Goal: Information Seeking & Learning: Compare options

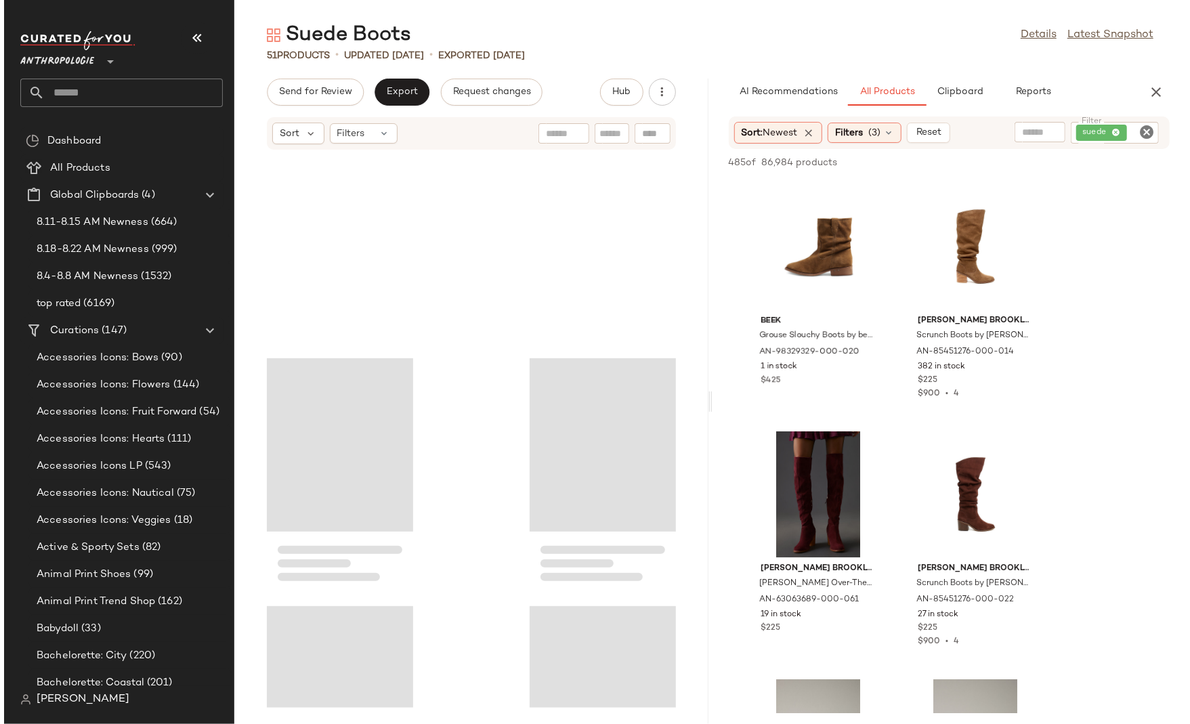
scroll to position [799, 0]
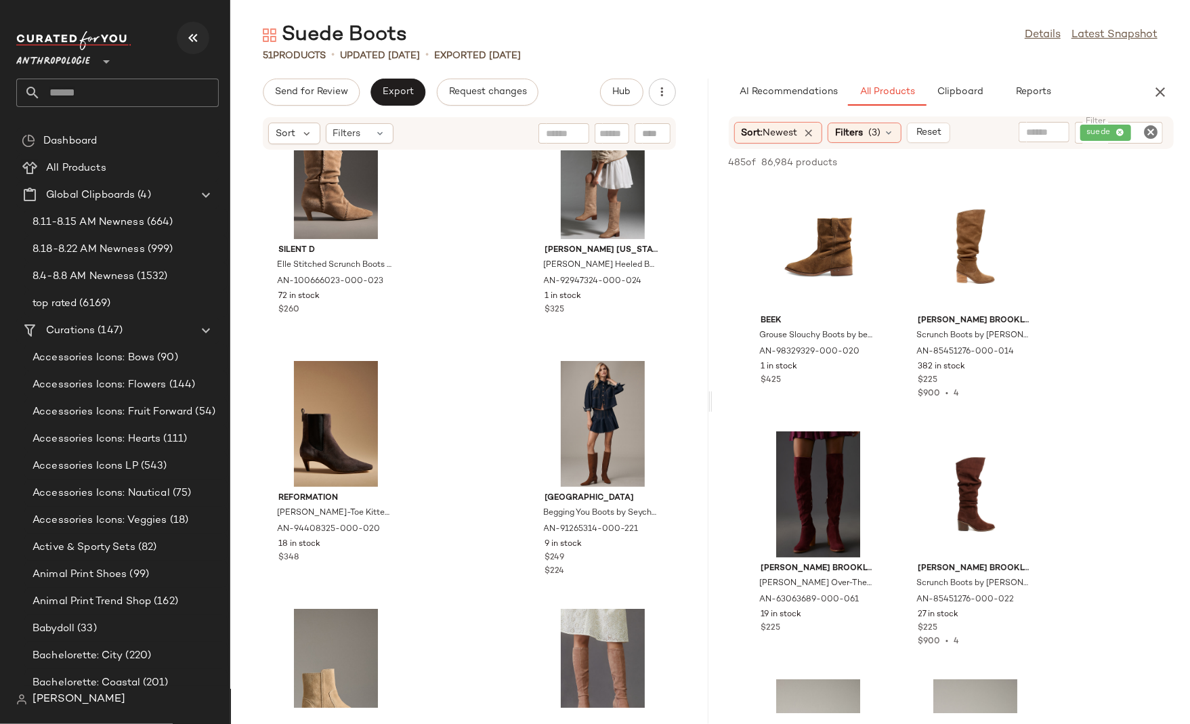
click at [196, 43] on icon "button" at bounding box center [193, 38] width 16 height 16
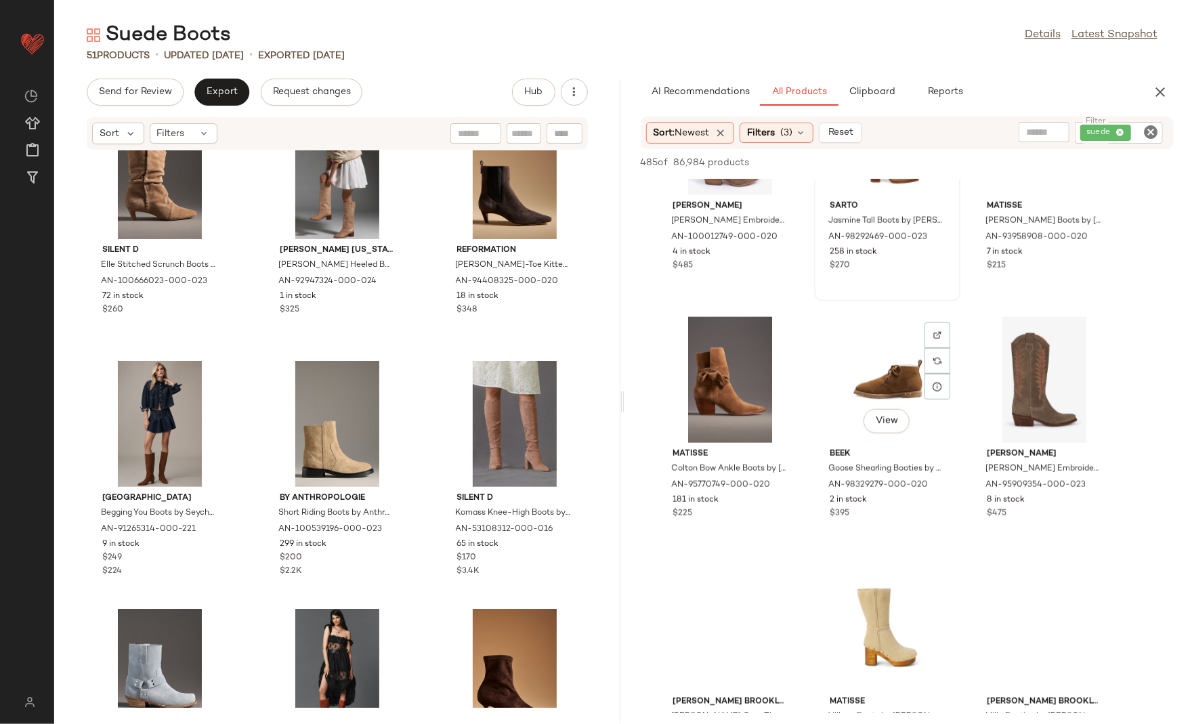
scroll to position [1150, 0]
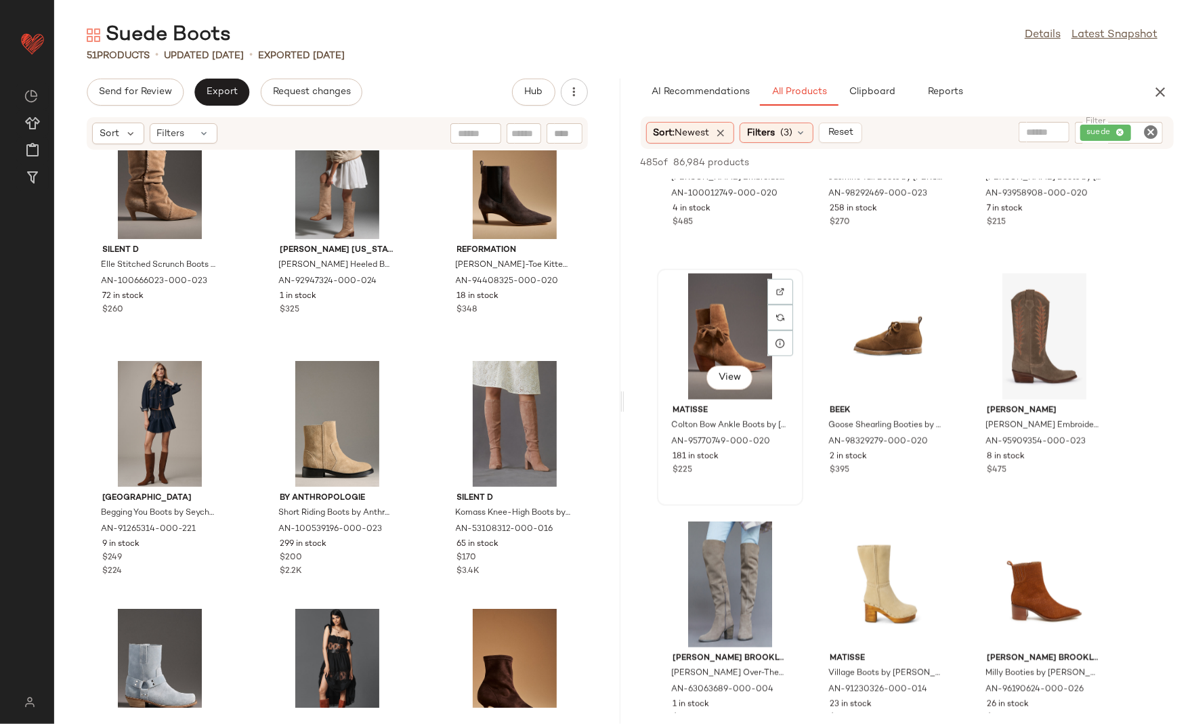
click at [725, 331] on div "View" at bounding box center [730, 337] width 137 height 126
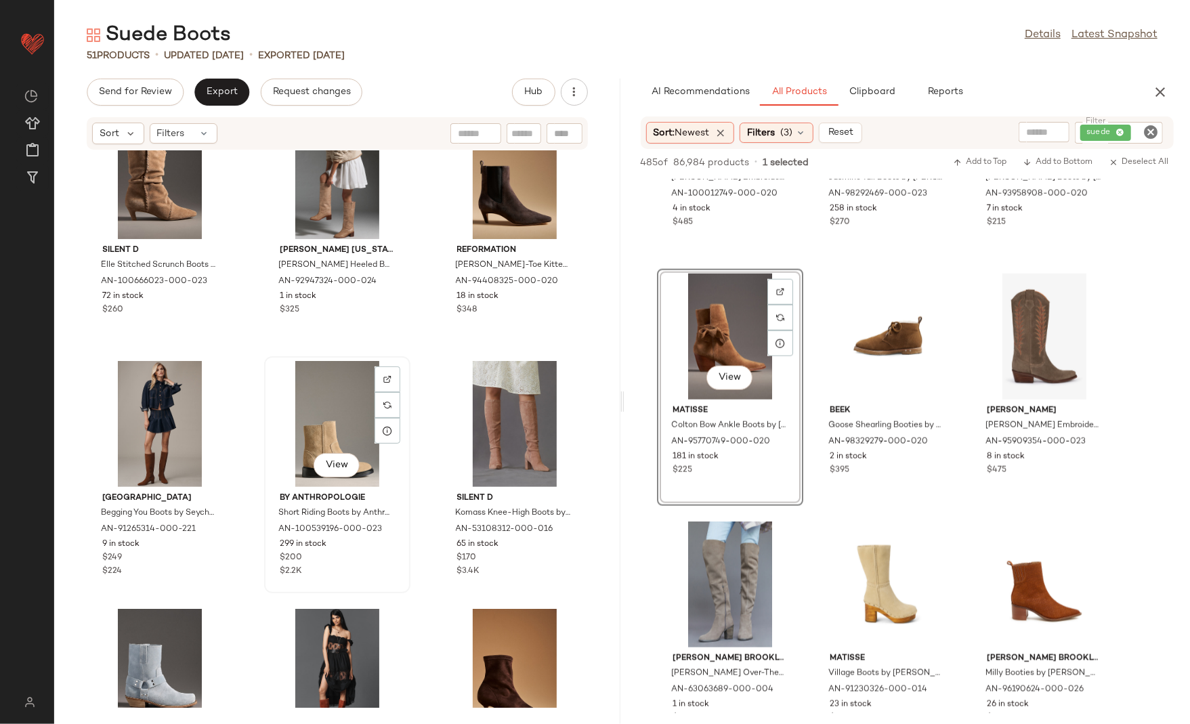
scroll to position [0, 0]
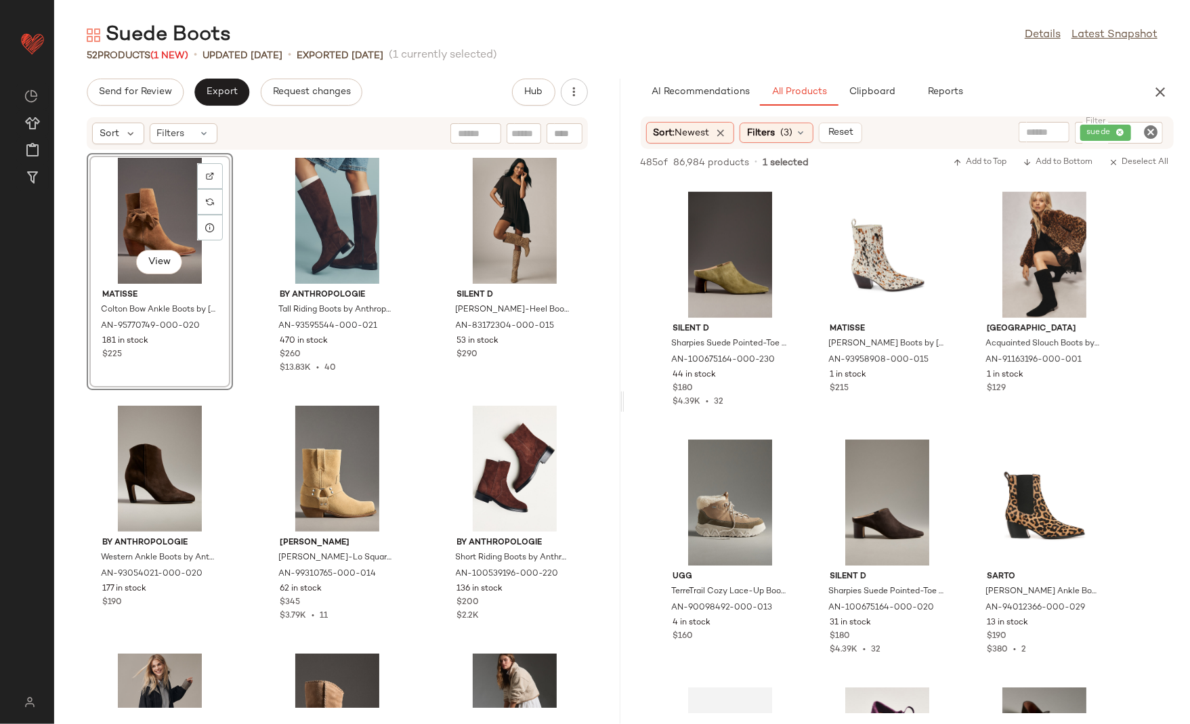
scroll to position [3182, 0]
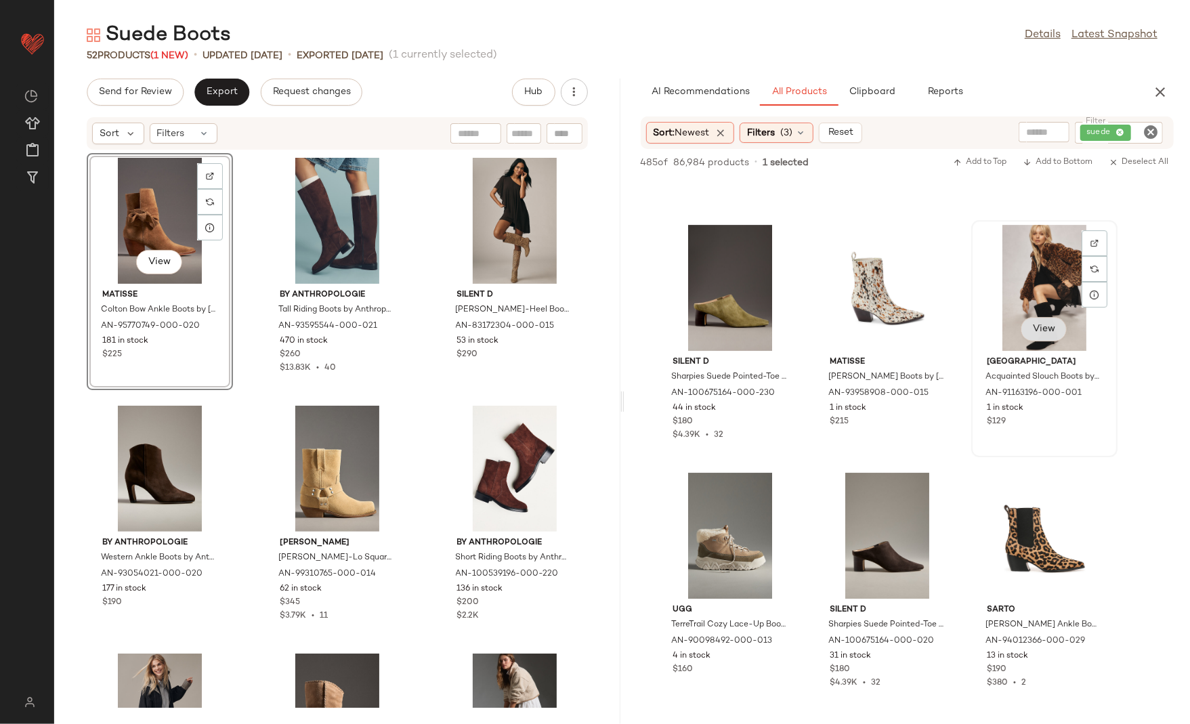
click at [1042, 335] on button "View" at bounding box center [1044, 329] width 46 height 24
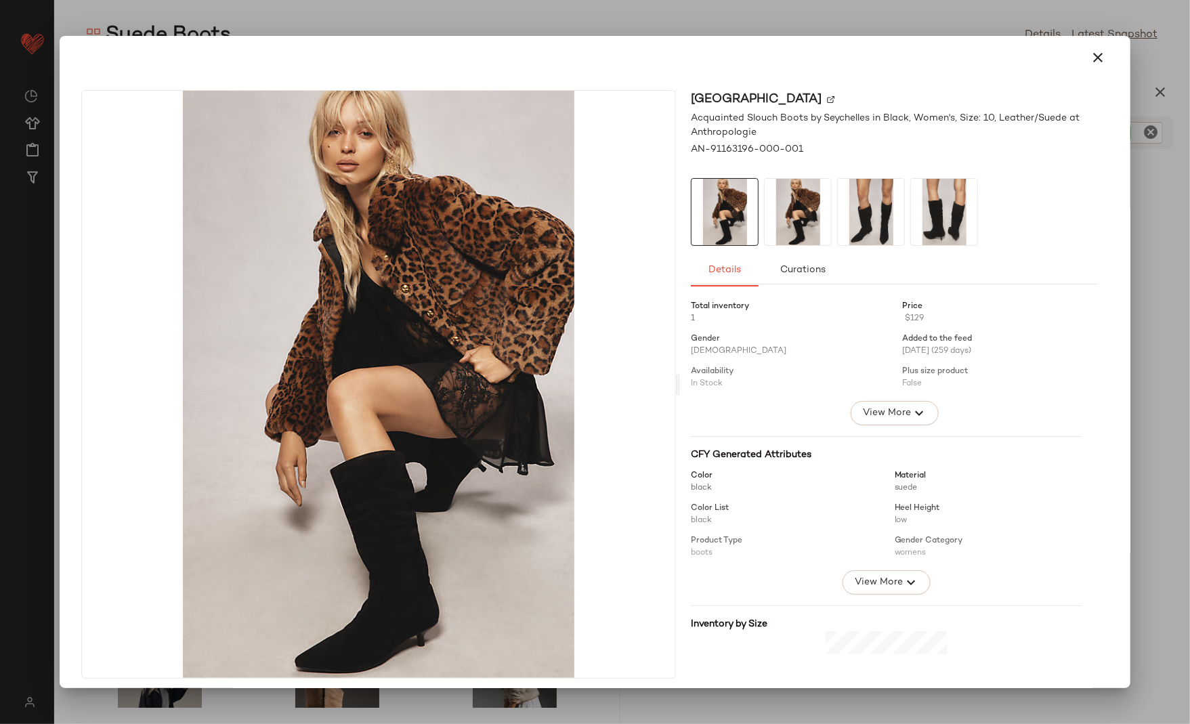
click at [788, 208] on img at bounding box center [798, 212] width 66 height 66
click at [864, 212] on img at bounding box center [871, 212] width 66 height 66
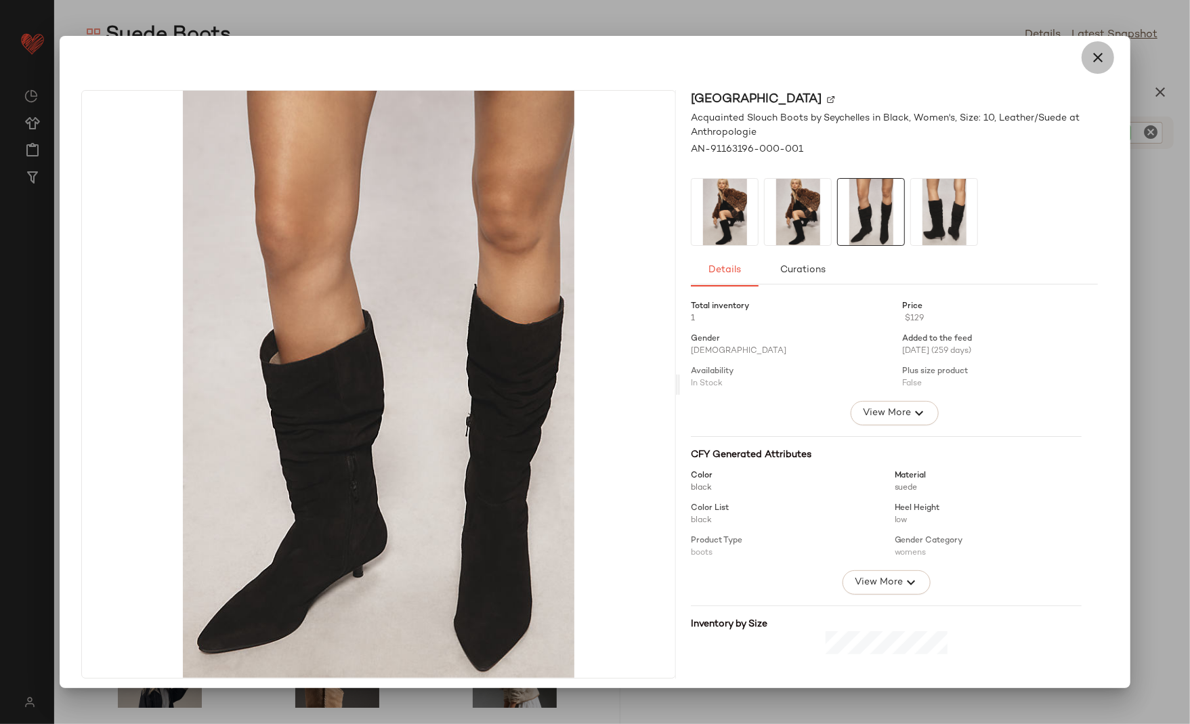
click at [1090, 64] on icon "button" at bounding box center [1098, 57] width 16 height 16
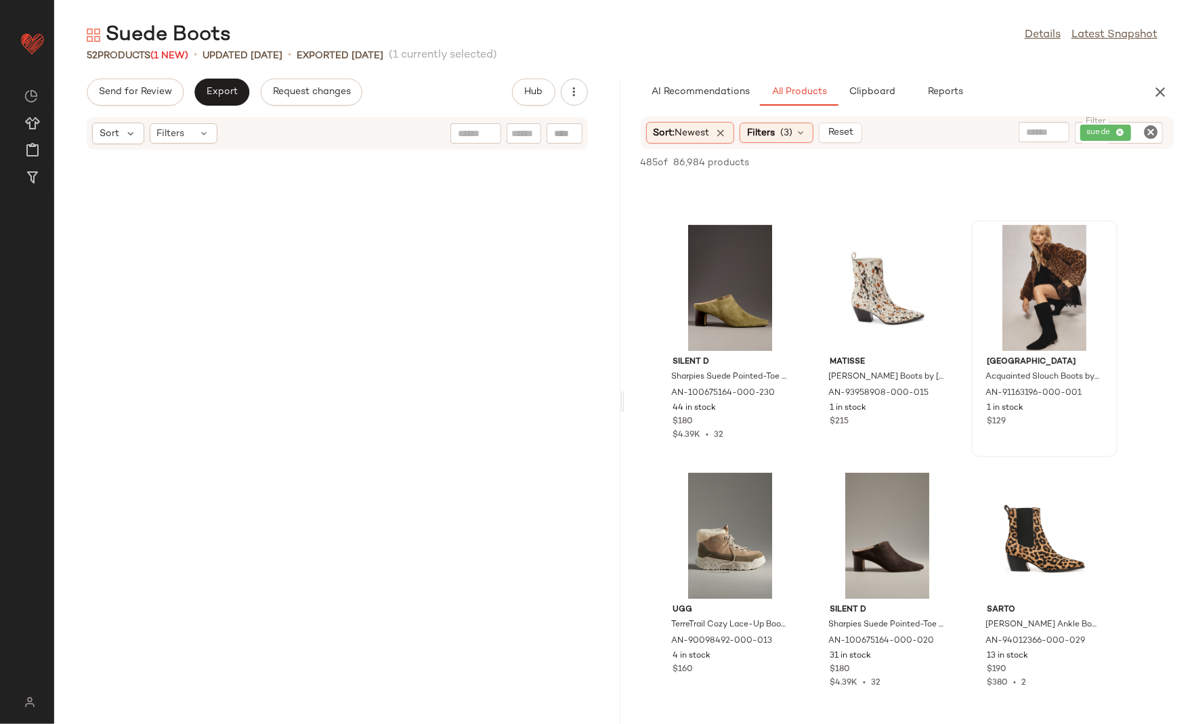
scroll to position [3908, 0]
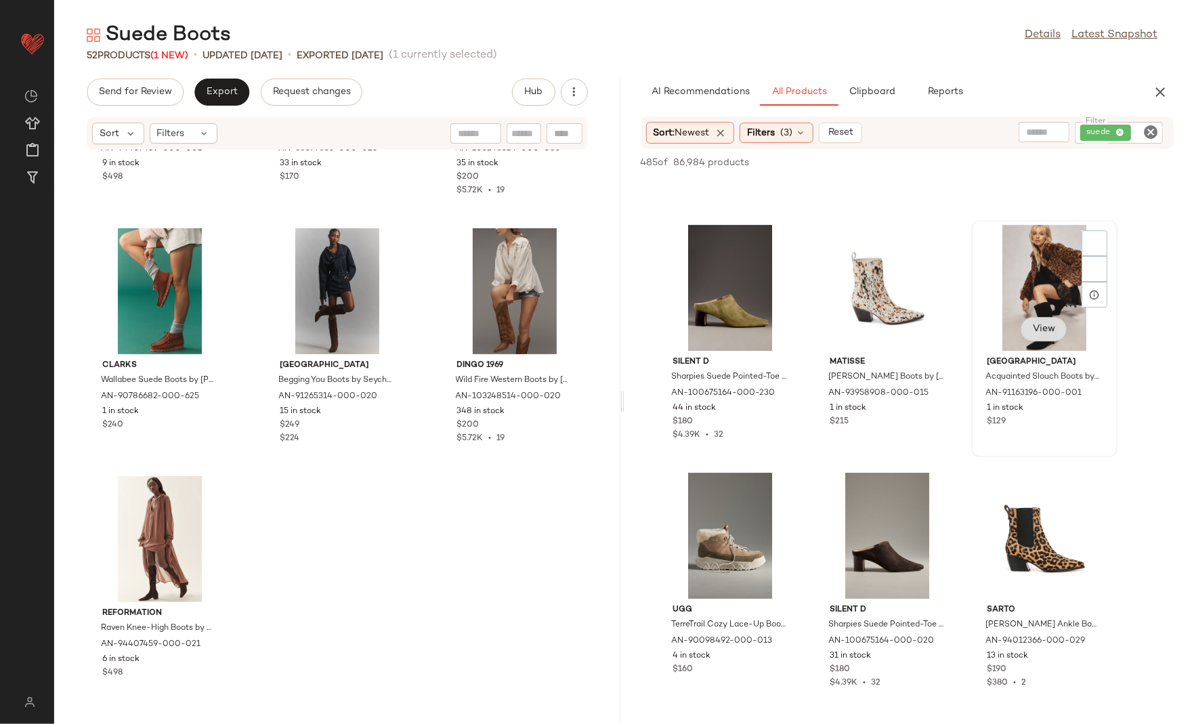
click at [1051, 319] on button "View" at bounding box center [1044, 329] width 46 height 24
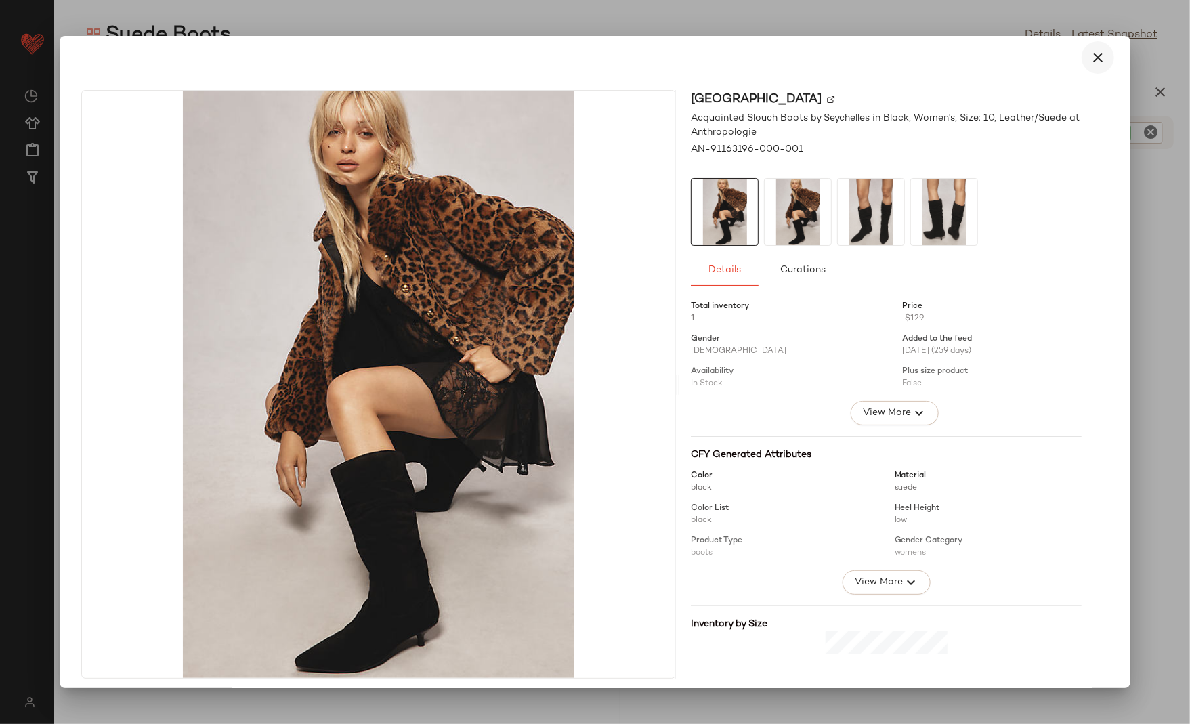
click at [1090, 60] on icon "button" at bounding box center [1098, 57] width 16 height 16
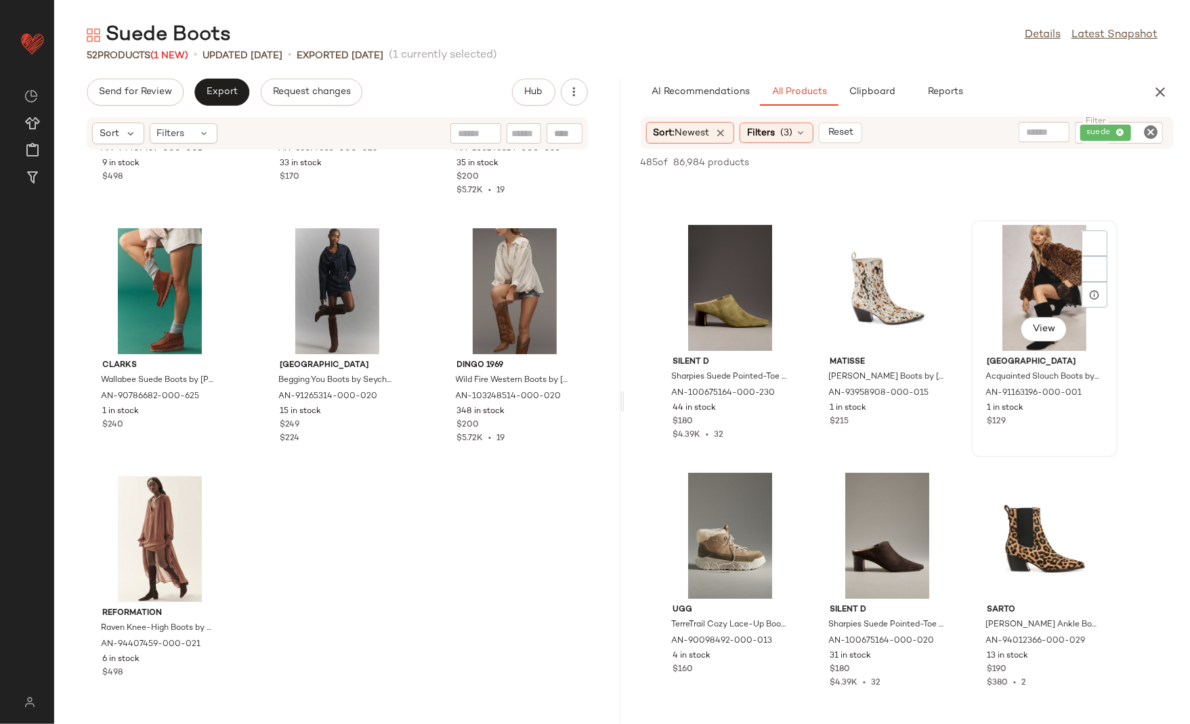
click at [1018, 320] on div "View" at bounding box center [1044, 288] width 137 height 126
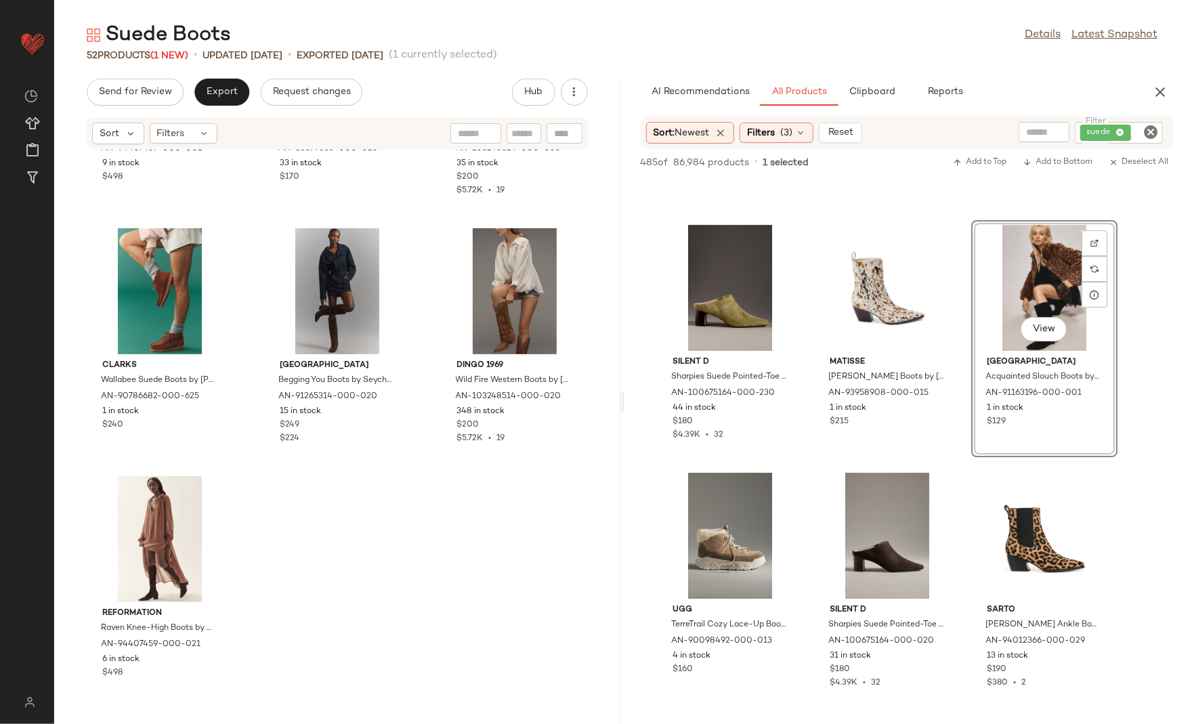
drag, startPoint x: 1034, startPoint y: 264, endPoint x: 1017, endPoint y: 264, distance: 17.6
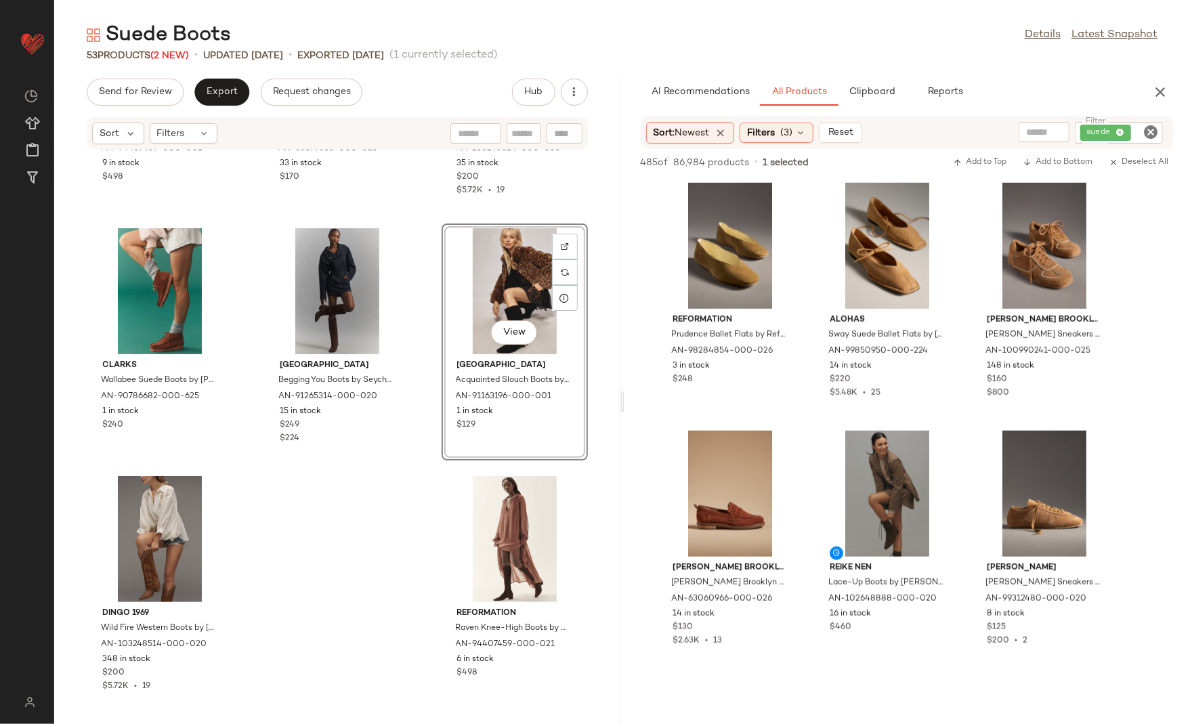
scroll to position [4465, 0]
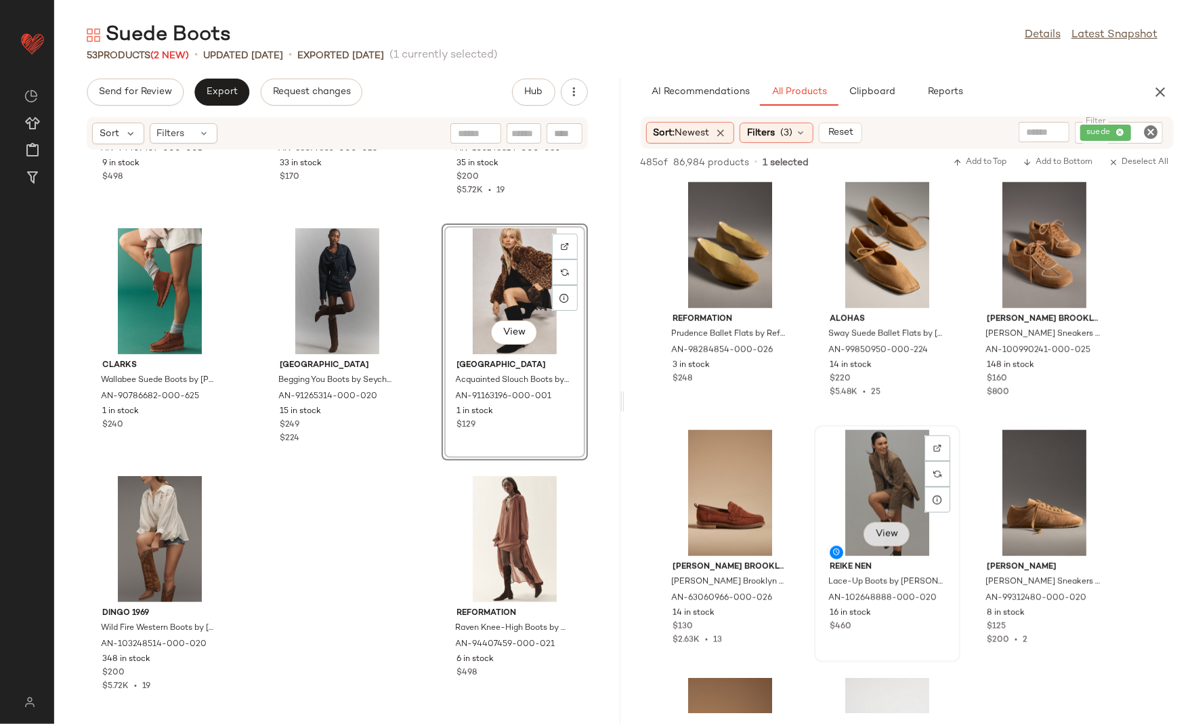
click at [882, 532] on span "View" at bounding box center [886, 534] width 23 height 11
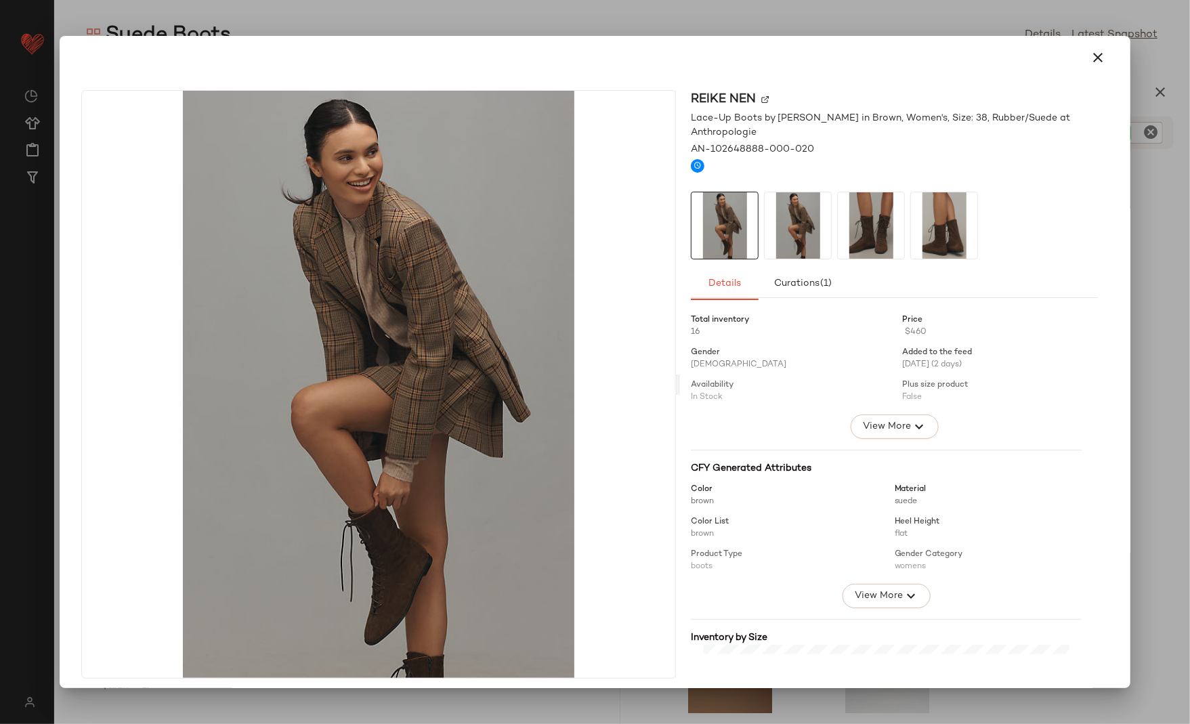
click at [818, 225] on img at bounding box center [798, 225] width 66 height 66
click at [858, 230] on img at bounding box center [871, 225] width 66 height 66
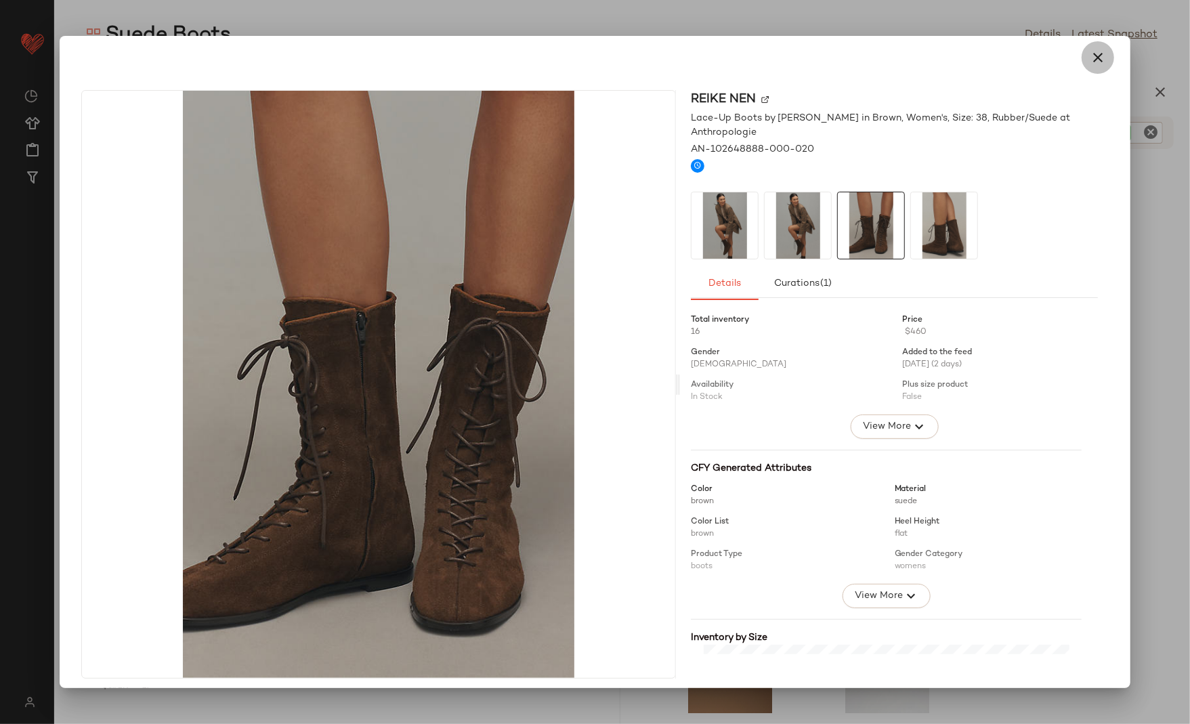
click at [1091, 63] on icon "button" at bounding box center [1098, 57] width 16 height 16
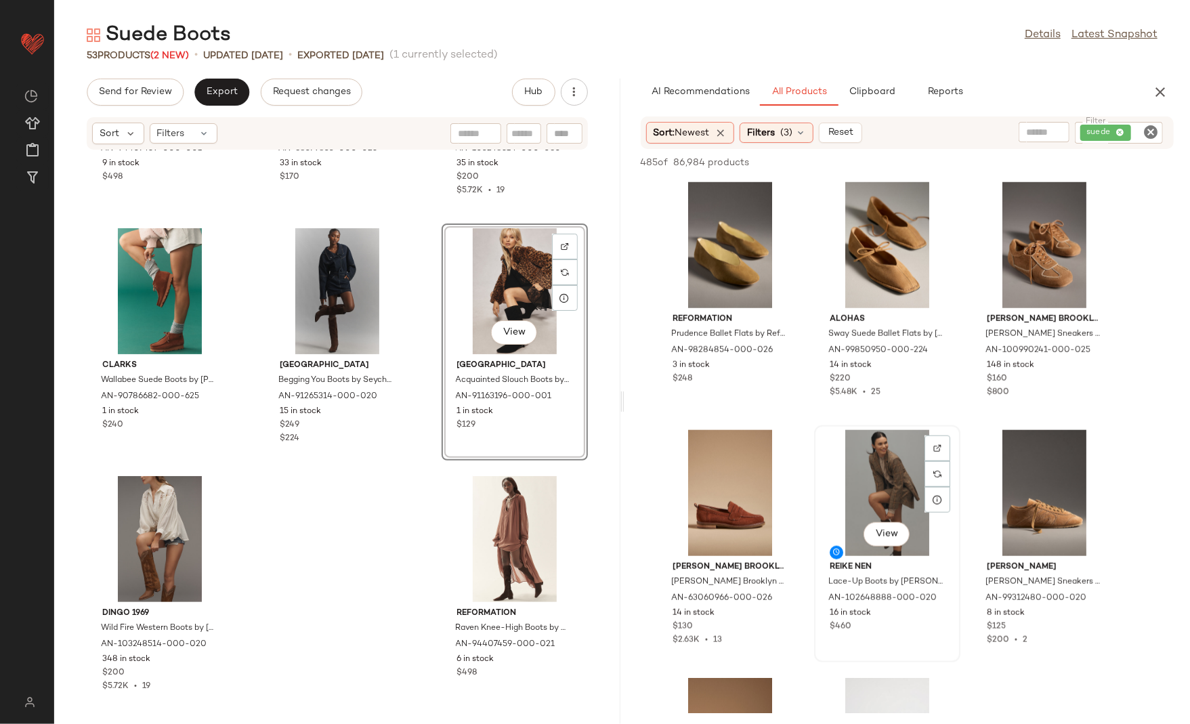
click at [840, 495] on div "View" at bounding box center [887, 493] width 137 height 126
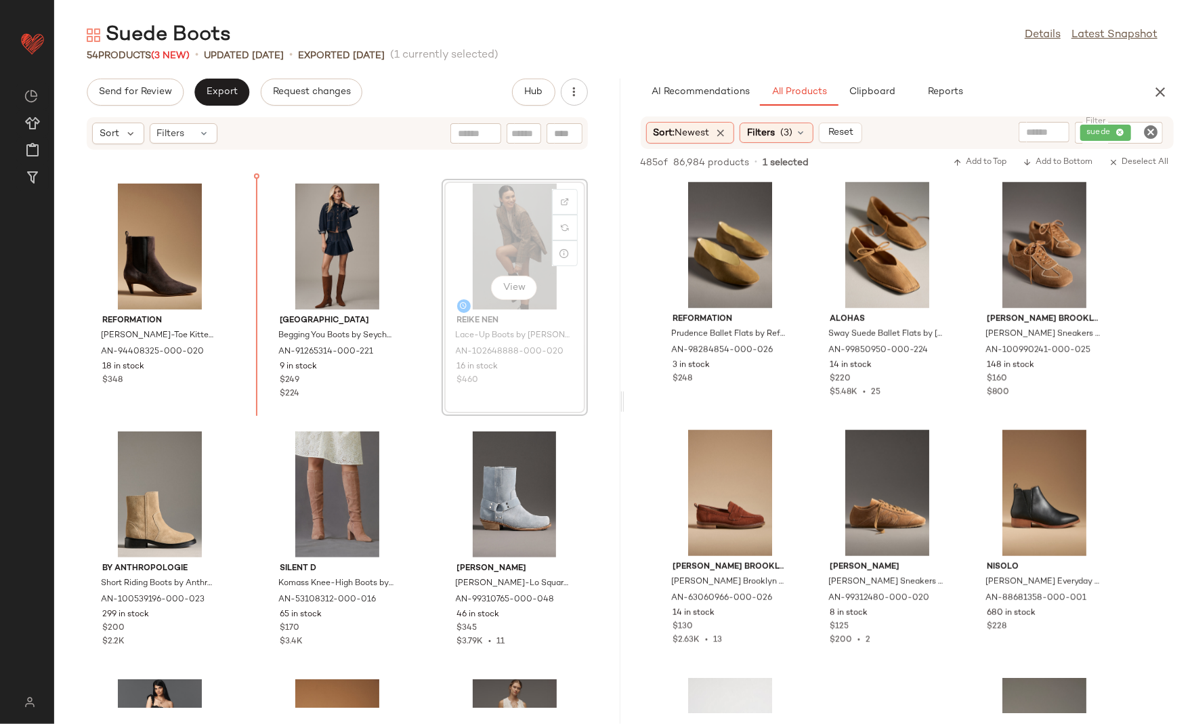
scroll to position [728, 0]
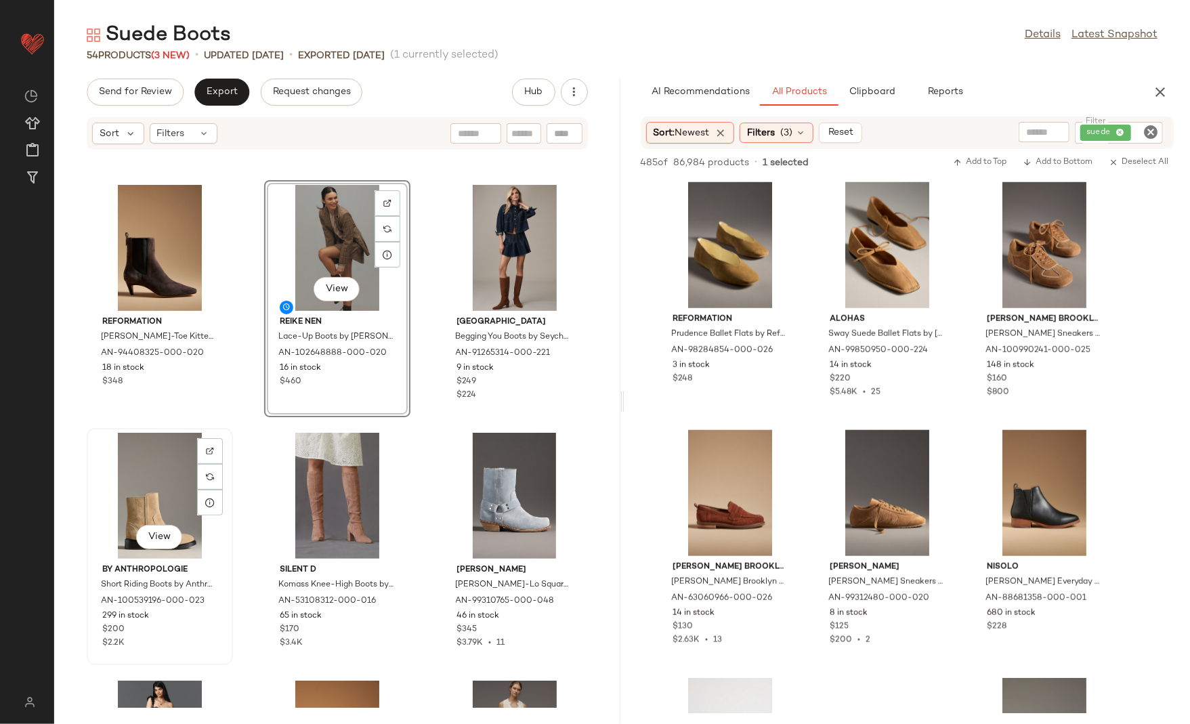
click at [165, 476] on div "View" at bounding box center [159, 496] width 137 height 126
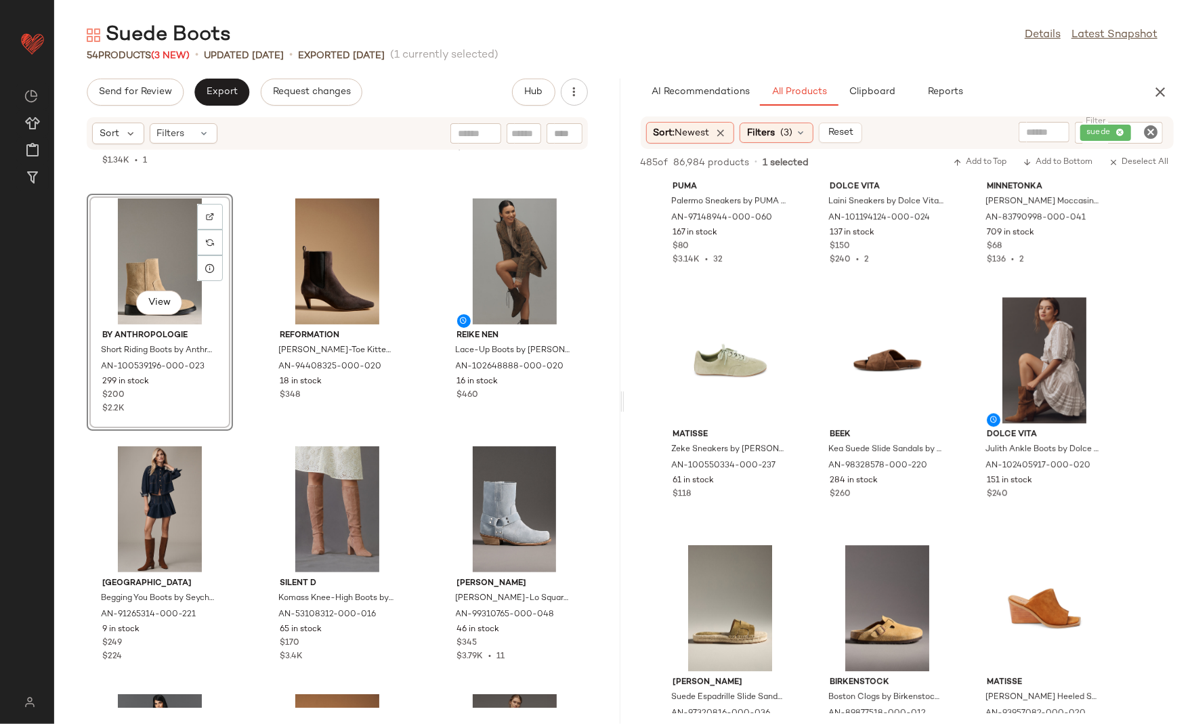
scroll to position [9842, 0]
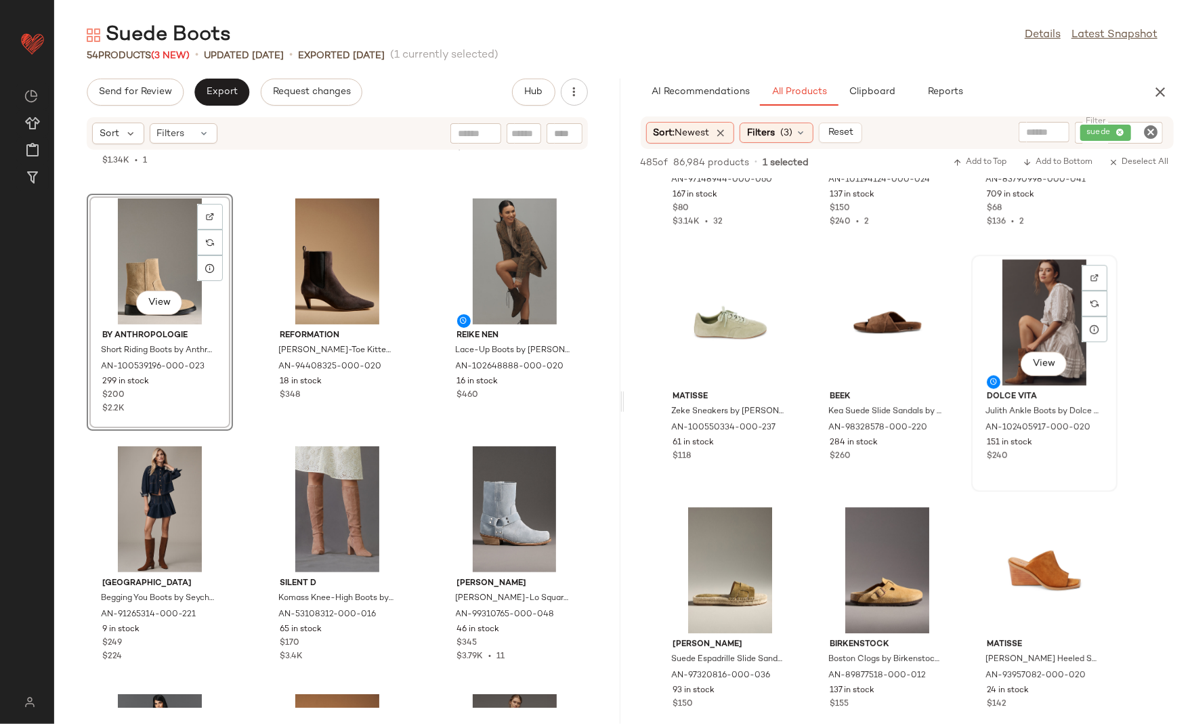
click at [1020, 333] on div "View" at bounding box center [1044, 322] width 137 height 126
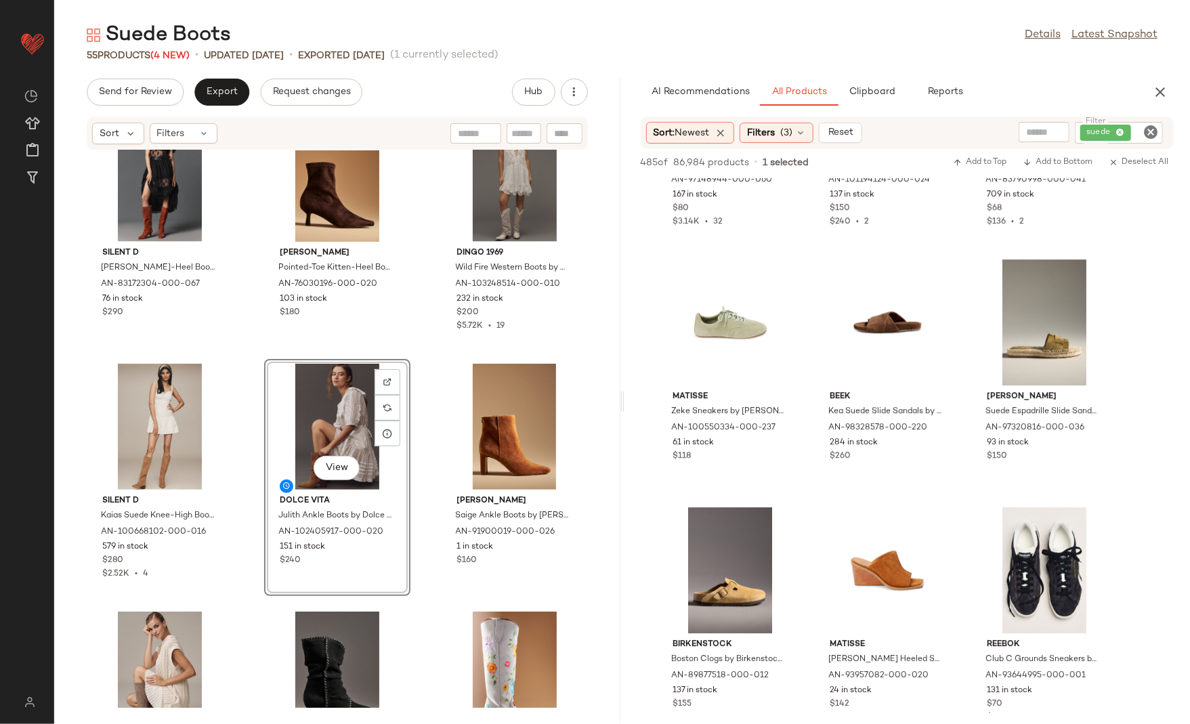
scroll to position [1310, 0]
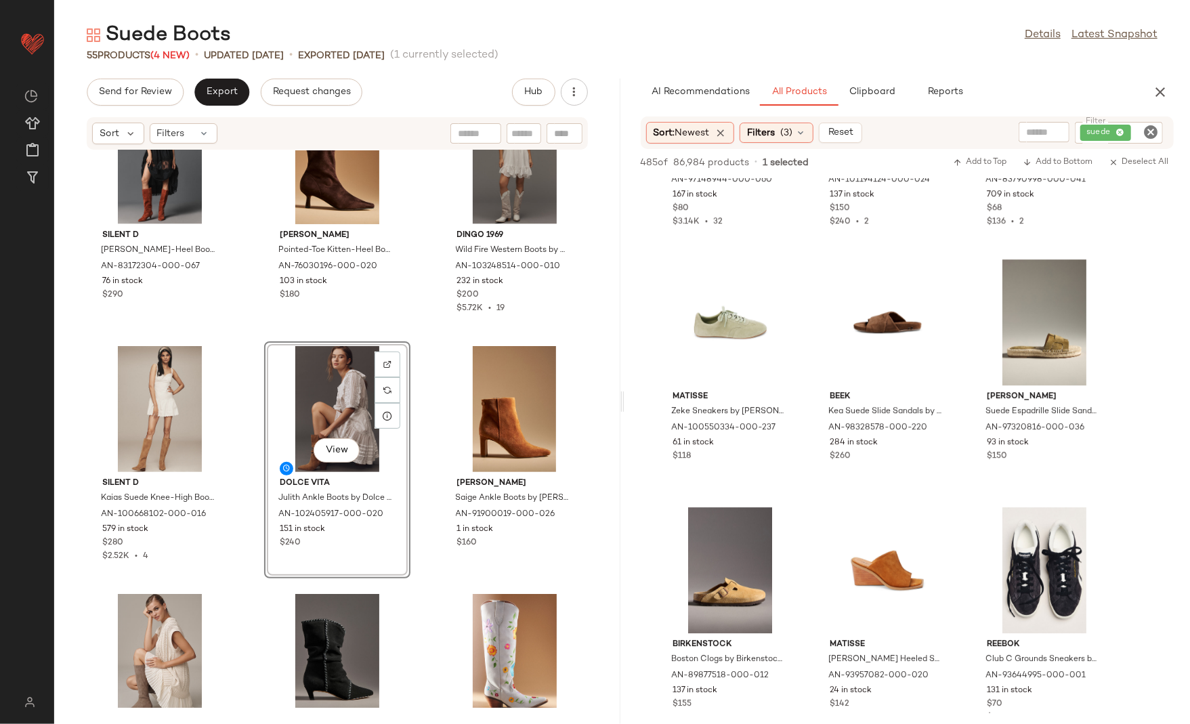
click at [420, 602] on div "Seychelles Begging You Boots by Seychelles in Brown, Women's, Size: 6.5, Leathe…" at bounding box center [337, 429] width 566 height 558
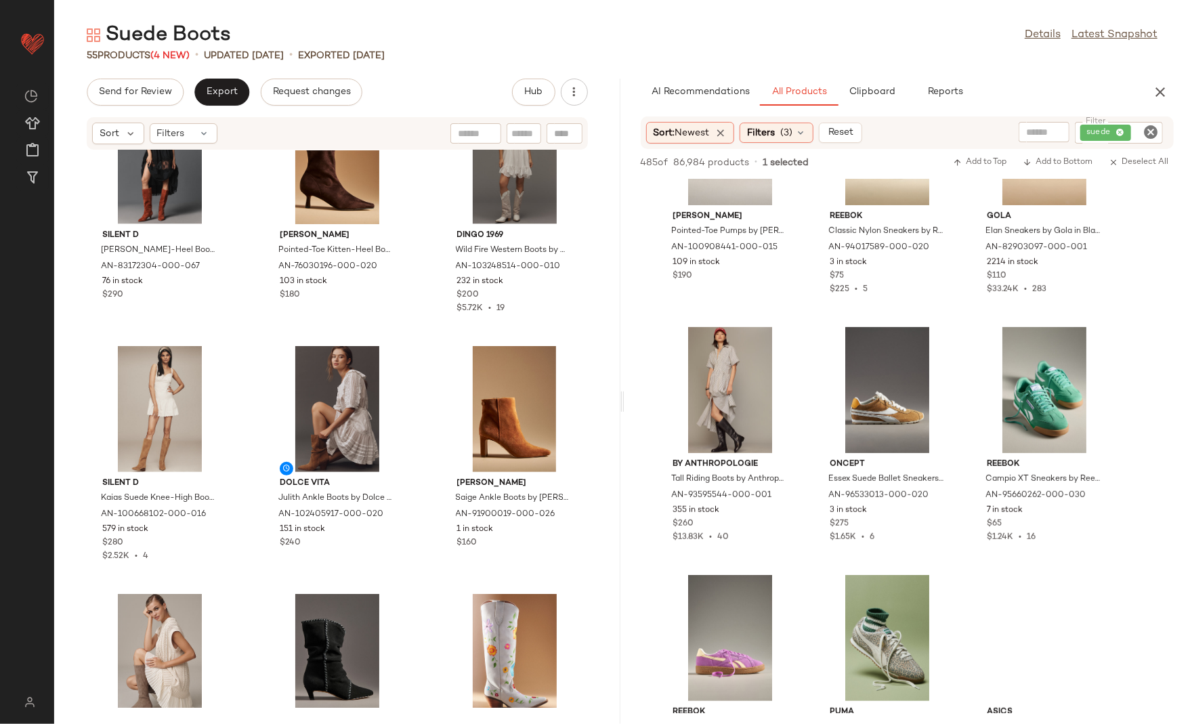
scroll to position [21796, 0]
click at [740, 434] on button "View" at bounding box center [730, 432] width 46 height 24
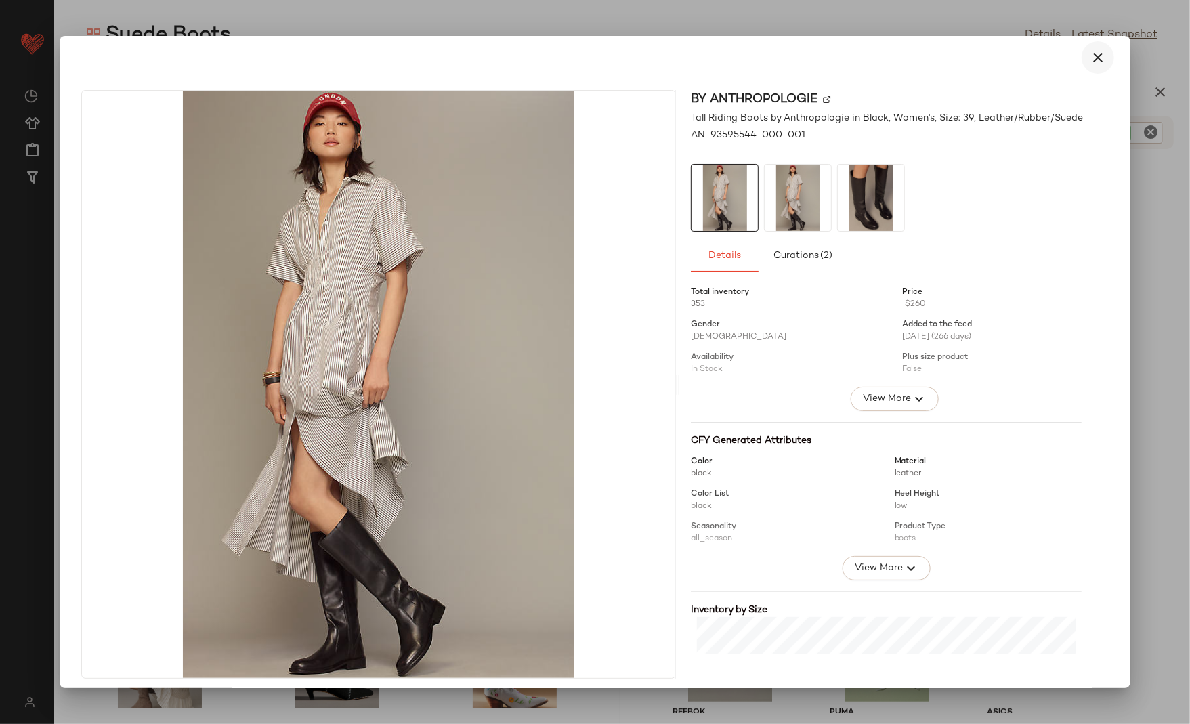
click at [1093, 56] on icon "button" at bounding box center [1098, 57] width 16 height 16
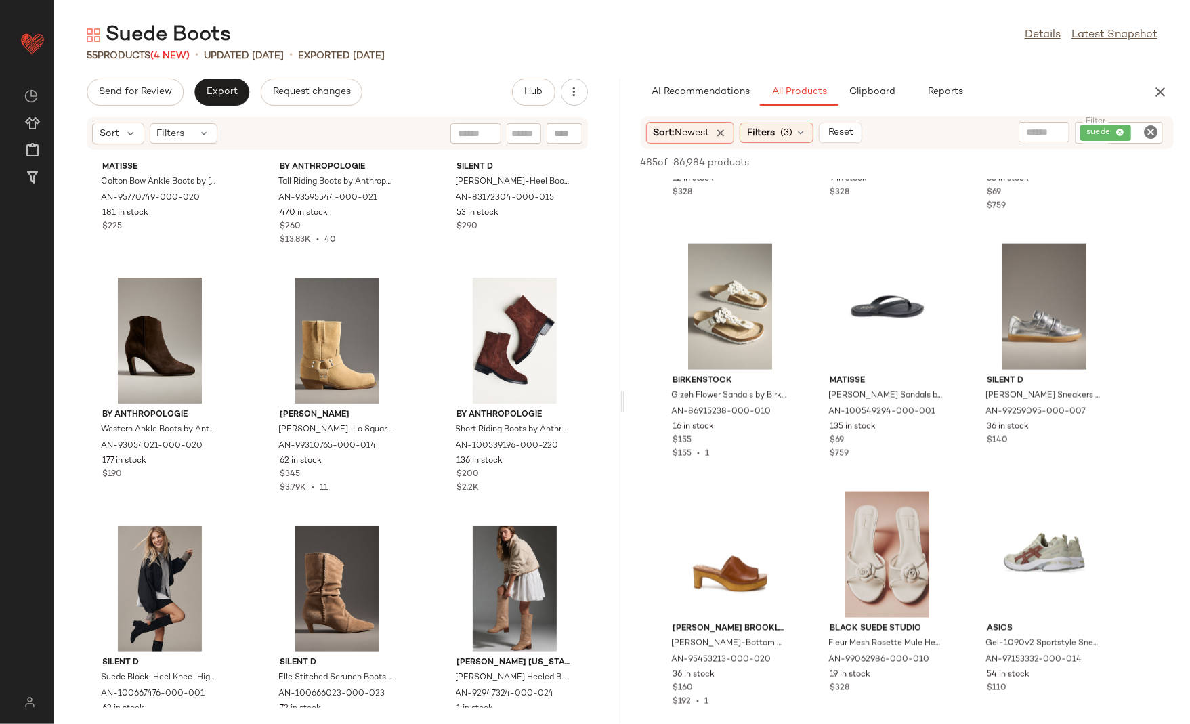
scroll to position [0, 0]
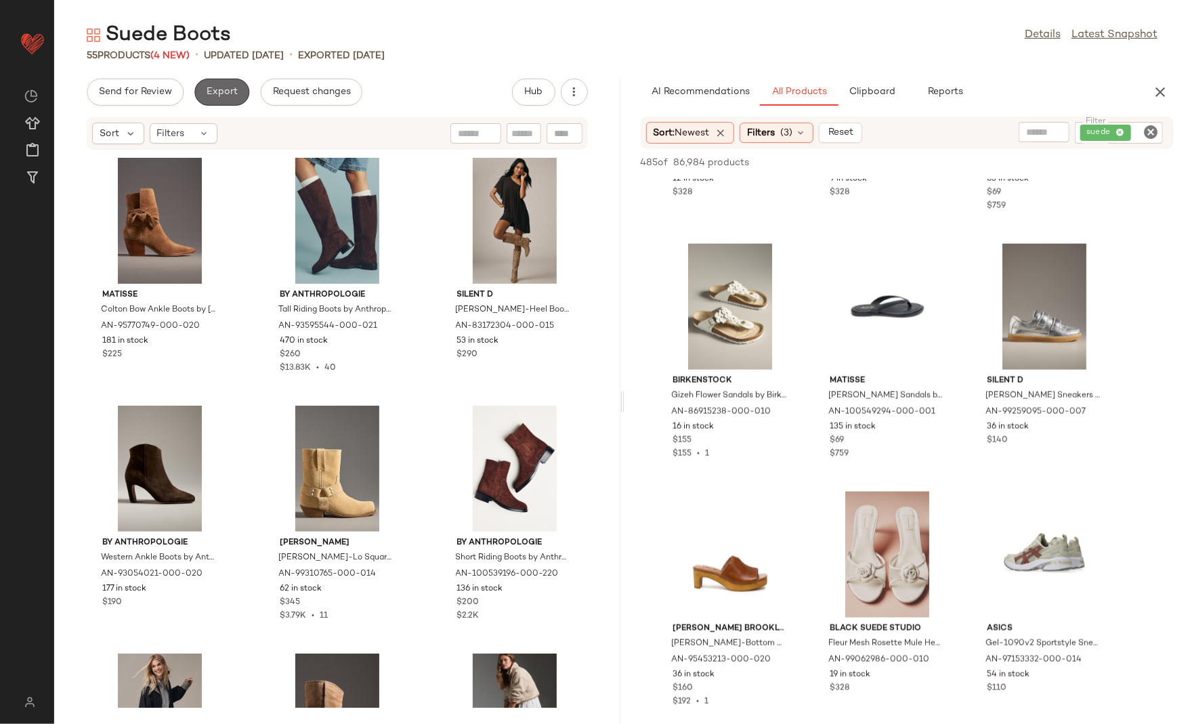
click at [224, 83] on button "Export" at bounding box center [221, 92] width 55 height 27
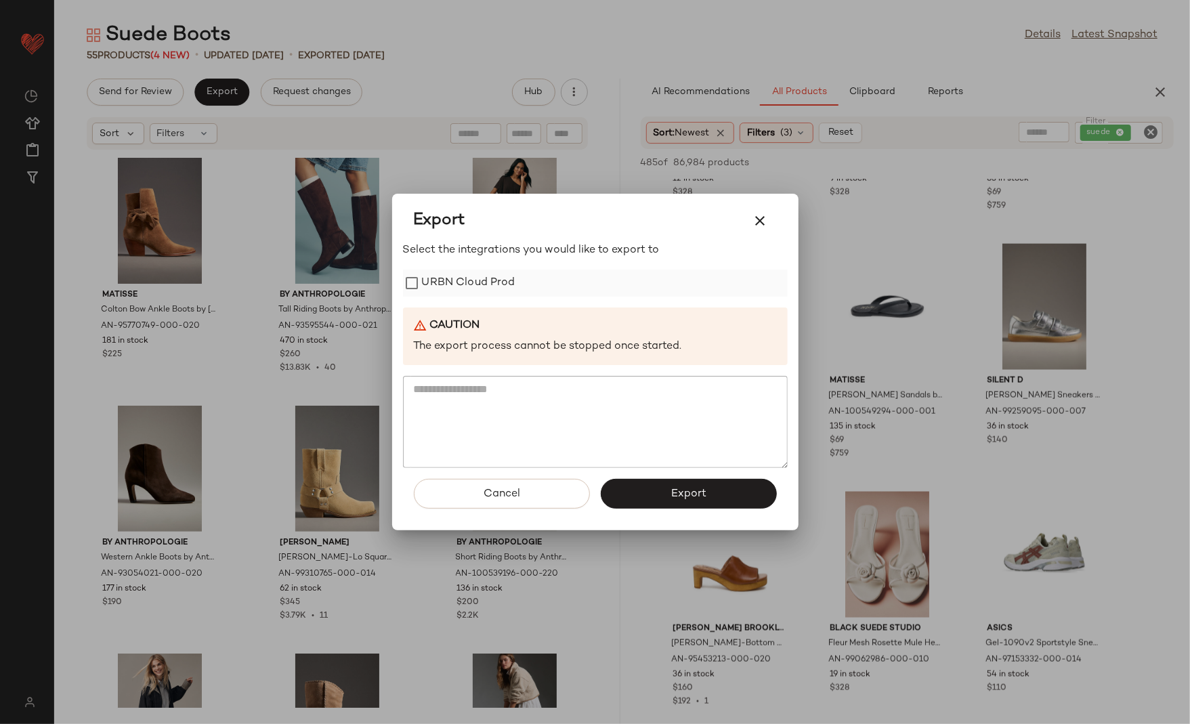
click at [447, 281] on label "URBN Cloud Prod" at bounding box center [468, 283] width 93 height 27
click at [695, 494] on span "Export" at bounding box center [689, 494] width 36 height 13
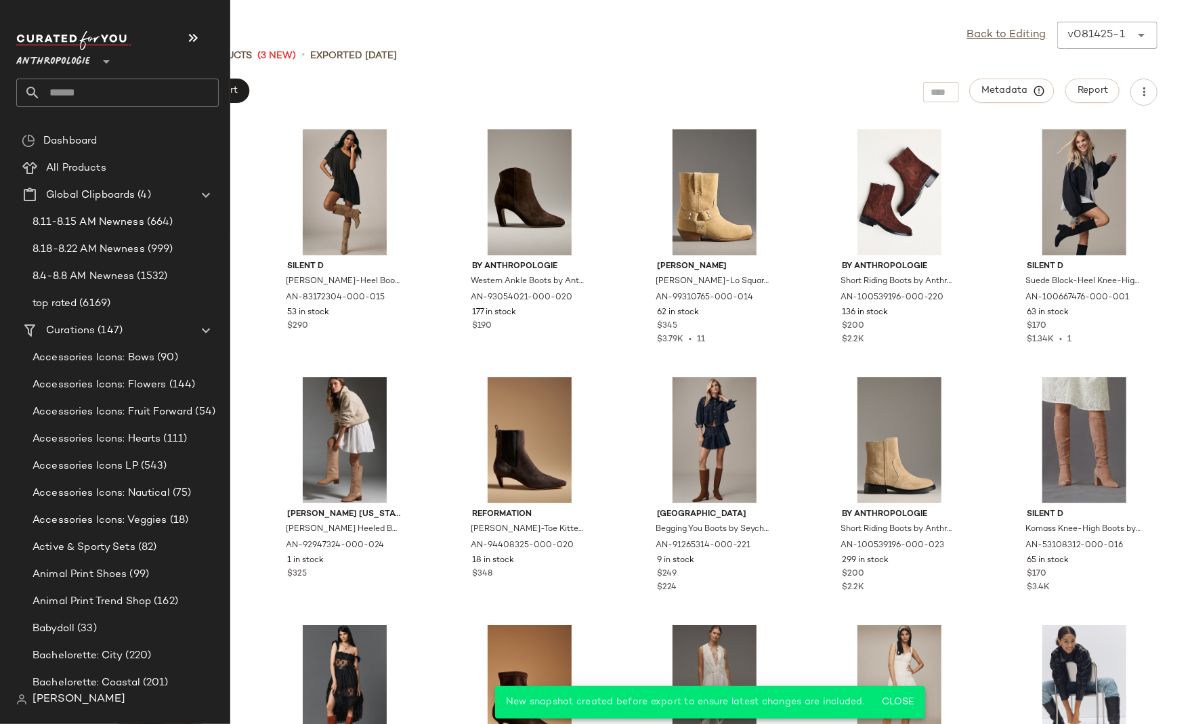
click at [84, 95] on input "text" at bounding box center [130, 93] width 178 height 28
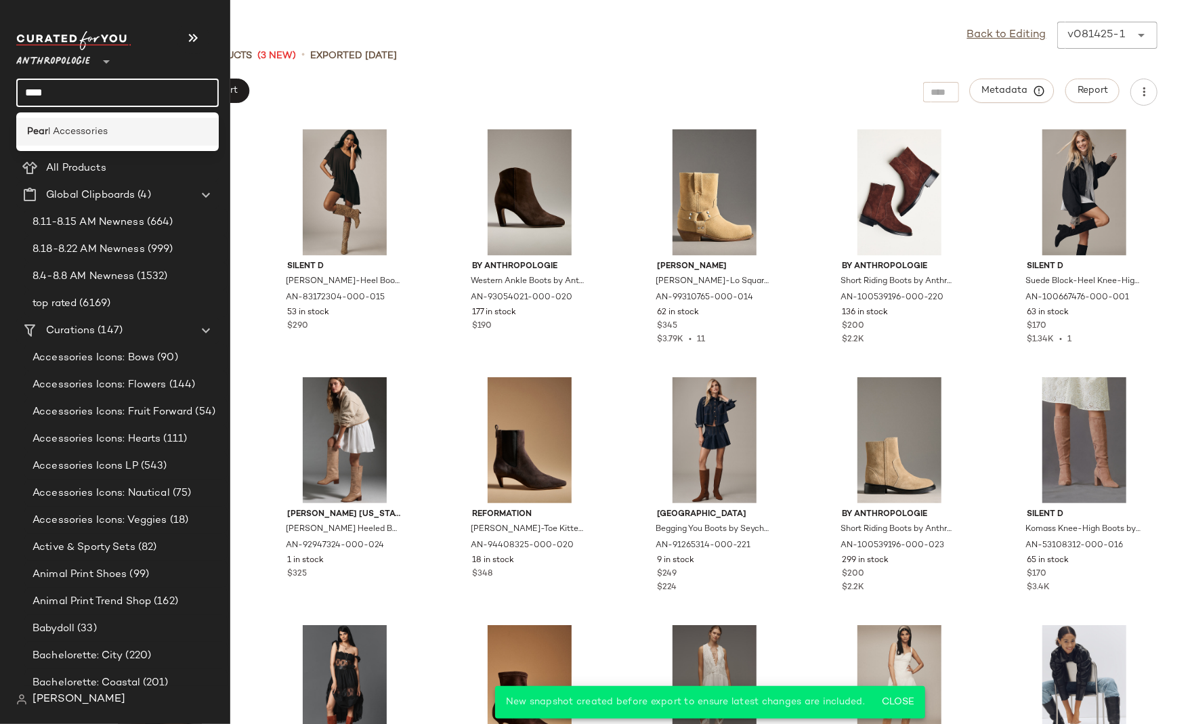
type input "****"
click at [89, 124] on div "Pear l Accessories" at bounding box center [117, 132] width 203 height 28
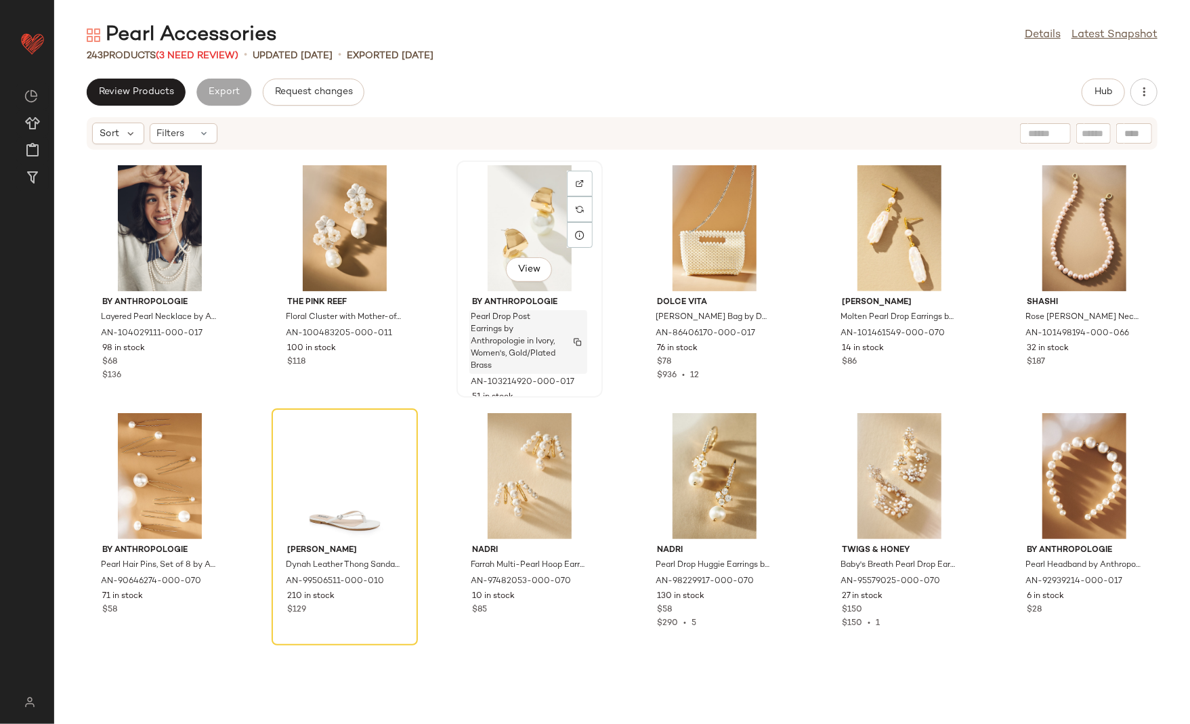
scroll to position [4024, 0]
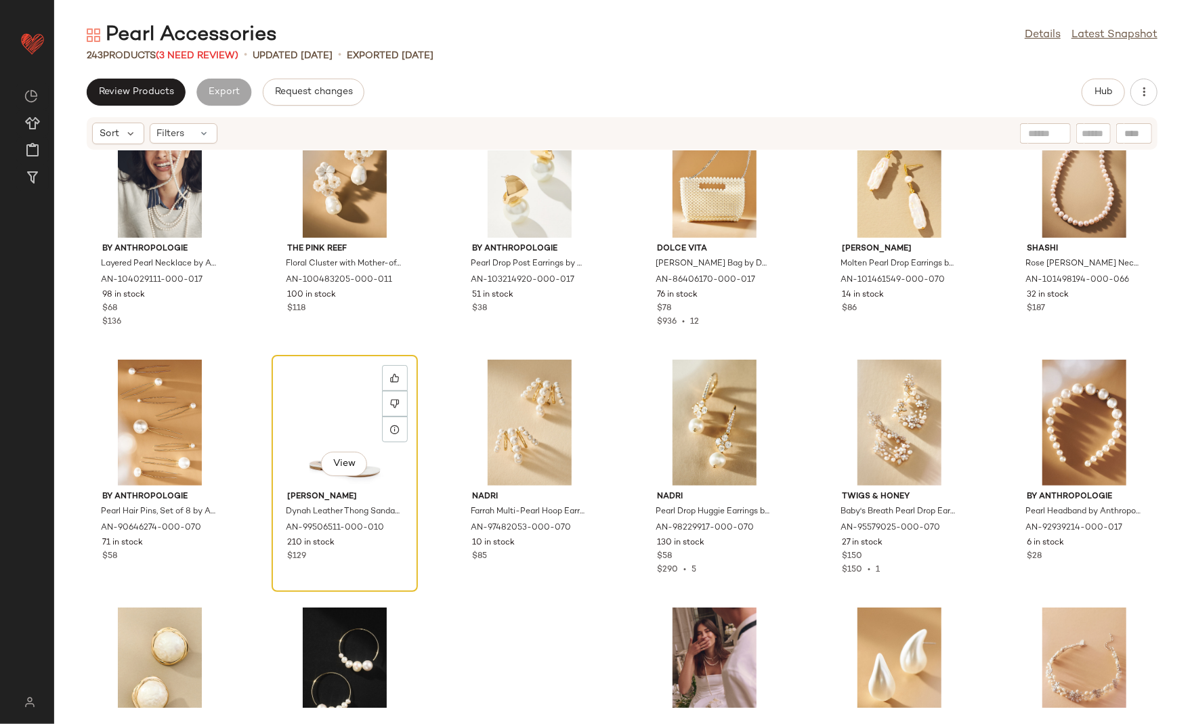
click at [329, 404] on div "View" at bounding box center [344, 423] width 137 height 126
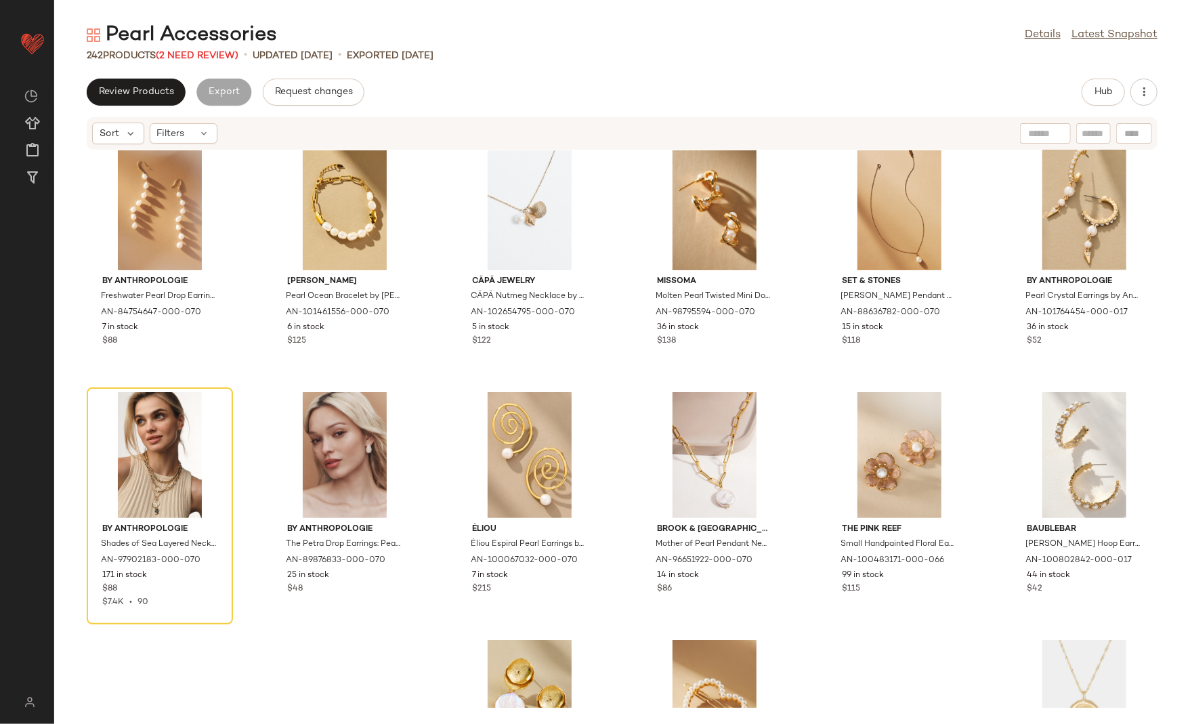
scroll to position [8235, 0]
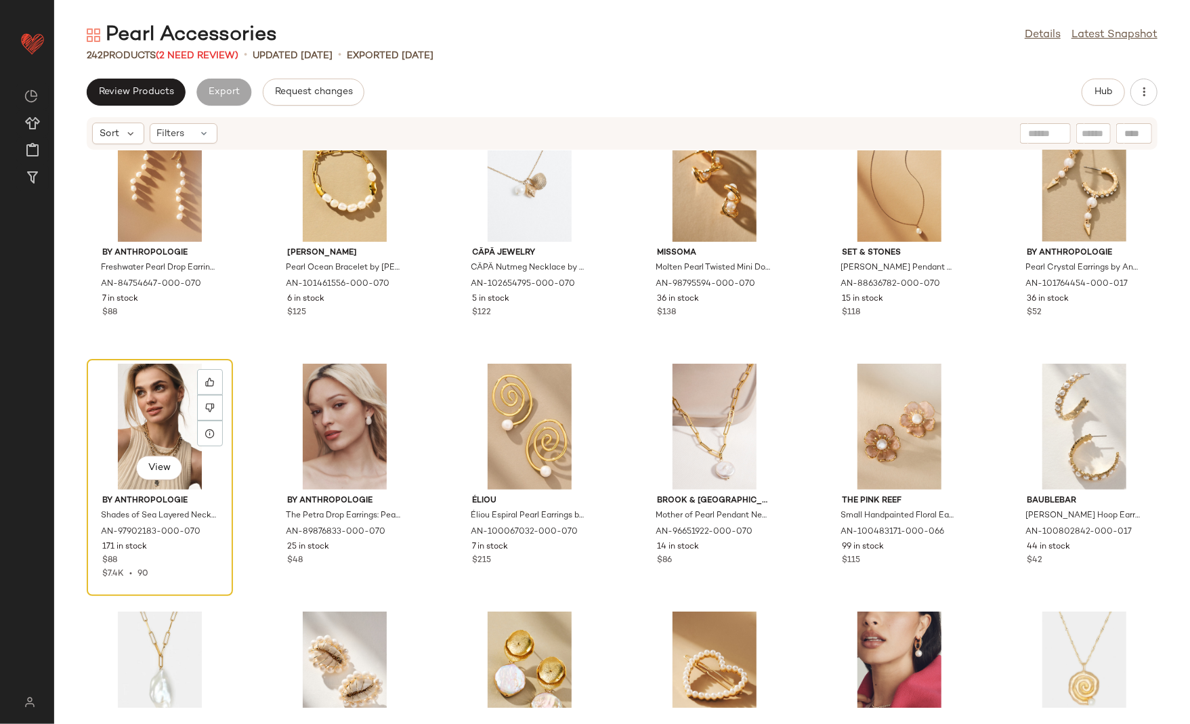
click at [158, 426] on div "View" at bounding box center [159, 427] width 137 height 126
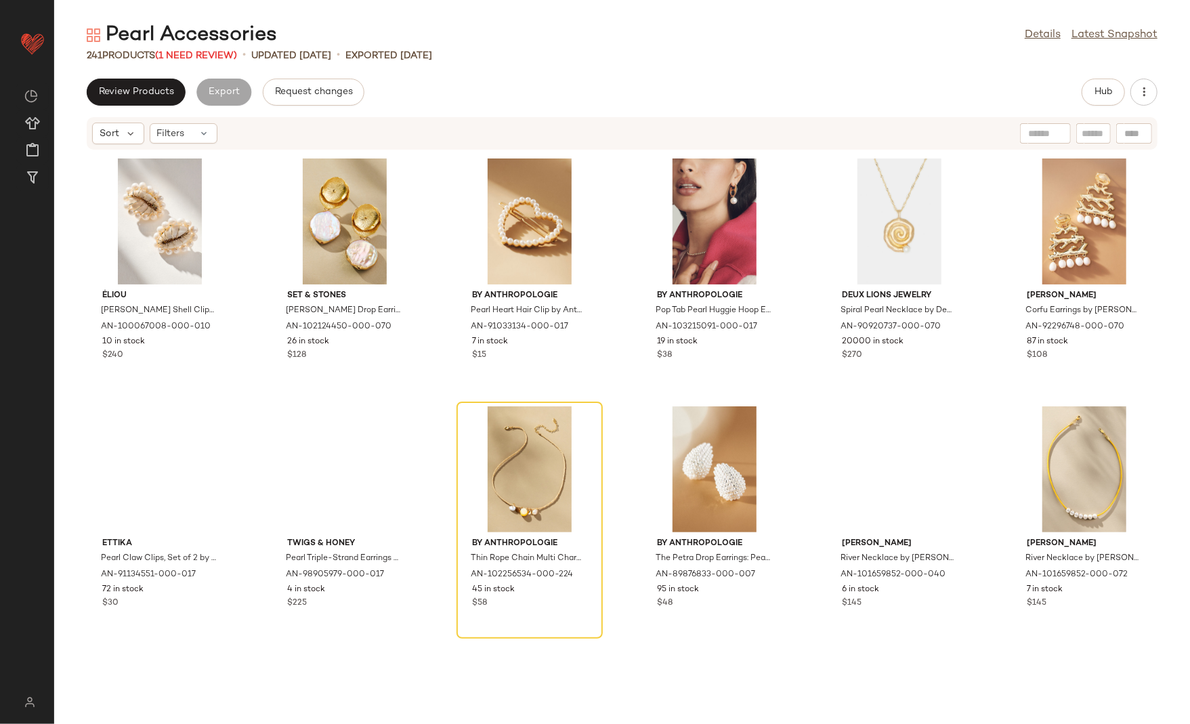
scroll to position [8728, 0]
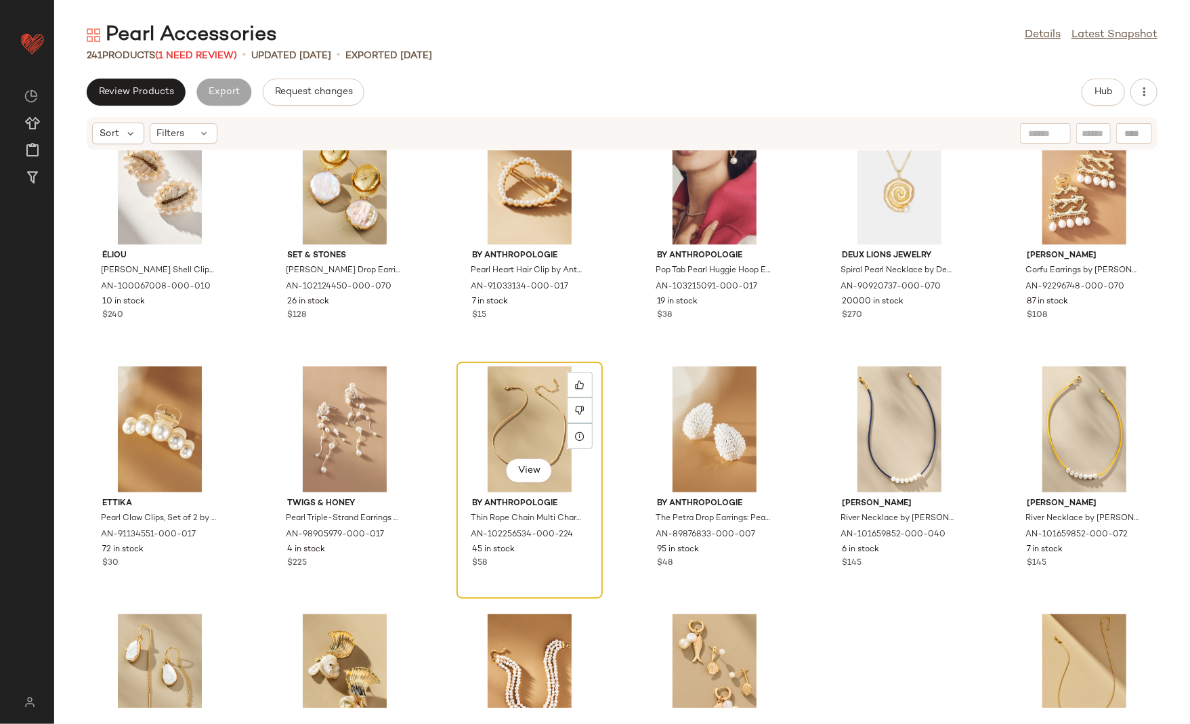
click at [519, 421] on div "View" at bounding box center [529, 430] width 137 height 126
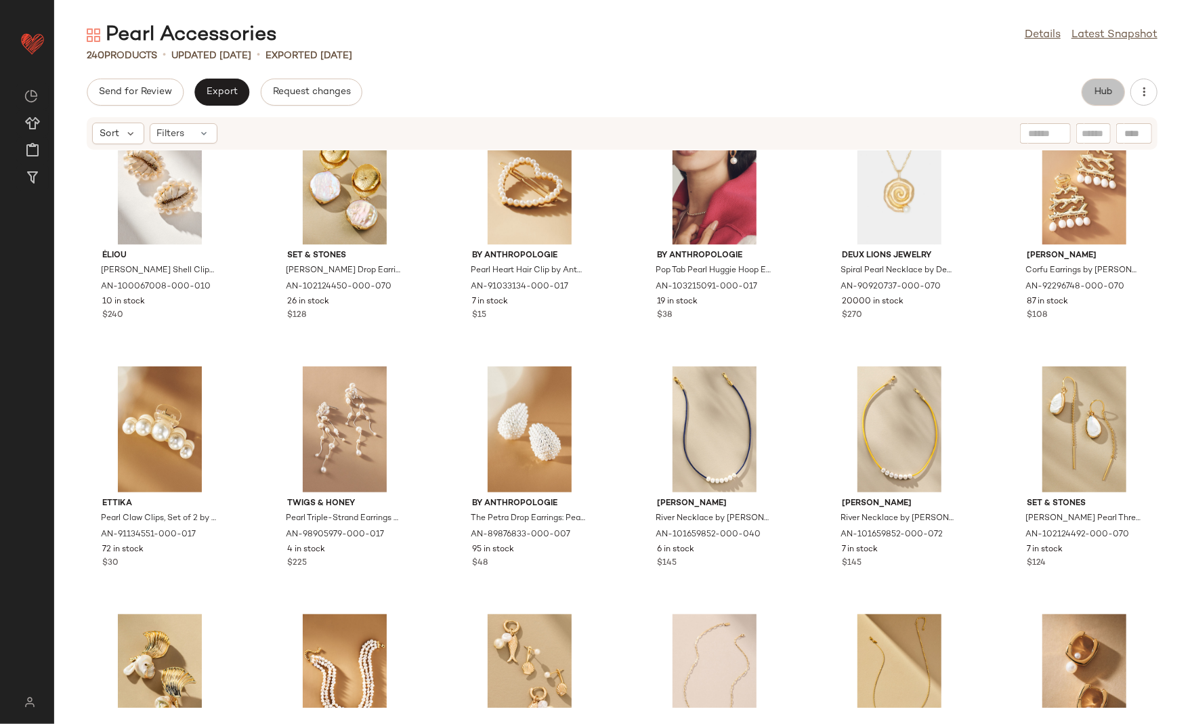
click at [1104, 101] on button "Hub" at bounding box center [1103, 92] width 43 height 27
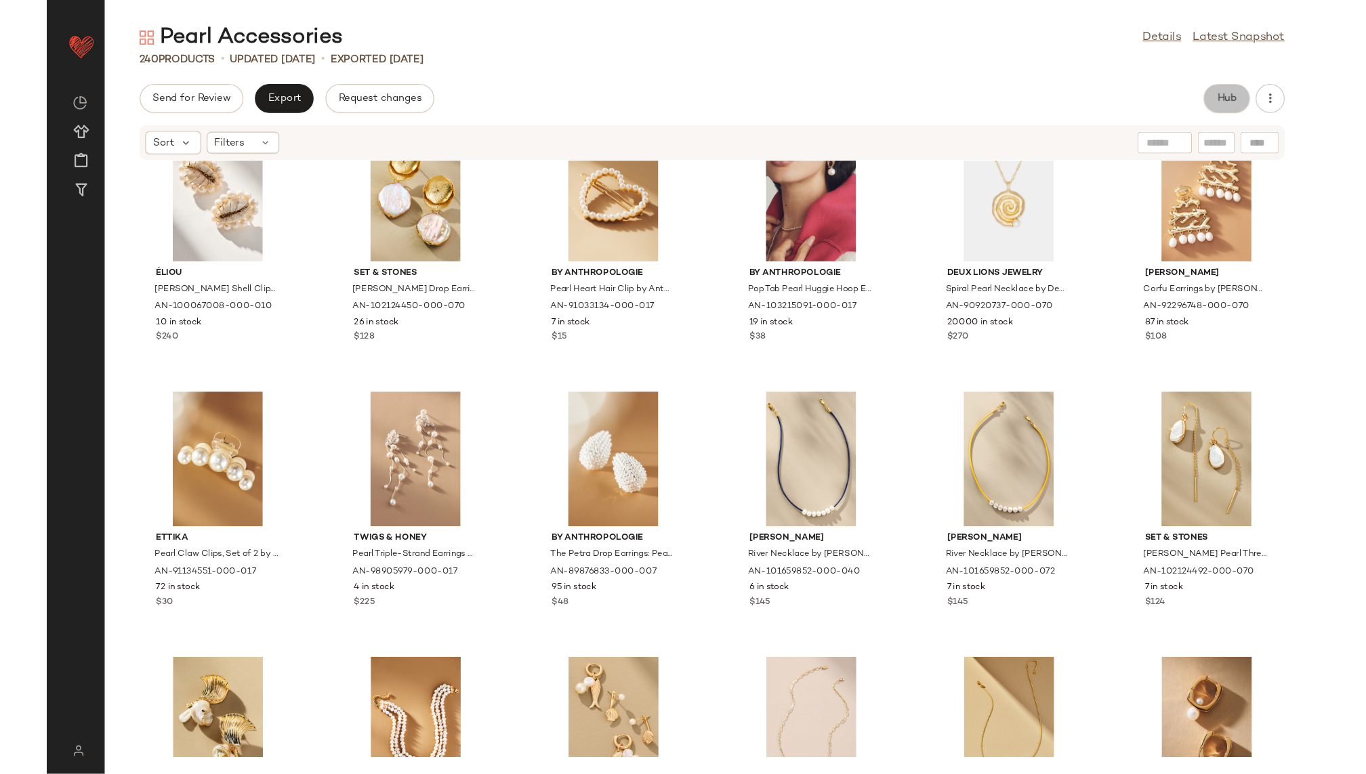
scroll to position [9224, 0]
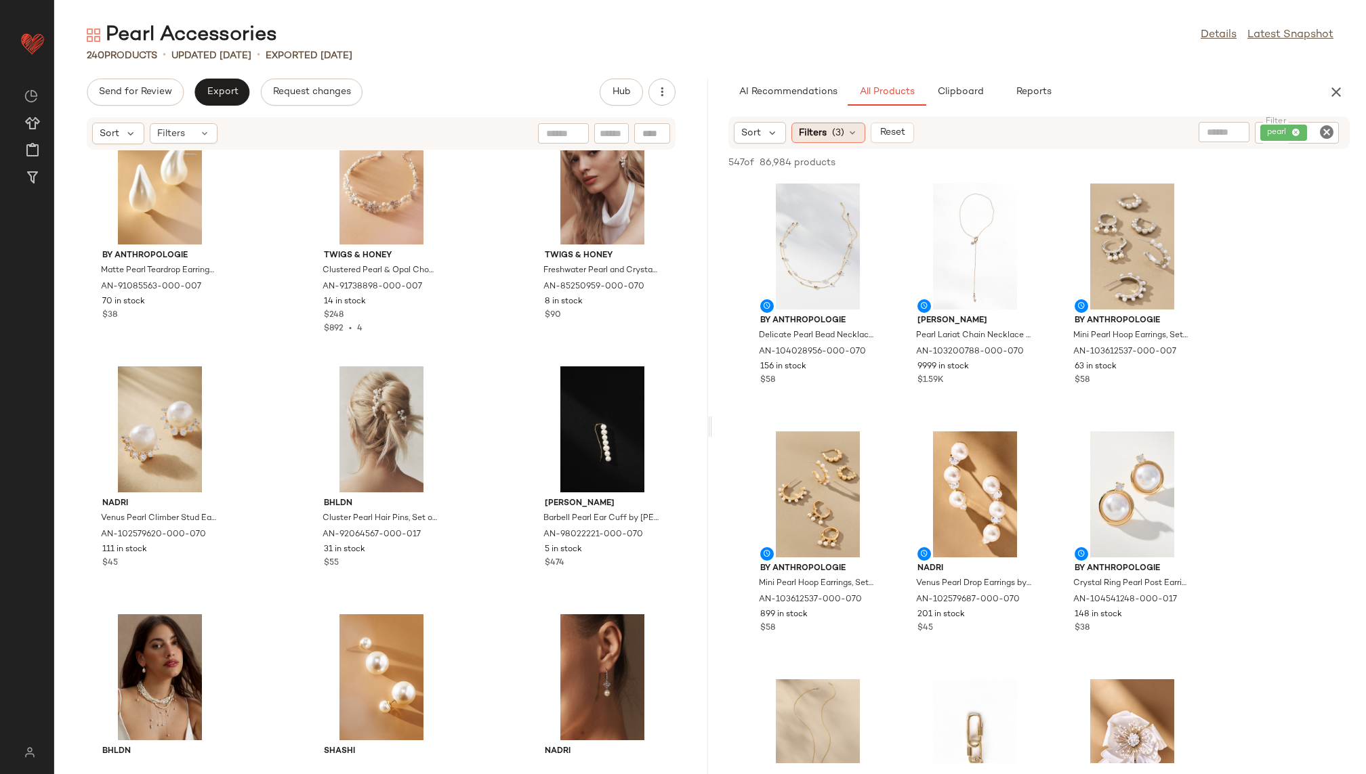
click at [835, 133] on span "(3)" at bounding box center [838, 133] width 12 height 14
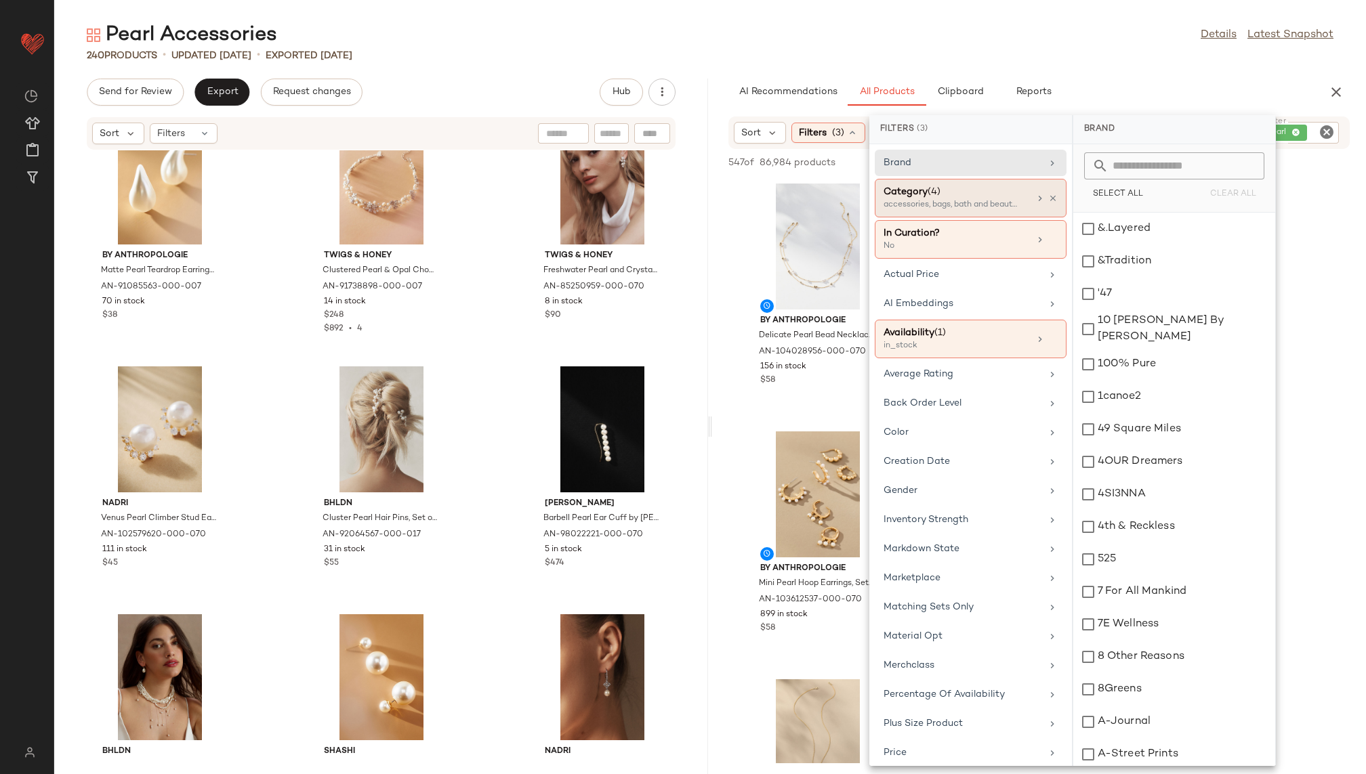
click at [948, 202] on div "accessories, bags, bath and beauty +1 more" at bounding box center [950, 205] width 135 height 12
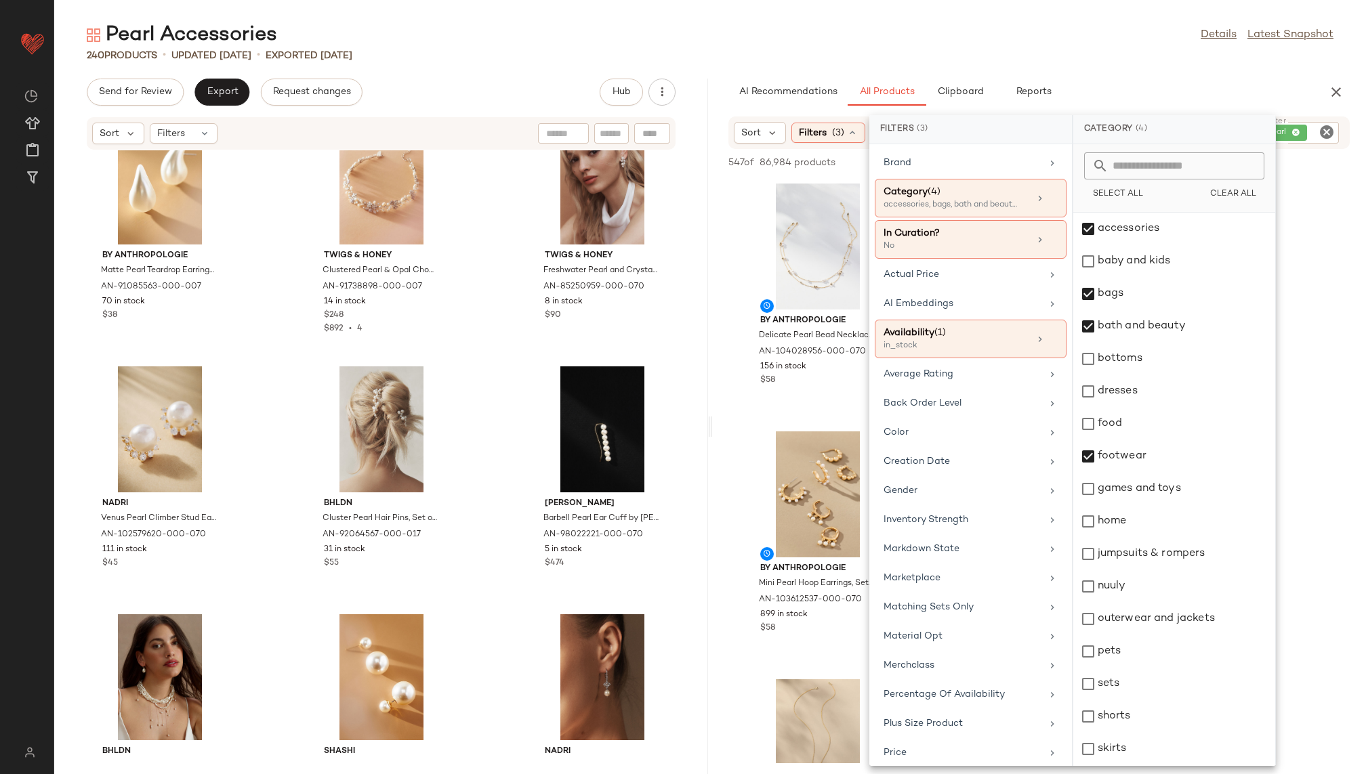
click at [1056, 69] on div "Pearl Accessories Details Latest Snapshot 240 Products • updated [DATE] • Expor…" at bounding box center [710, 398] width 1312 height 753
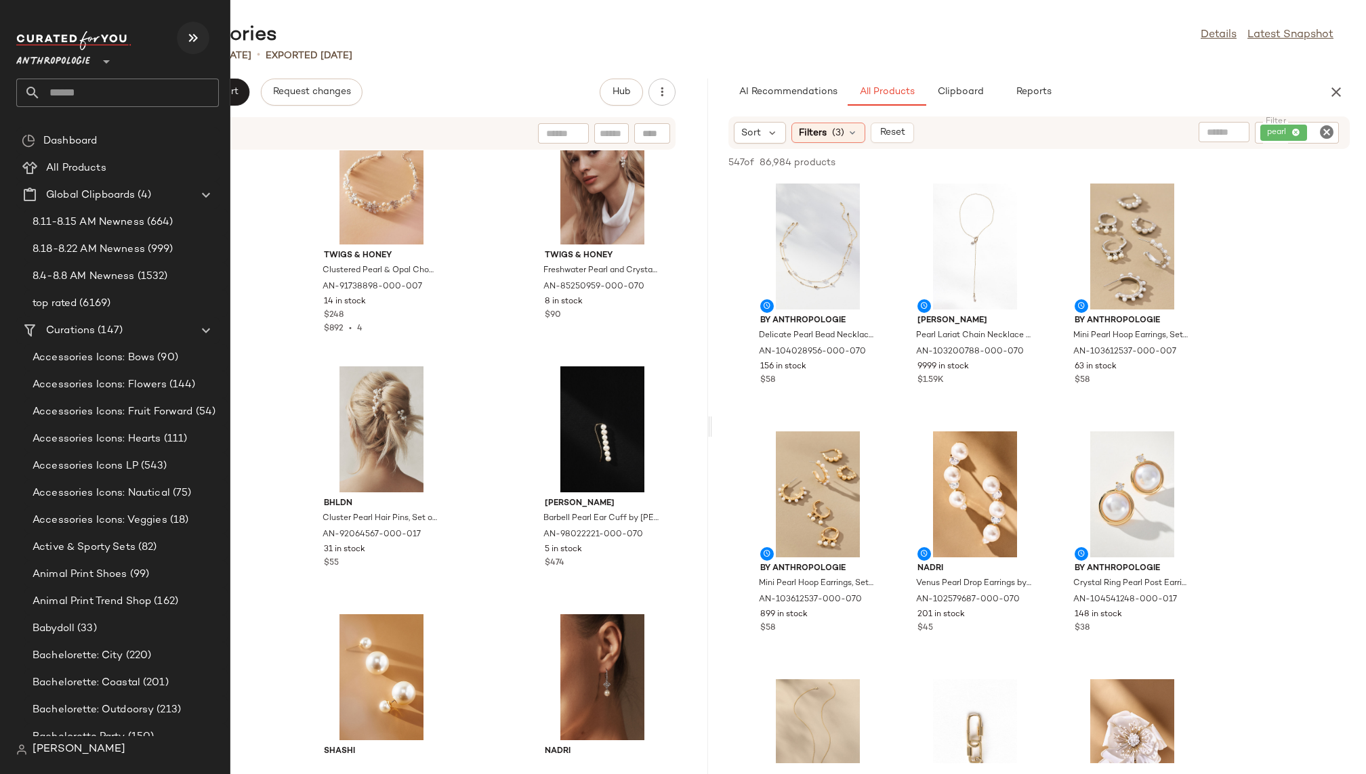
click at [187, 42] on icon "button" at bounding box center [193, 38] width 16 height 16
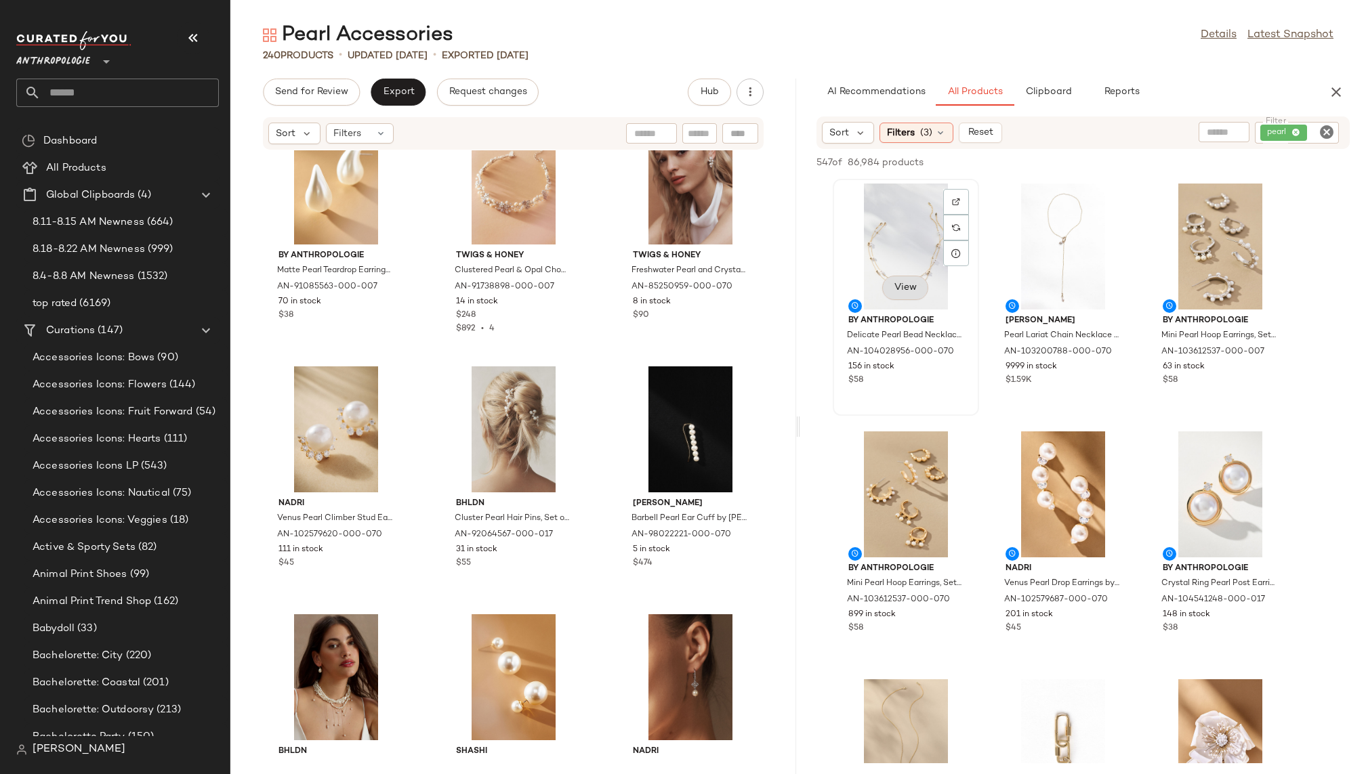
click at [906, 295] on button "View" at bounding box center [905, 288] width 46 height 24
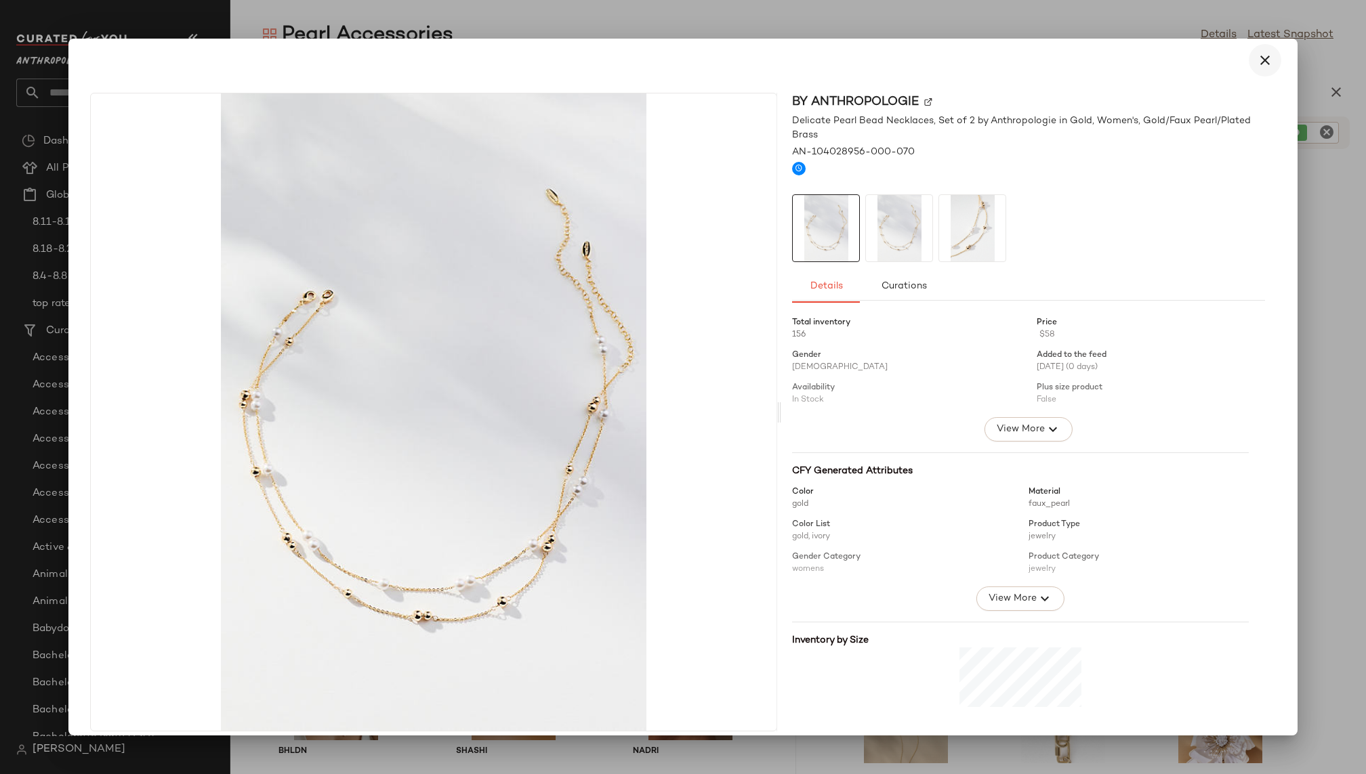
click at [1261, 62] on icon "button" at bounding box center [1265, 60] width 16 height 16
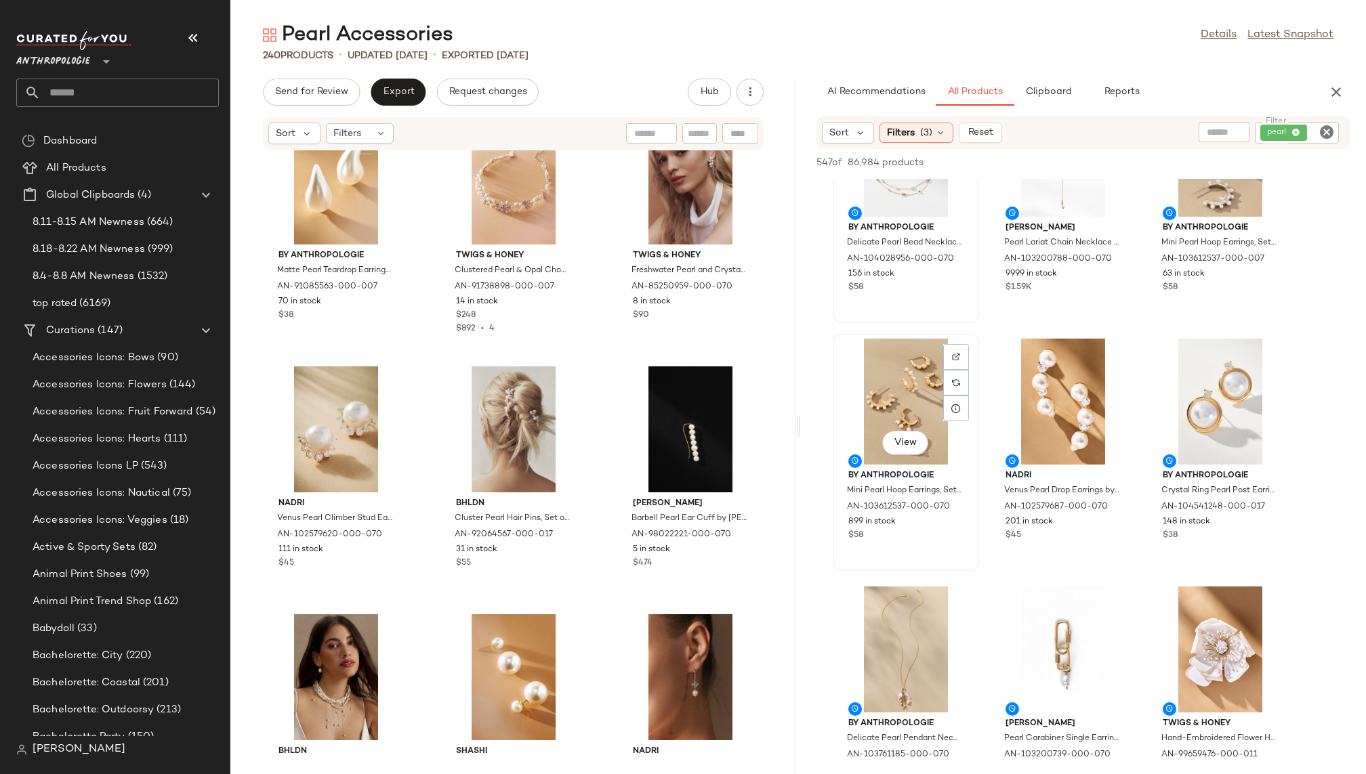
scroll to position [173, 0]
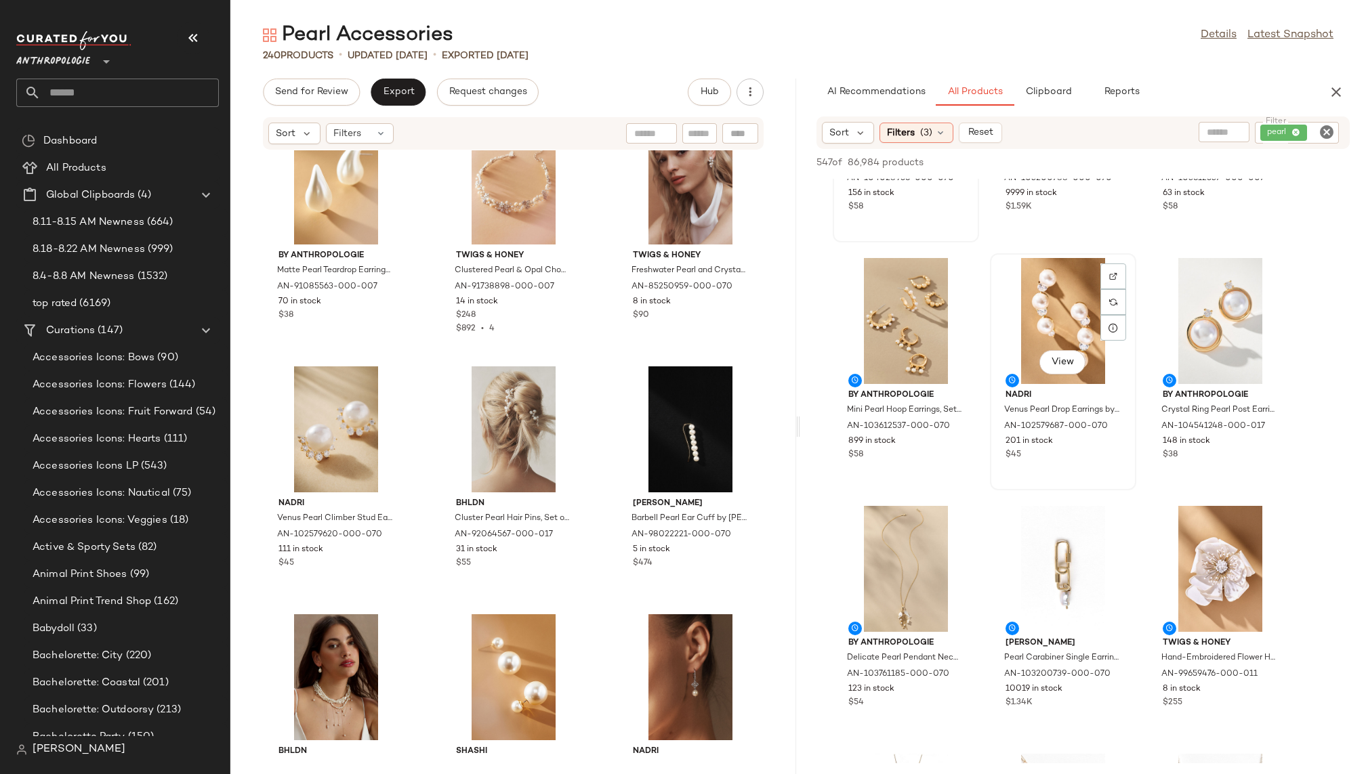
click at [1032, 337] on div "View" at bounding box center [1063, 321] width 137 height 126
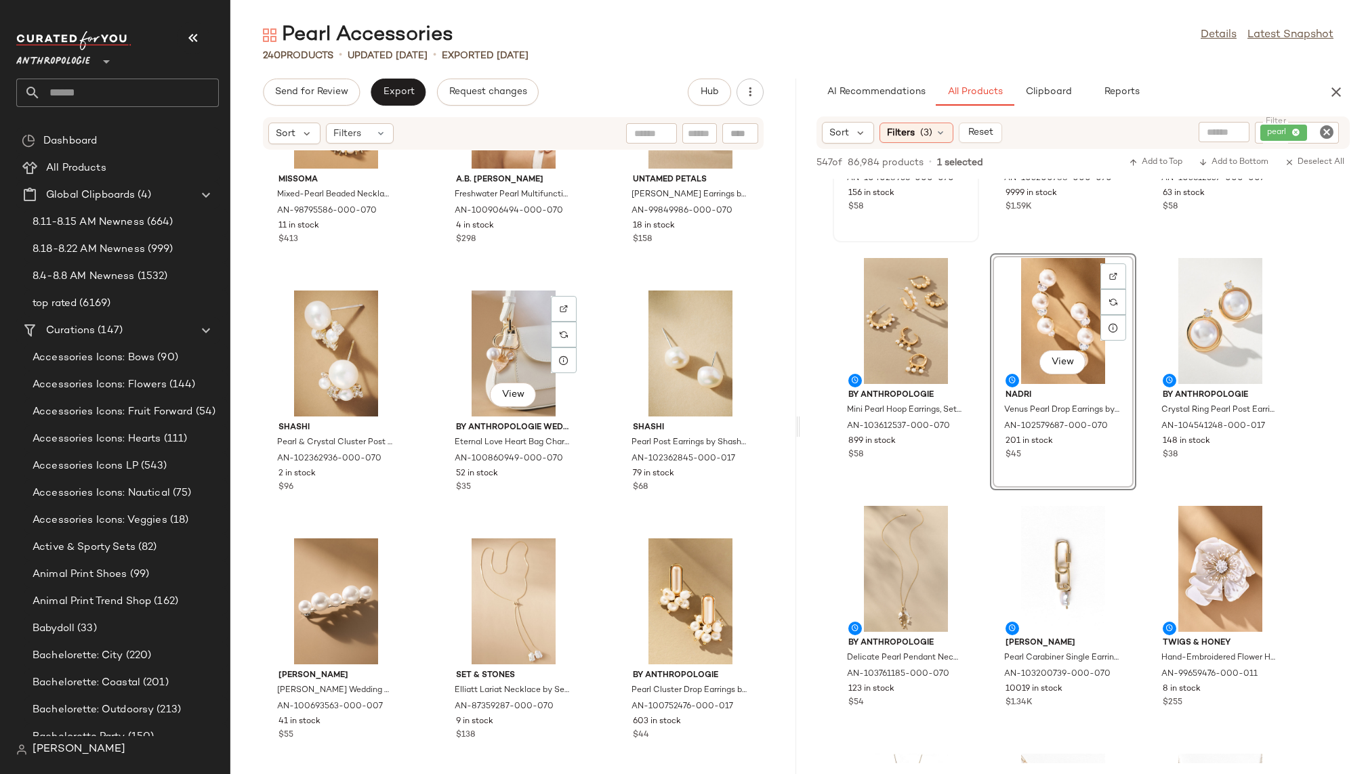
scroll to position [0, 0]
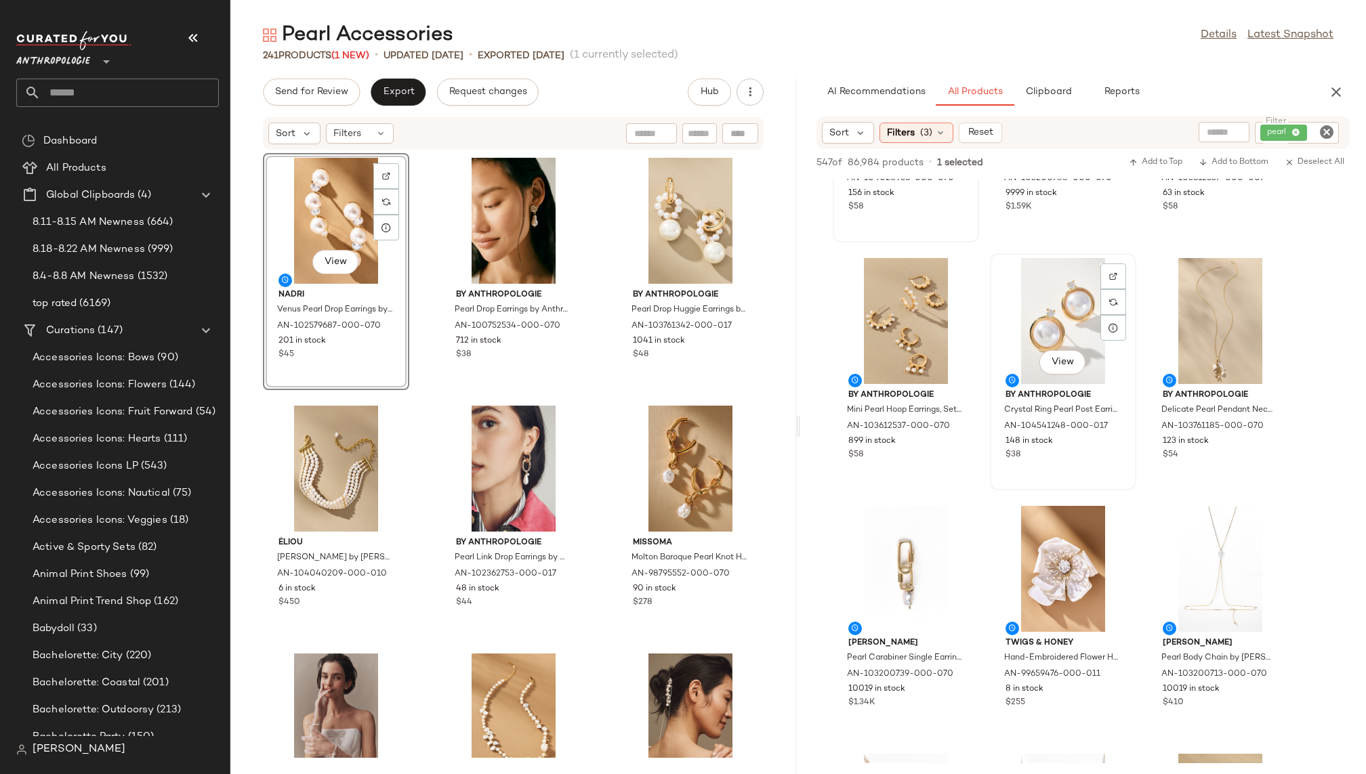
click at [1042, 294] on div "View" at bounding box center [1063, 321] width 137 height 126
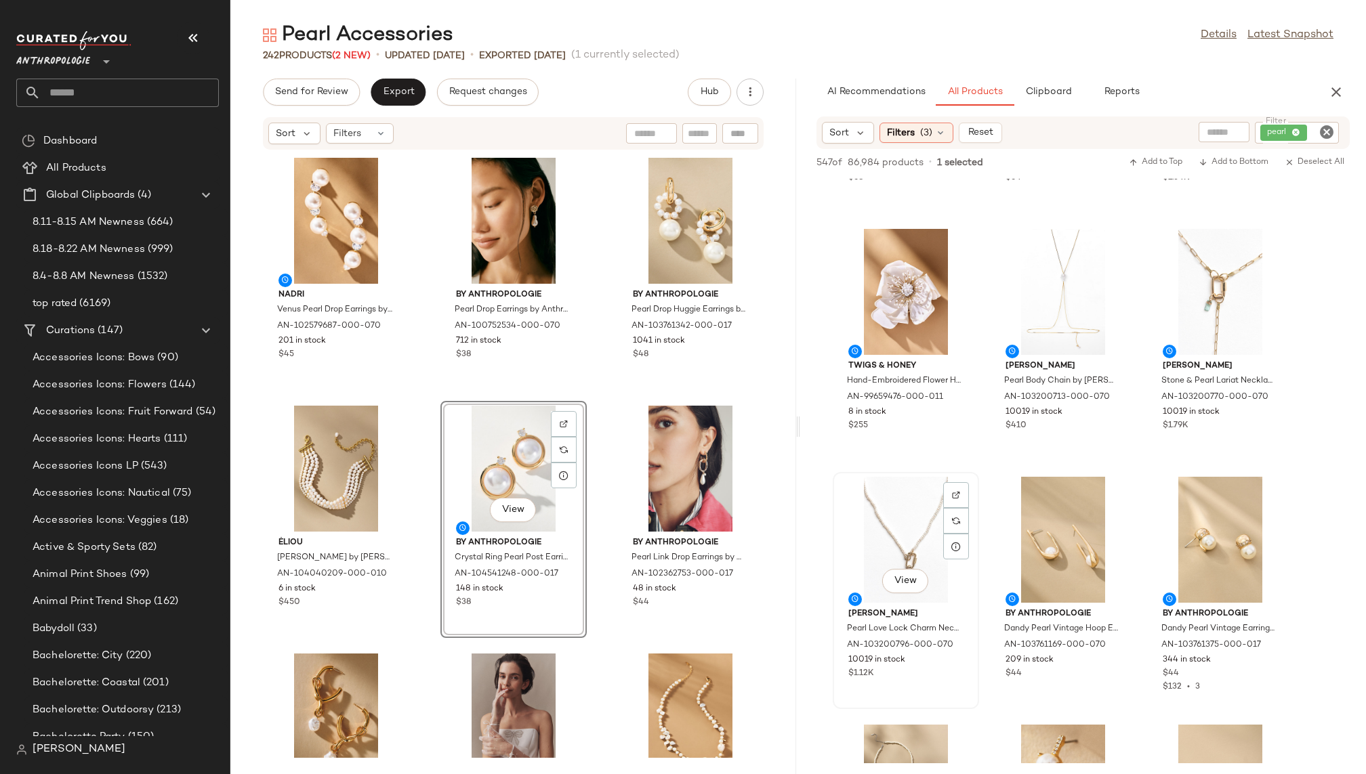
scroll to position [472, 0]
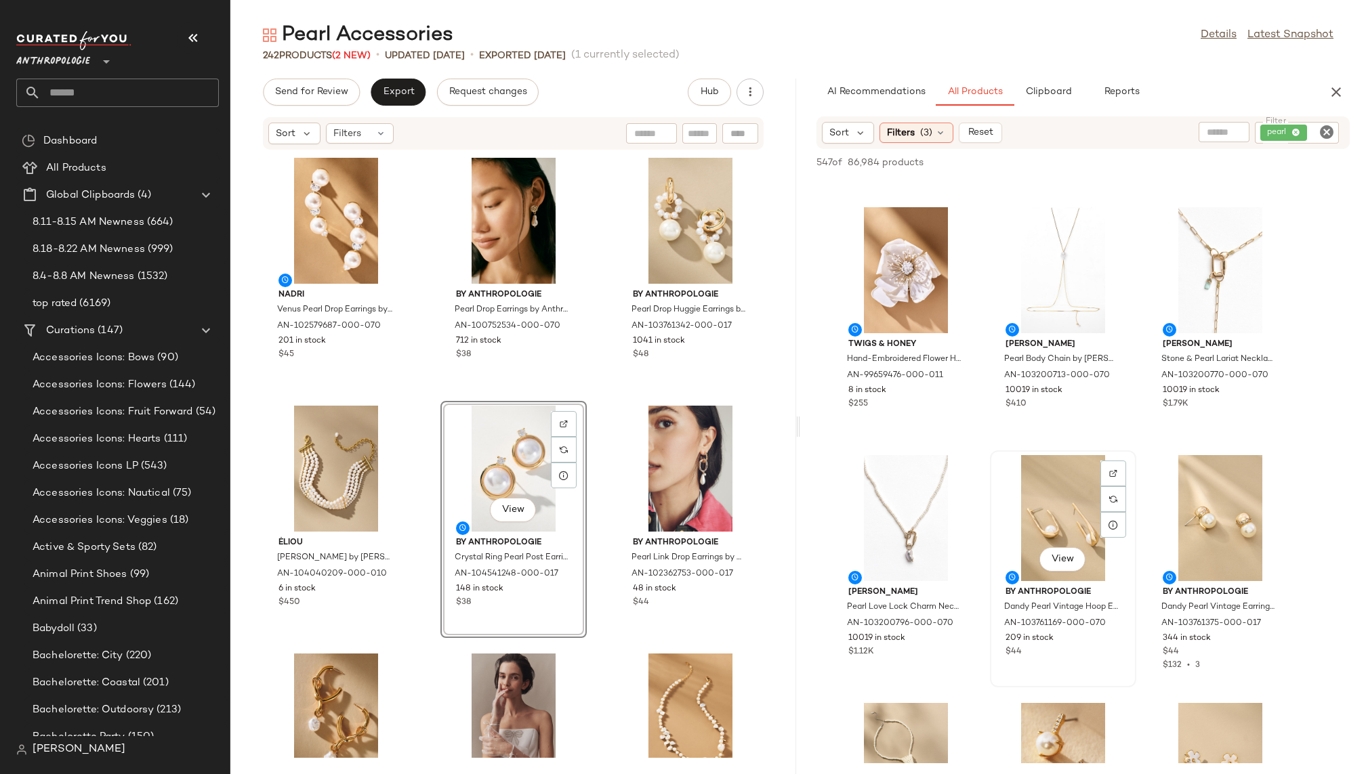
click at [1028, 525] on div "View" at bounding box center [1063, 518] width 137 height 126
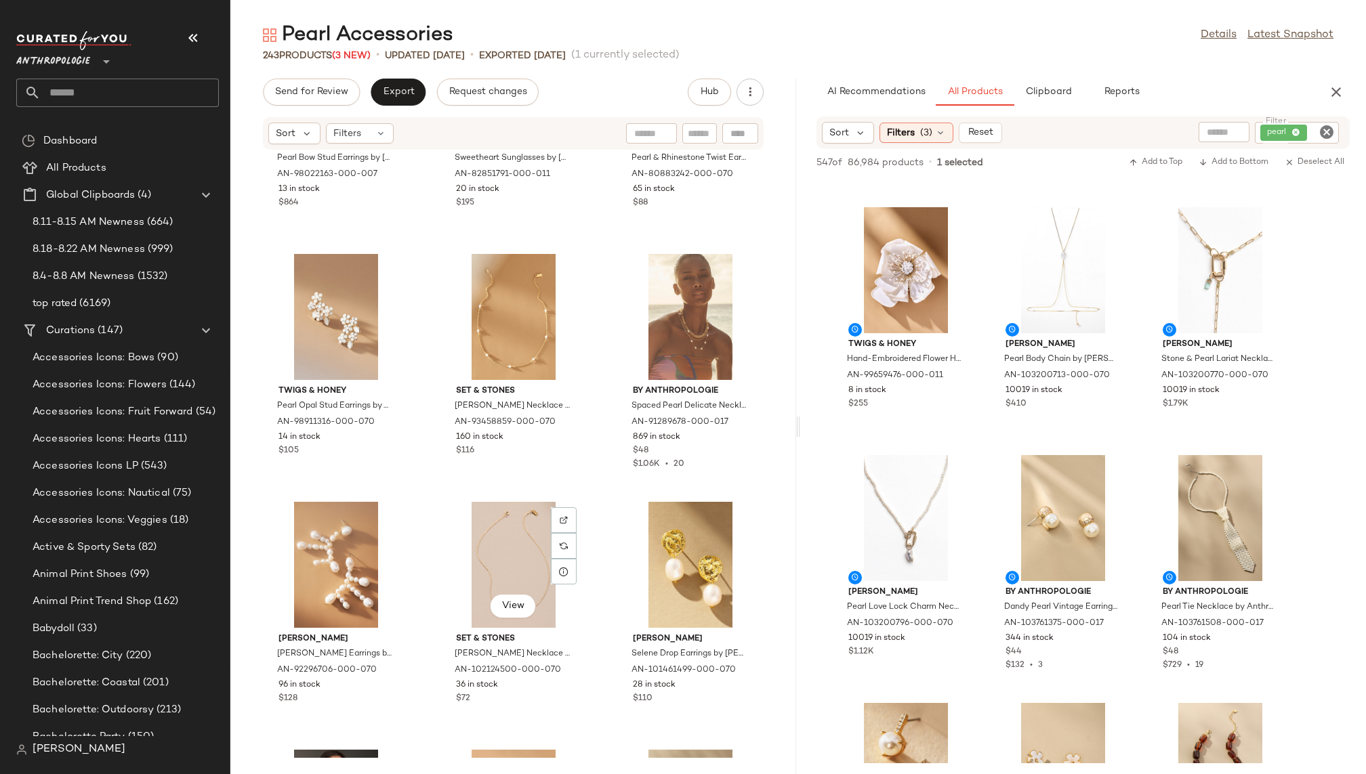
scroll to position [14084, 0]
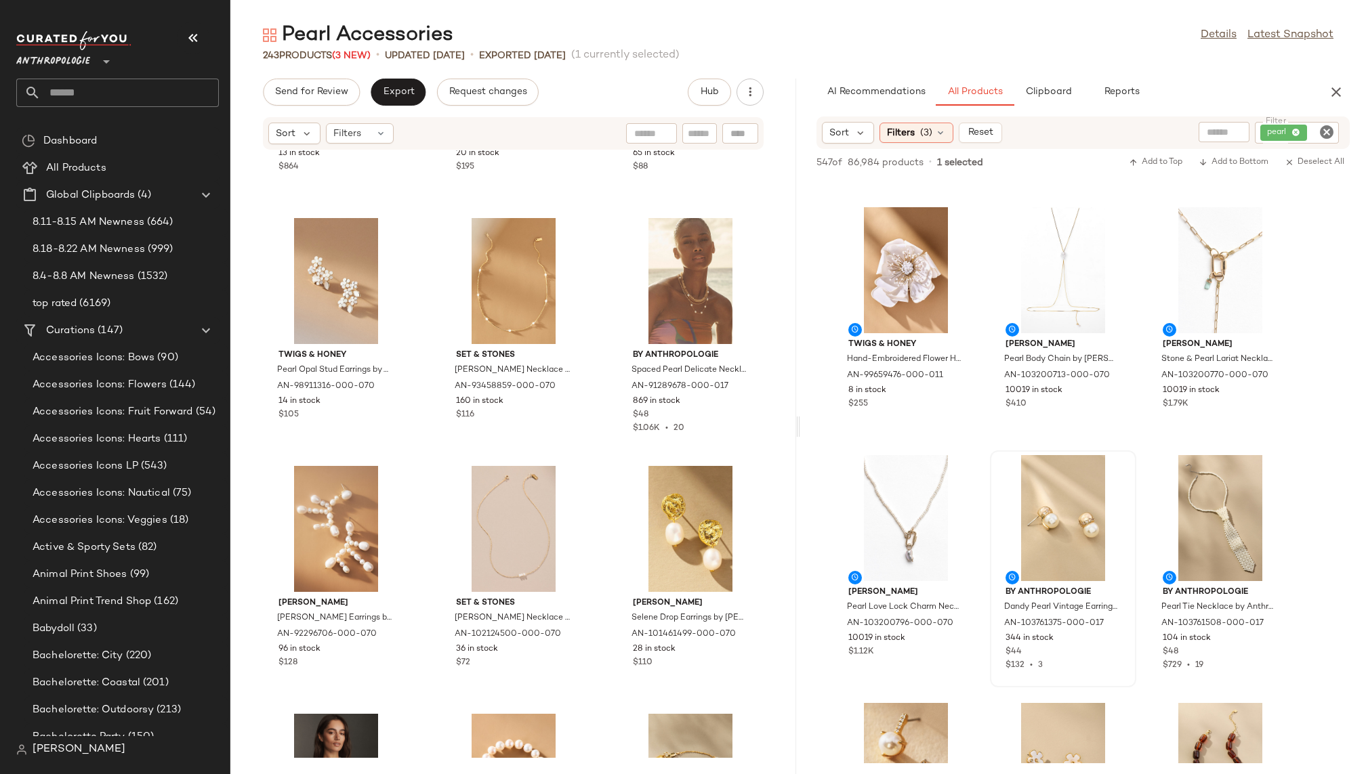
click at [999, 528] on div at bounding box center [1063, 518] width 137 height 126
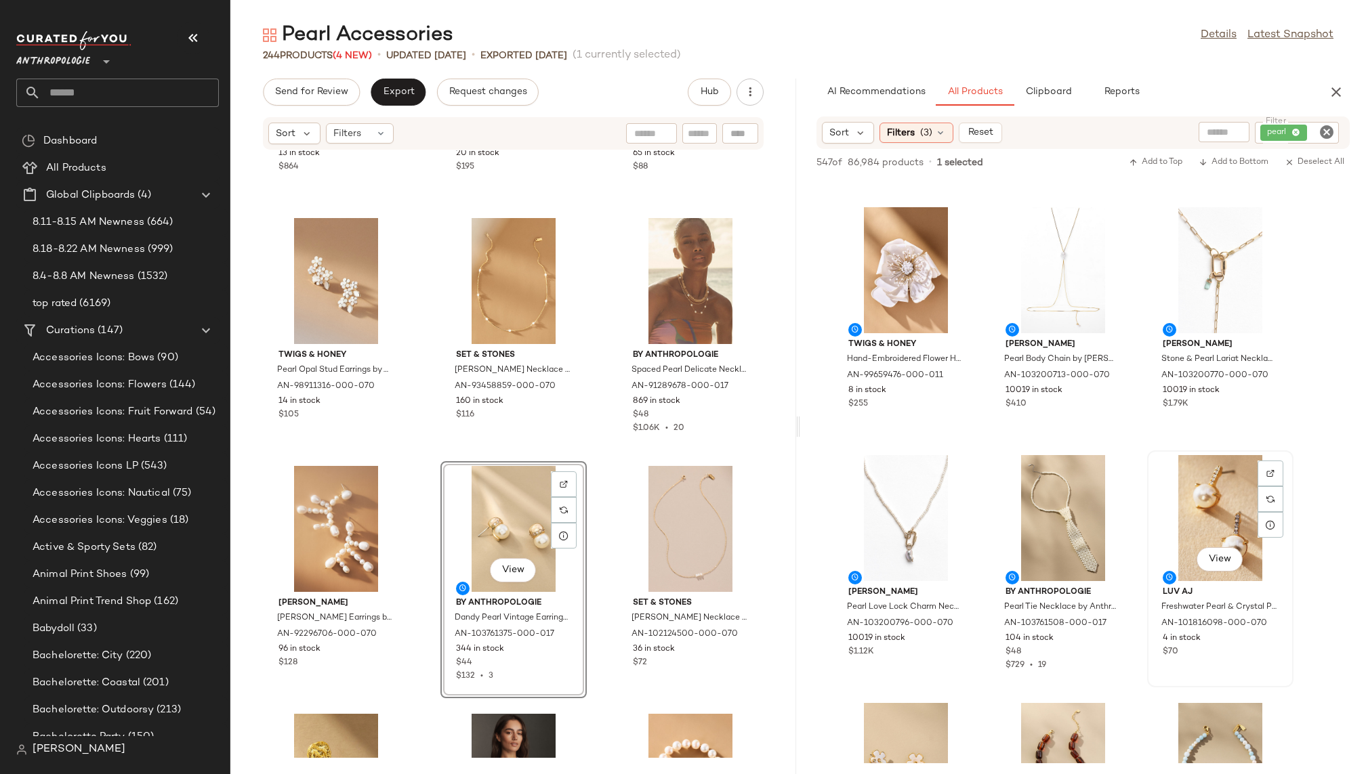
click at [1213, 495] on div "View" at bounding box center [1220, 518] width 137 height 126
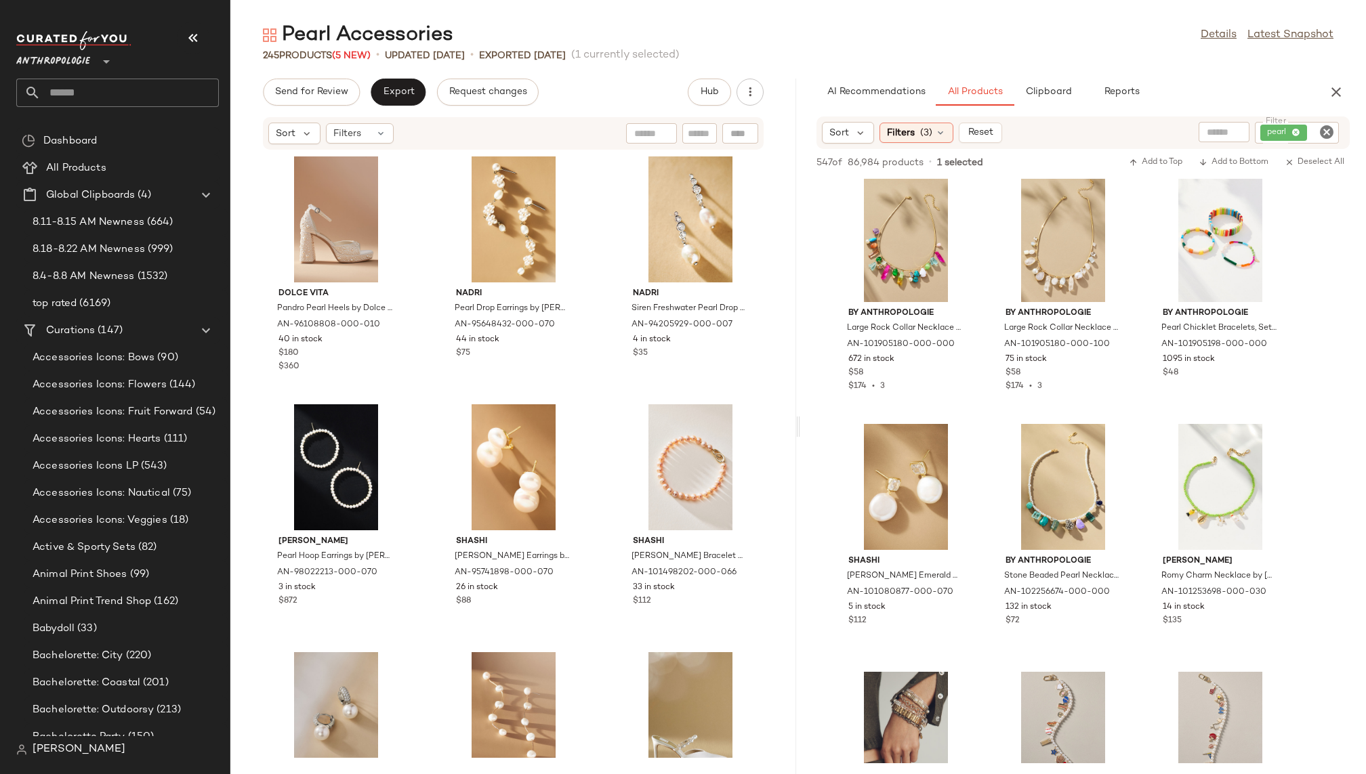
scroll to position [6703, 0]
click at [894, 471] on div "View" at bounding box center [905, 486] width 137 height 126
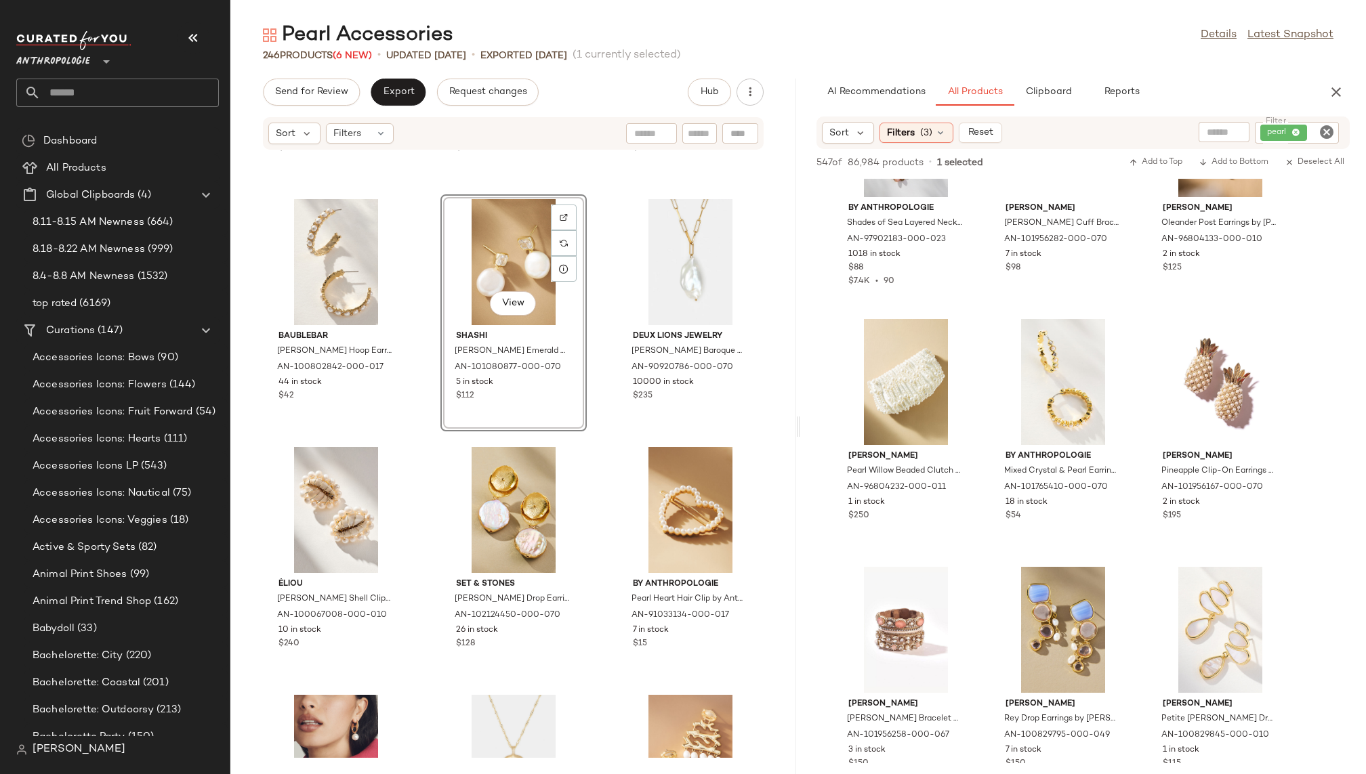
scroll to position [11273, 0]
click at [908, 425] on span "View" at bounding box center [905, 420] width 23 height 11
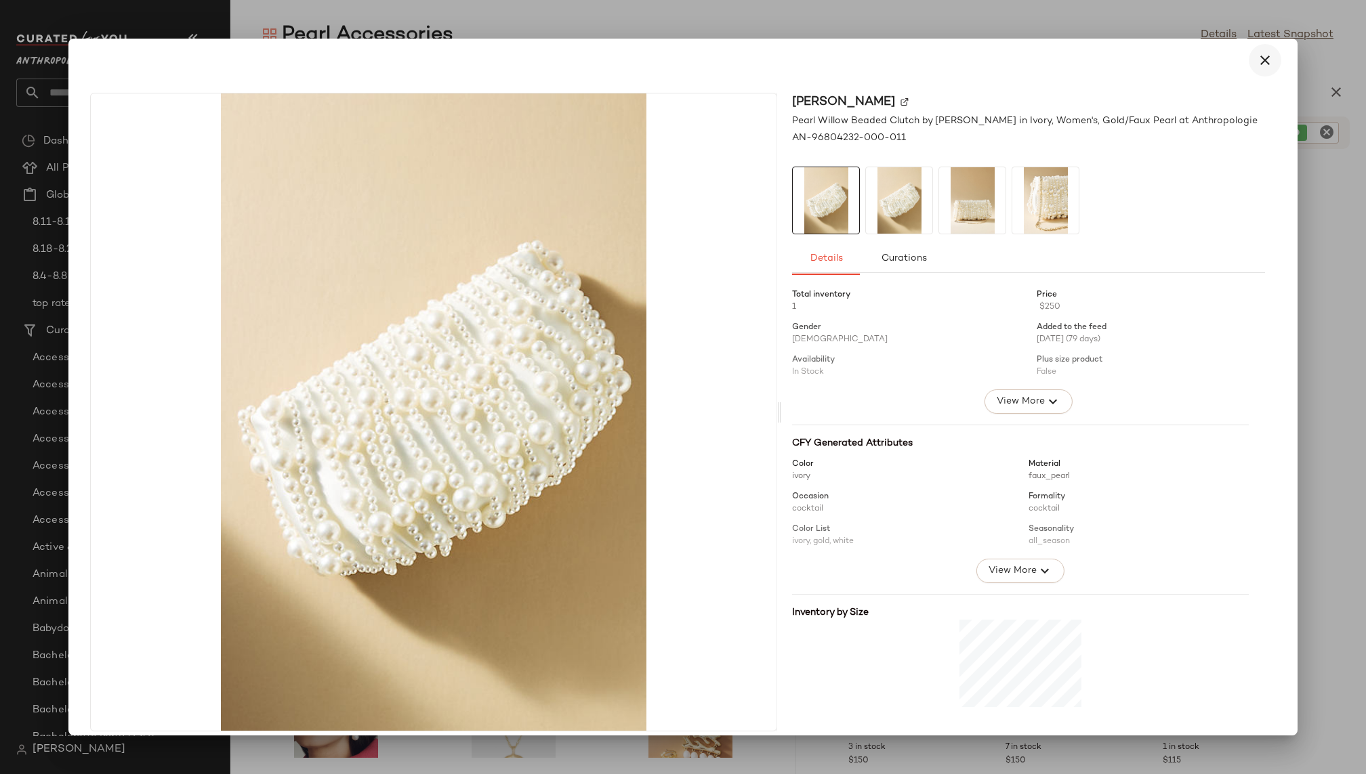
click at [1257, 63] on icon "button" at bounding box center [1265, 60] width 16 height 16
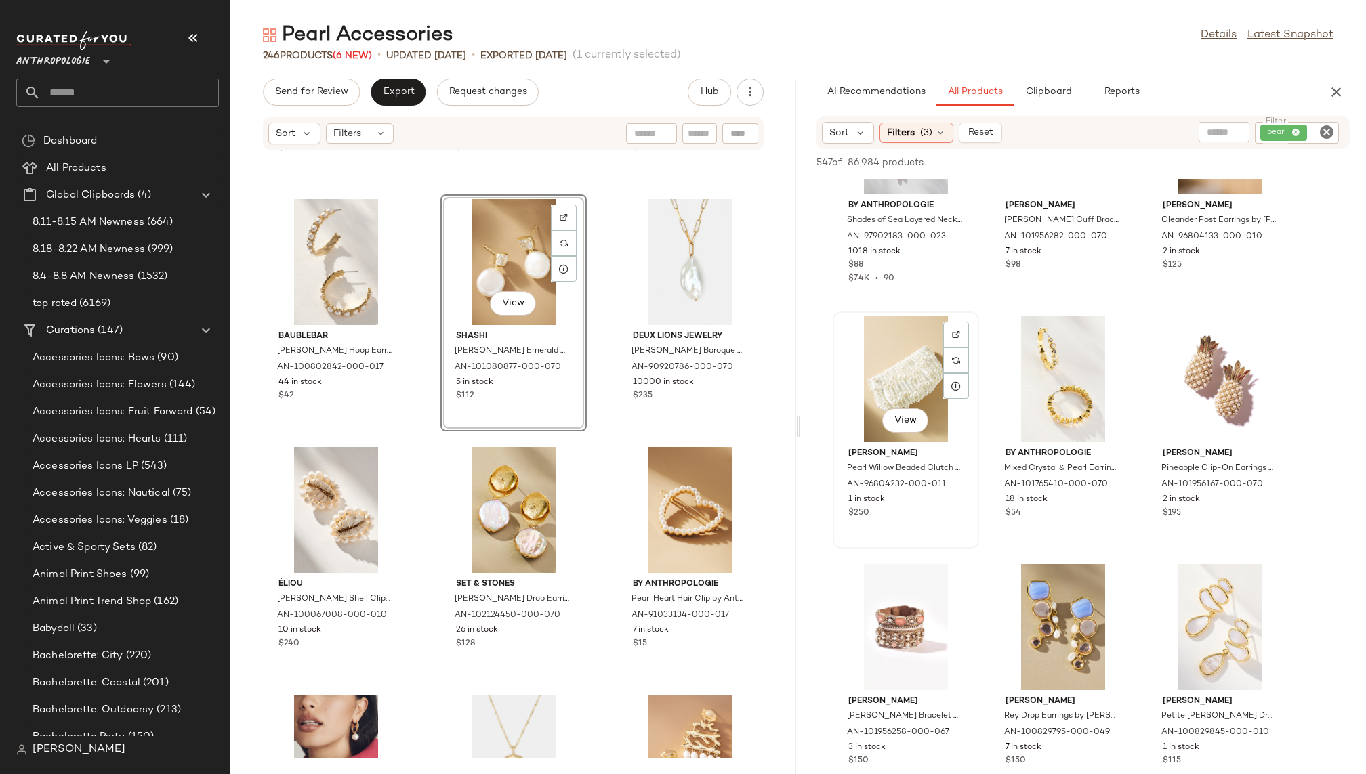
click at [878, 389] on div "View" at bounding box center [905, 379] width 137 height 126
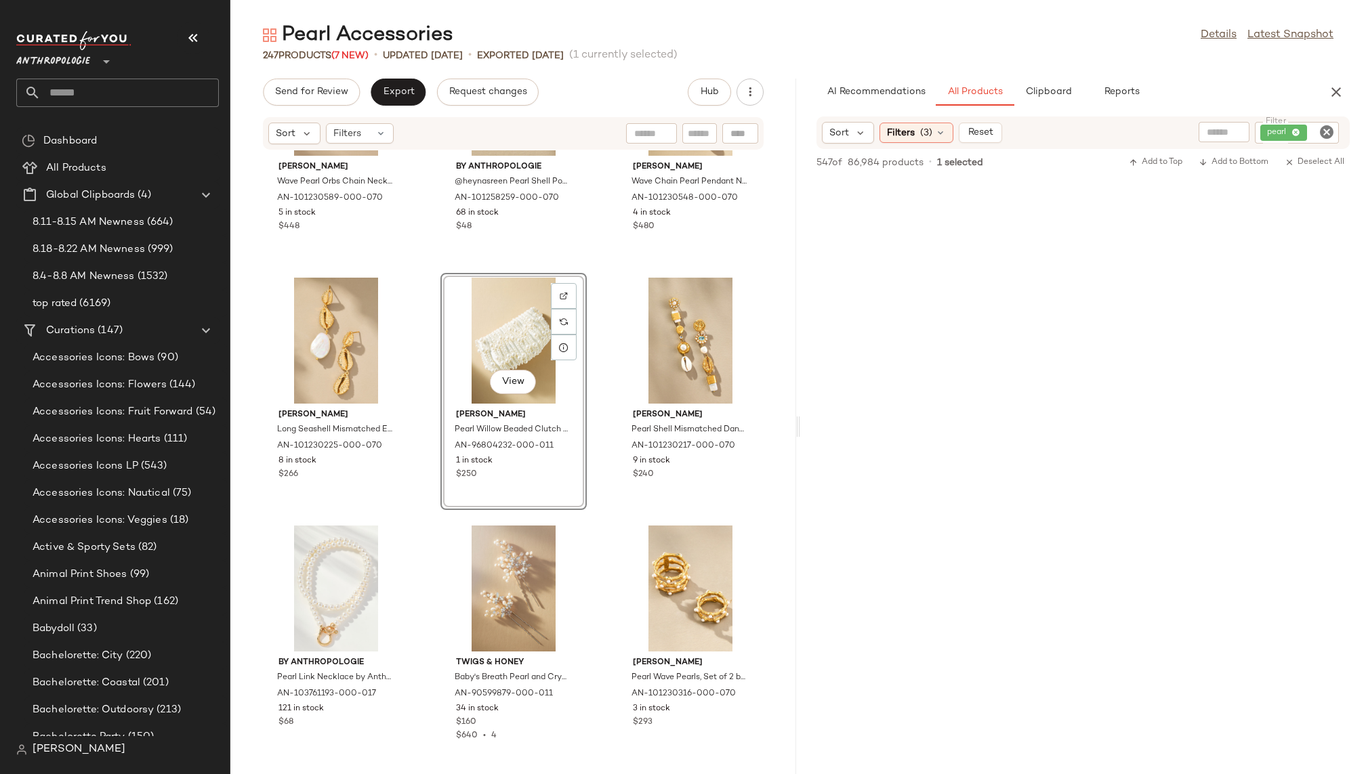
scroll to position [0, 0]
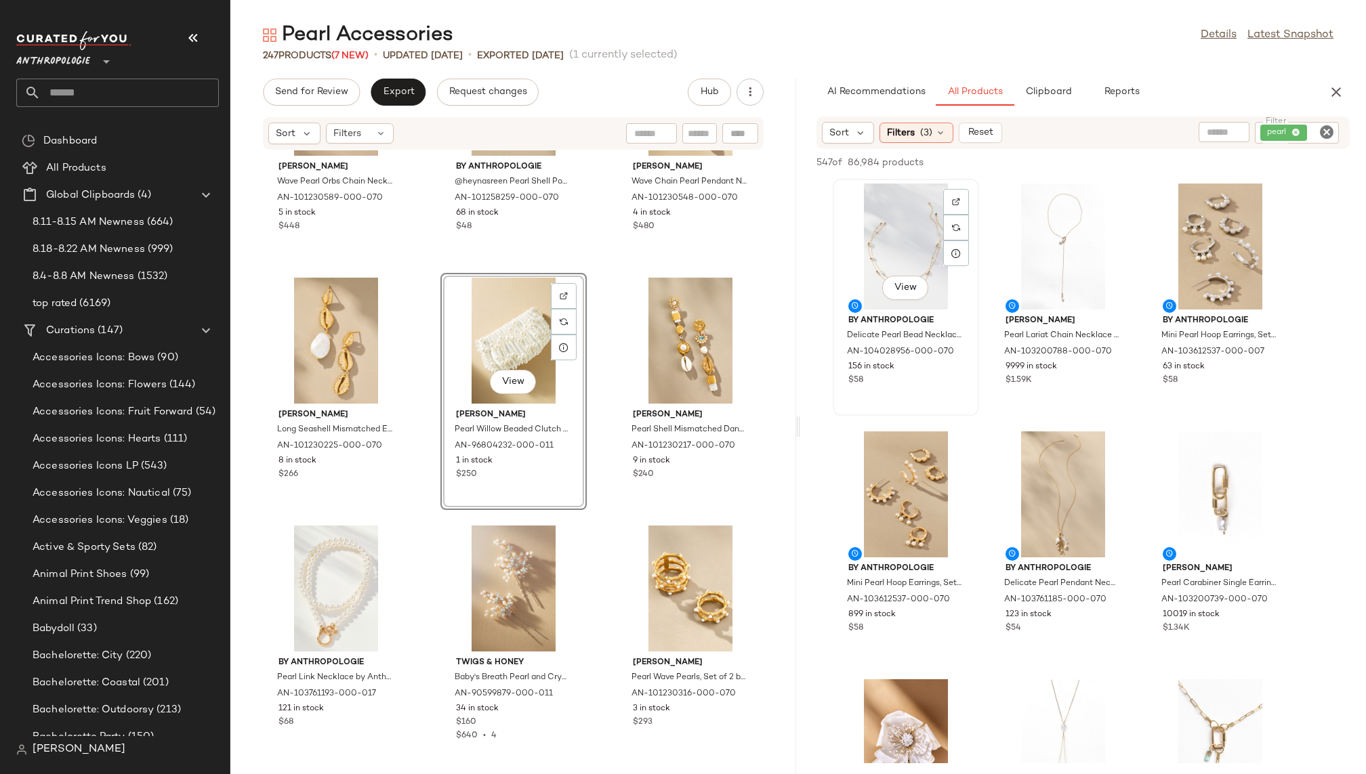
click at [902, 253] on div "View" at bounding box center [905, 247] width 137 height 126
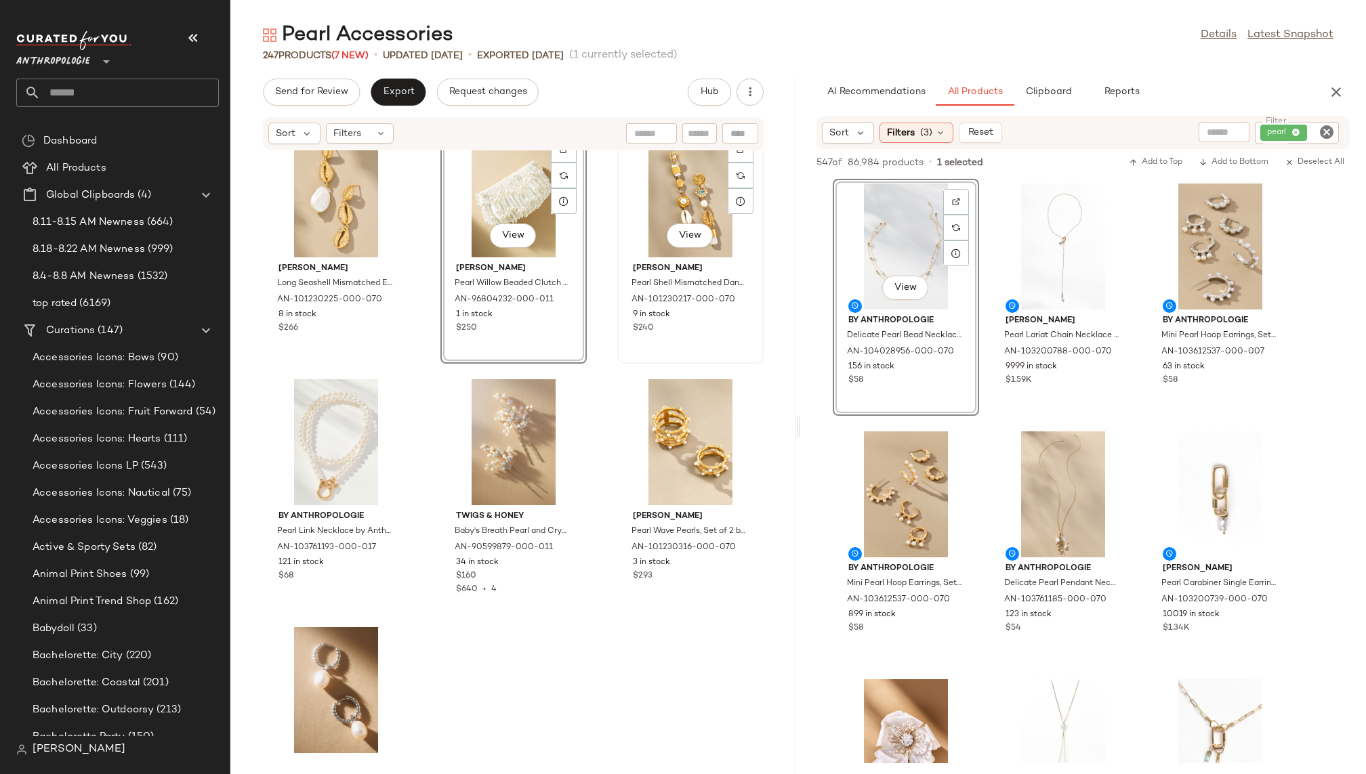
scroll to position [19975, 0]
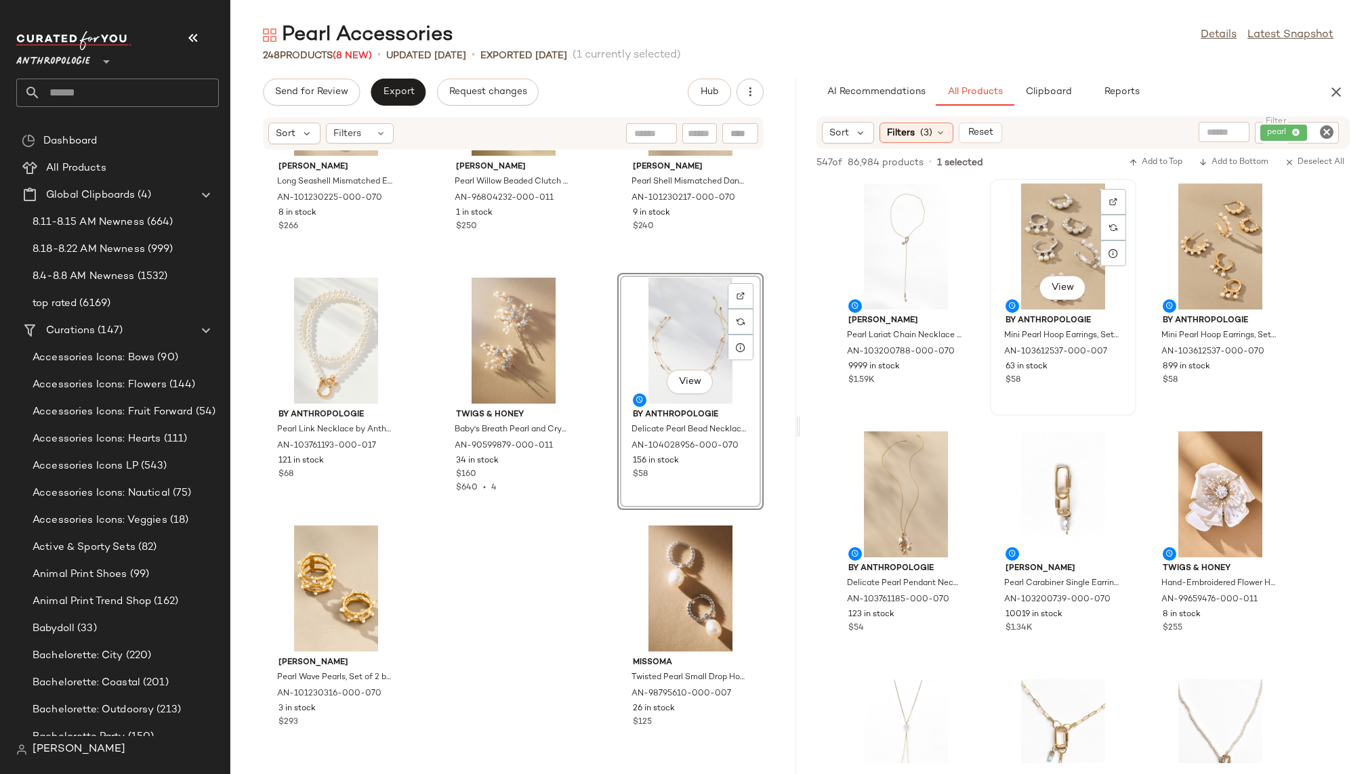
click at [1032, 268] on div "View" at bounding box center [1063, 247] width 137 height 126
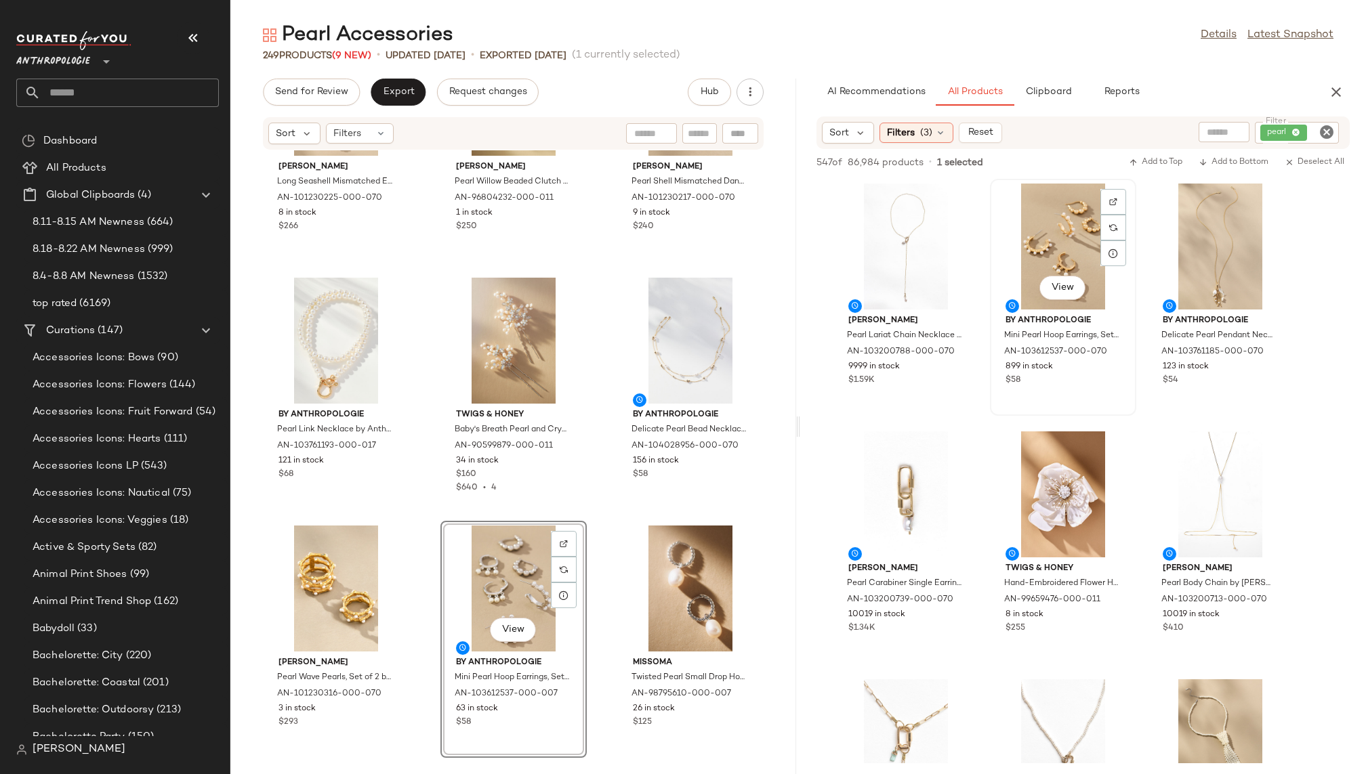
click at [1064, 224] on div "View" at bounding box center [1063, 247] width 137 height 126
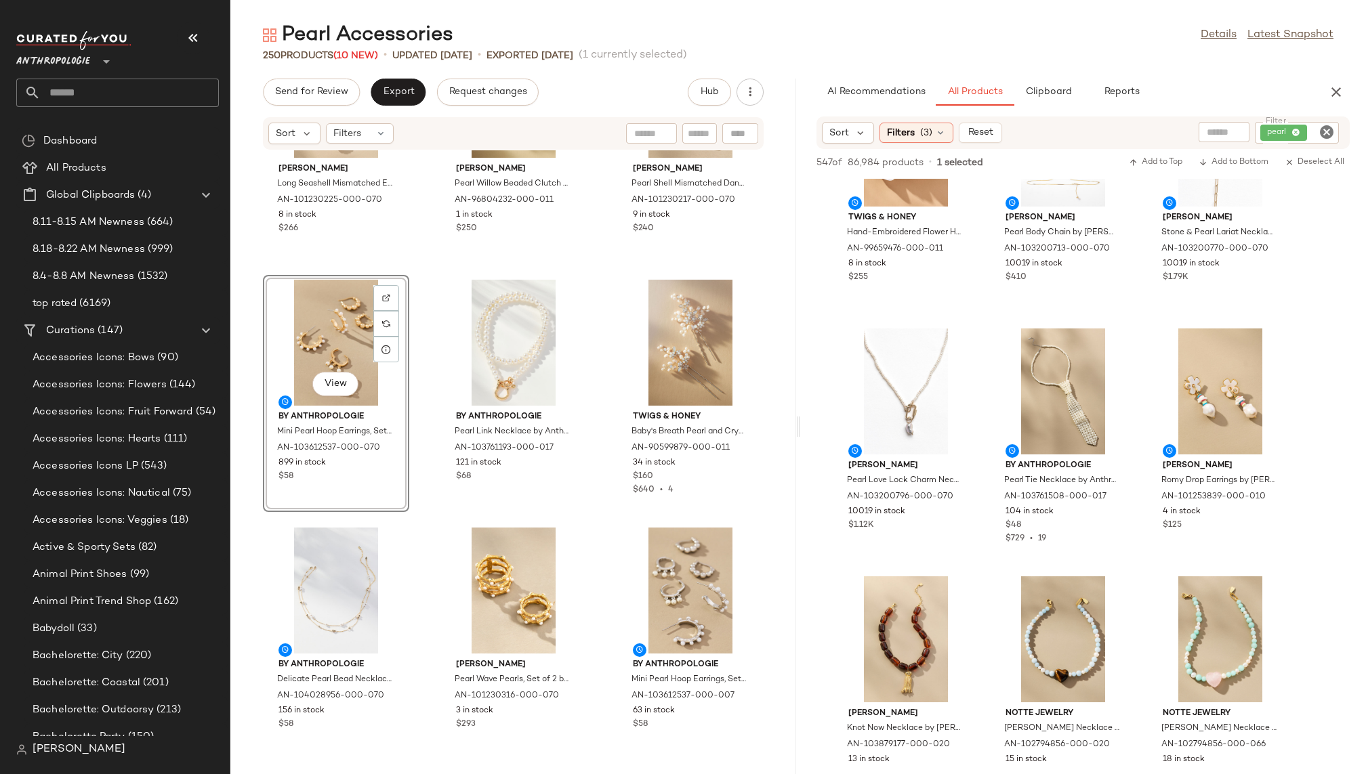
scroll to position [377, 0]
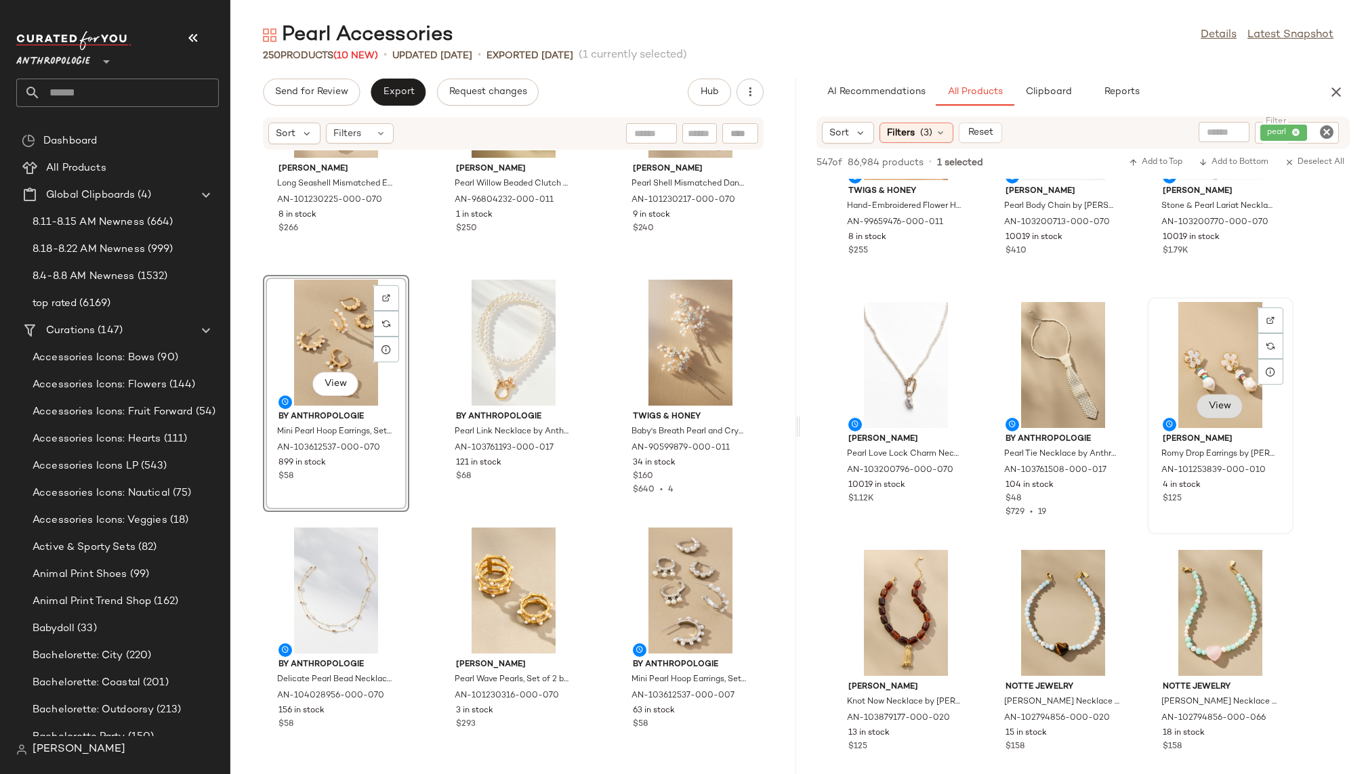
click at [1217, 409] on span "View" at bounding box center [1219, 406] width 23 height 11
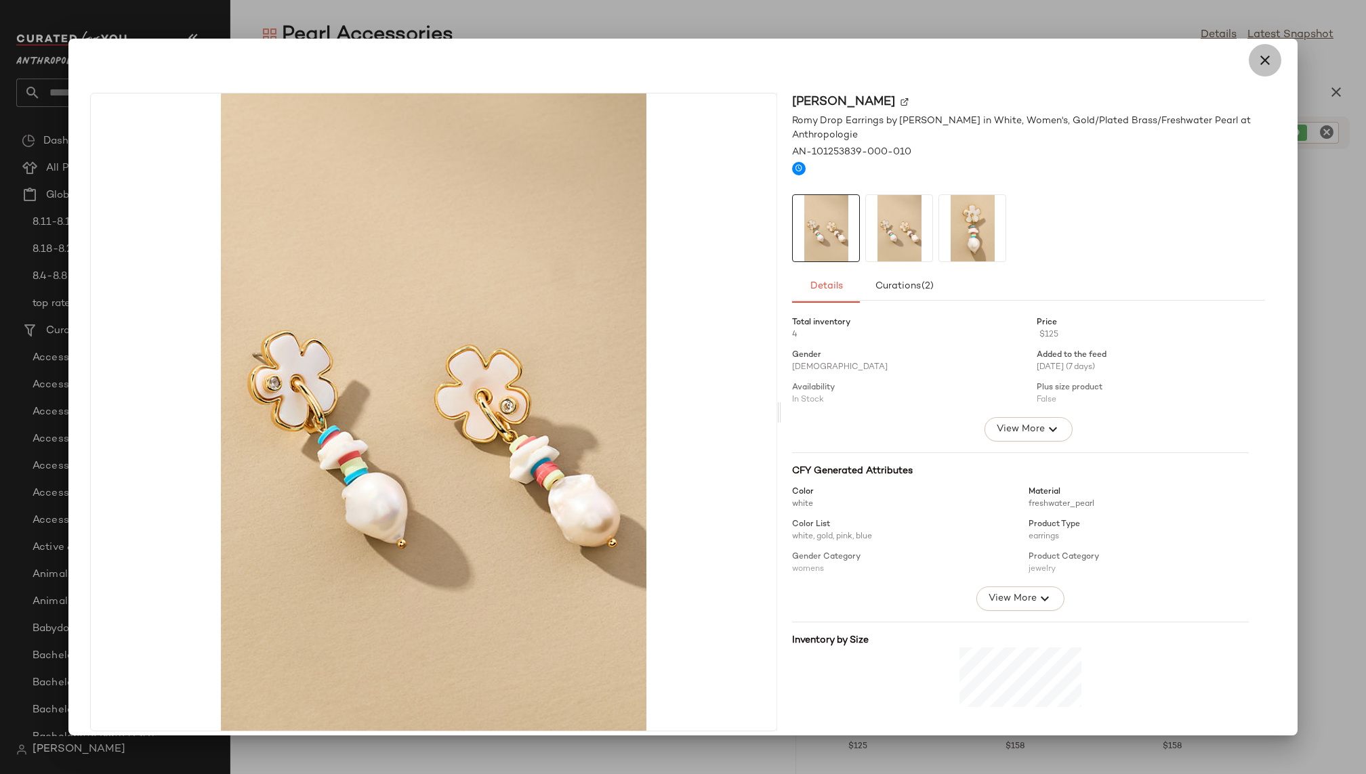
click at [1266, 62] on button "button" at bounding box center [1265, 60] width 33 height 33
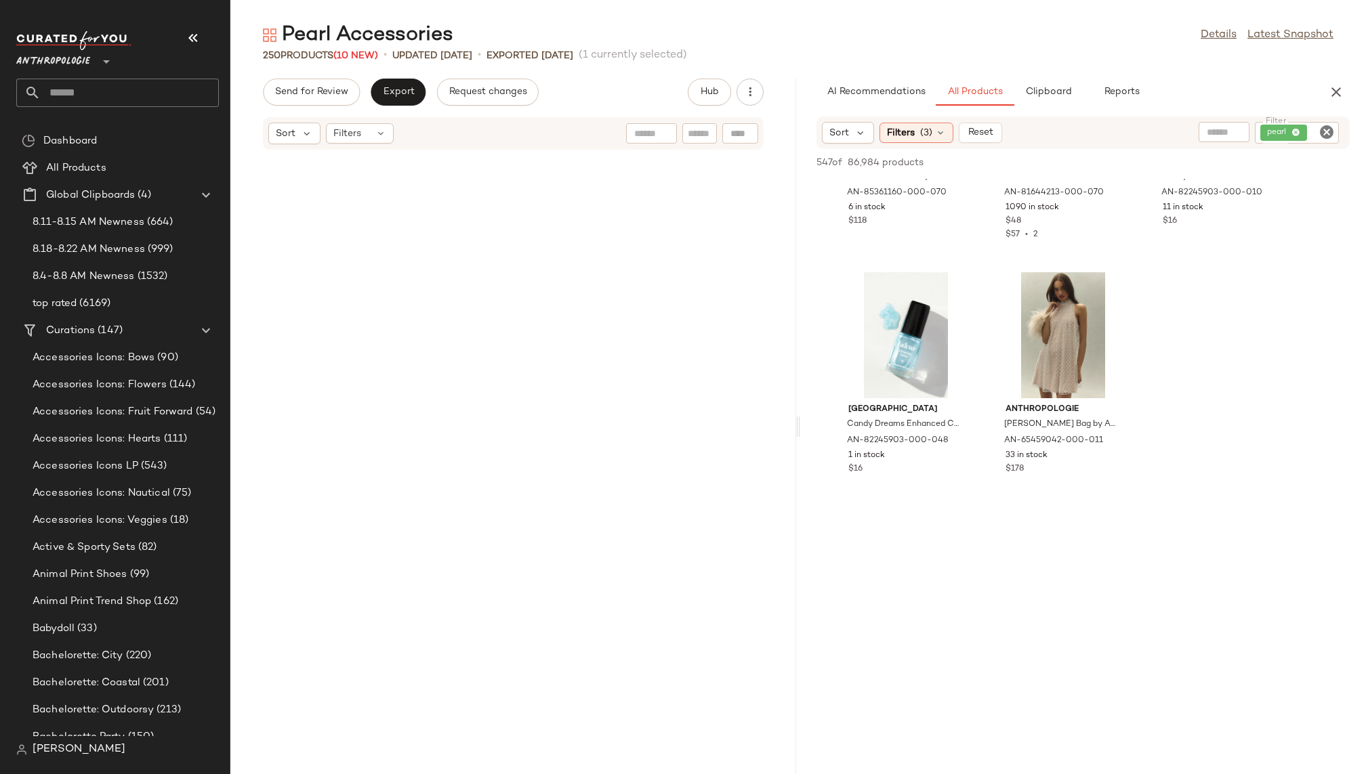
scroll to position [12039, 0]
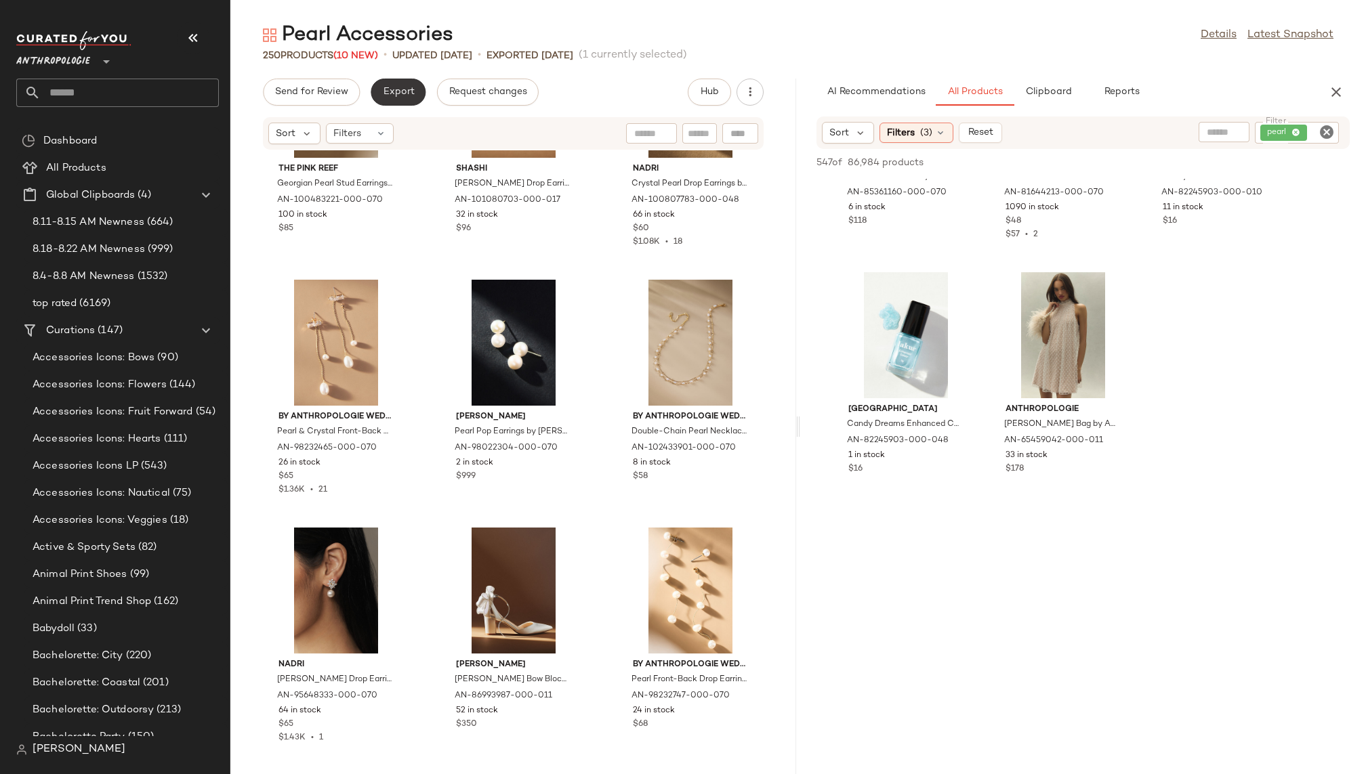
click at [399, 90] on span "Export" at bounding box center [398, 92] width 32 height 11
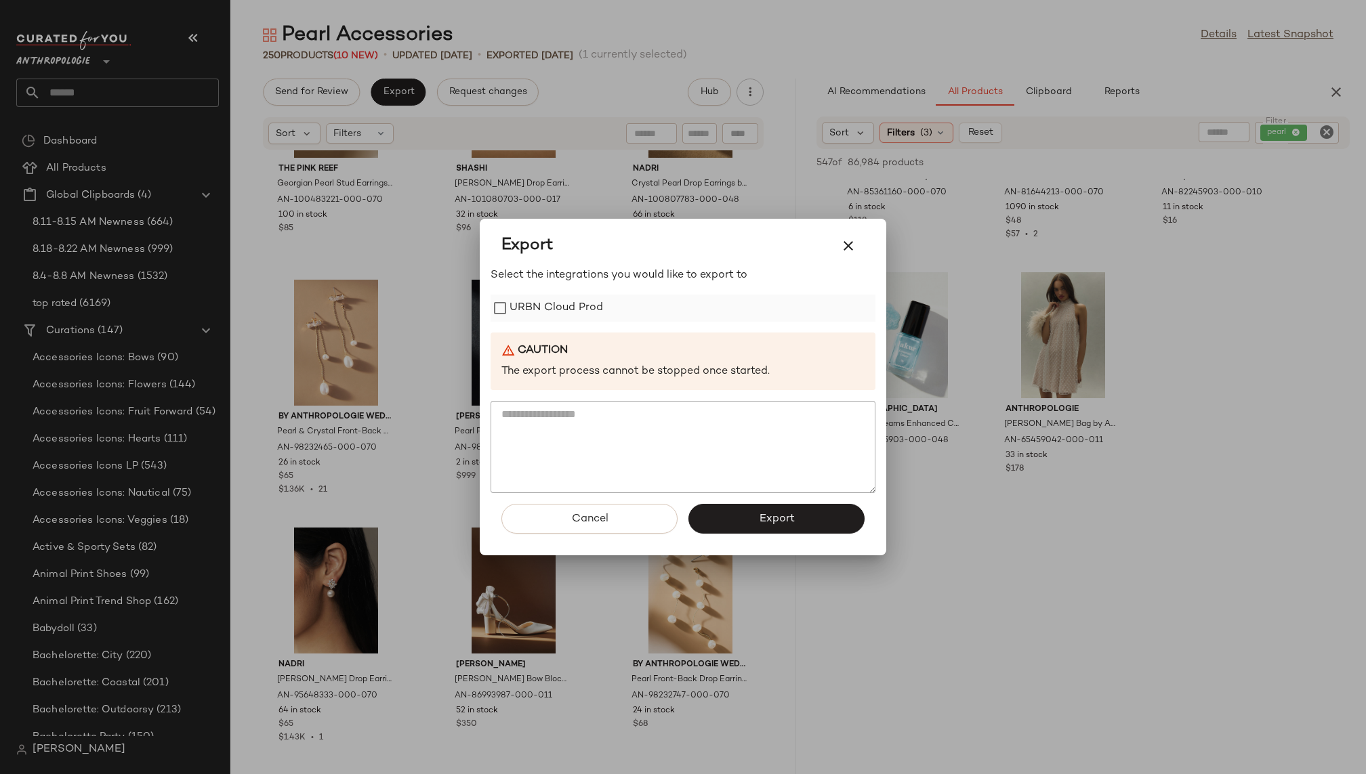
click at [565, 310] on label "URBN Cloud Prod" at bounding box center [555, 308] width 93 height 27
click at [766, 513] on span "Export" at bounding box center [776, 519] width 36 height 13
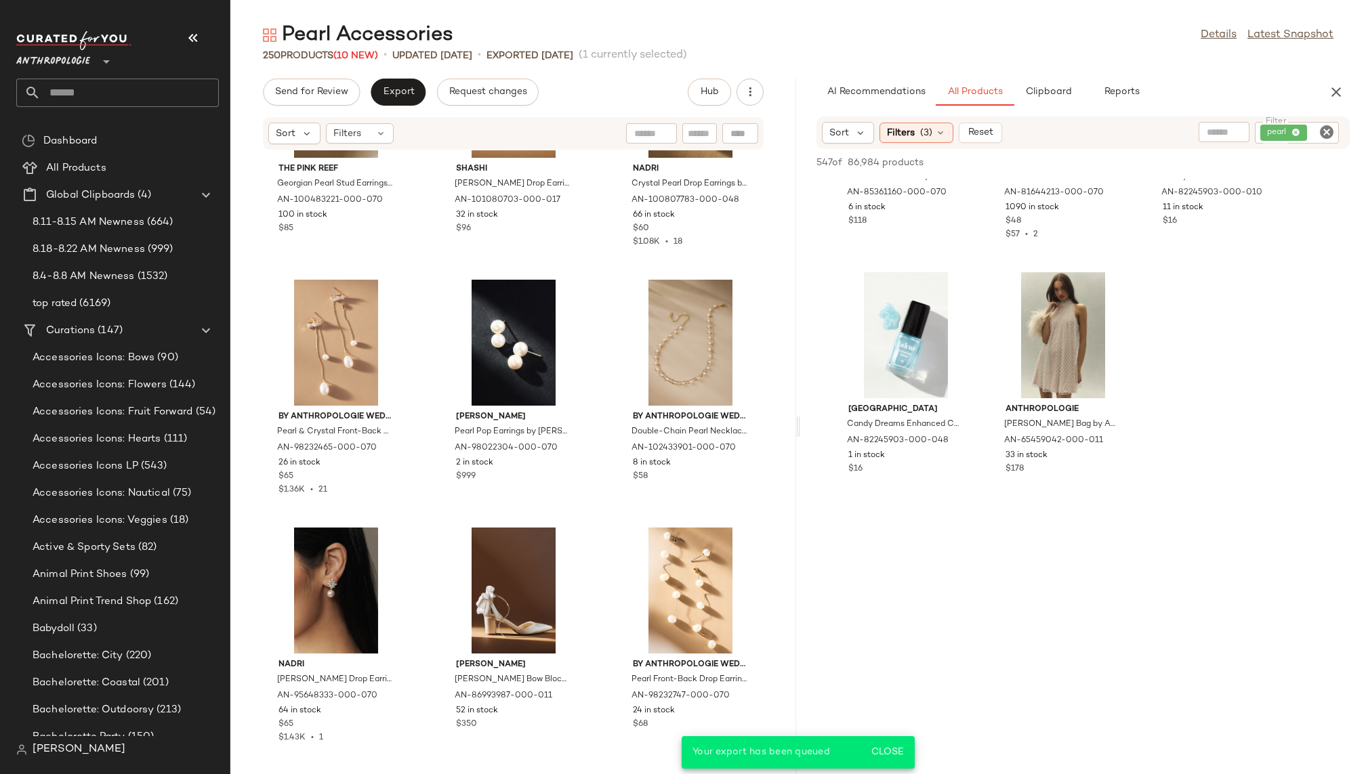
scroll to position [40462, 0]
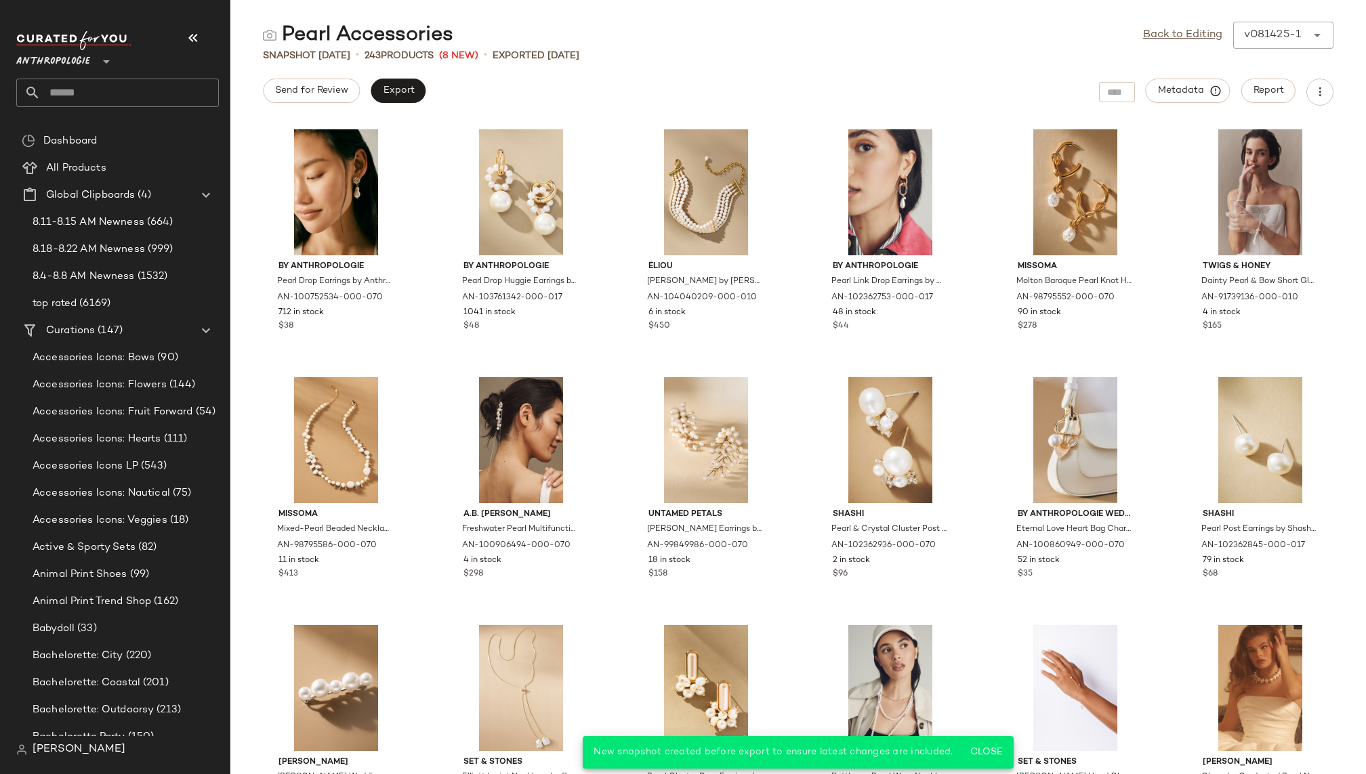
click at [129, 87] on input "text" at bounding box center [130, 93] width 178 height 28
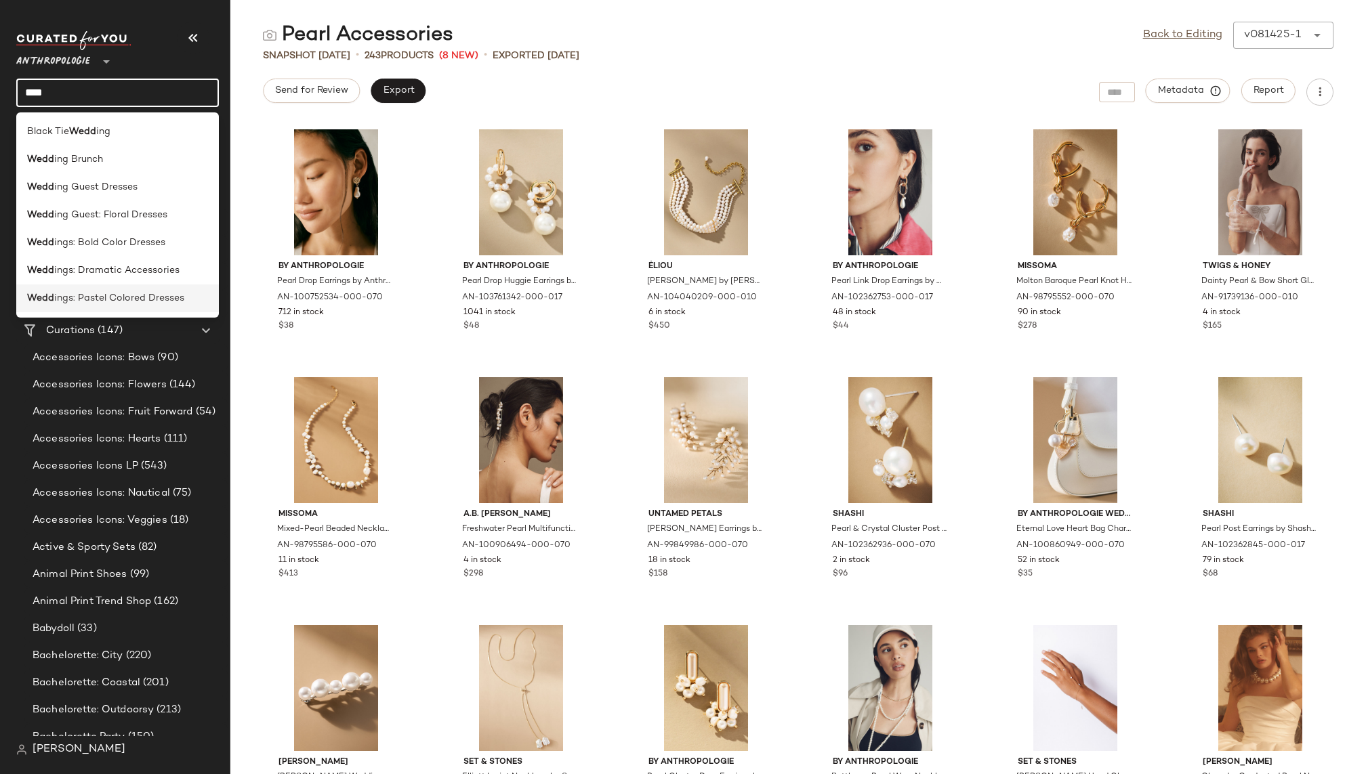
type input "****"
click at [116, 297] on span "ings: Pastel Colored Dresses" at bounding box center [119, 298] width 130 height 14
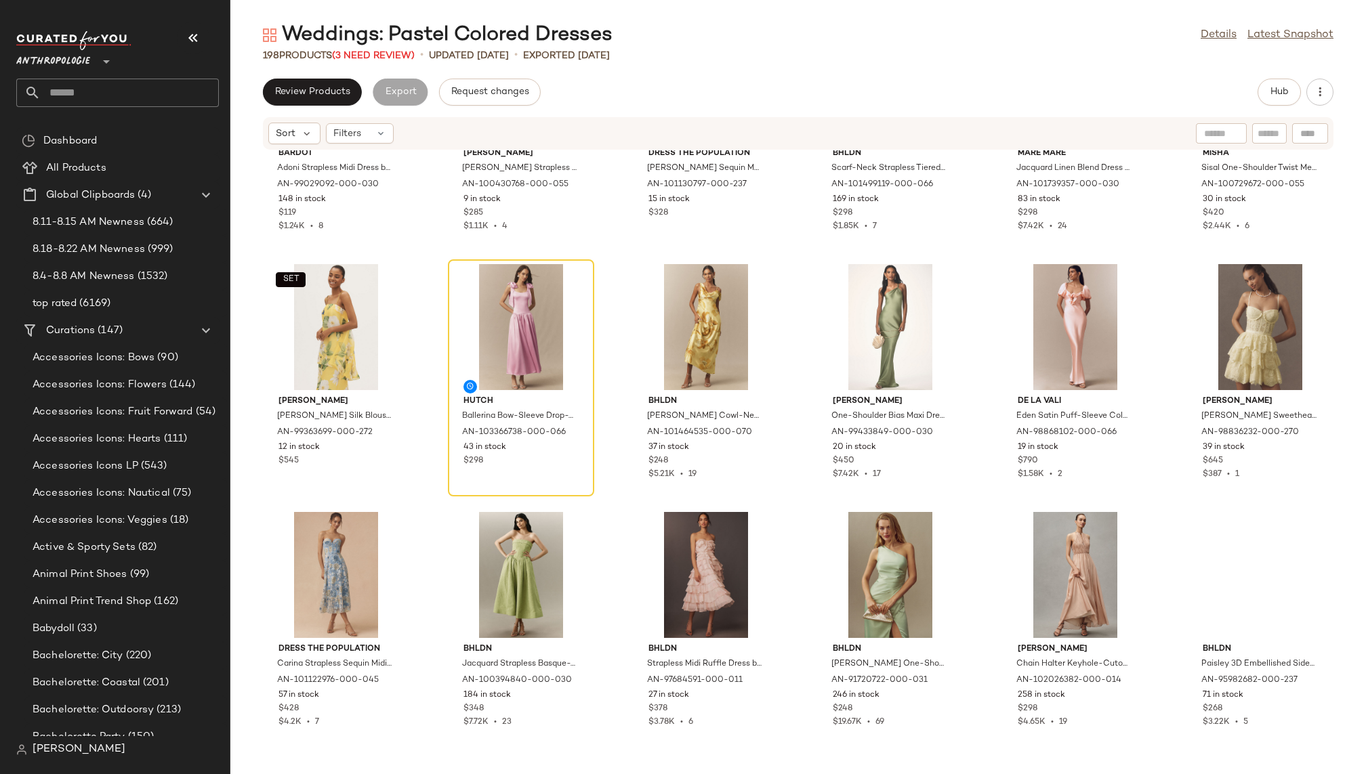
scroll to position [2656, 0]
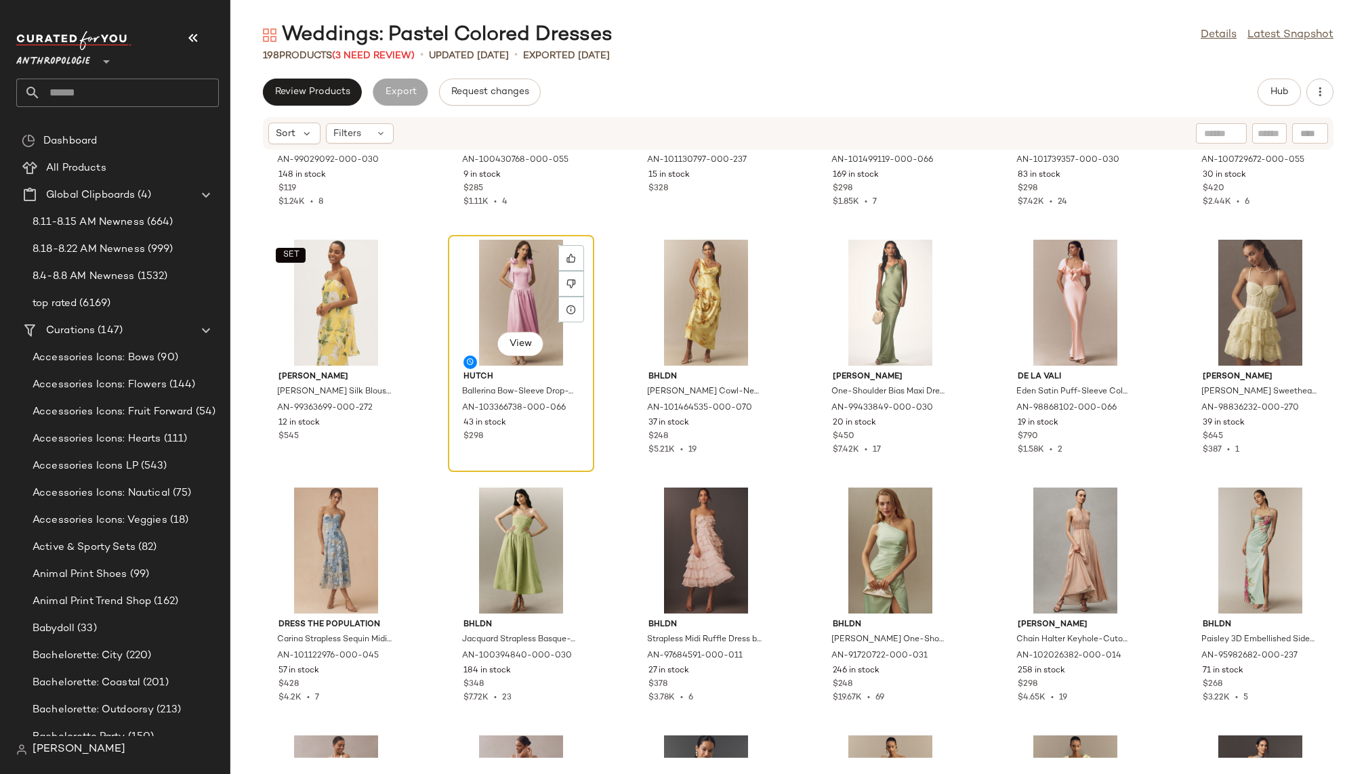
click at [501, 295] on div "View" at bounding box center [521, 303] width 137 height 126
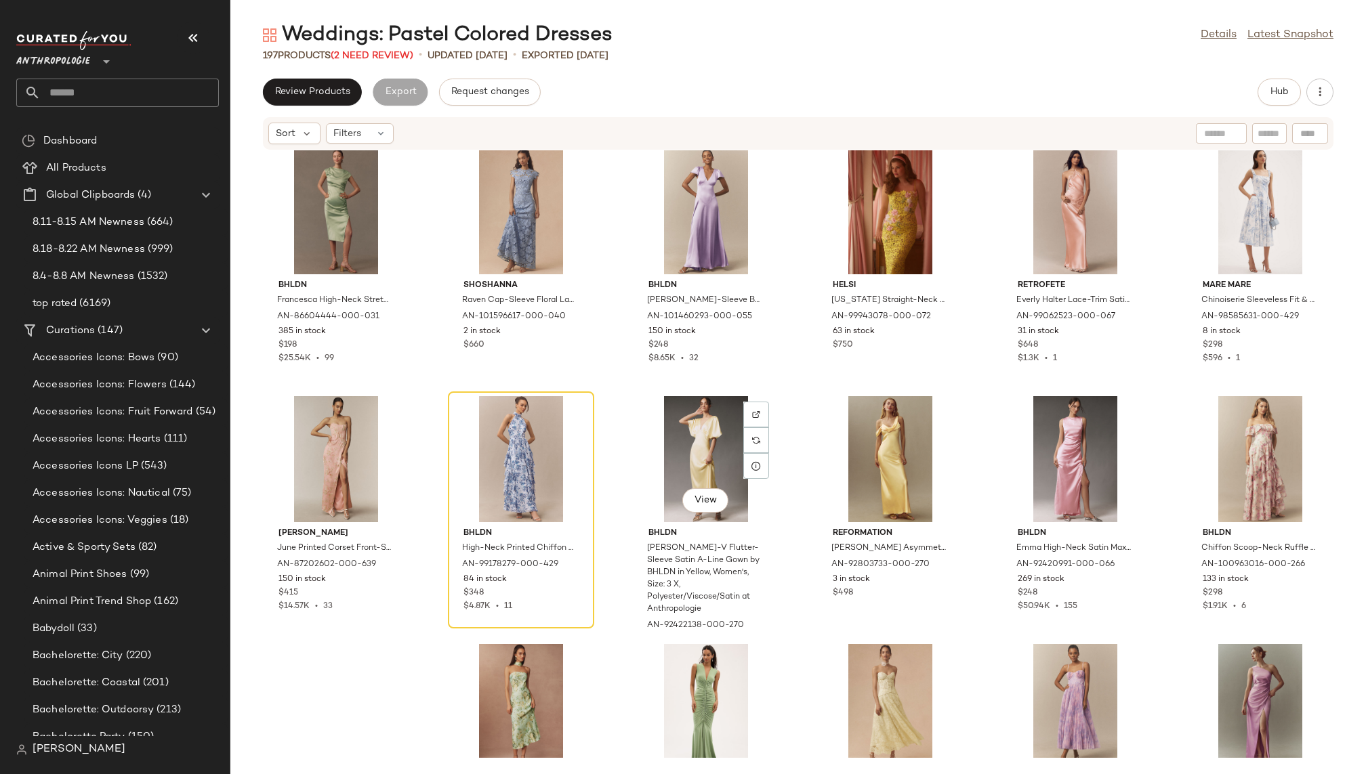
scroll to position [6055, 0]
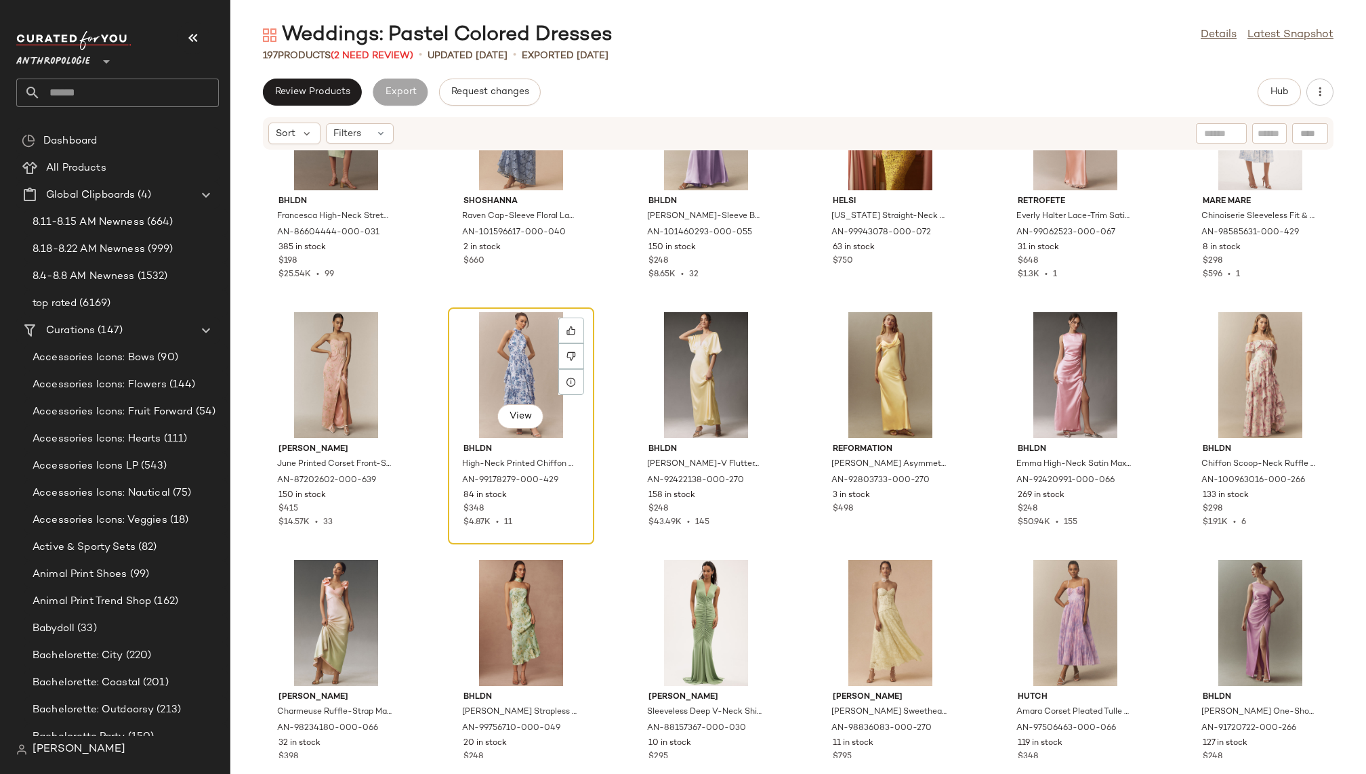
click at [516, 356] on div "View" at bounding box center [521, 375] width 137 height 126
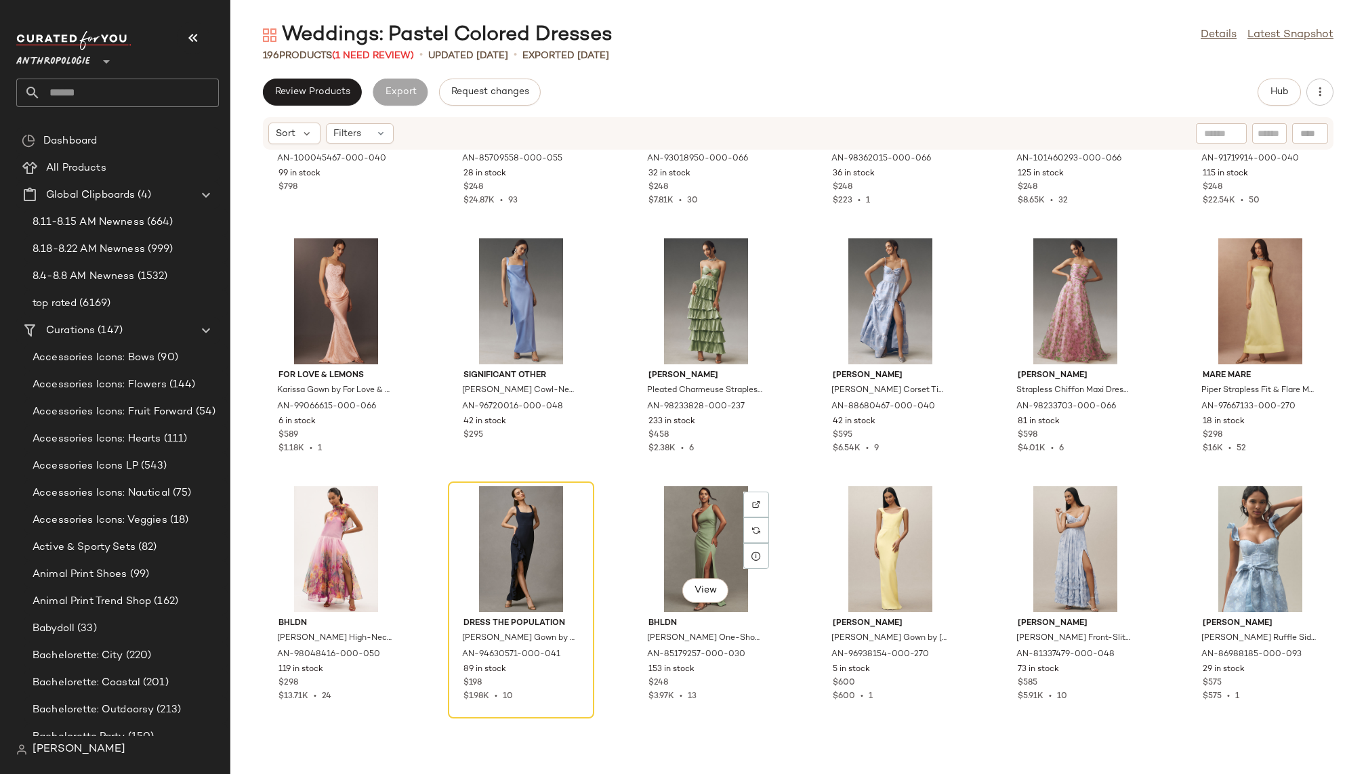
scroll to position [6944, 0]
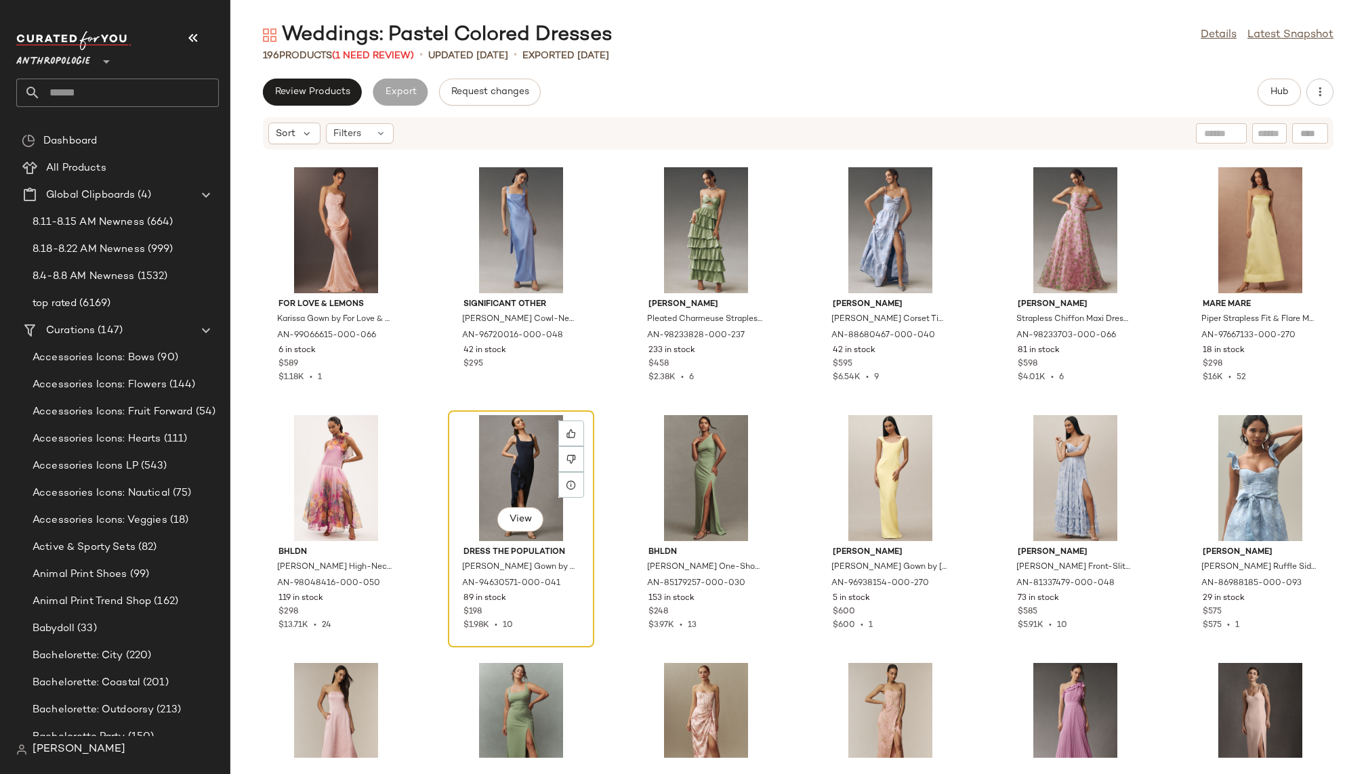
click at [455, 448] on div "View" at bounding box center [521, 478] width 137 height 126
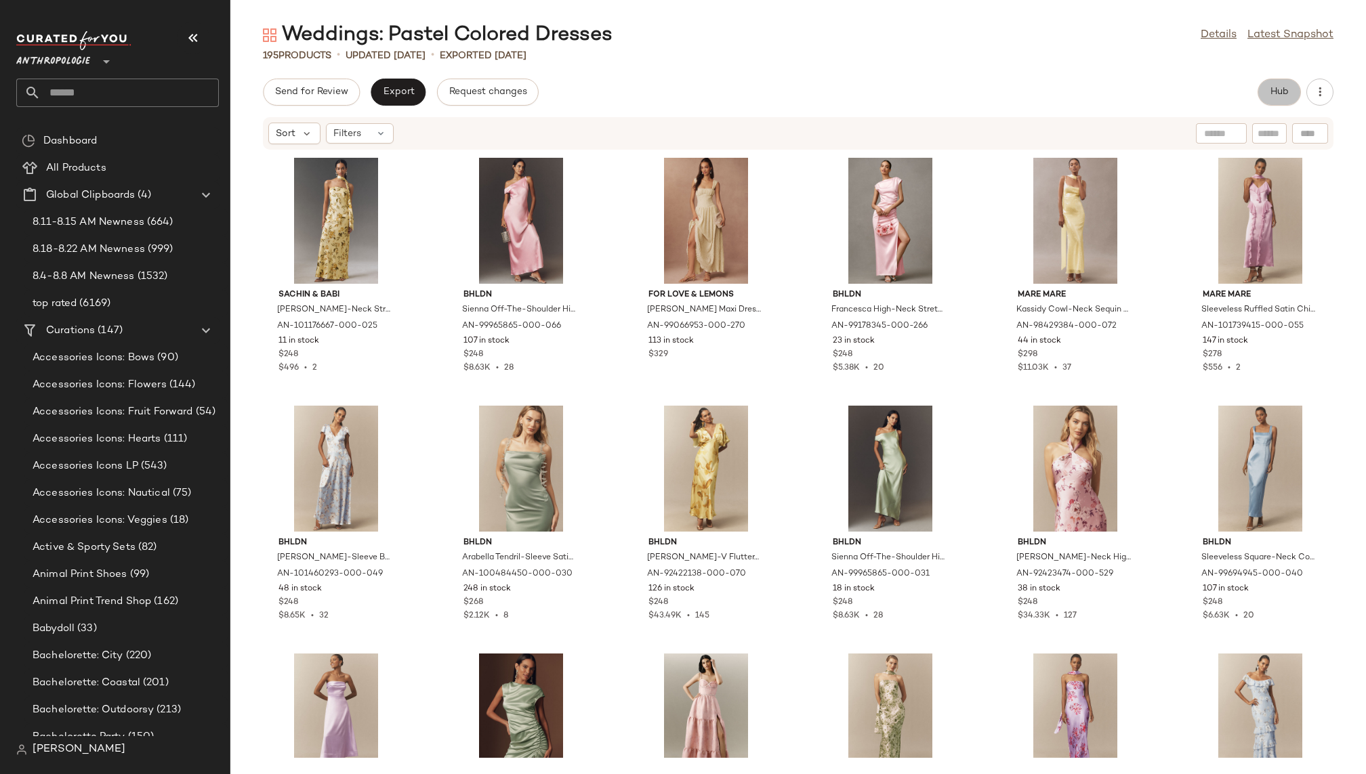
click at [1273, 87] on span "Hub" at bounding box center [1279, 92] width 19 height 11
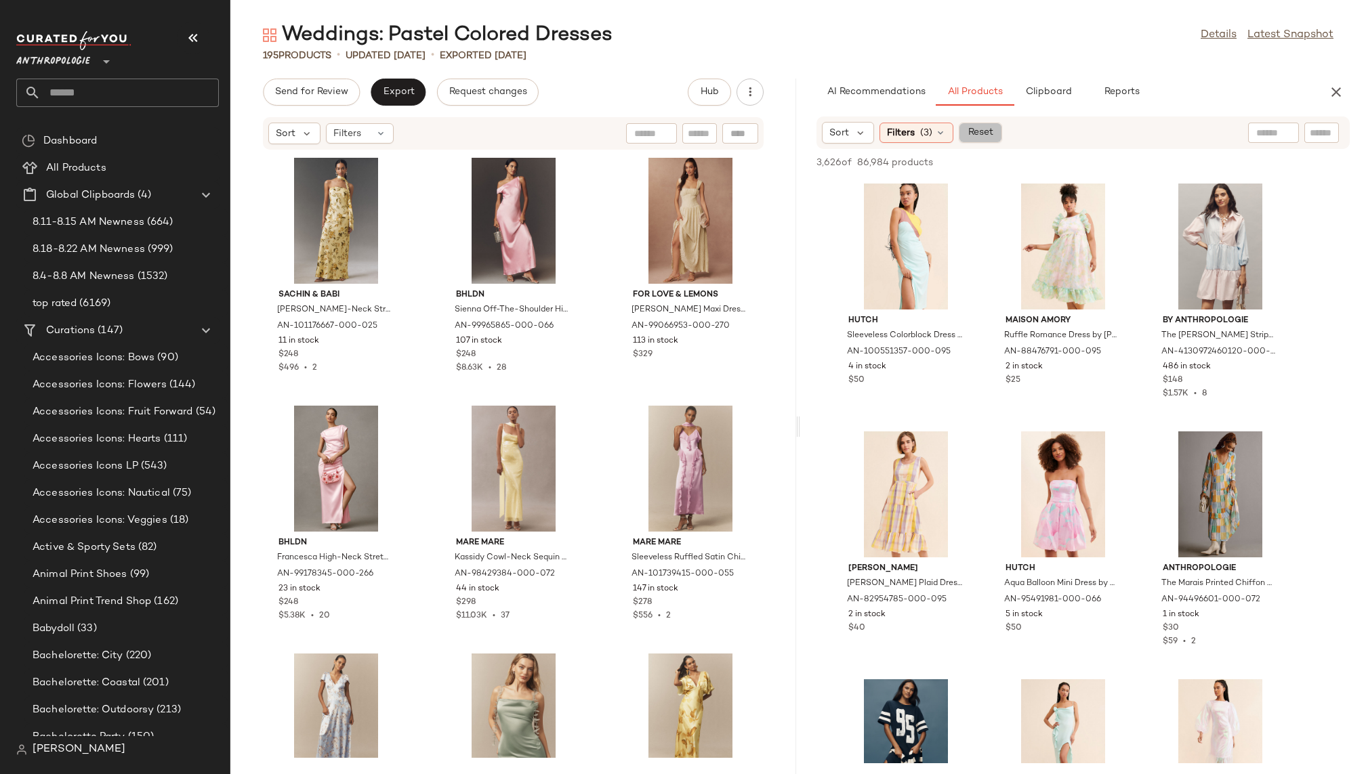
click at [987, 129] on span "Reset" at bounding box center [980, 132] width 26 height 11
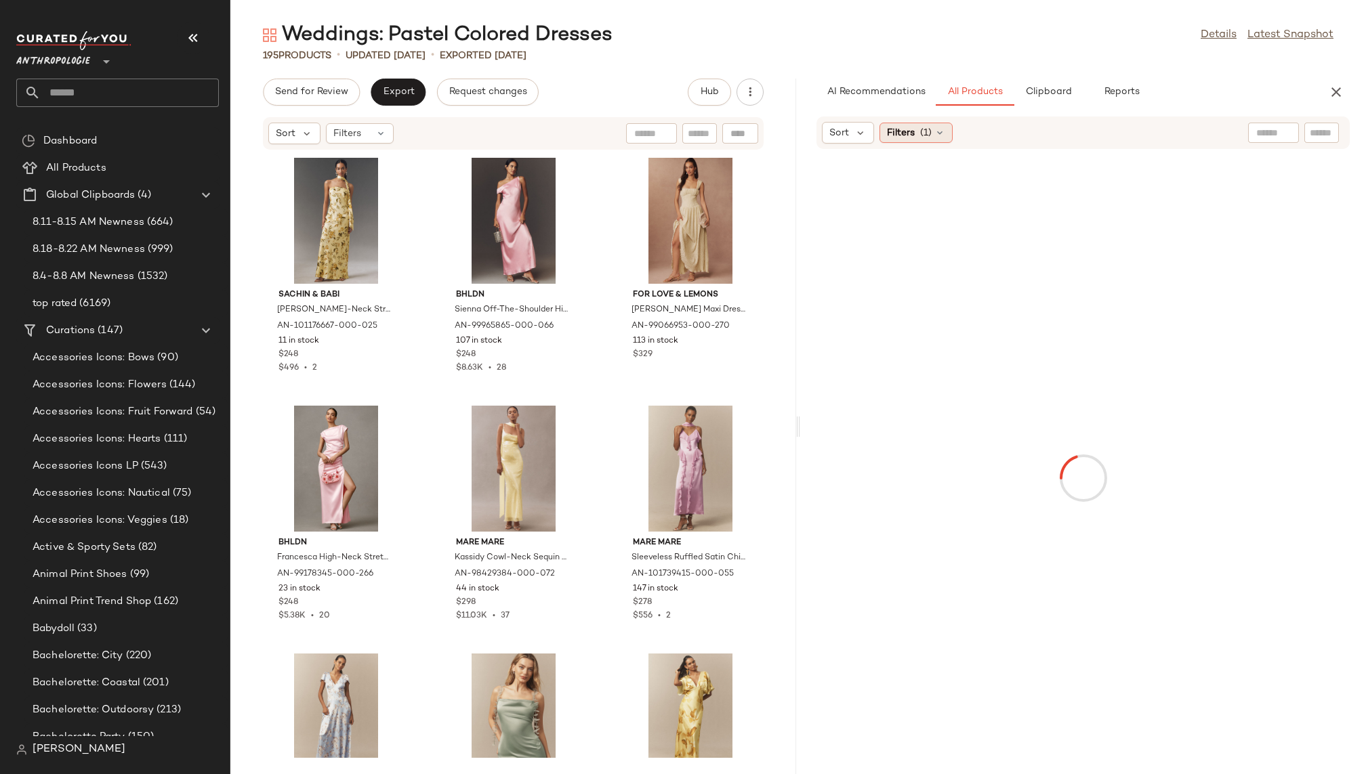
click at [909, 125] on div "Filters (1)" at bounding box center [915, 133] width 73 height 20
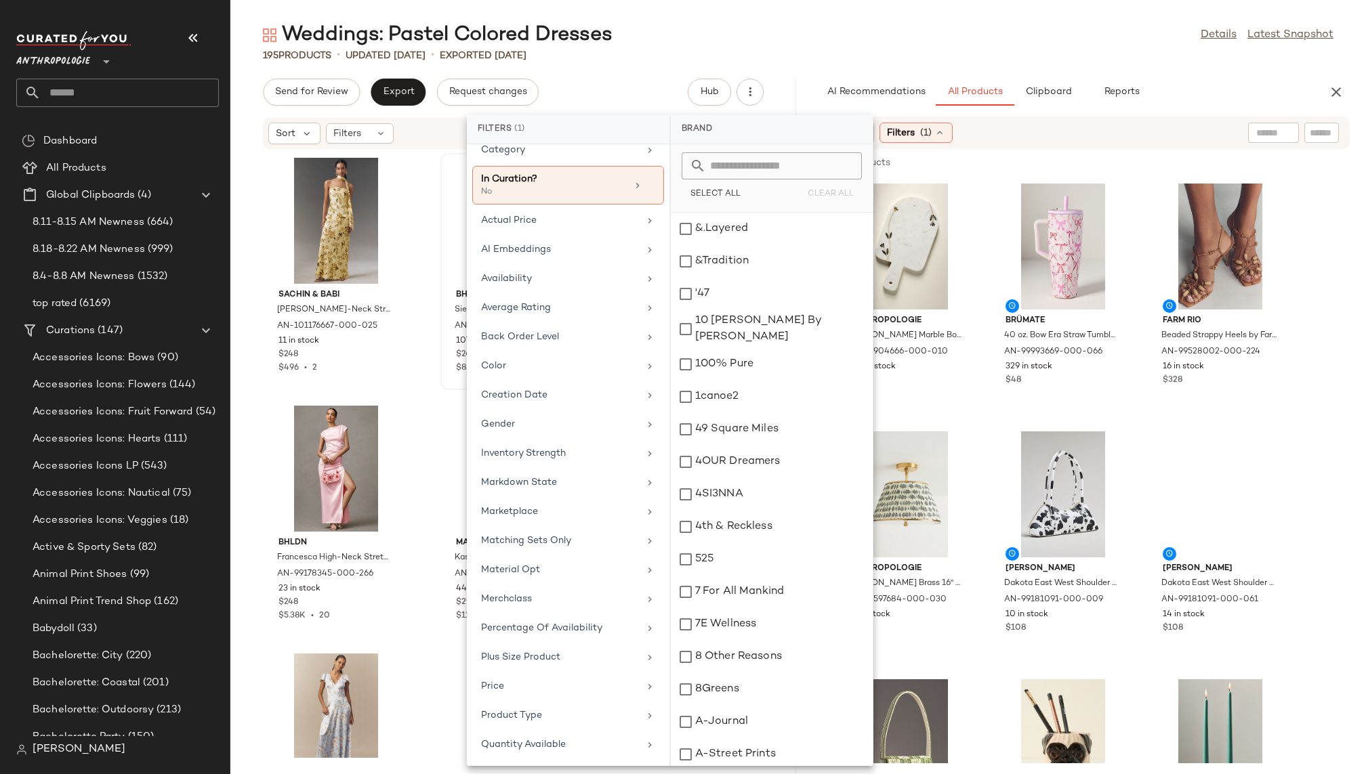
scroll to position [45, 0]
click at [583, 278] on div "Availability" at bounding box center [560, 276] width 158 height 14
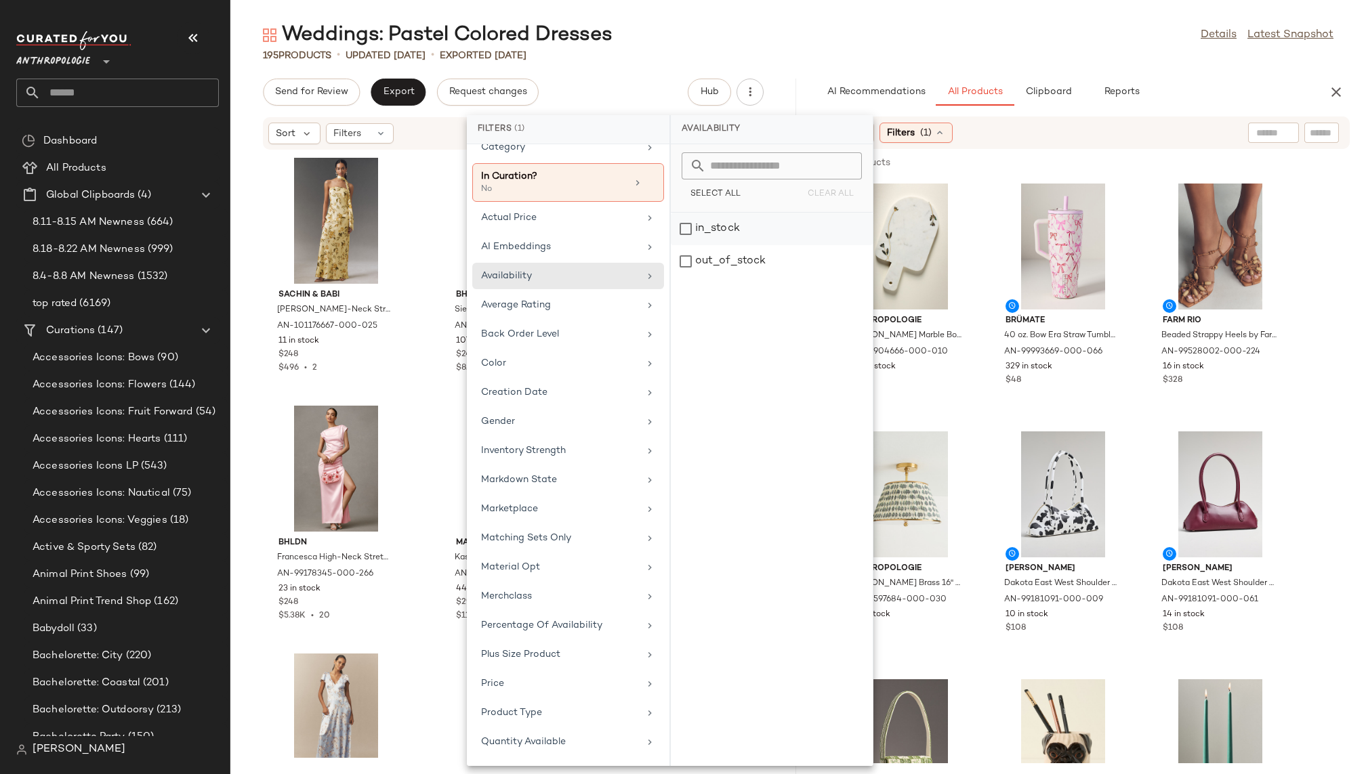
click at [762, 245] on div "in_stock" at bounding box center [772, 261] width 202 height 33
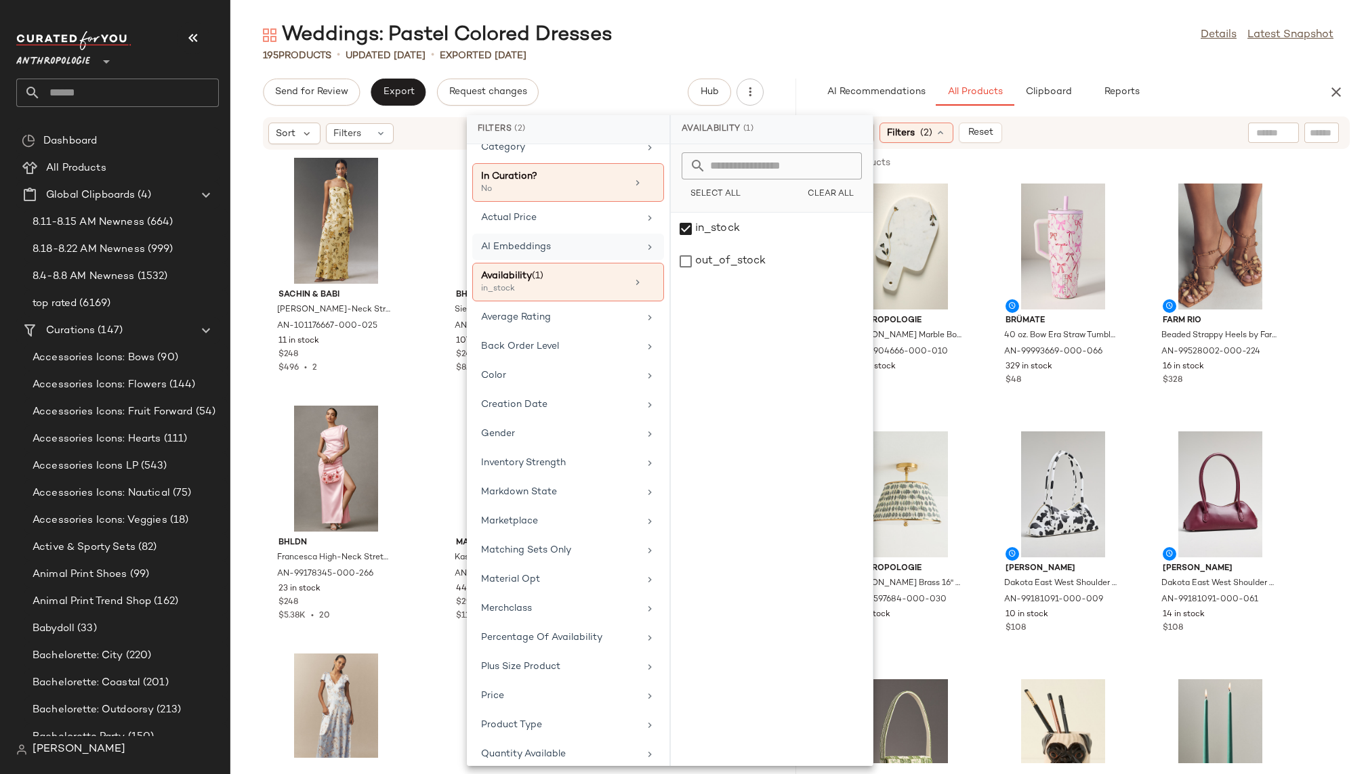
scroll to position [0, 0]
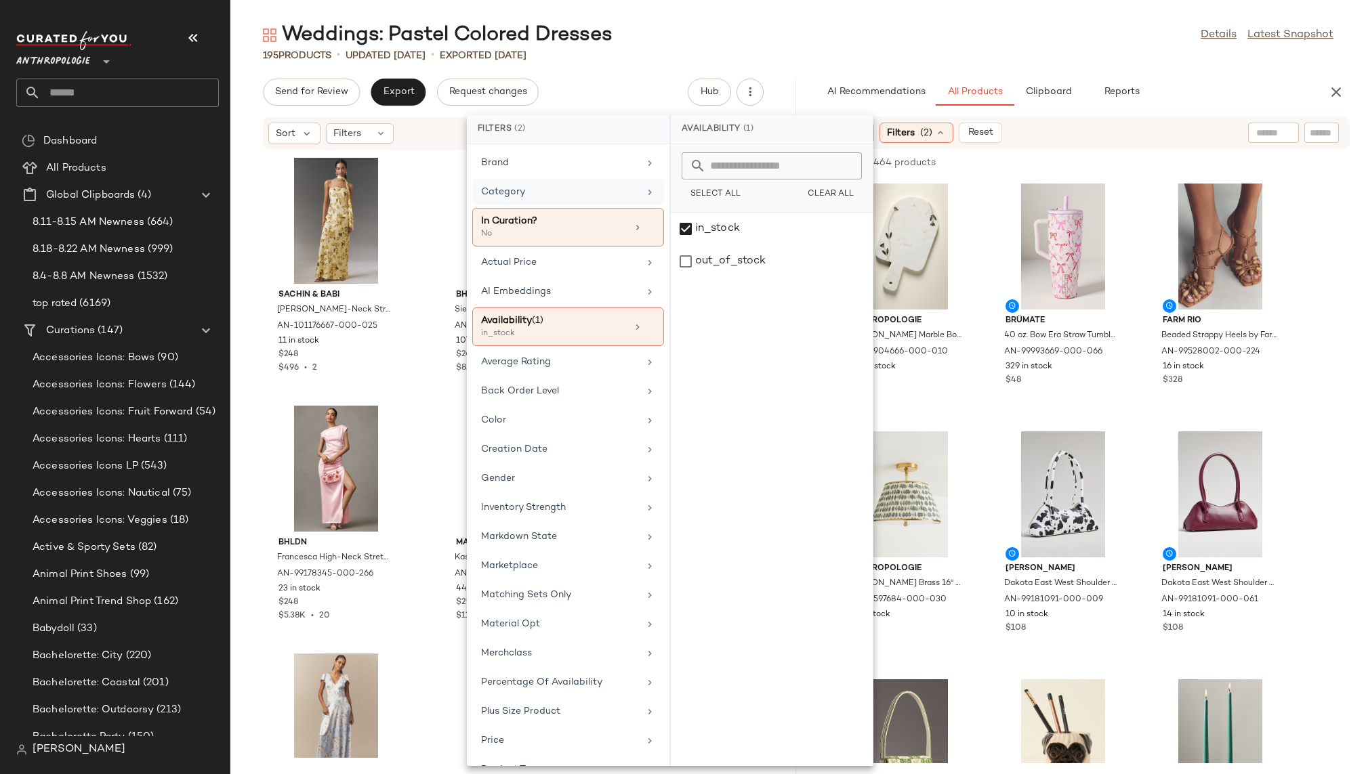
click at [558, 185] on div "Category" at bounding box center [560, 192] width 158 height 14
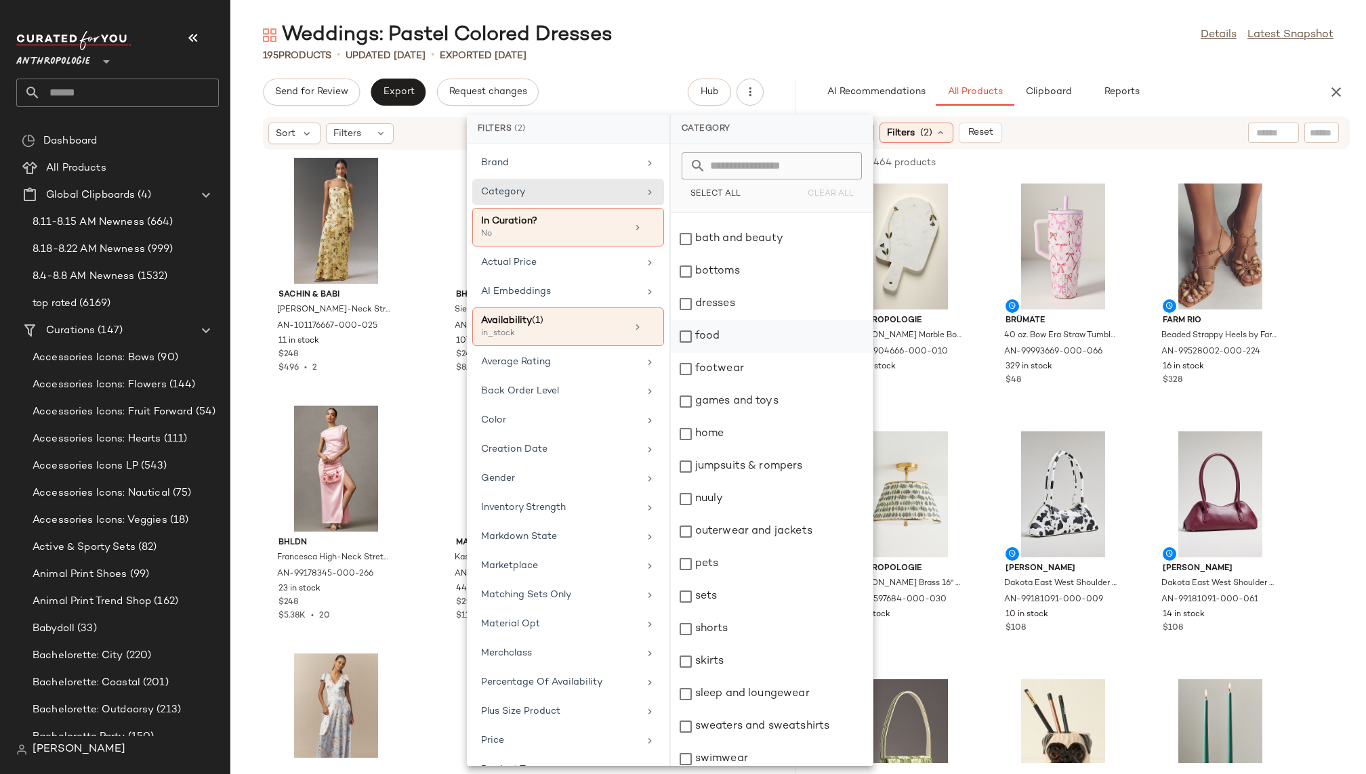
scroll to position [88, 0]
click at [755, 308] on div "dresses" at bounding box center [772, 303] width 202 height 33
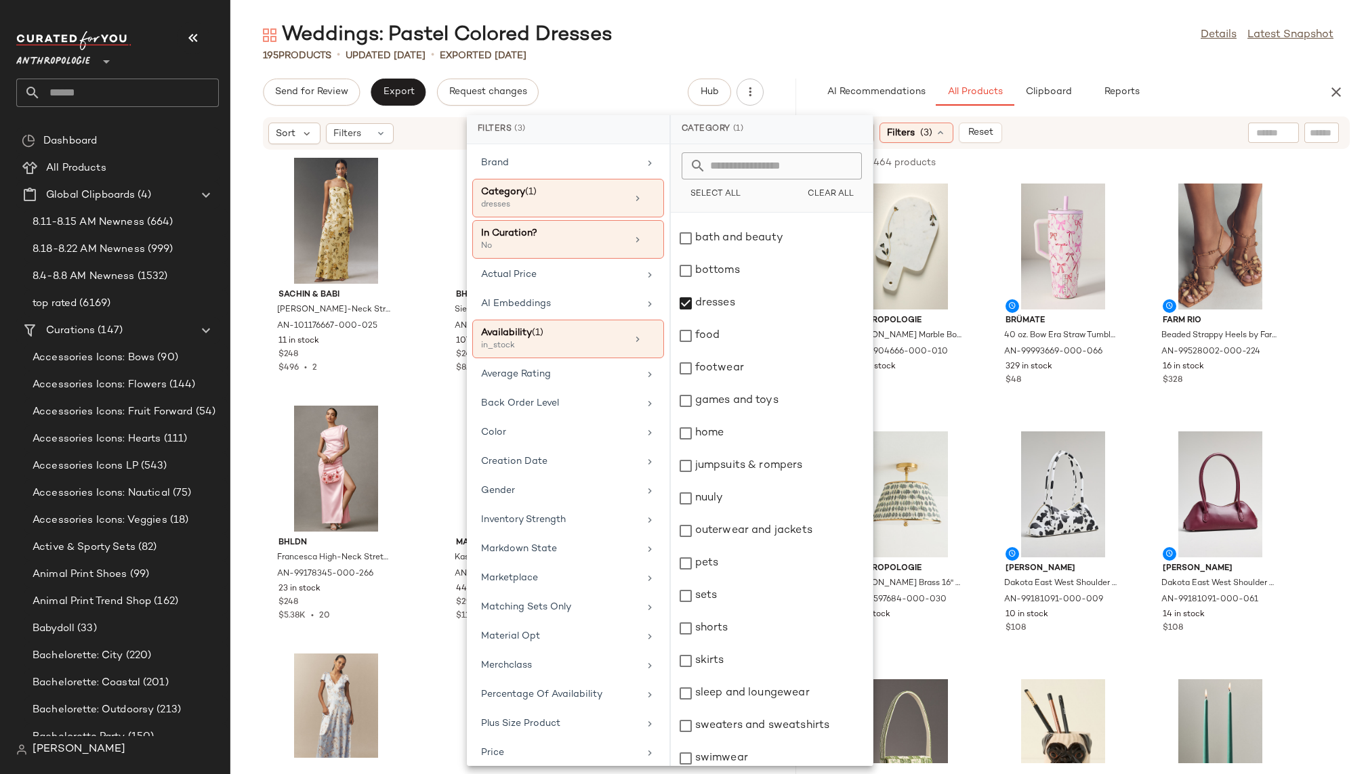
click at [913, 43] on div "Weddings: Pastel Colored Dresses Details Latest Snapshot" at bounding box center [797, 35] width 1135 height 27
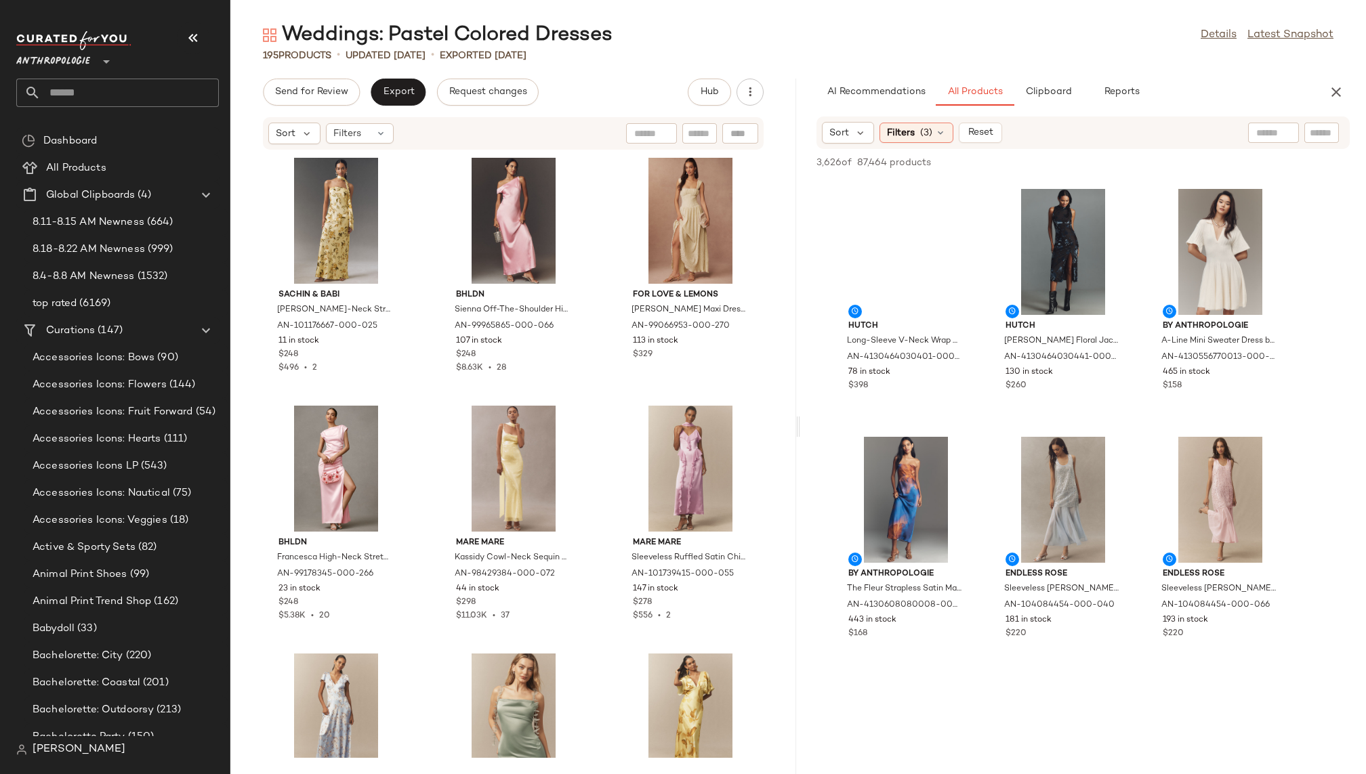
scroll to position [998, 0]
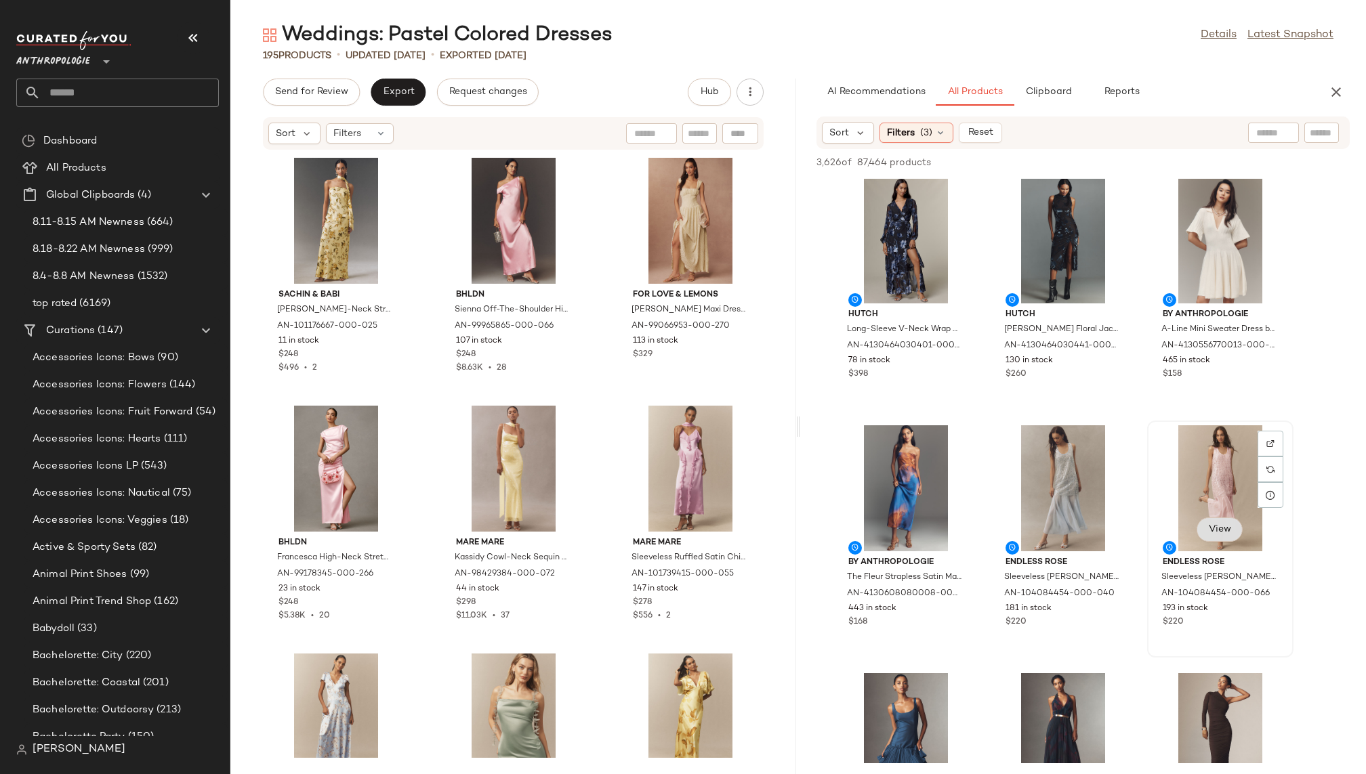
click at [1216, 531] on span "View" at bounding box center [1219, 529] width 23 height 11
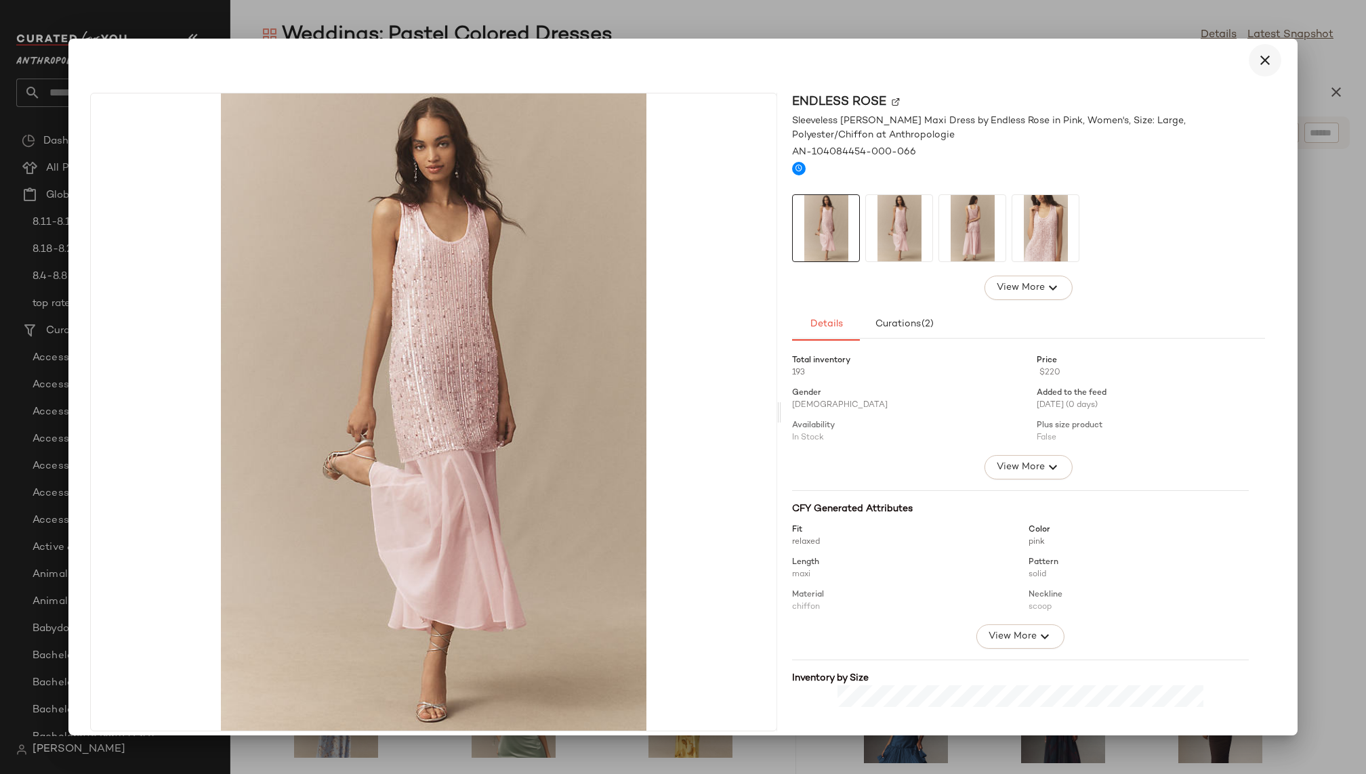
click at [1257, 58] on icon "button" at bounding box center [1265, 60] width 16 height 16
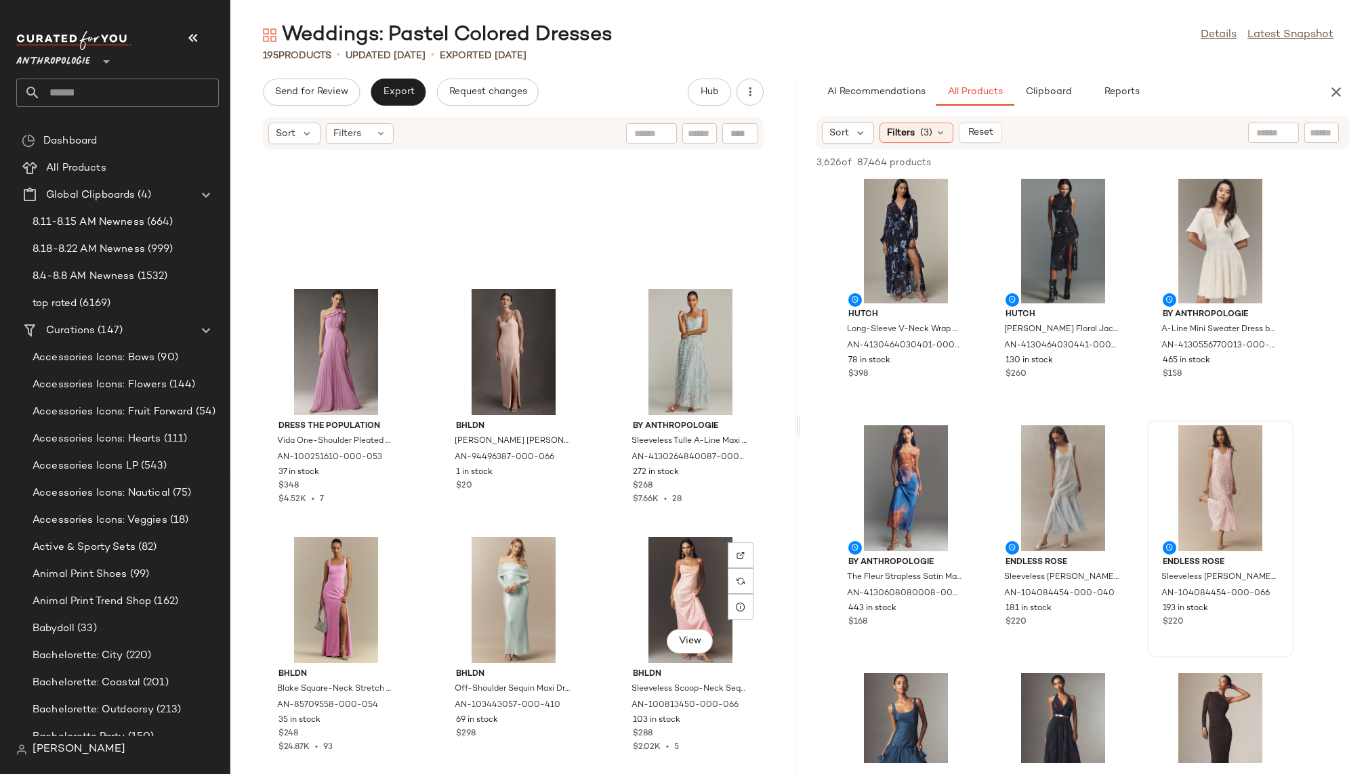
scroll to position [14948, 0]
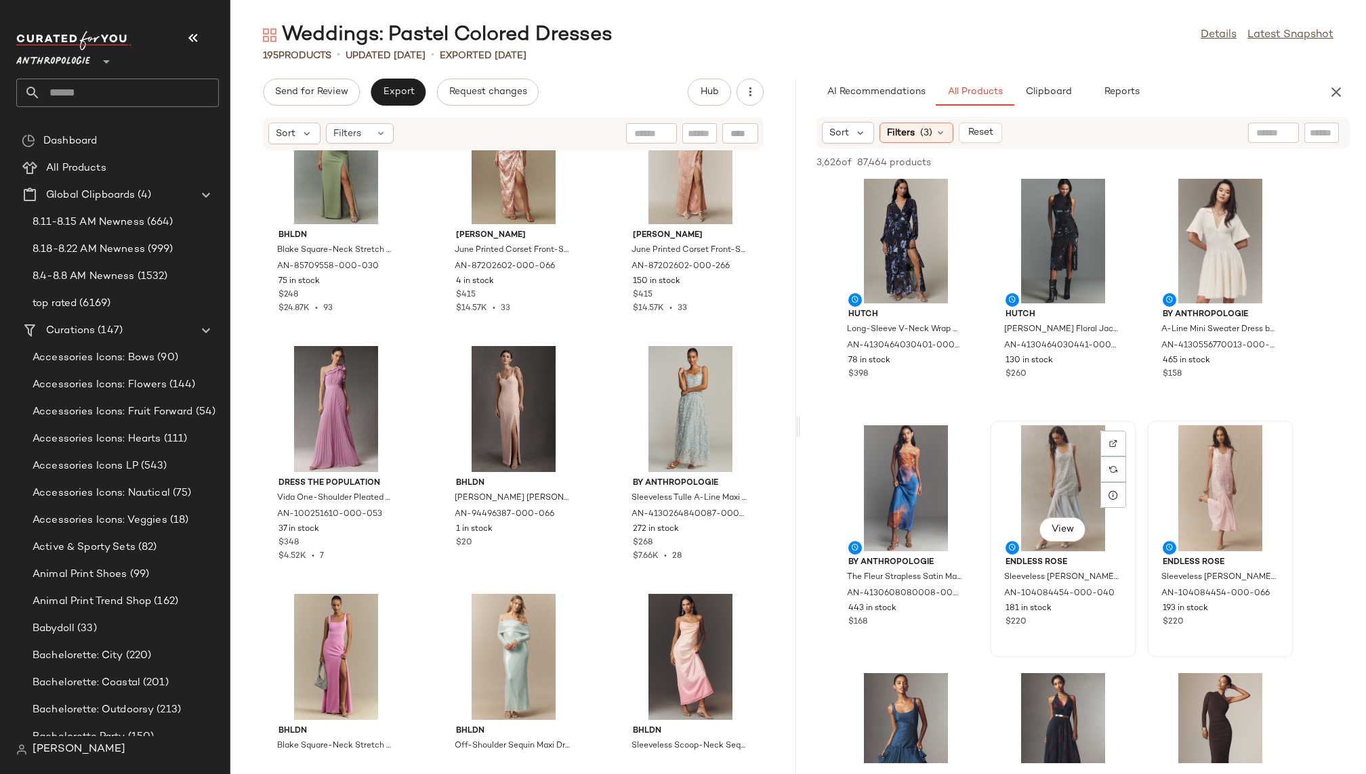
click at [1042, 490] on div "View" at bounding box center [1063, 488] width 137 height 126
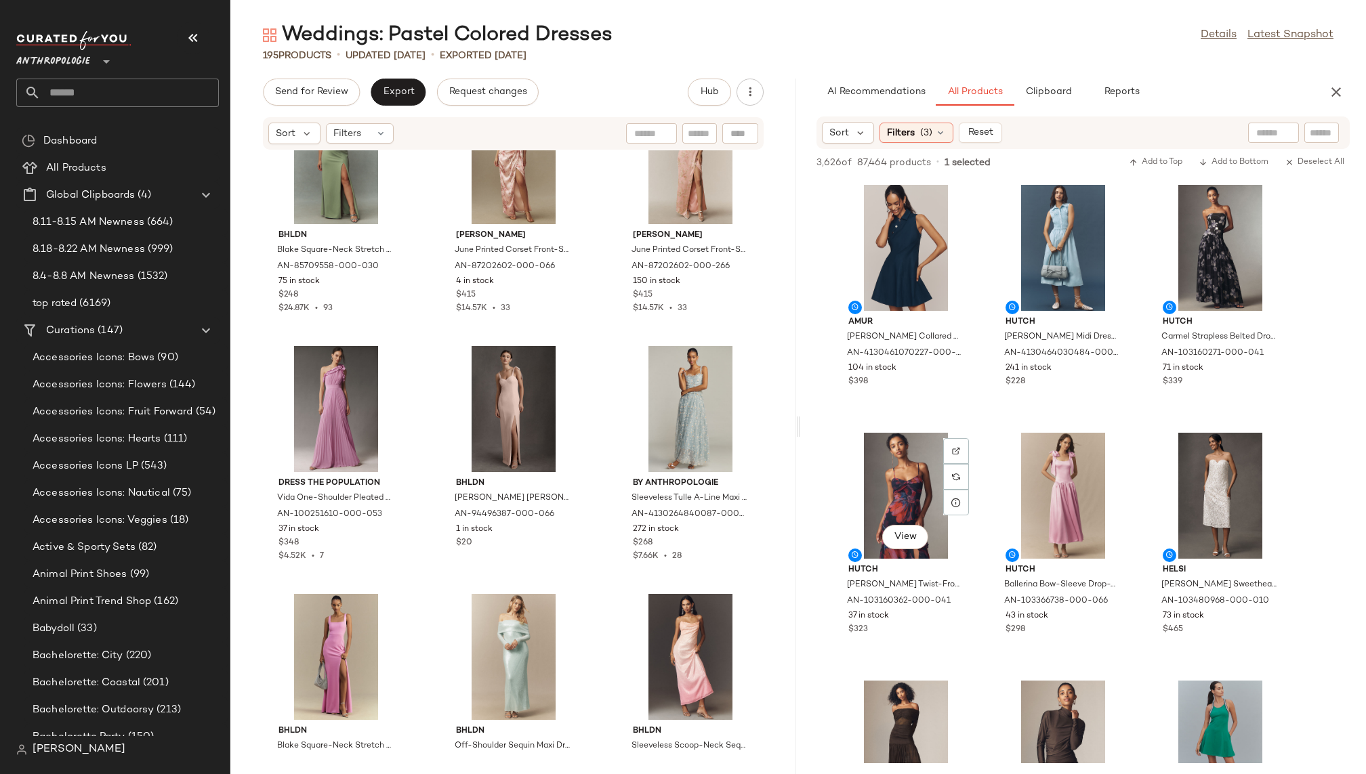
scroll to position [2484, 0]
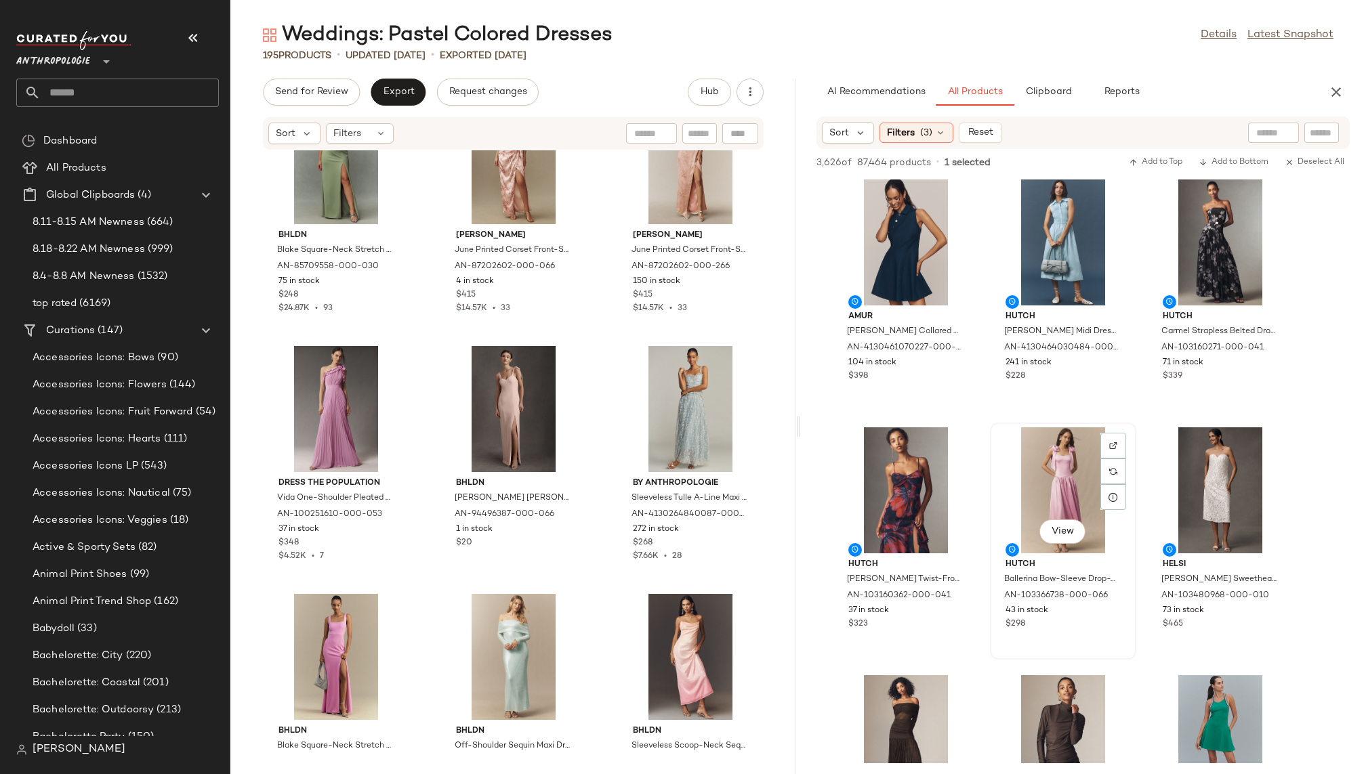
click at [1050, 495] on div "View" at bounding box center [1063, 490] width 137 height 126
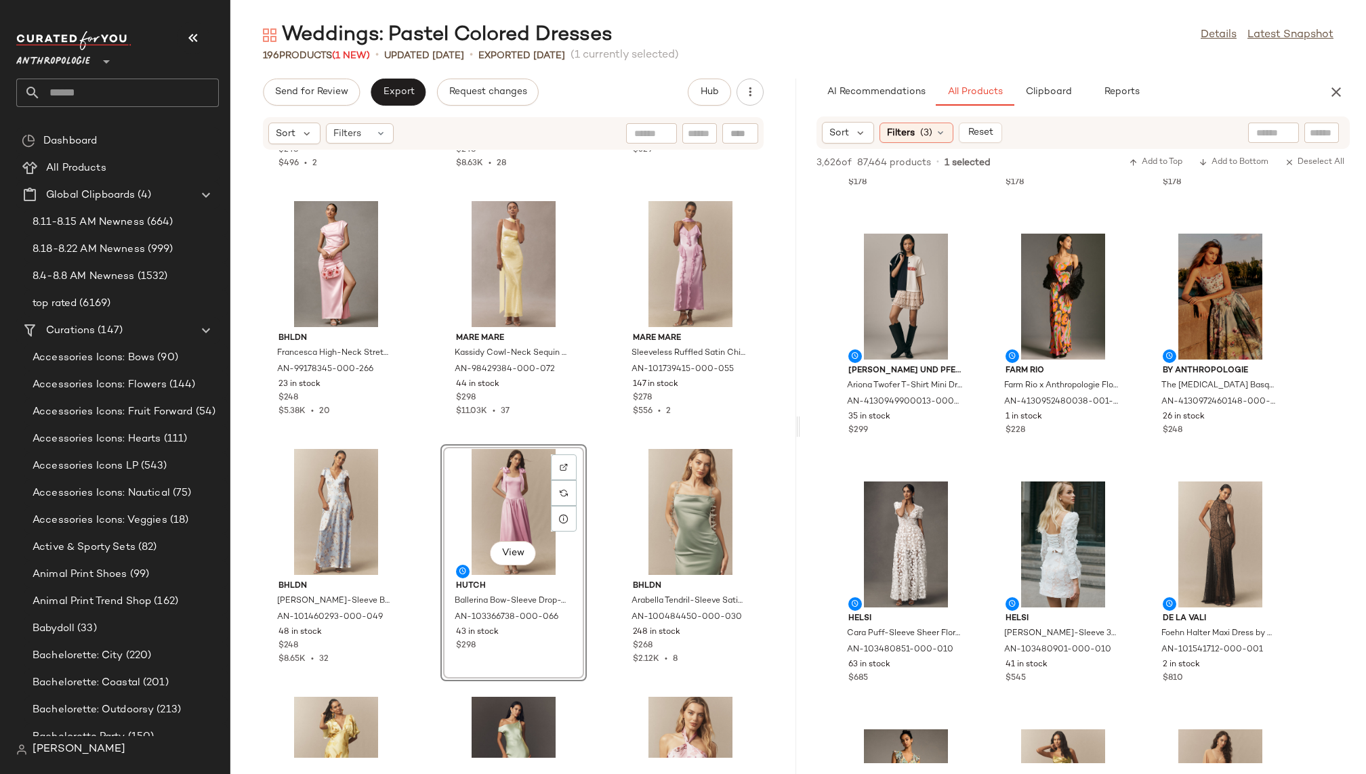
scroll to position [3914, 0]
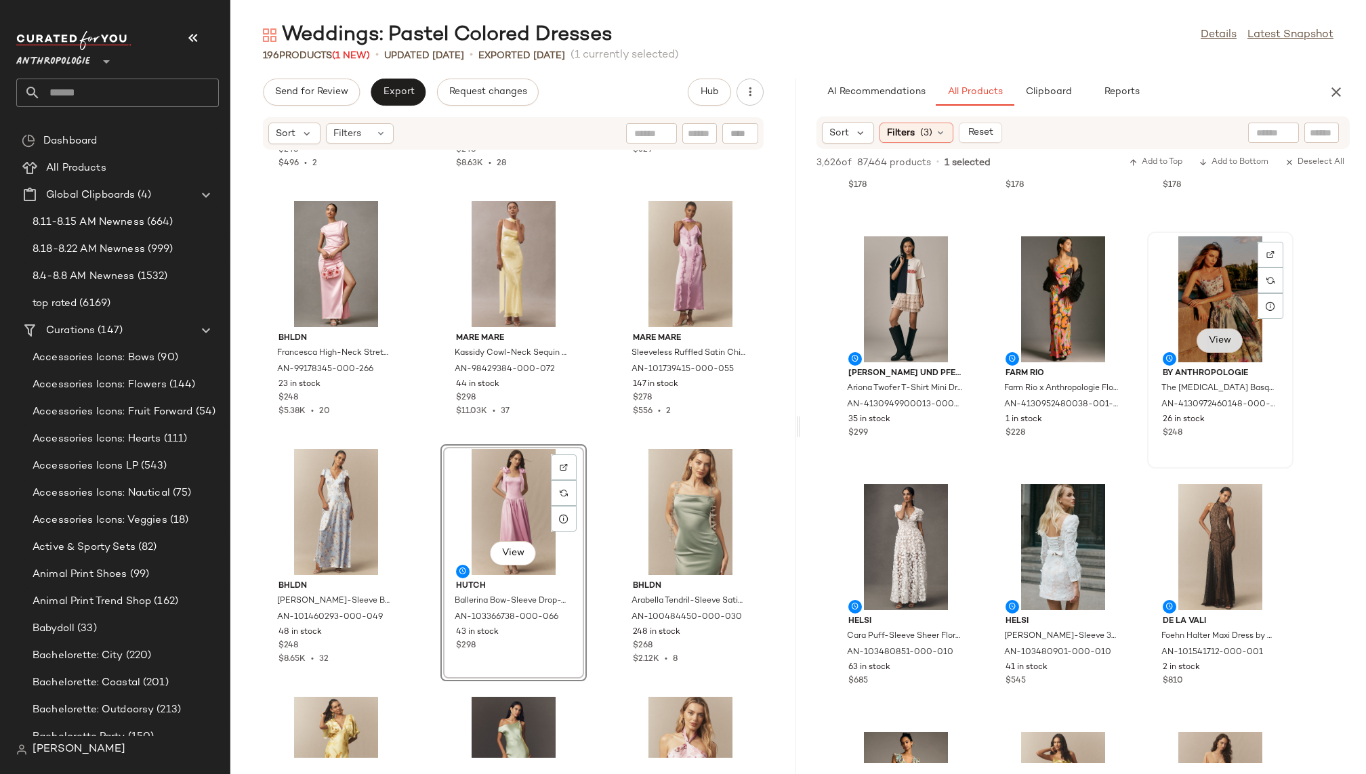
click at [1211, 339] on span "View" at bounding box center [1219, 340] width 23 height 11
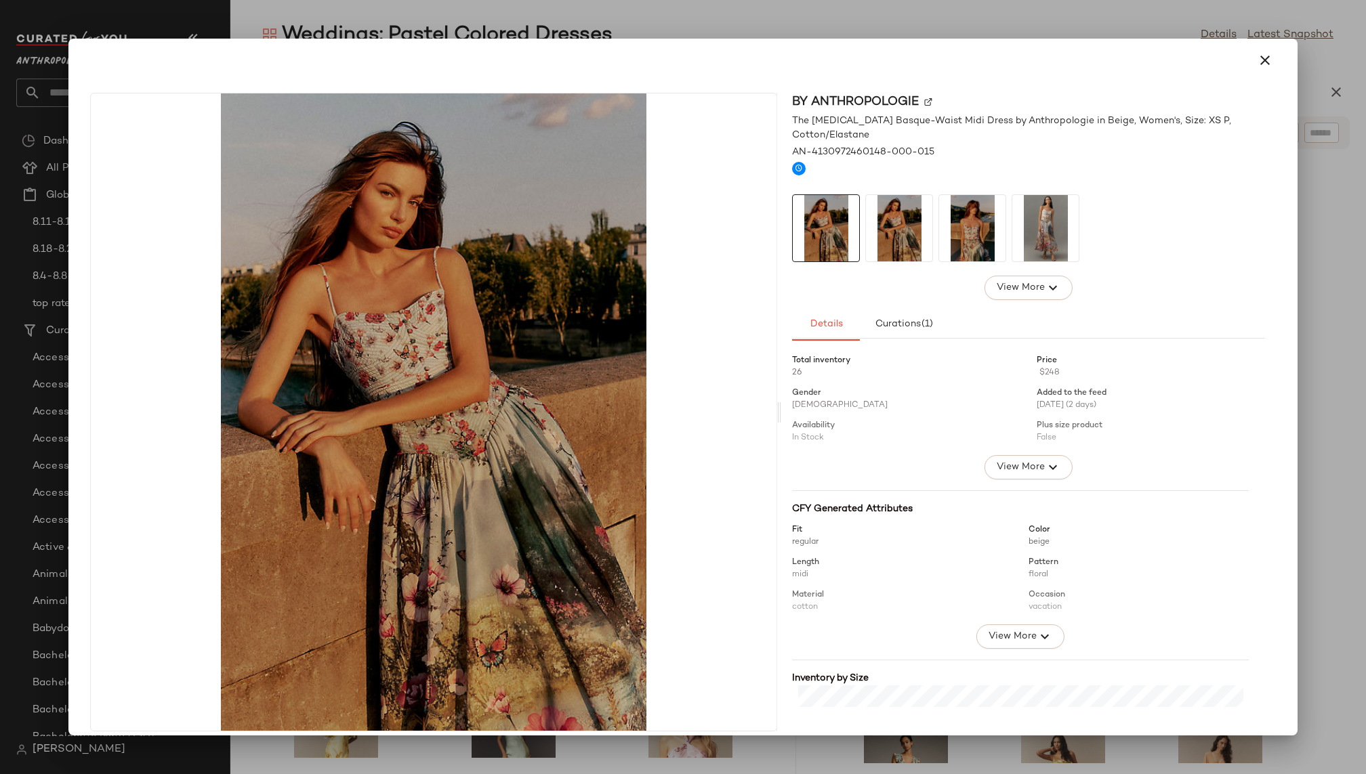
click at [974, 209] on img at bounding box center [972, 228] width 66 height 66
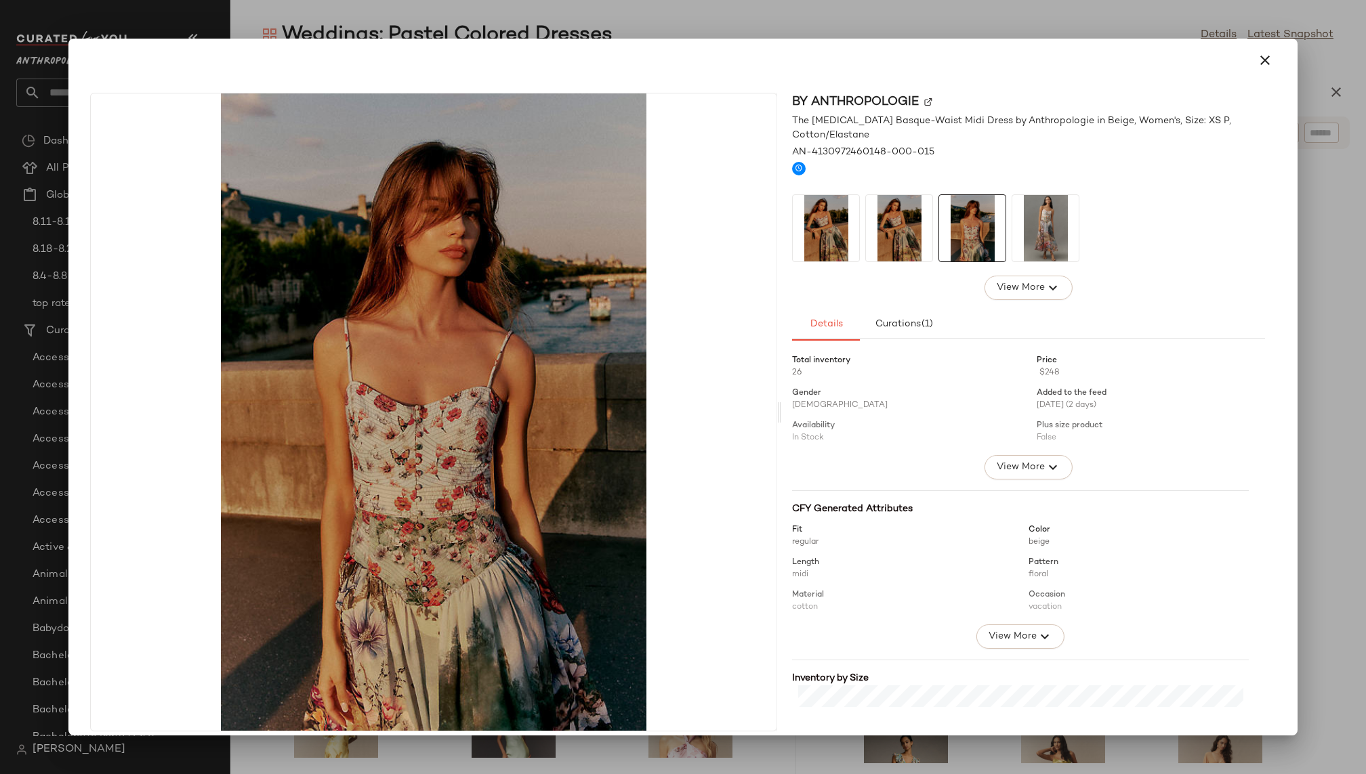
click at [1050, 238] on img at bounding box center [1045, 228] width 66 height 66
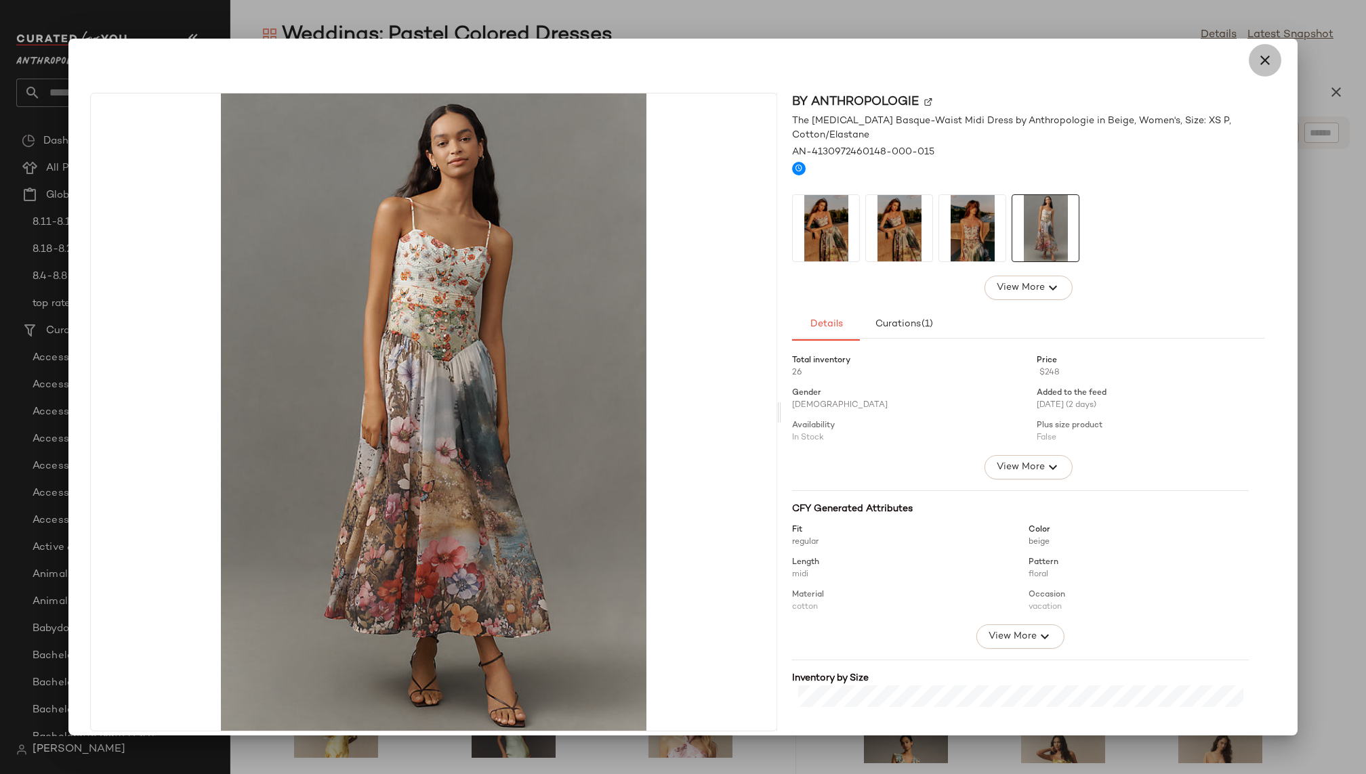
click at [1257, 61] on icon "button" at bounding box center [1265, 60] width 16 height 16
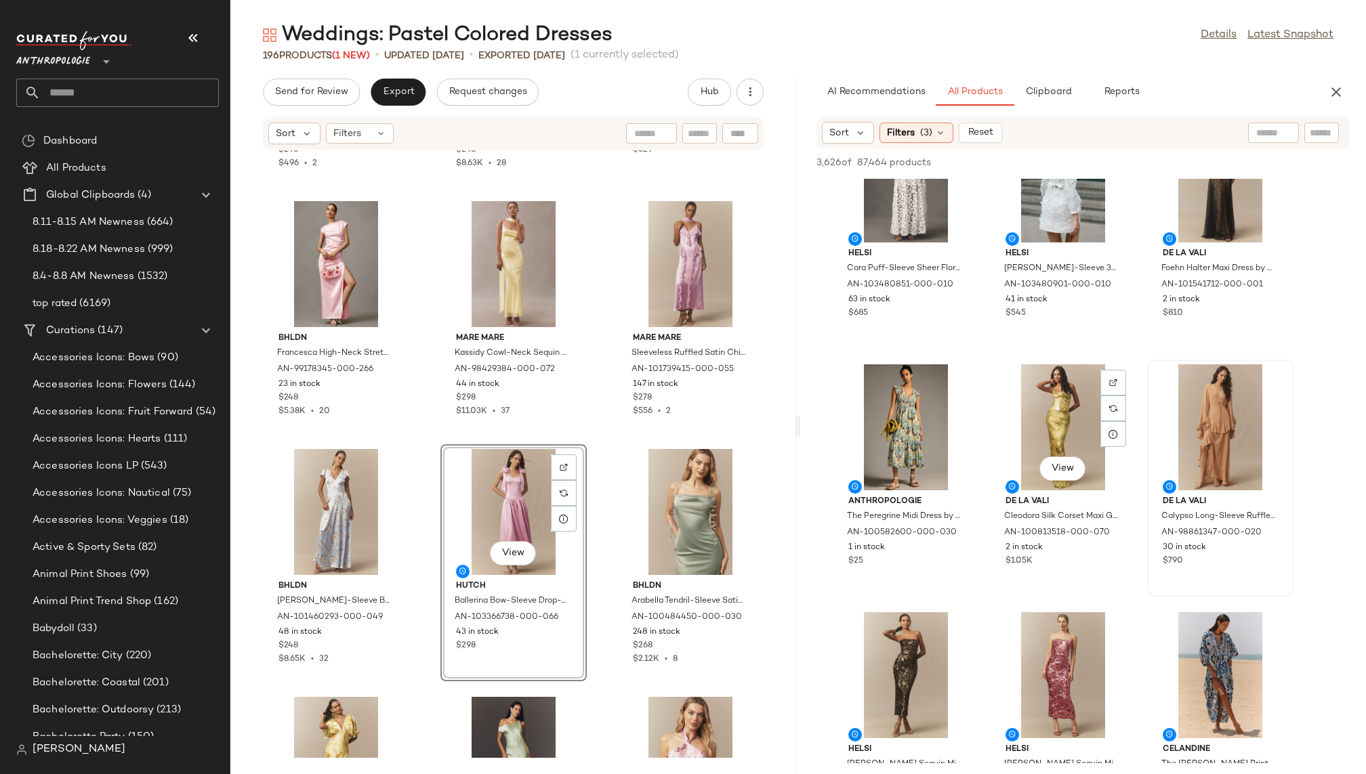
scroll to position [4298, 0]
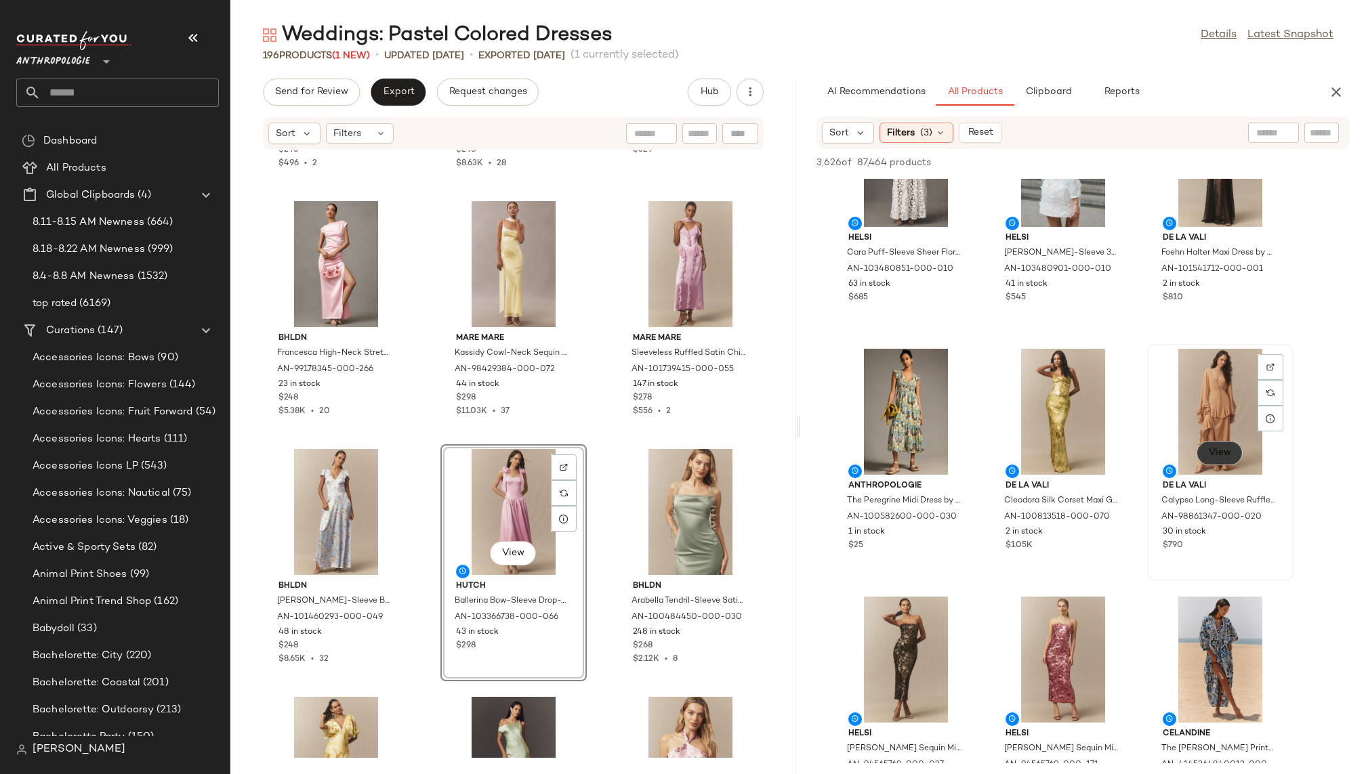
click at [1213, 461] on button "View" at bounding box center [1219, 453] width 46 height 24
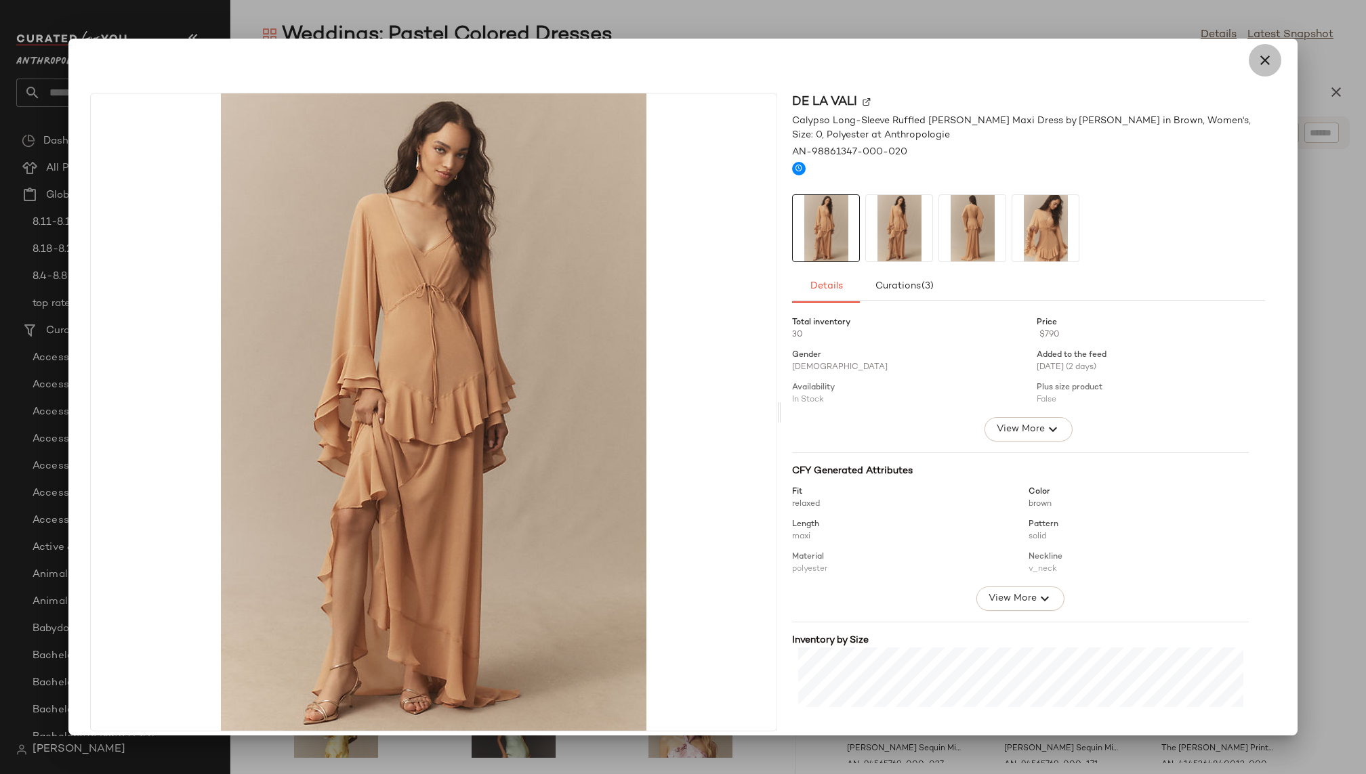
click at [1257, 62] on icon "button" at bounding box center [1265, 60] width 16 height 16
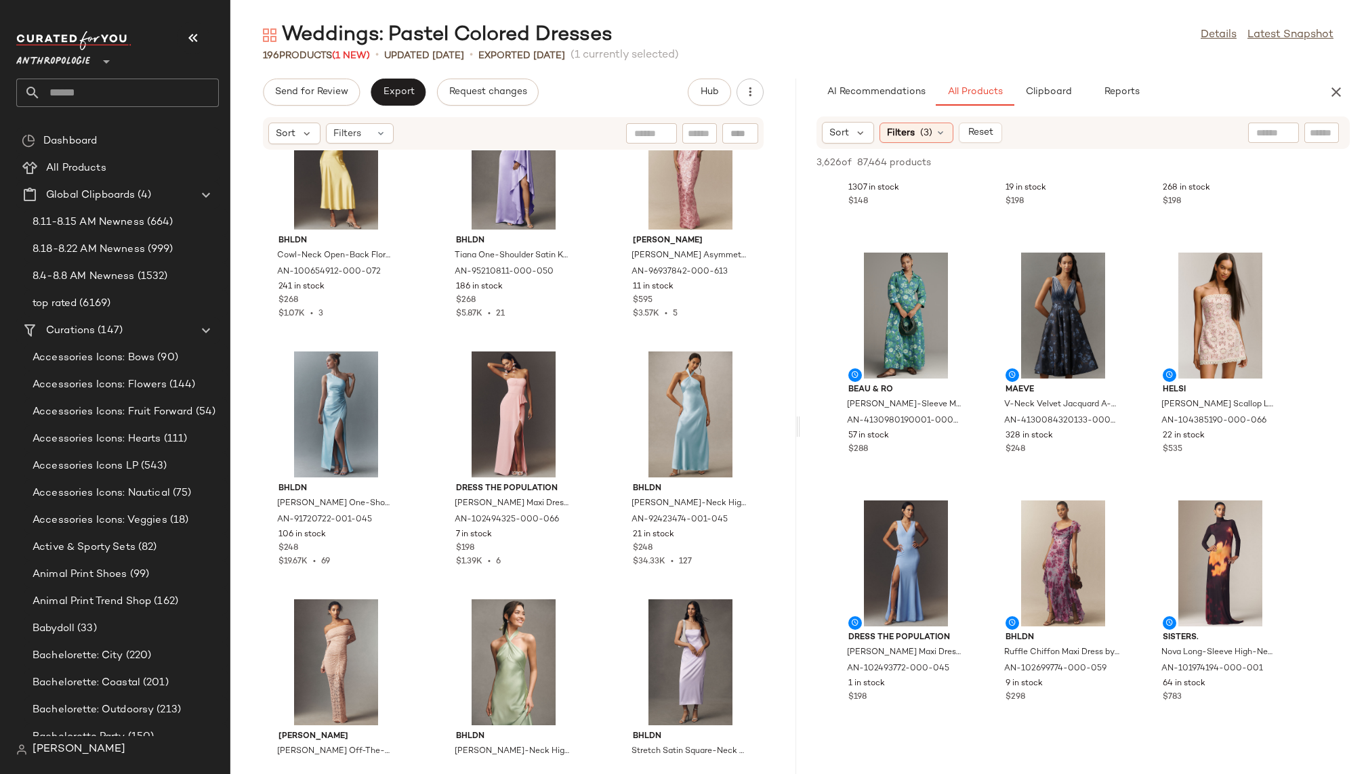
scroll to position [5927, 0]
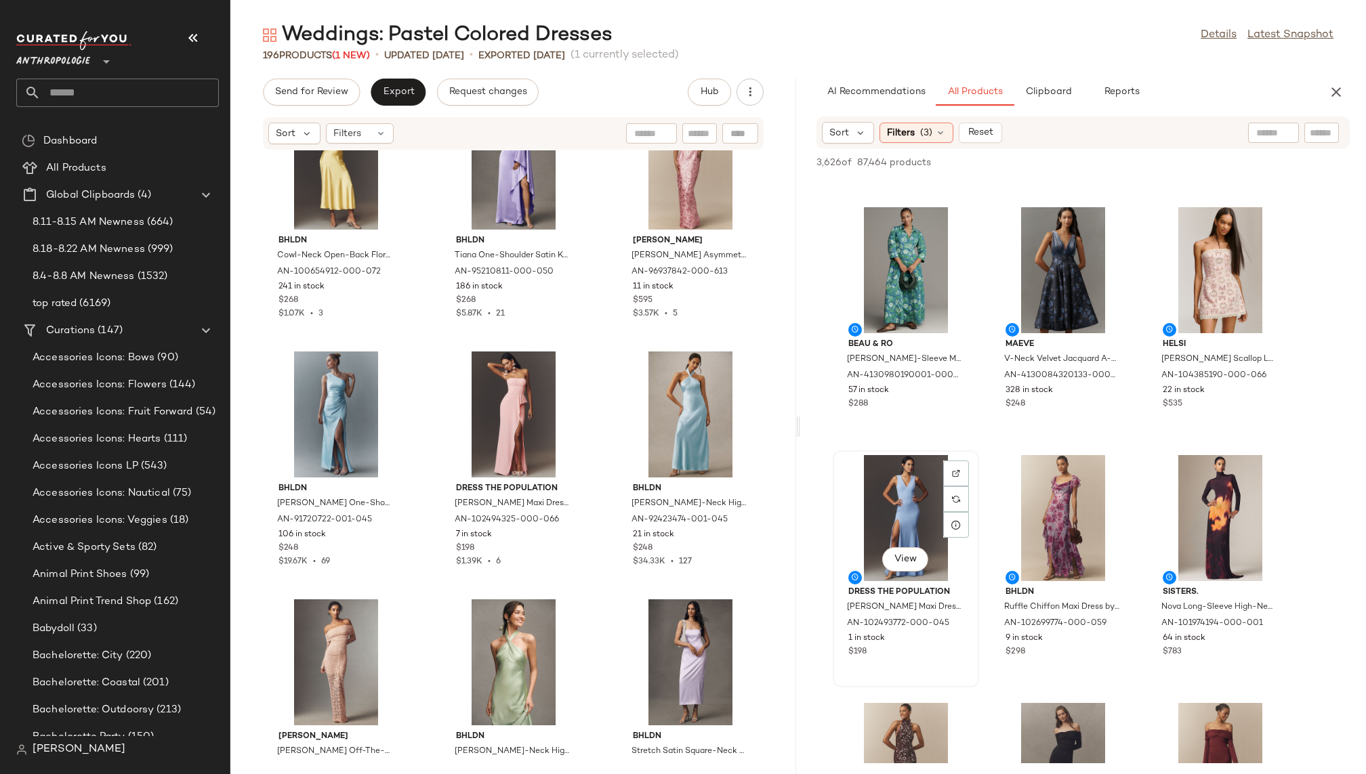
click at [900, 509] on div "View" at bounding box center [905, 518] width 137 height 126
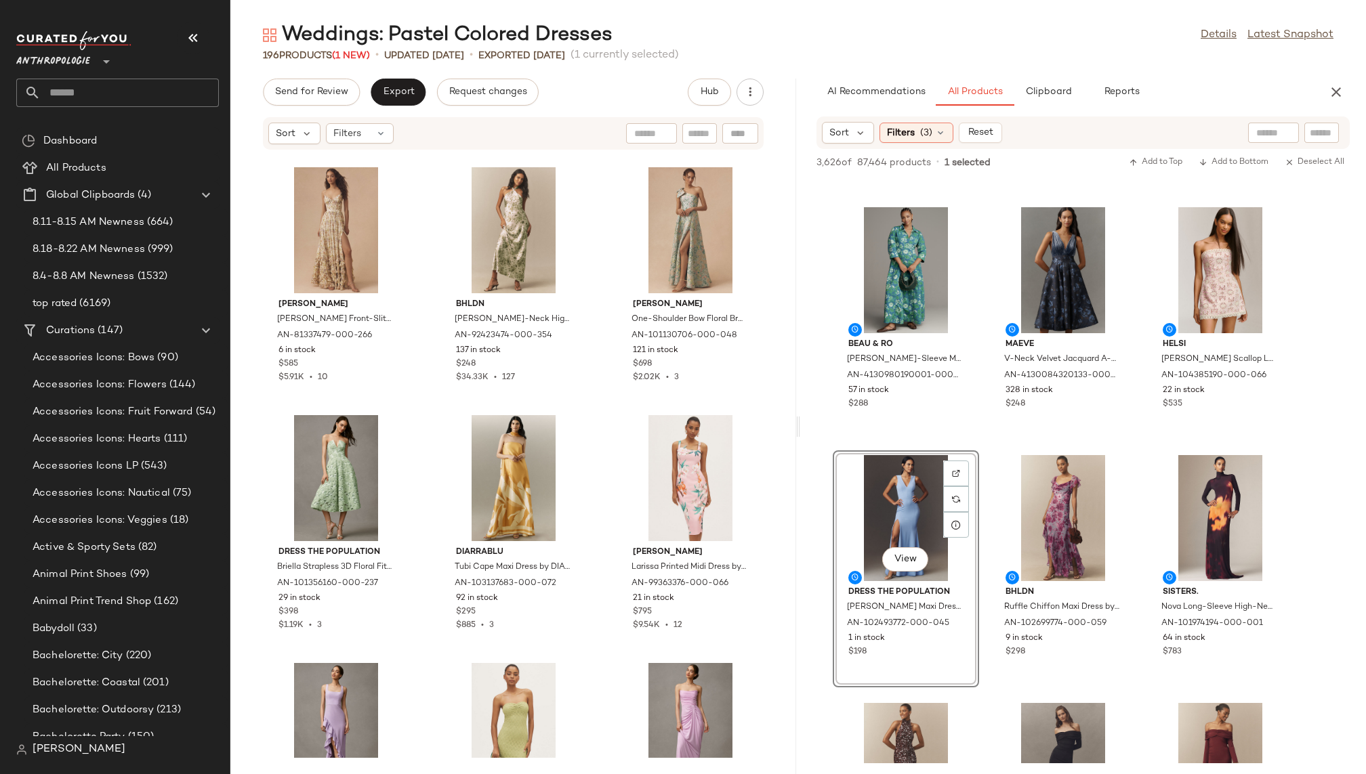
scroll to position [4374, 0]
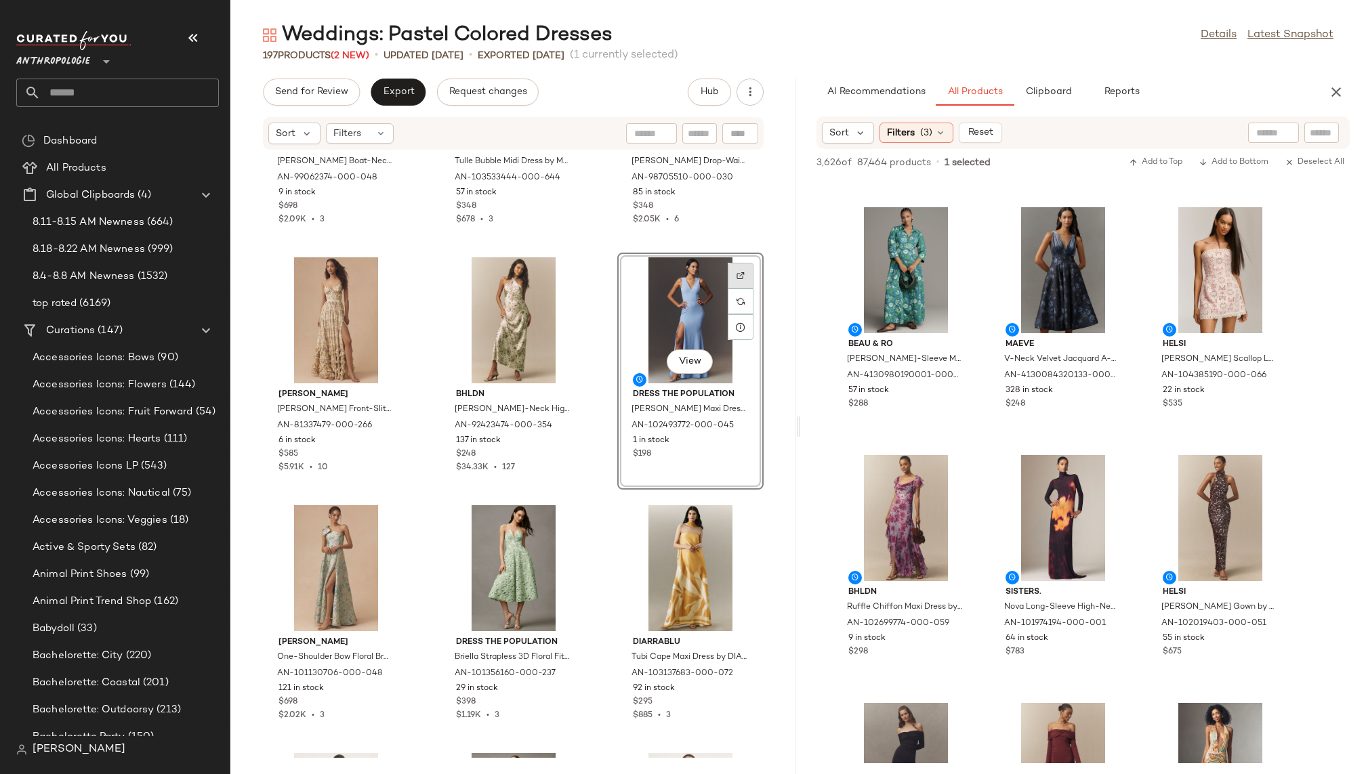
click at [736, 274] on img at bounding box center [740, 276] width 8 height 8
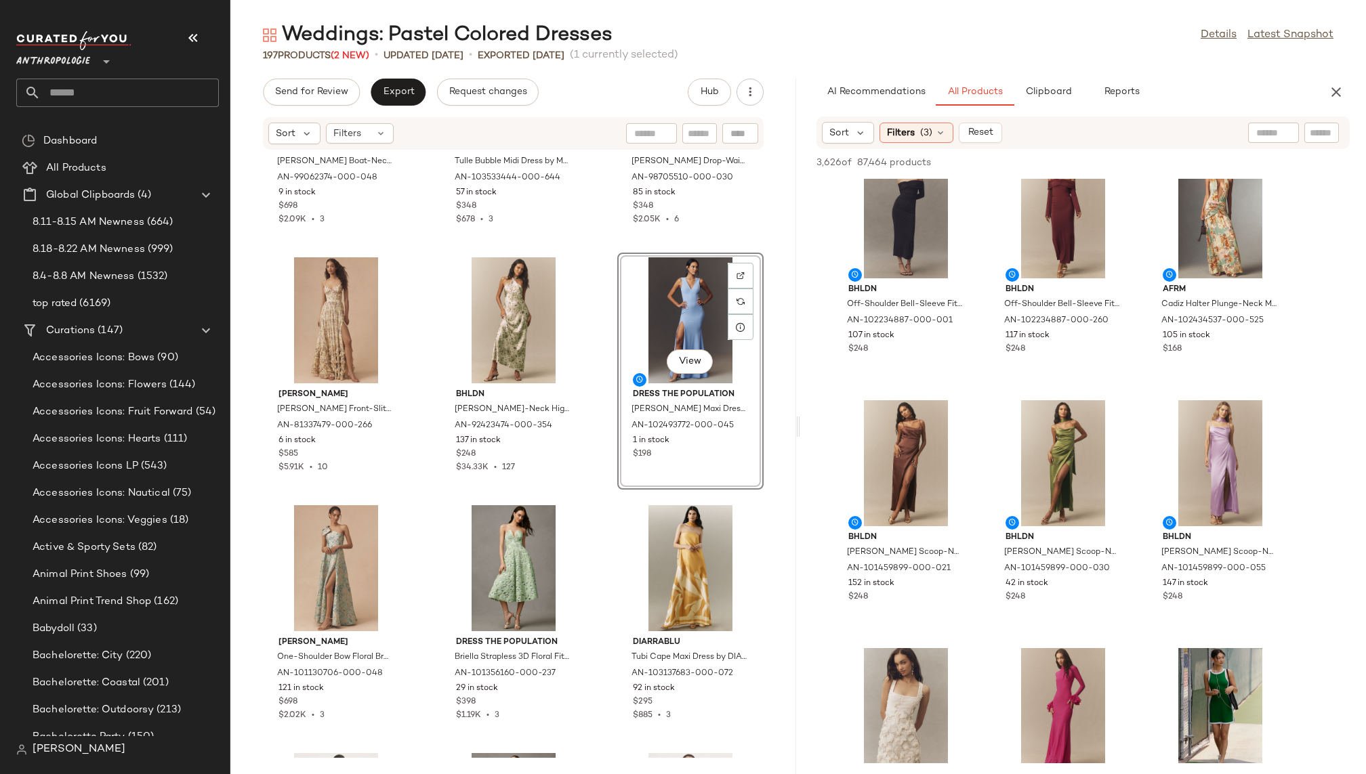
scroll to position [6480, 0]
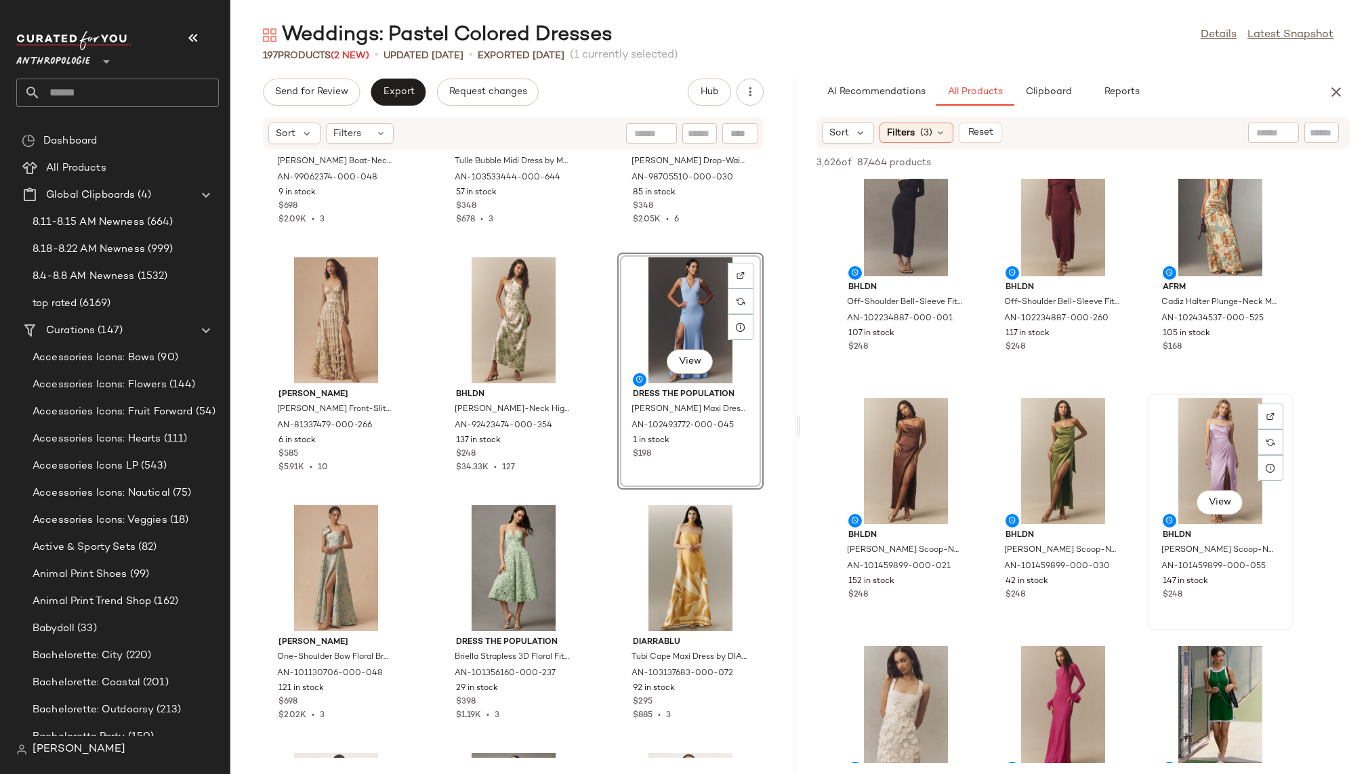
click at [1204, 450] on div "View" at bounding box center [1220, 461] width 137 height 126
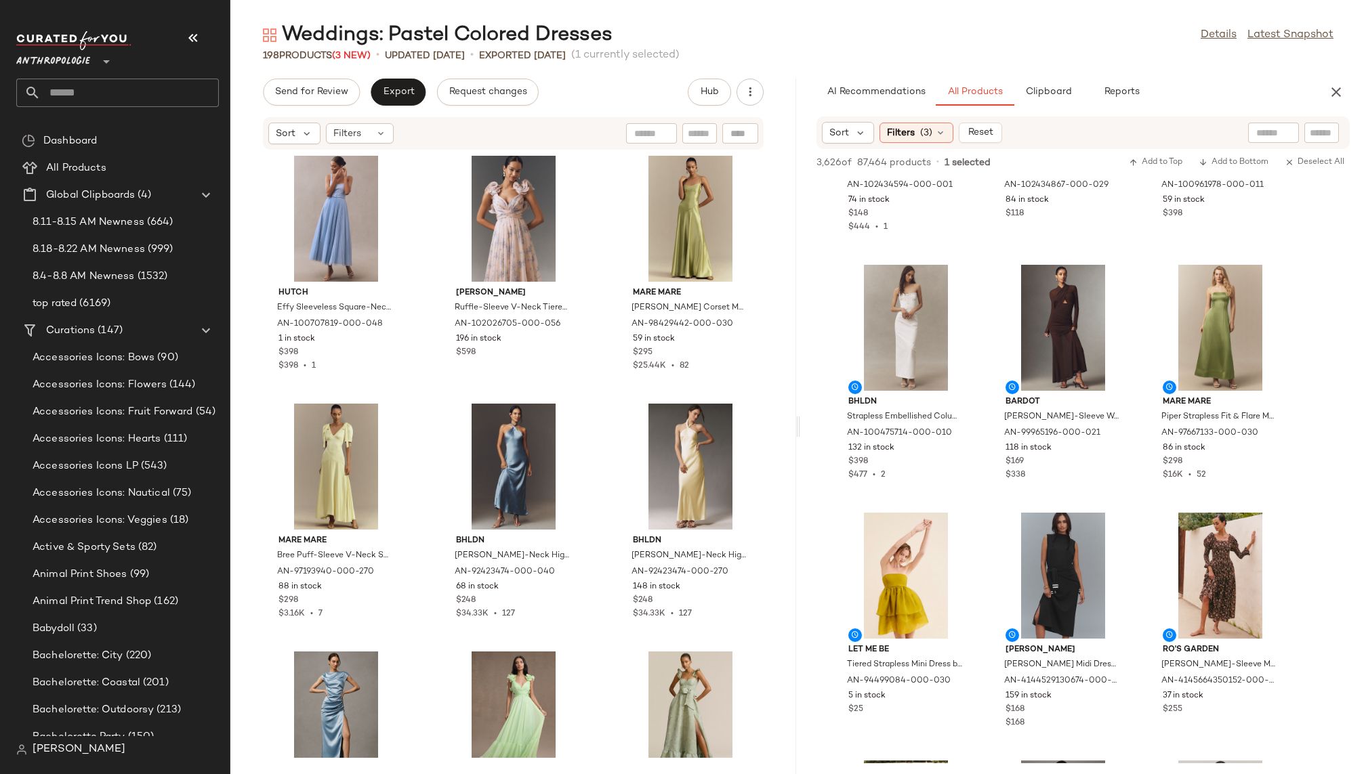
scroll to position [6718, 0]
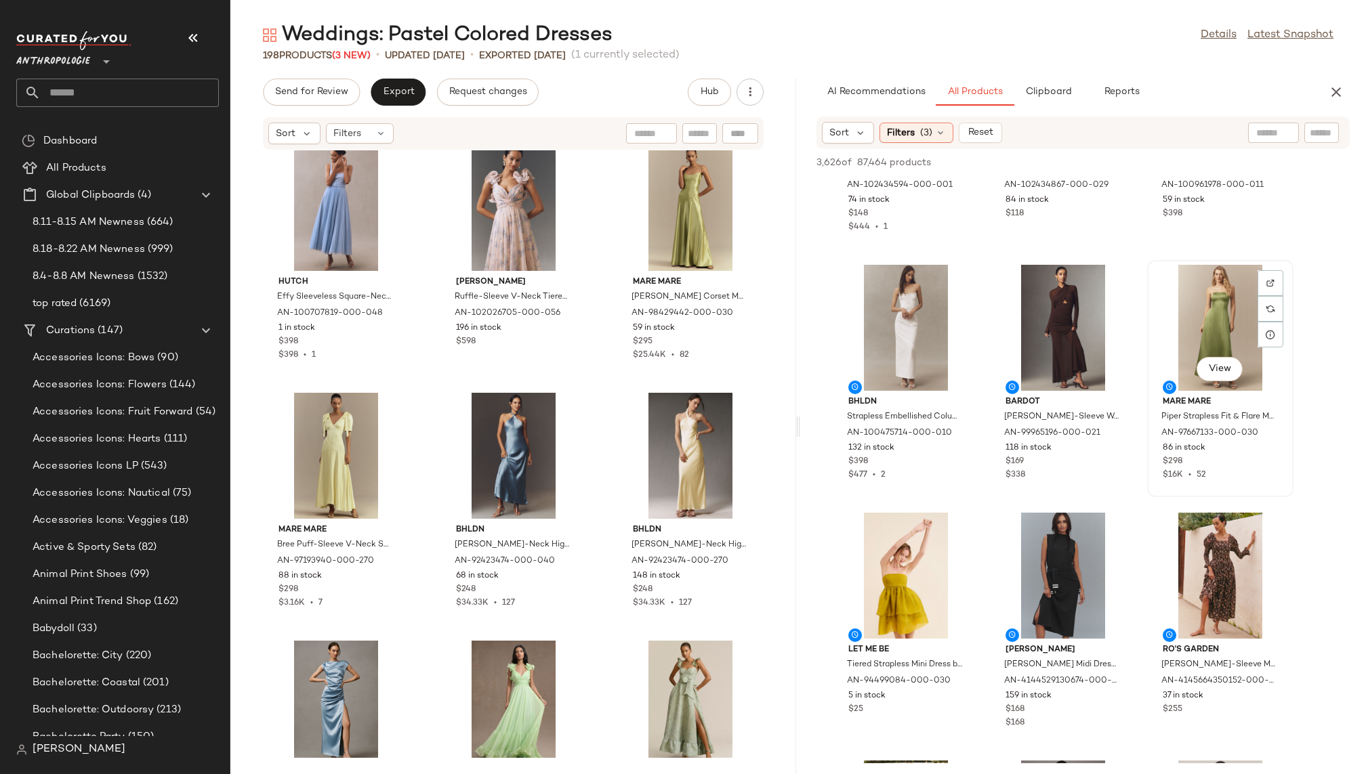
click at [1196, 320] on div "View" at bounding box center [1220, 328] width 137 height 126
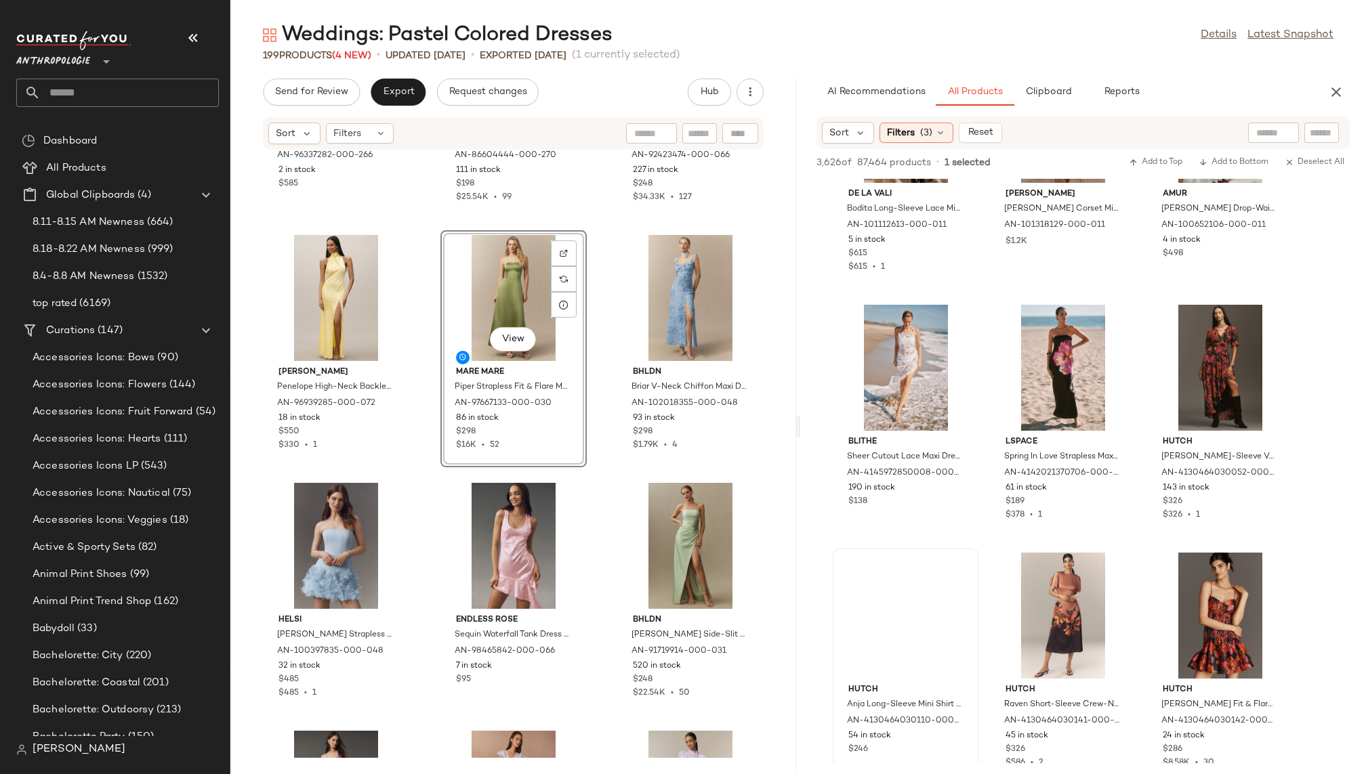
scroll to position [16902, 0]
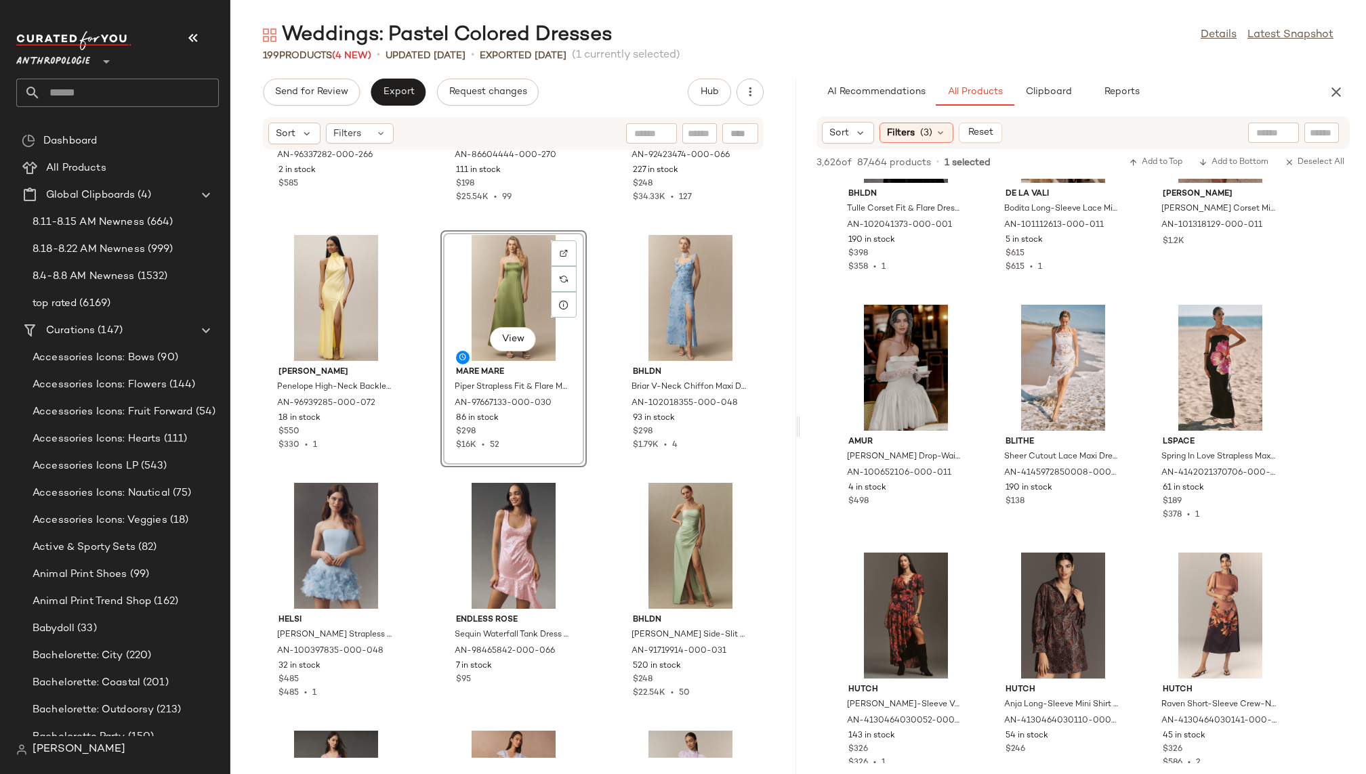
click at [1259, 131] on input "text" at bounding box center [1273, 133] width 35 height 14
type input "******"
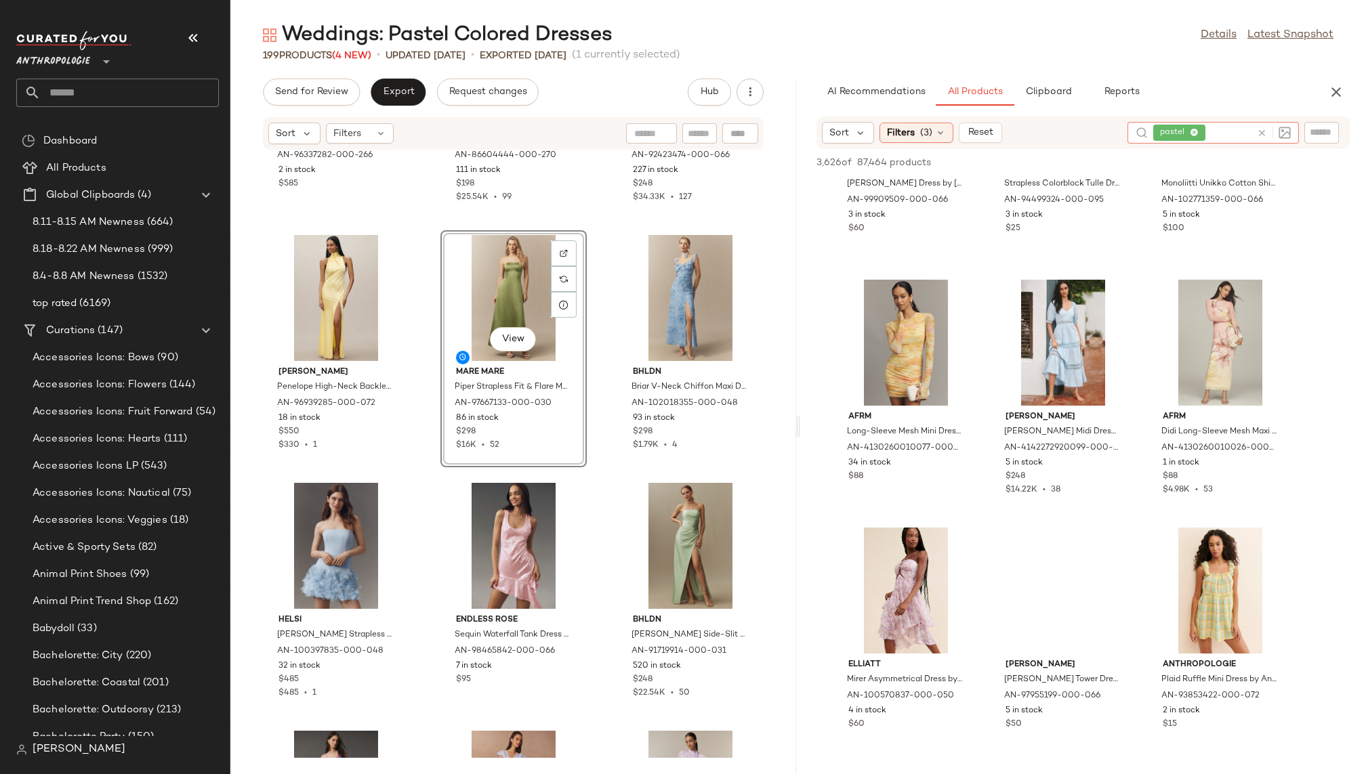
scroll to position [1393, 0]
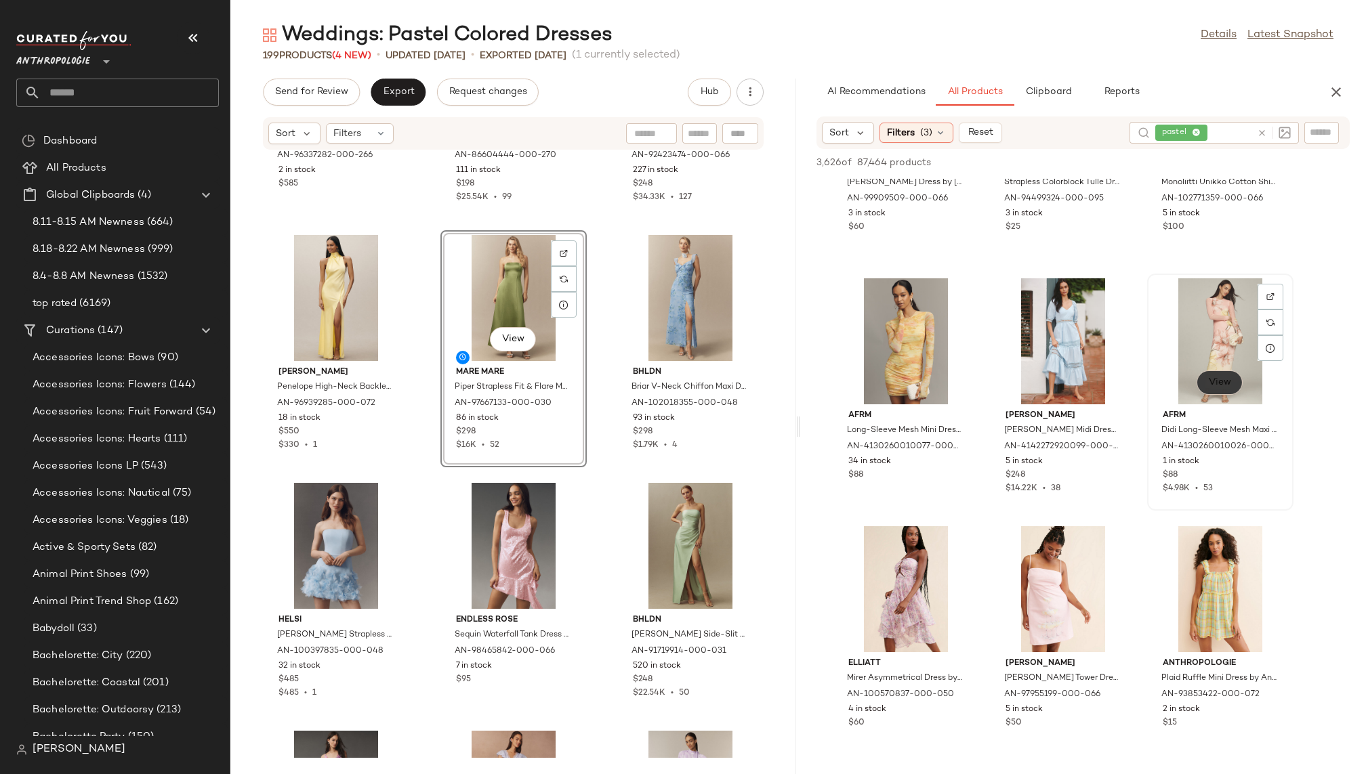
click at [1221, 383] on span "View" at bounding box center [1219, 382] width 23 height 11
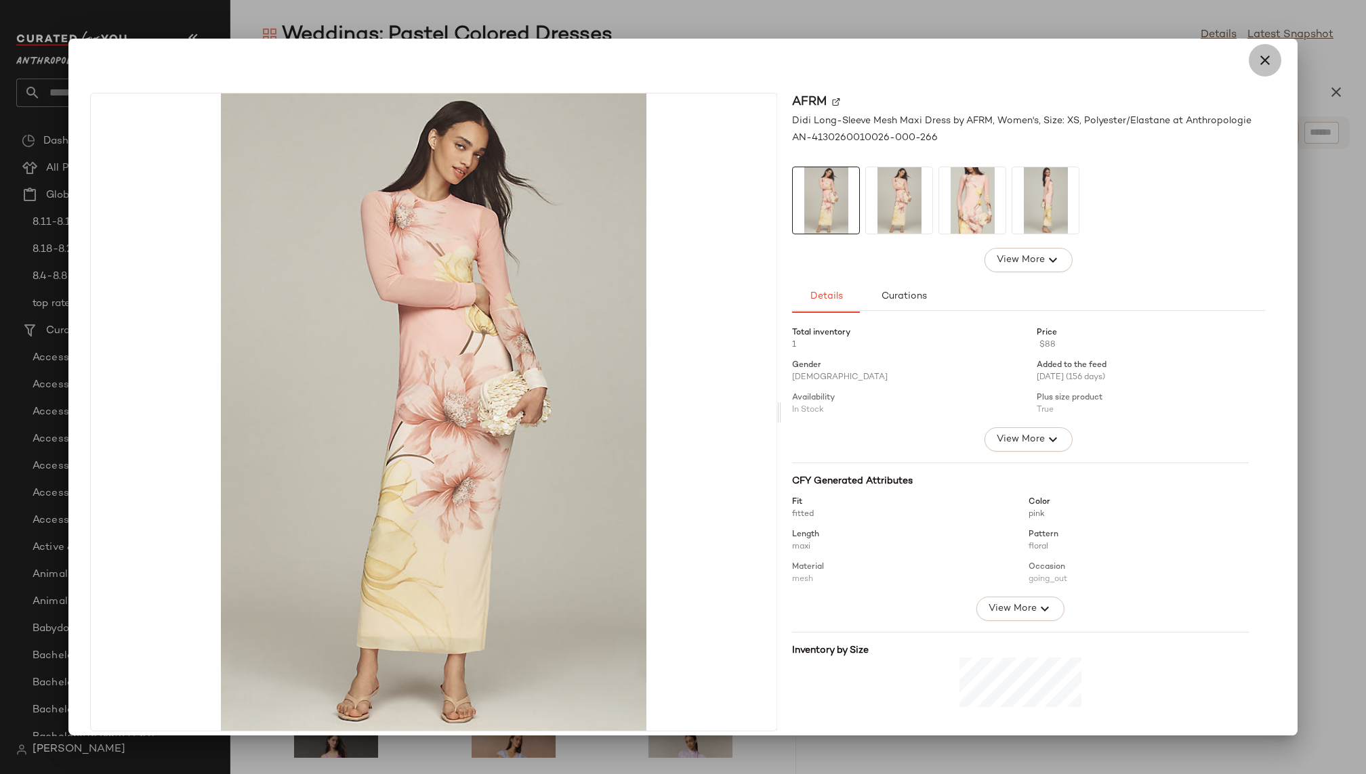
click at [1258, 64] on icon "button" at bounding box center [1265, 60] width 16 height 16
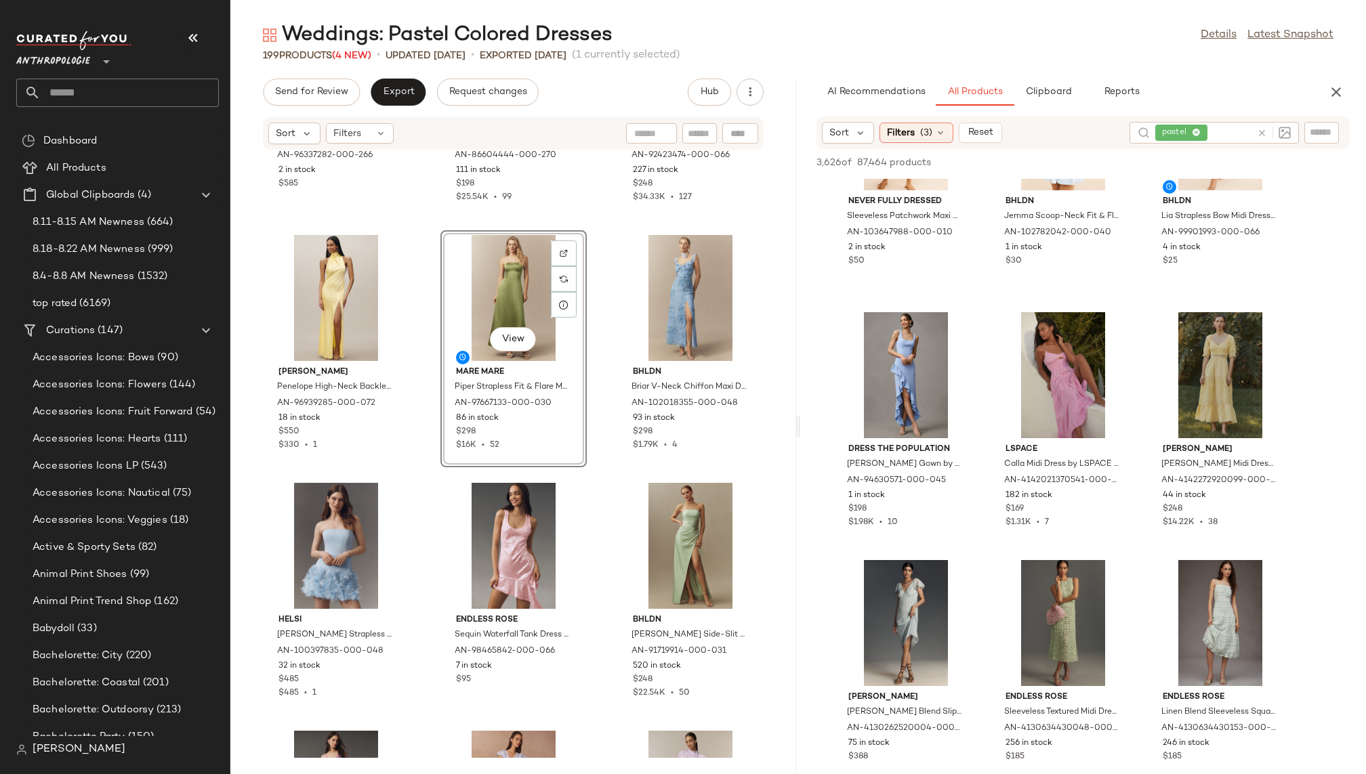
scroll to position [8555, 0]
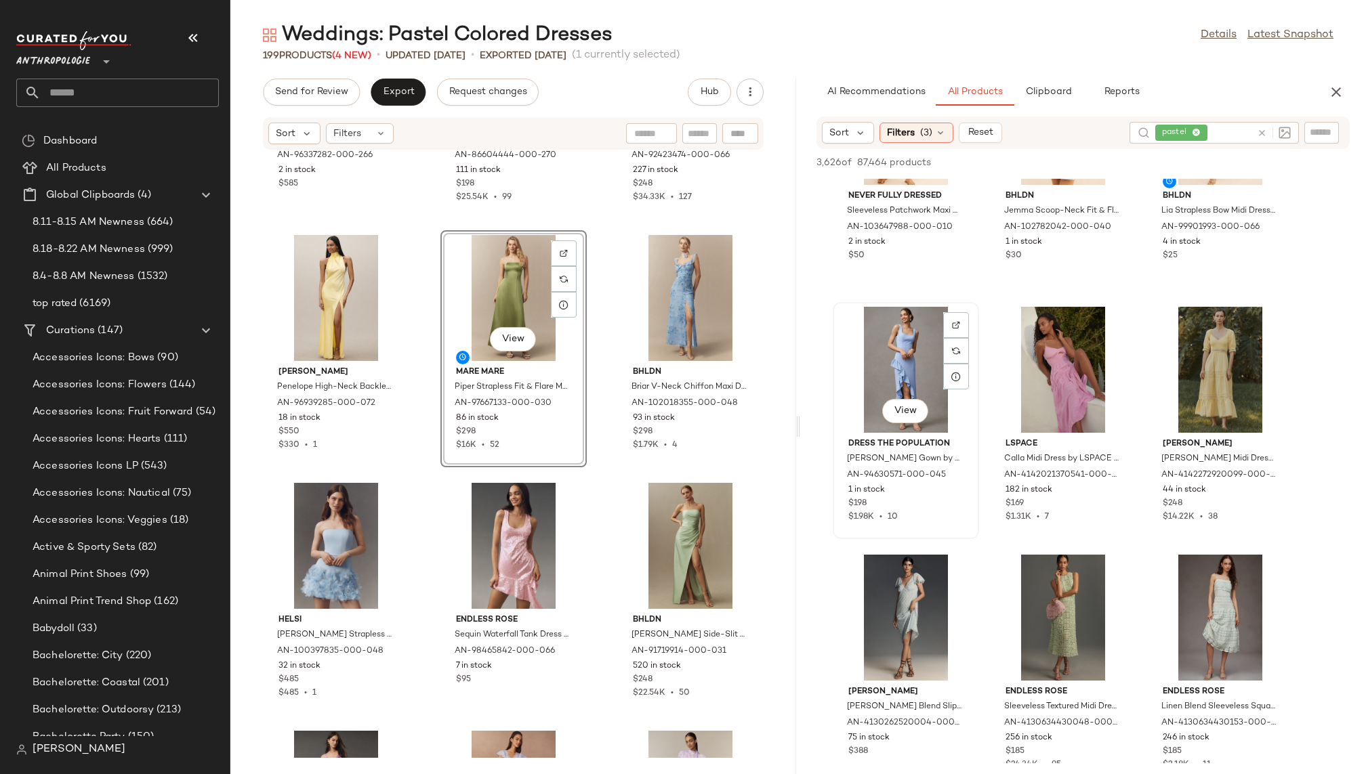
click at [896, 369] on div "View" at bounding box center [905, 370] width 137 height 126
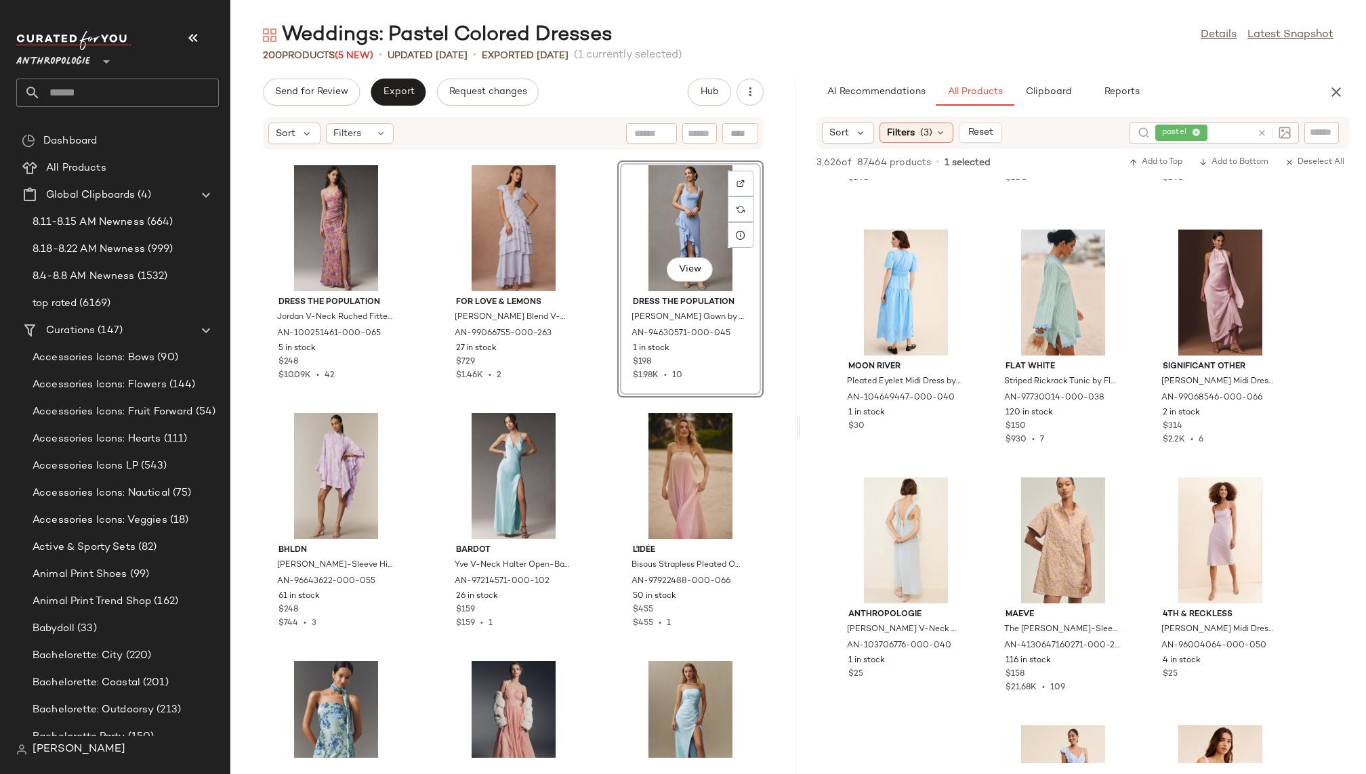
scroll to position [9860, 0]
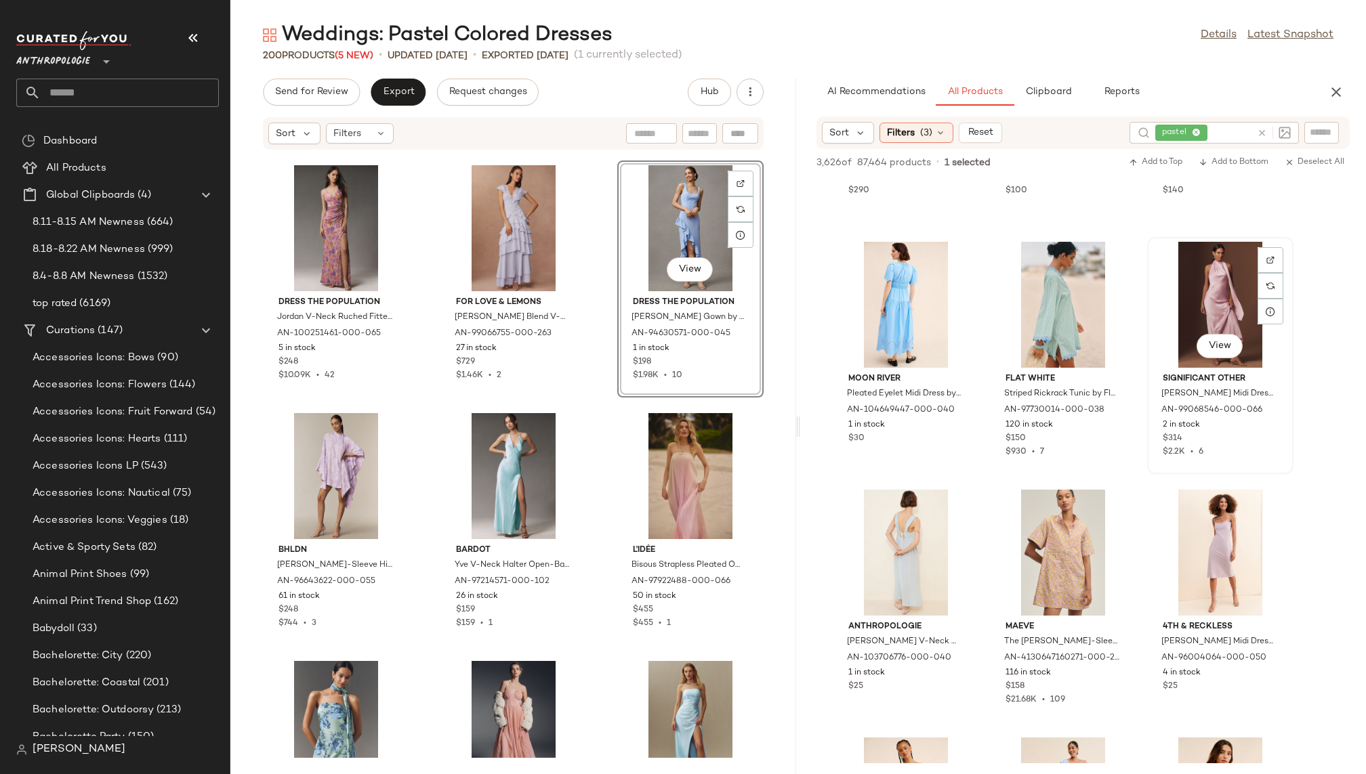
click at [1184, 337] on div "View" at bounding box center [1220, 305] width 137 height 126
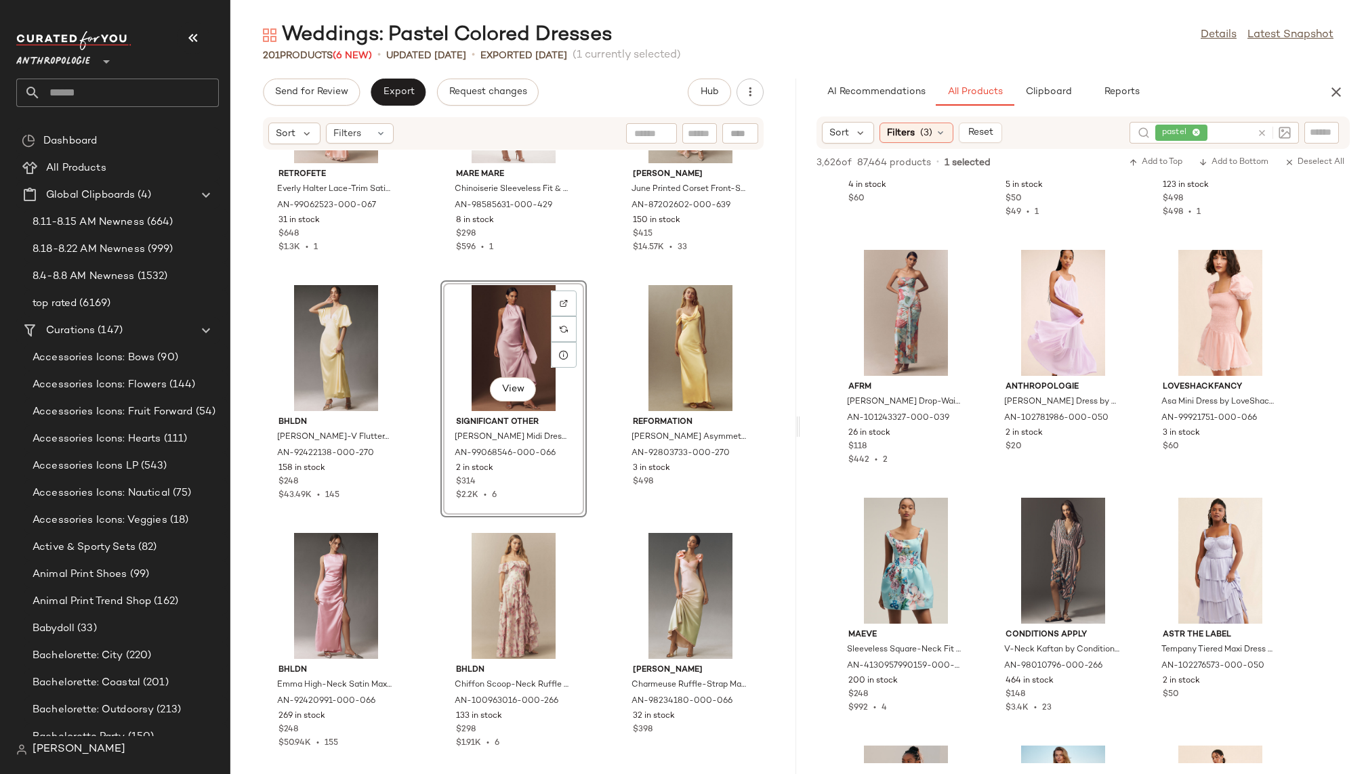
scroll to position [13333, 0]
click at [908, 351] on span "View" at bounding box center [905, 355] width 23 height 11
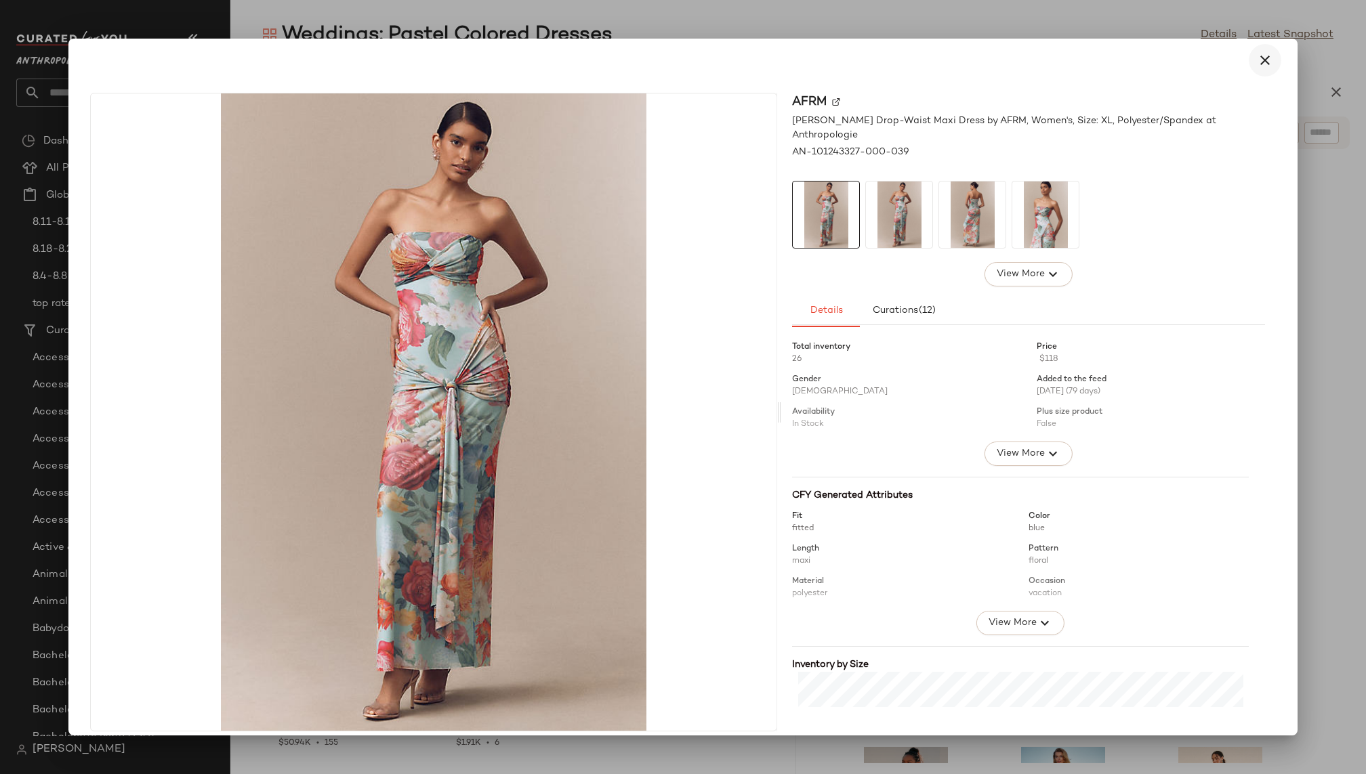
click at [1261, 57] on icon "button" at bounding box center [1265, 60] width 16 height 16
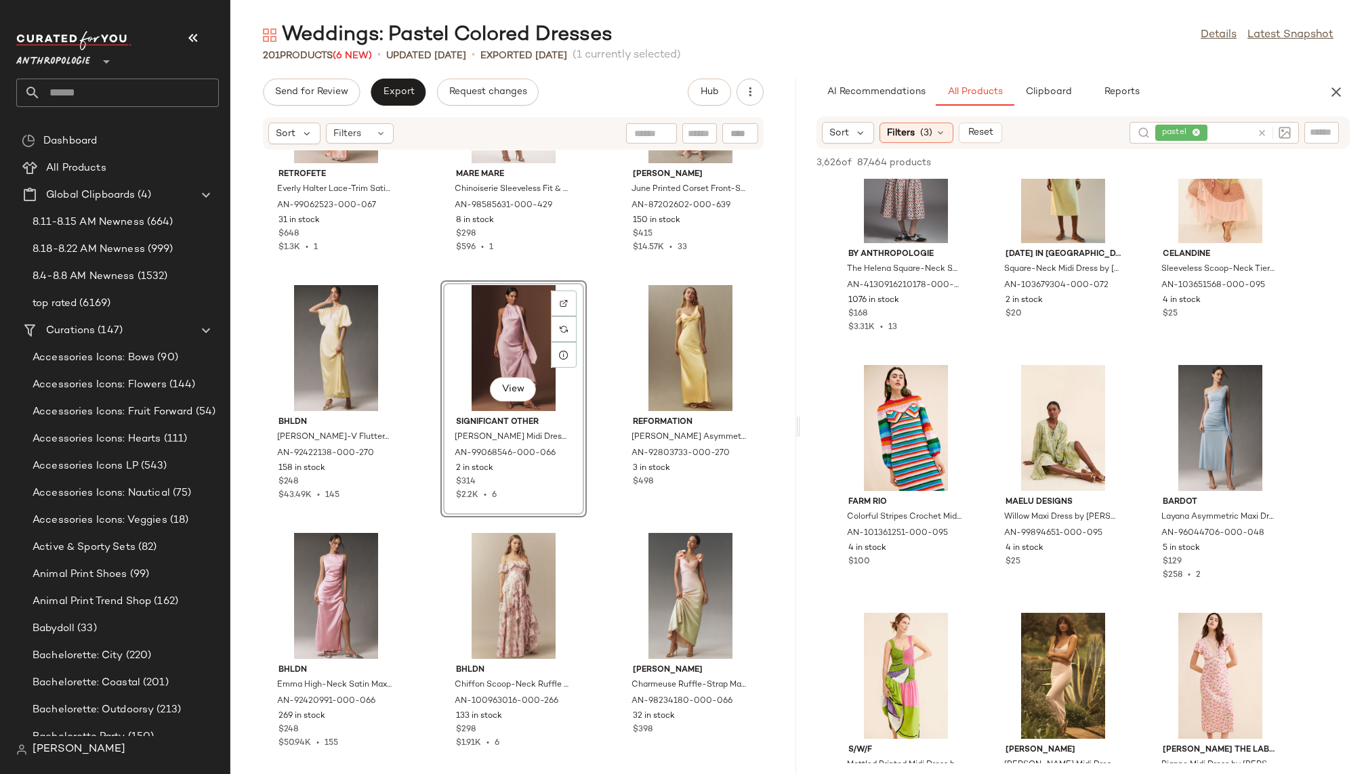
scroll to position [38578, 0]
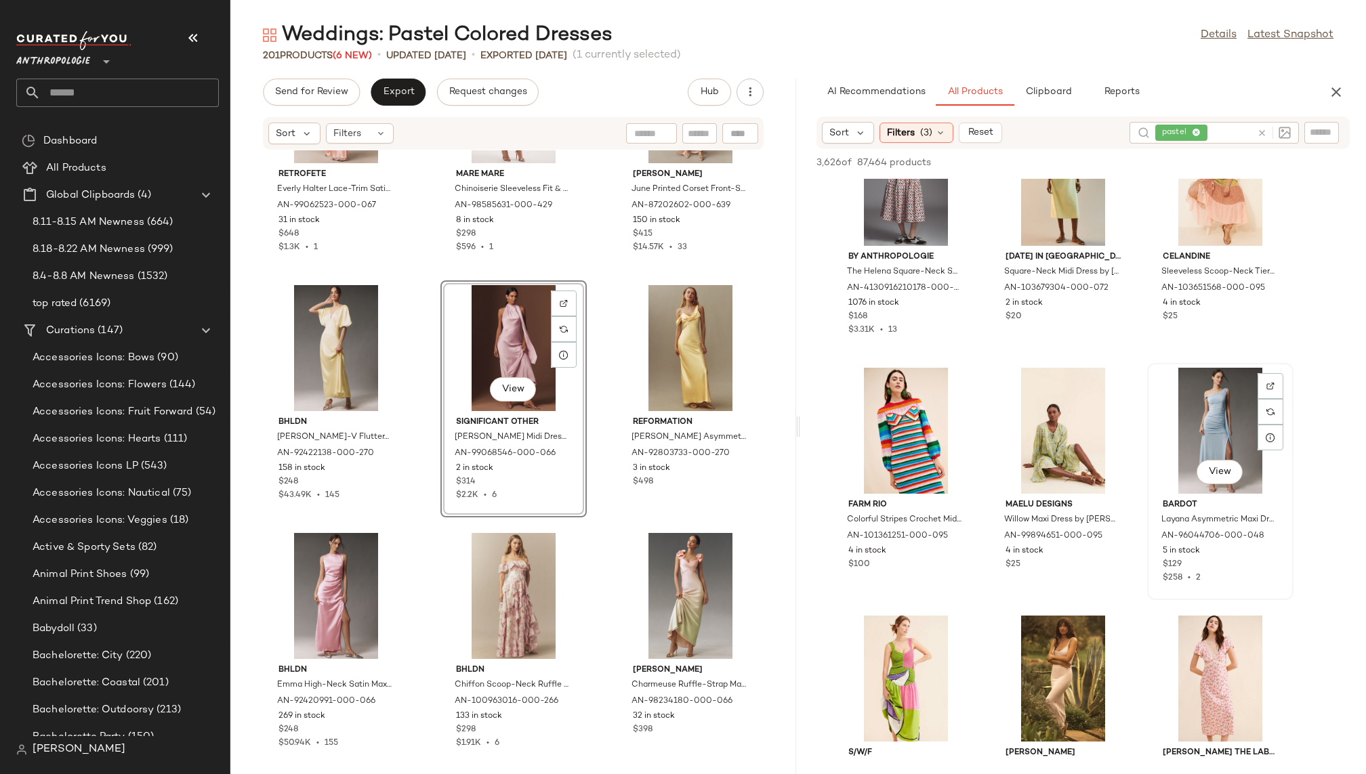
click at [1188, 426] on div "View" at bounding box center [1220, 431] width 137 height 126
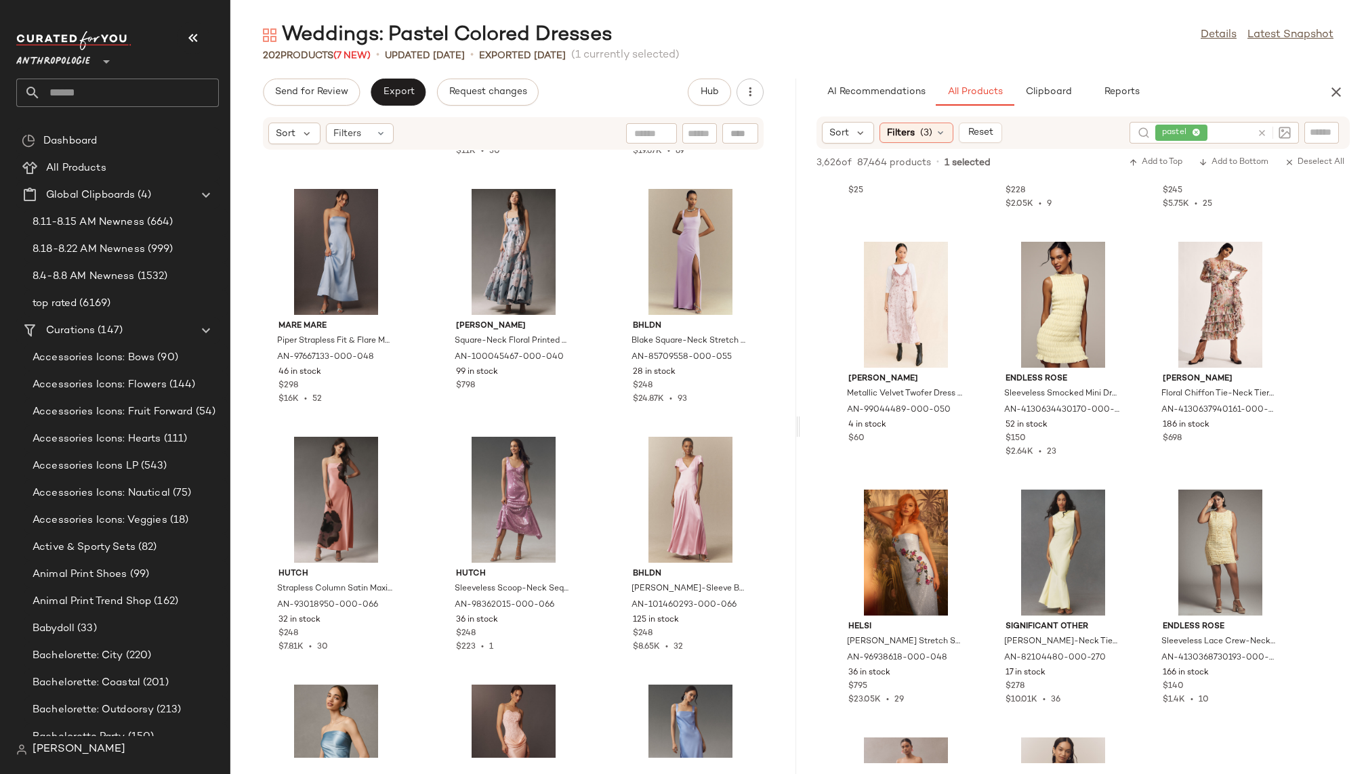
scroll to position [40527, 0]
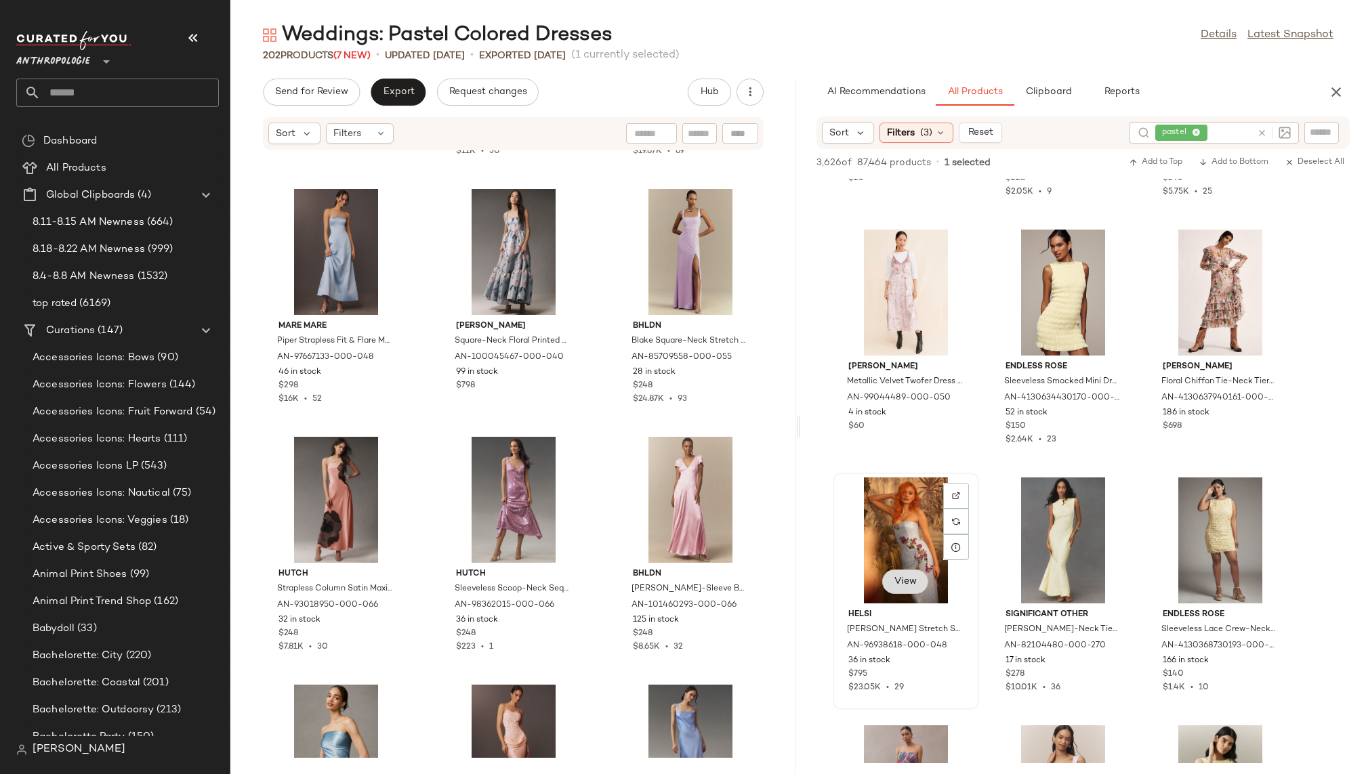
click at [915, 588] on button "View" at bounding box center [905, 582] width 46 height 24
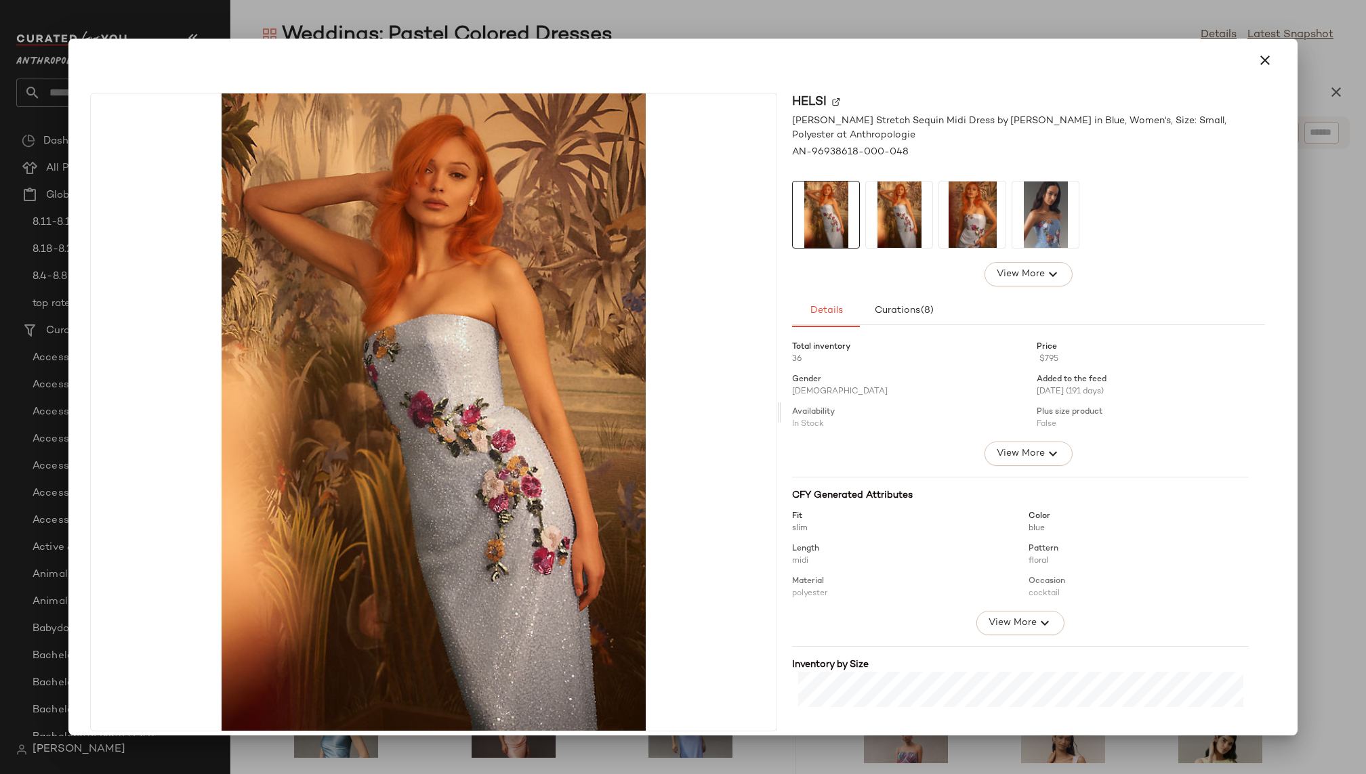
click at [978, 219] on img at bounding box center [972, 215] width 66 height 66
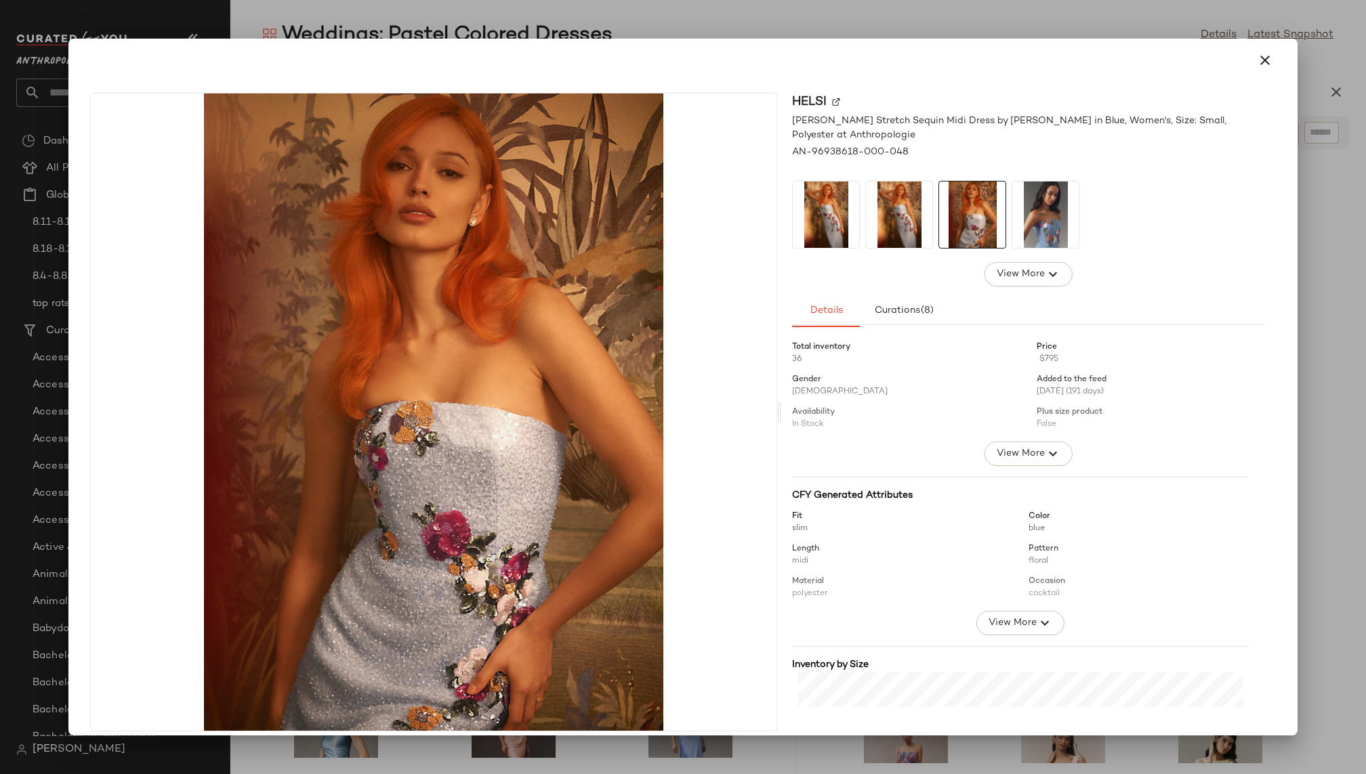
click at [1030, 228] on img at bounding box center [1045, 215] width 66 height 66
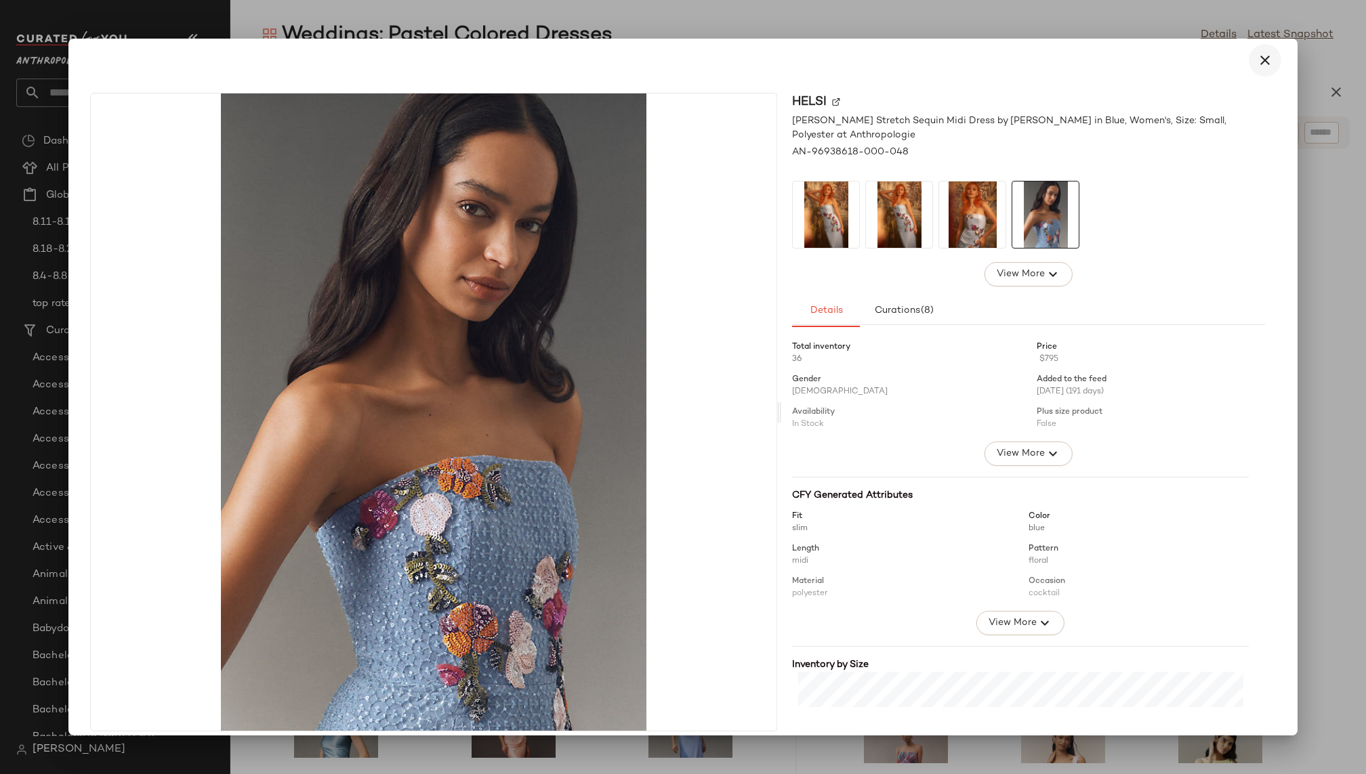
click at [1257, 64] on icon "button" at bounding box center [1265, 60] width 16 height 16
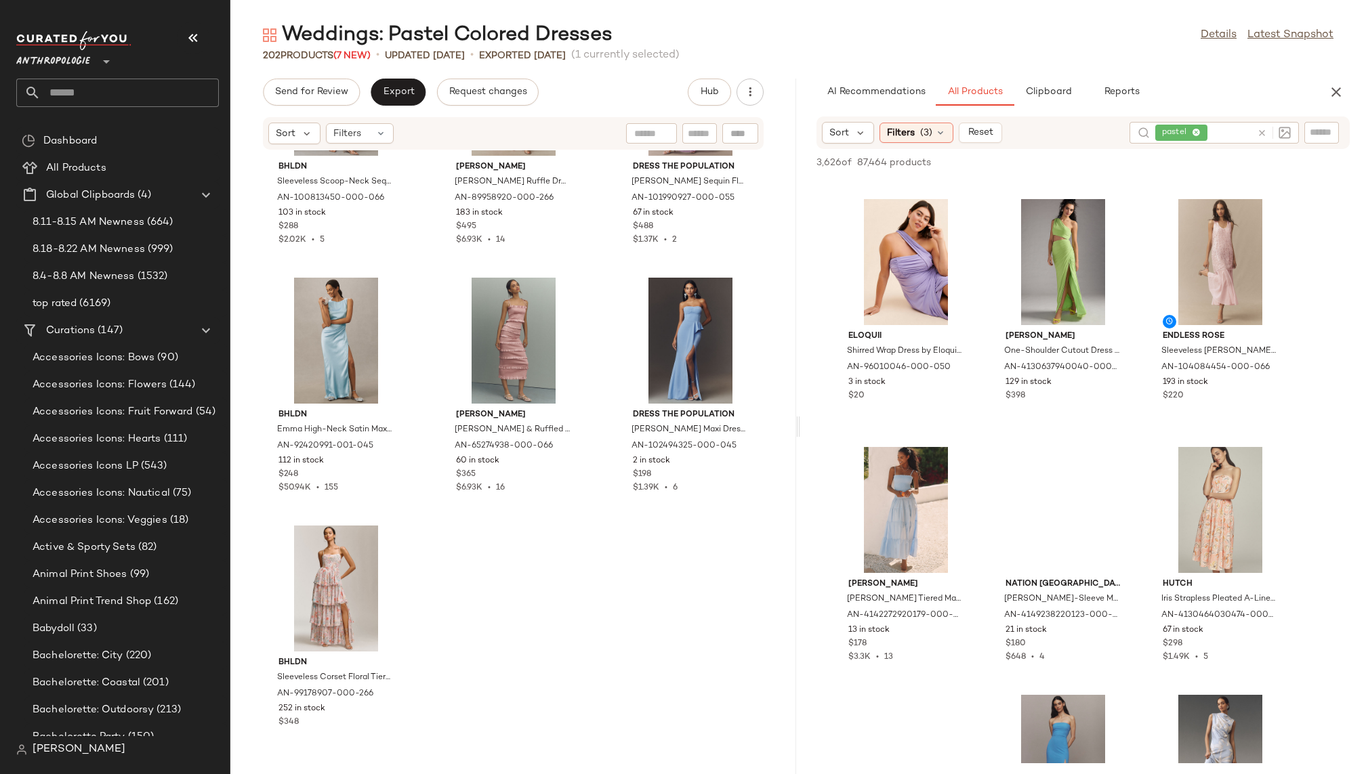
scroll to position [43924, 0]
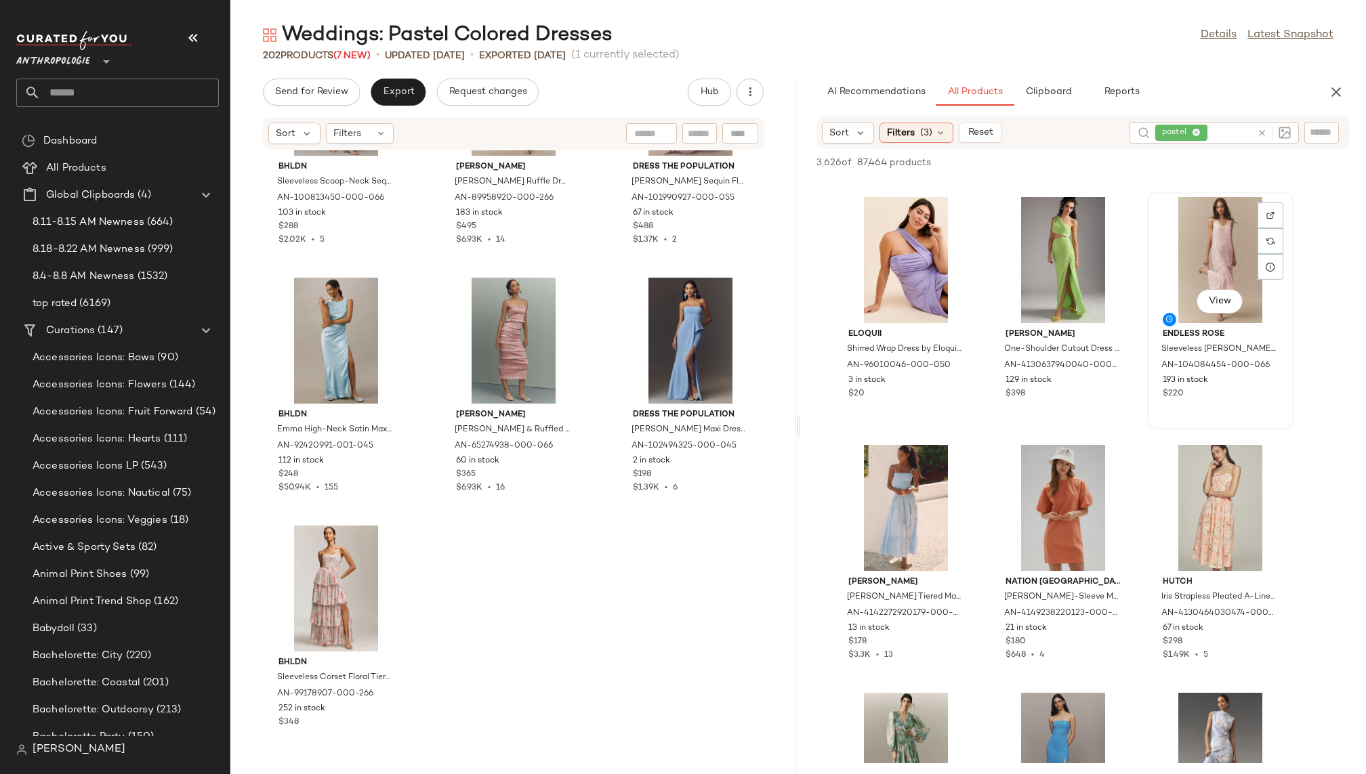
click at [1173, 266] on div "View" at bounding box center [1220, 260] width 137 height 126
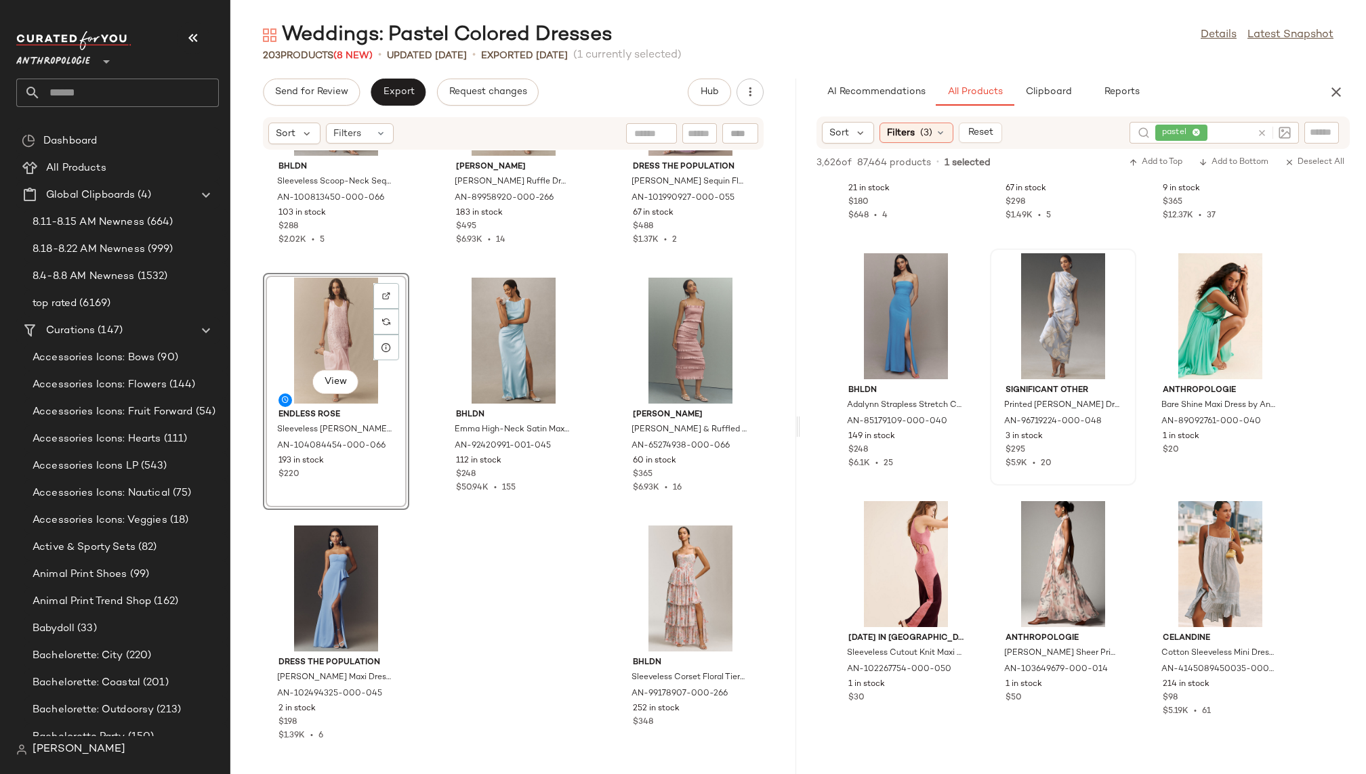
scroll to position [44397, 0]
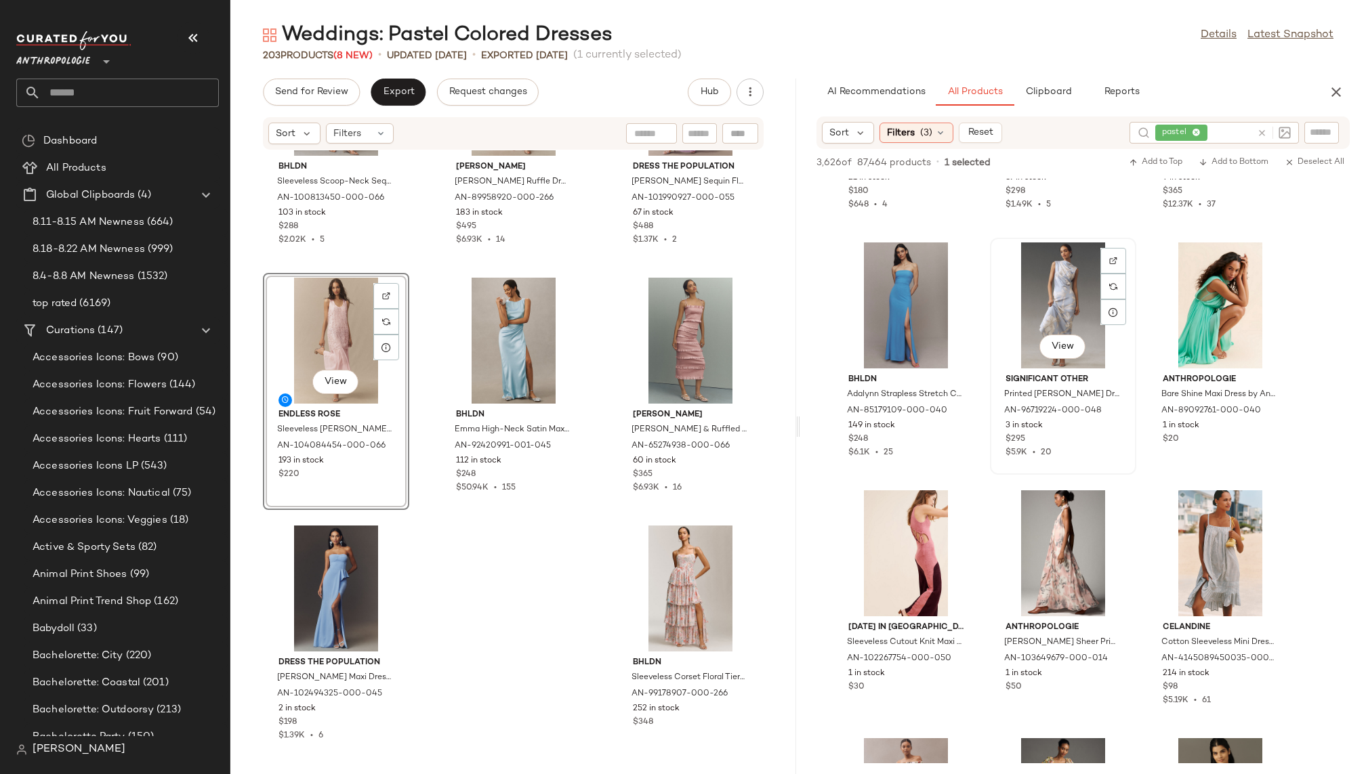
click at [1068, 326] on div "View" at bounding box center [1063, 306] width 137 height 126
click at [1070, 340] on button "View" at bounding box center [1062, 347] width 46 height 24
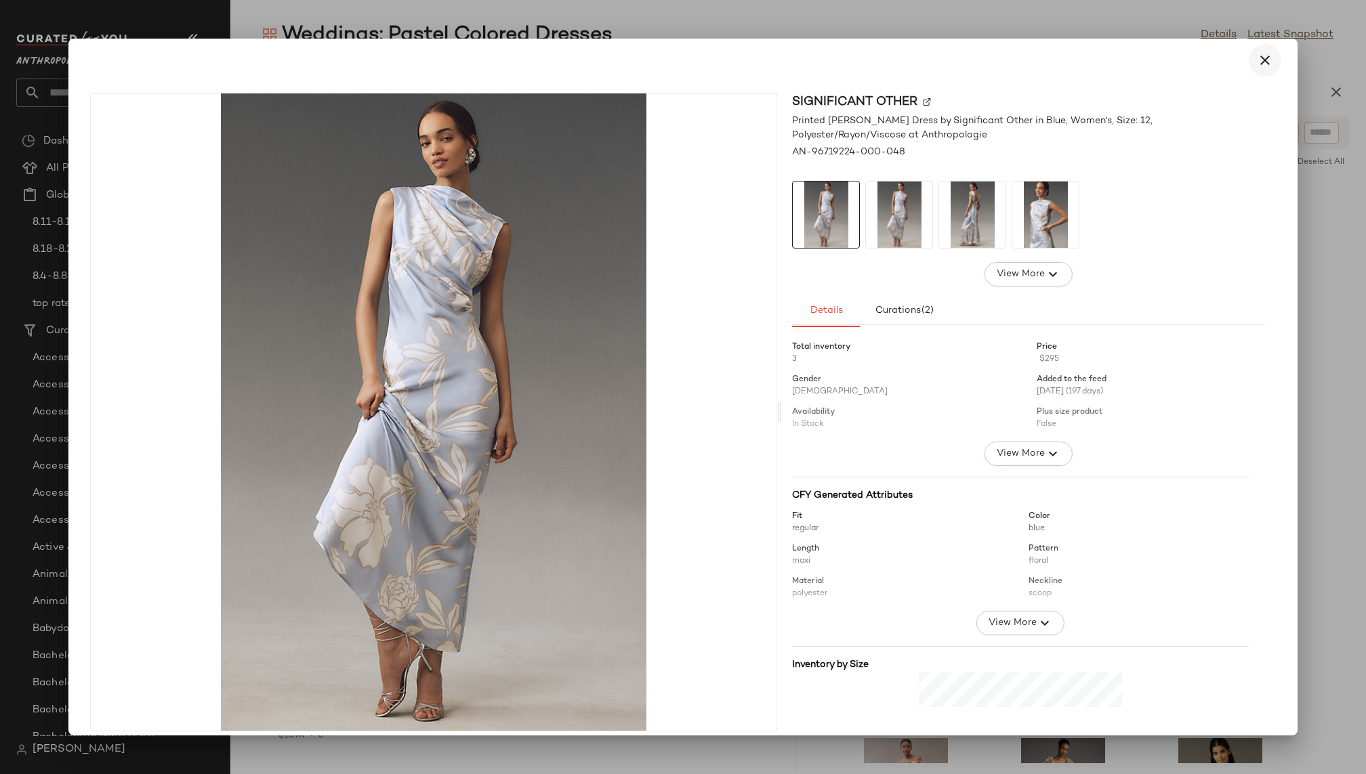
click at [1257, 61] on icon "button" at bounding box center [1265, 60] width 16 height 16
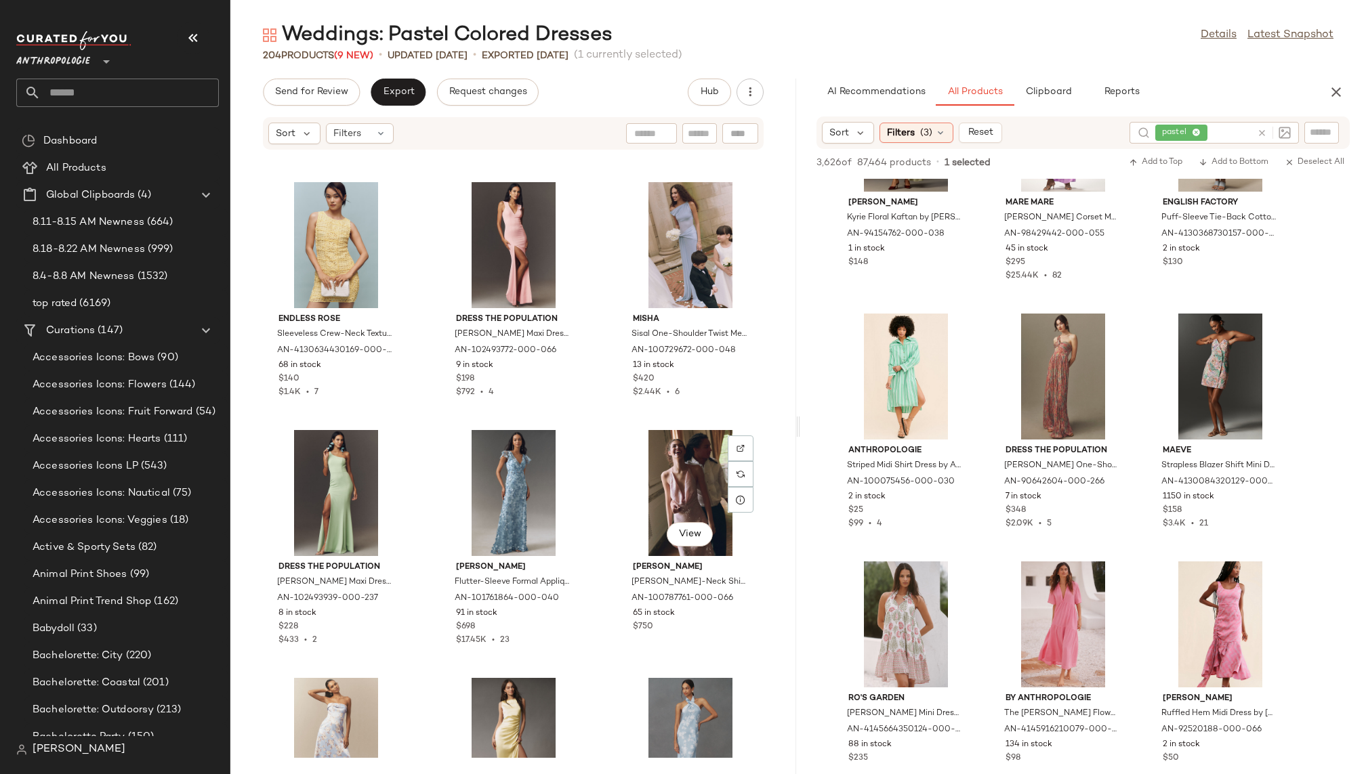
scroll to position [0, 0]
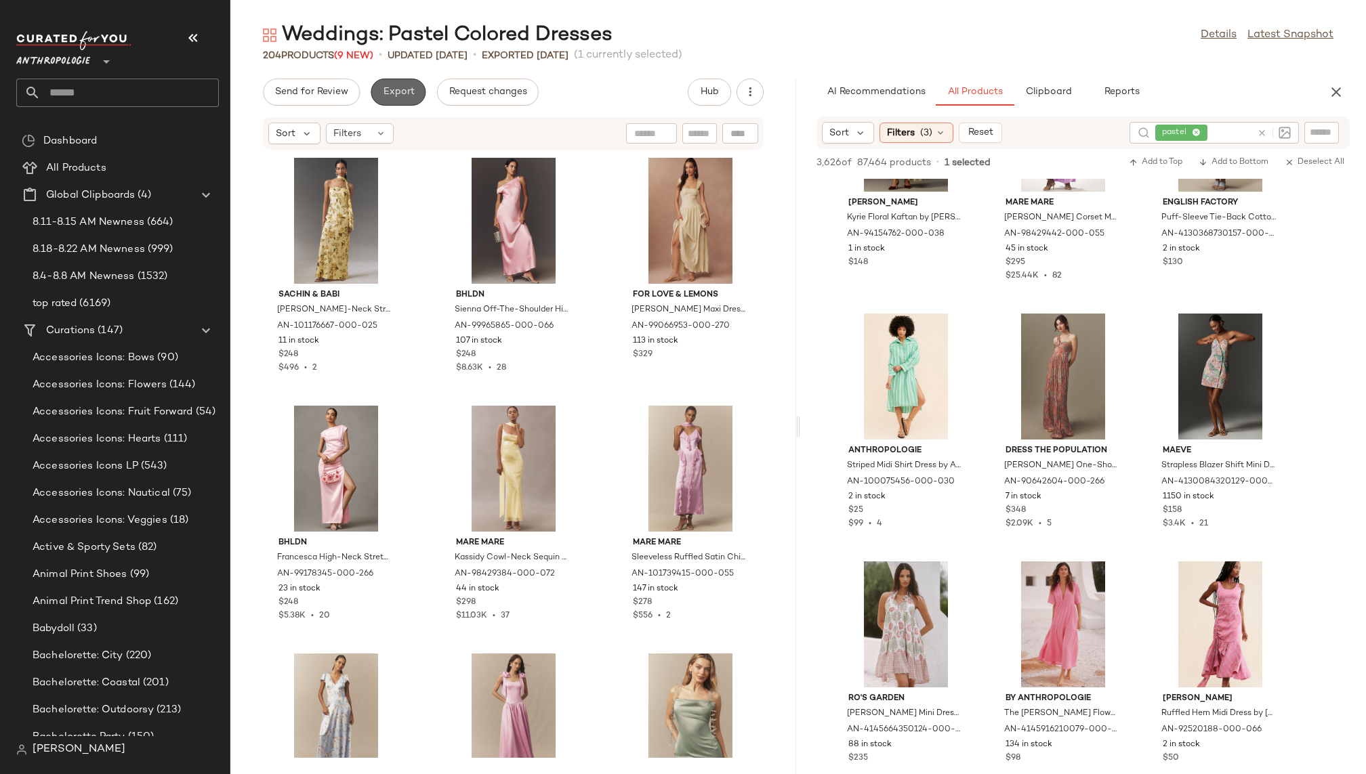
click at [404, 89] on span "Export" at bounding box center [398, 92] width 32 height 11
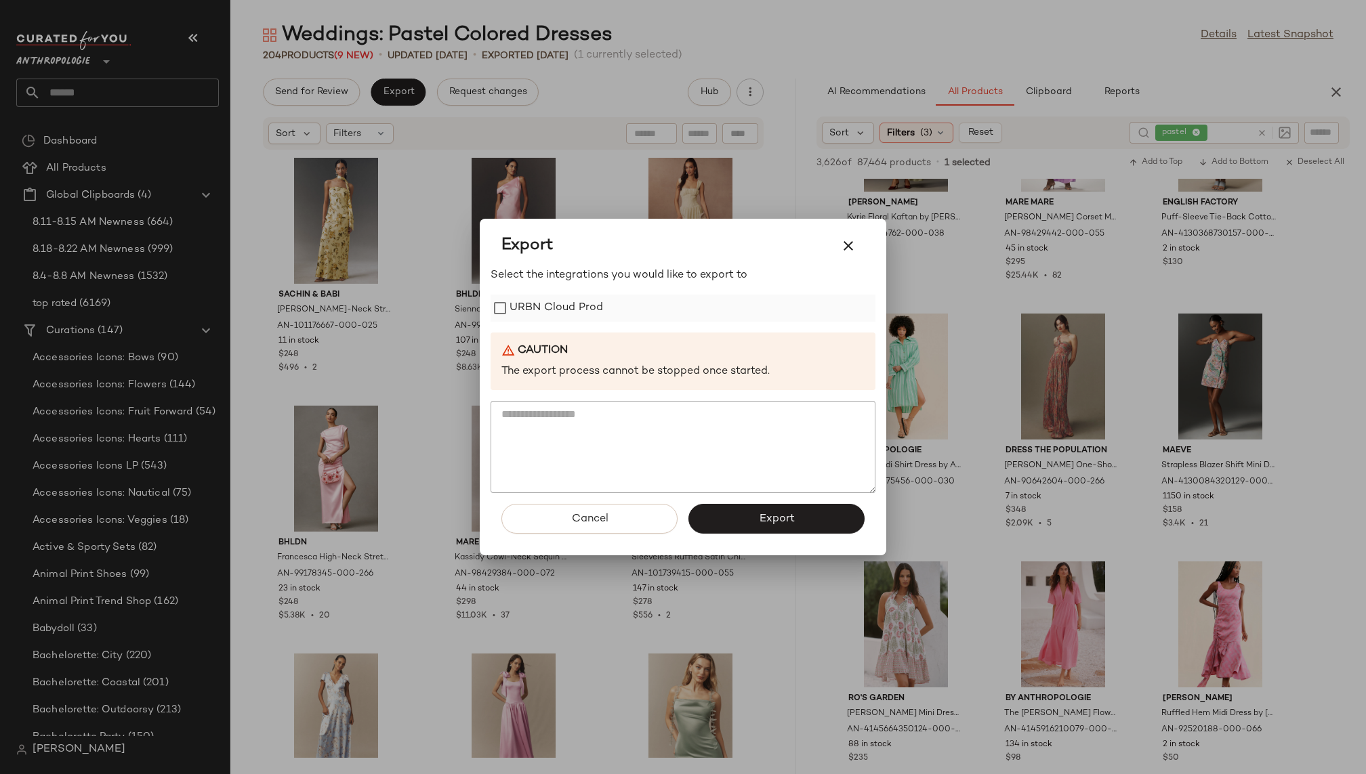
click at [566, 308] on label "URBN Cloud Prod" at bounding box center [555, 308] width 93 height 27
click at [755, 509] on button "Export" at bounding box center [776, 519] width 176 height 30
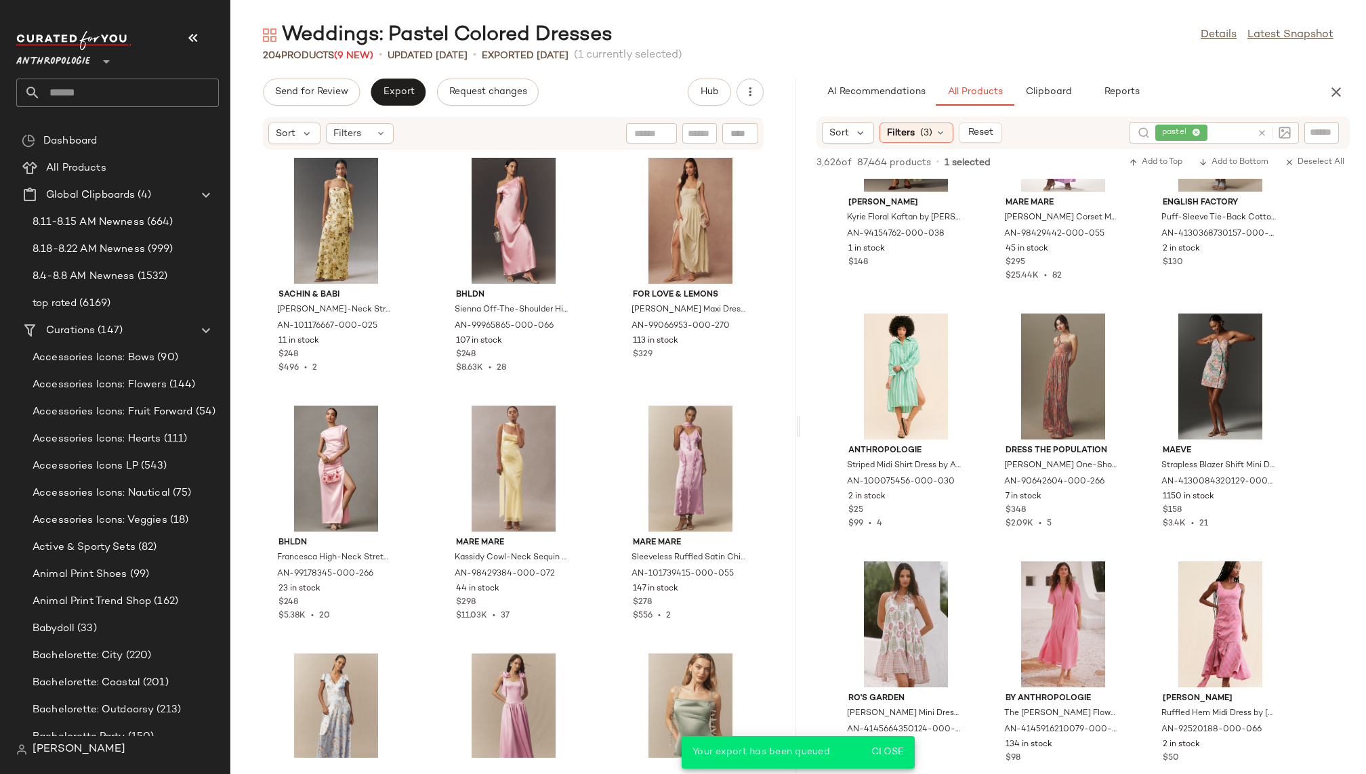
scroll to position [52573, 0]
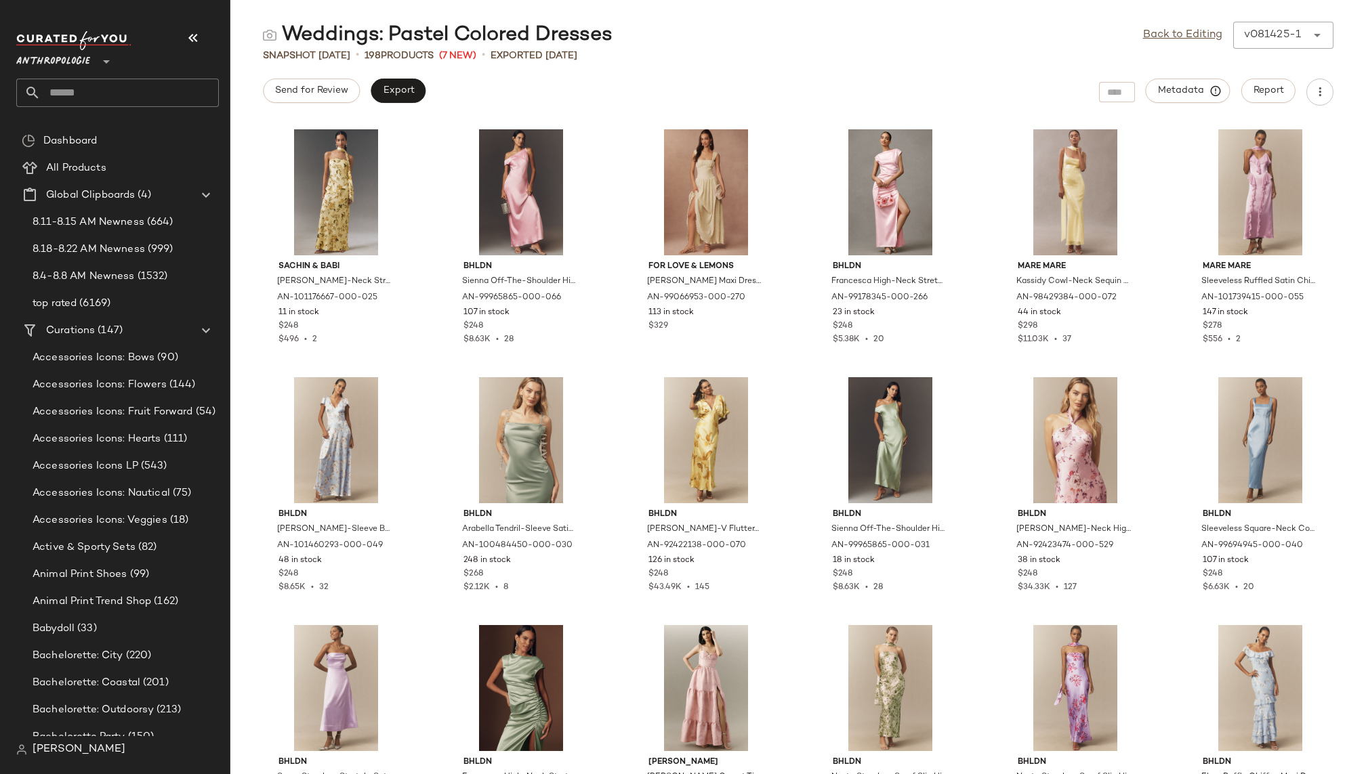
click at [146, 102] on input "text" at bounding box center [130, 93] width 178 height 28
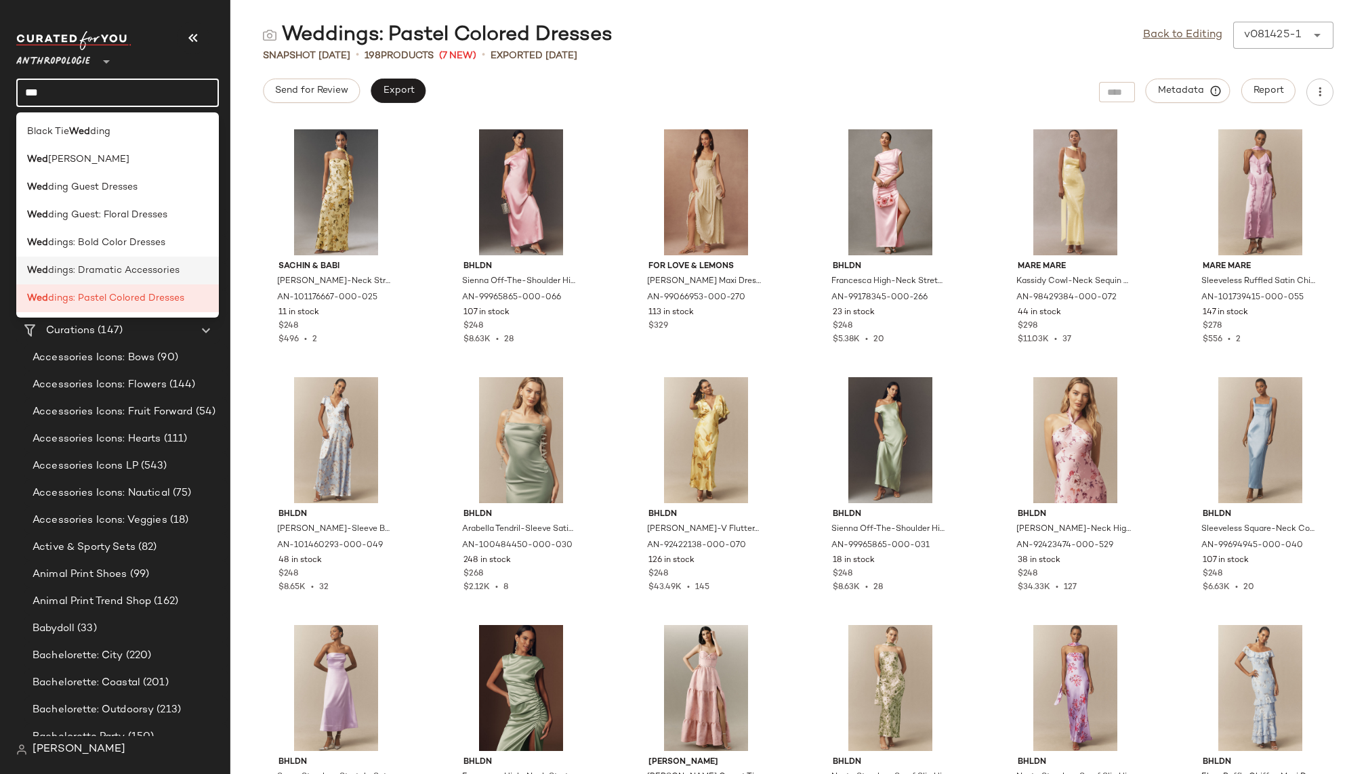
type input "***"
click at [106, 267] on span "dings: Dramatic Accessories" at bounding box center [113, 271] width 131 height 14
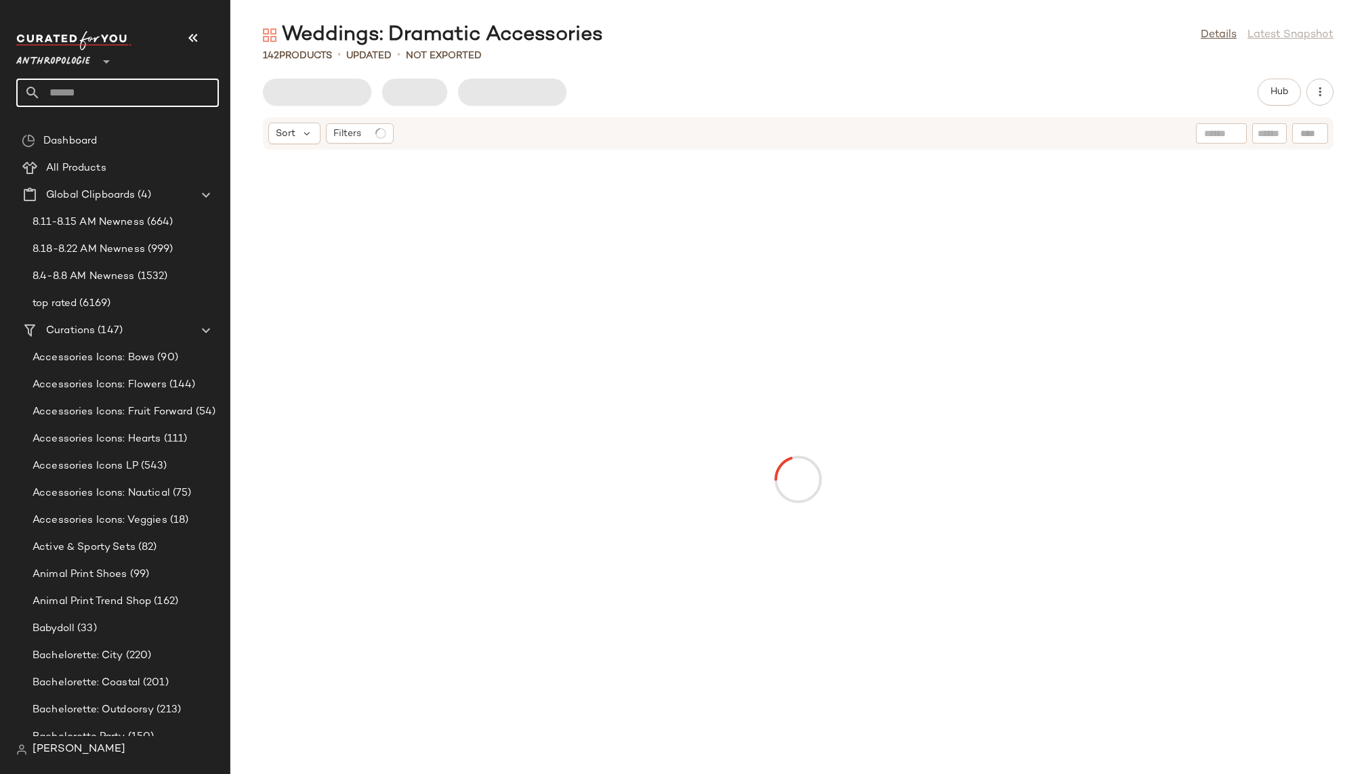
click at [125, 95] on input "text" at bounding box center [130, 93] width 178 height 28
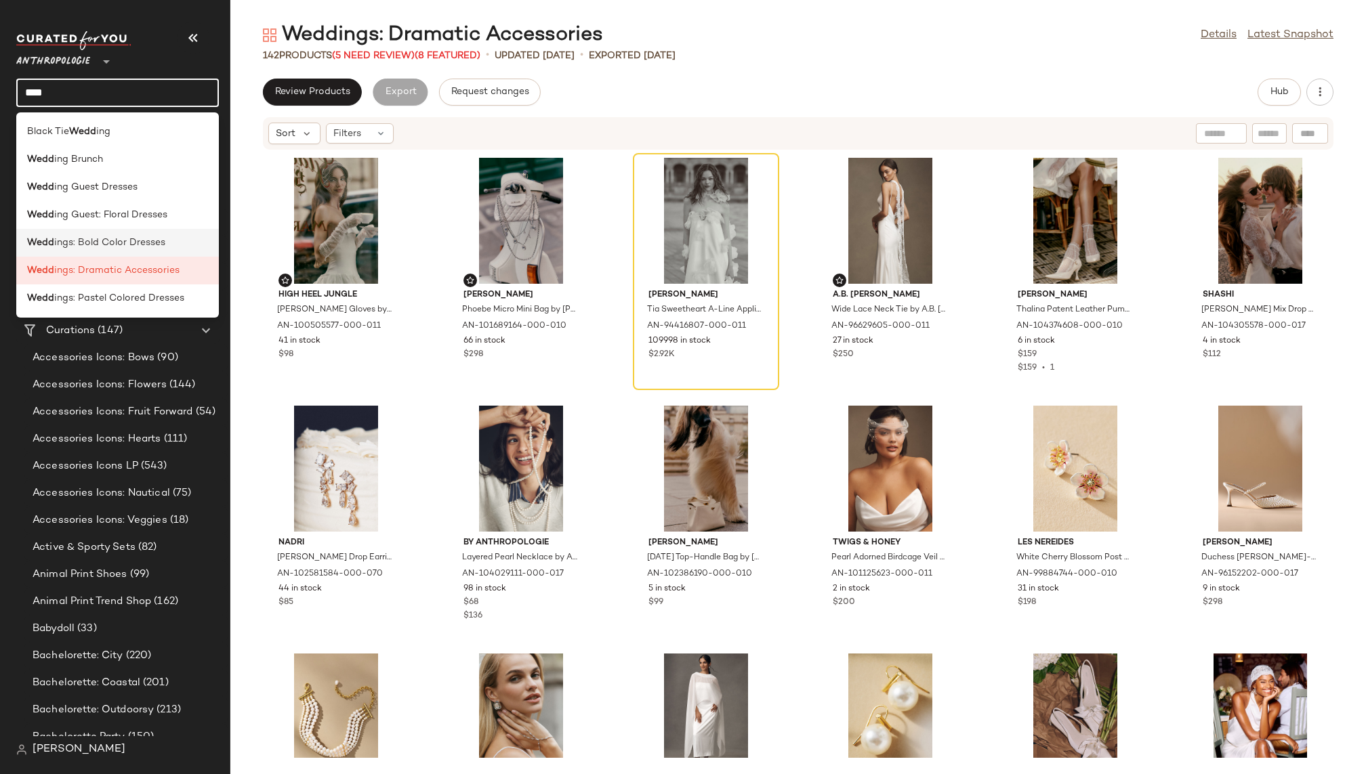
type input "****"
click at [124, 241] on span "ings: Bold Color Dresses" at bounding box center [109, 243] width 111 height 14
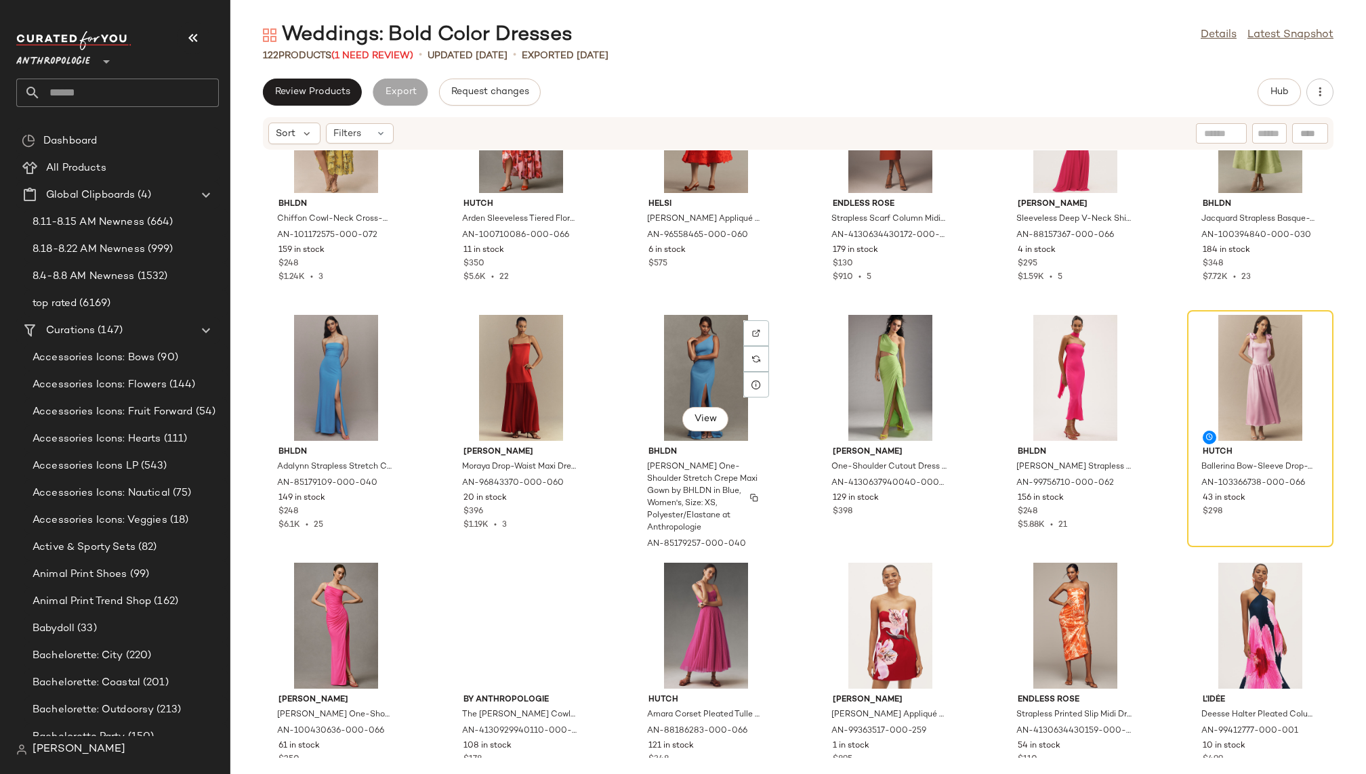
scroll to position [2586, 0]
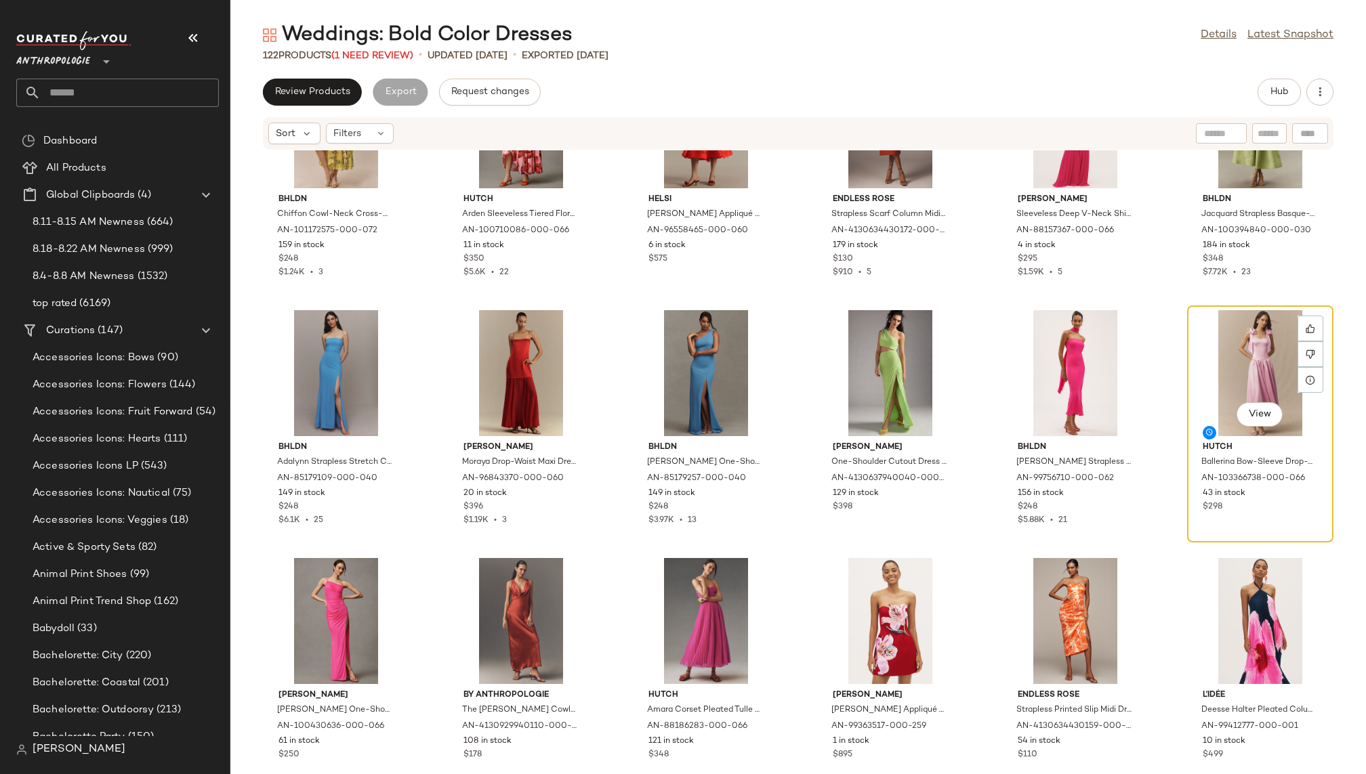
click at [1203, 354] on div "View" at bounding box center [1260, 373] width 137 height 126
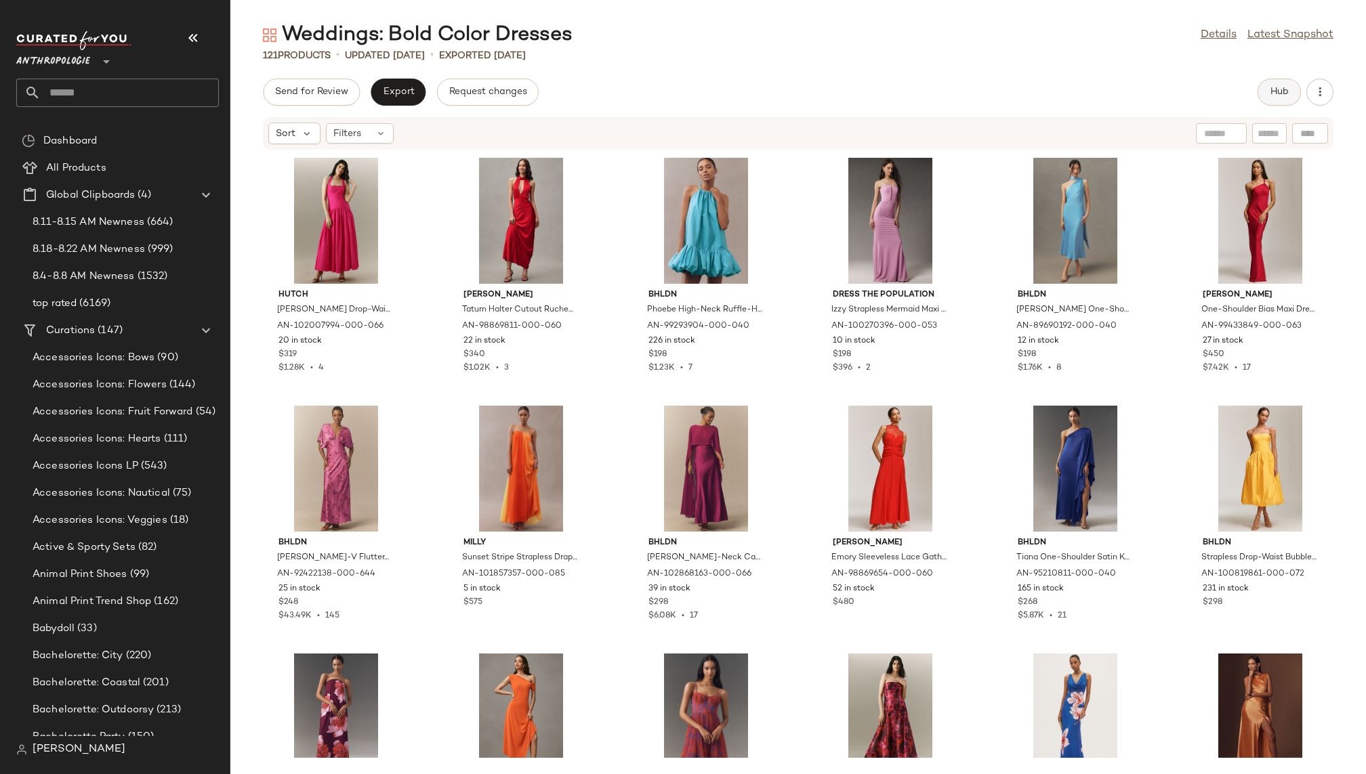
click at [1274, 102] on button "Hub" at bounding box center [1278, 92] width 43 height 27
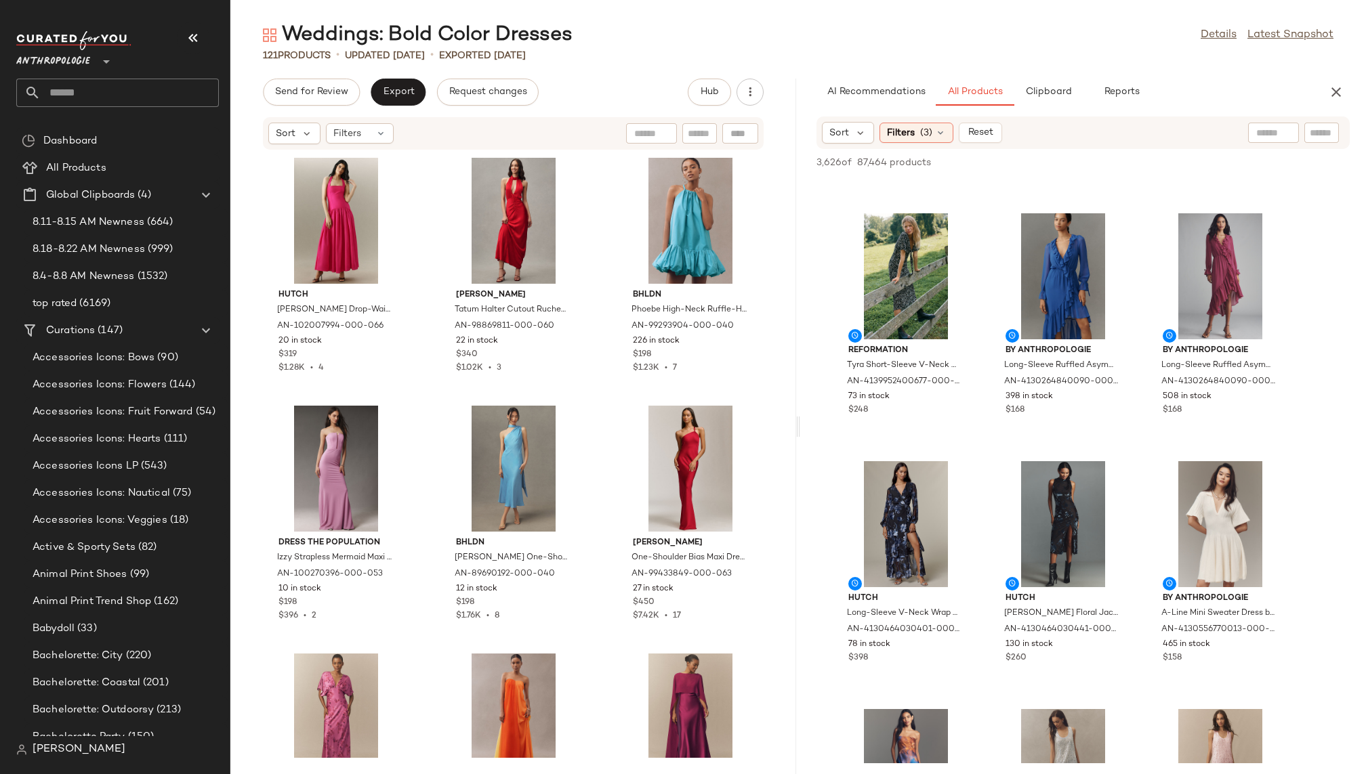
scroll to position [713, 0]
click at [1068, 314] on span "View" at bounding box center [1062, 319] width 23 height 11
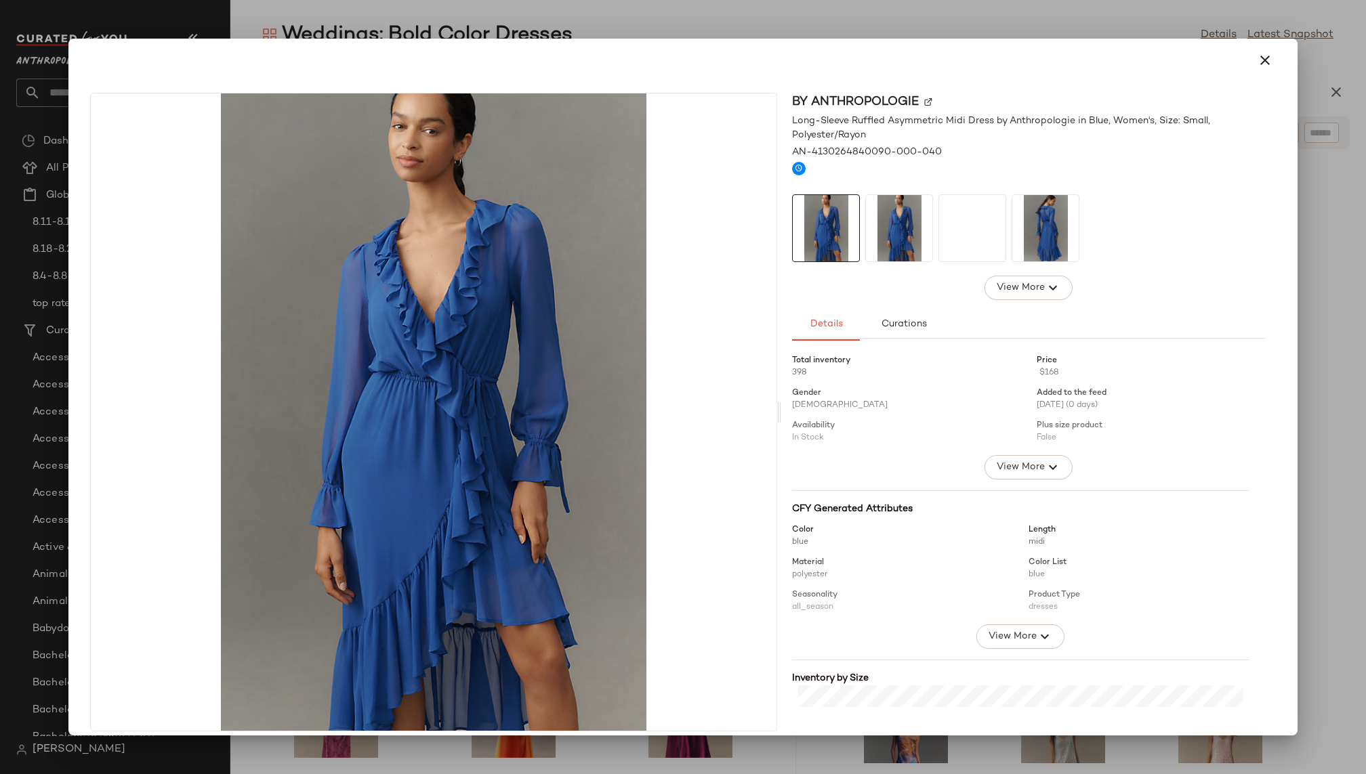
click at [1011, 234] on div at bounding box center [1045, 228] width 68 height 68
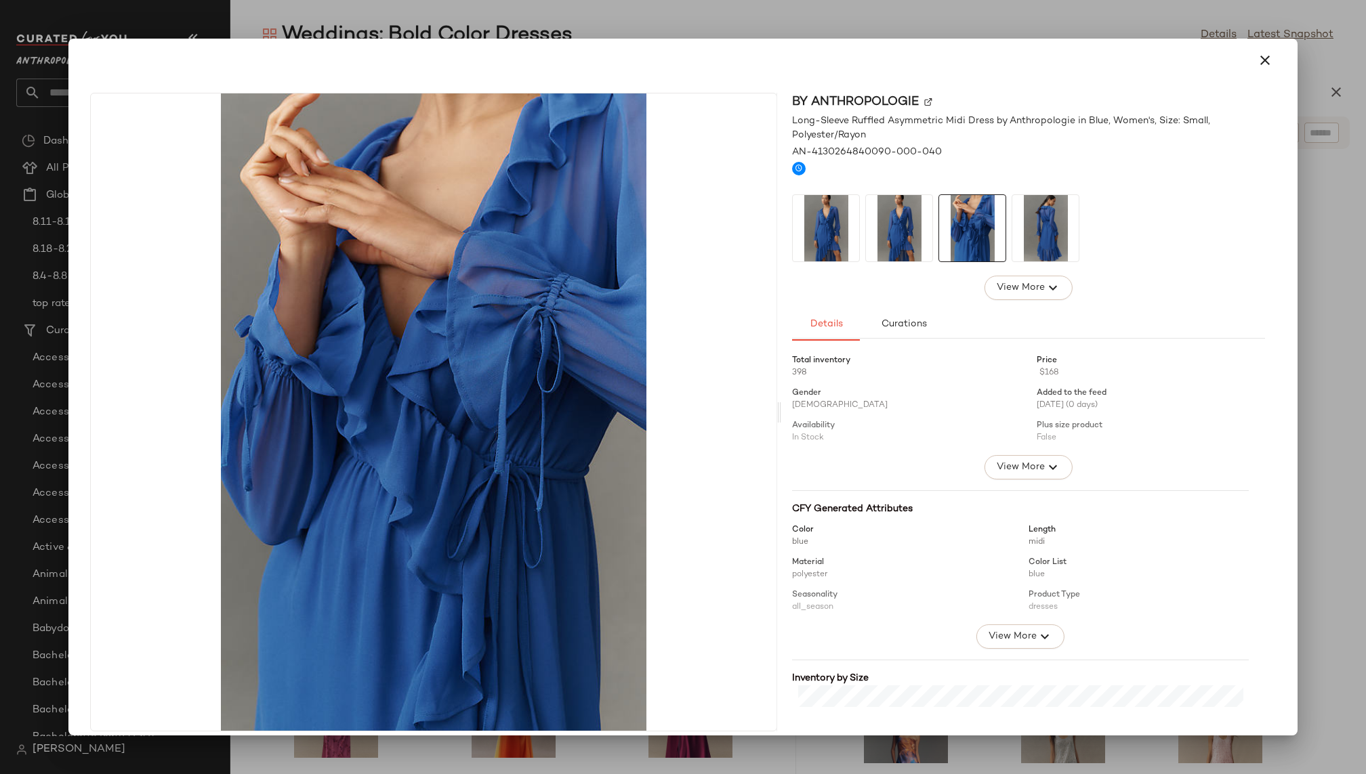
click at [1025, 232] on img at bounding box center [1045, 228] width 66 height 66
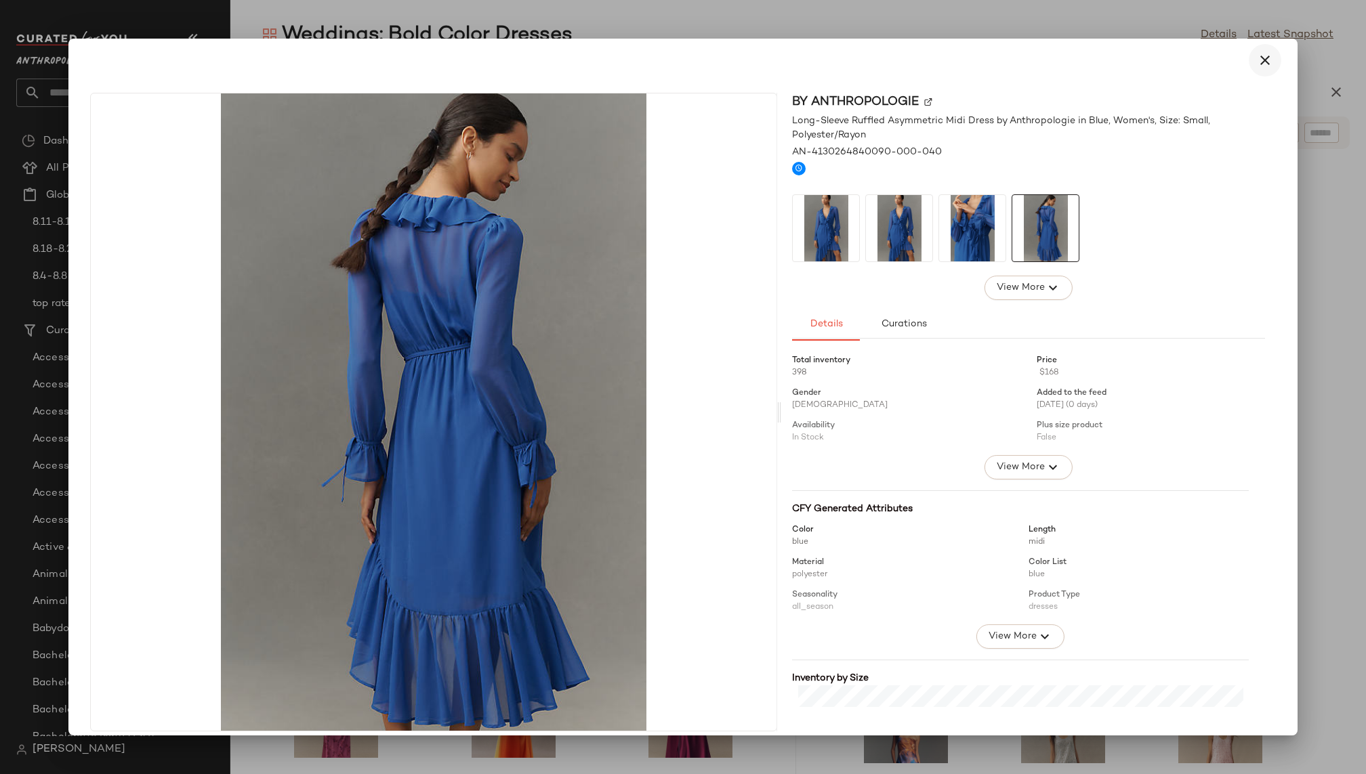
click at [1259, 64] on icon "button" at bounding box center [1265, 60] width 16 height 16
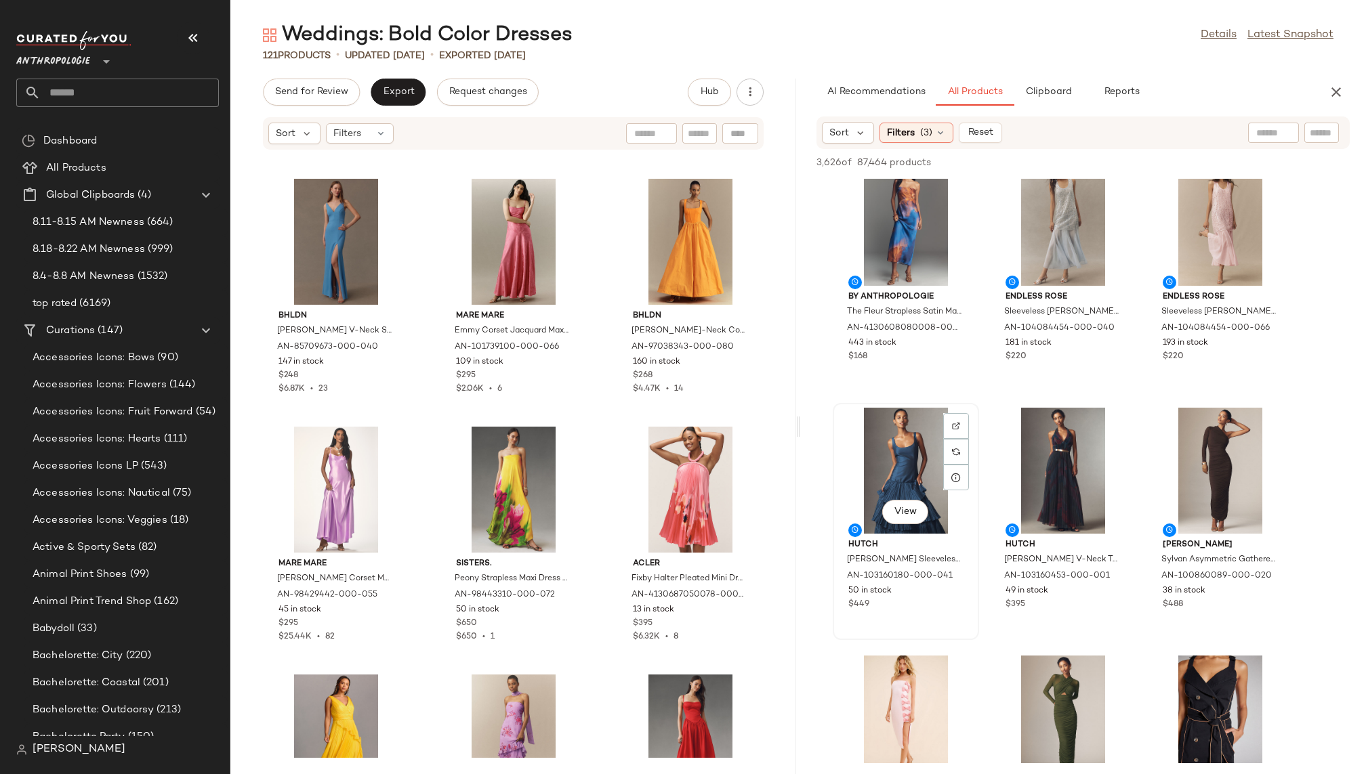
scroll to position [1272, 0]
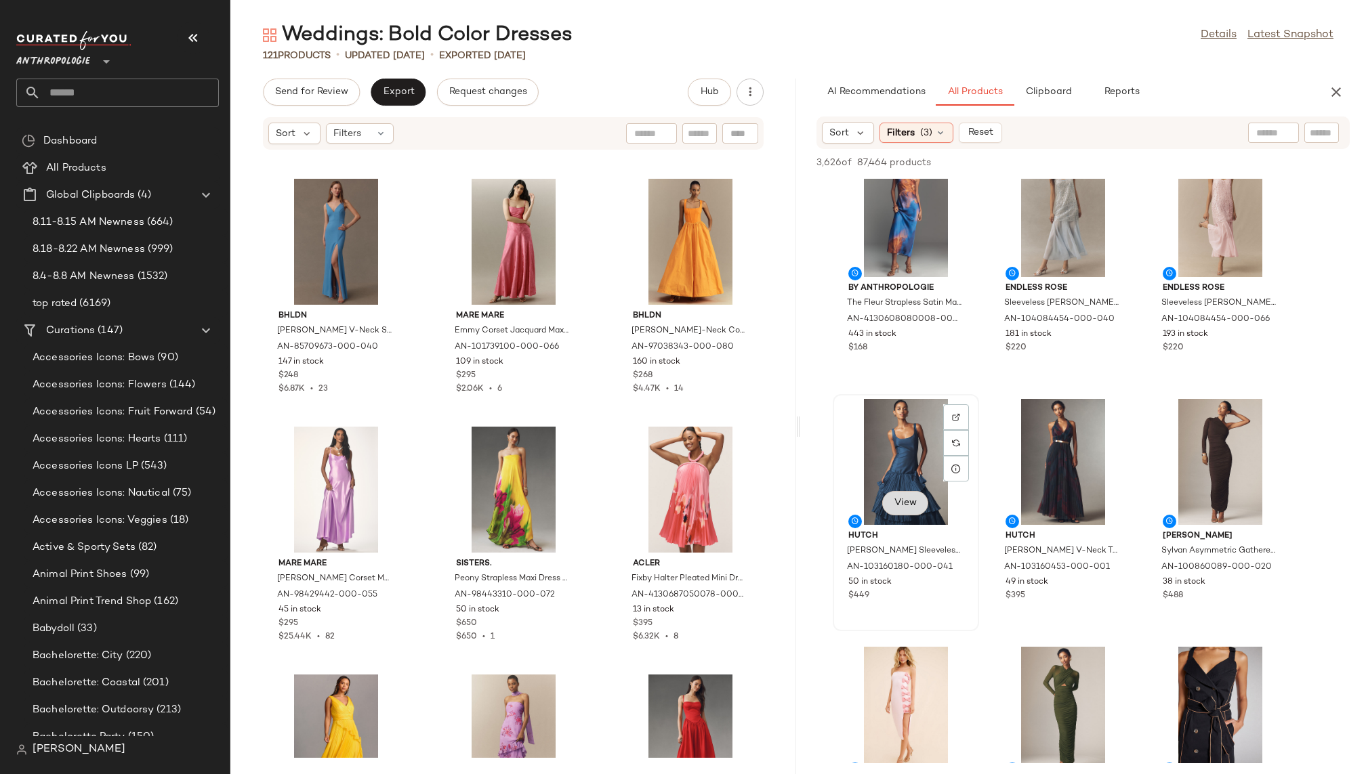
click at [902, 507] on span "View" at bounding box center [905, 503] width 23 height 11
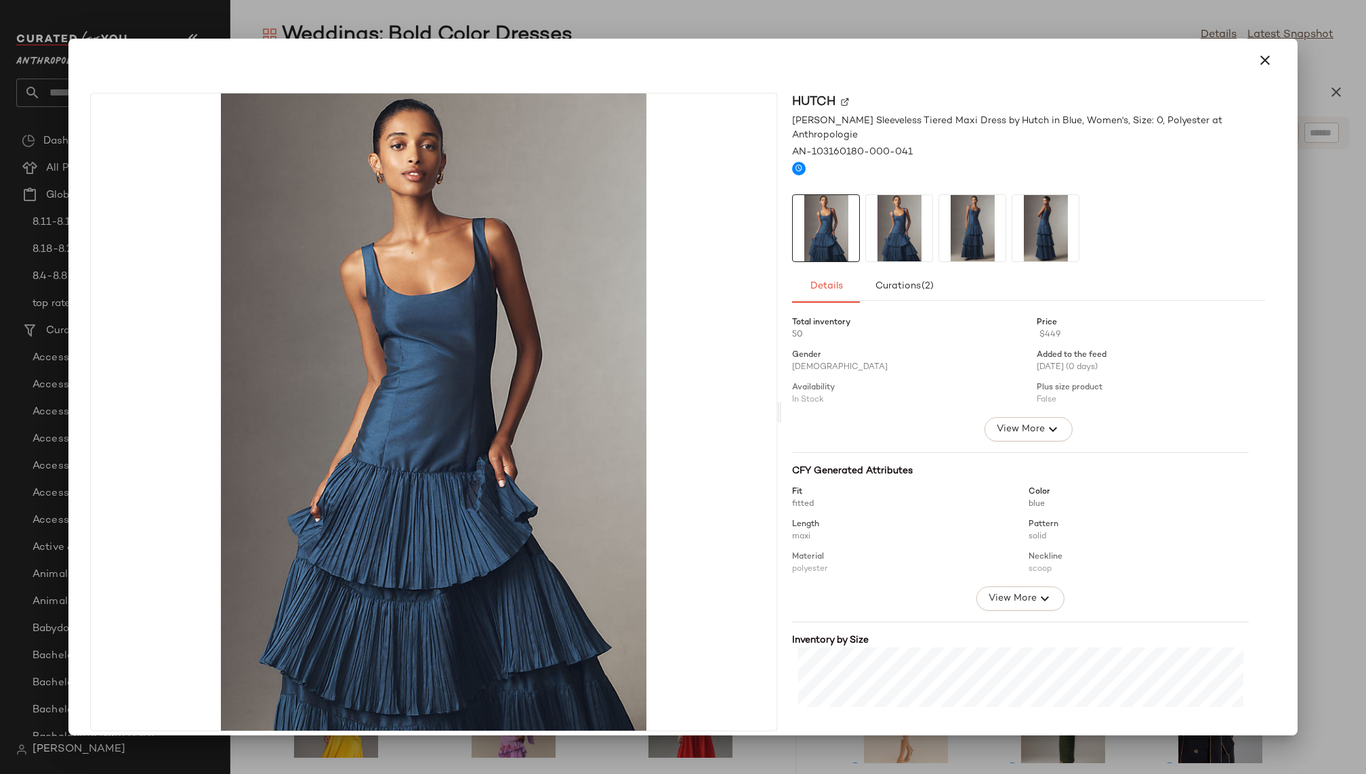
click at [977, 195] on img at bounding box center [972, 228] width 66 height 66
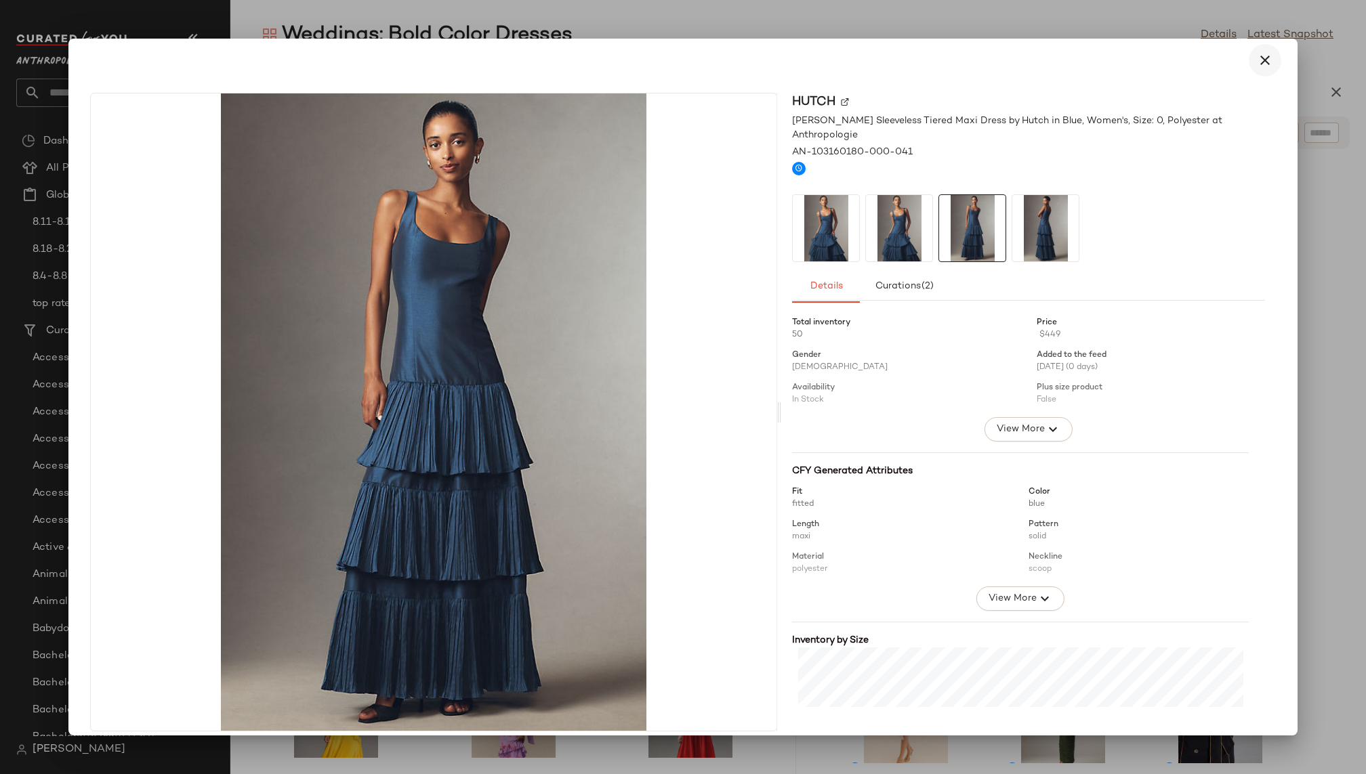
click at [1258, 67] on icon "button" at bounding box center [1265, 60] width 16 height 16
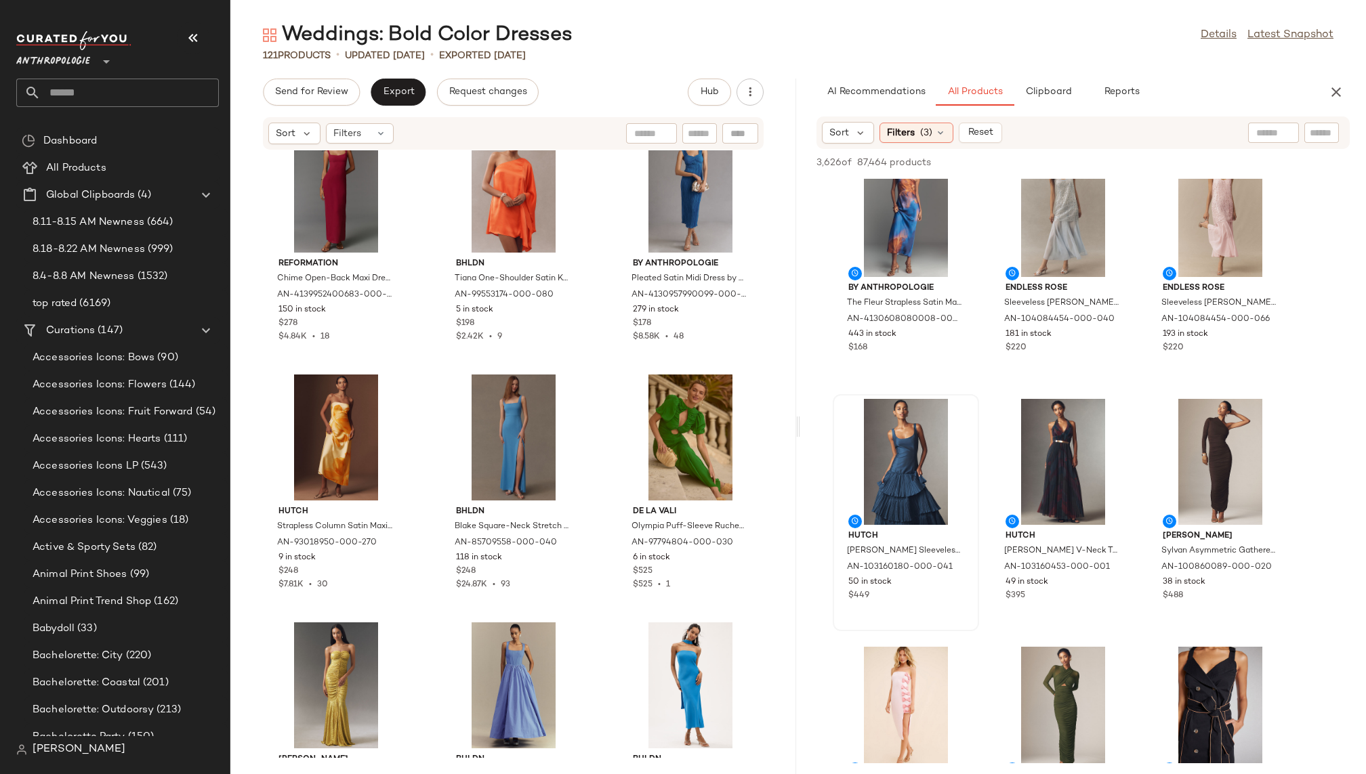
scroll to position [8467, 0]
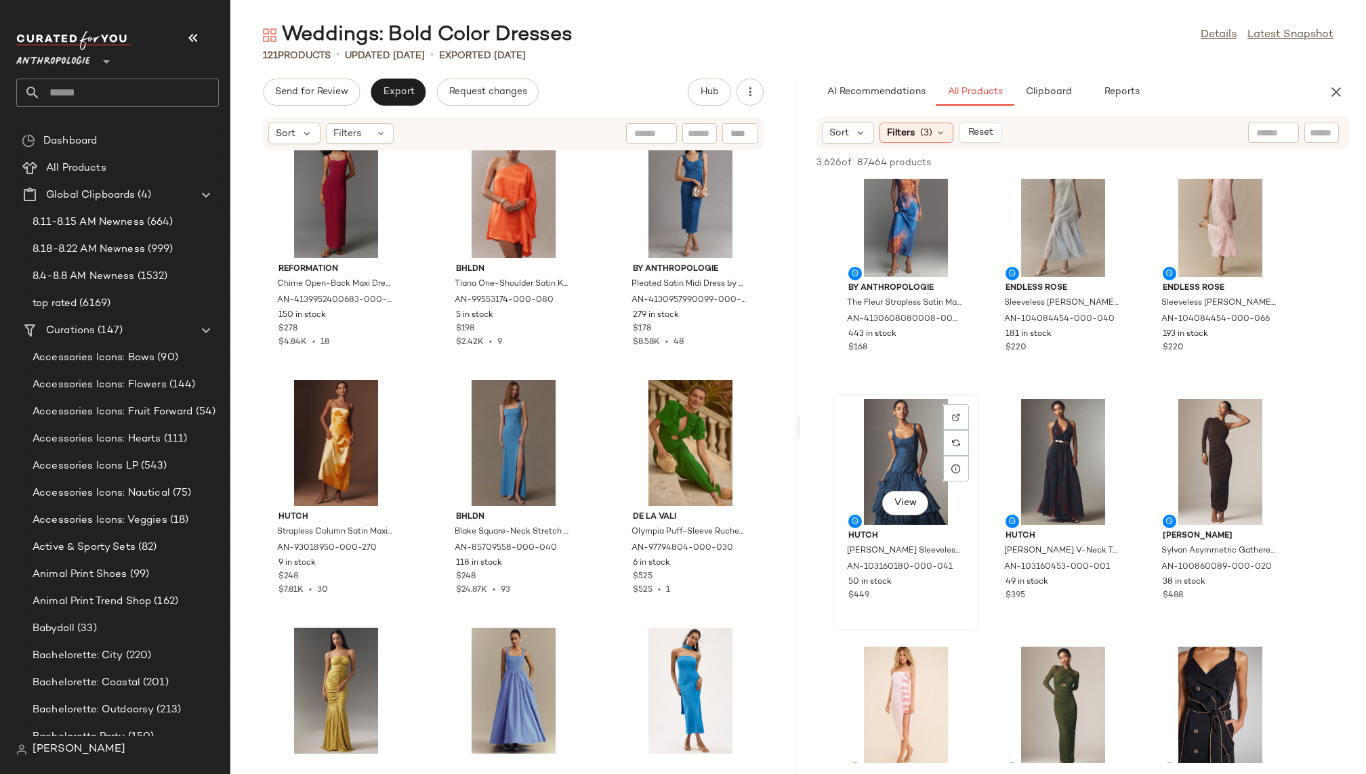
click at [882, 482] on div "View" at bounding box center [905, 462] width 137 height 126
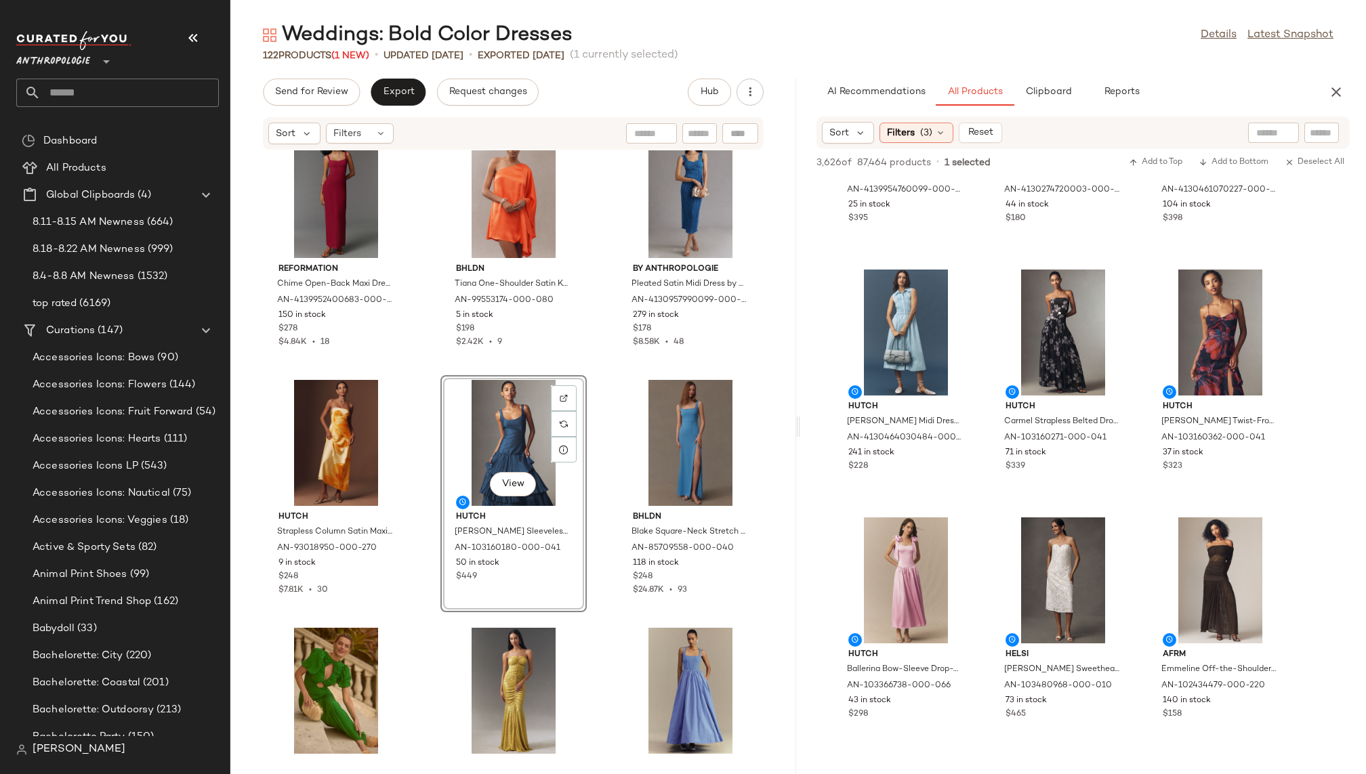
scroll to position [2399, 0]
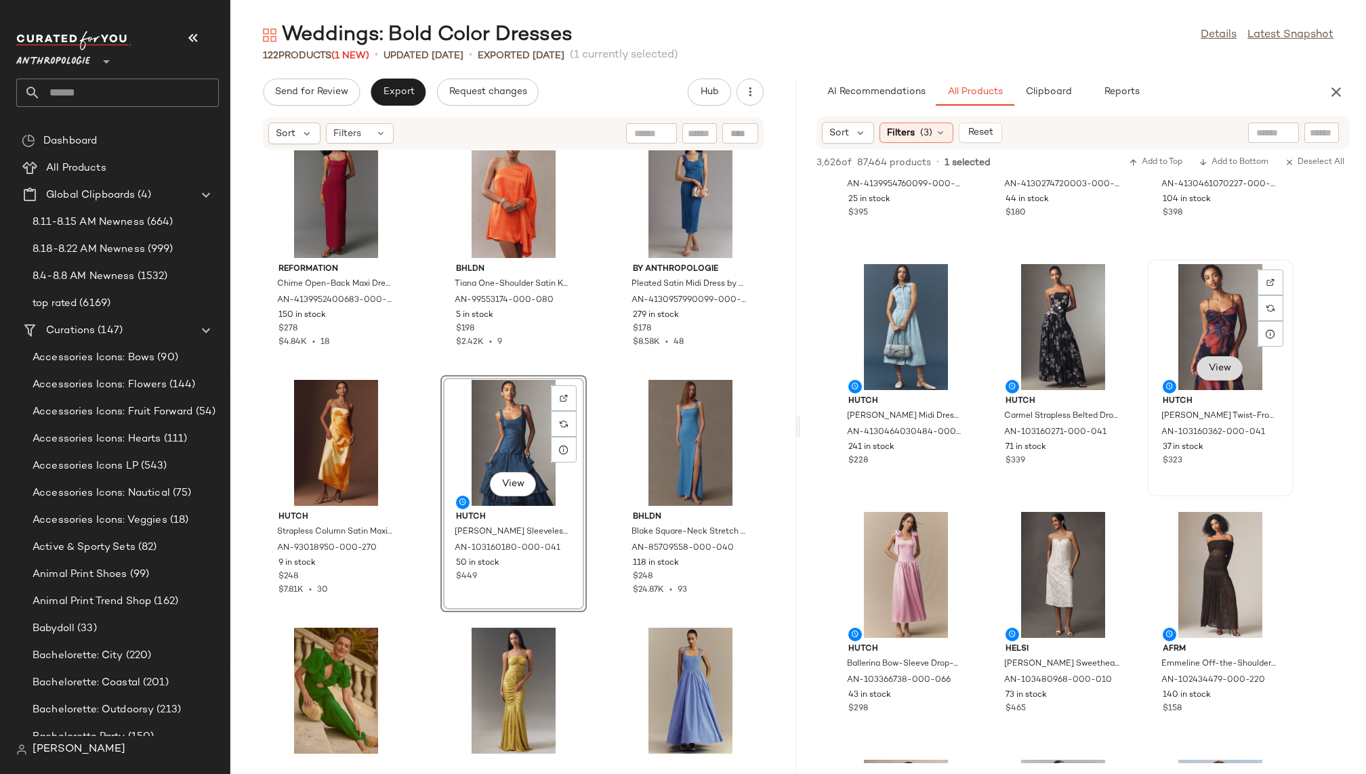
click at [1212, 363] on span "View" at bounding box center [1219, 368] width 23 height 11
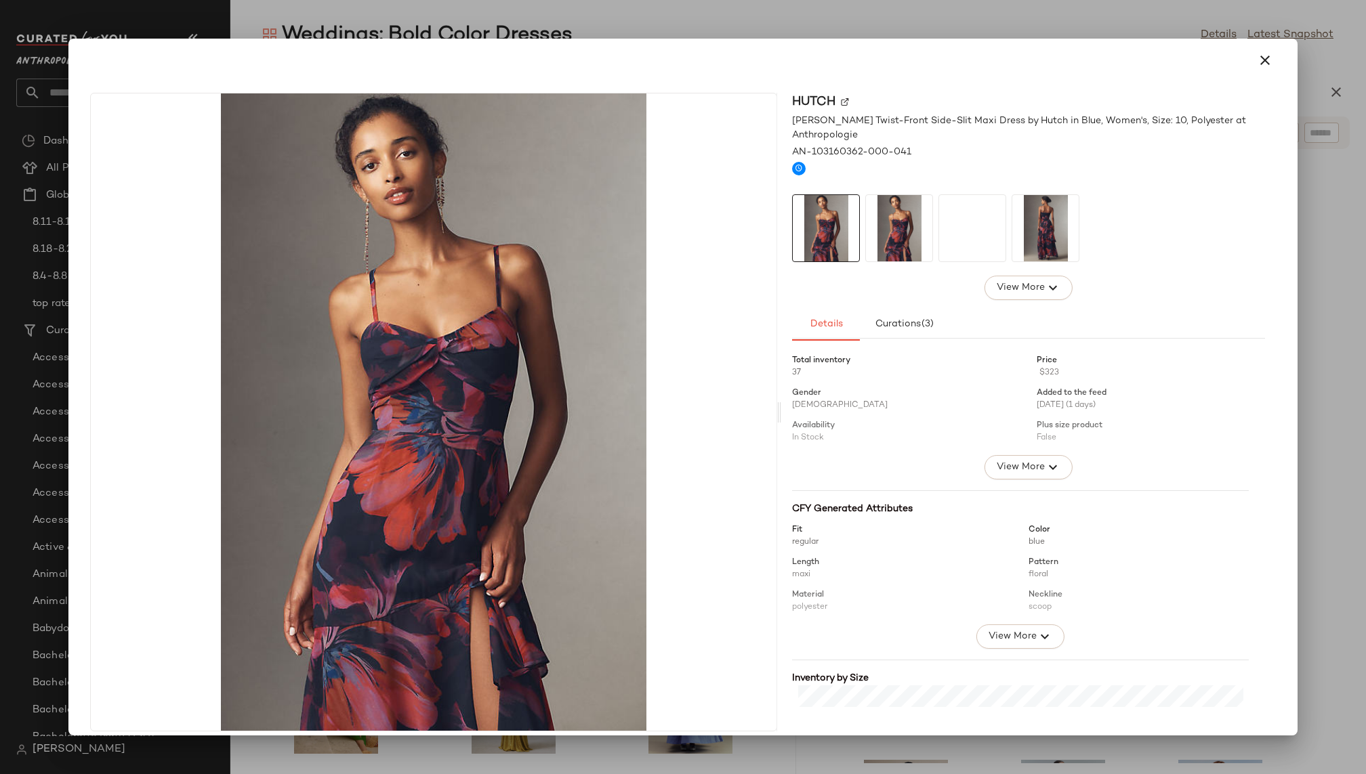
click at [1011, 216] on div at bounding box center [1045, 228] width 68 height 68
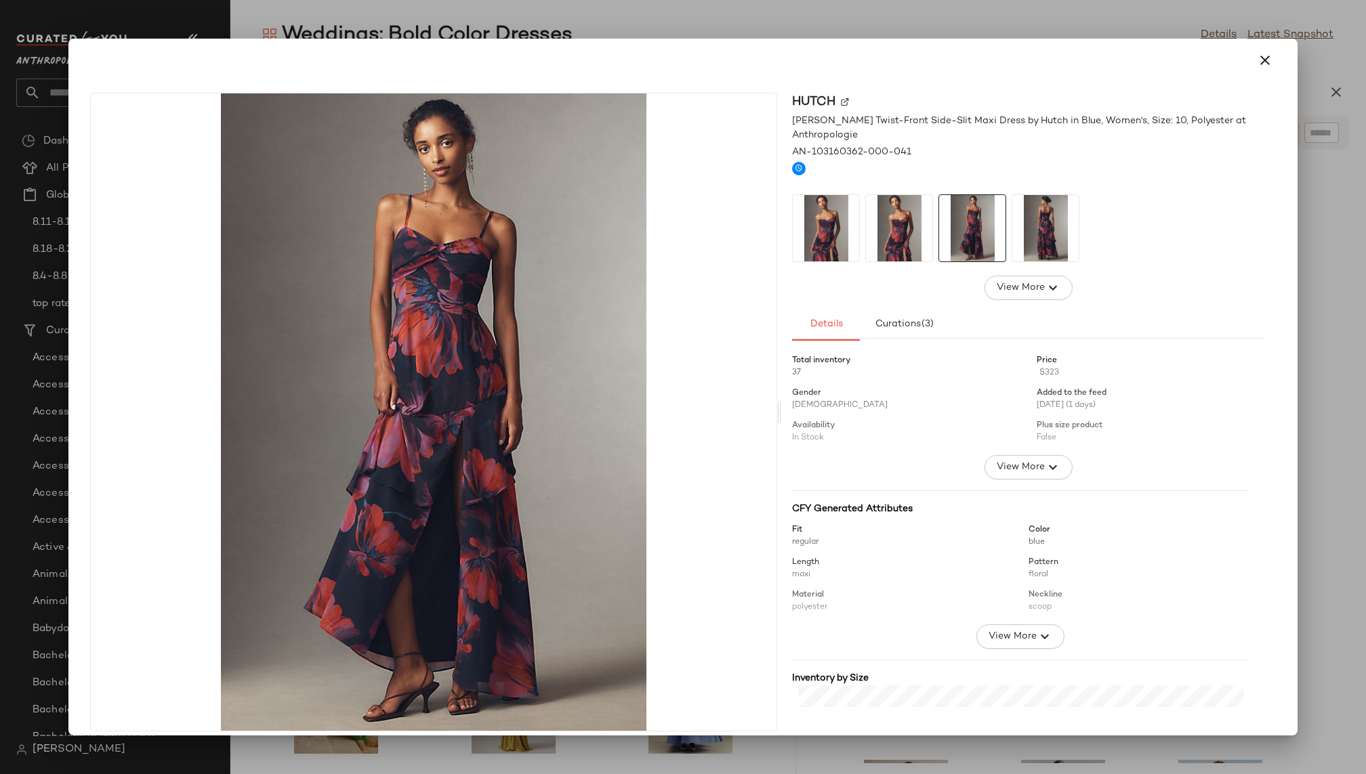
click at [1046, 230] on img at bounding box center [1045, 228] width 66 height 66
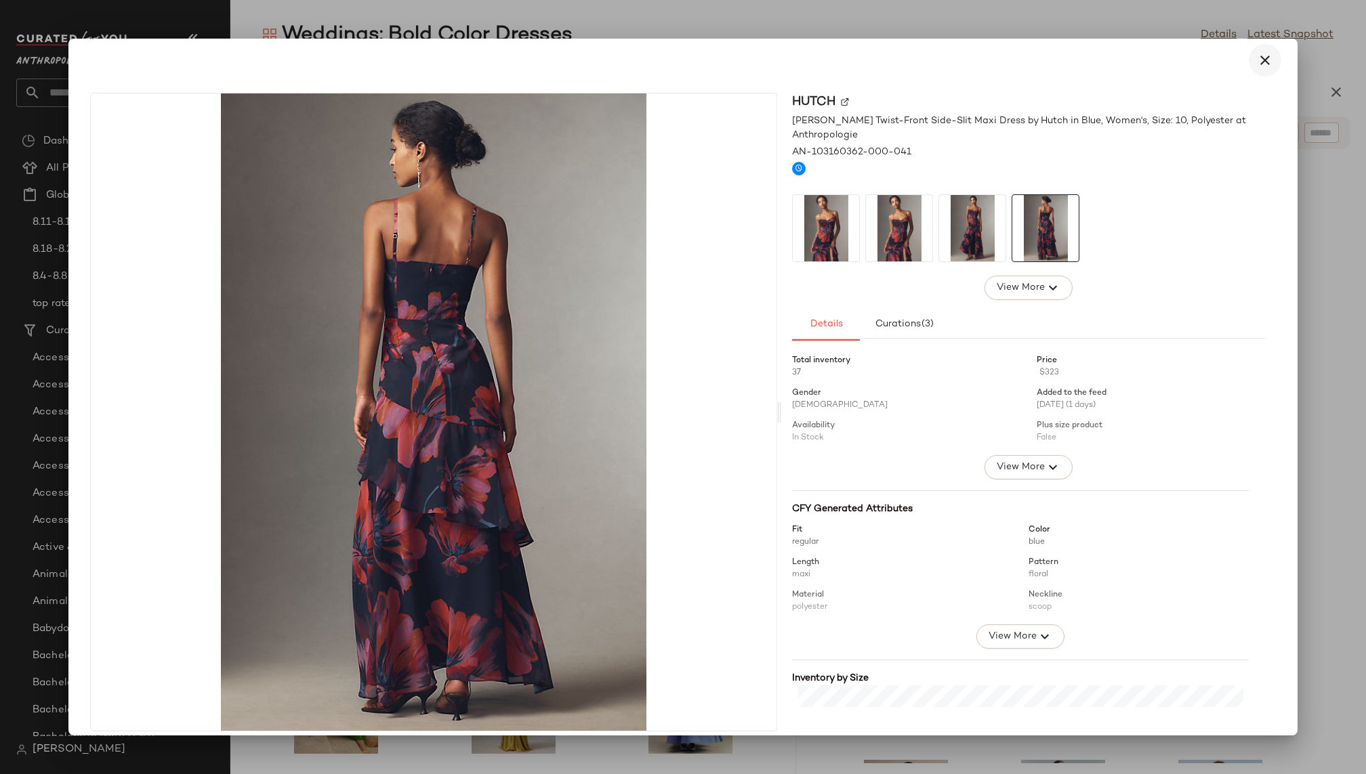
click at [1259, 72] on button "button" at bounding box center [1265, 60] width 33 height 33
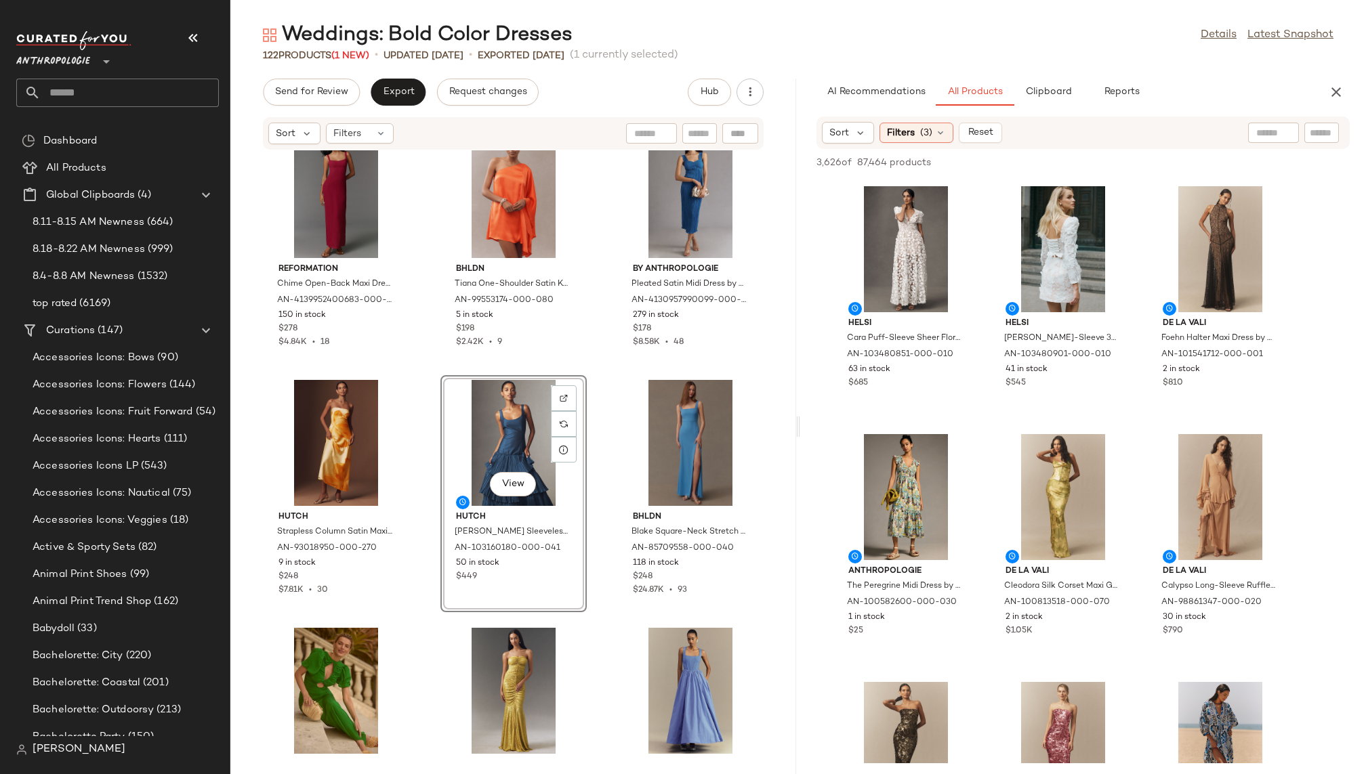
scroll to position [4223, 0]
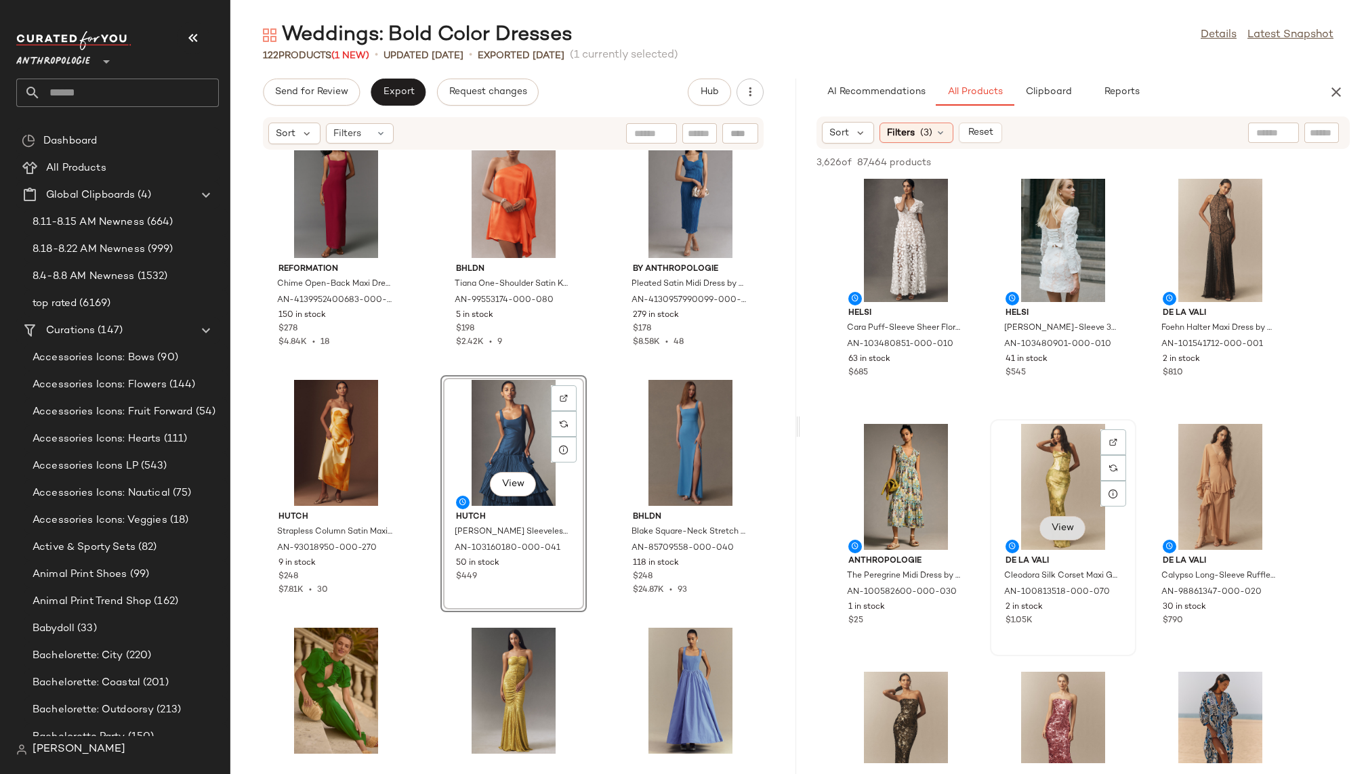
click at [1058, 521] on button "View" at bounding box center [1062, 528] width 46 height 24
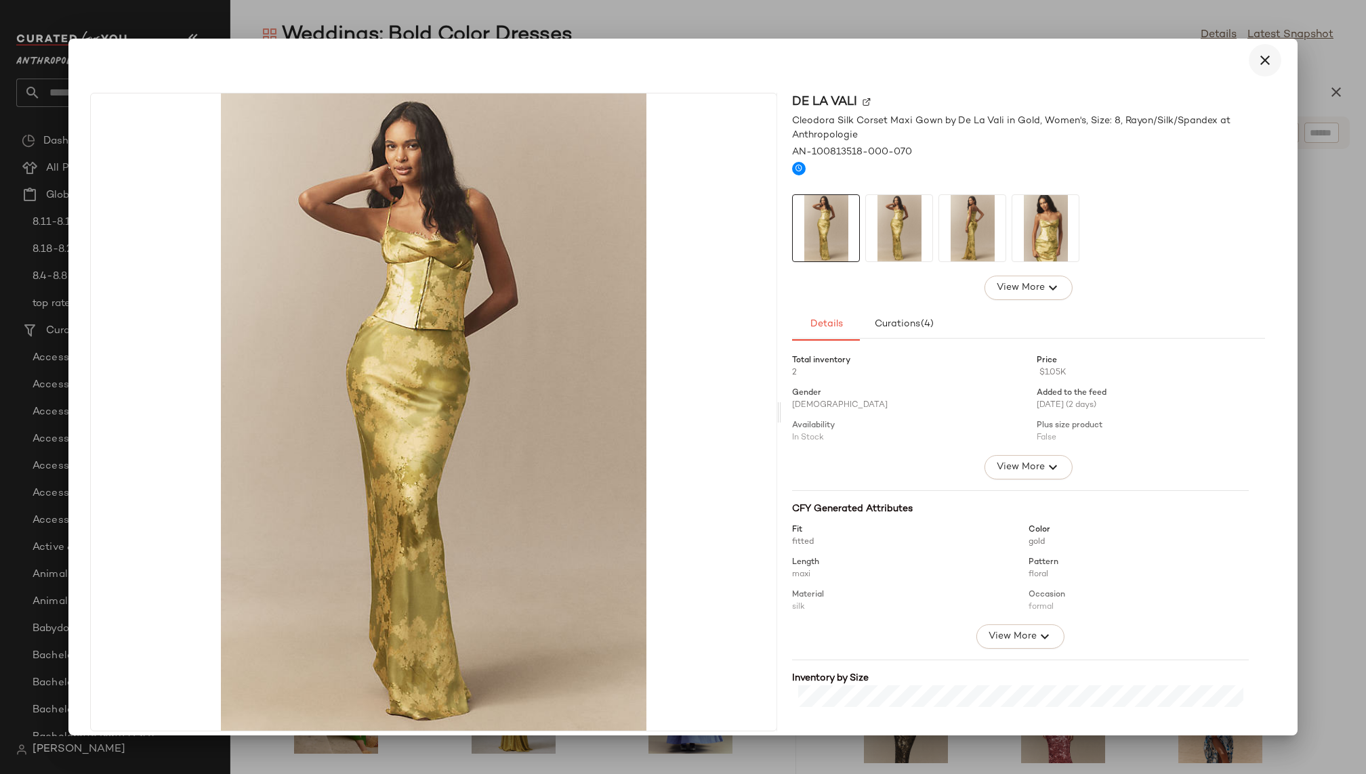
click at [1259, 54] on icon "button" at bounding box center [1265, 60] width 16 height 16
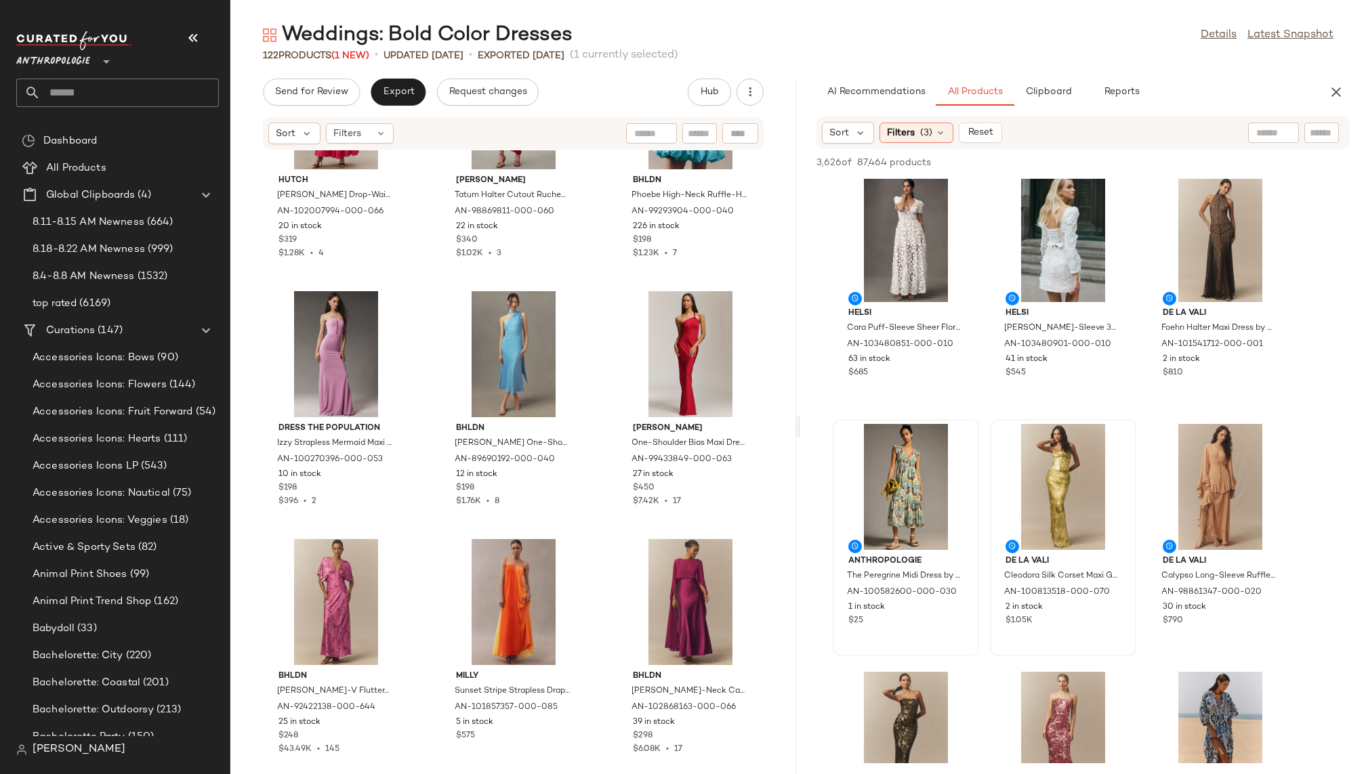
scroll to position [120, 0]
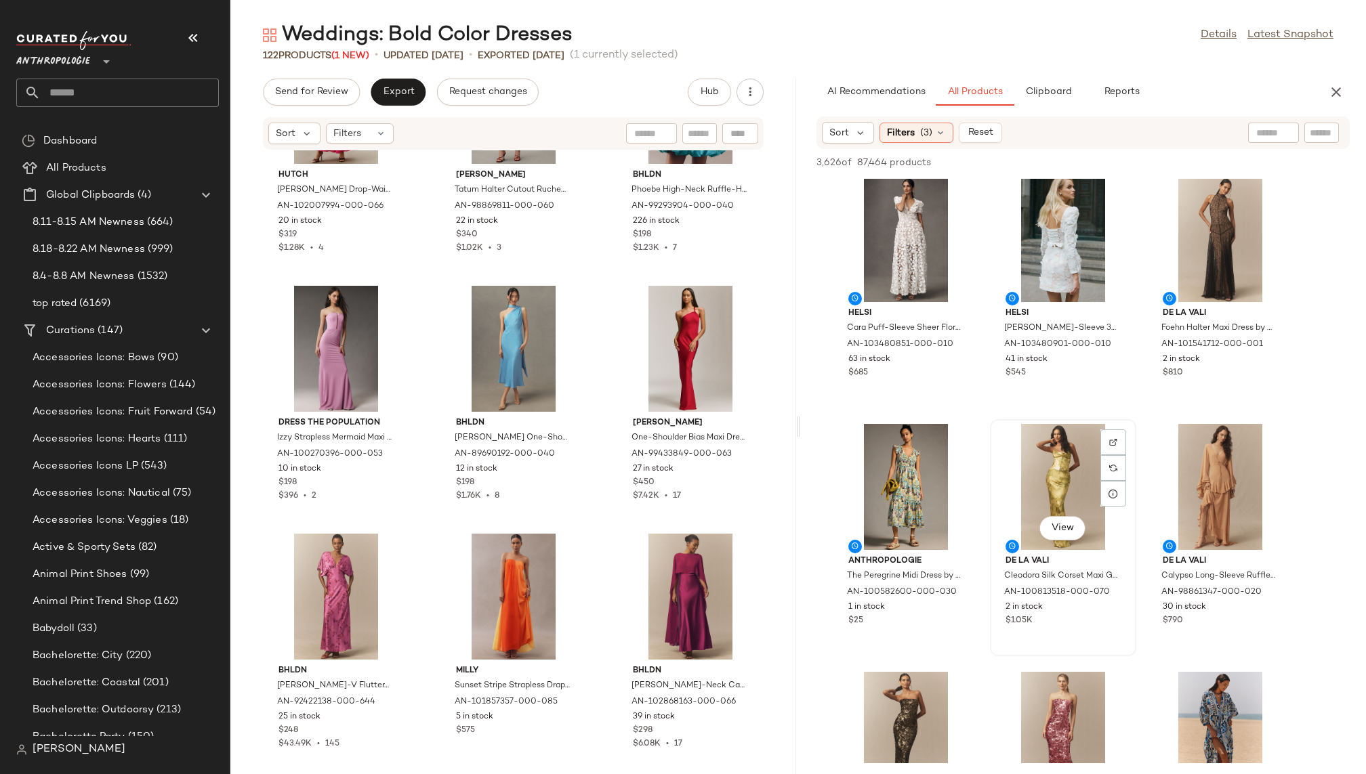
click at [1027, 445] on div "View" at bounding box center [1063, 487] width 137 height 126
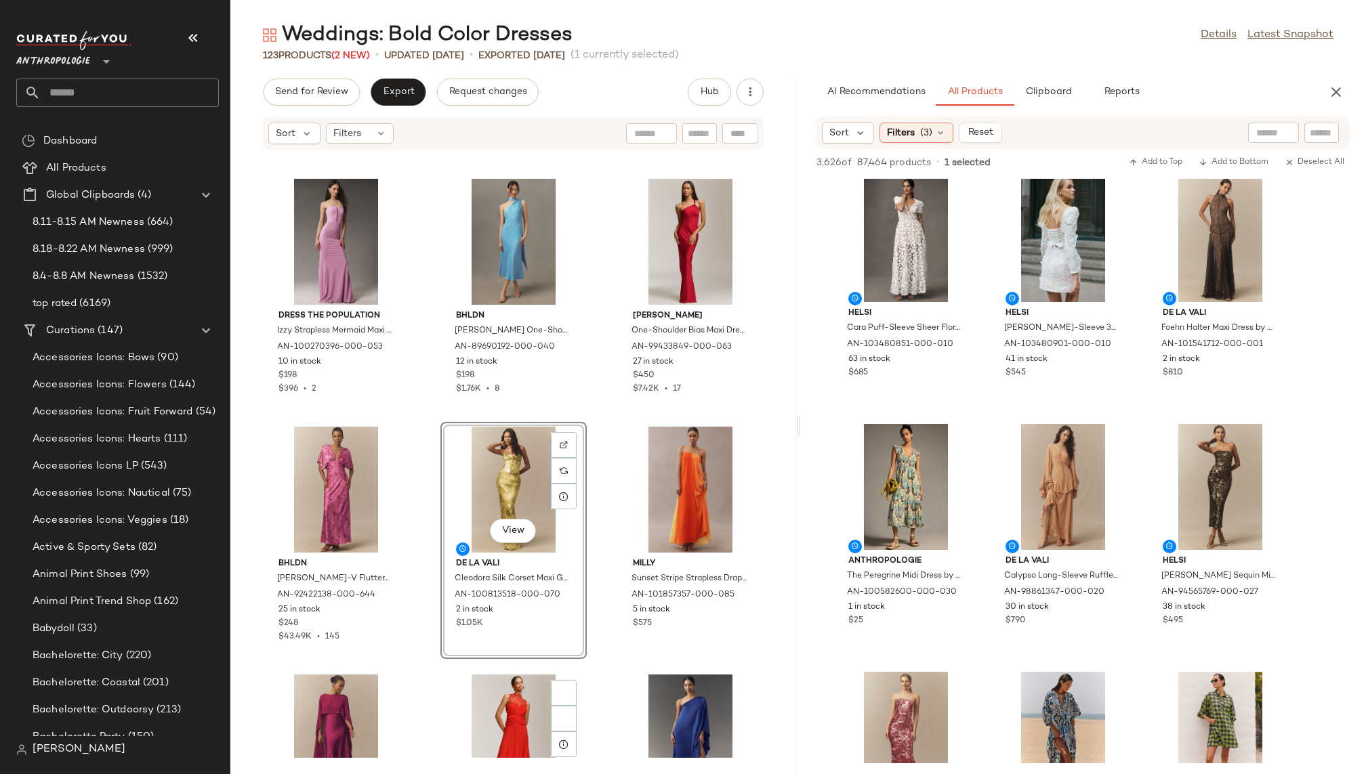
scroll to position [425, 0]
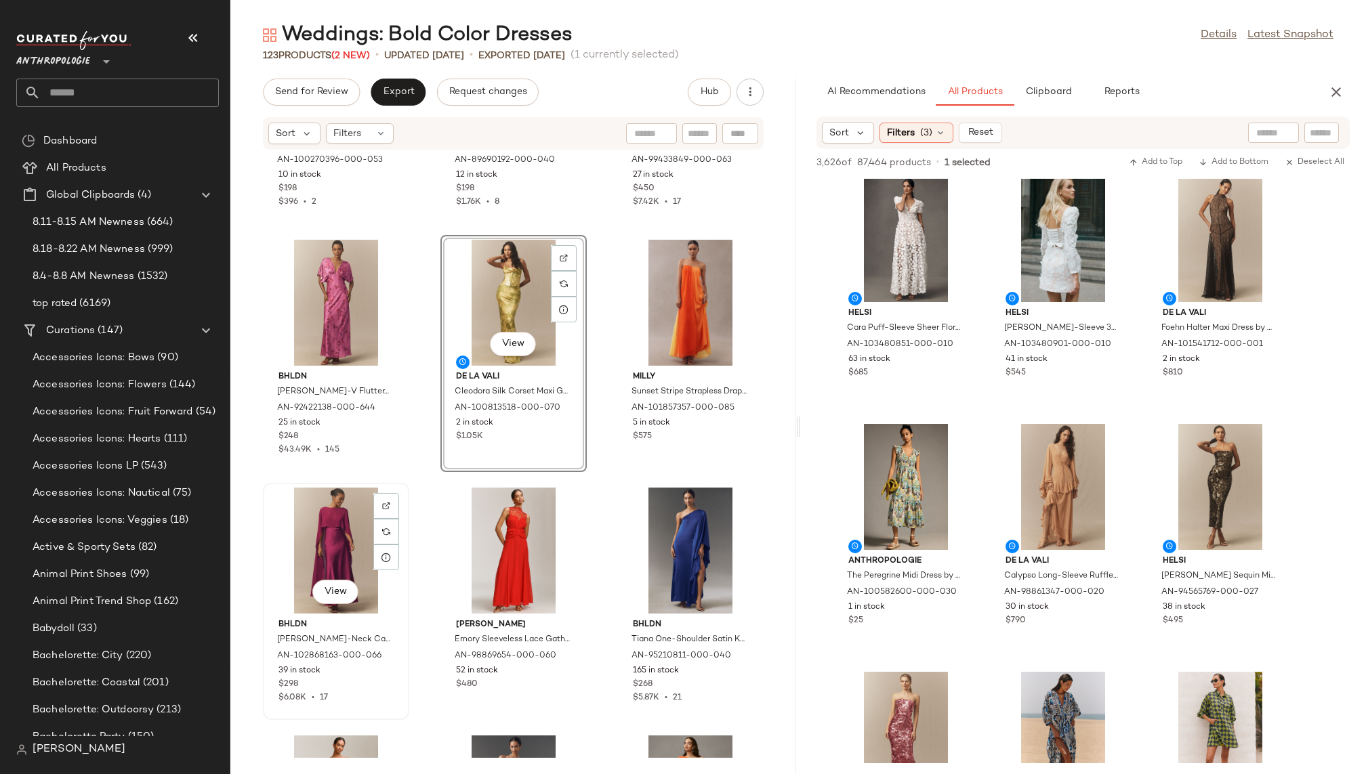
click at [300, 577] on div "View" at bounding box center [336, 551] width 137 height 126
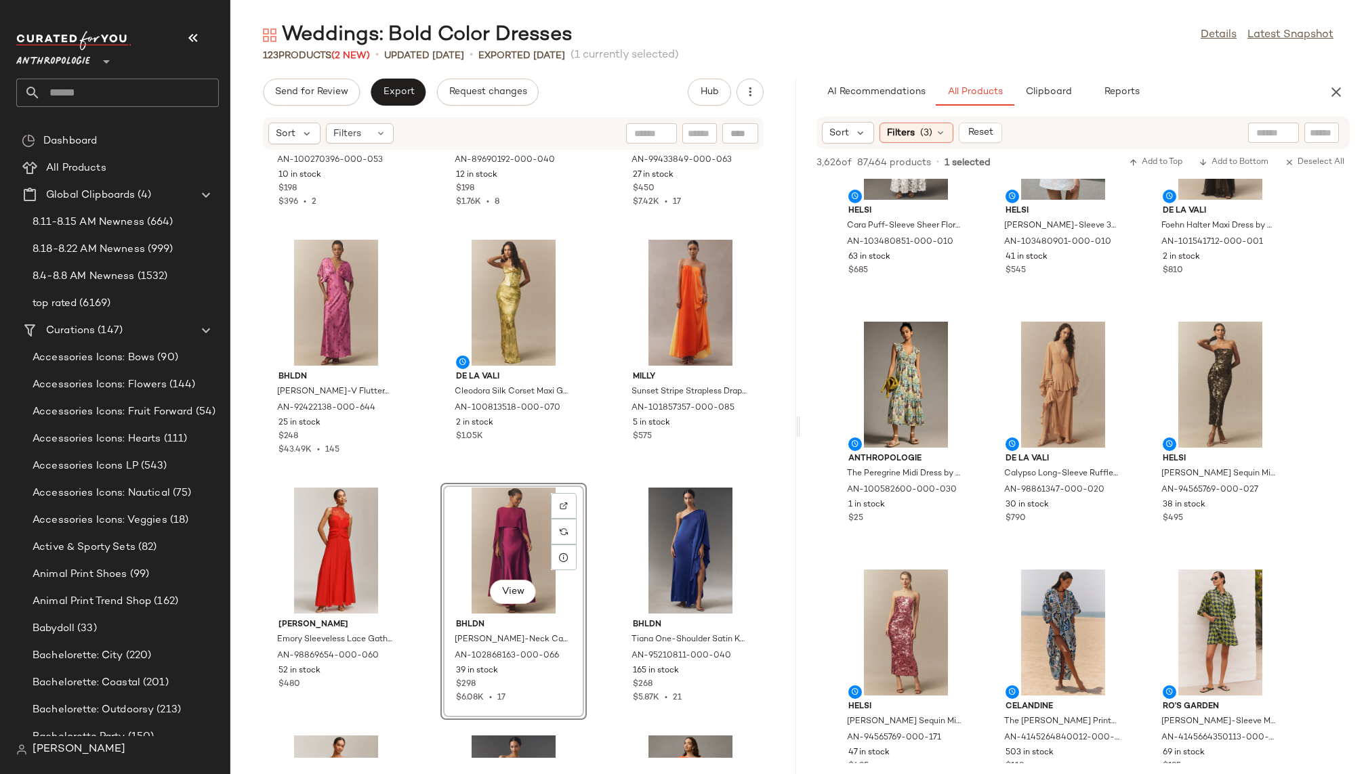
scroll to position [4366, 0]
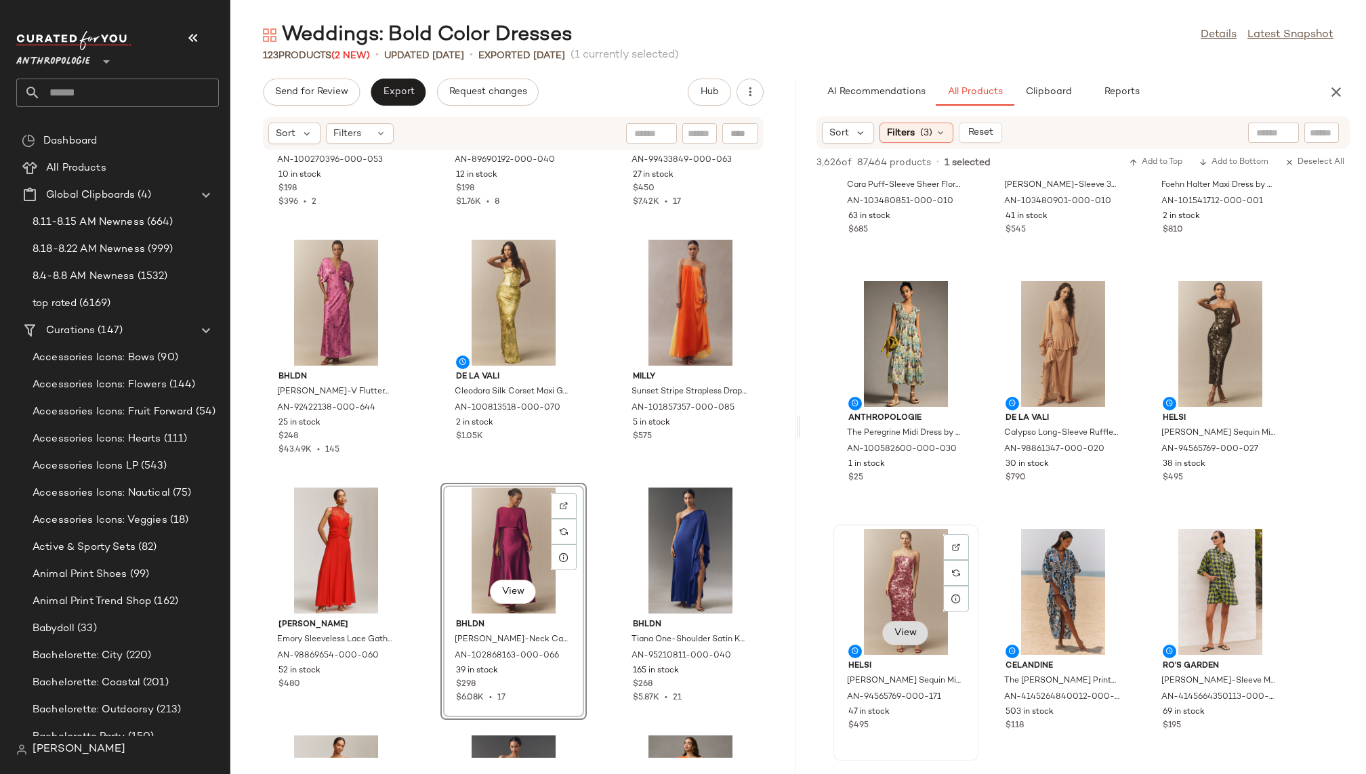
click at [895, 636] on span "View" at bounding box center [905, 633] width 23 height 11
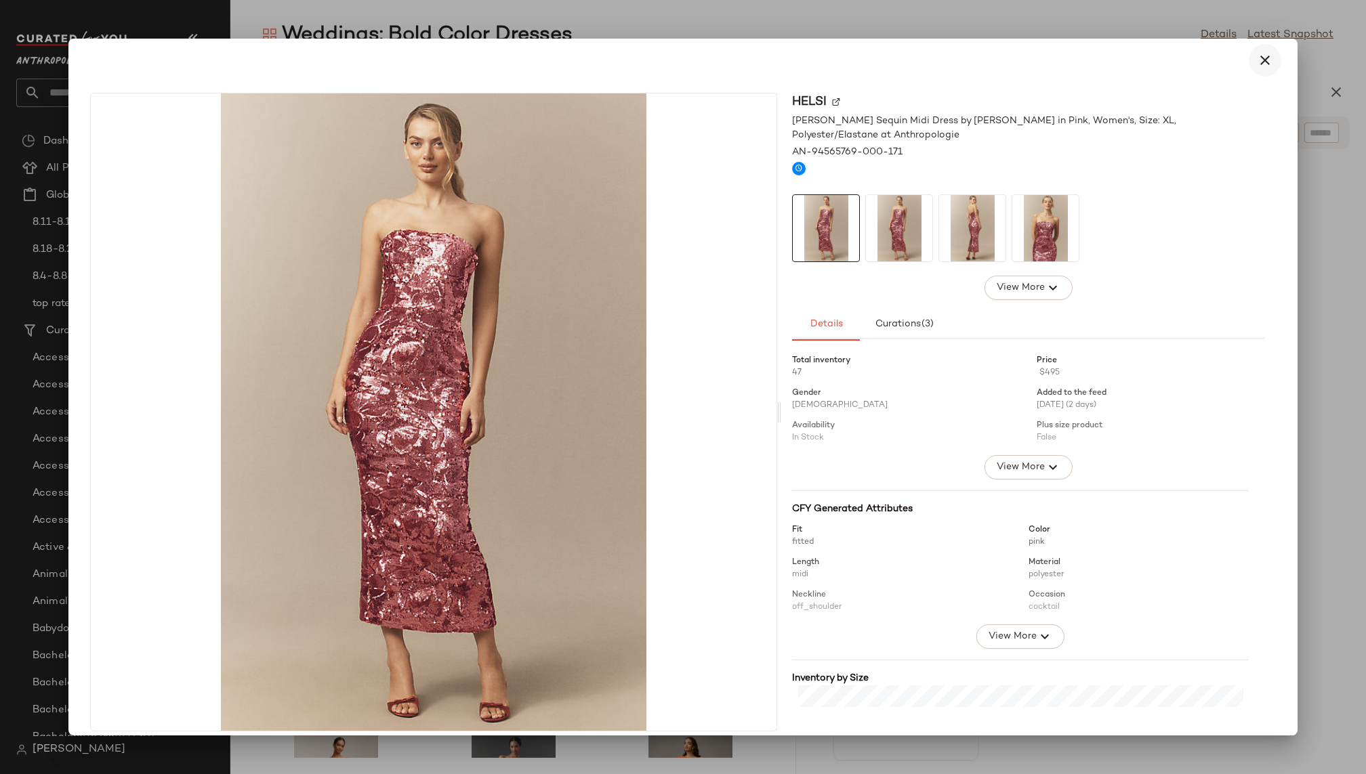
click at [1257, 57] on icon "button" at bounding box center [1265, 60] width 16 height 16
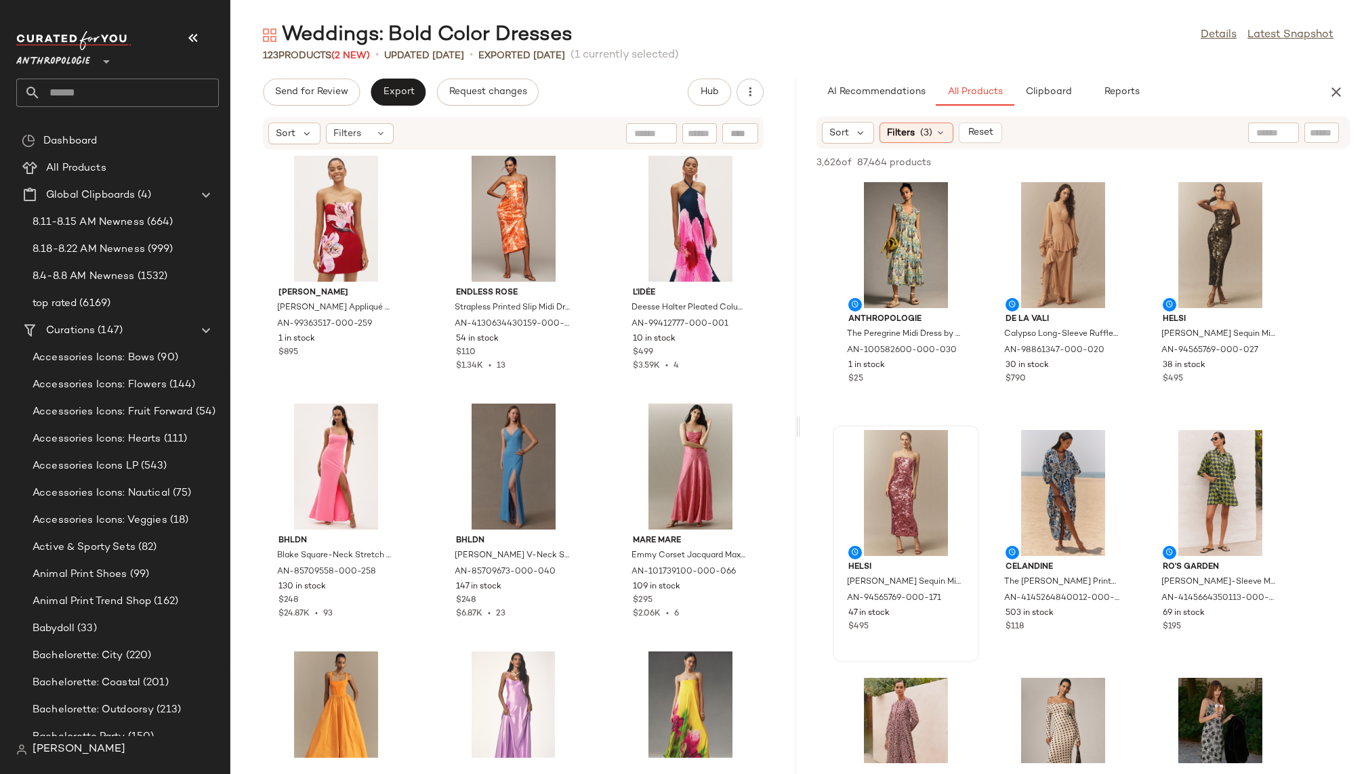
scroll to position [6215, 0]
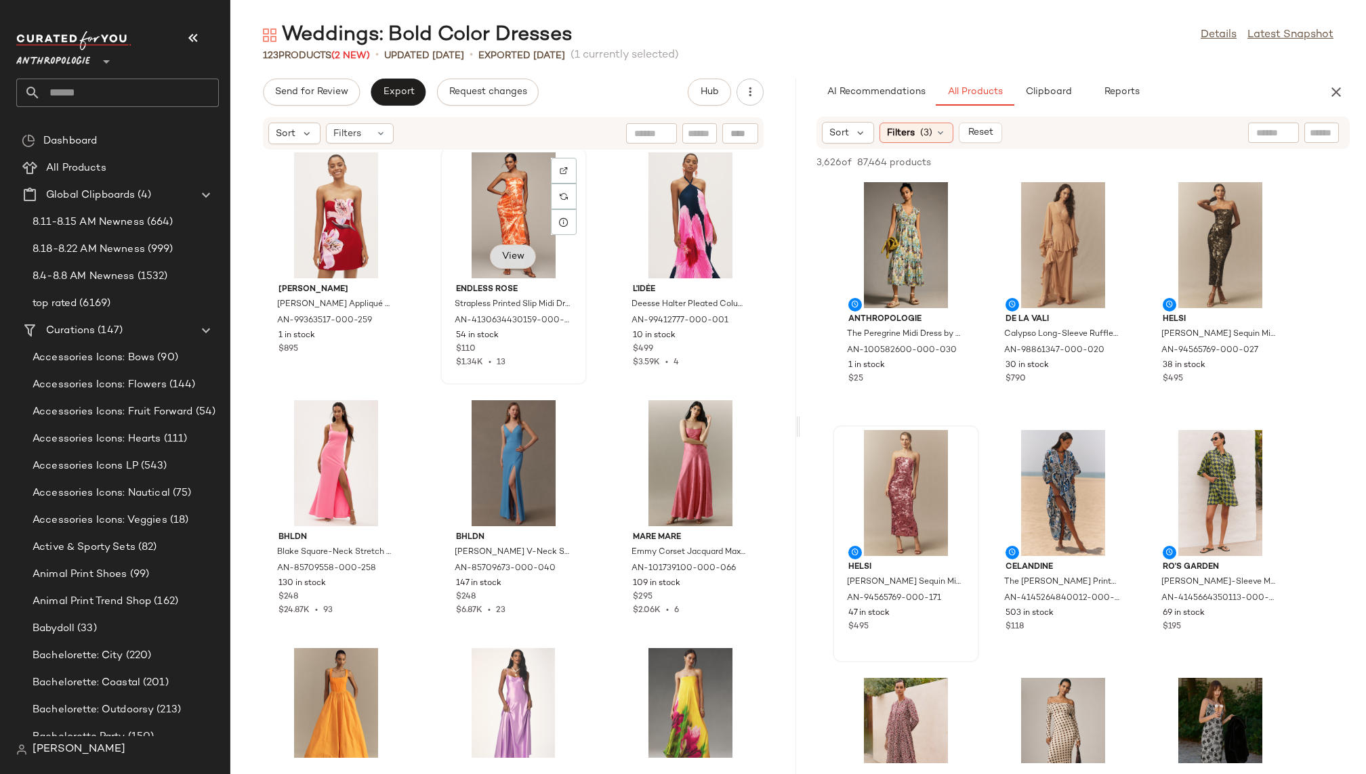
click at [501, 262] on button "View" at bounding box center [513, 257] width 46 height 24
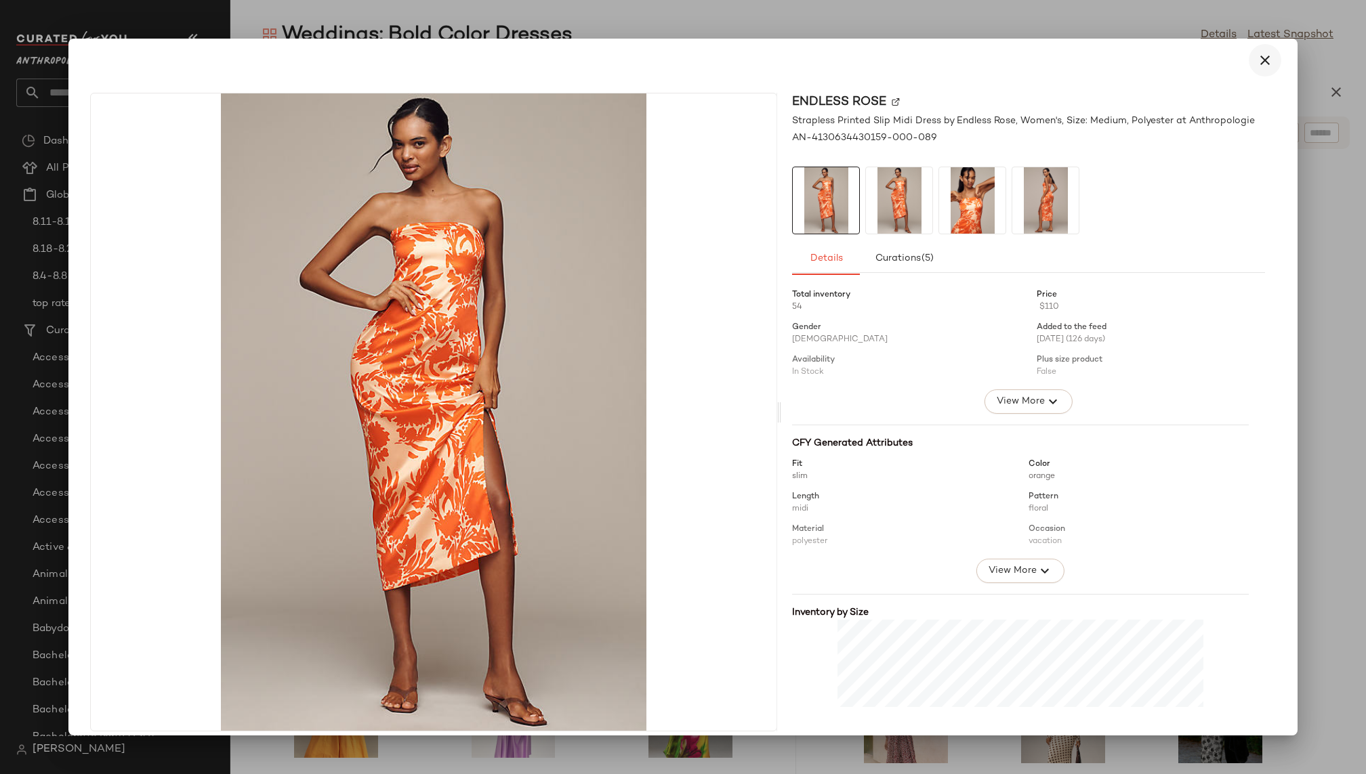
click at [1257, 65] on icon "button" at bounding box center [1265, 60] width 16 height 16
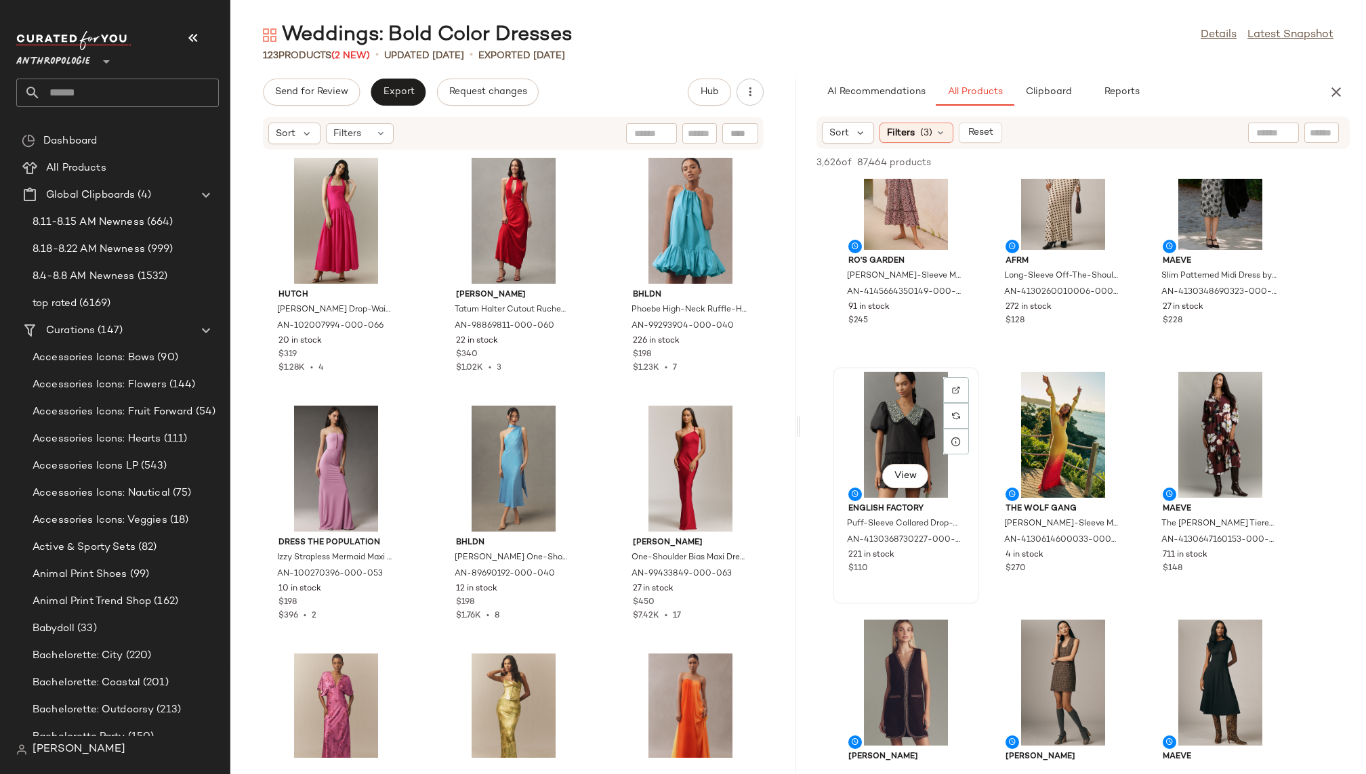
scroll to position [5044, 0]
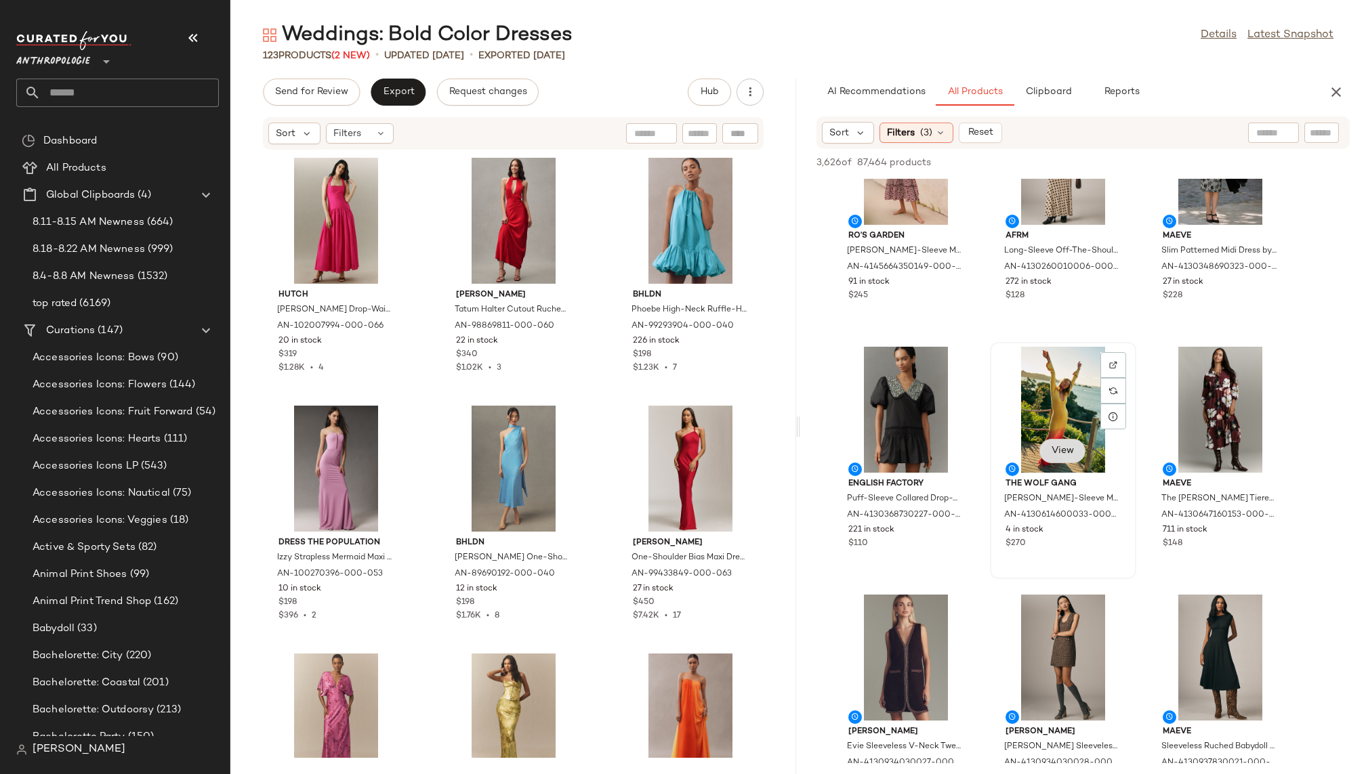
click at [1058, 461] on button "View" at bounding box center [1062, 451] width 46 height 24
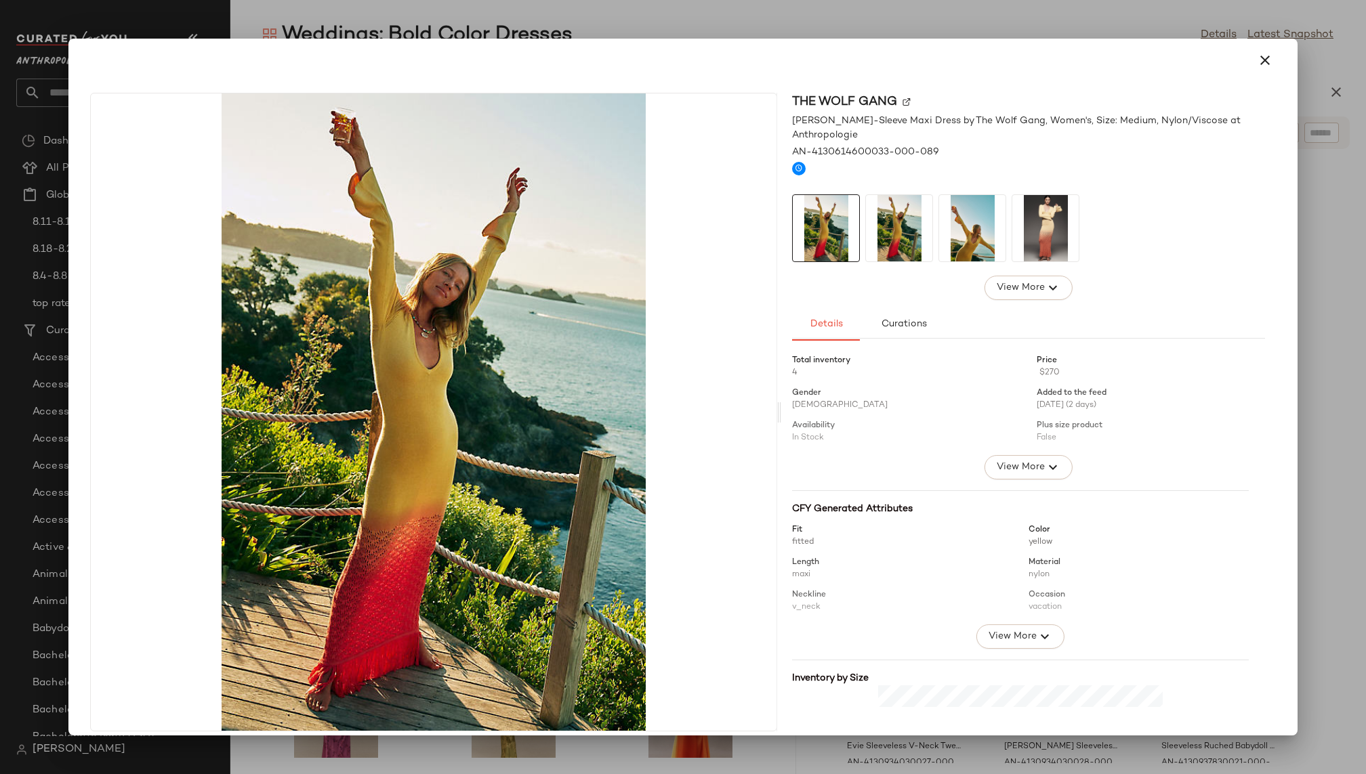
click at [959, 236] on img at bounding box center [972, 228] width 66 height 66
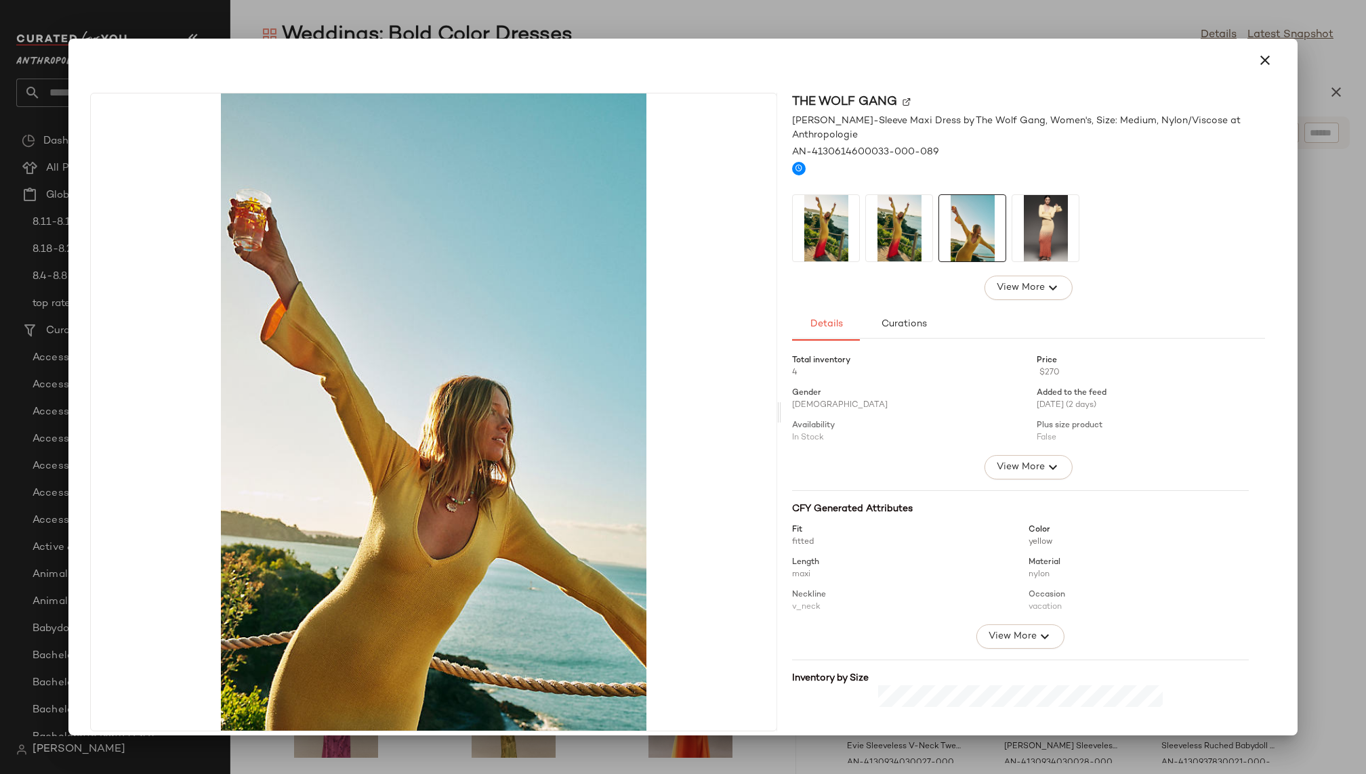
click at [1037, 224] on img at bounding box center [1045, 228] width 66 height 66
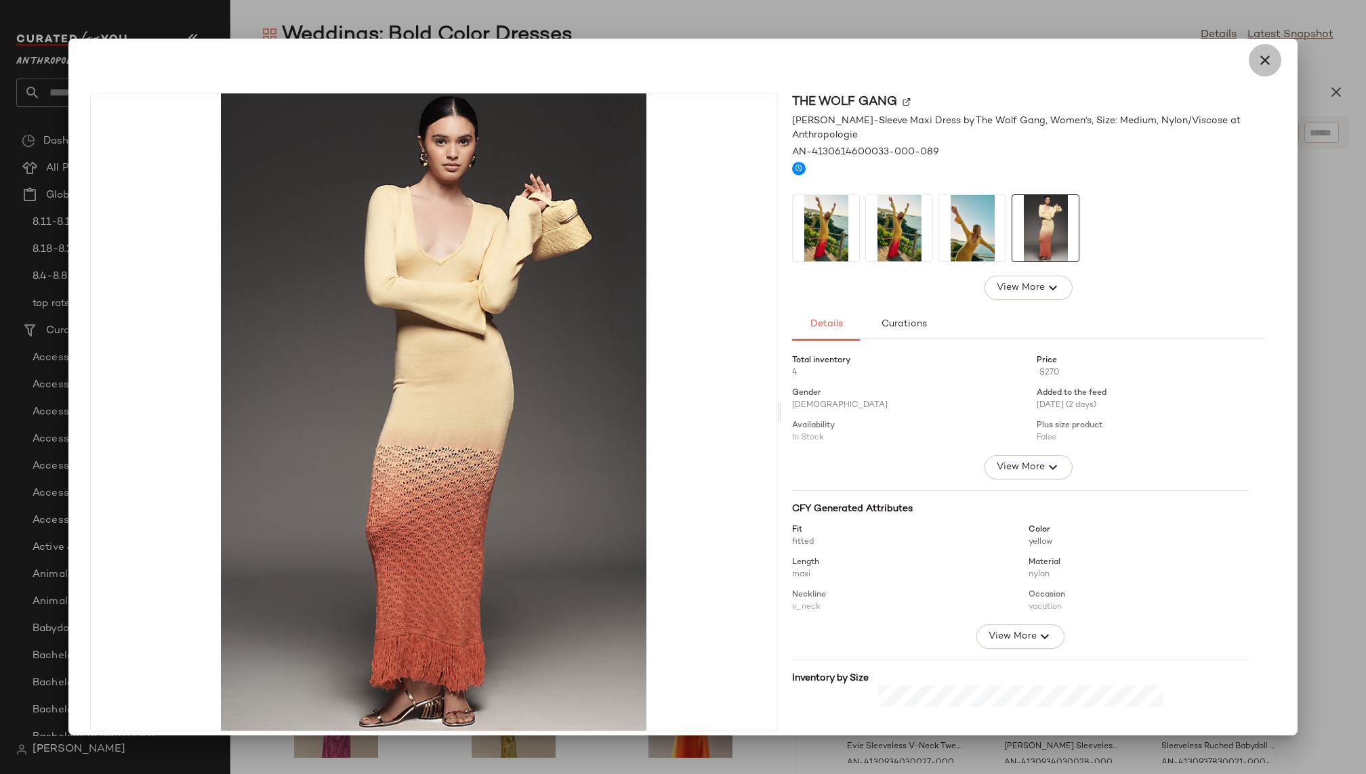
click at [1258, 61] on icon "button" at bounding box center [1265, 60] width 16 height 16
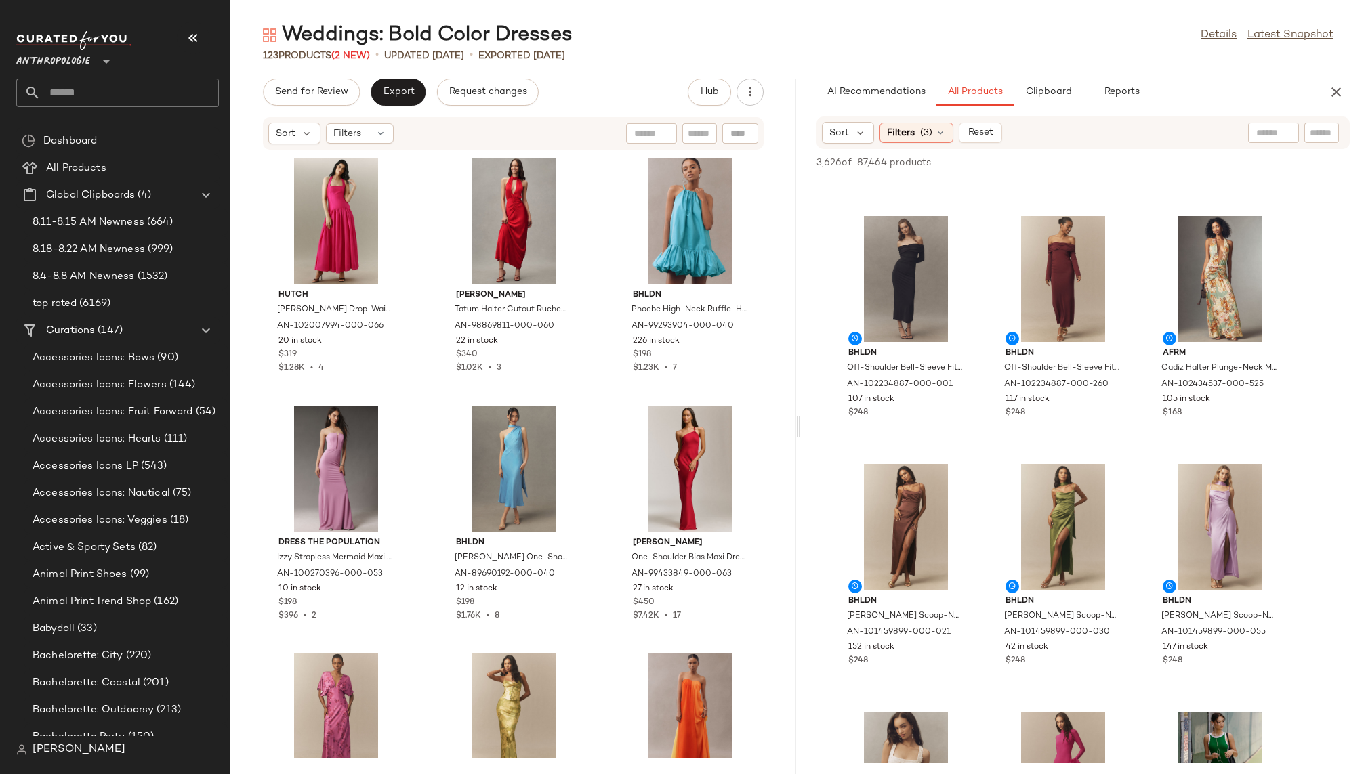
scroll to position [6434, 0]
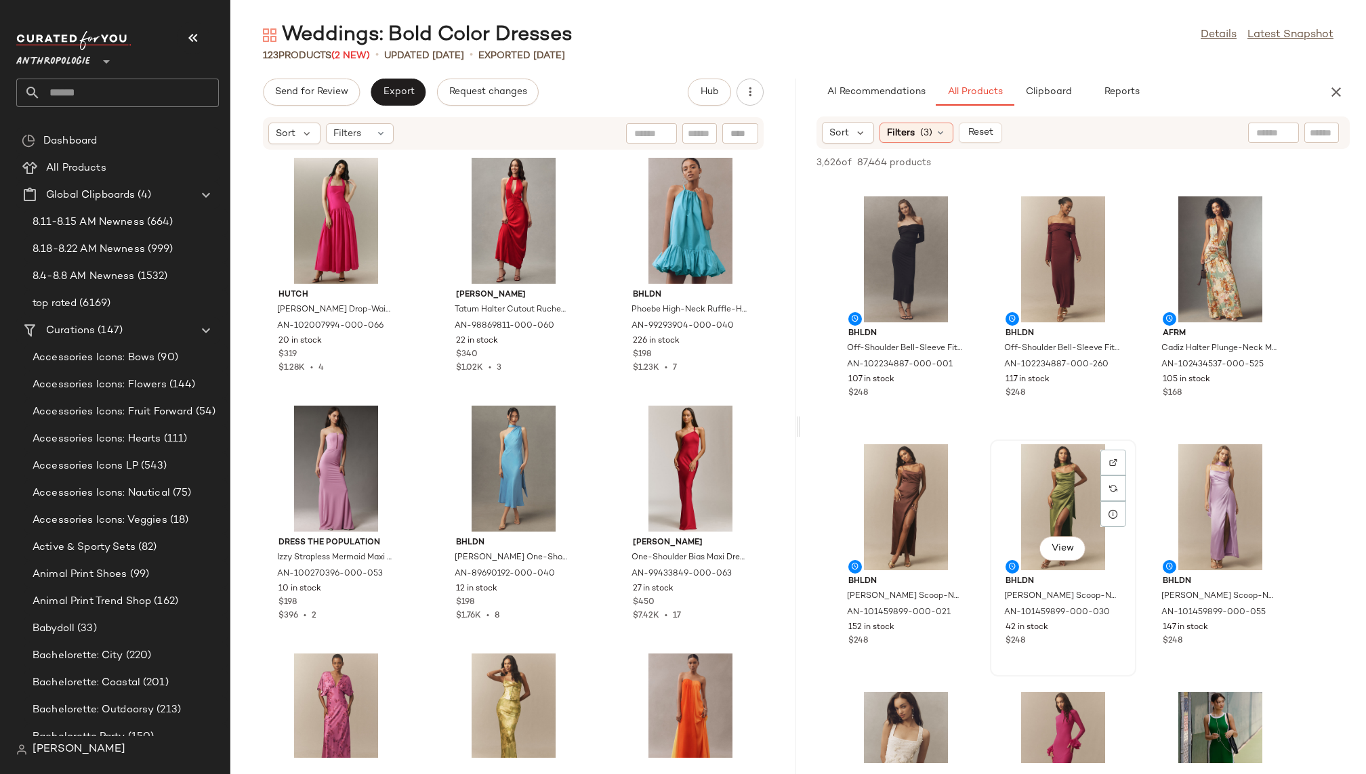
click at [1040, 493] on div "View" at bounding box center [1063, 507] width 137 height 126
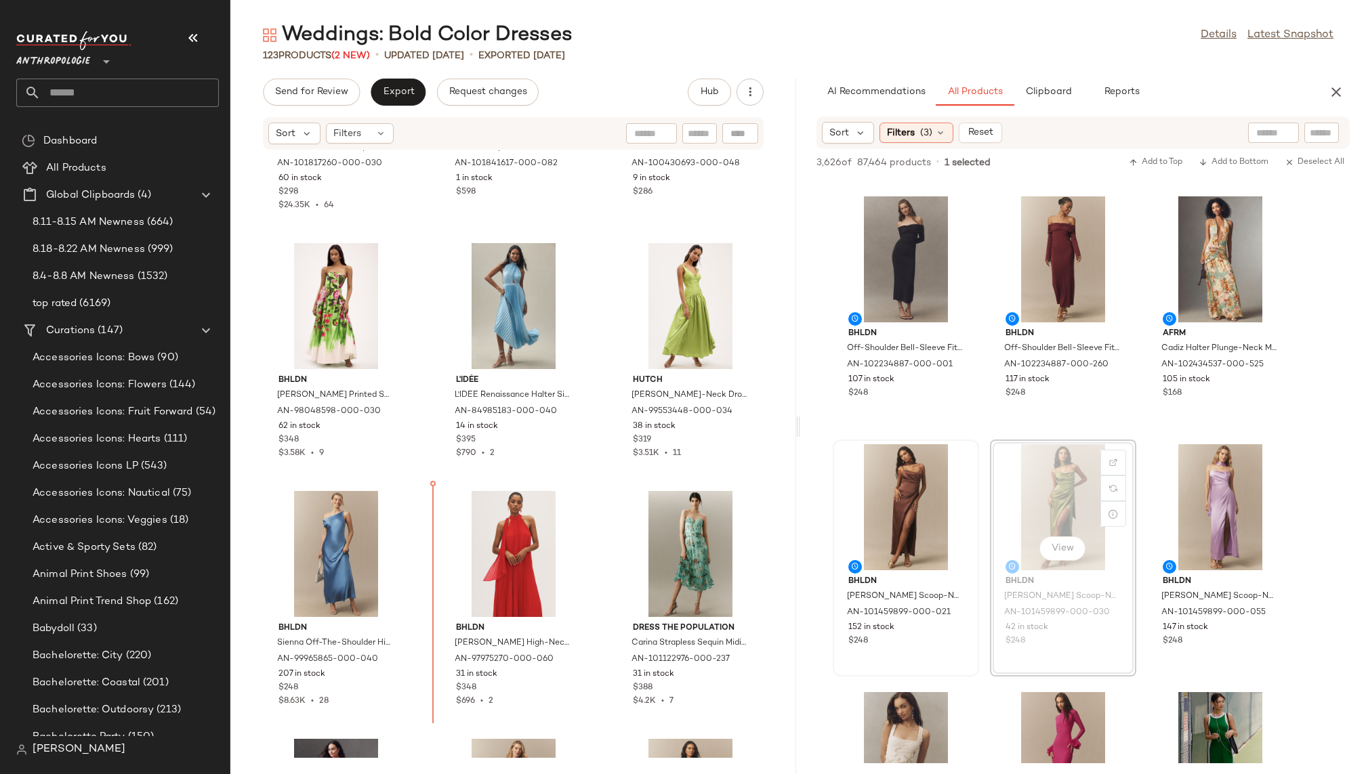
scroll to position [2906, 0]
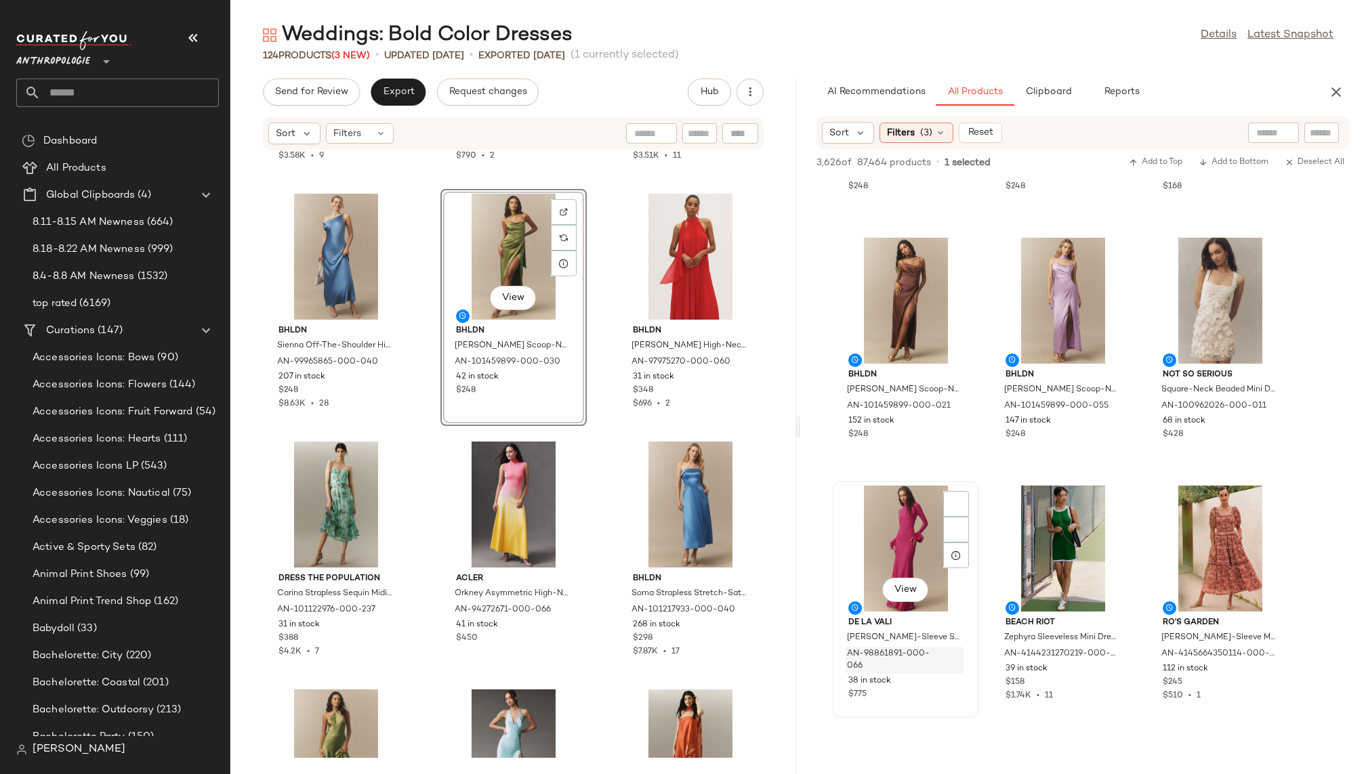
scroll to position [6659, 0]
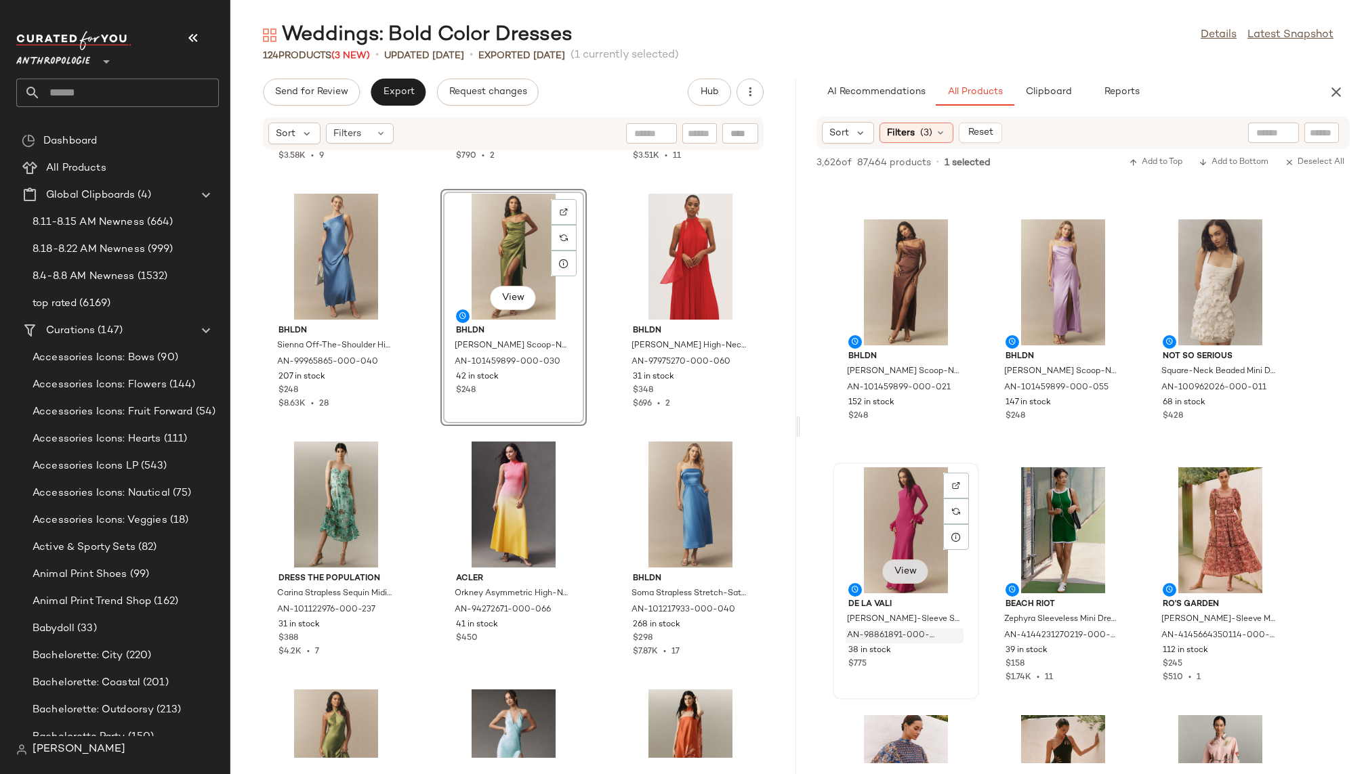
click at [910, 572] on span "View" at bounding box center [905, 571] width 23 height 11
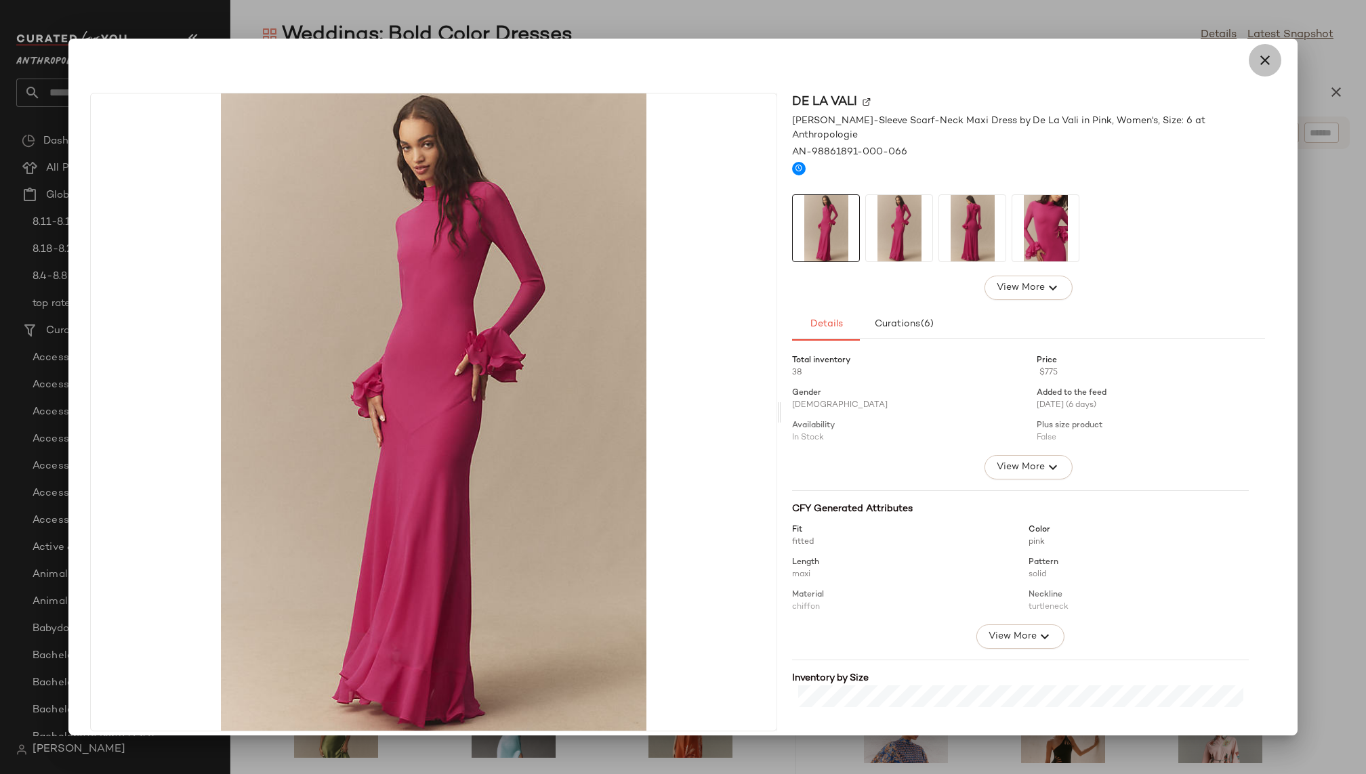
click at [1257, 64] on icon "button" at bounding box center [1265, 60] width 16 height 16
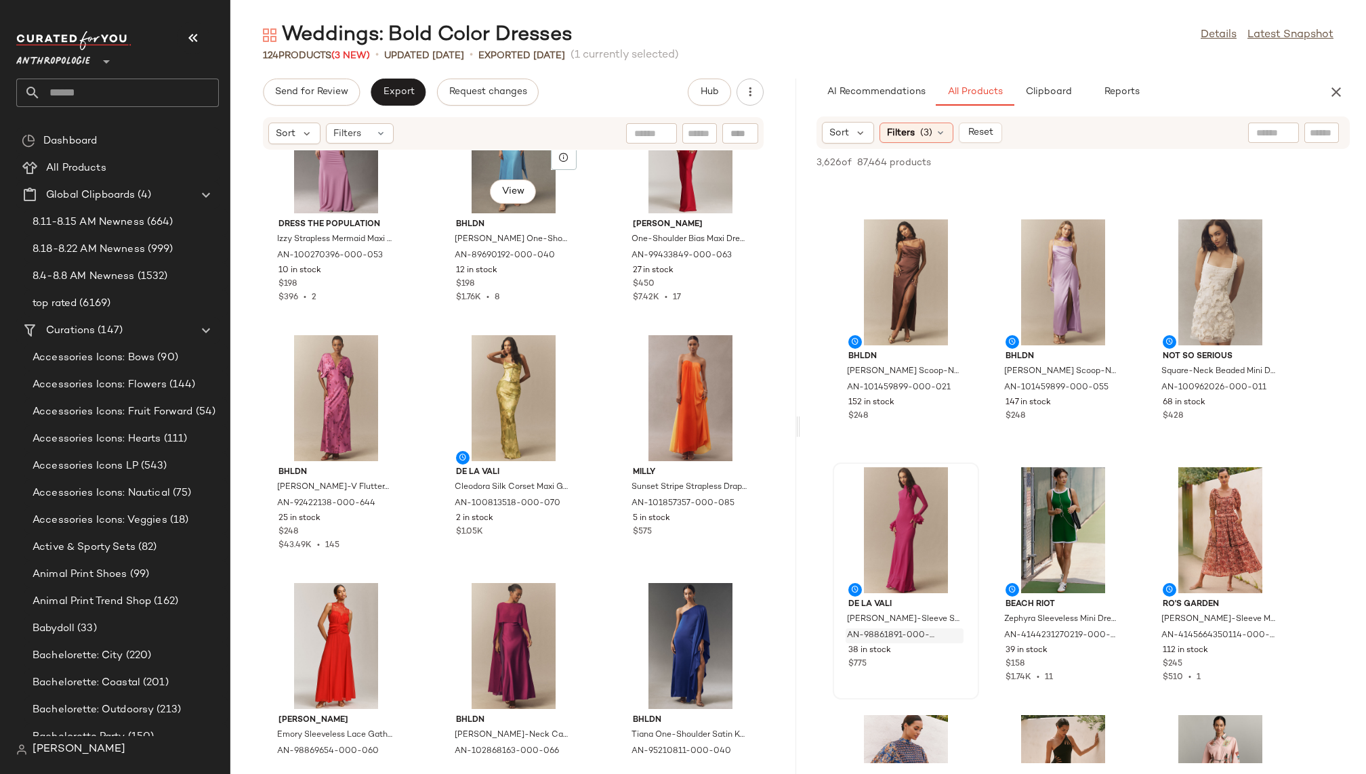
scroll to position [0, 0]
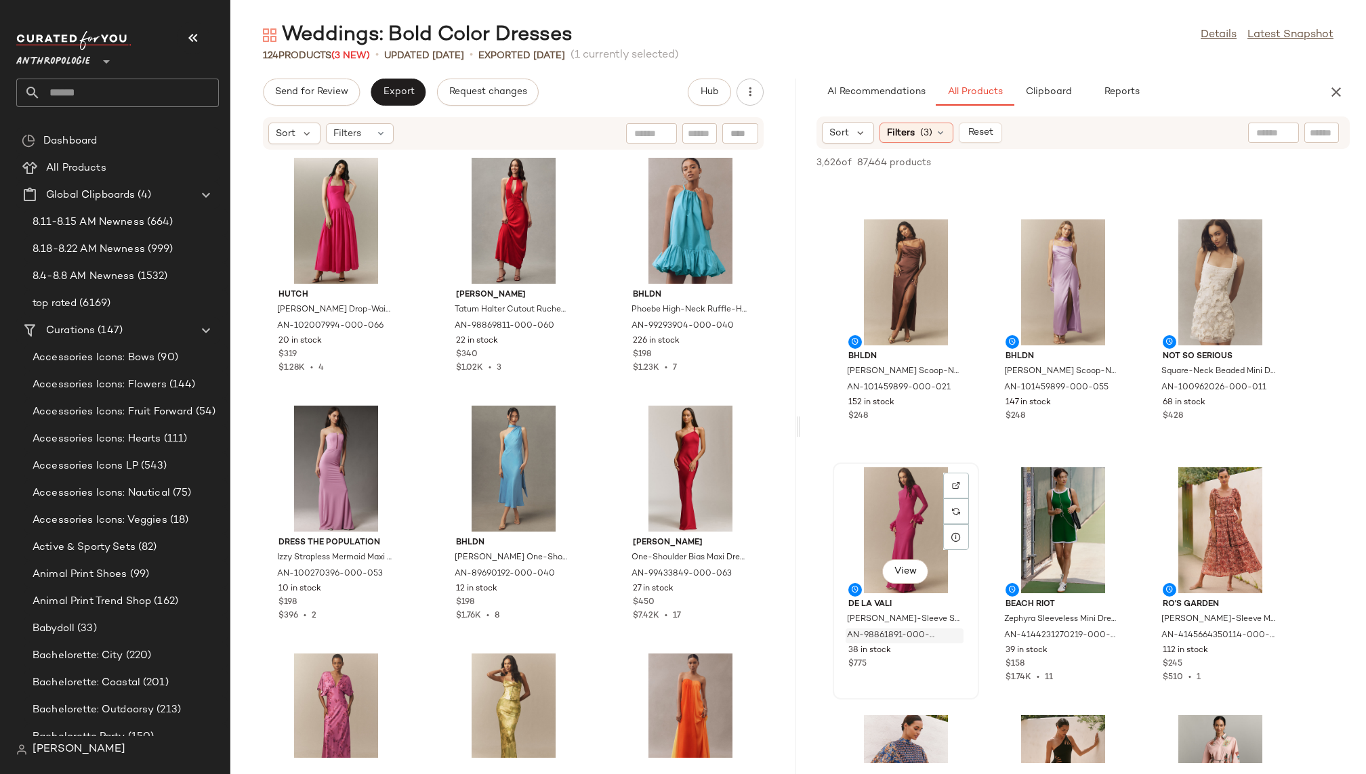
click at [896, 514] on div "View" at bounding box center [905, 530] width 137 height 126
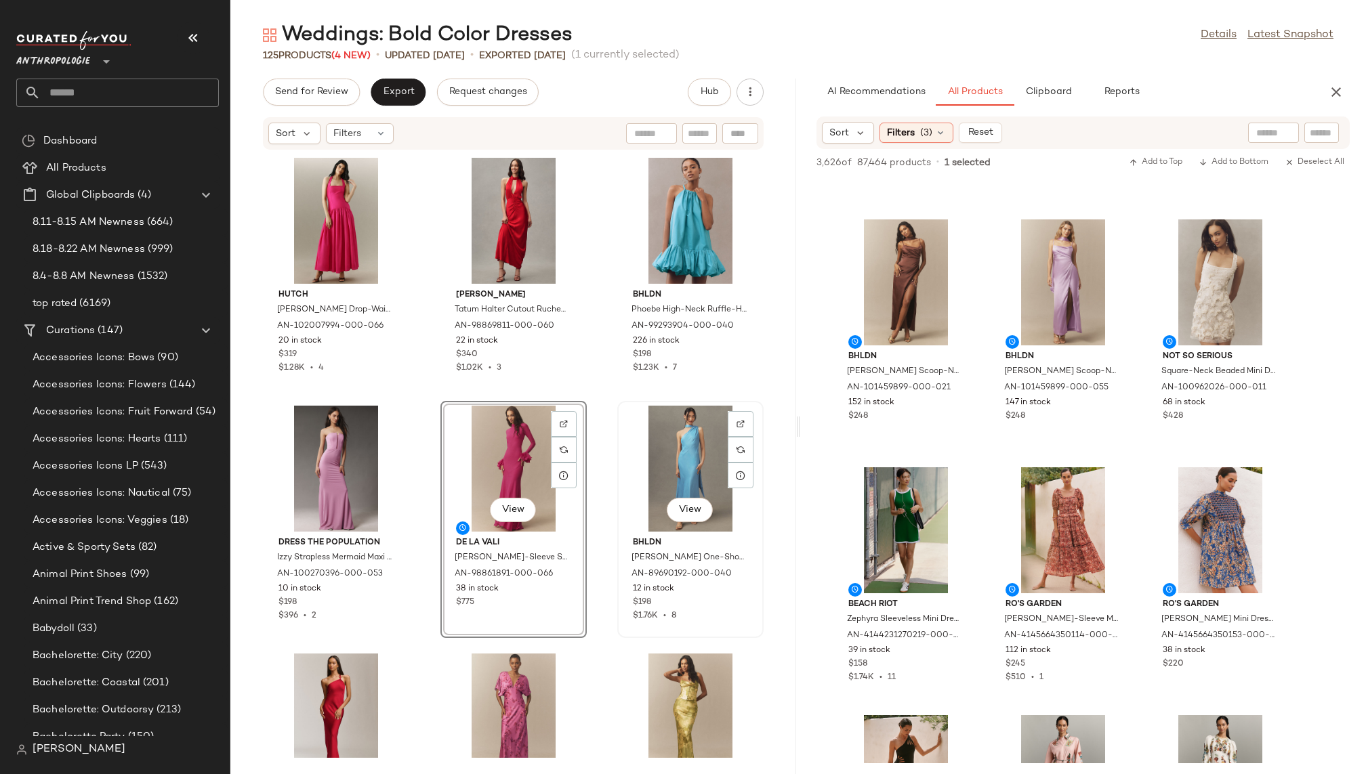
click at [663, 488] on div "View" at bounding box center [690, 469] width 137 height 126
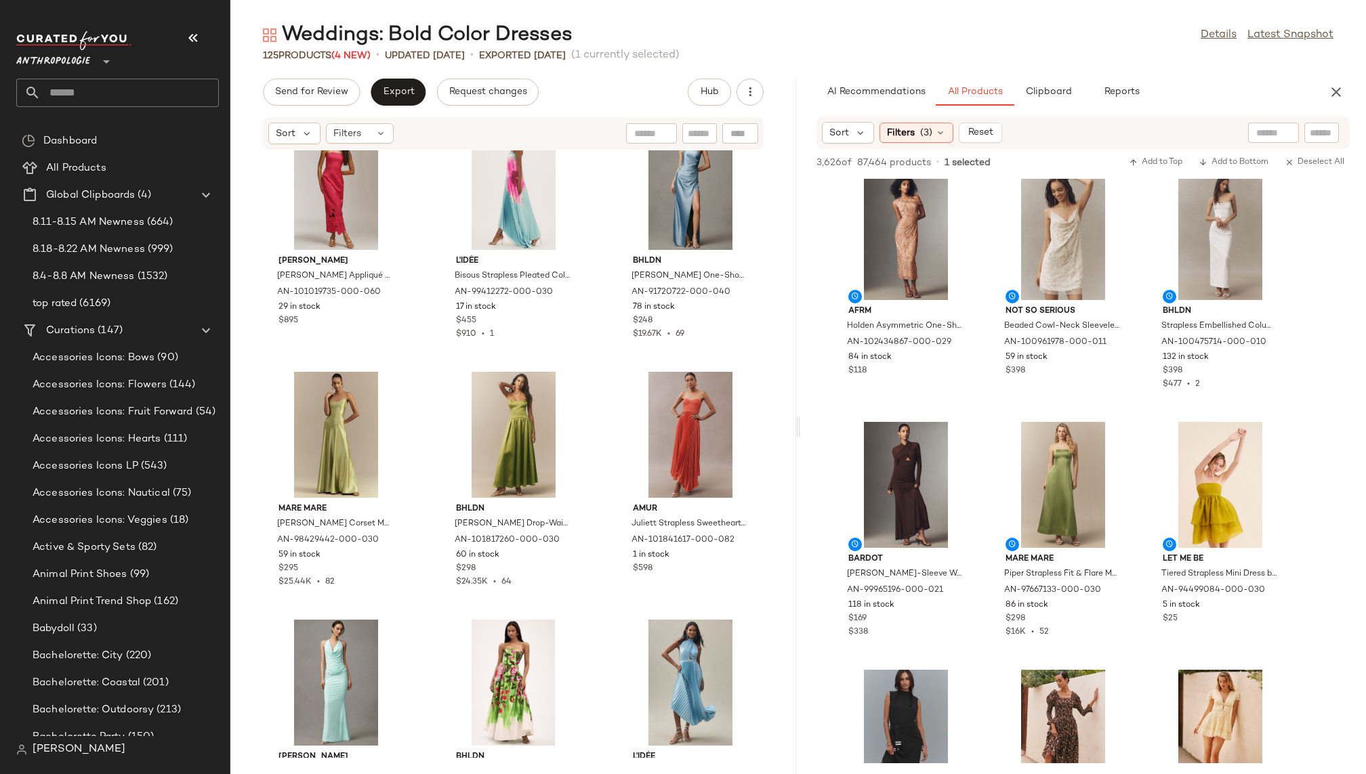
scroll to position [2442, 0]
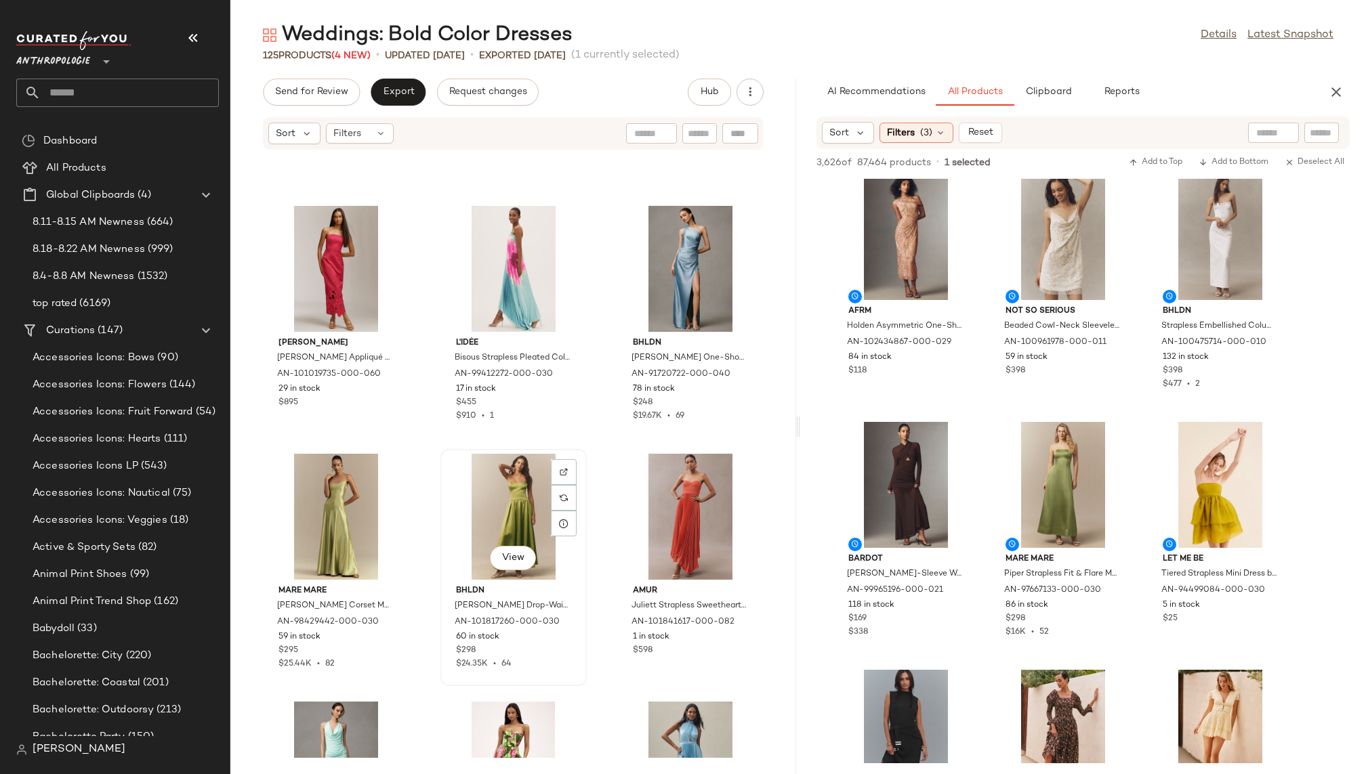
click at [499, 507] on div "View" at bounding box center [513, 517] width 137 height 126
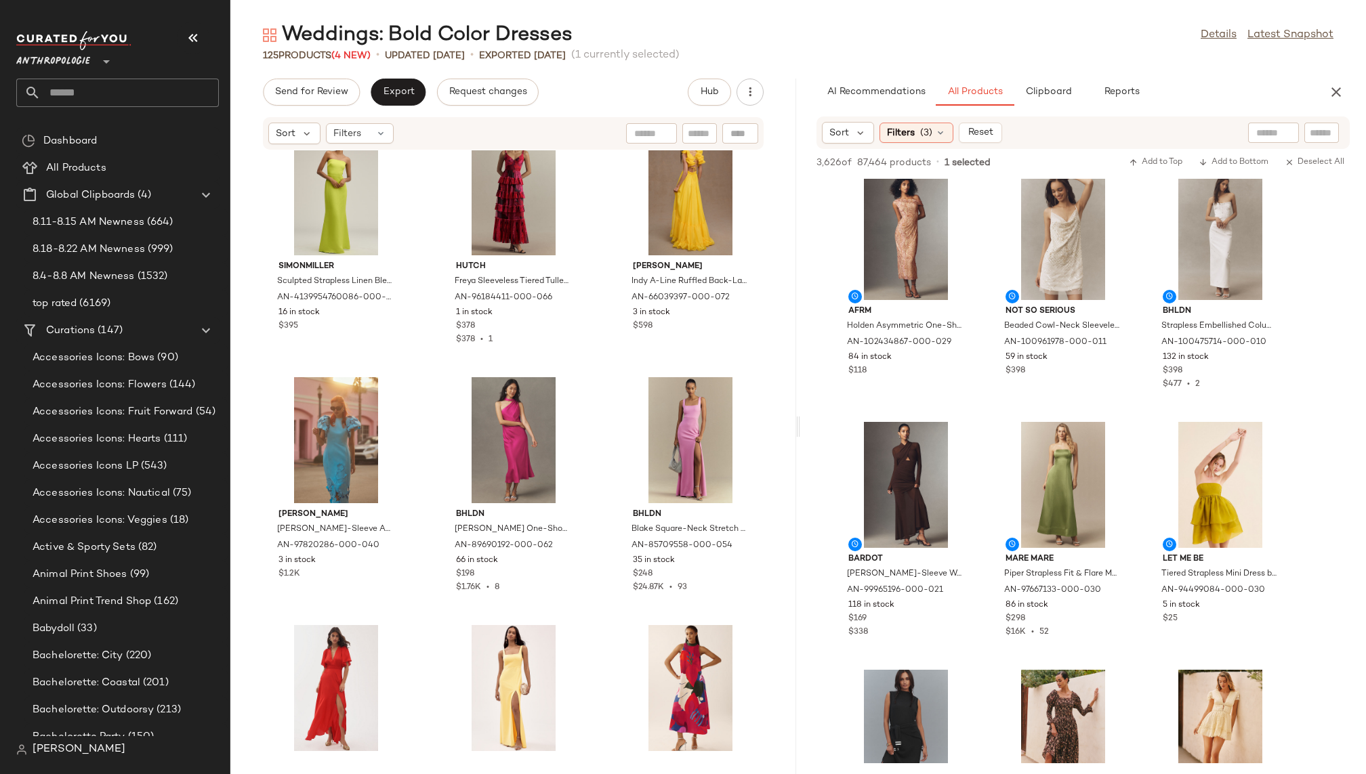
scroll to position [4278, 0]
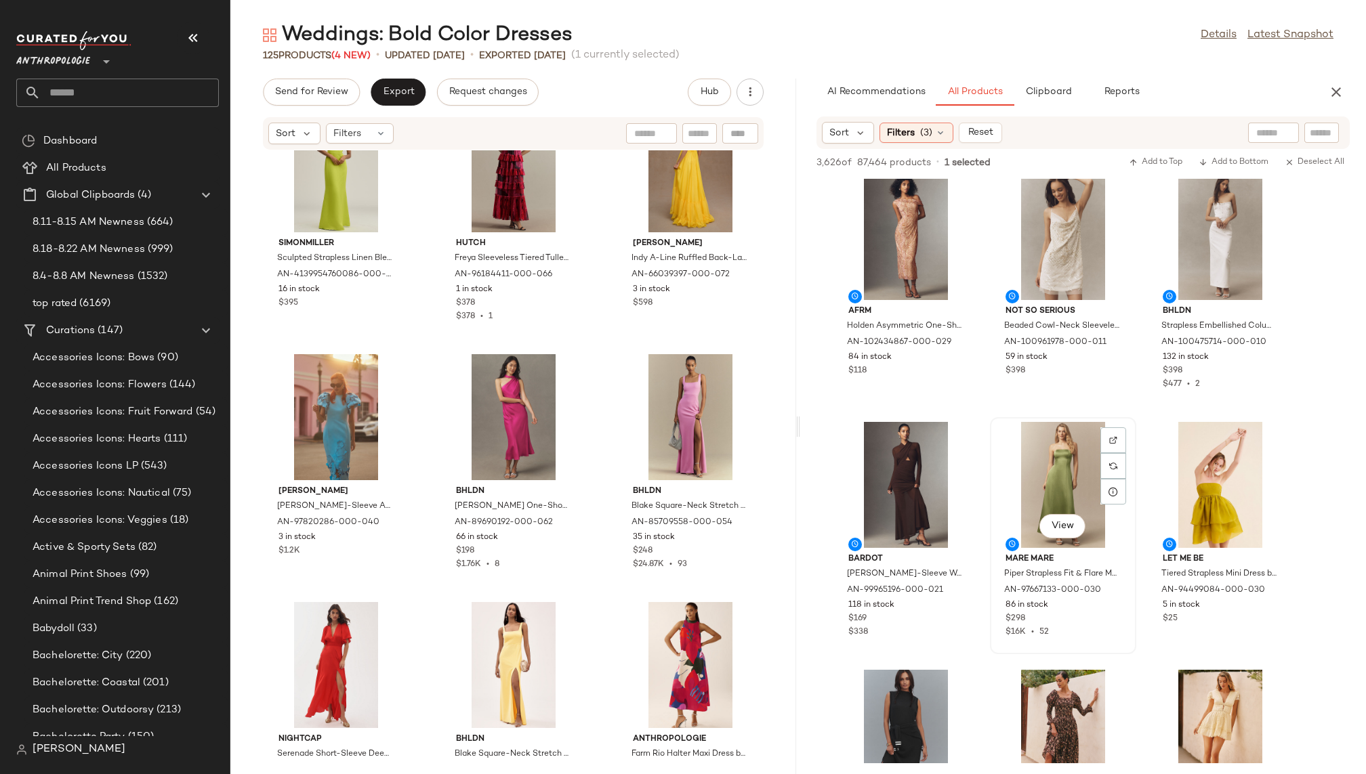
click at [1043, 456] on div "View" at bounding box center [1063, 485] width 137 height 126
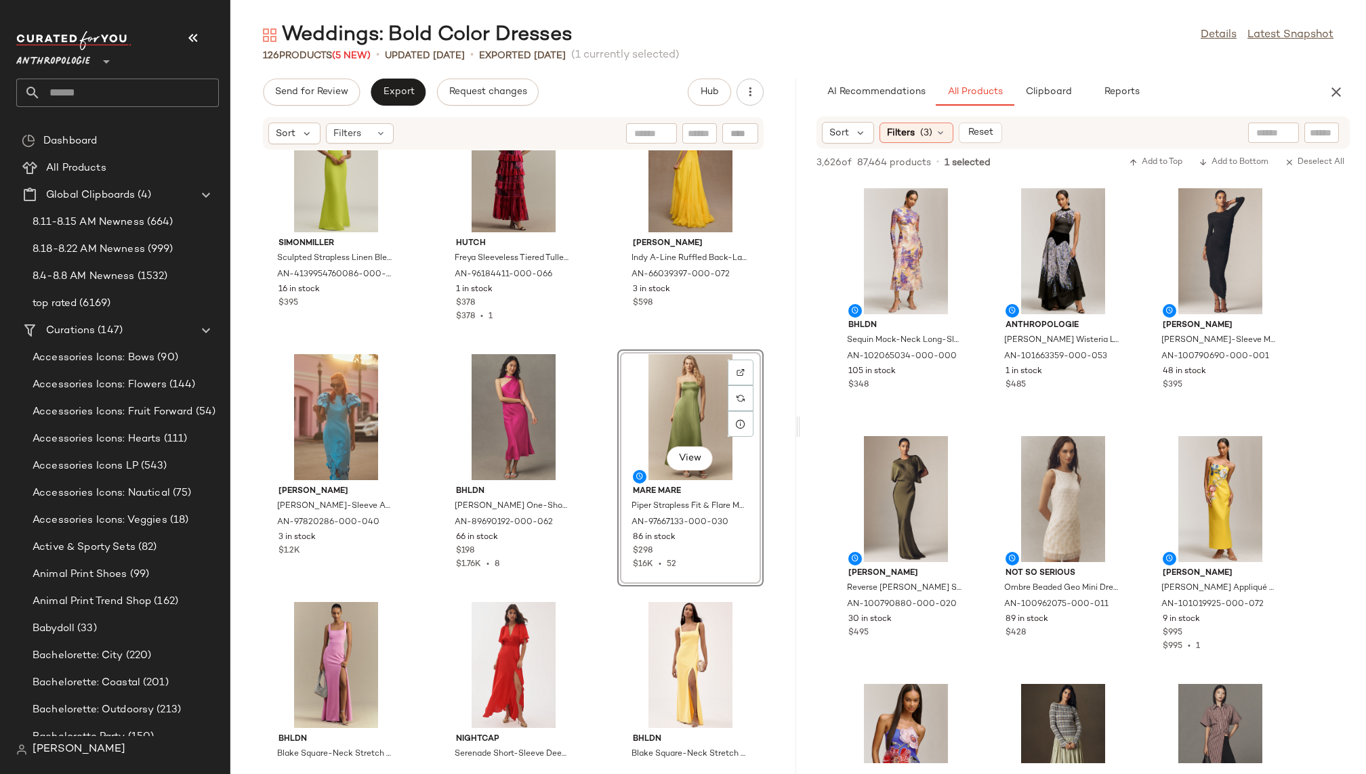
scroll to position [12395, 0]
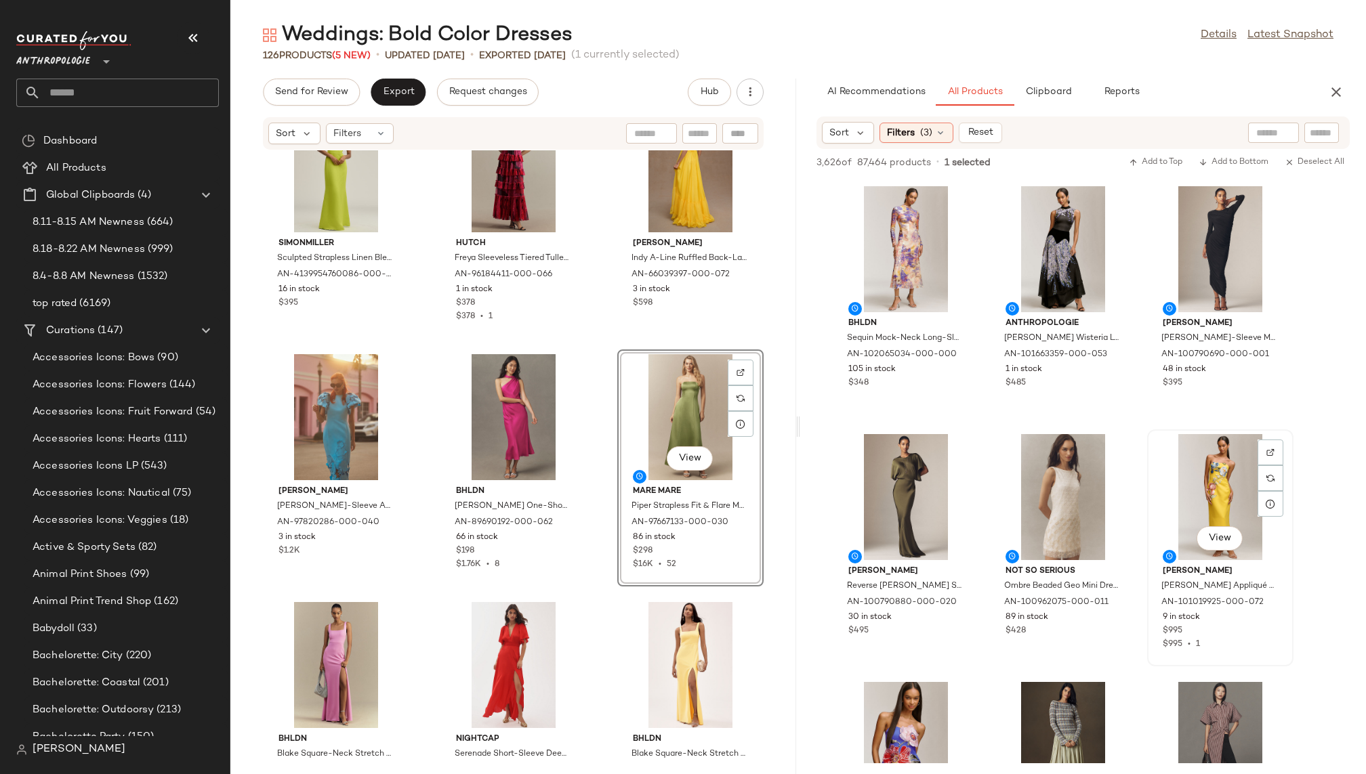
click at [1202, 495] on div "View" at bounding box center [1220, 497] width 137 height 126
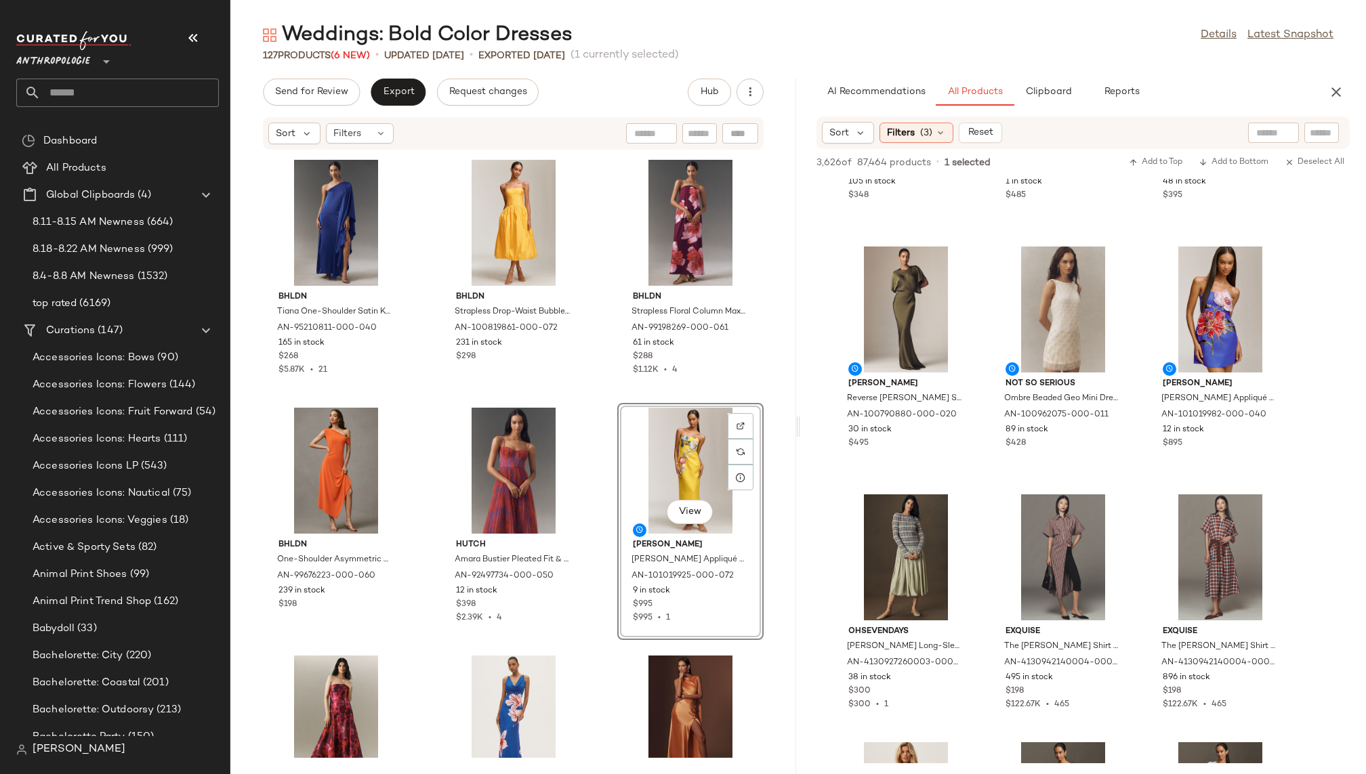
scroll to position [12589, 0]
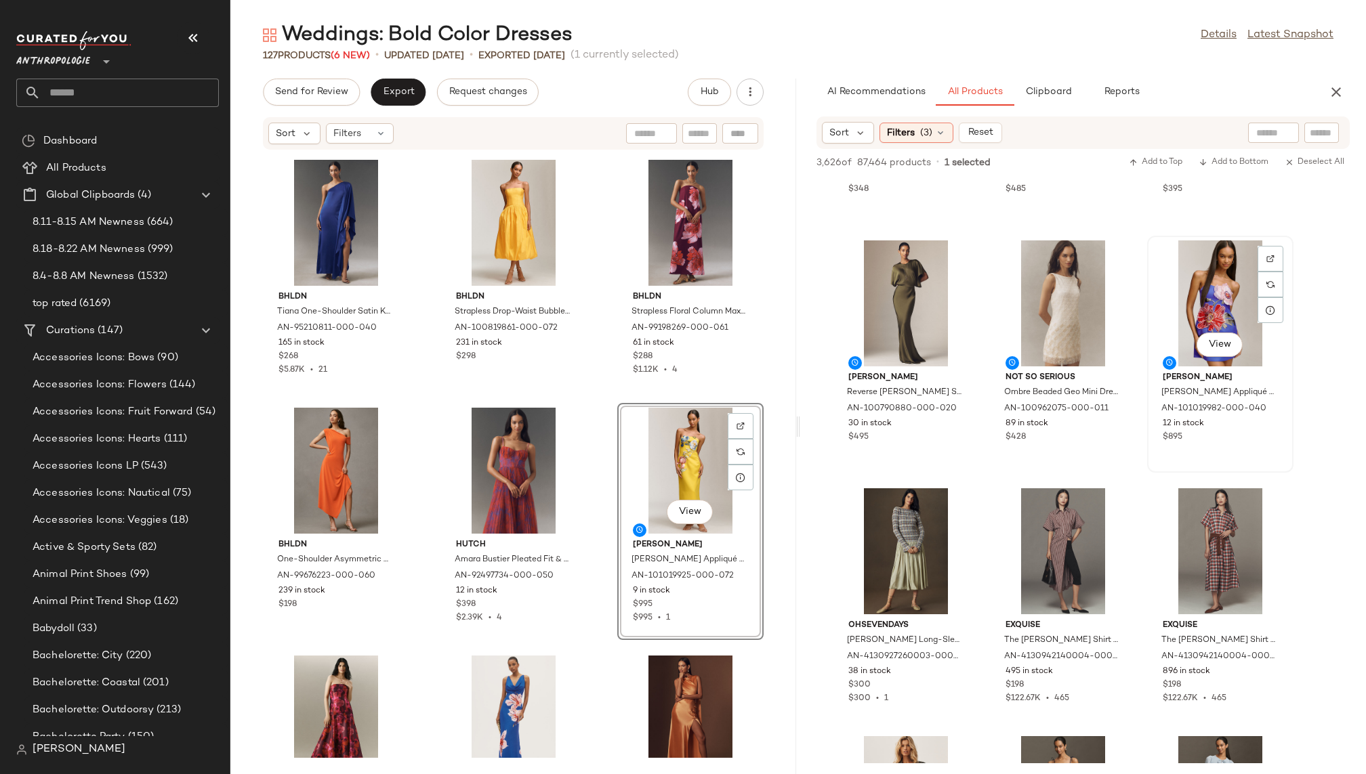
click at [1193, 317] on div "View" at bounding box center [1220, 304] width 137 height 126
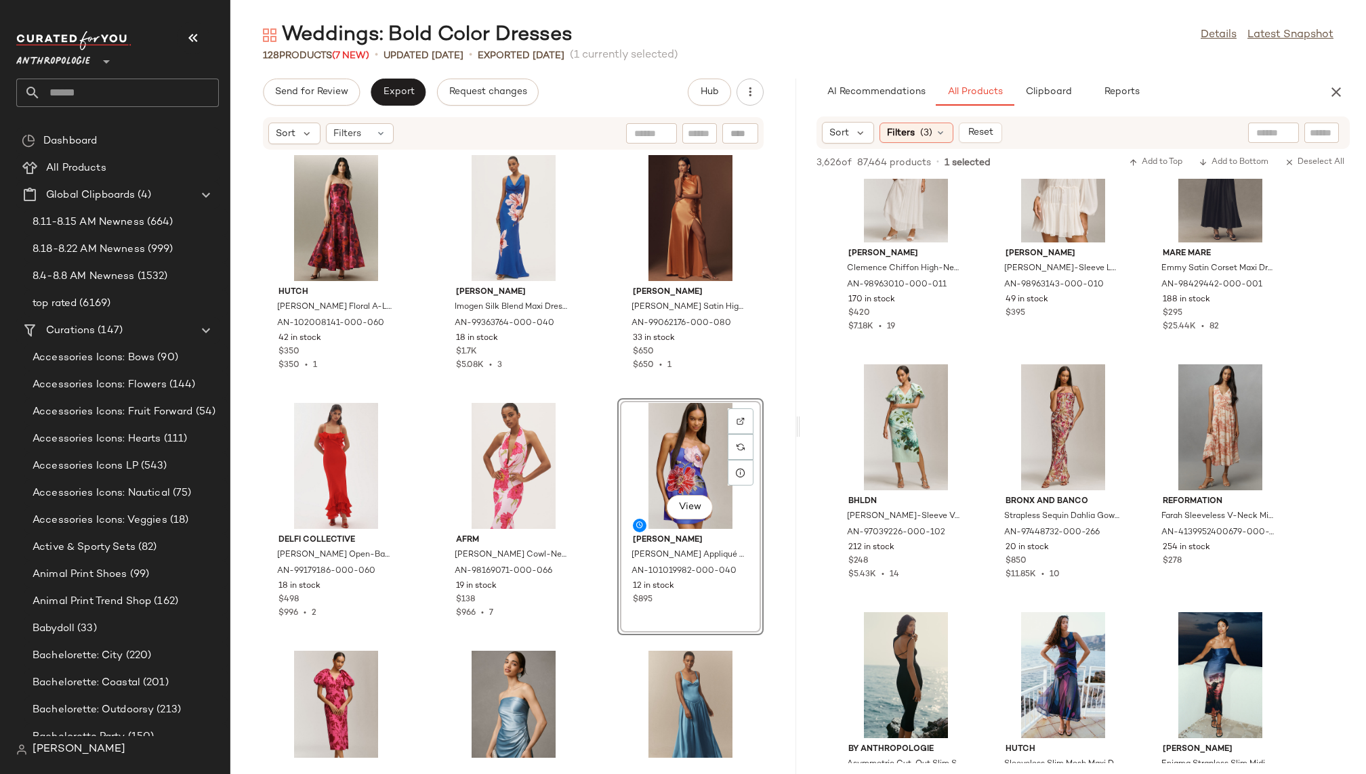
scroll to position [14261, 0]
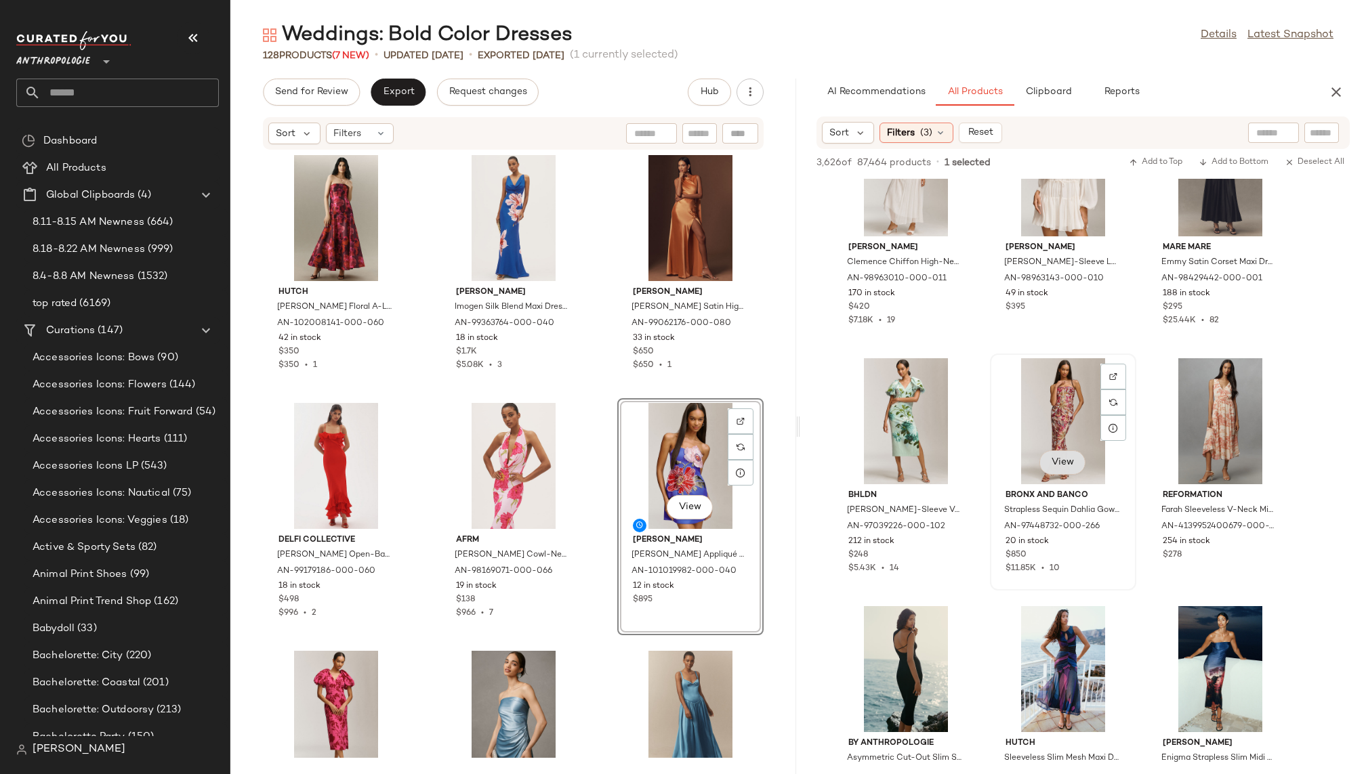
click at [1057, 459] on span "View" at bounding box center [1062, 462] width 23 height 11
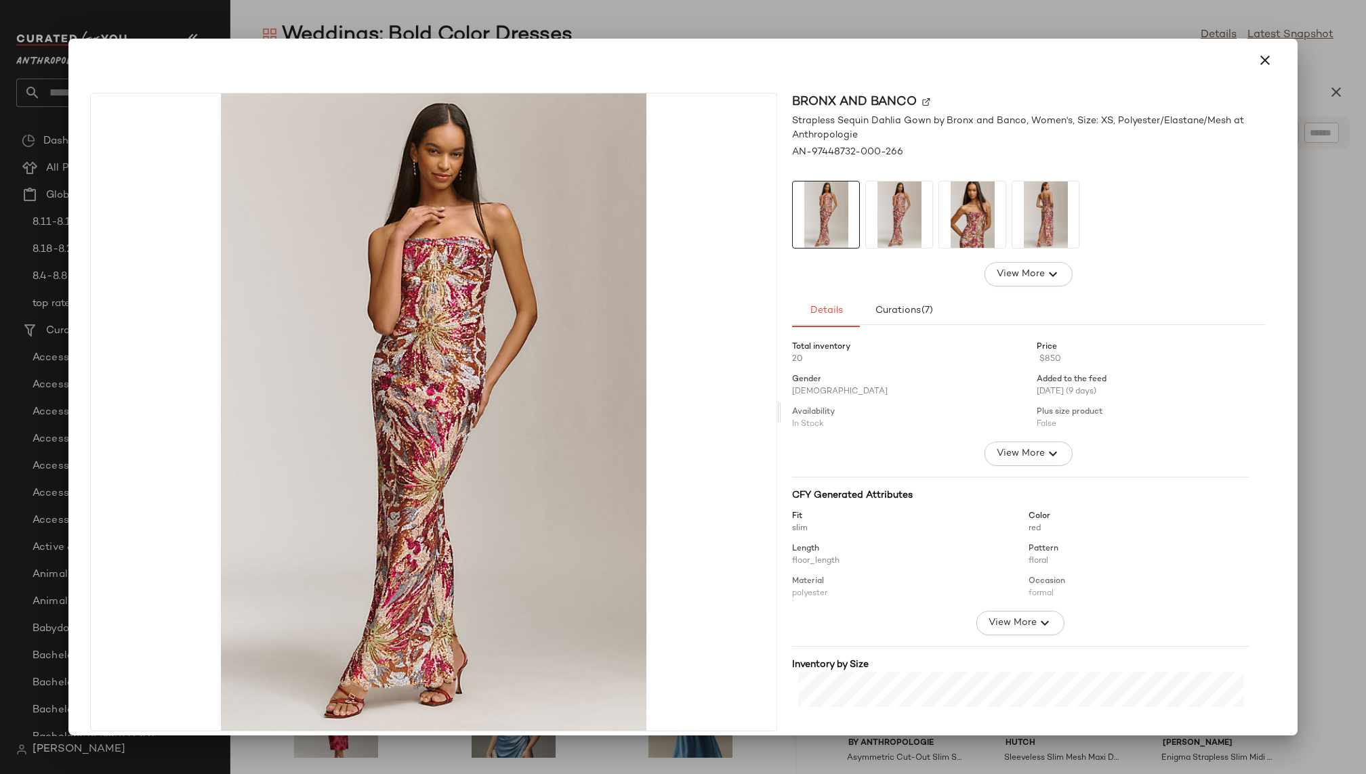
click at [959, 226] on img at bounding box center [972, 215] width 66 height 66
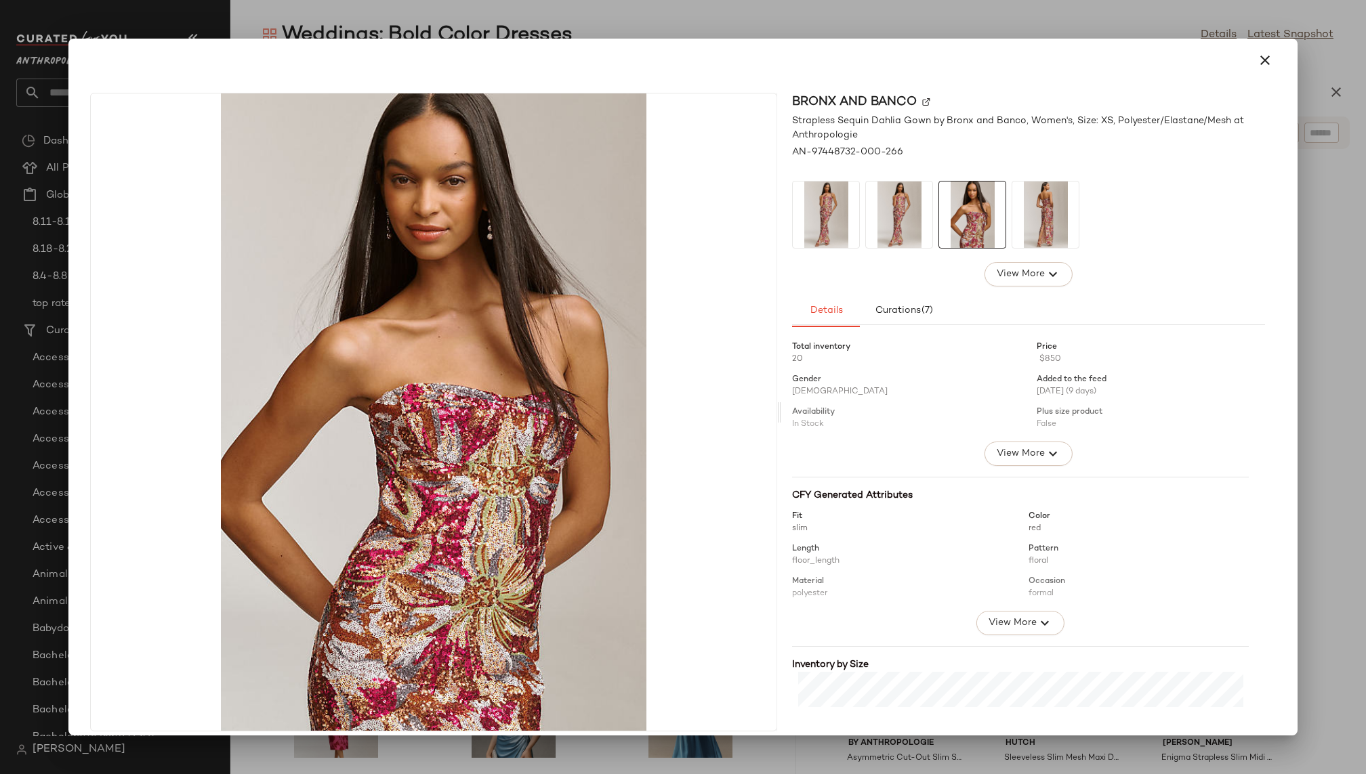
click at [1051, 217] on img at bounding box center [1045, 215] width 66 height 66
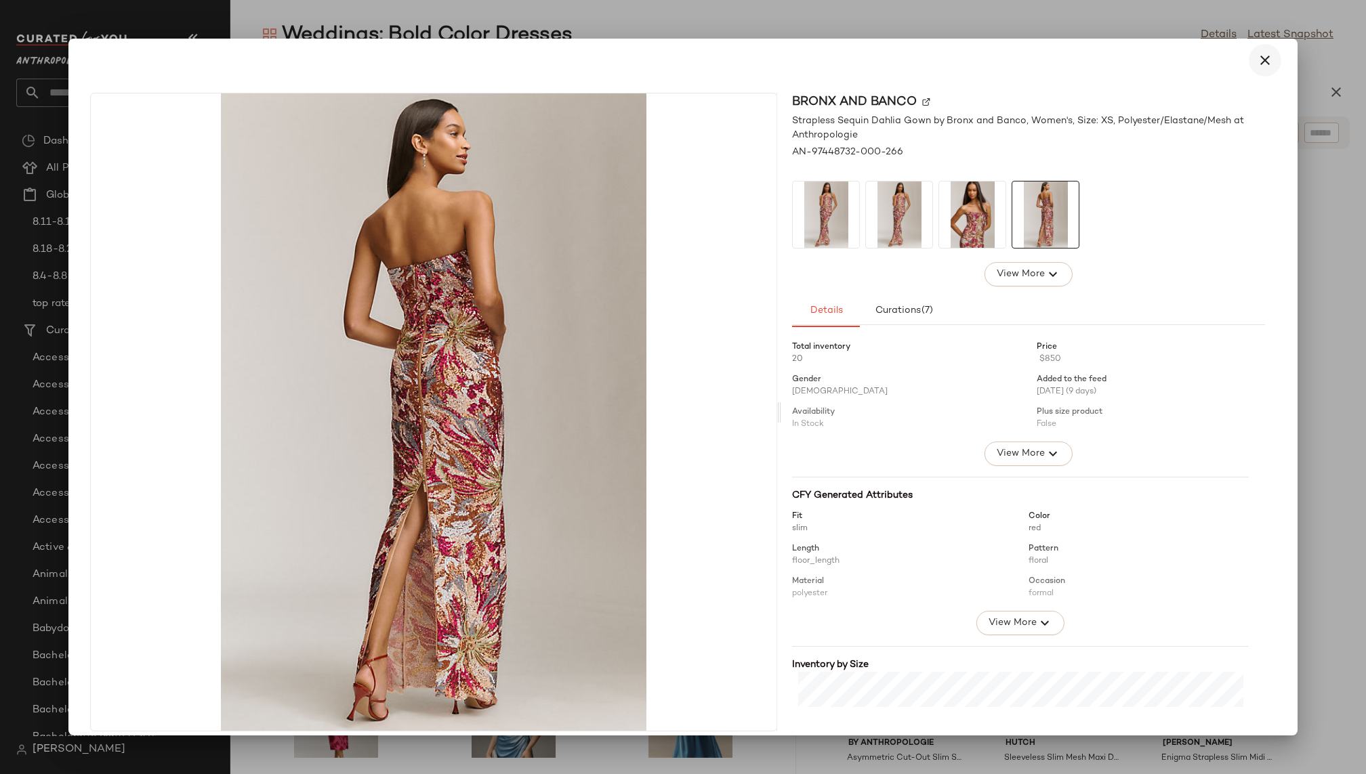
click at [1257, 63] on icon "button" at bounding box center [1265, 60] width 16 height 16
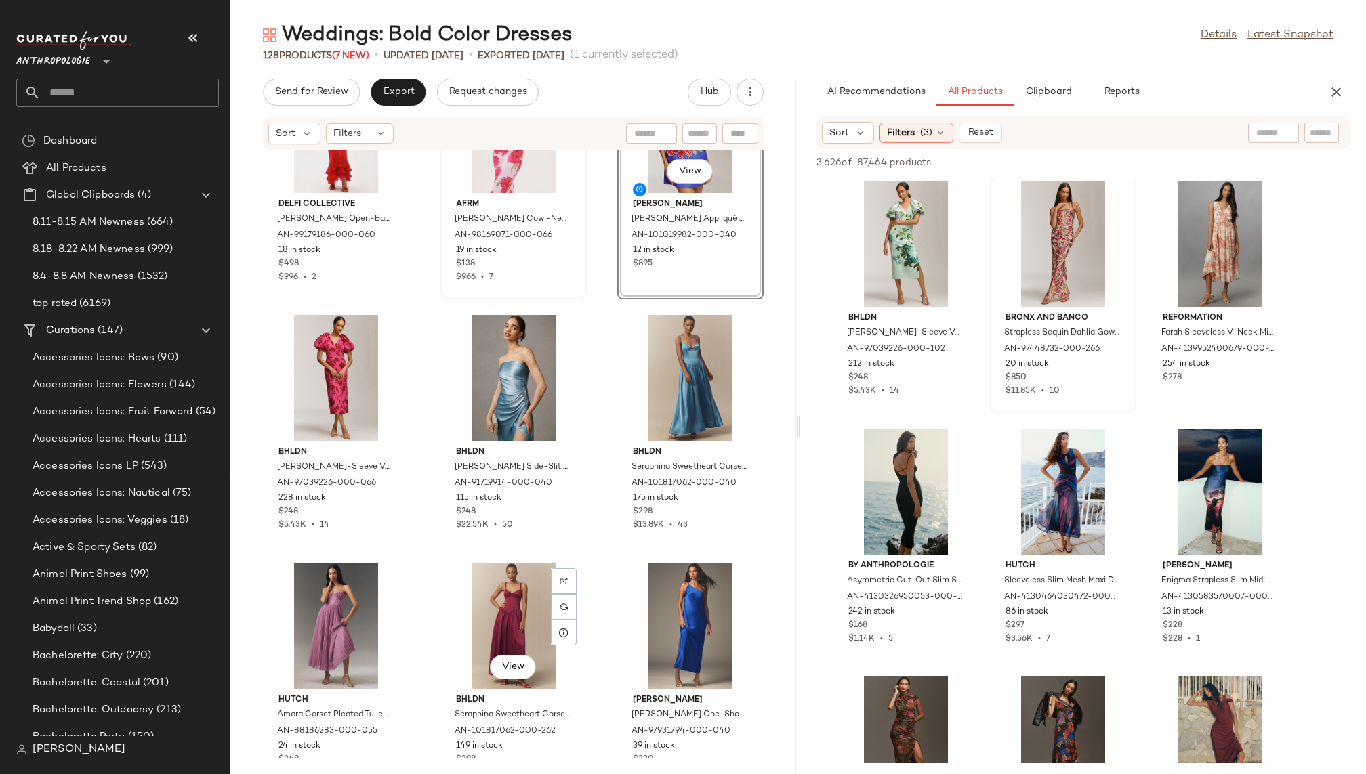
scroll to position [1857, 0]
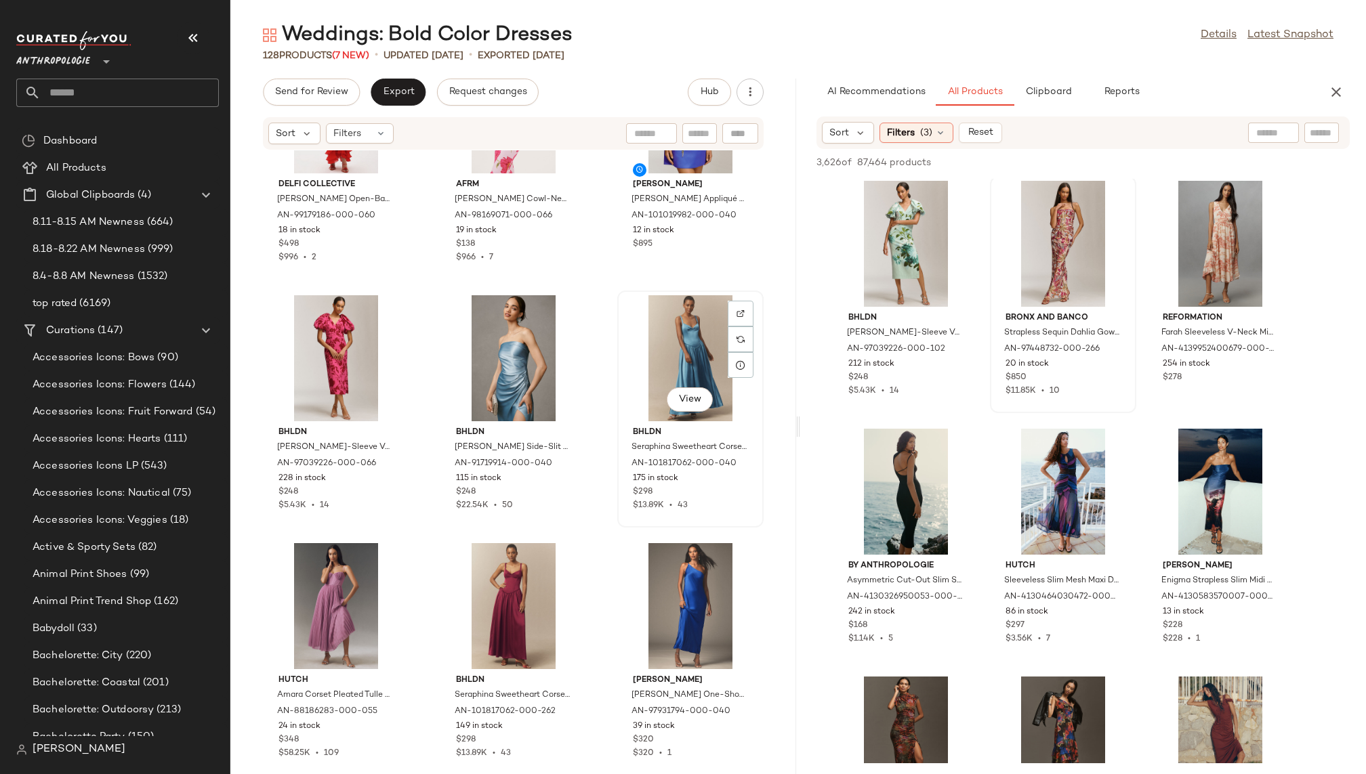
click at [633, 383] on div "View" at bounding box center [690, 358] width 137 height 126
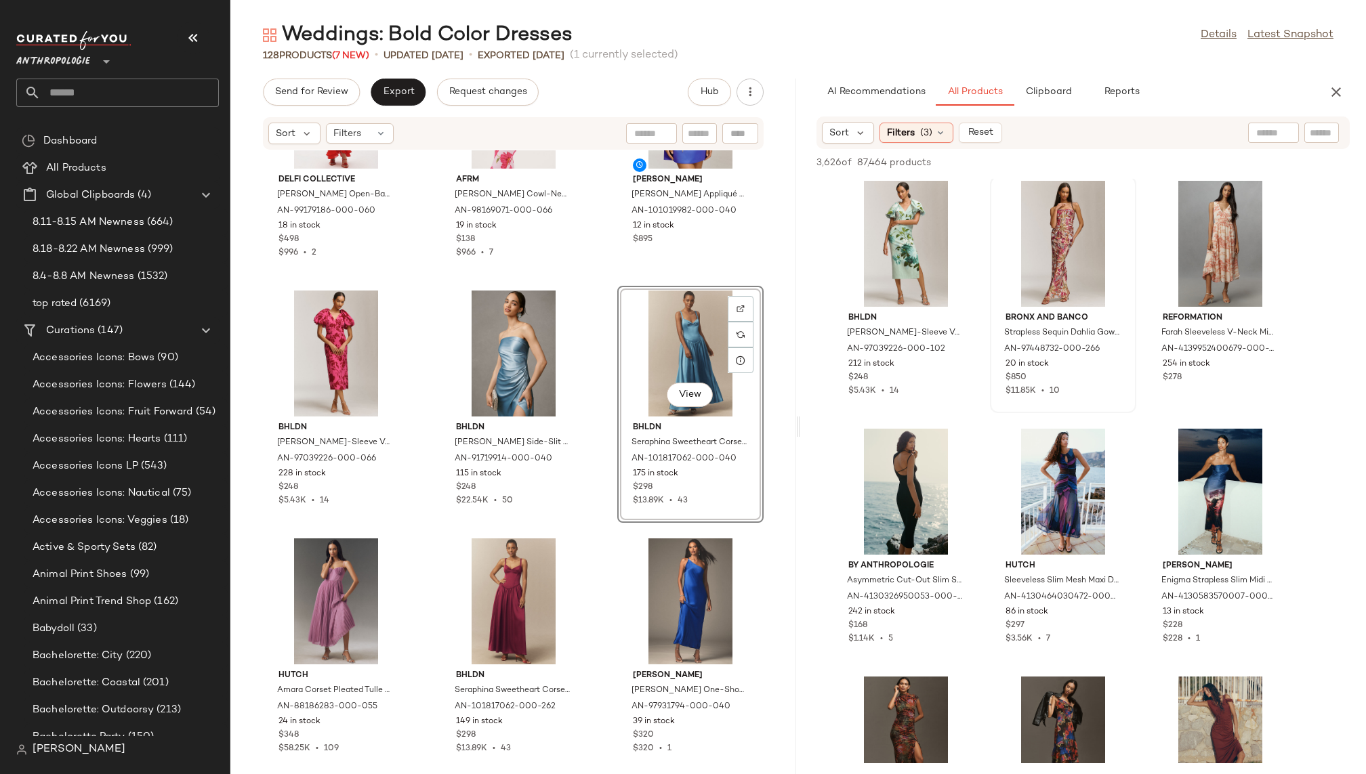
scroll to position [1862, 0]
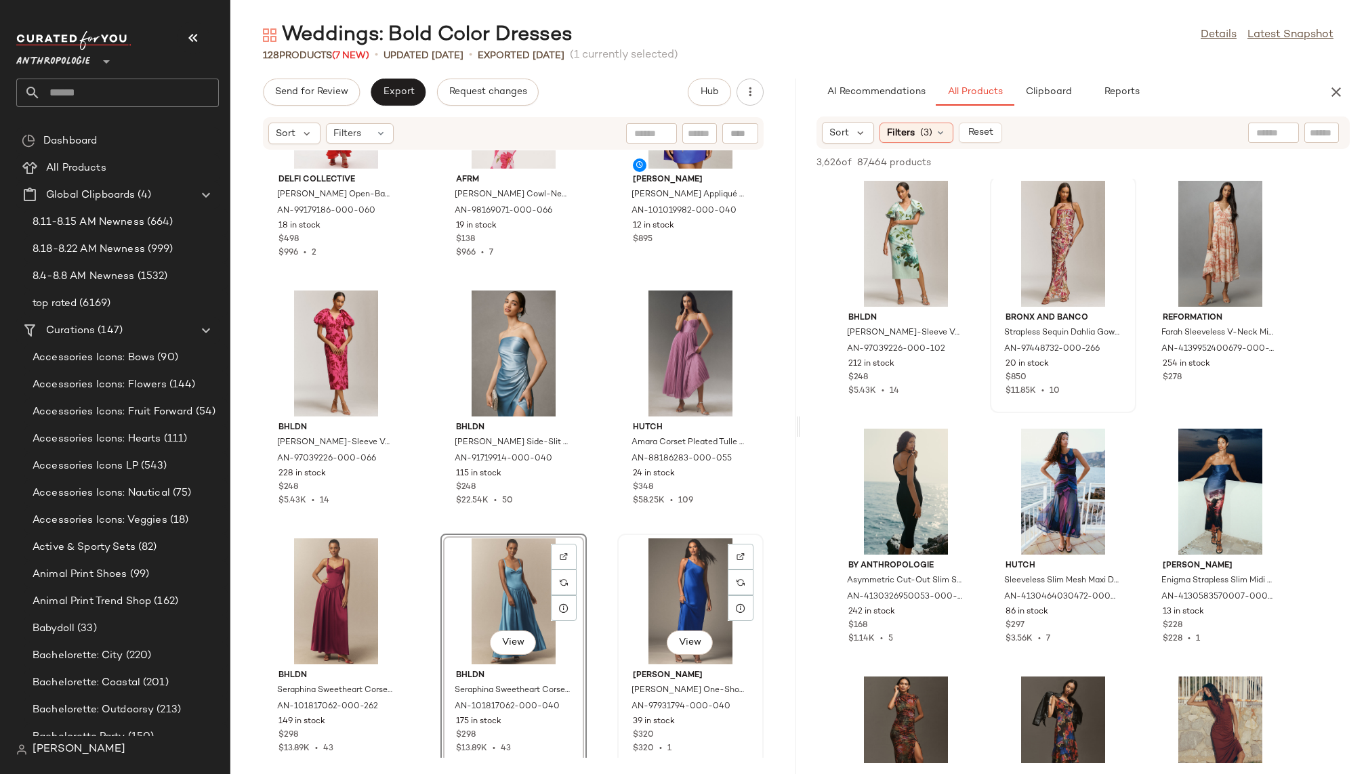
click at [661, 602] on div "View" at bounding box center [690, 602] width 137 height 126
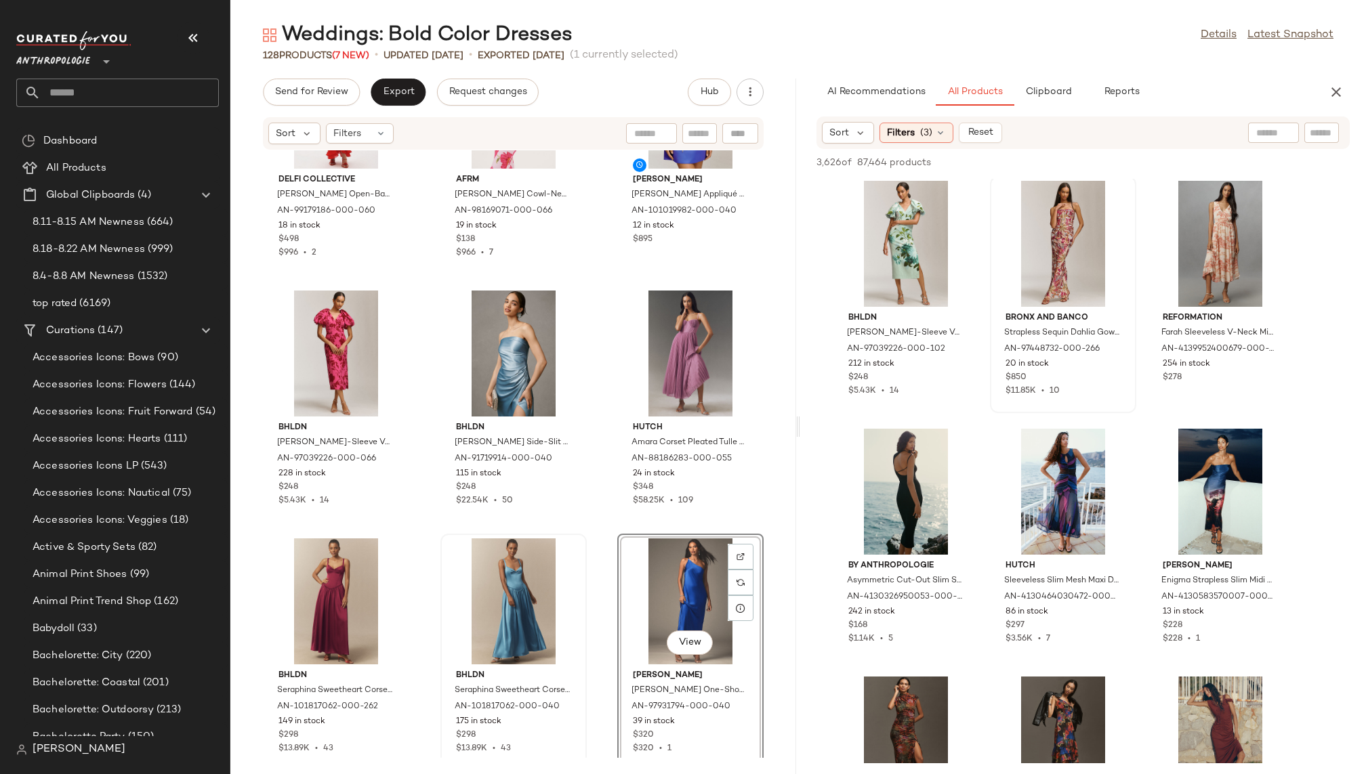
click at [476, 590] on div at bounding box center [513, 602] width 137 height 126
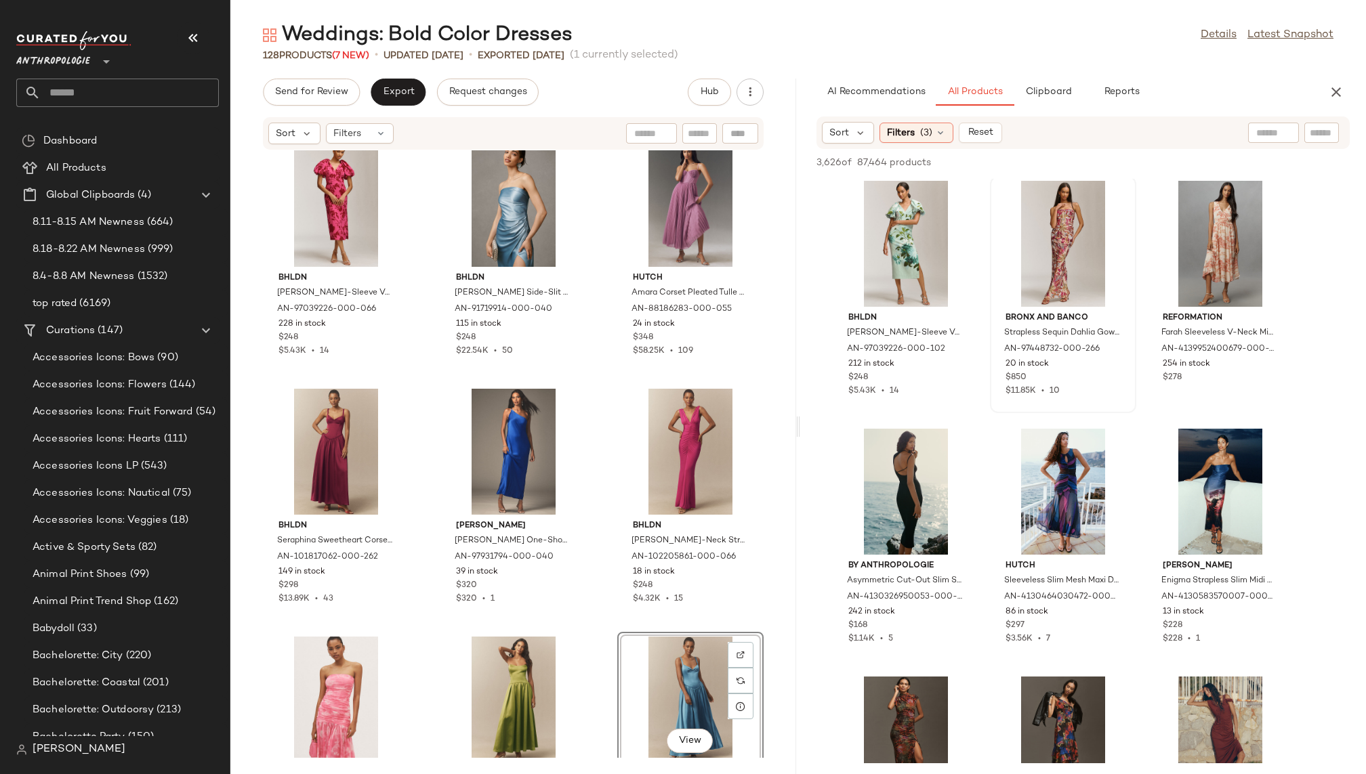
scroll to position [1965, 0]
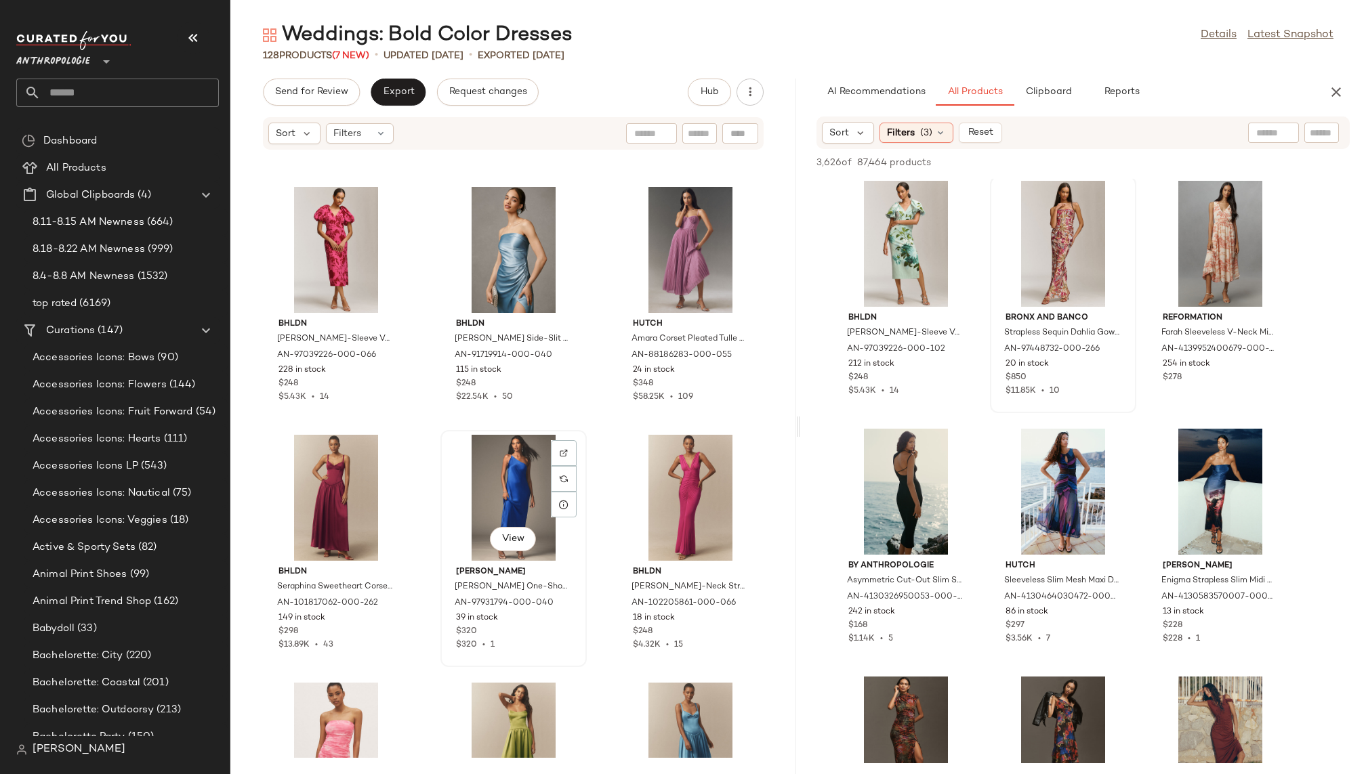
click at [480, 478] on div "View" at bounding box center [513, 498] width 137 height 126
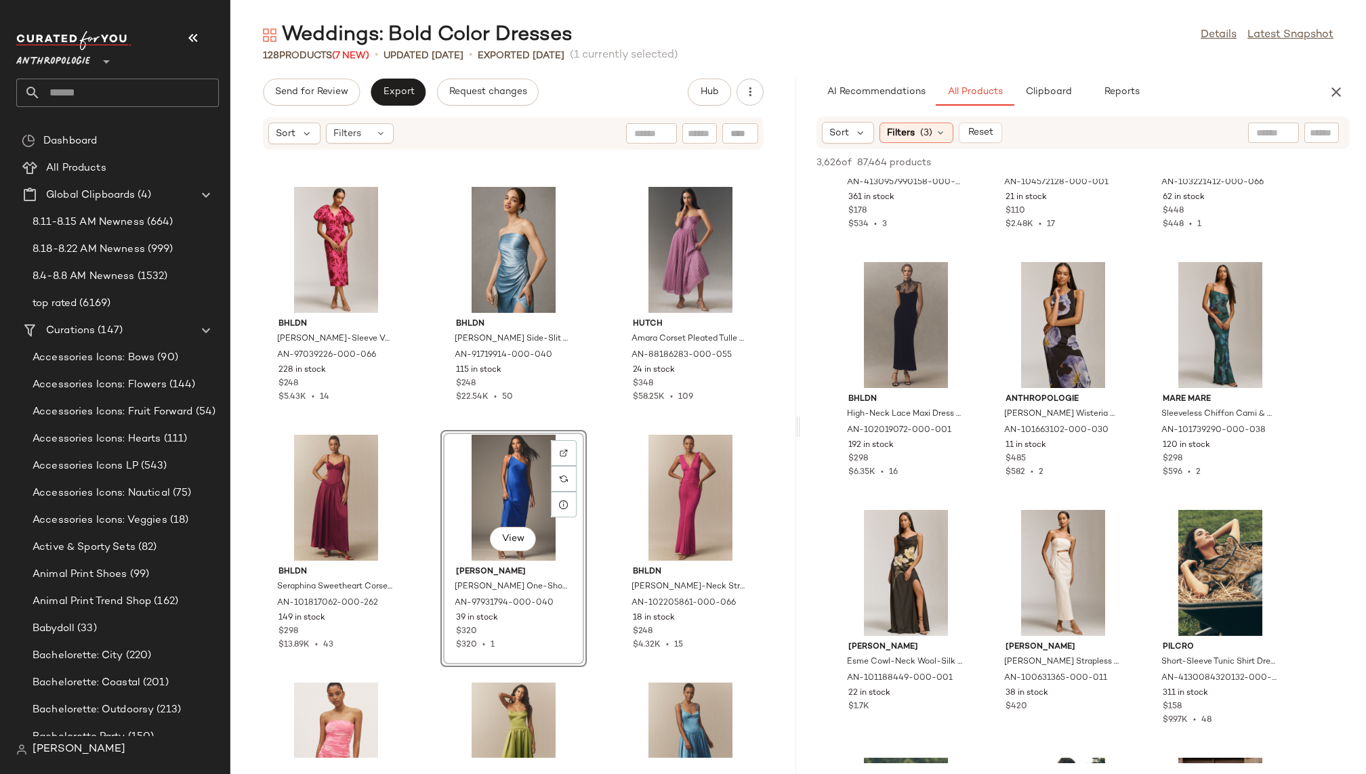
scroll to position [15400, 0]
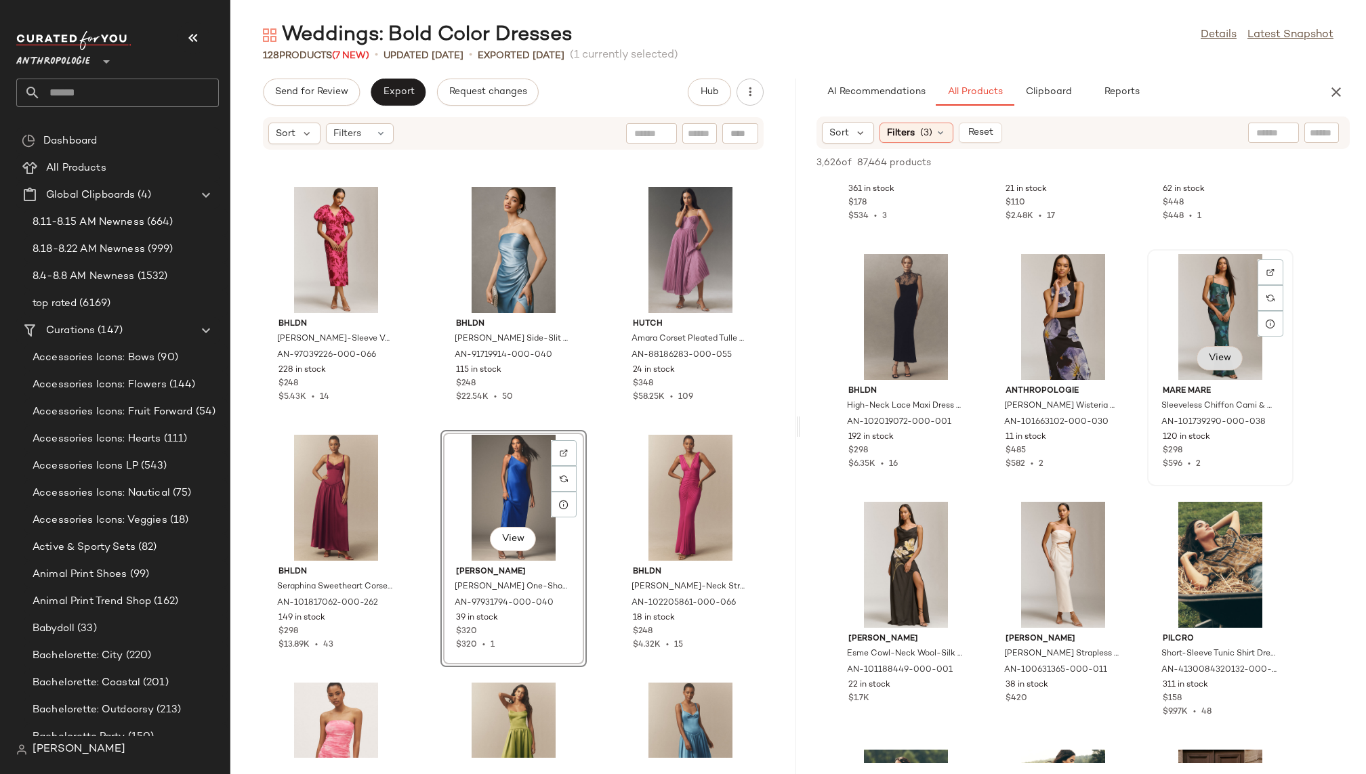
click at [1209, 369] on button "View" at bounding box center [1219, 358] width 46 height 24
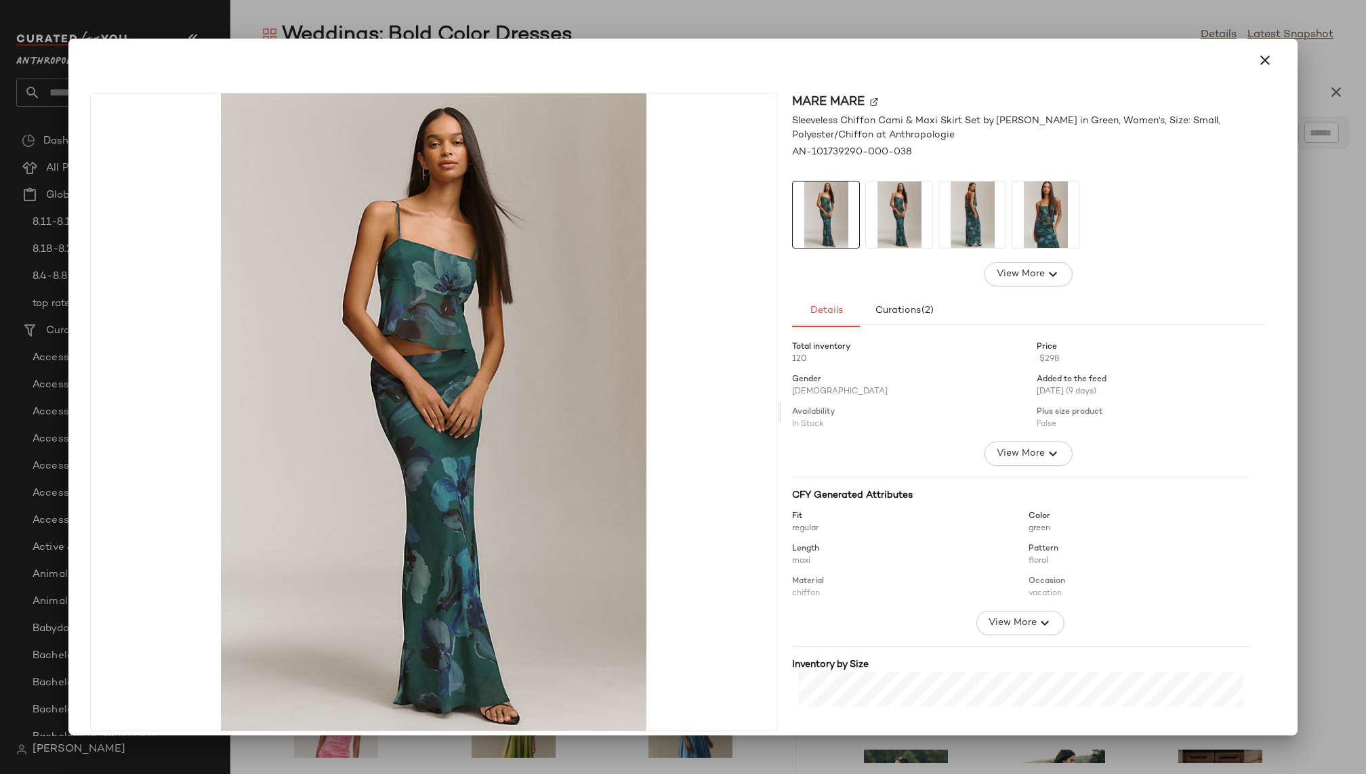
click at [961, 202] on img at bounding box center [972, 215] width 66 height 66
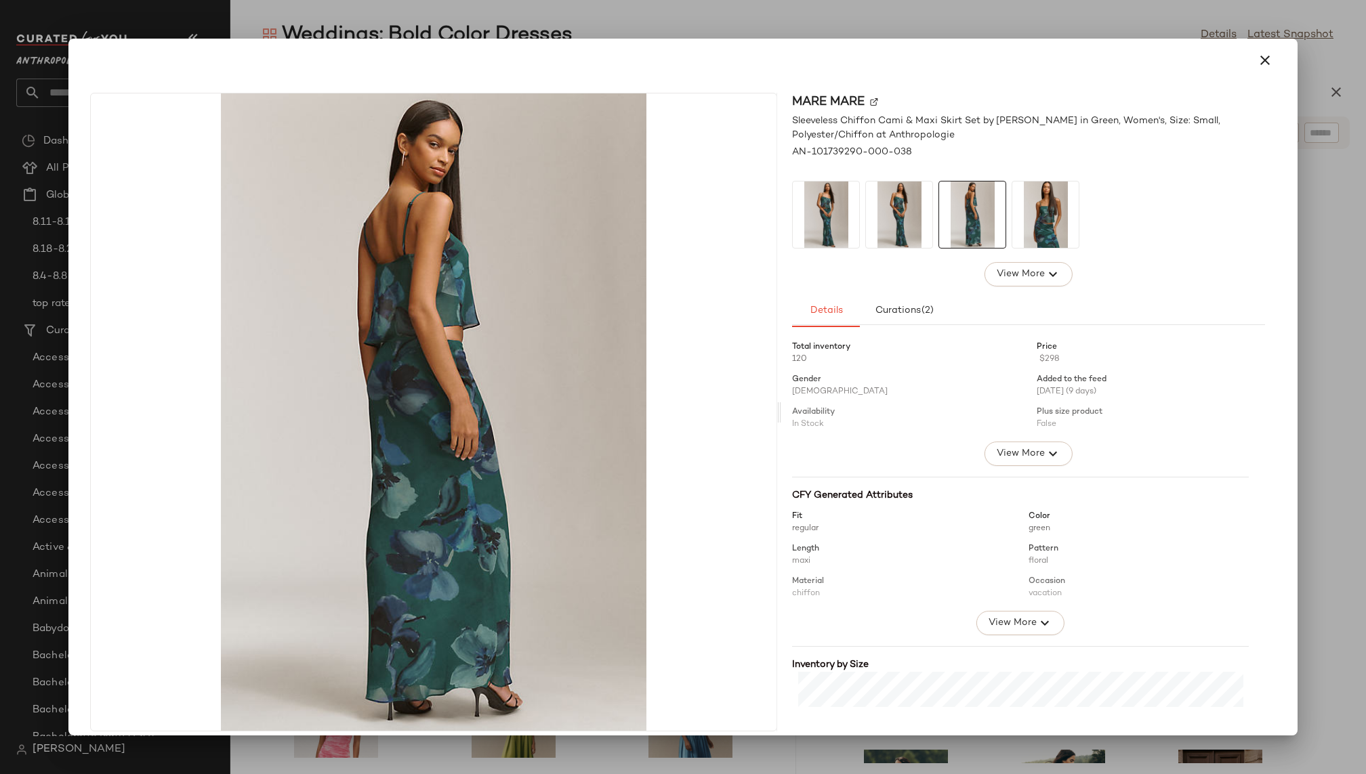
click at [1075, 229] on div at bounding box center [1028, 215] width 473 height 68
click at [1261, 58] on icon "button" at bounding box center [1265, 60] width 16 height 16
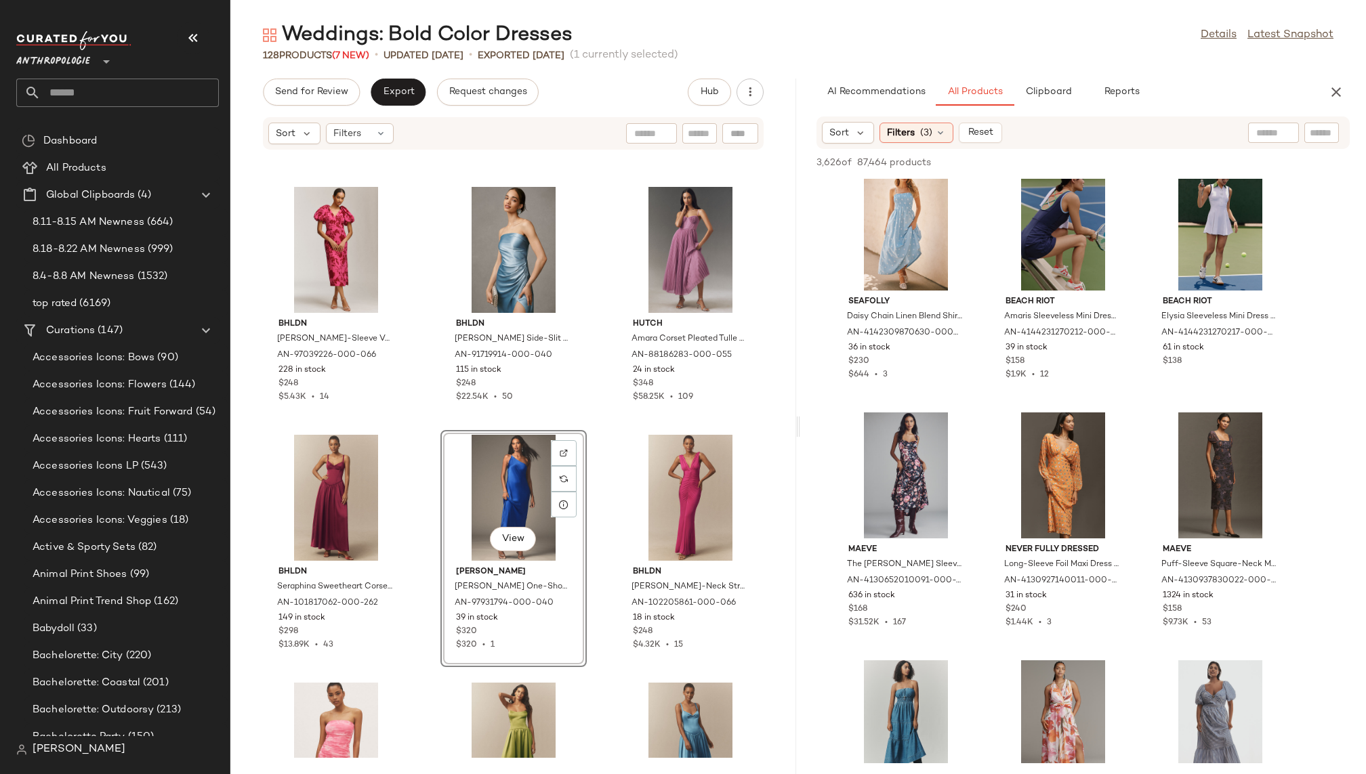
scroll to position [20168, 0]
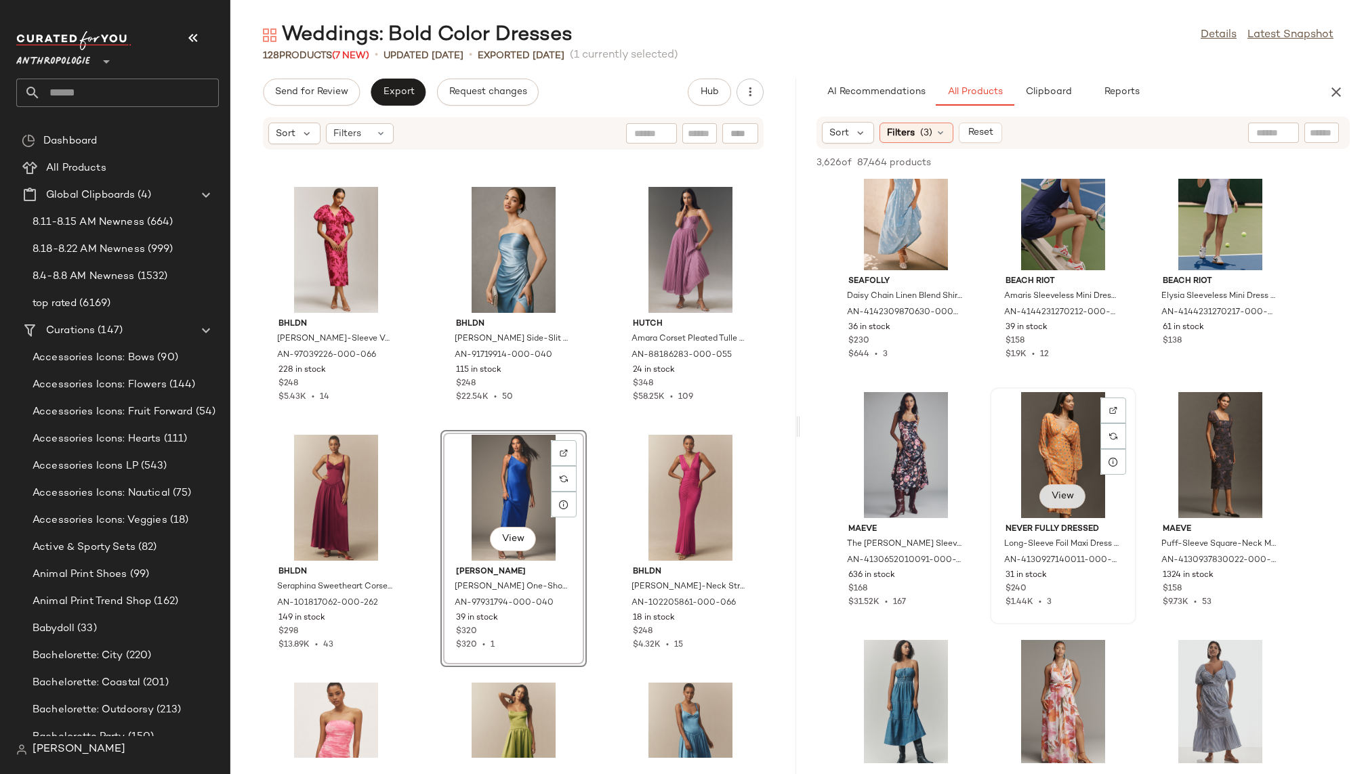
click at [1074, 495] on button "View" at bounding box center [1062, 496] width 46 height 24
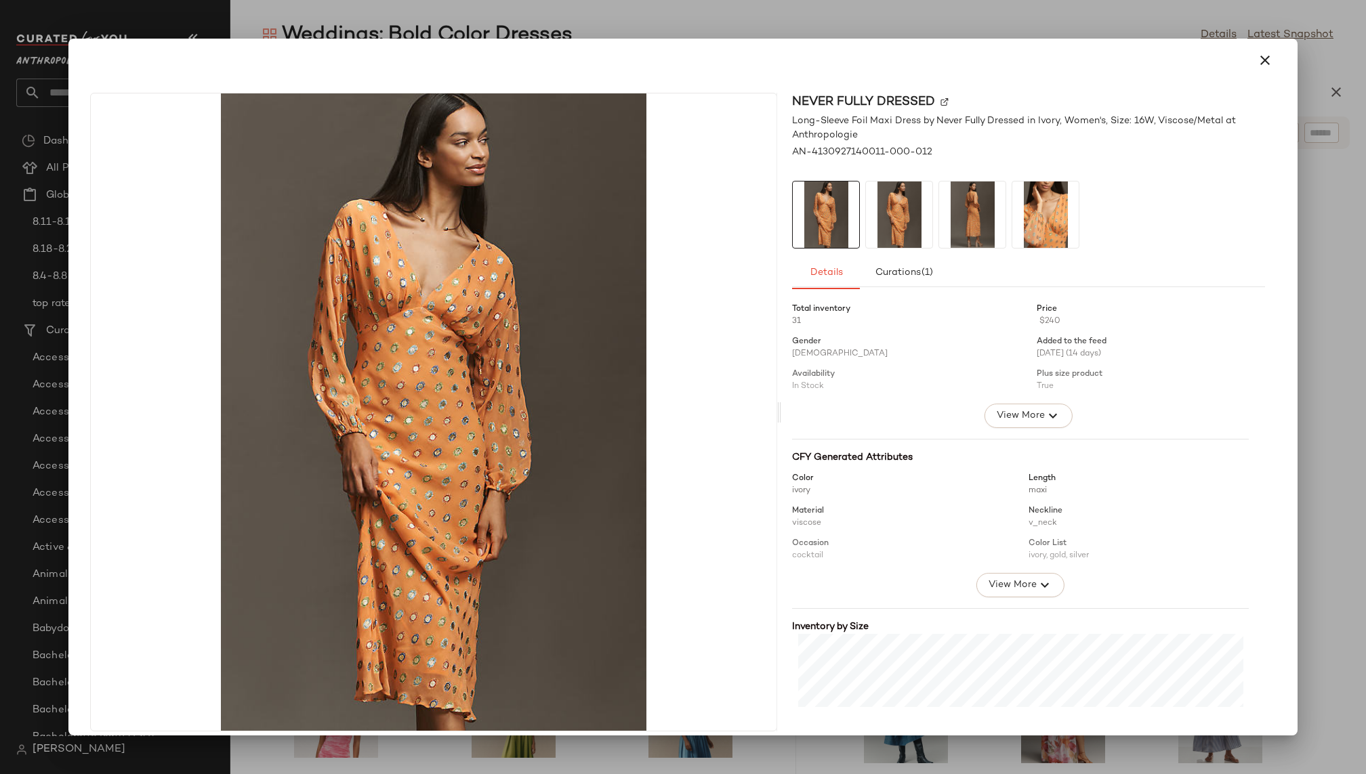
click at [988, 223] on img at bounding box center [972, 215] width 66 height 66
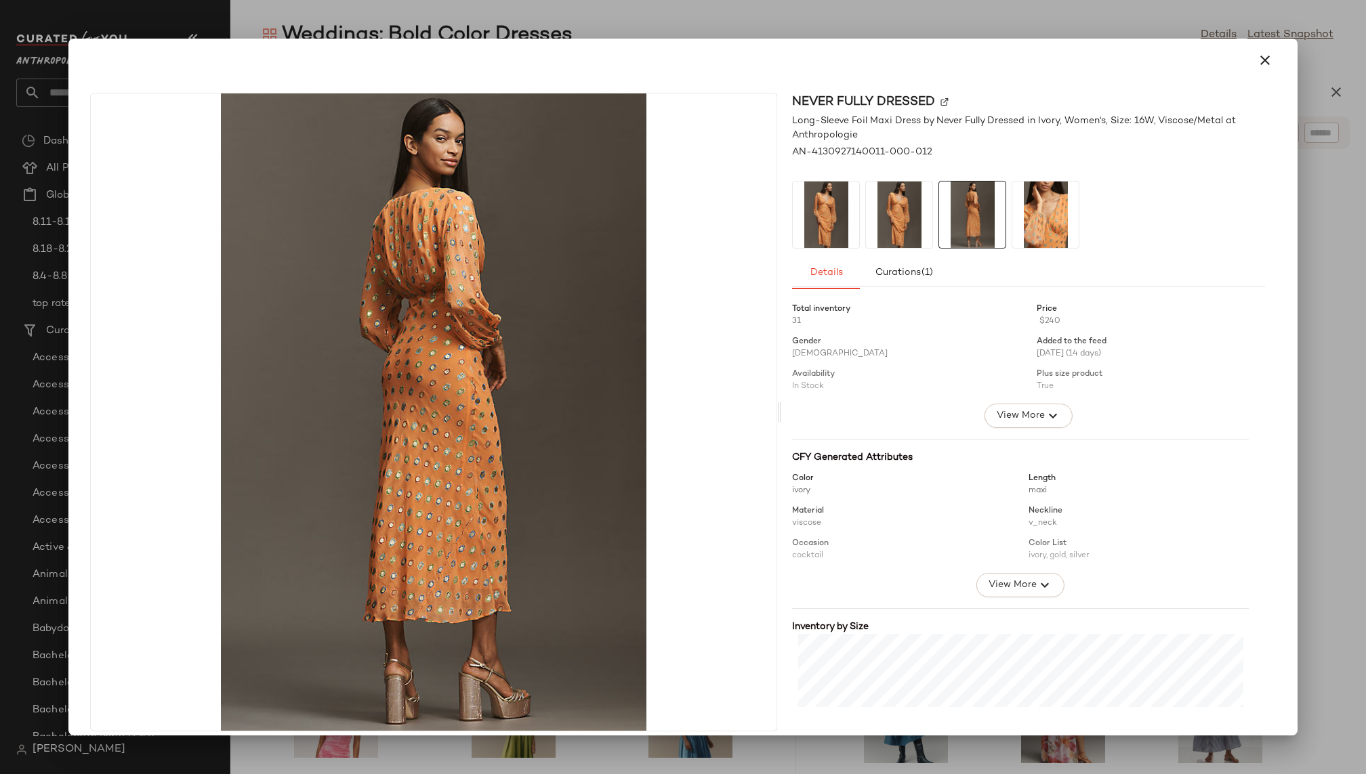
click at [1039, 223] on img at bounding box center [1045, 215] width 66 height 66
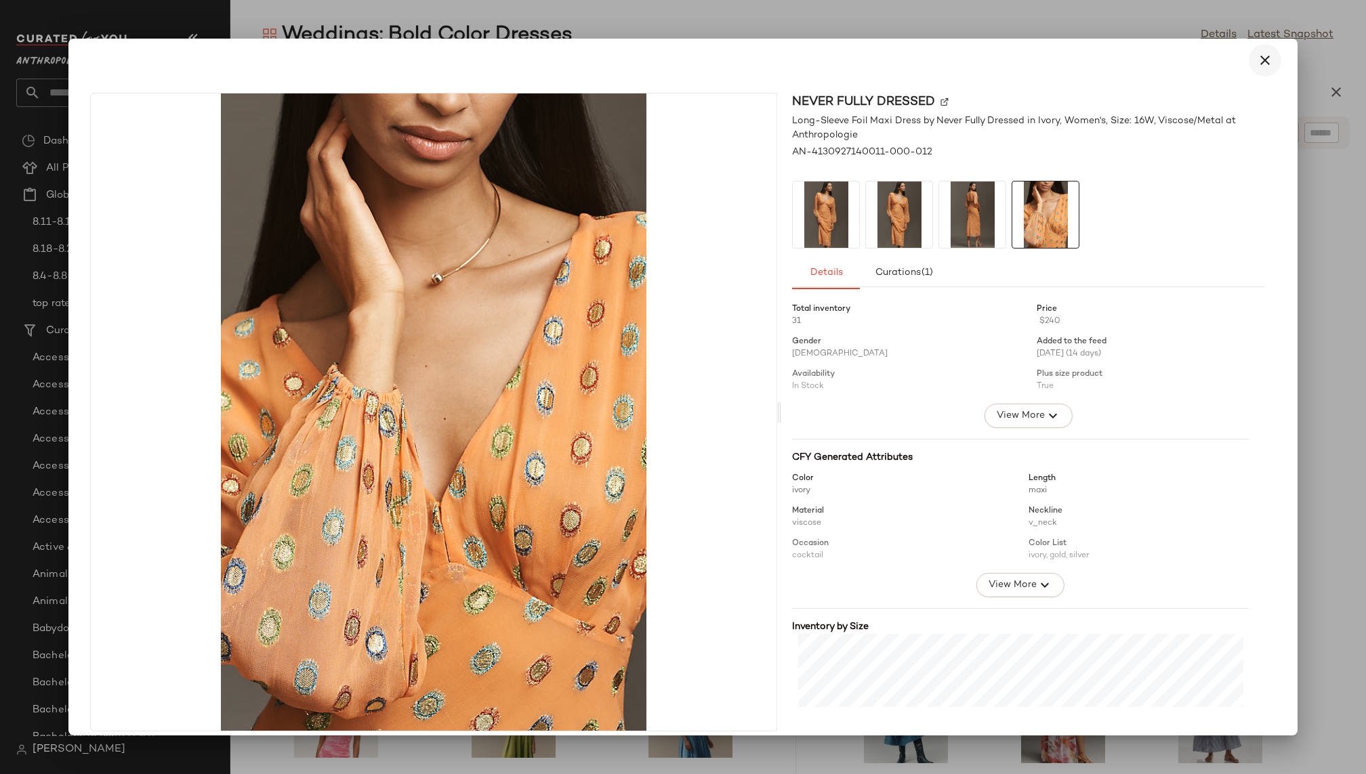
click at [1263, 64] on icon "button" at bounding box center [1265, 60] width 16 height 16
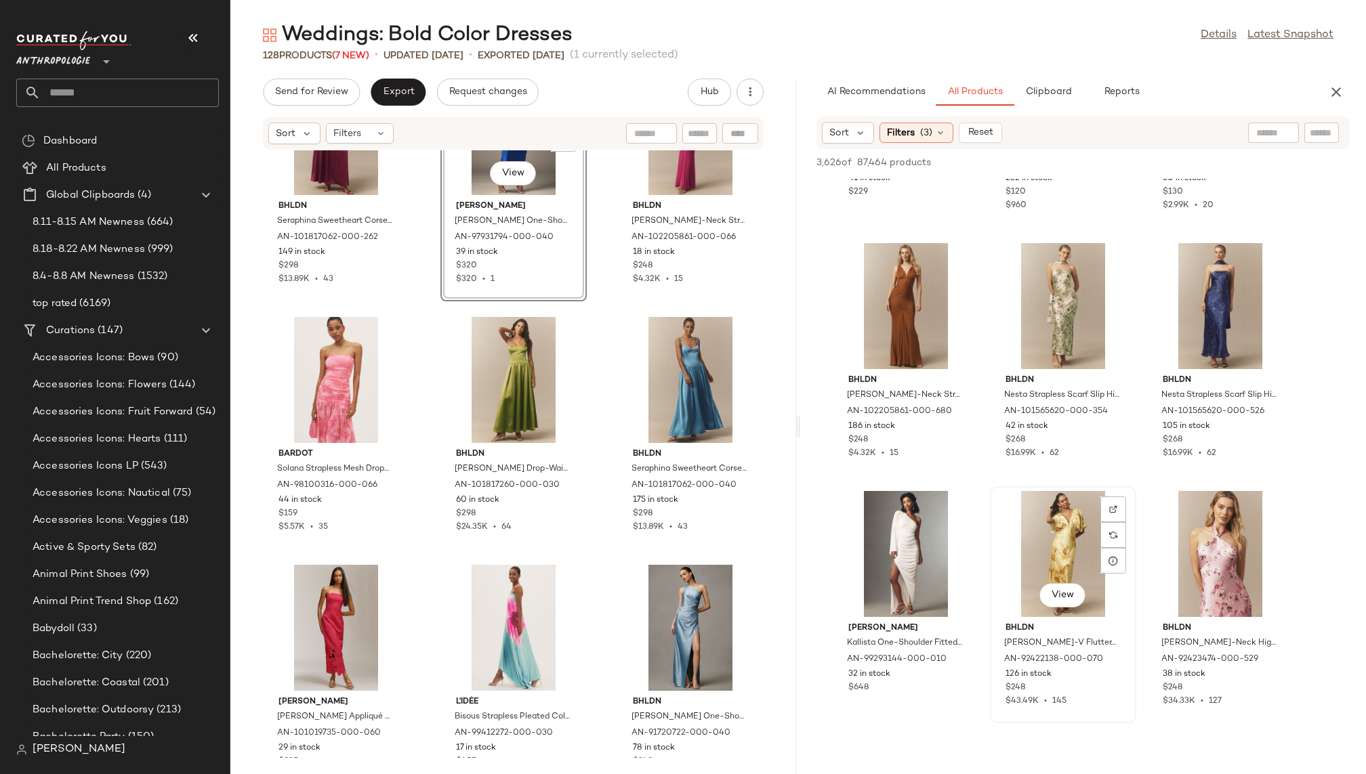
scroll to position [21186, 0]
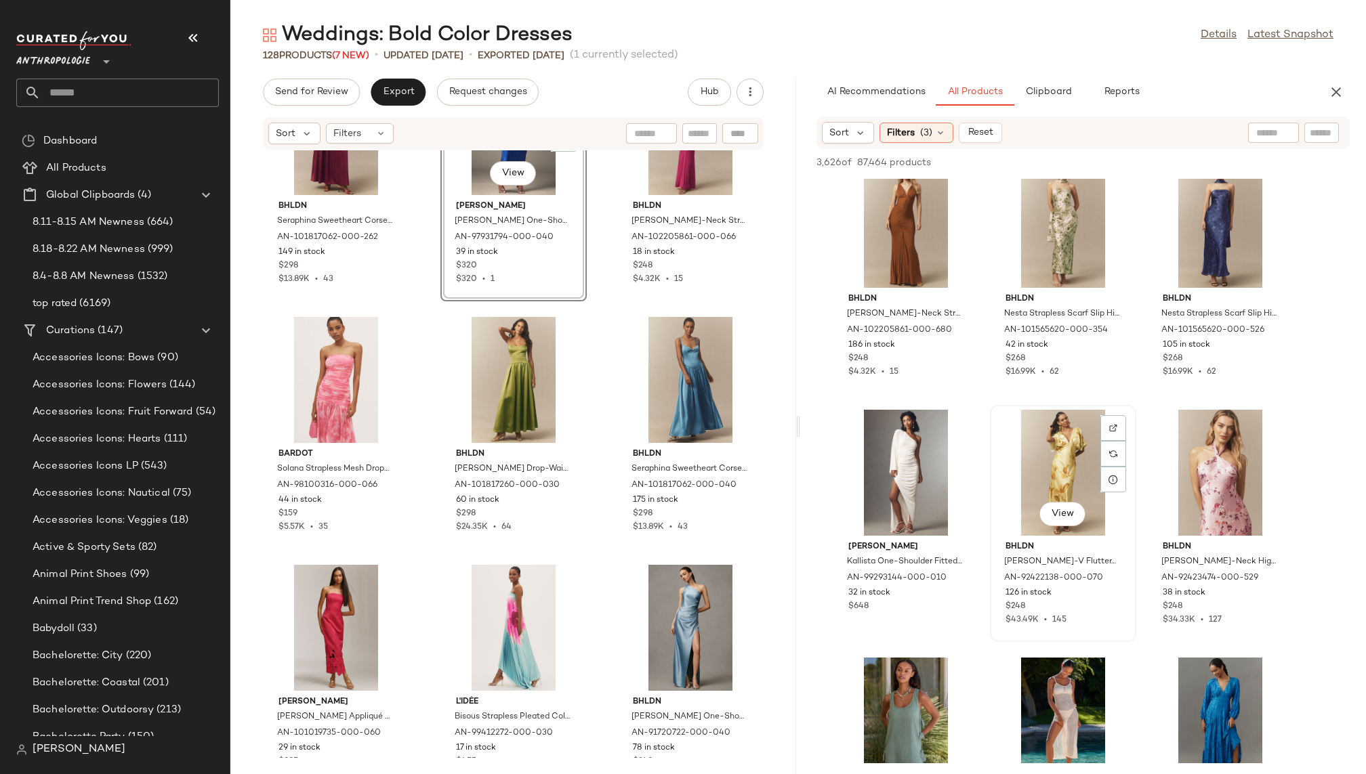
click at [1024, 452] on div "View" at bounding box center [1063, 473] width 137 height 126
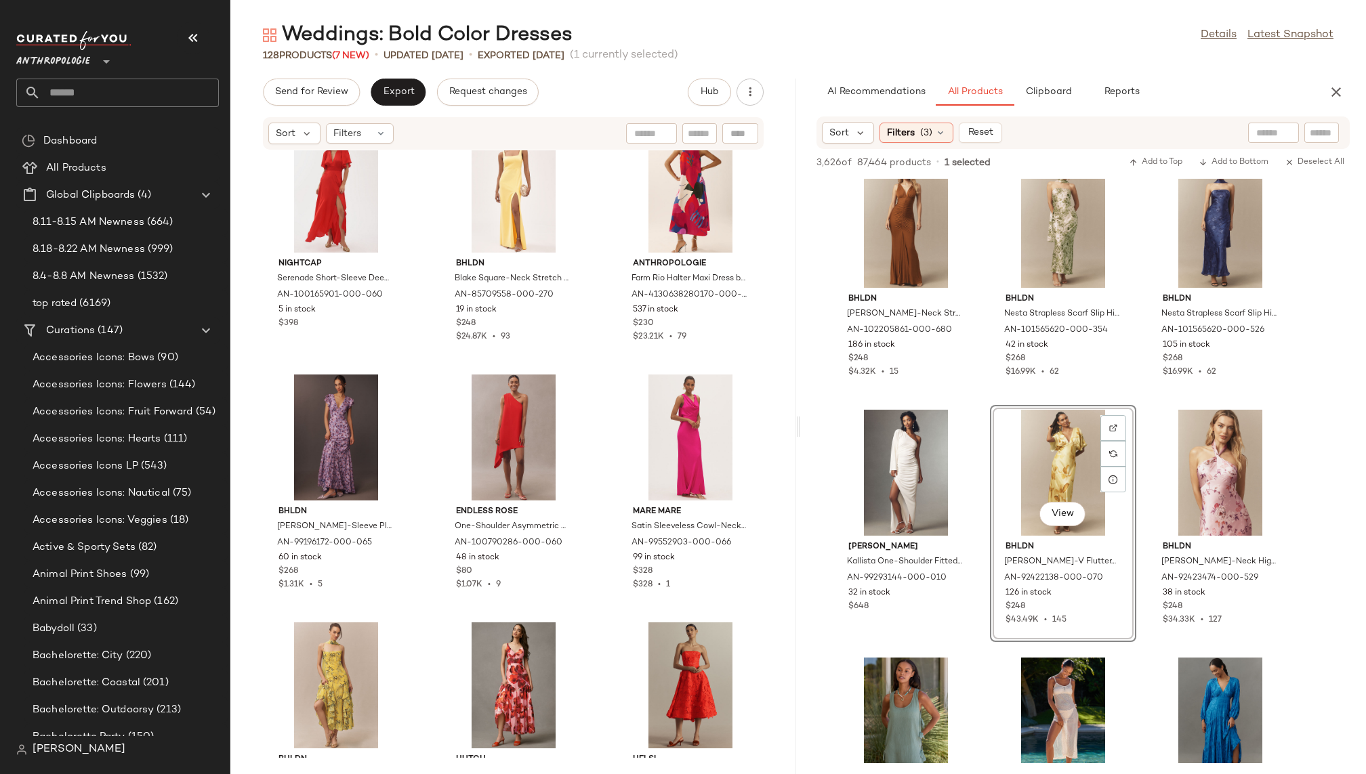
scroll to position [5021, 0]
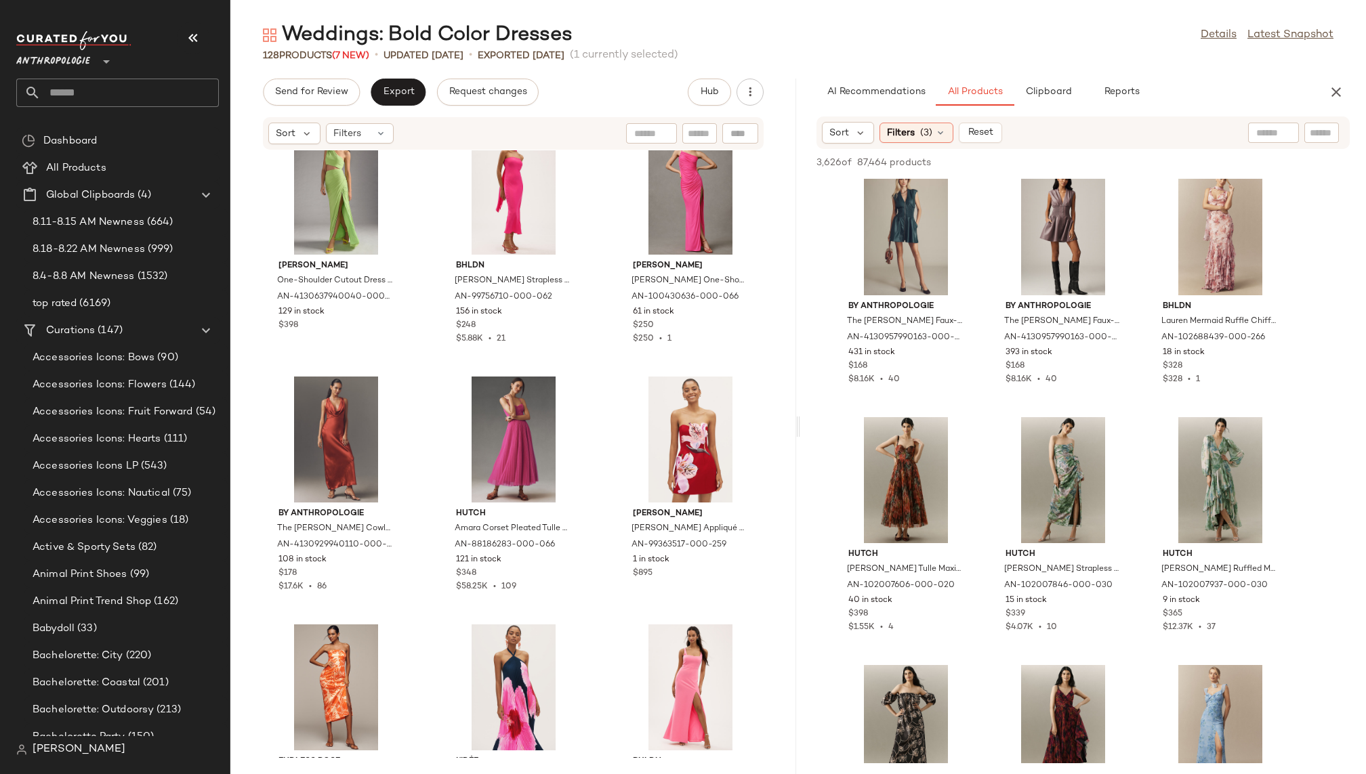
scroll to position [26364, 0]
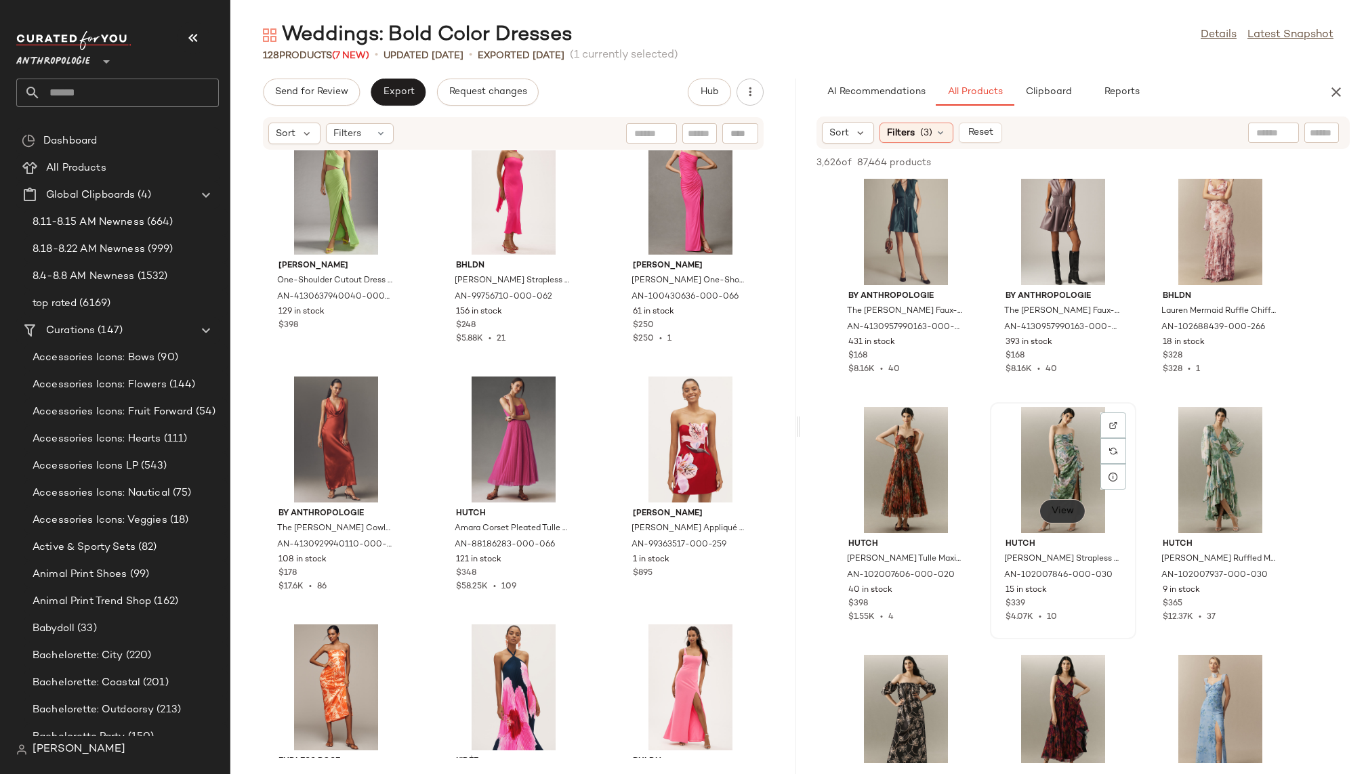
click at [1066, 512] on span "View" at bounding box center [1062, 511] width 23 height 11
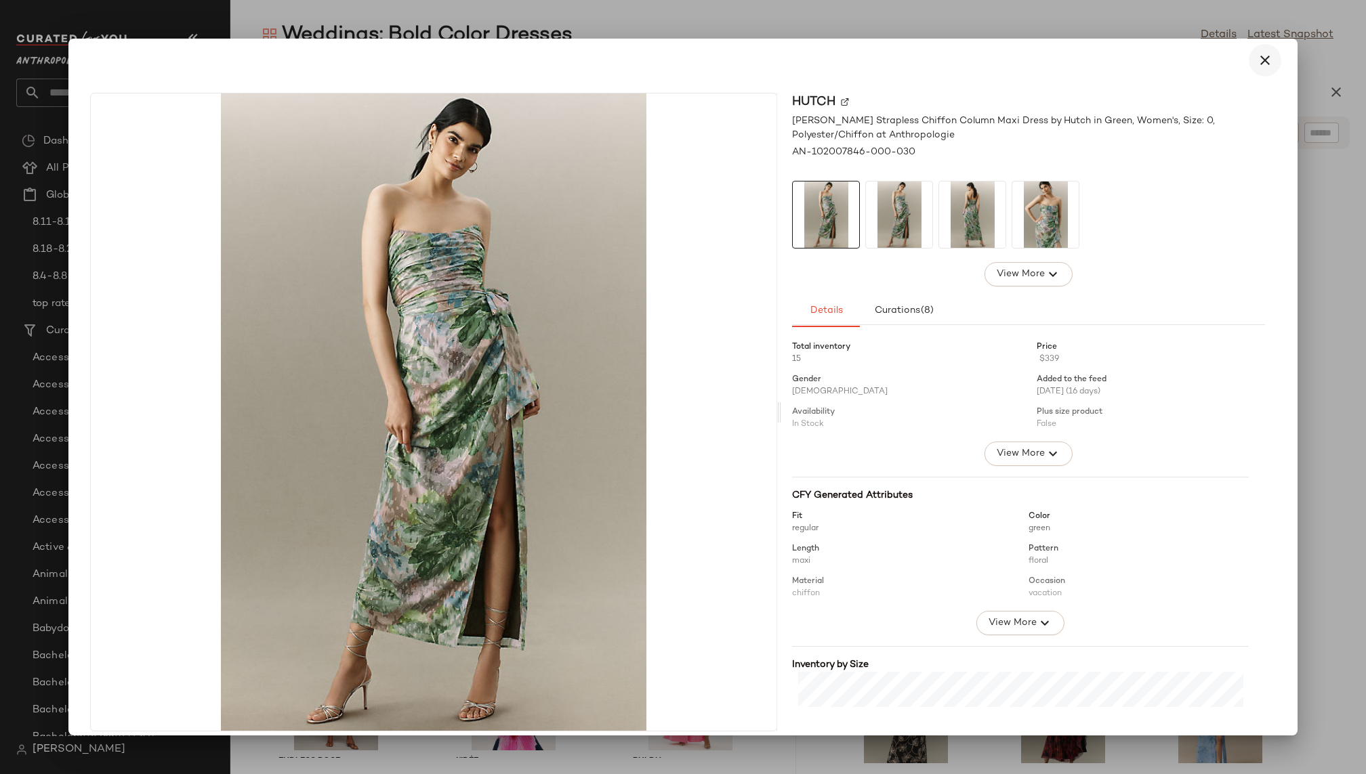
click at [1251, 70] on button "button" at bounding box center [1265, 60] width 33 height 33
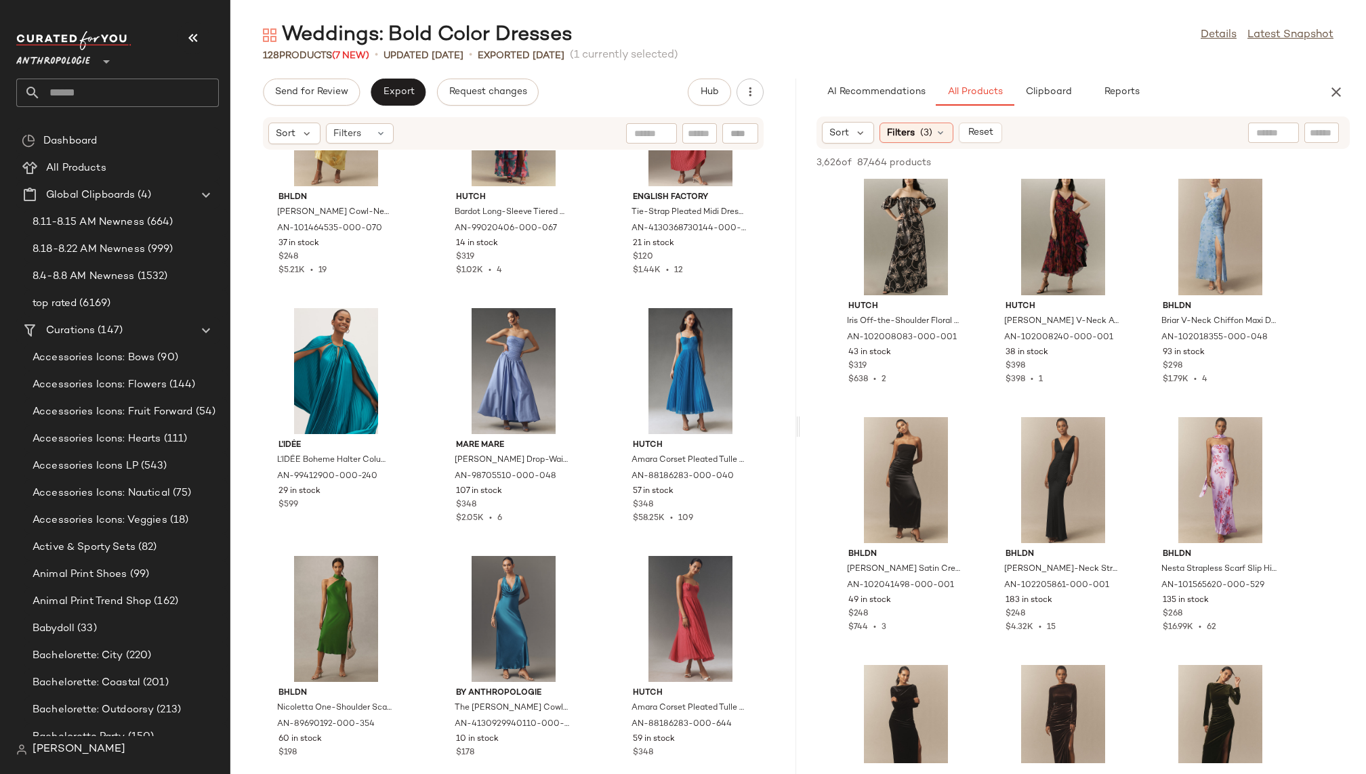
scroll to position [8046, 0]
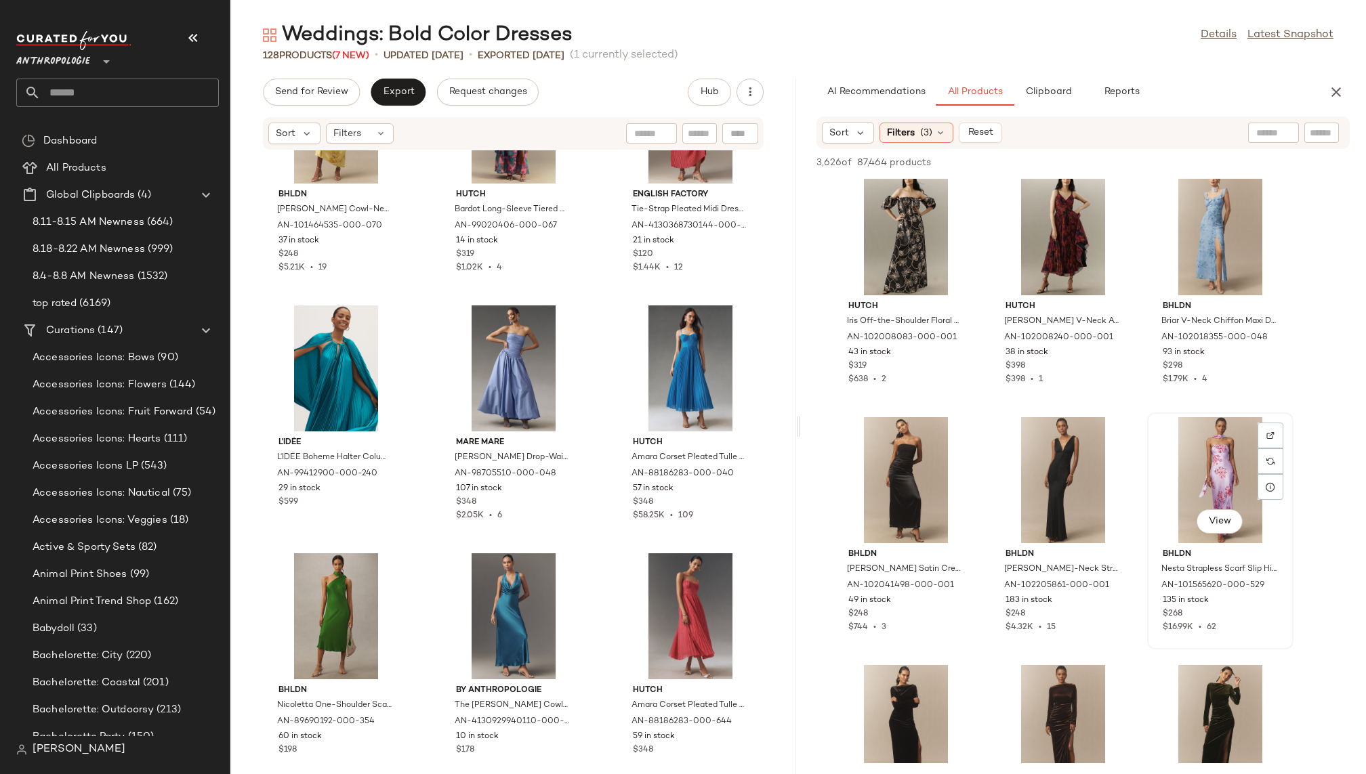
click at [1188, 465] on div "View" at bounding box center [1220, 480] width 137 height 126
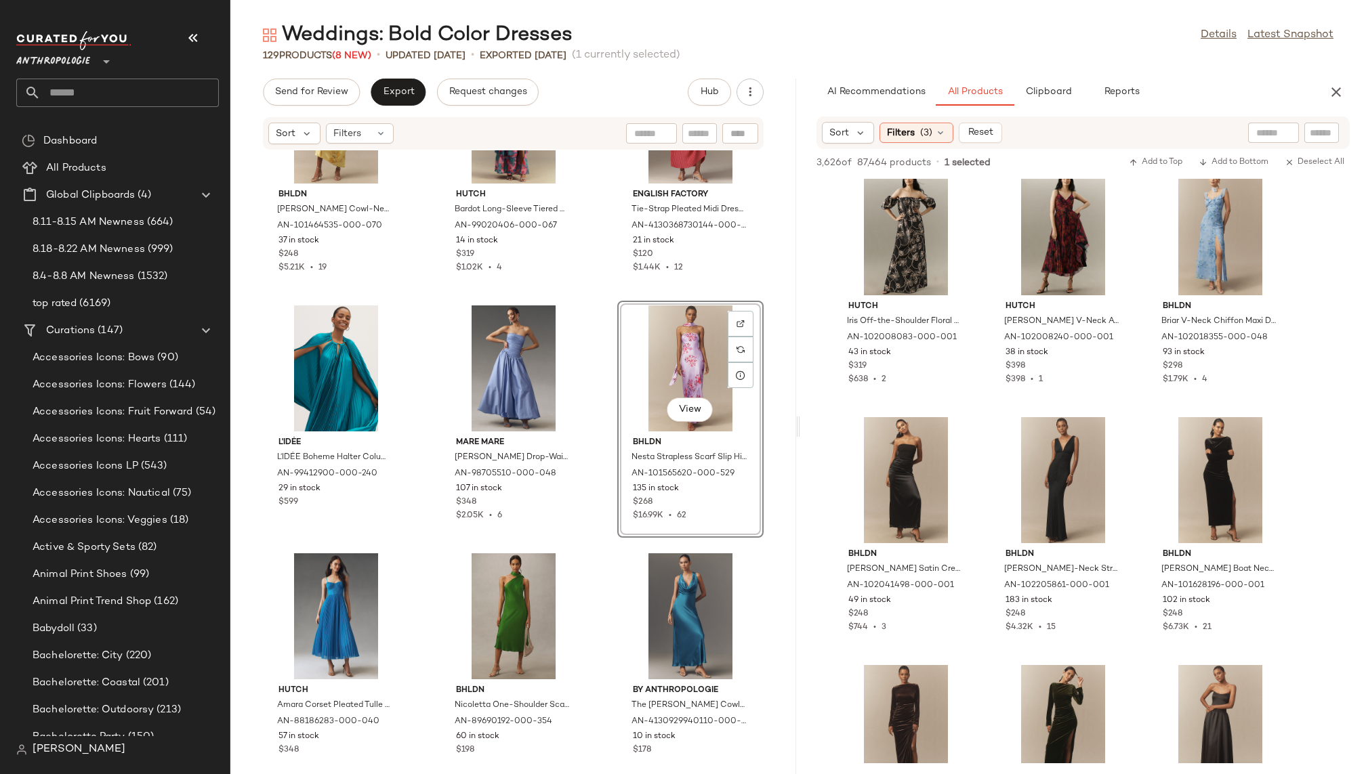
click at [751, 544] on div "BHLDN Abigail Asymmetric Cowl-Neck High-Shine Satin Maxi Dress by BHLDN in Gold…" at bounding box center [513, 454] width 566 height 608
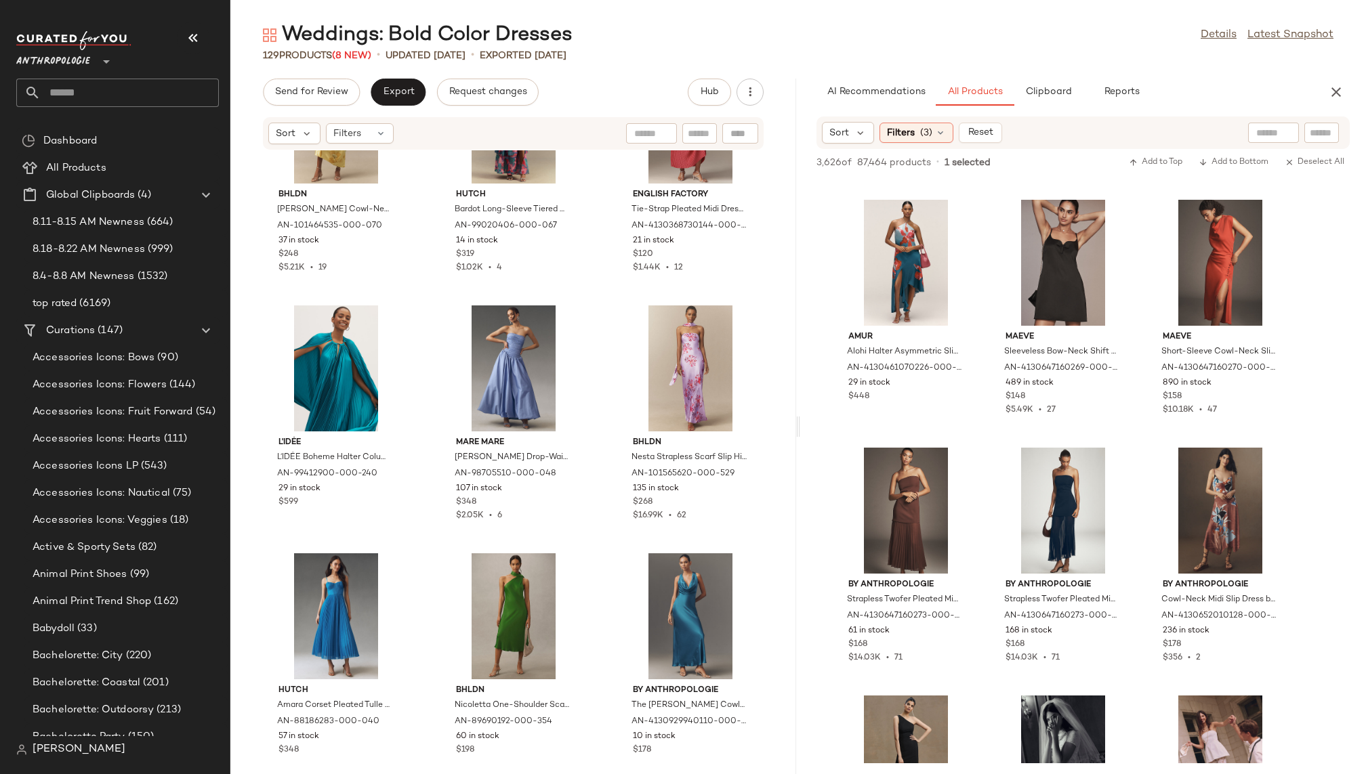
scroll to position [65121, 0]
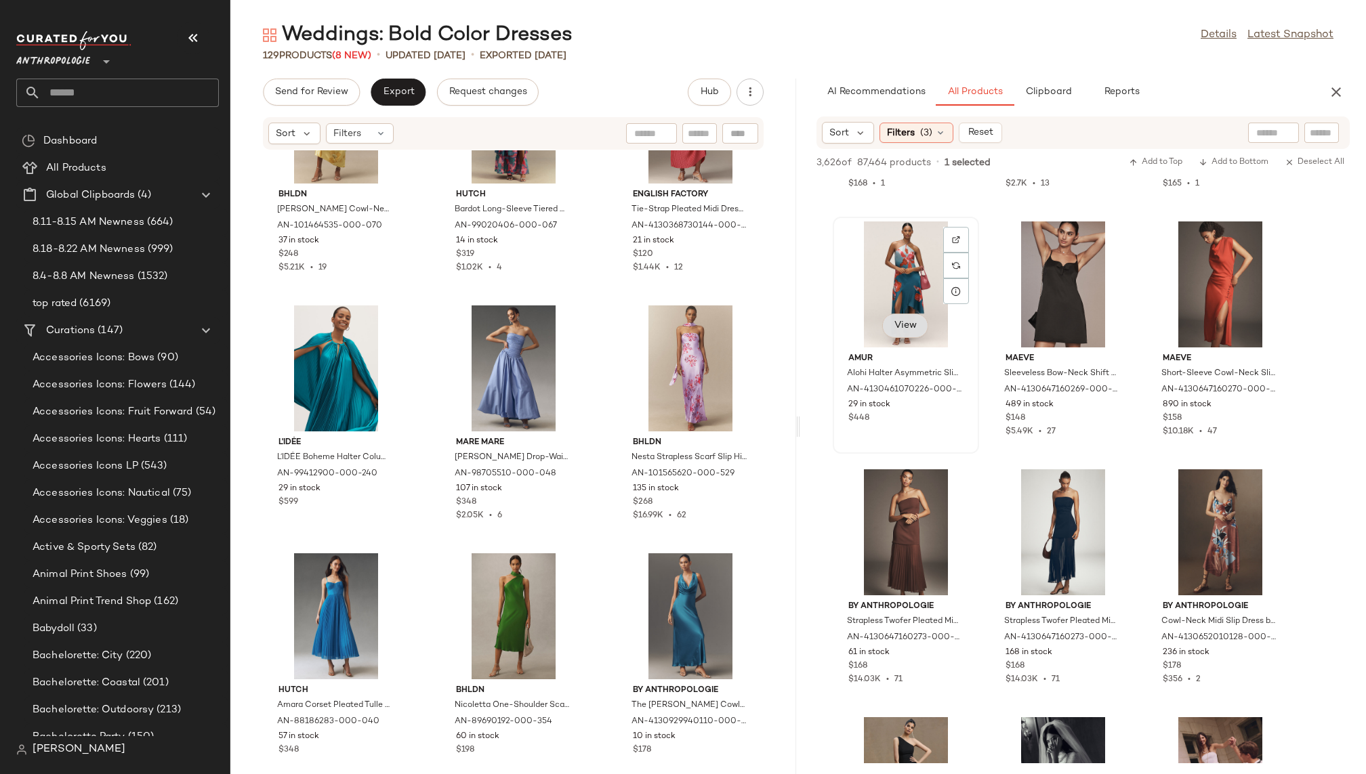
click at [908, 320] on span "View" at bounding box center [905, 325] width 23 height 11
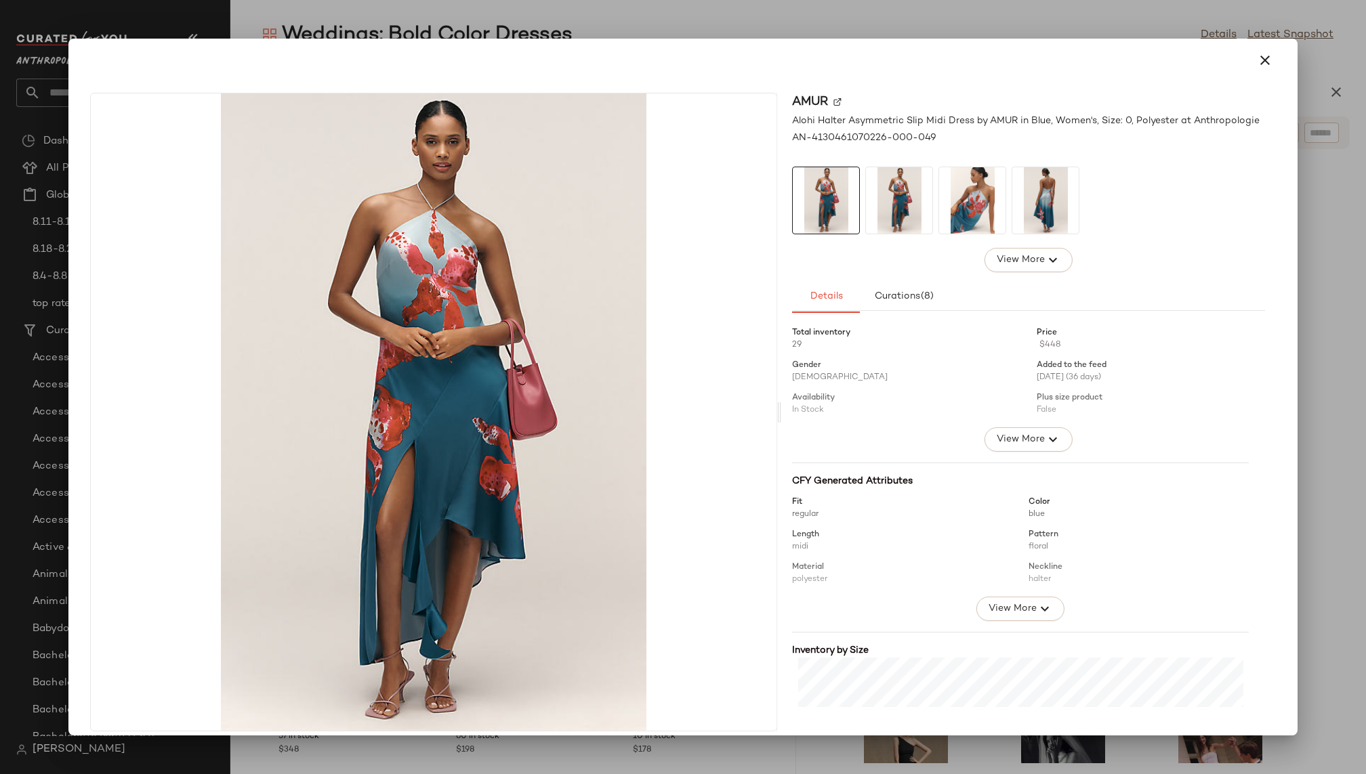
click at [1030, 197] on img at bounding box center [1045, 200] width 66 height 66
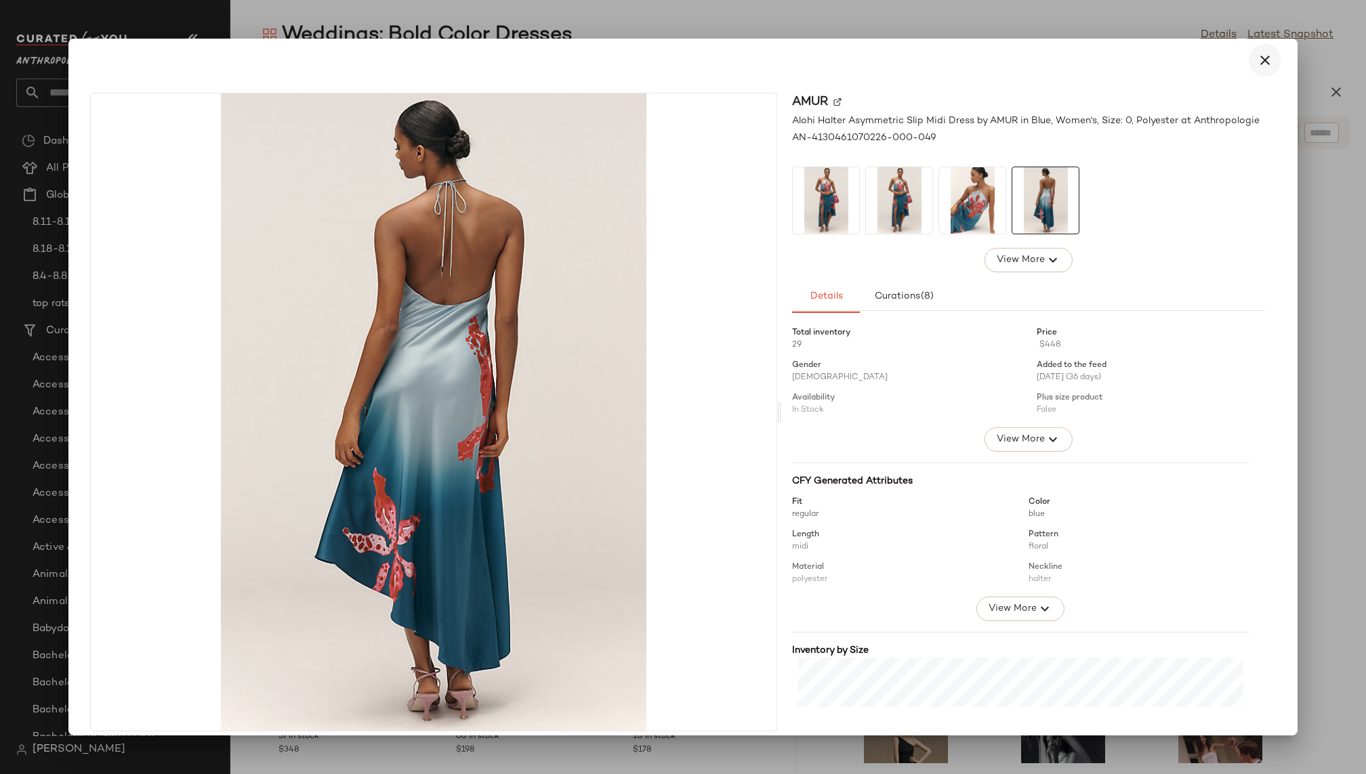
click at [1258, 62] on icon "button" at bounding box center [1265, 60] width 16 height 16
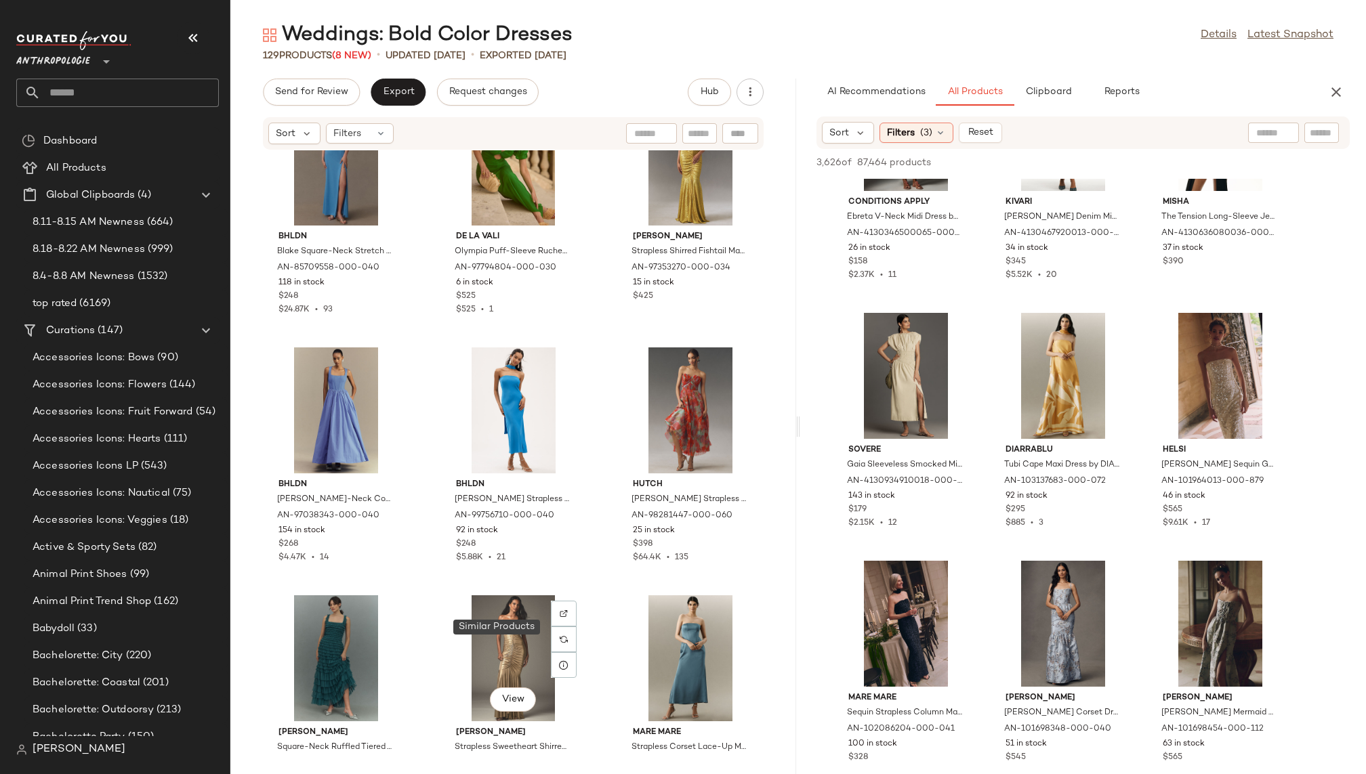
scroll to position [9513, 0]
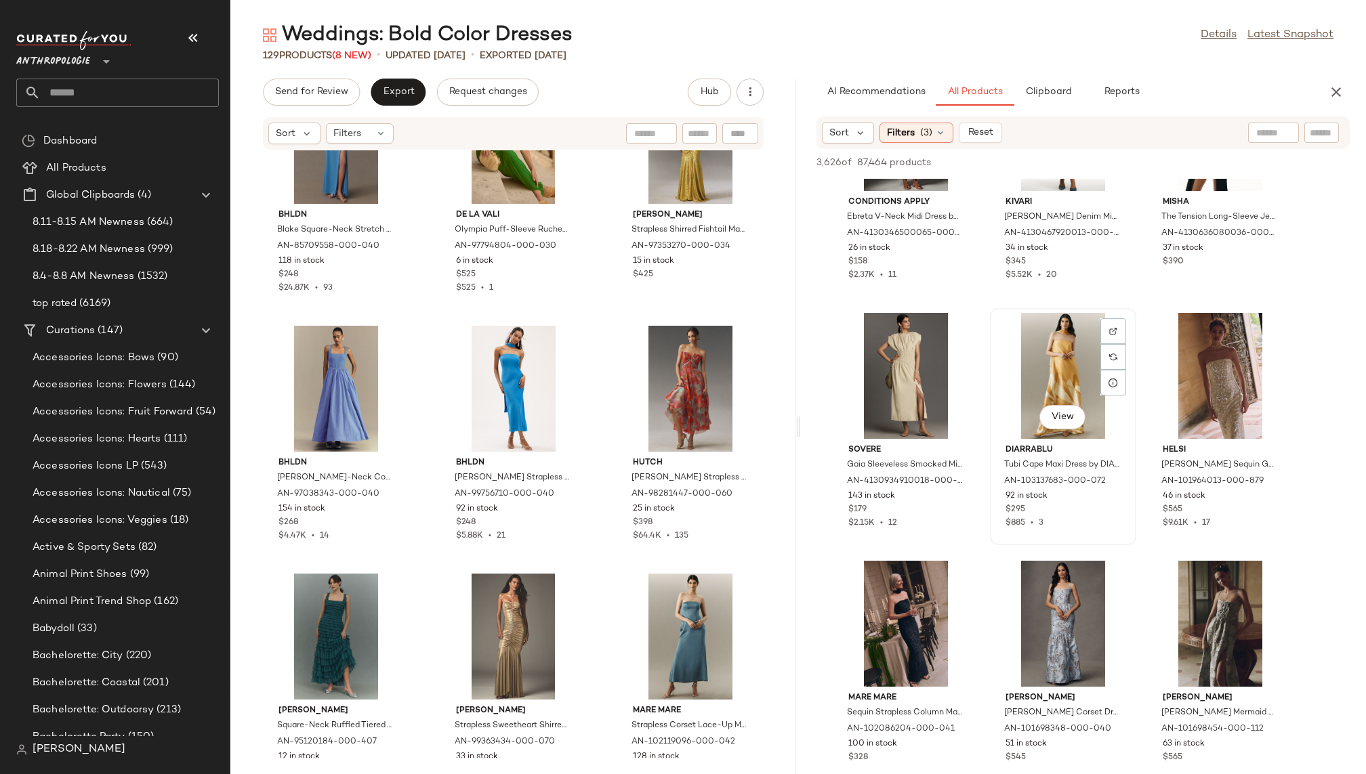
click at [1034, 382] on div "View" at bounding box center [1063, 376] width 137 height 126
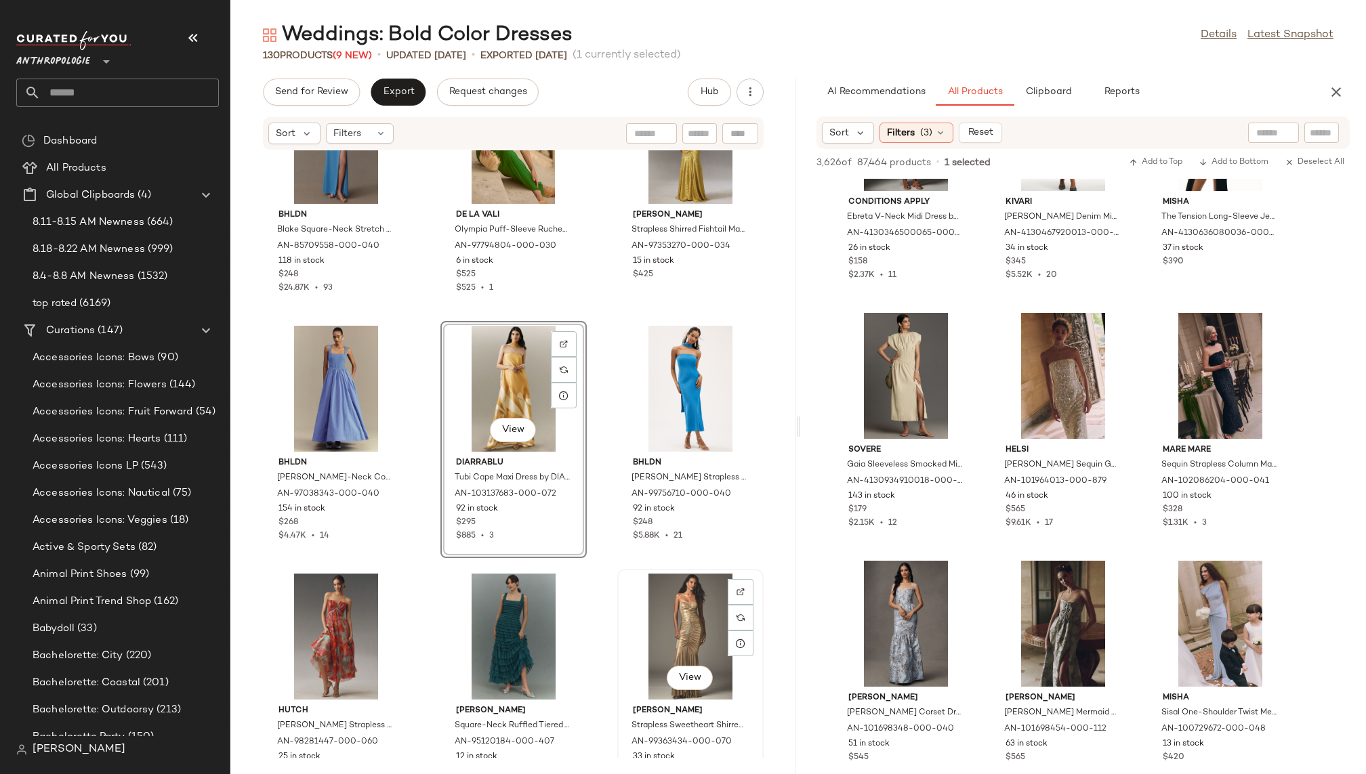
click at [622, 598] on div "View" at bounding box center [690, 637] width 137 height 126
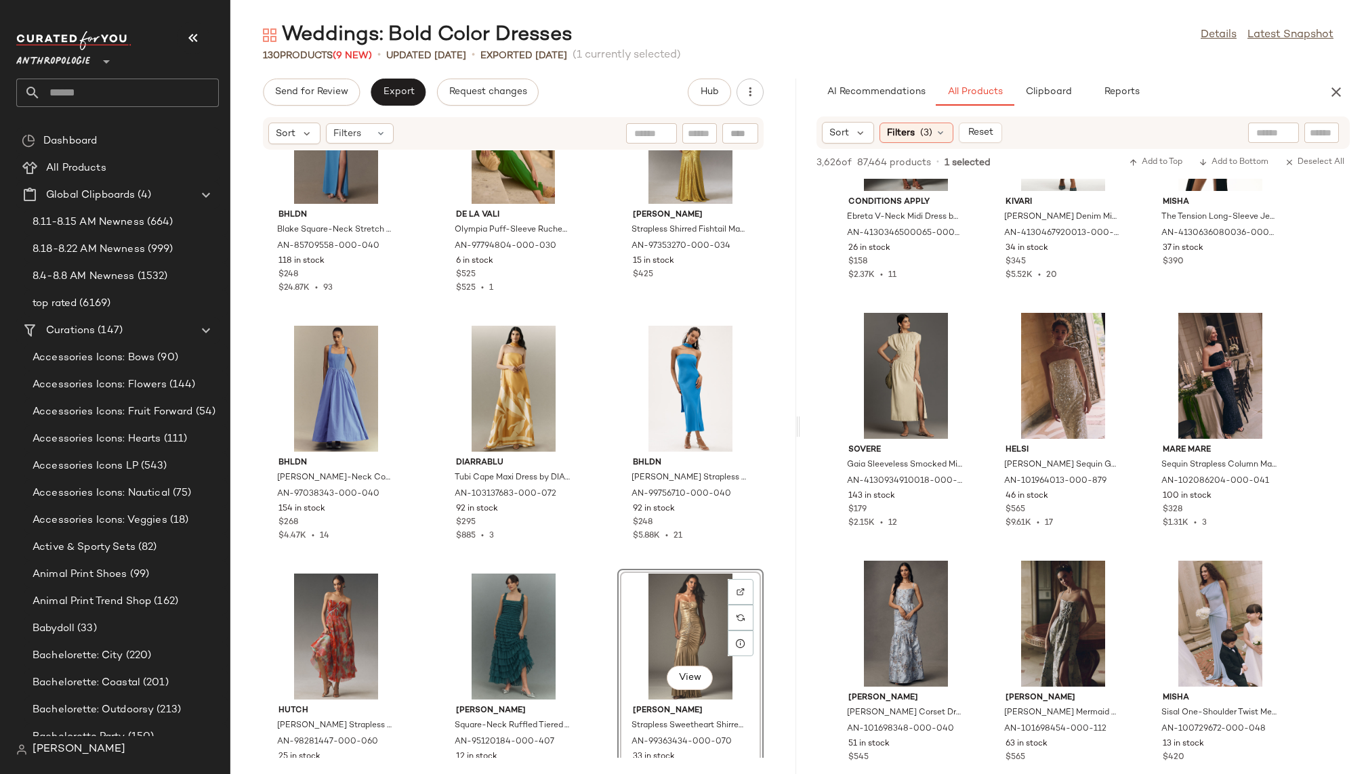
click at [597, 621] on div "BHLDN Blake Square-Neck Stretch Crepe Maxi Dress by BHLDN in Blue, Women's, Siz…" at bounding box center [513, 454] width 566 height 608
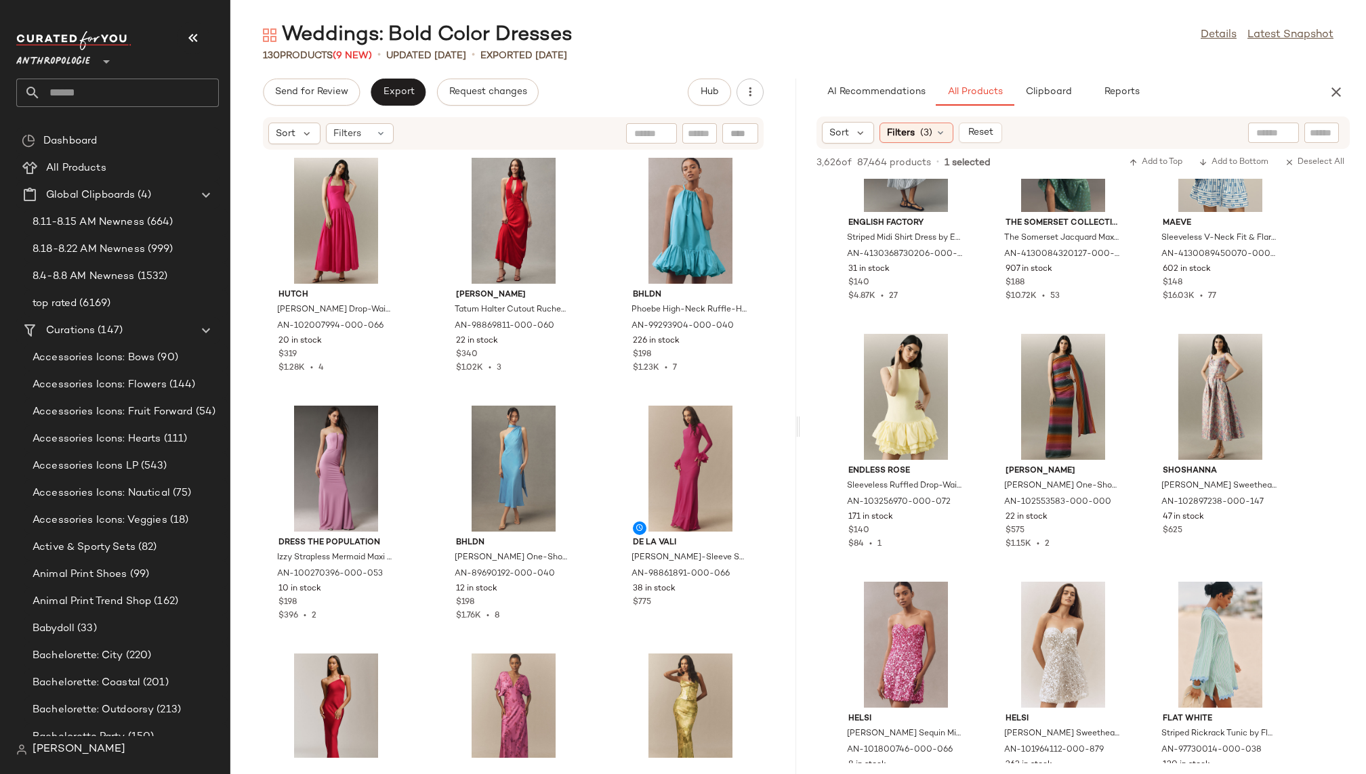
scroll to position [71744, 0]
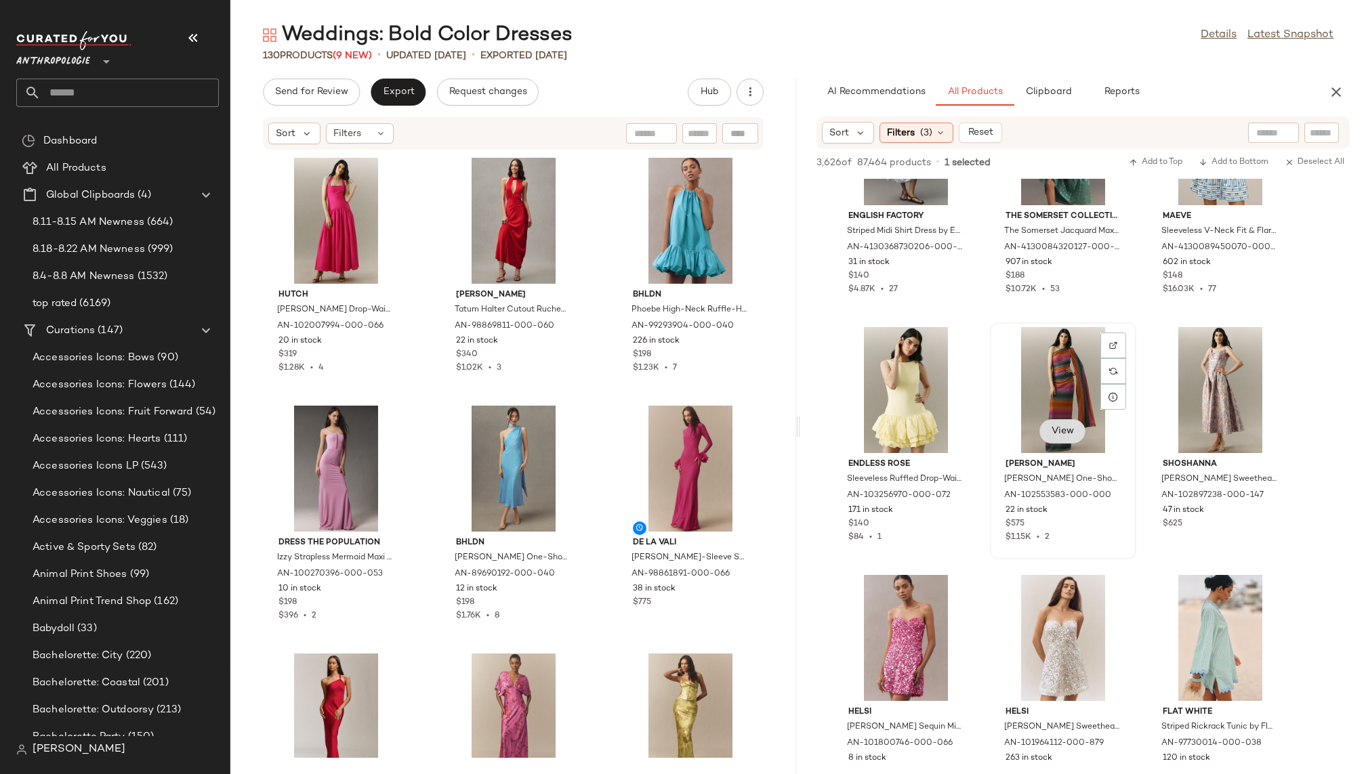
click at [1059, 436] on span "View" at bounding box center [1062, 431] width 23 height 11
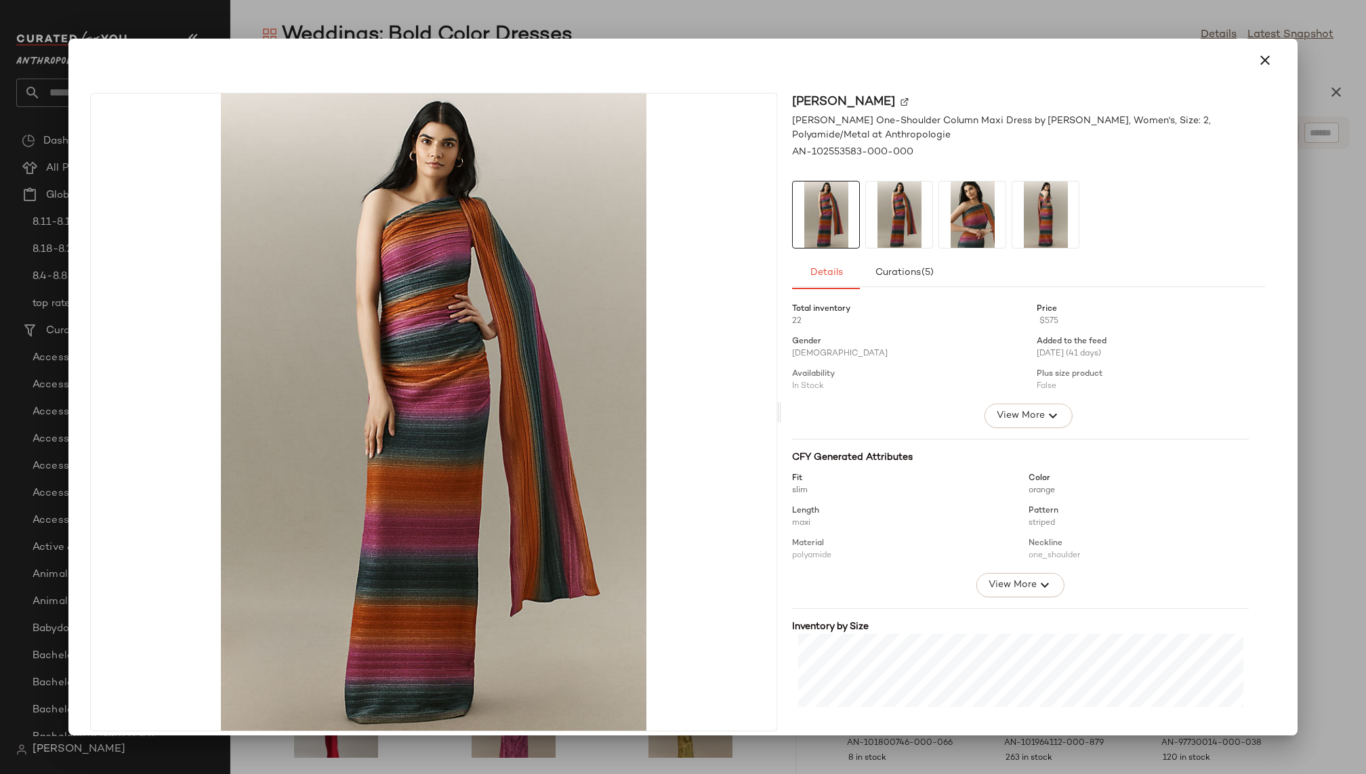
click at [960, 219] on img at bounding box center [972, 215] width 66 height 66
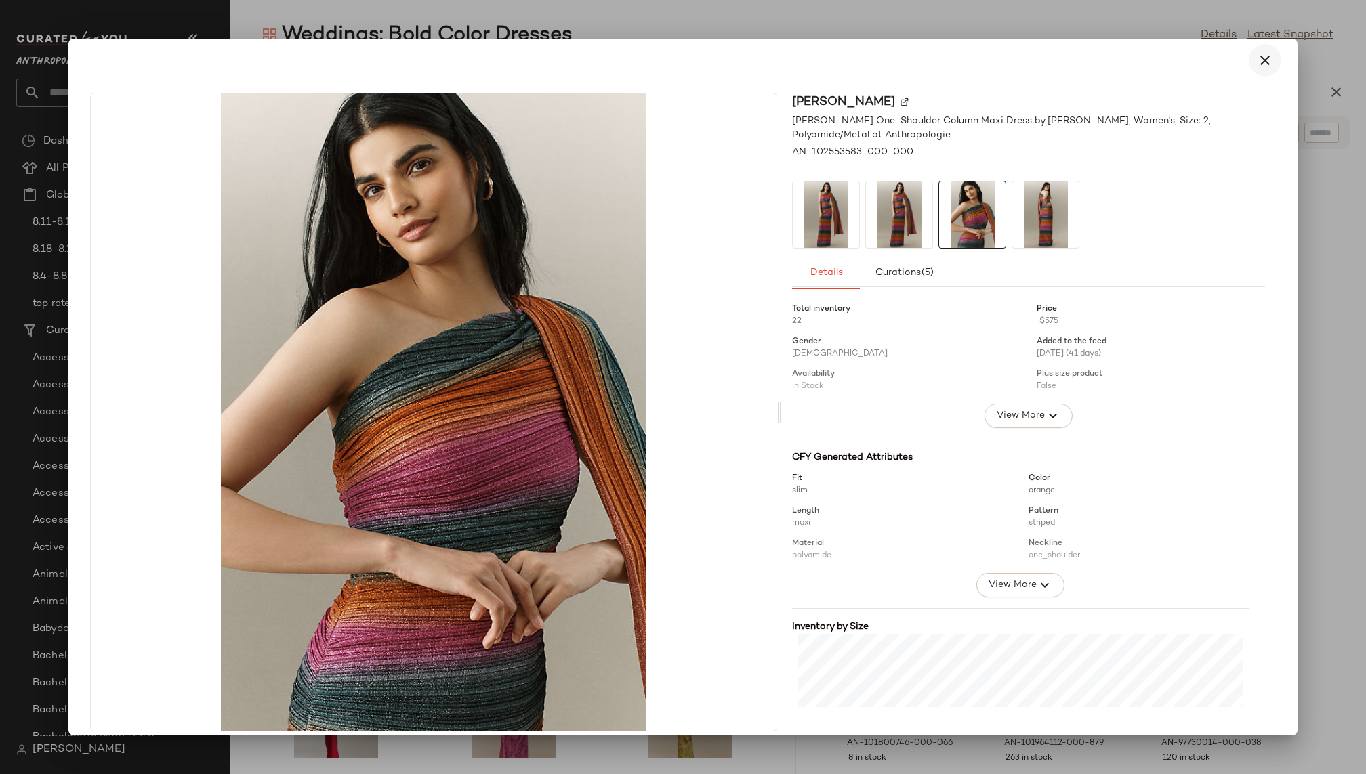
click at [1257, 59] on icon "button" at bounding box center [1265, 60] width 16 height 16
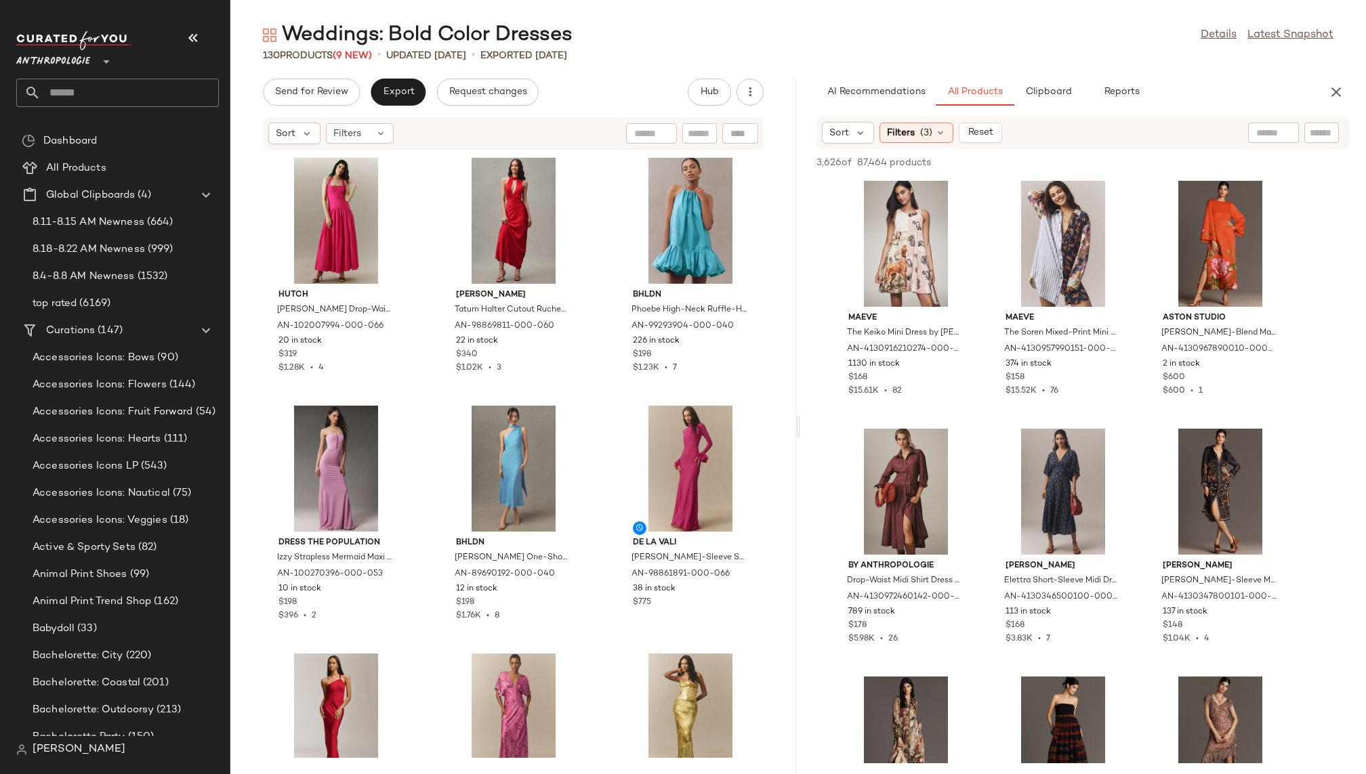
scroll to position [73154, 0]
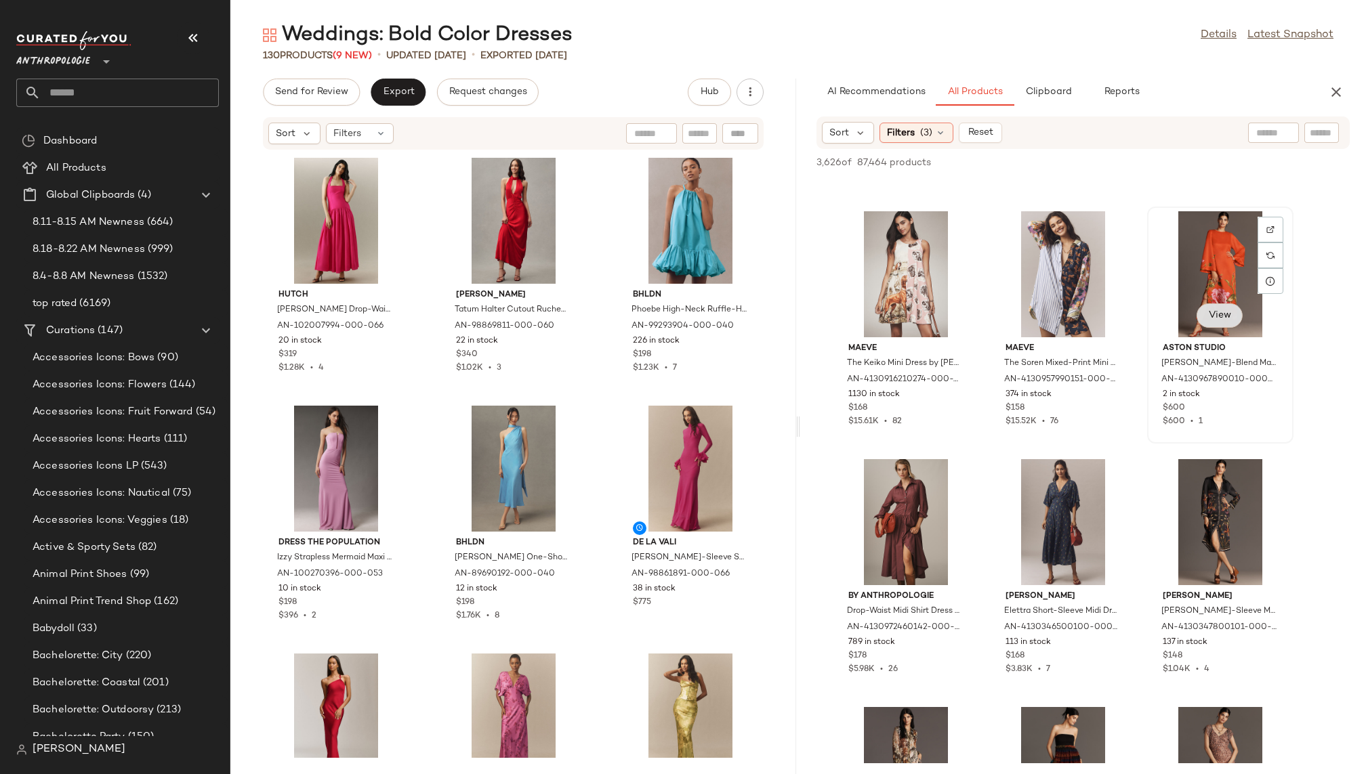
click at [1210, 317] on span "View" at bounding box center [1219, 315] width 23 height 11
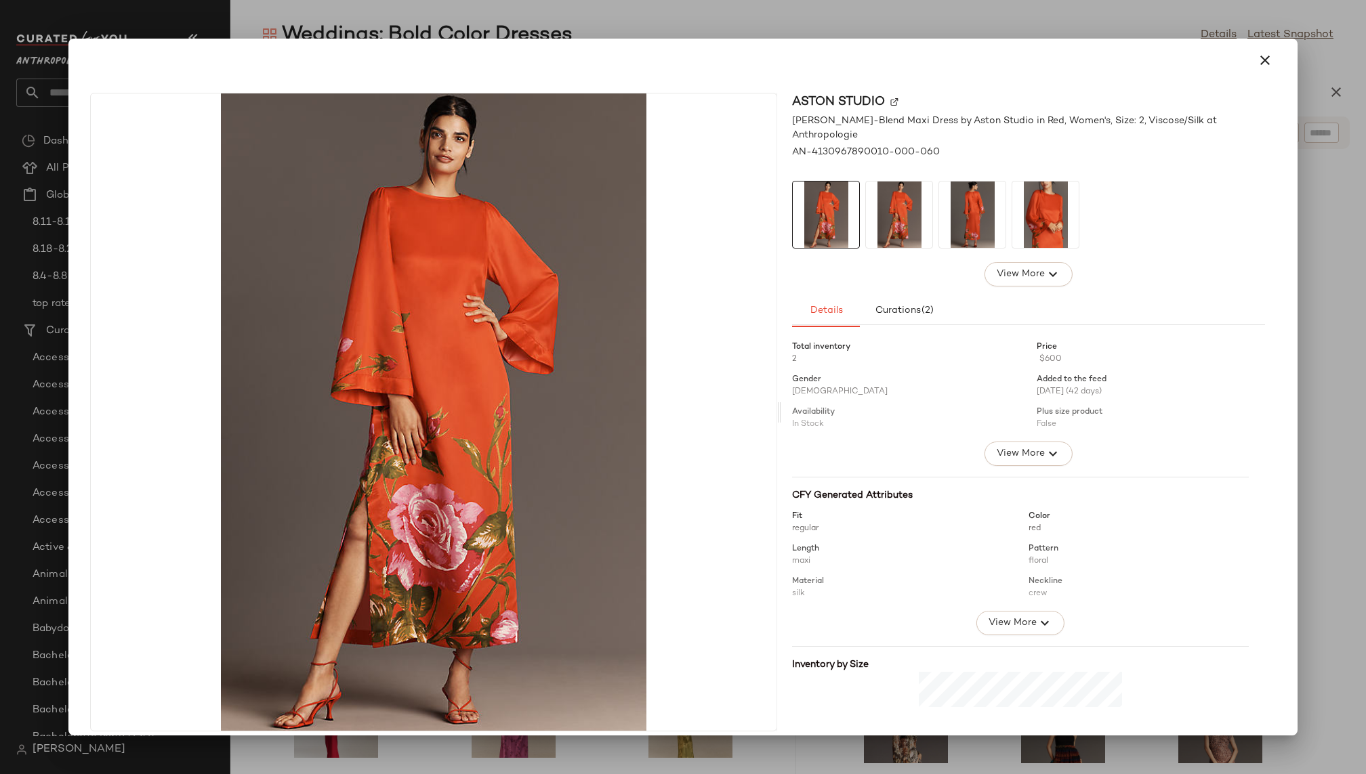
click at [955, 211] on img at bounding box center [972, 215] width 66 height 66
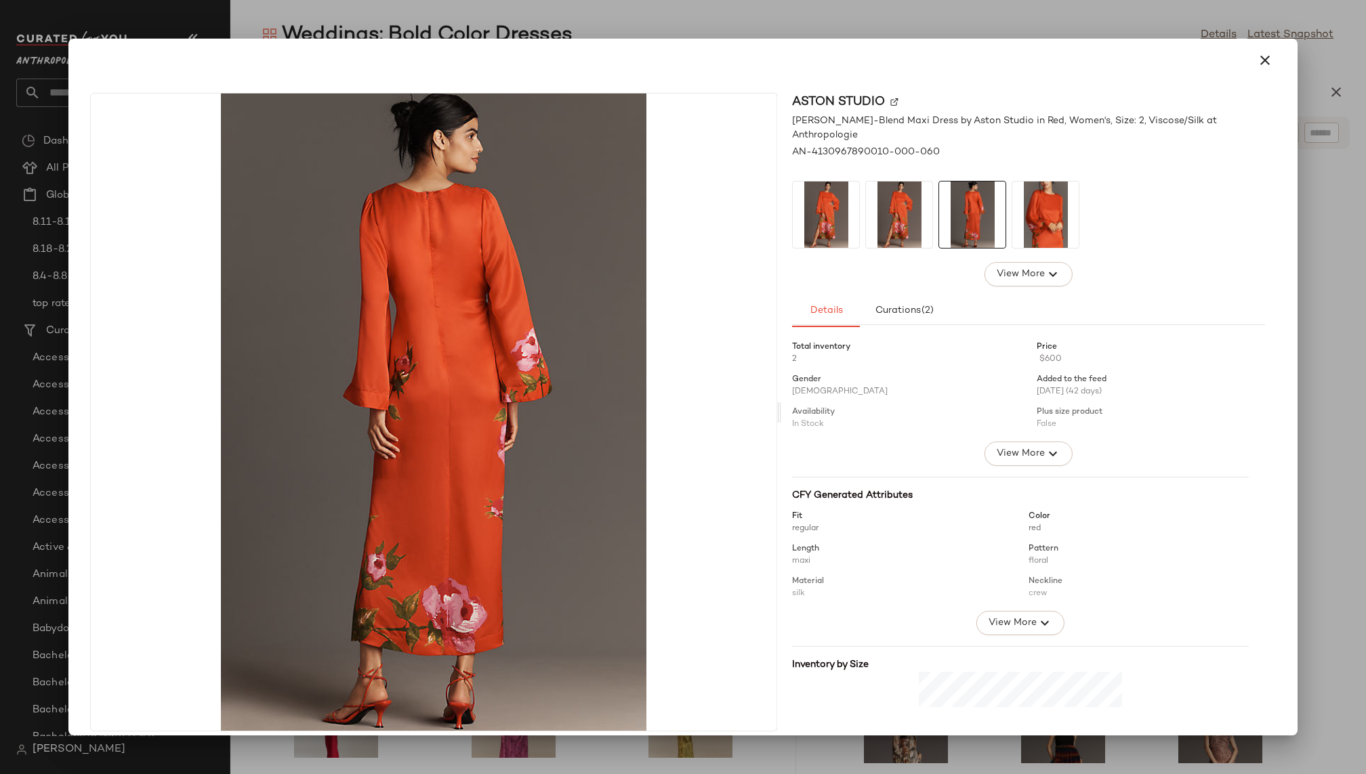
click at [1044, 201] on img at bounding box center [1045, 215] width 66 height 66
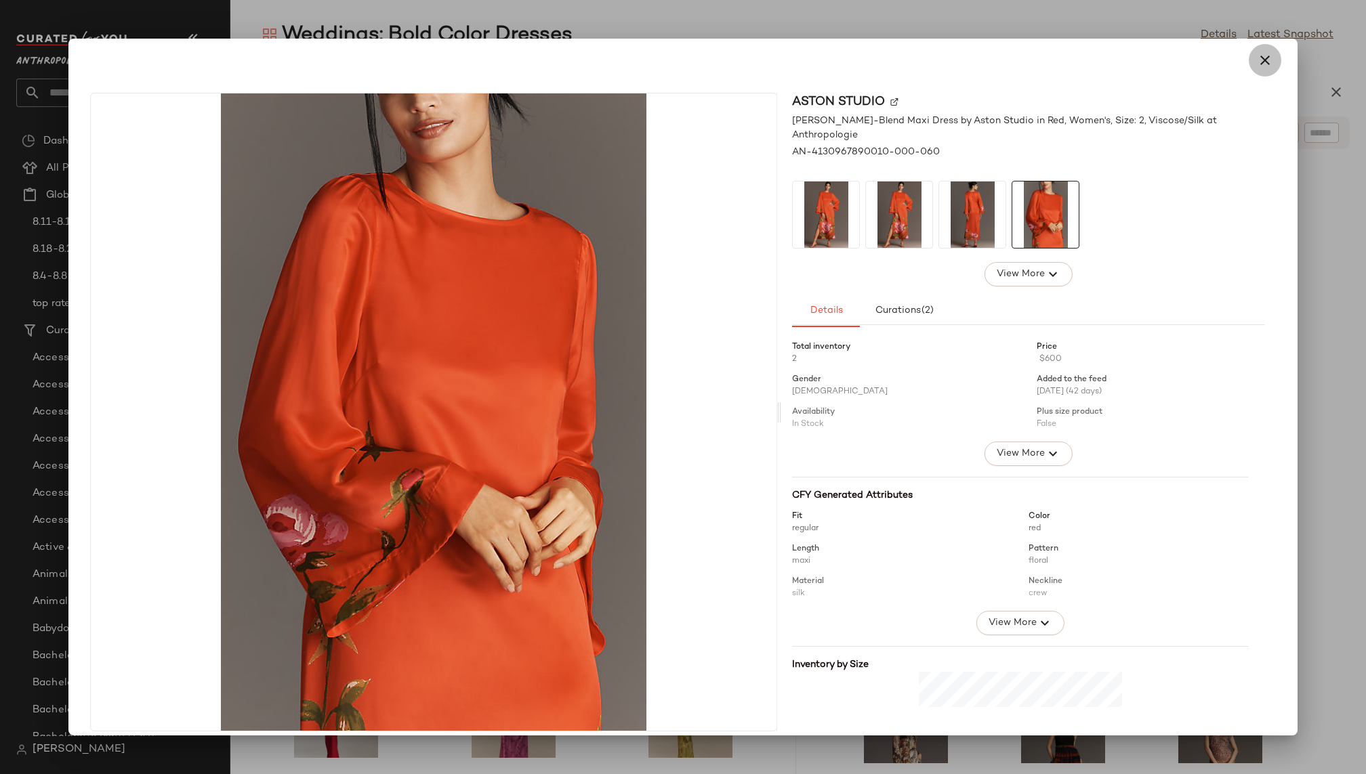
click at [1257, 64] on icon "button" at bounding box center [1265, 60] width 16 height 16
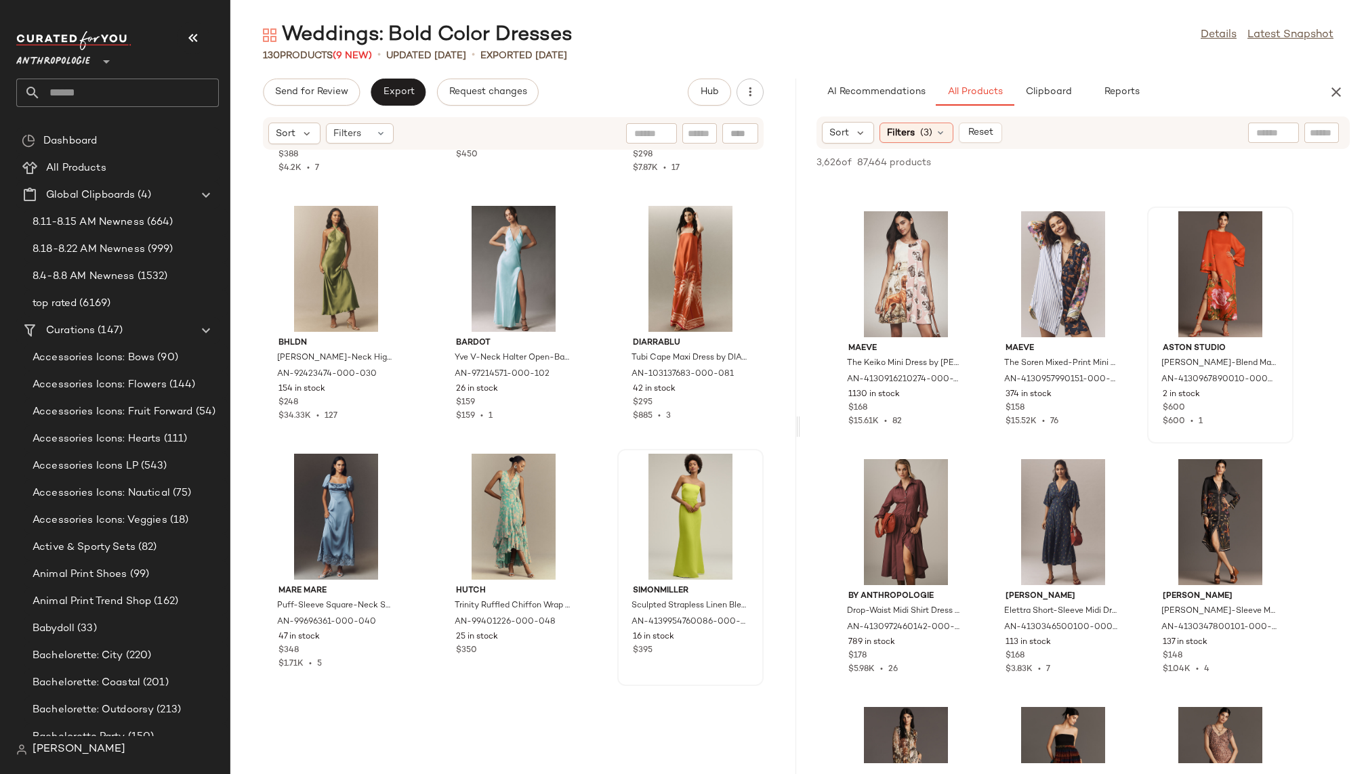
scroll to position [3939, 0]
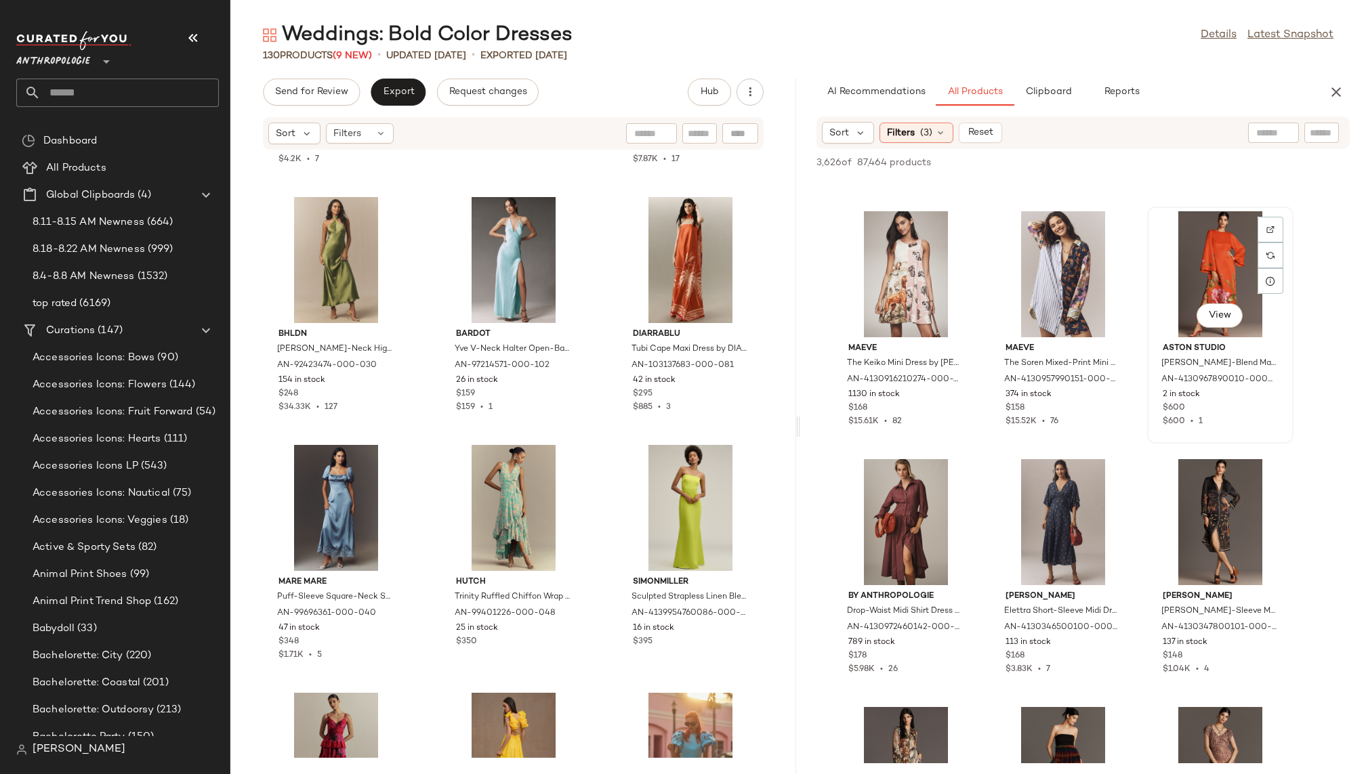
click at [1197, 257] on div "View" at bounding box center [1220, 274] width 137 height 126
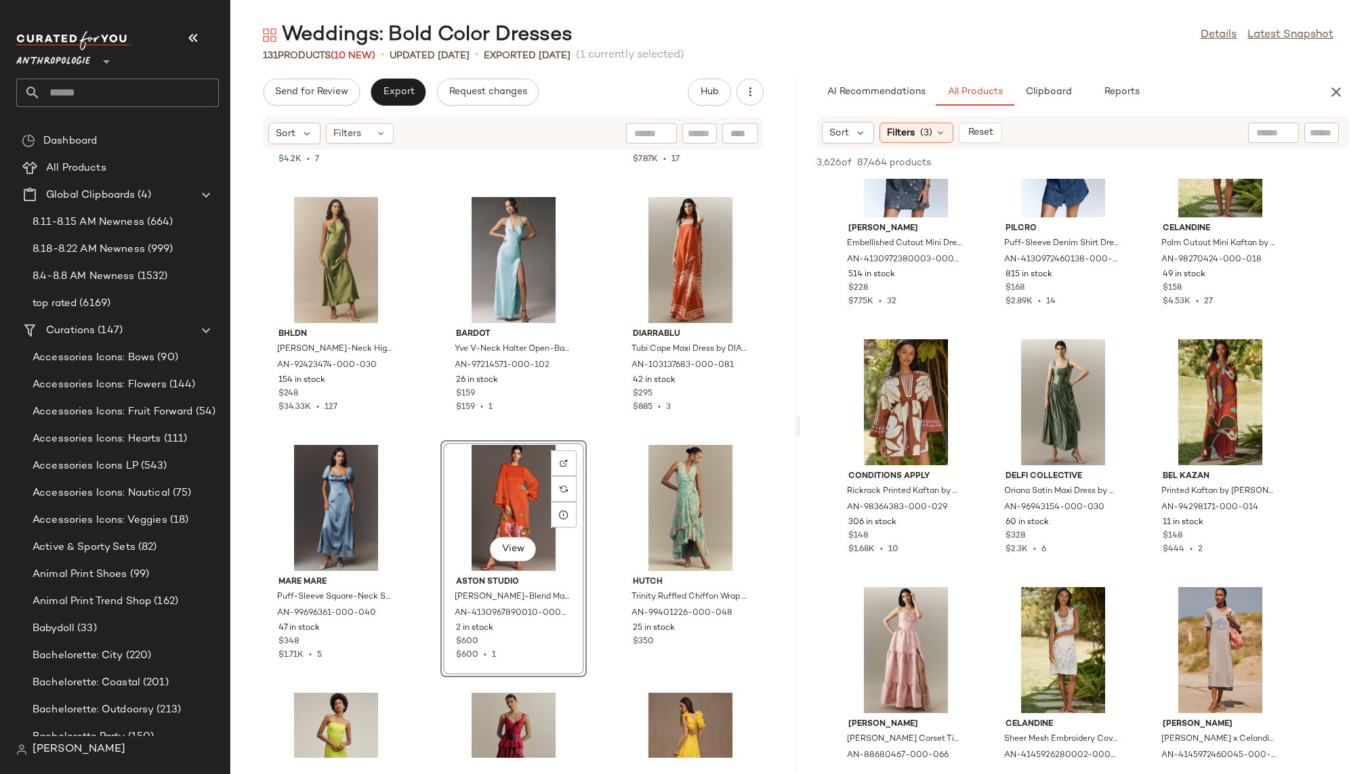
scroll to position [77436, 0]
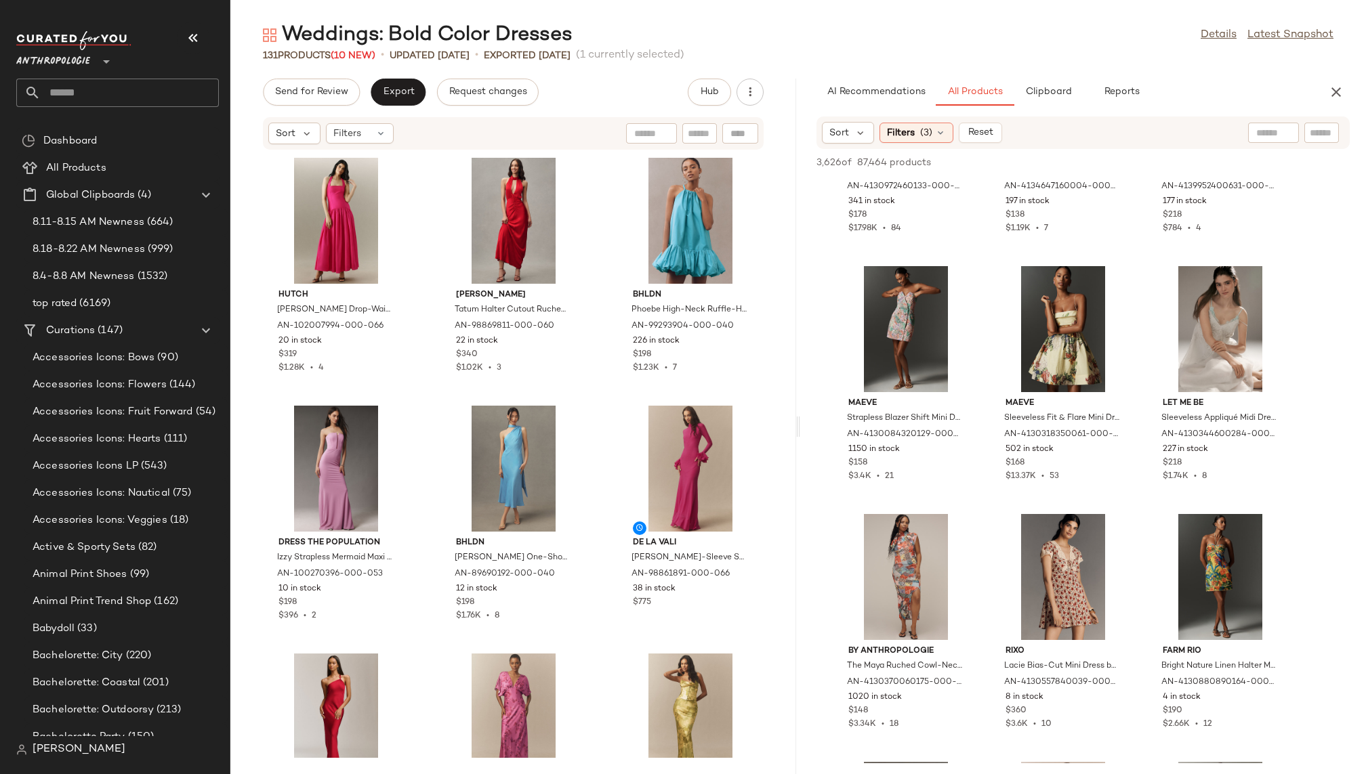
click at [400, 106] on div "Send for Review Export Request changes Hub Sort Filters Hutch Chandler Drop-Wai…" at bounding box center [513, 427] width 566 height 696
click at [401, 93] on span "Export" at bounding box center [398, 92] width 32 height 11
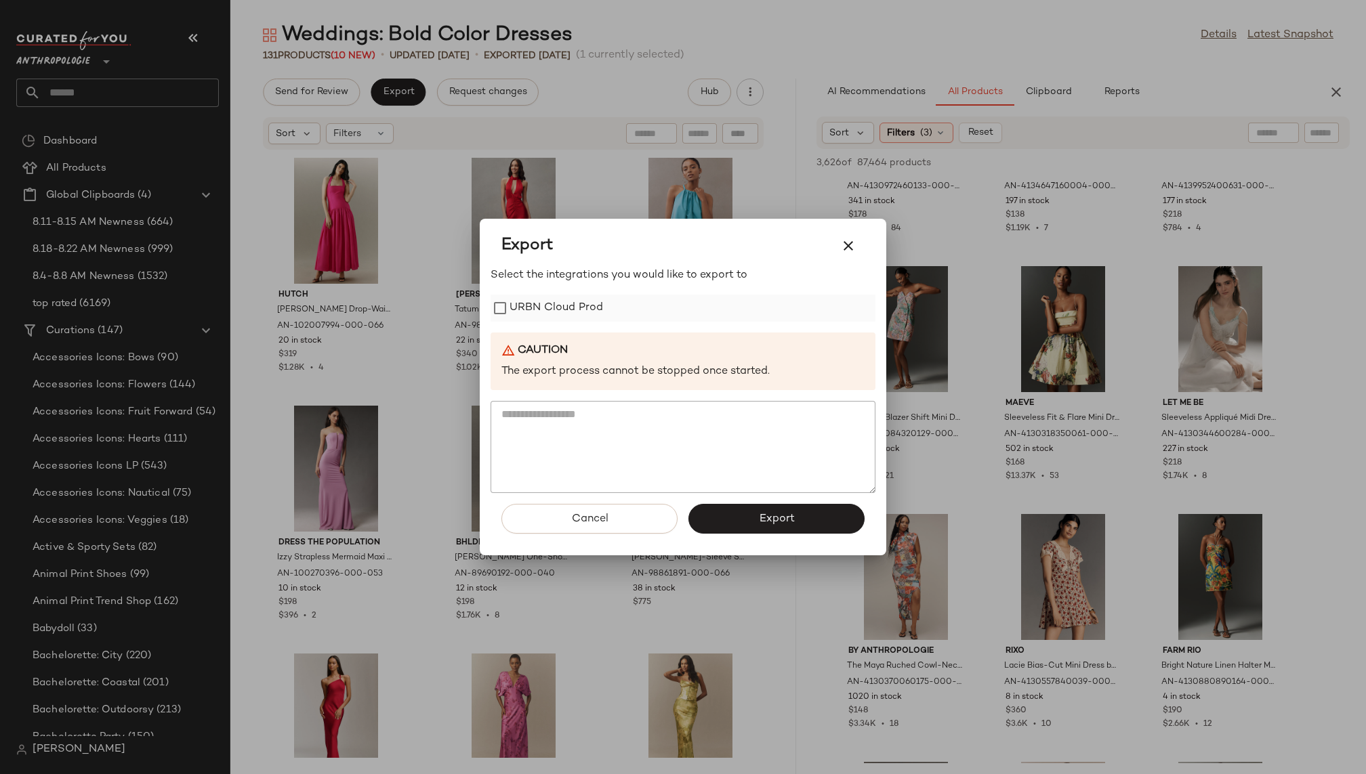
click at [549, 307] on label "URBN Cloud Prod" at bounding box center [555, 308] width 93 height 27
click at [757, 526] on button "Export" at bounding box center [776, 519] width 176 height 30
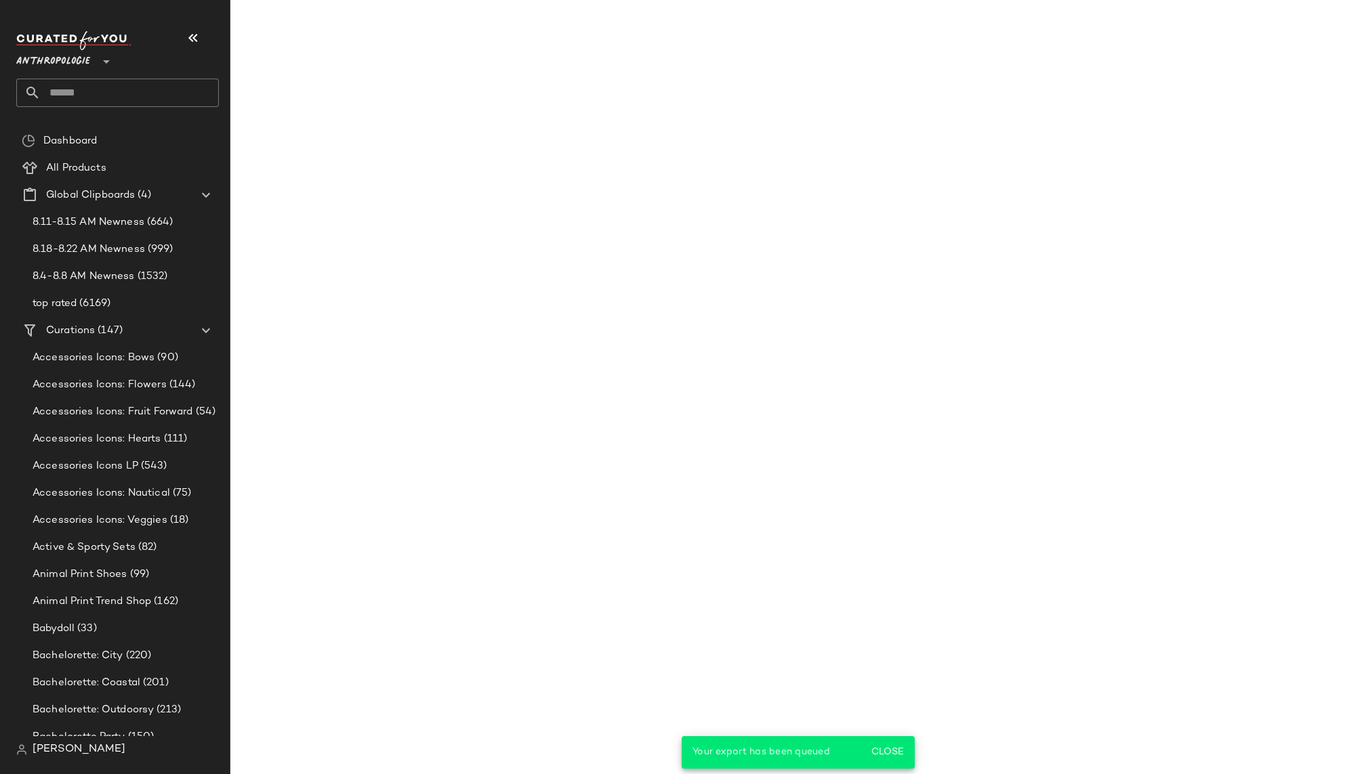
scroll to position [92744, 0]
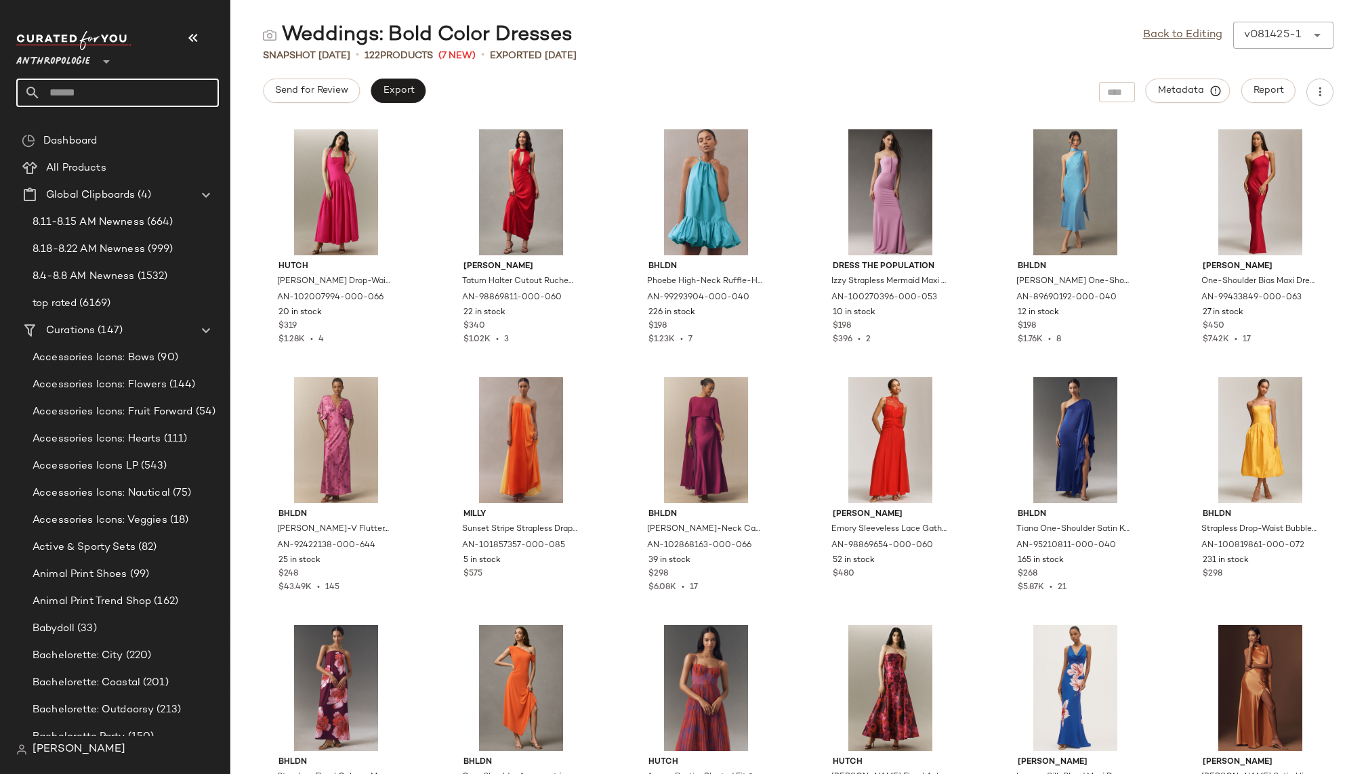
click at [121, 91] on input "text" at bounding box center [130, 93] width 178 height 28
type input "***"
click at [75, 132] on span "ket Totes" at bounding box center [65, 132] width 41 height 14
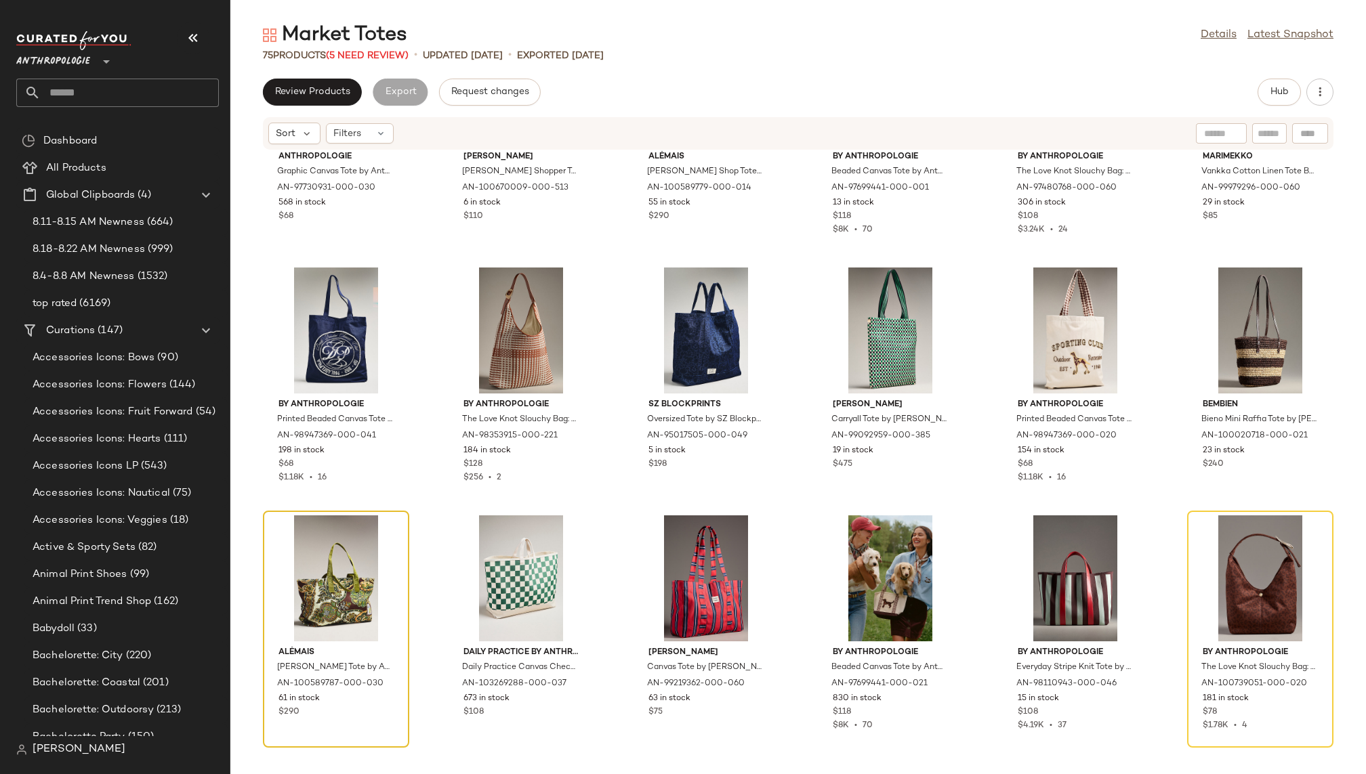
scroll to position [152, 0]
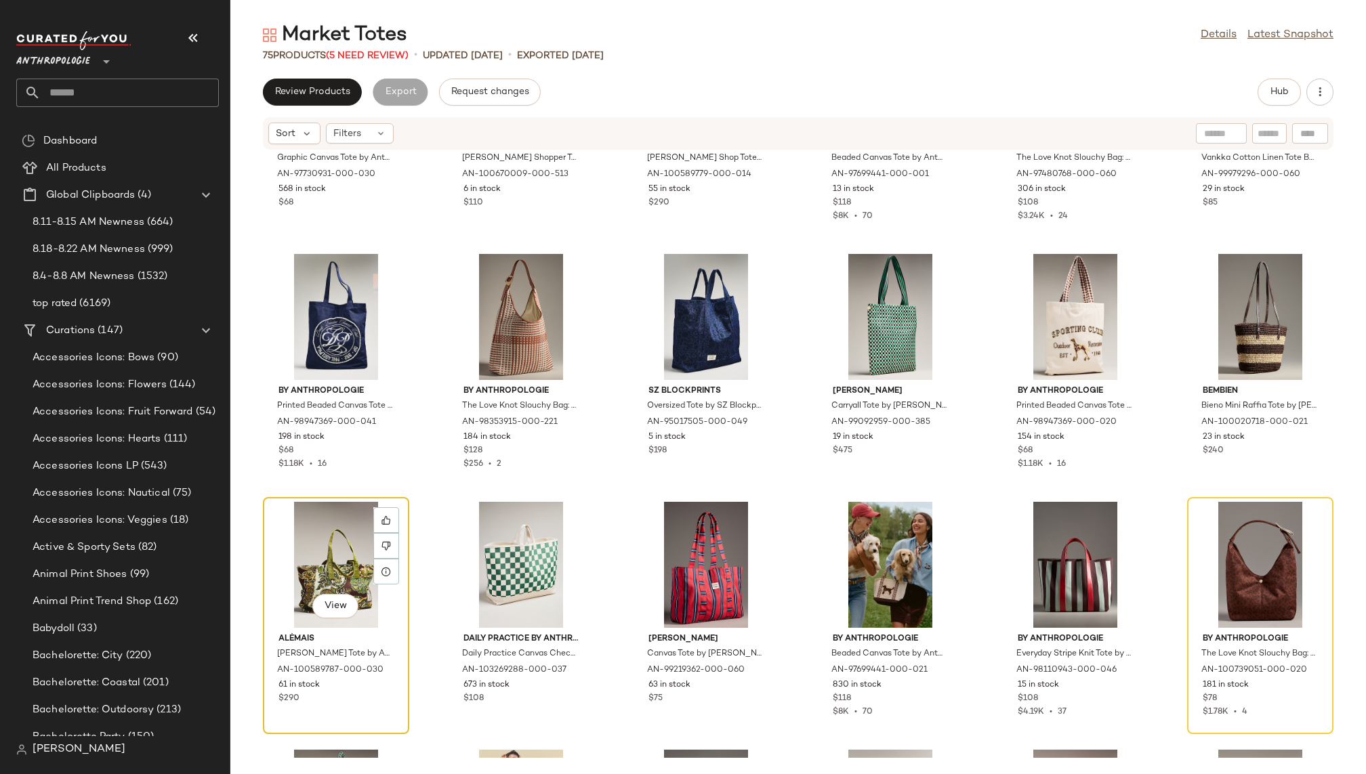
click at [331, 549] on div "View" at bounding box center [336, 565] width 137 height 126
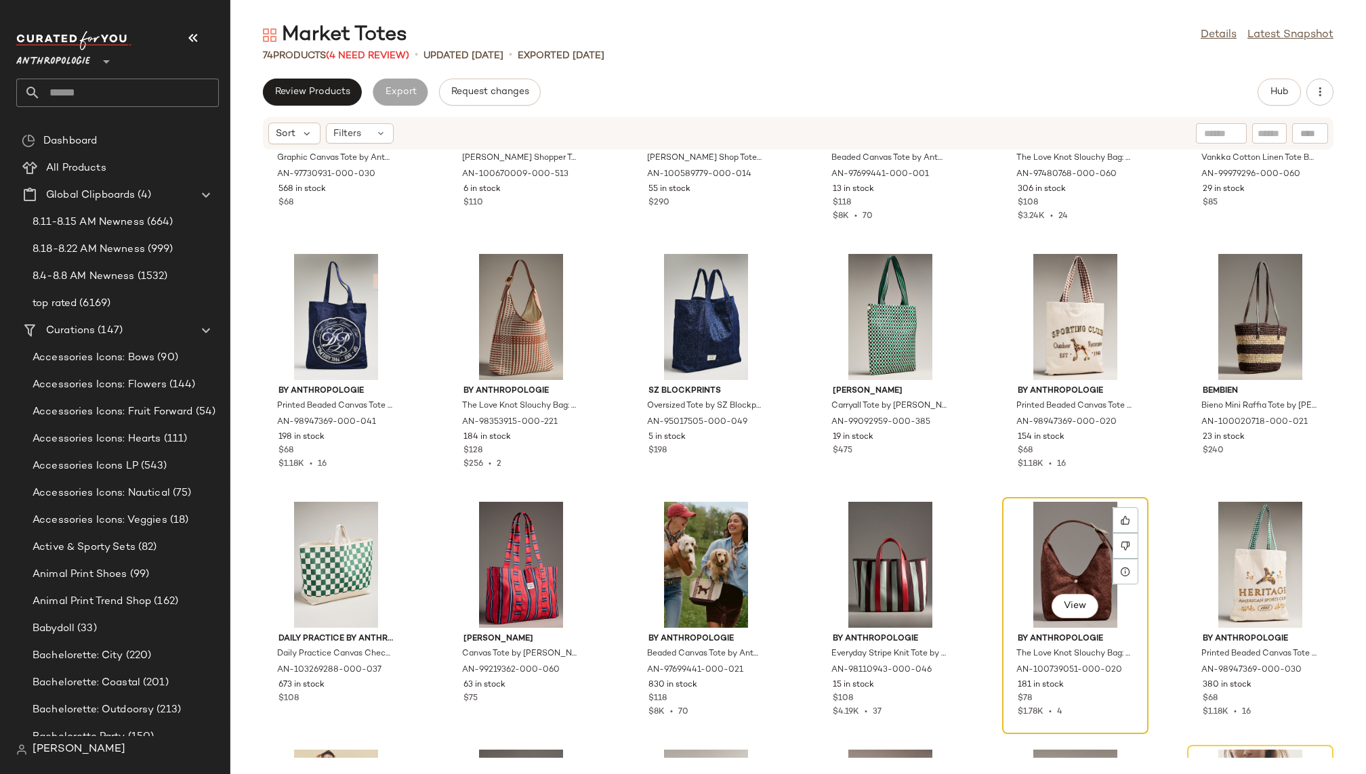
click at [1007, 537] on div "View" at bounding box center [1075, 565] width 137 height 126
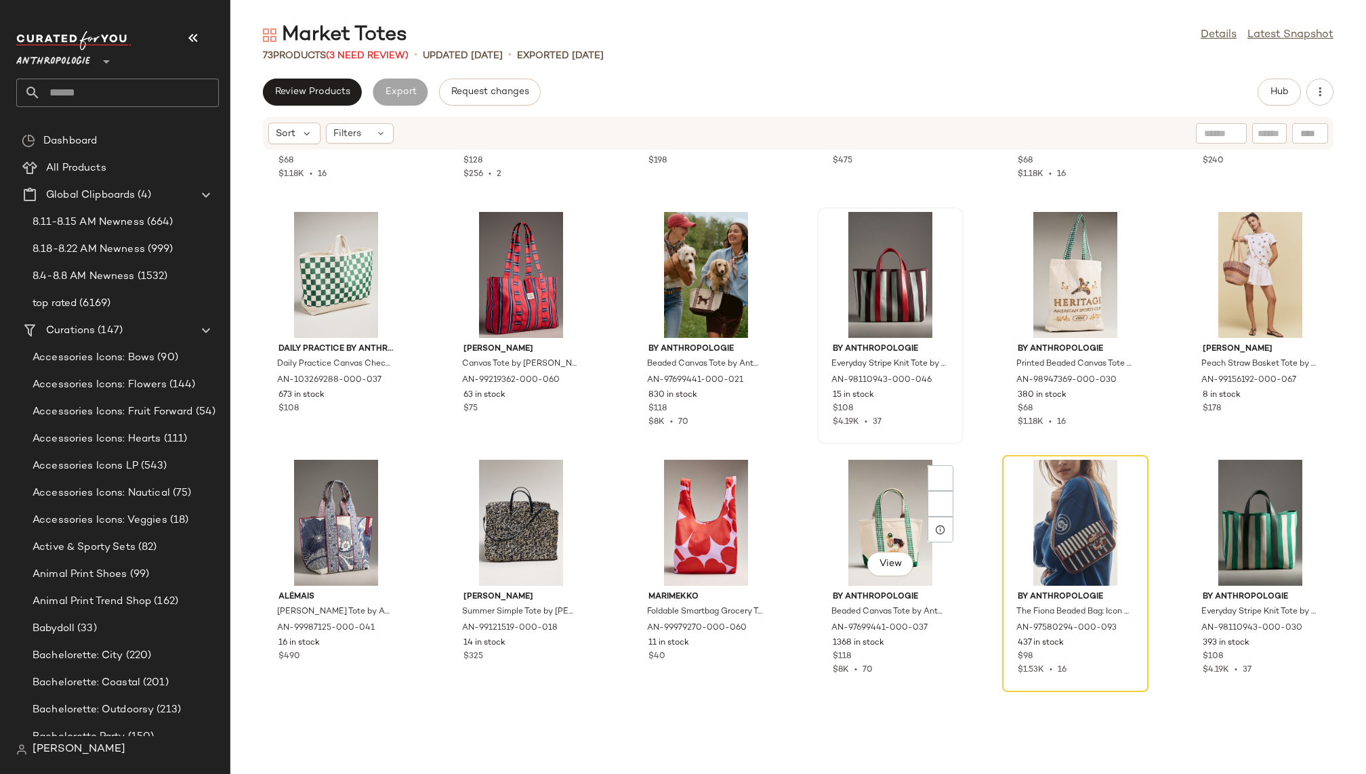
scroll to position [472, 0]
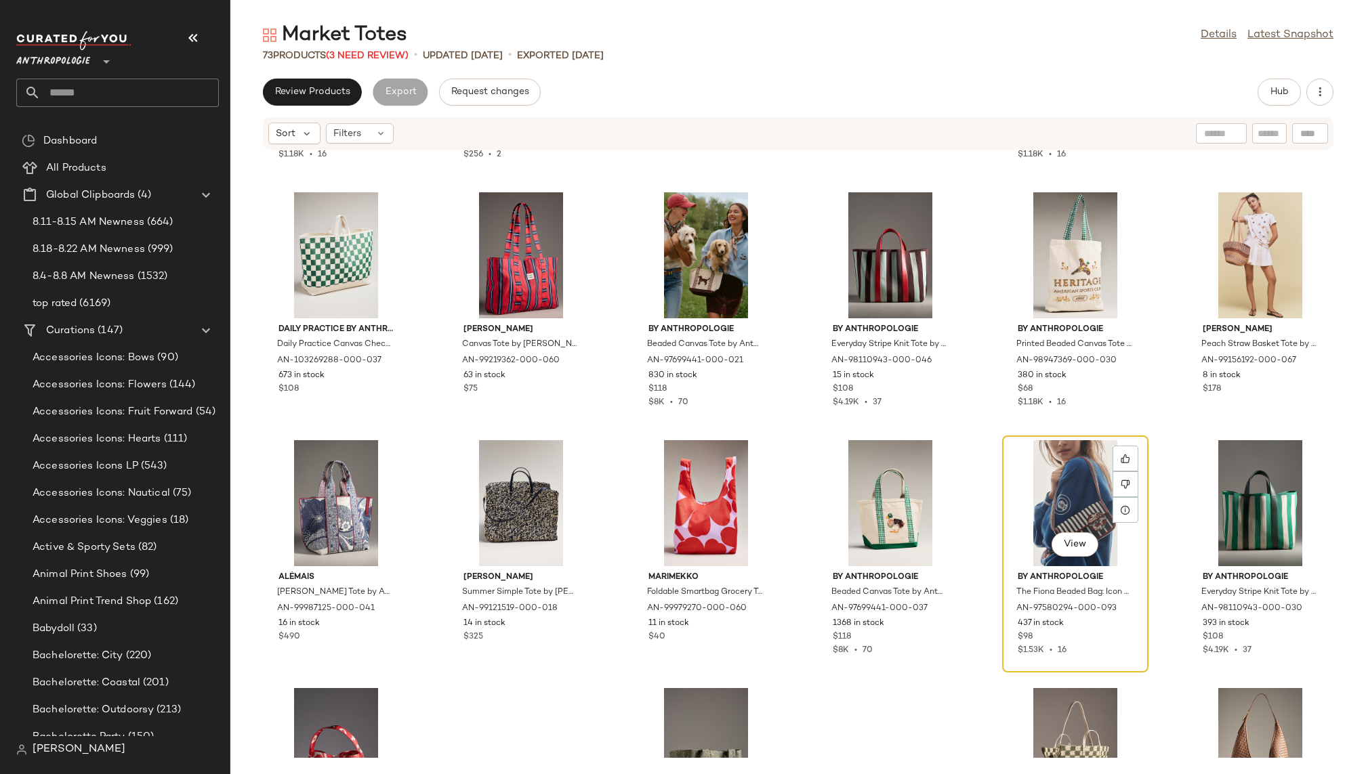
click at [1009, 475] on div "View" at bounding box center [1075, 503] width 137 height 126
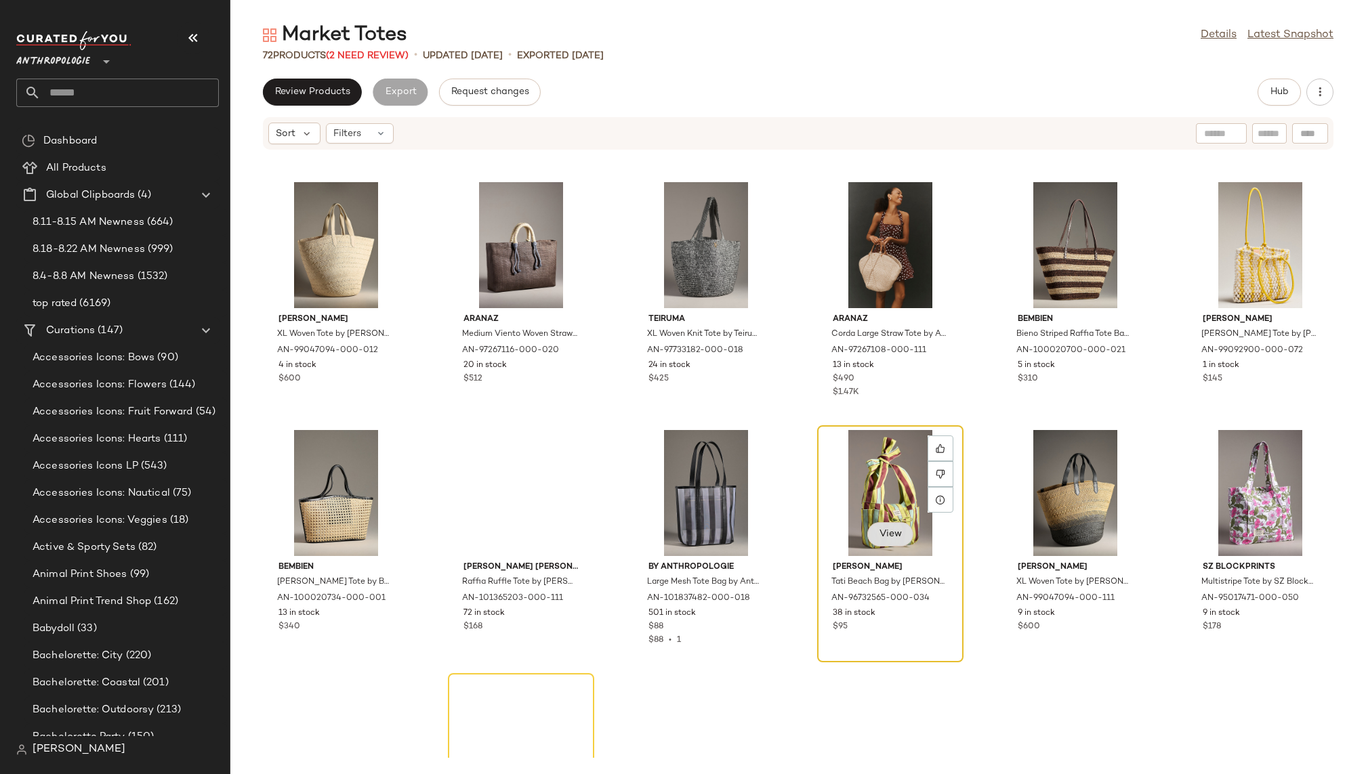
scroll to position [2232, 0]
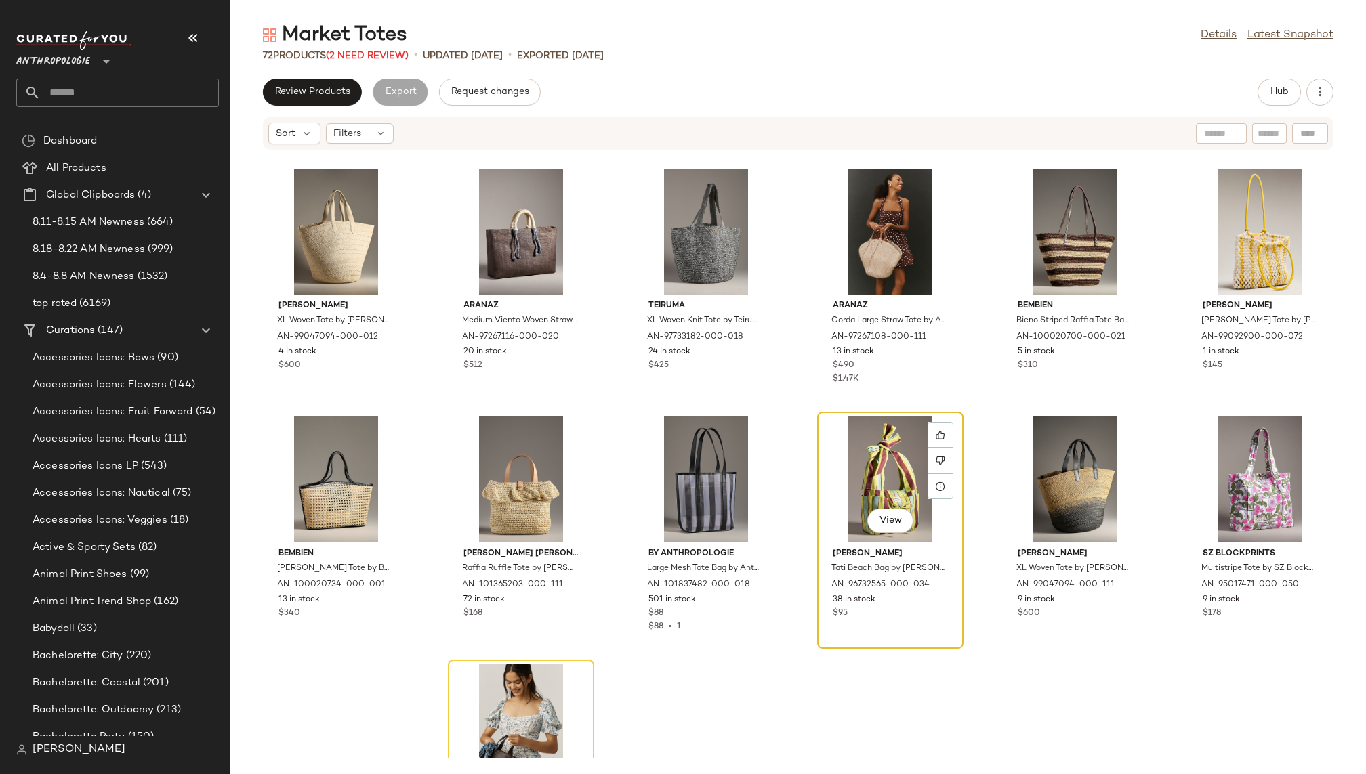
click at [852, 467] on div "View" at bounding box center [890, 480] width 137 height 126
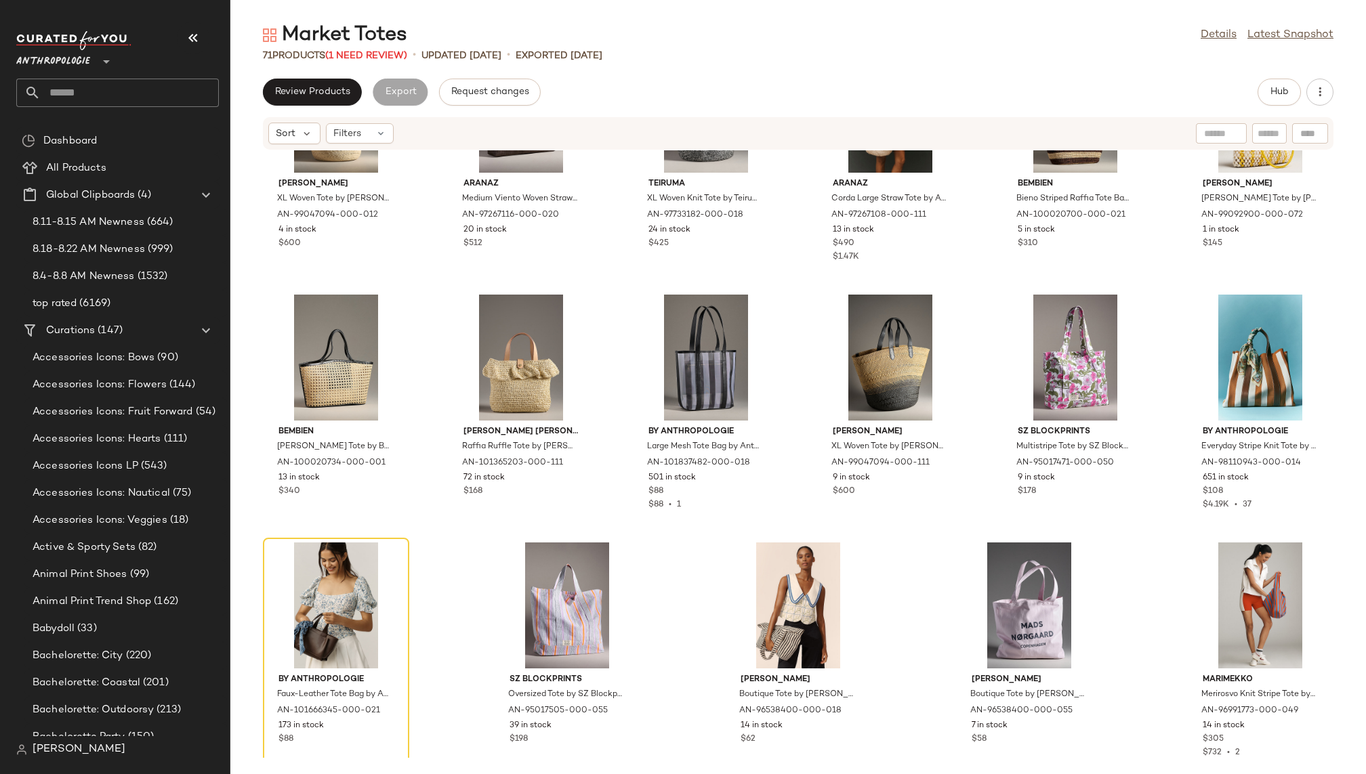
scroll to position [2370, 0]
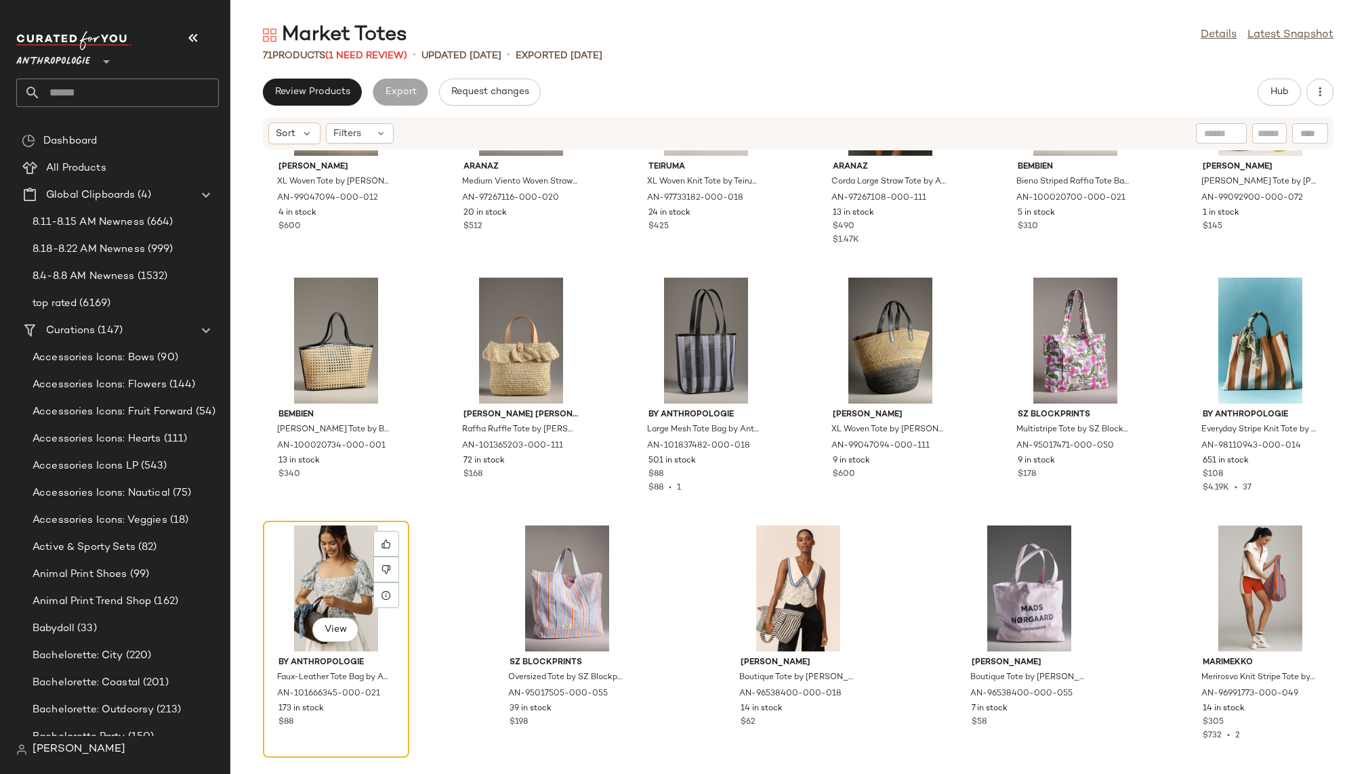
click at [322, 551] on div "View" at bounding box center [336, 589] width 137 height 126
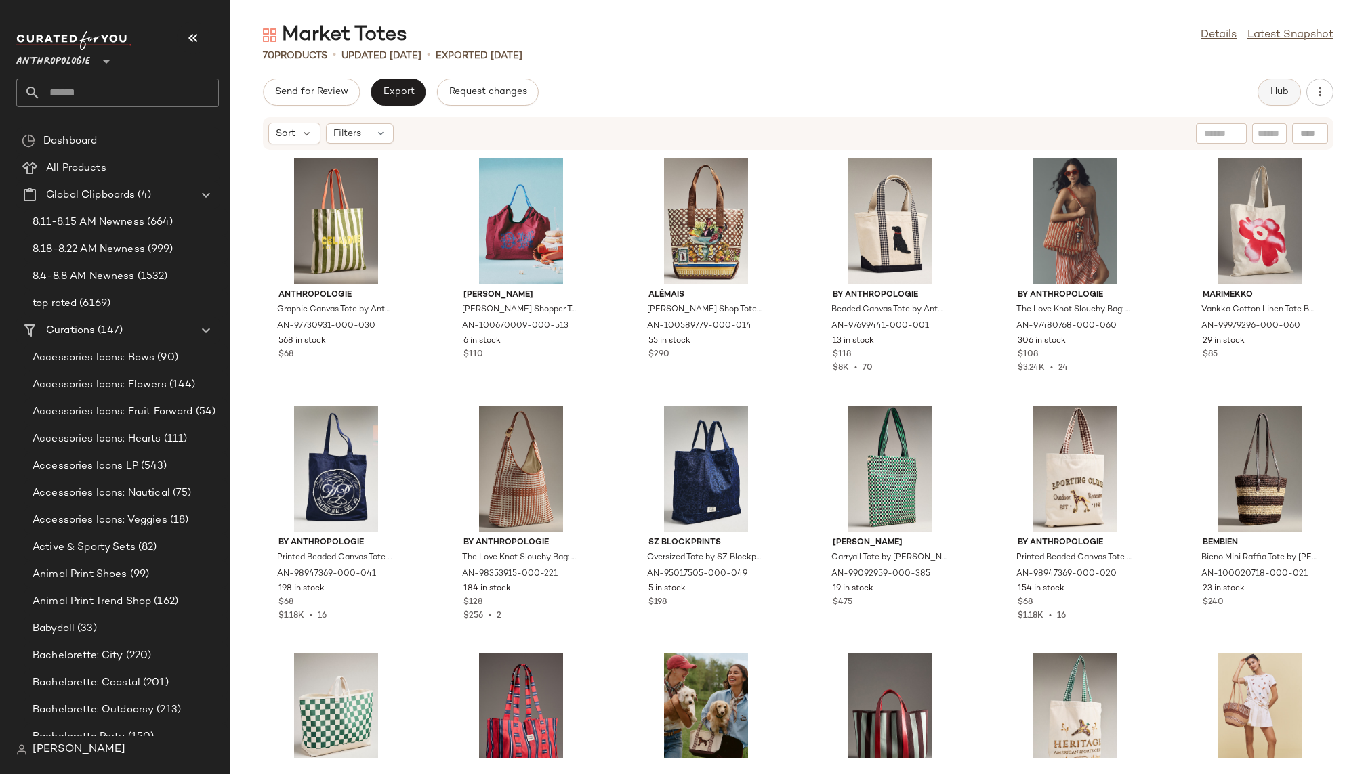
click at [1274, 96] on span "Hub" at bounding box center [1279, 92] width 19 height 11
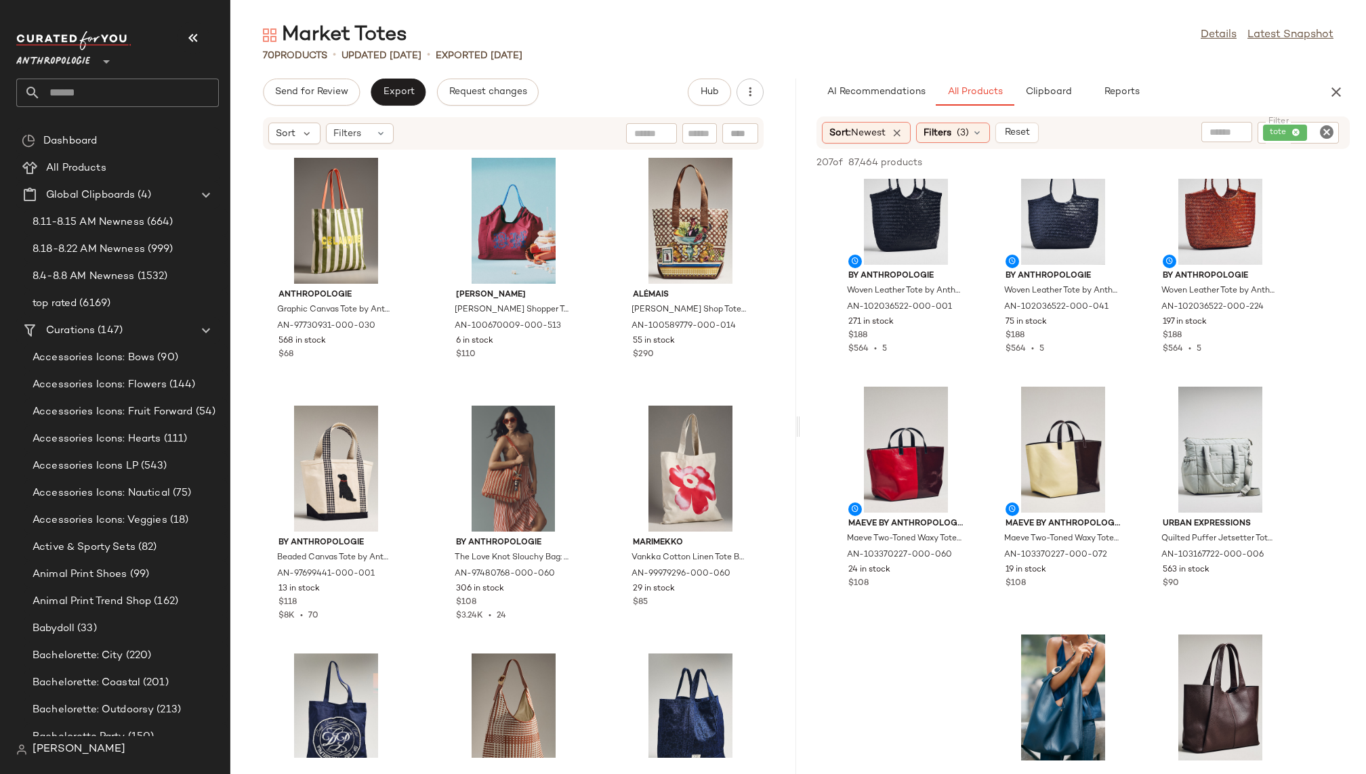
scroll to position [790, 0]
click at [890, 447] on div "View" at bounding box center [905, 448] width 137 height 126
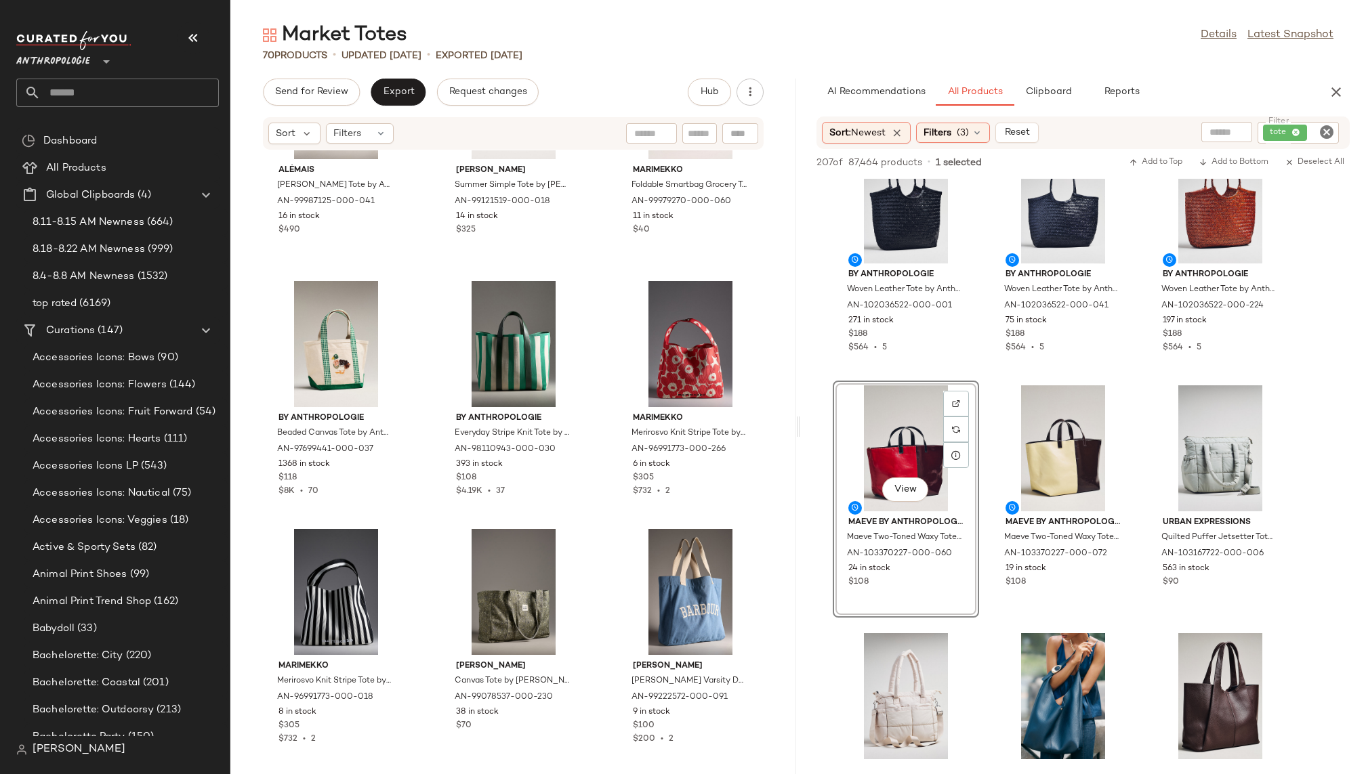
scroll to position [1597, 0]
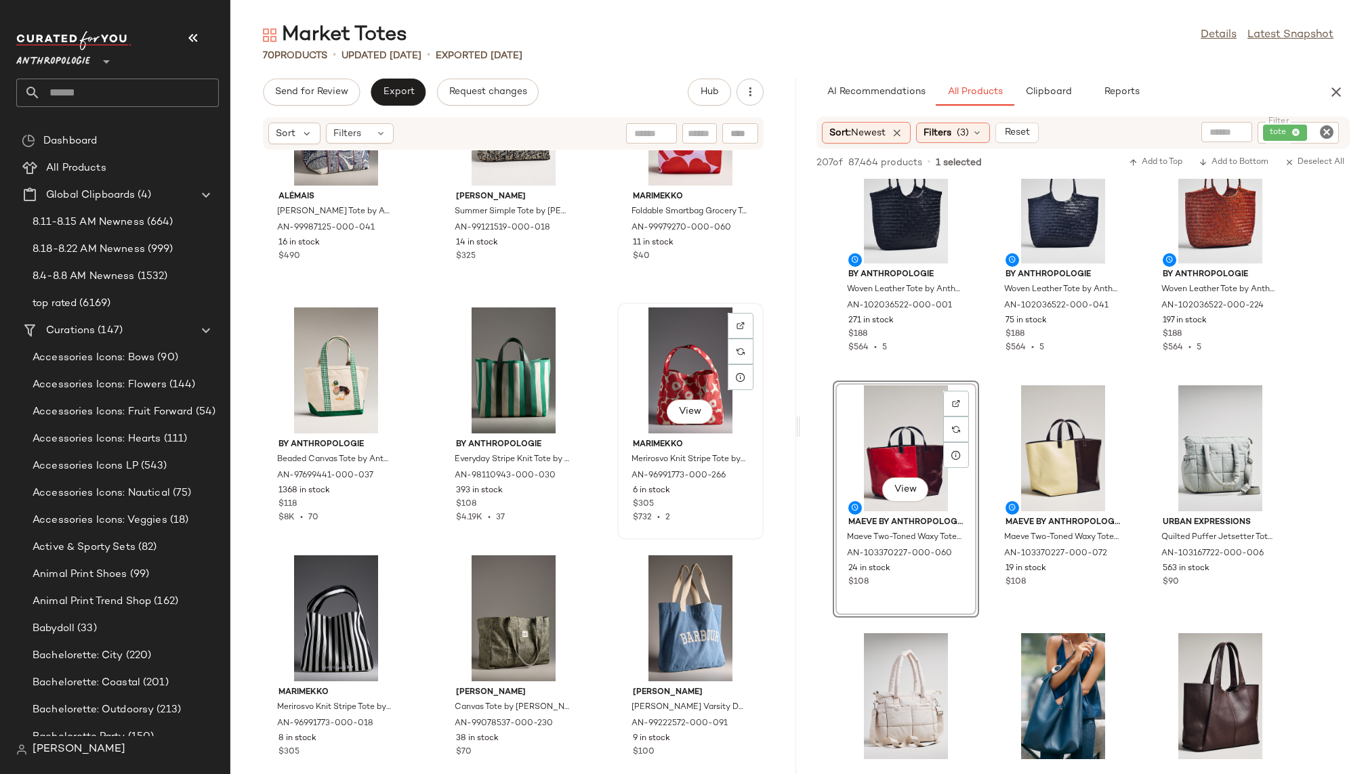
click at [634, 383] on div "View" at bounding box center [690, 371] width 137 height 126
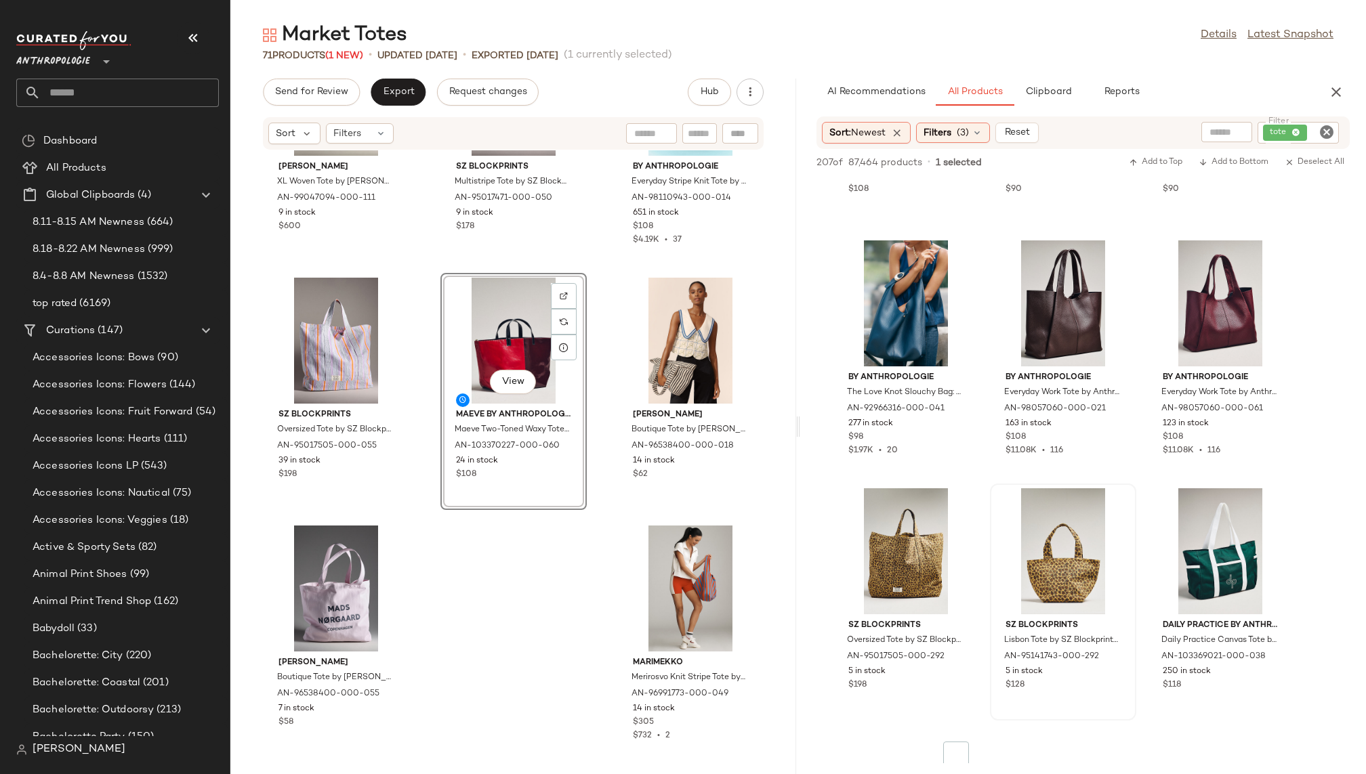
scroll to position [1215, 0]
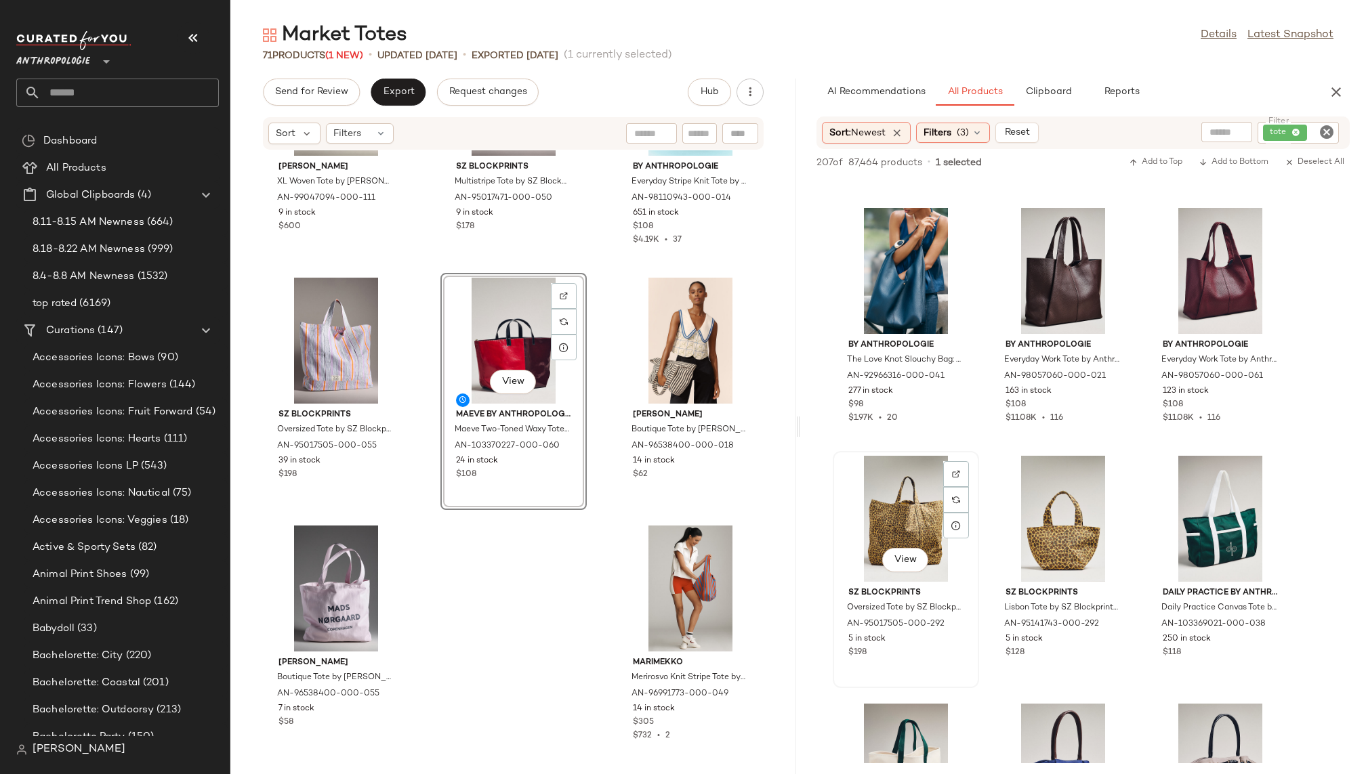
click at [899, 514] on div "View" at bounding box center [905, 519] width 137 height 126
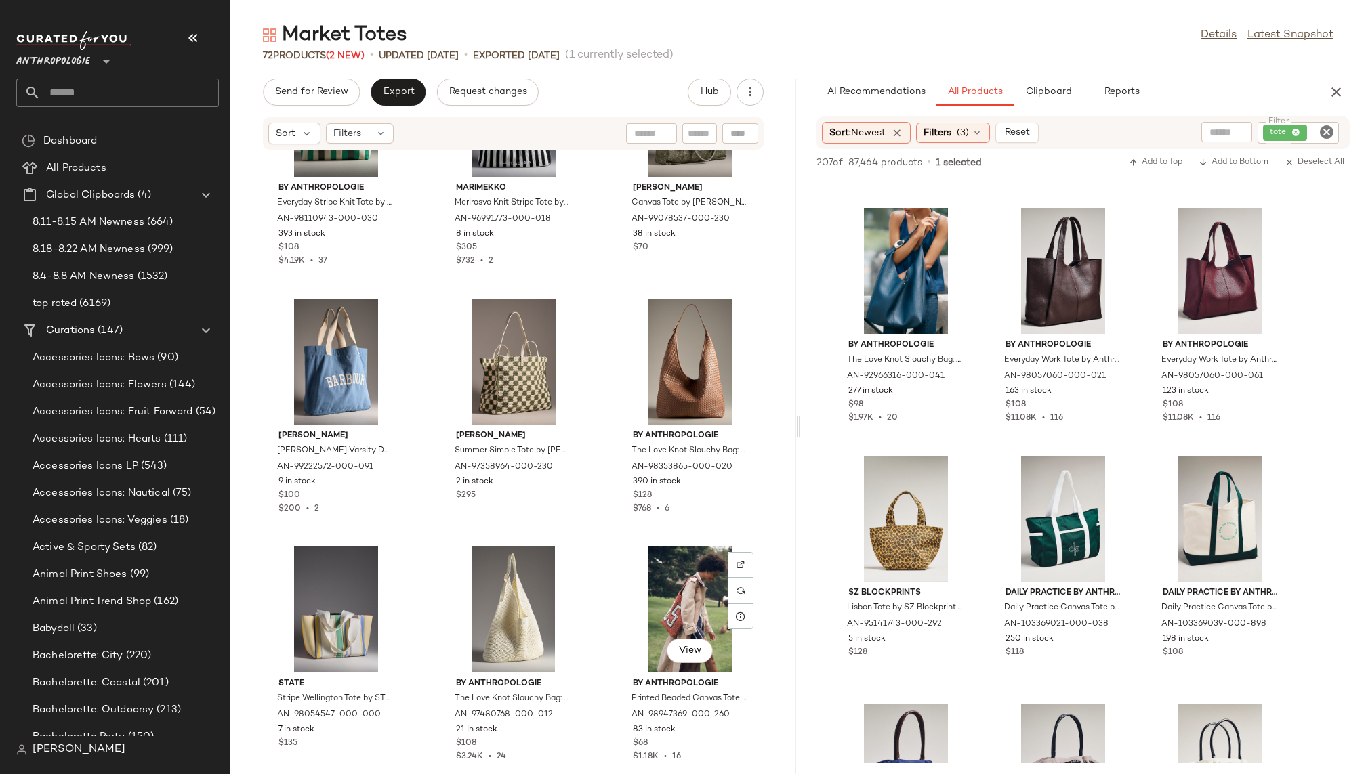
scroll to position [2134, 0]
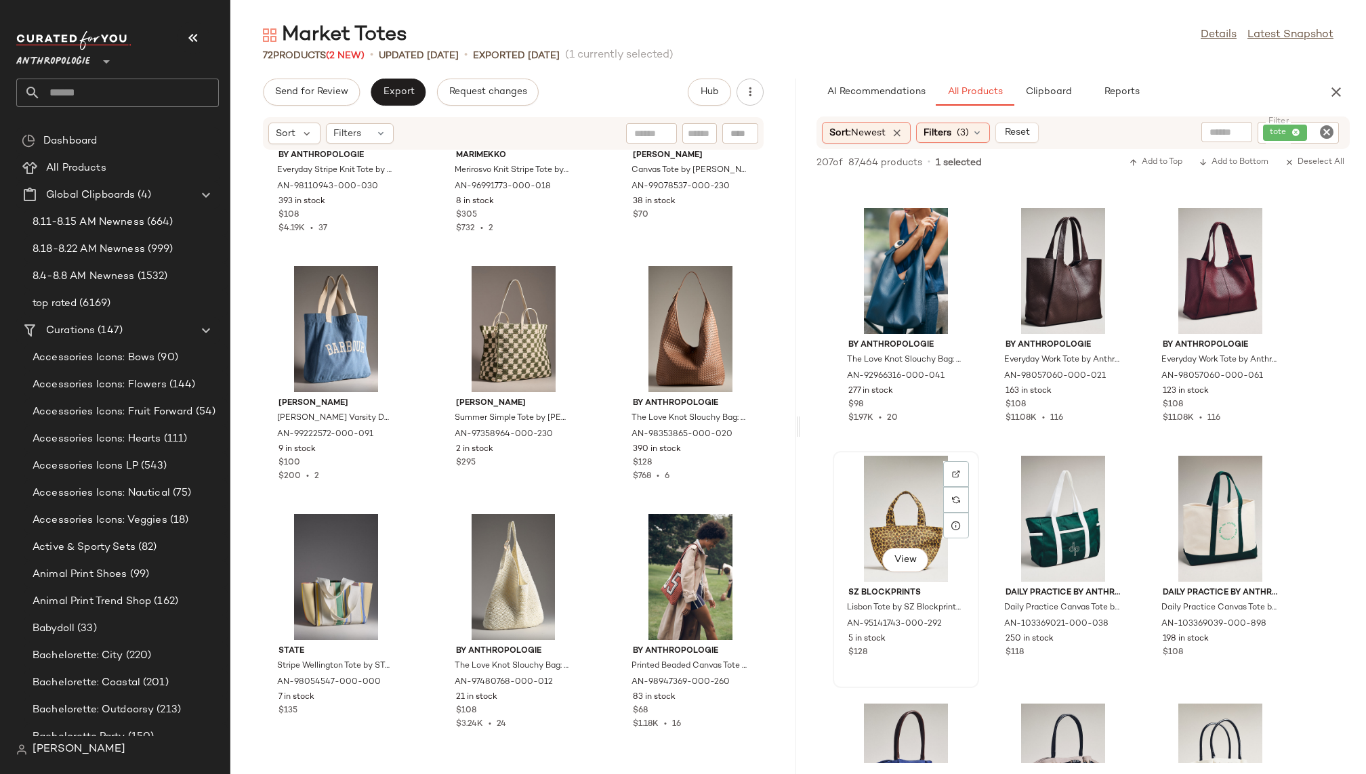
click at [866, 522] on div "View" at bounding box center [905, 519] width 137 height 126
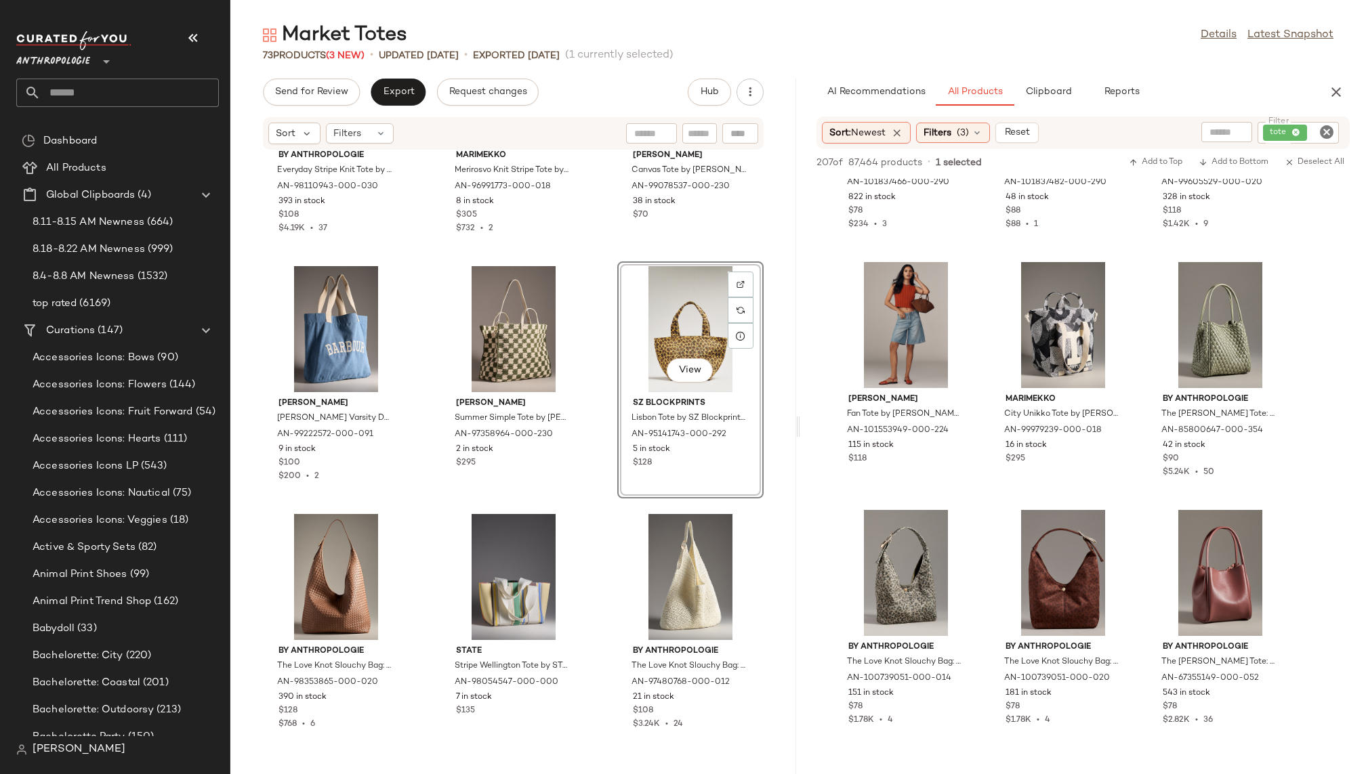
scroll to position [4889, 0]
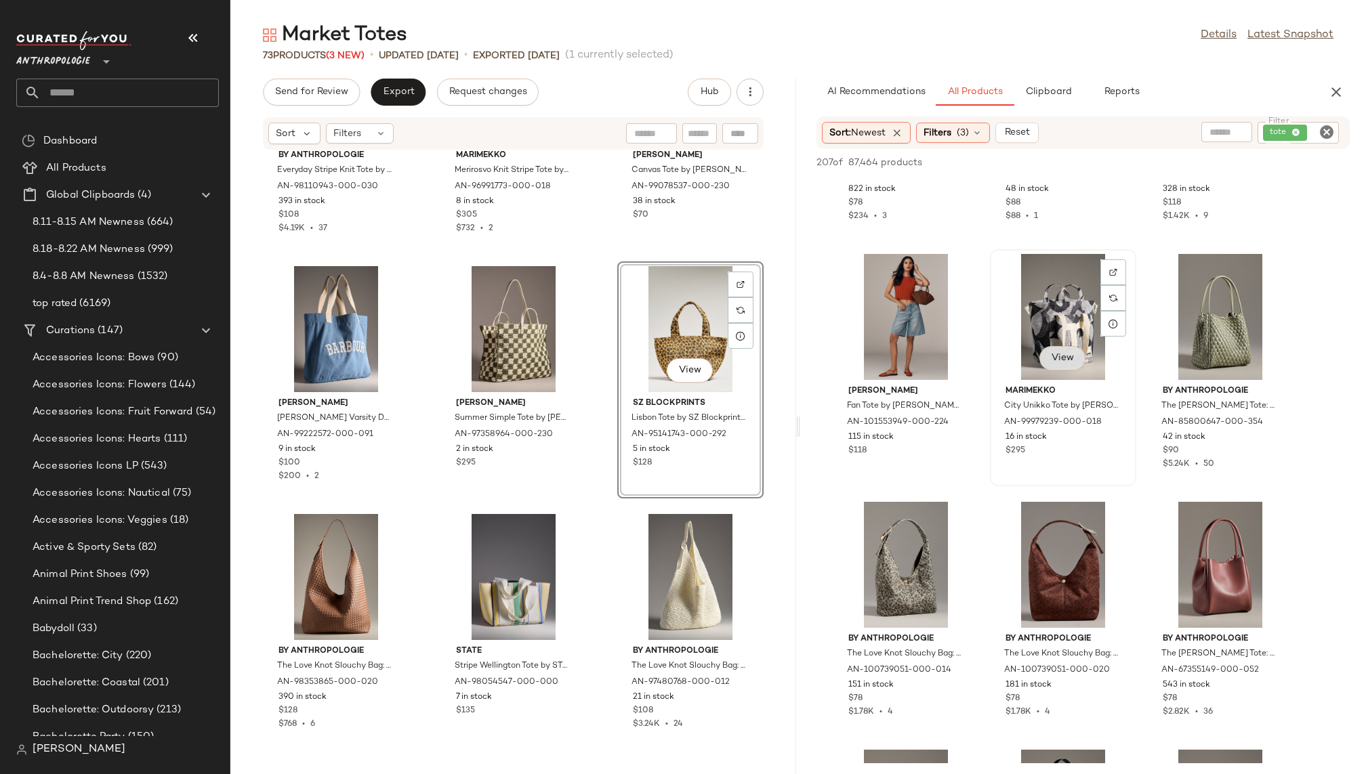
click at [1070, 362] on span "View" at bounding box center [1062, 358] width 23 height 11
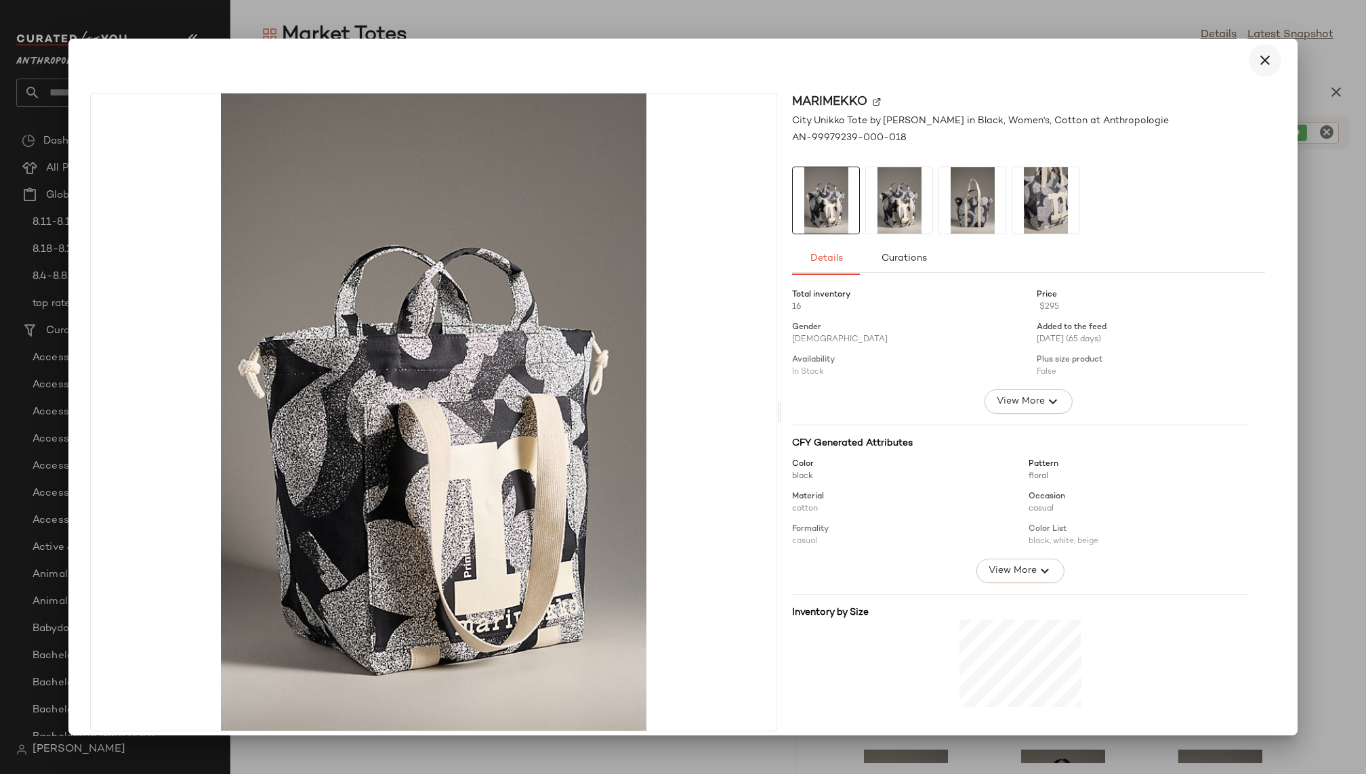
click at [1257, 58] on icon "button" at bounding box center [1265, 60] width 16 height 16
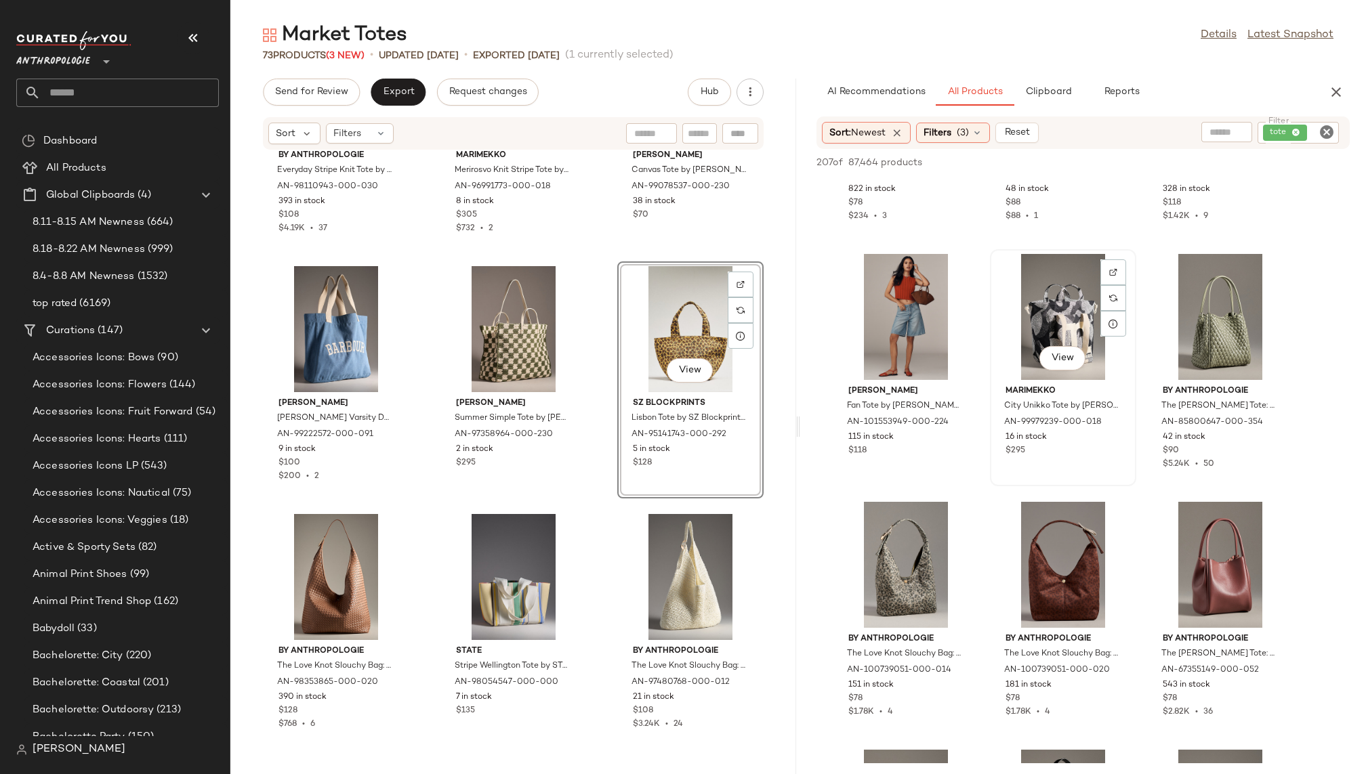
click at [1051, 303] on div "View" at bounding box center [1063, 317] width 137 height 126
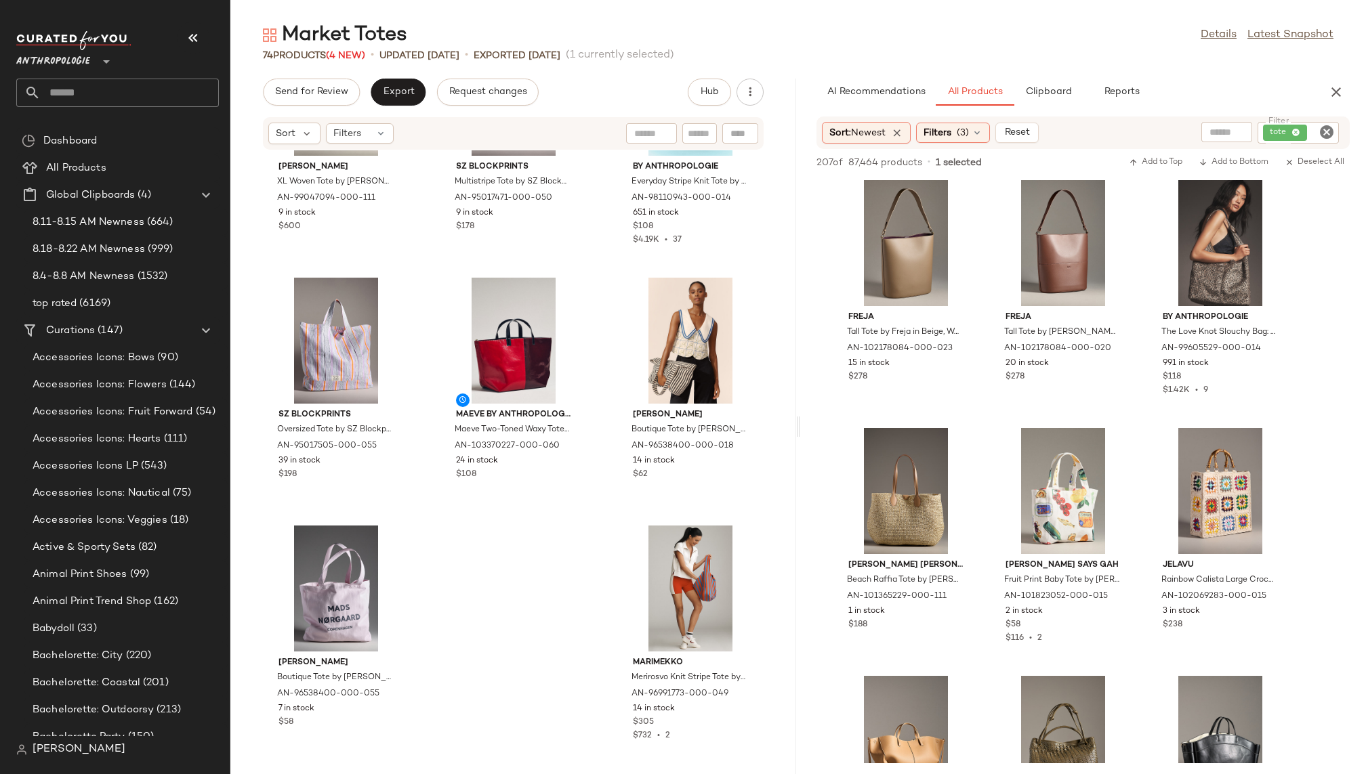
scroll to position [5957, 0]
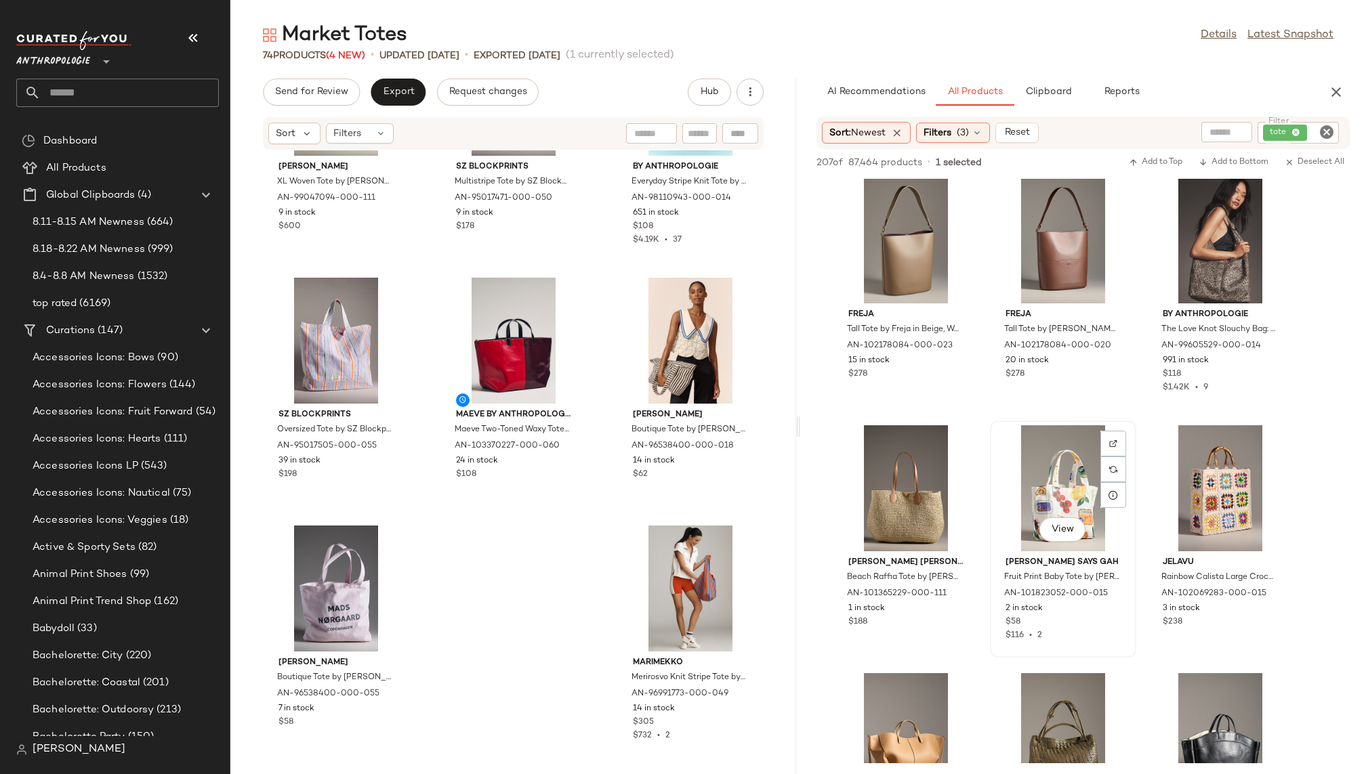
click at [1036, 492] on div "View" at bounding box center [1063, 488] width 137 height 126
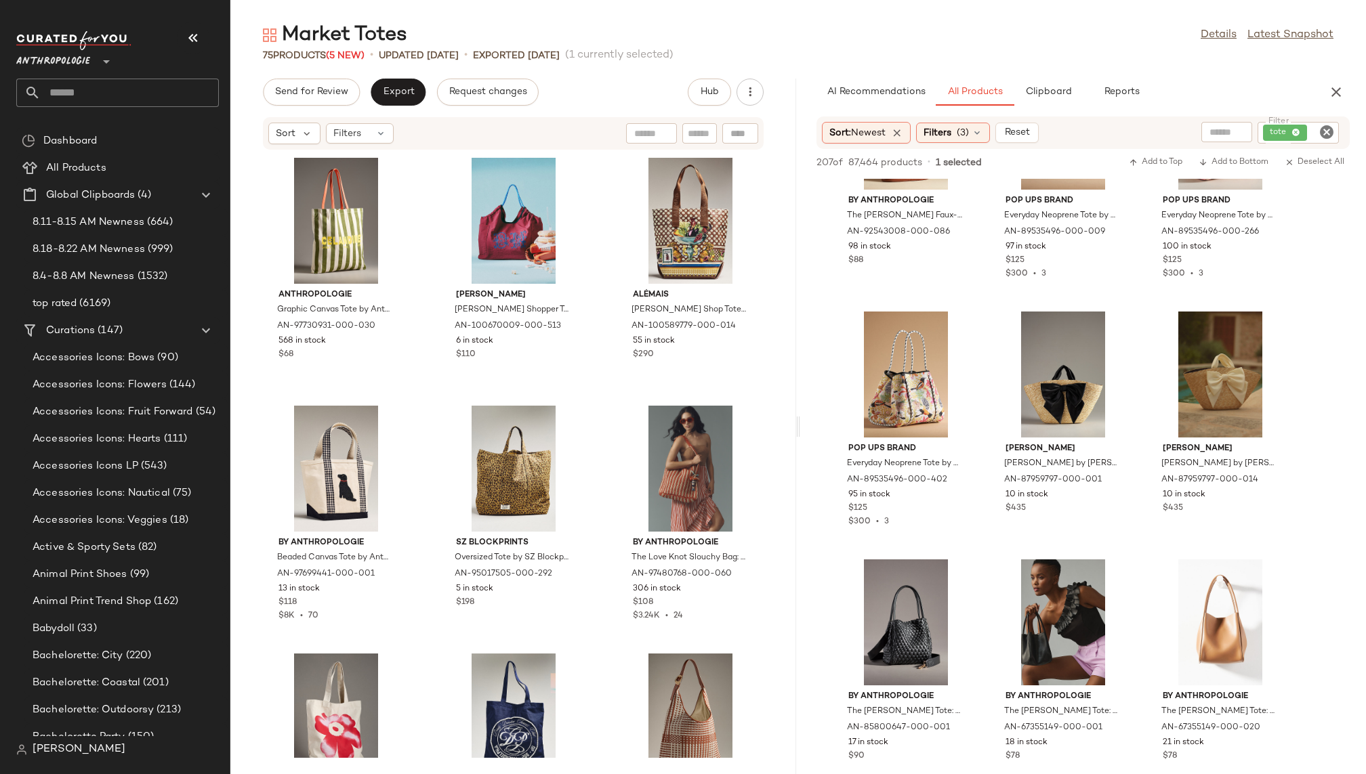
scroll to position [10076, 0]
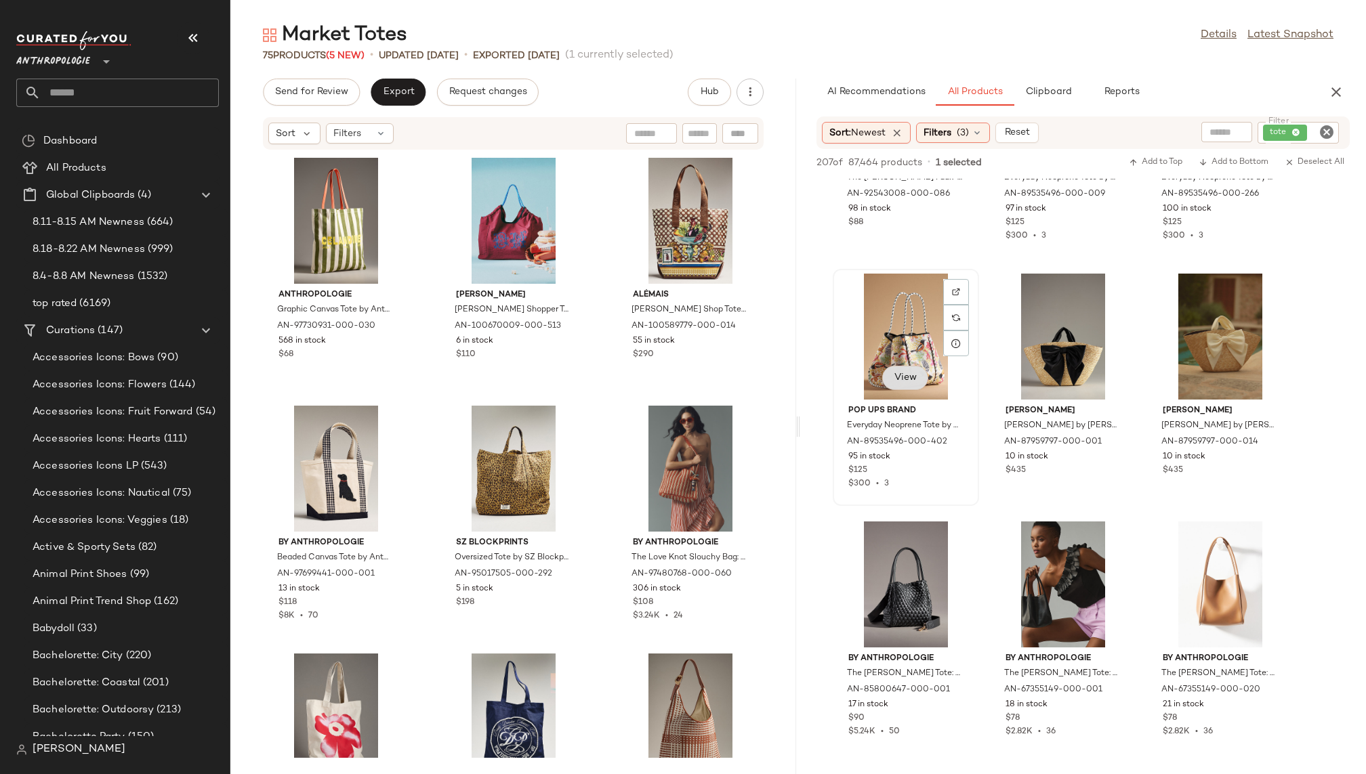
click at [900, 381] on span "View" at bounding box center [905, 378] width 23 height 11
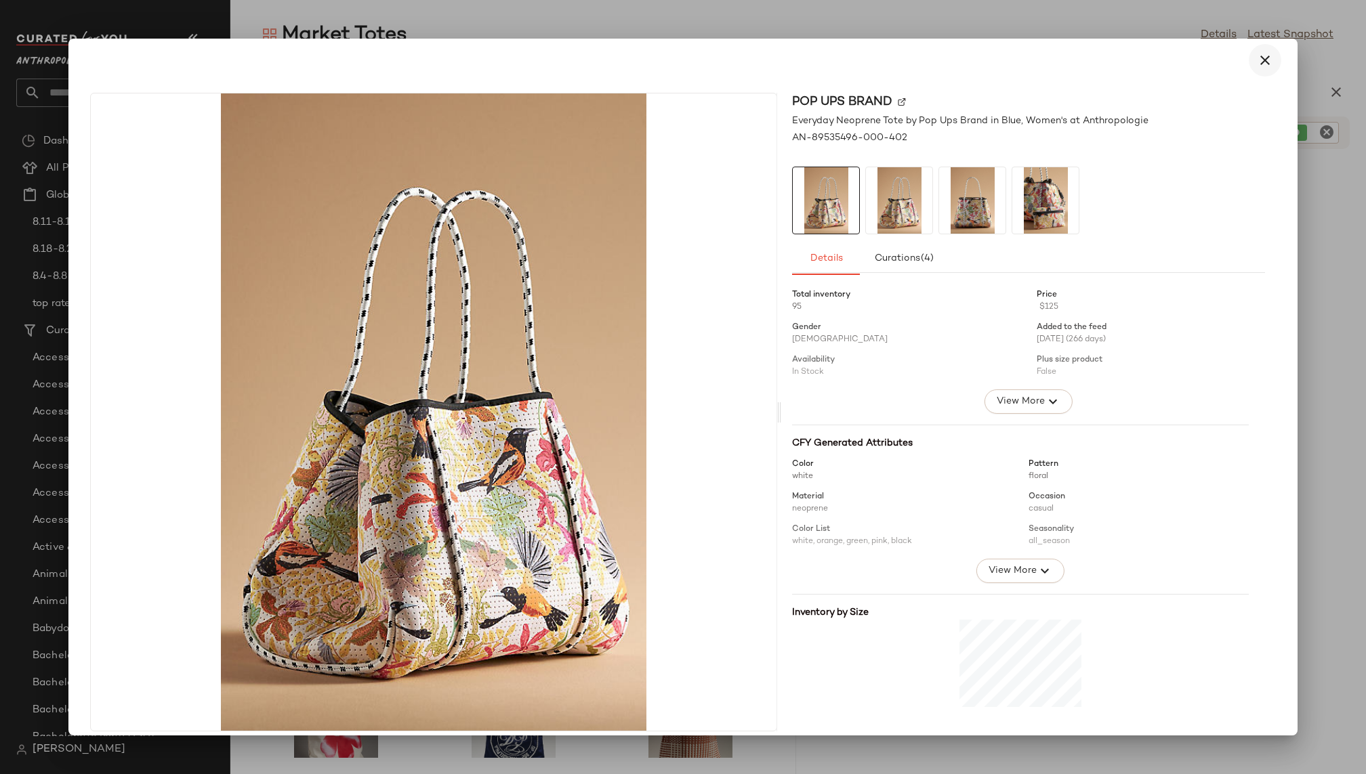
click at [1257, 62] on icon "button" at bounding box center [1265, 60] width 16 height 16
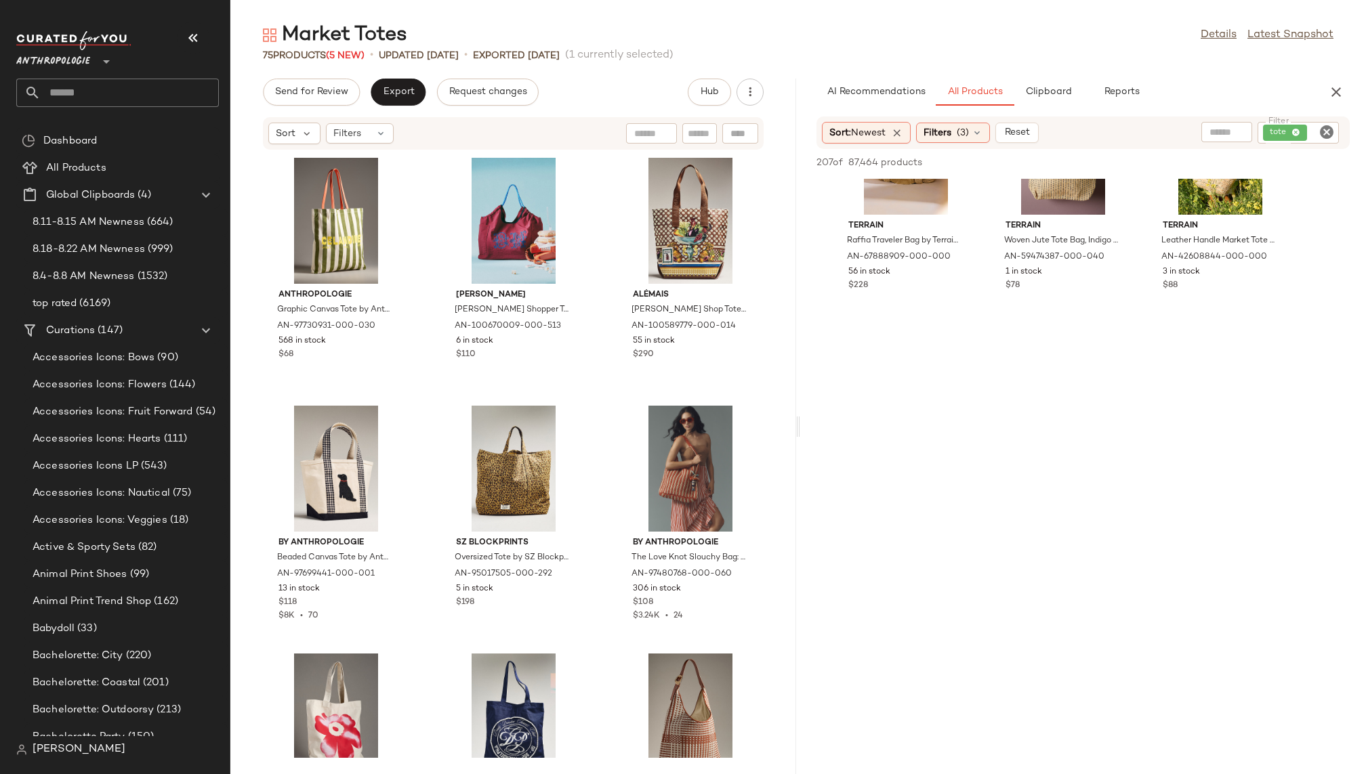
scroll to position [10776, 0]
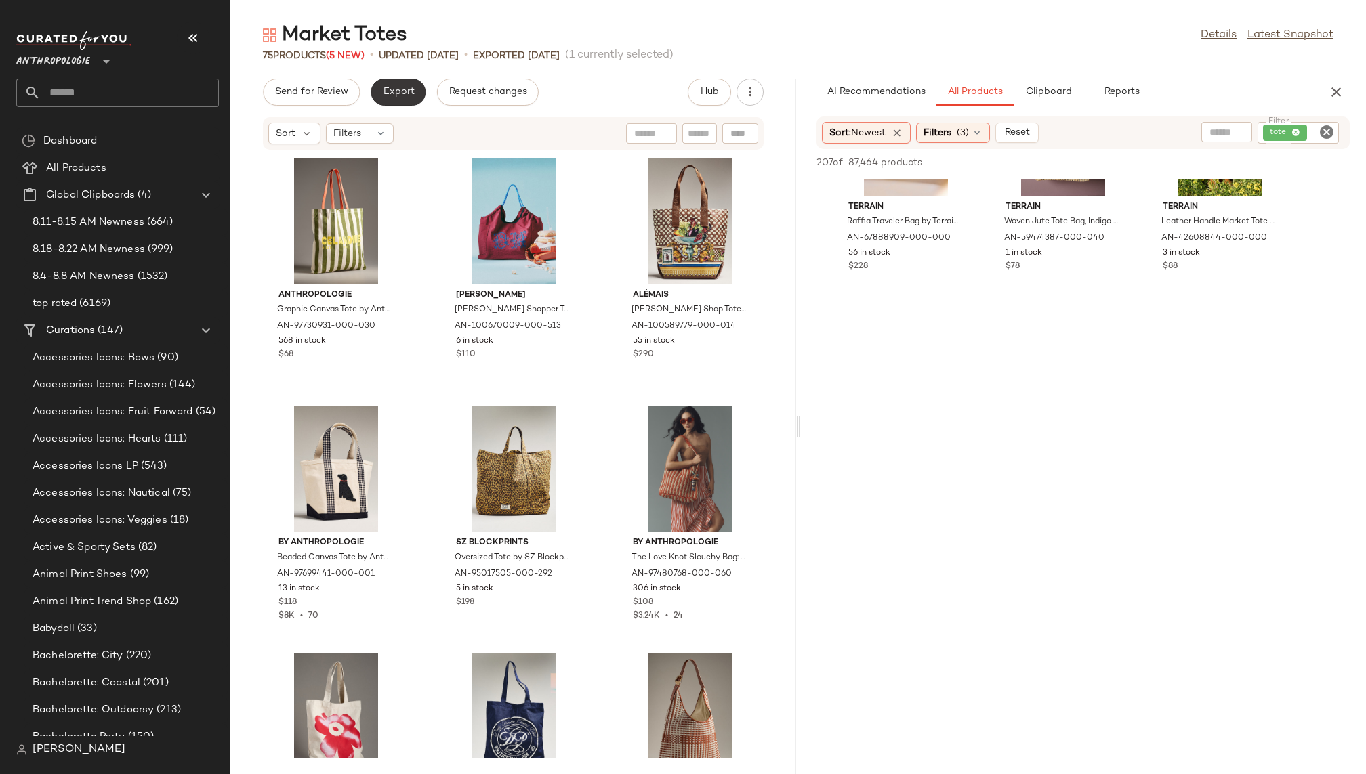
click at [395, 91] on span "Export" at bounding box center [398, 92] width 32 height 11
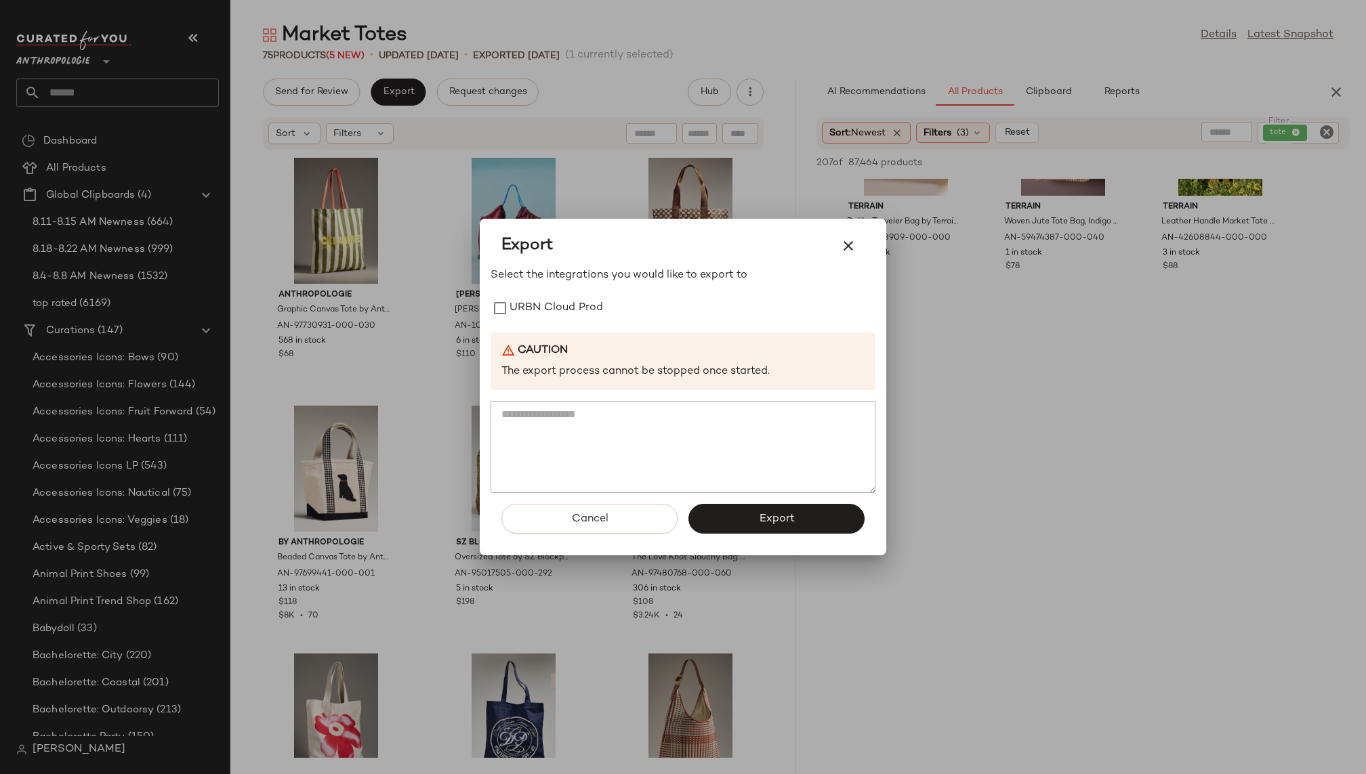
click at [561, 291] on div "Select the integrations you would like to export to URBN Cloud Prod Caution The…" at bounding box center [682, 381] width 385 height 226
click at [562, 306] on label "URBN Cloud Prod" at bounding box center [555, 308] width 93 height 27
click at [761, 526] on button "Export" at bounding box center [776, 519] width 176 height 30
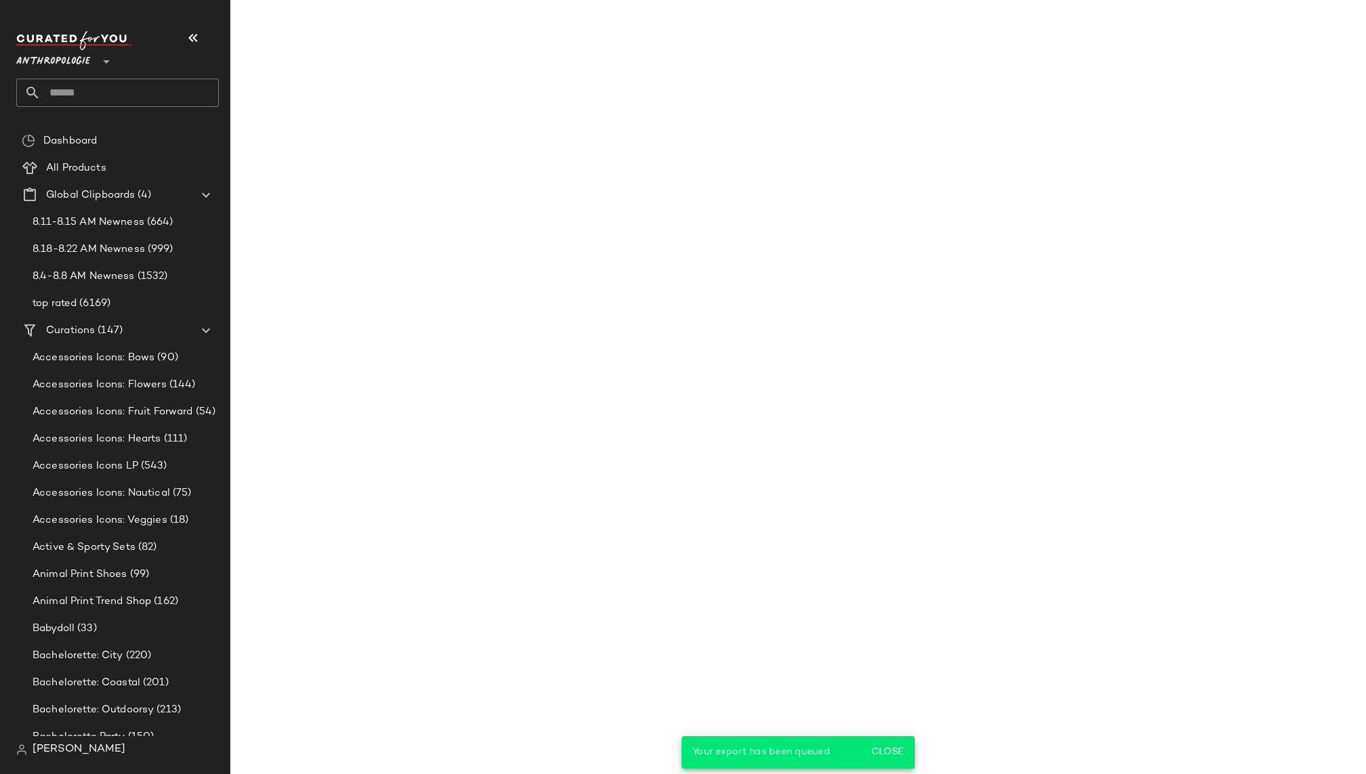
scroll to position [15983, 0]
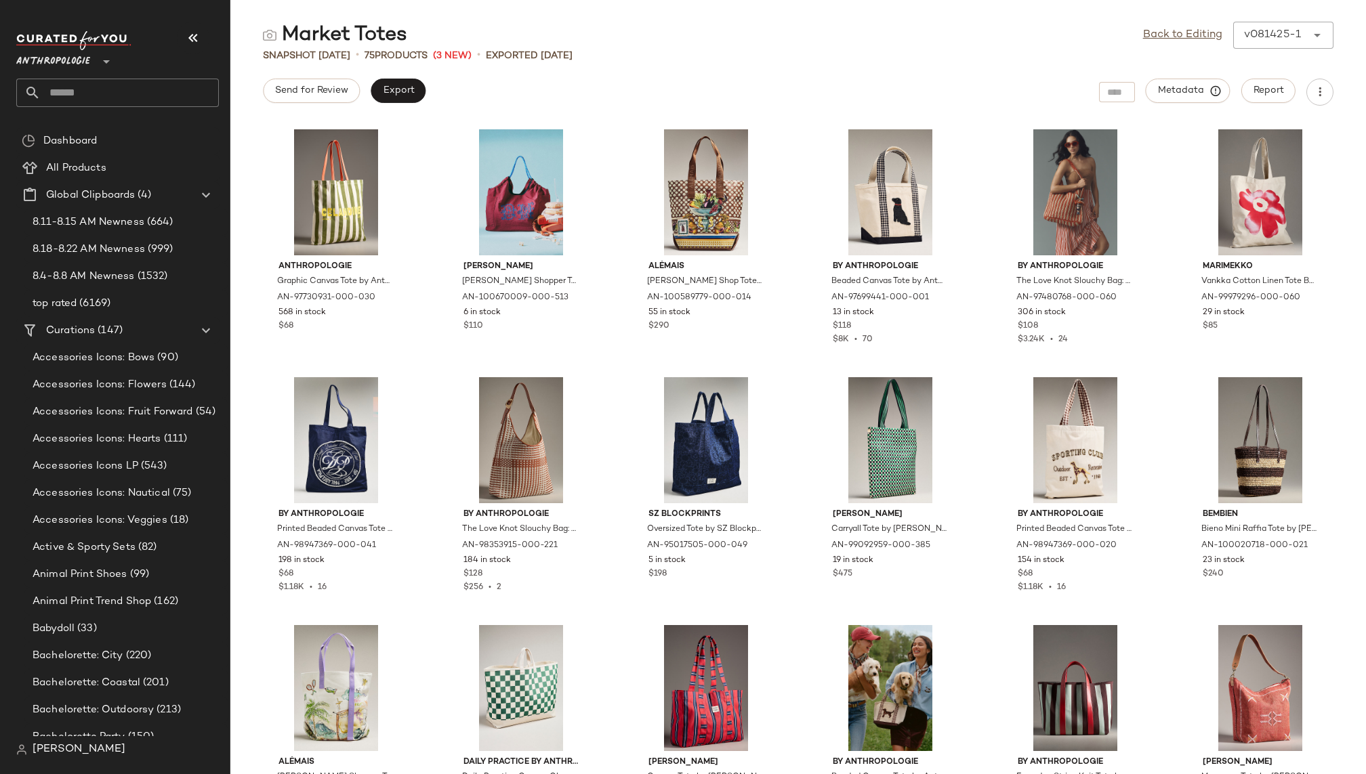
click at [126, 95] on input "text" at bounding box center [130, 93] width 178 height 28
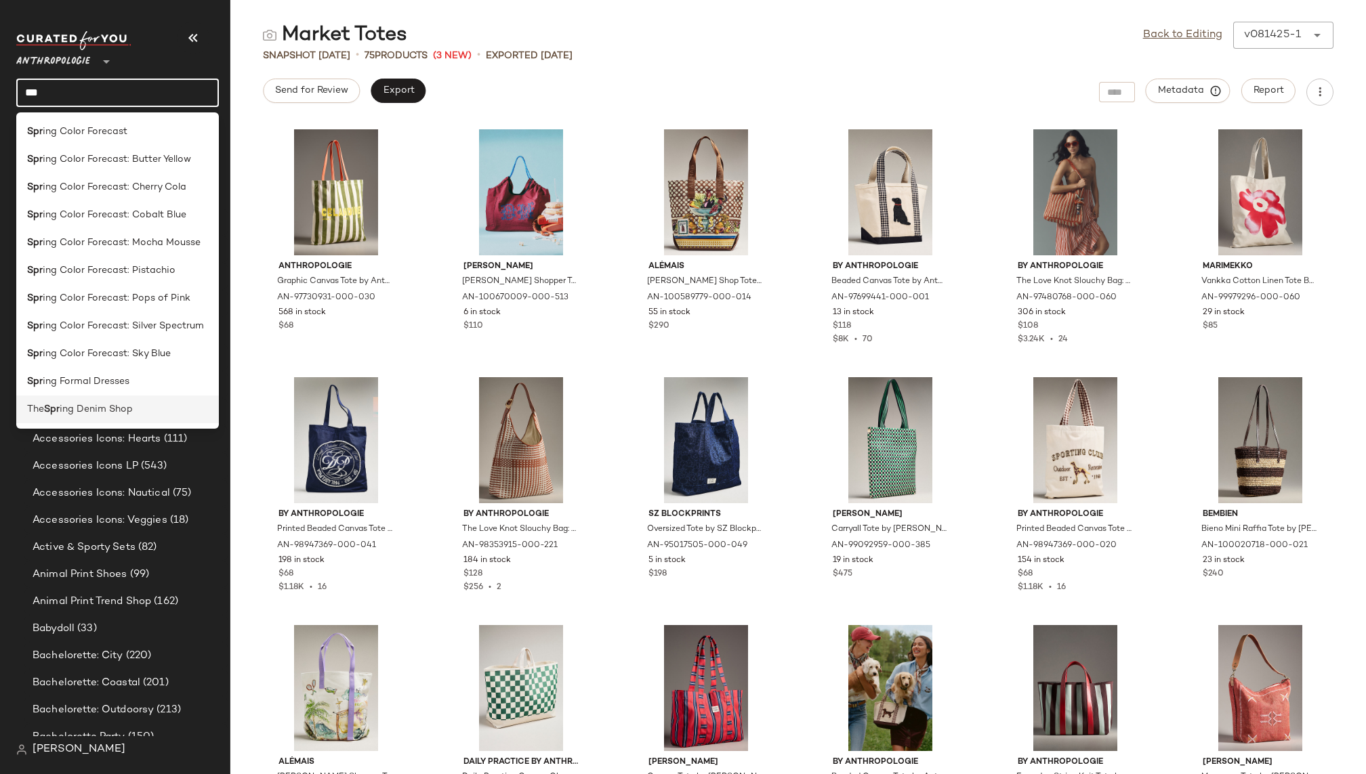
type input "***"
click at [130, 408] on span "ing Denim Shop" at bounding box center [96, 409] width 73 height 14
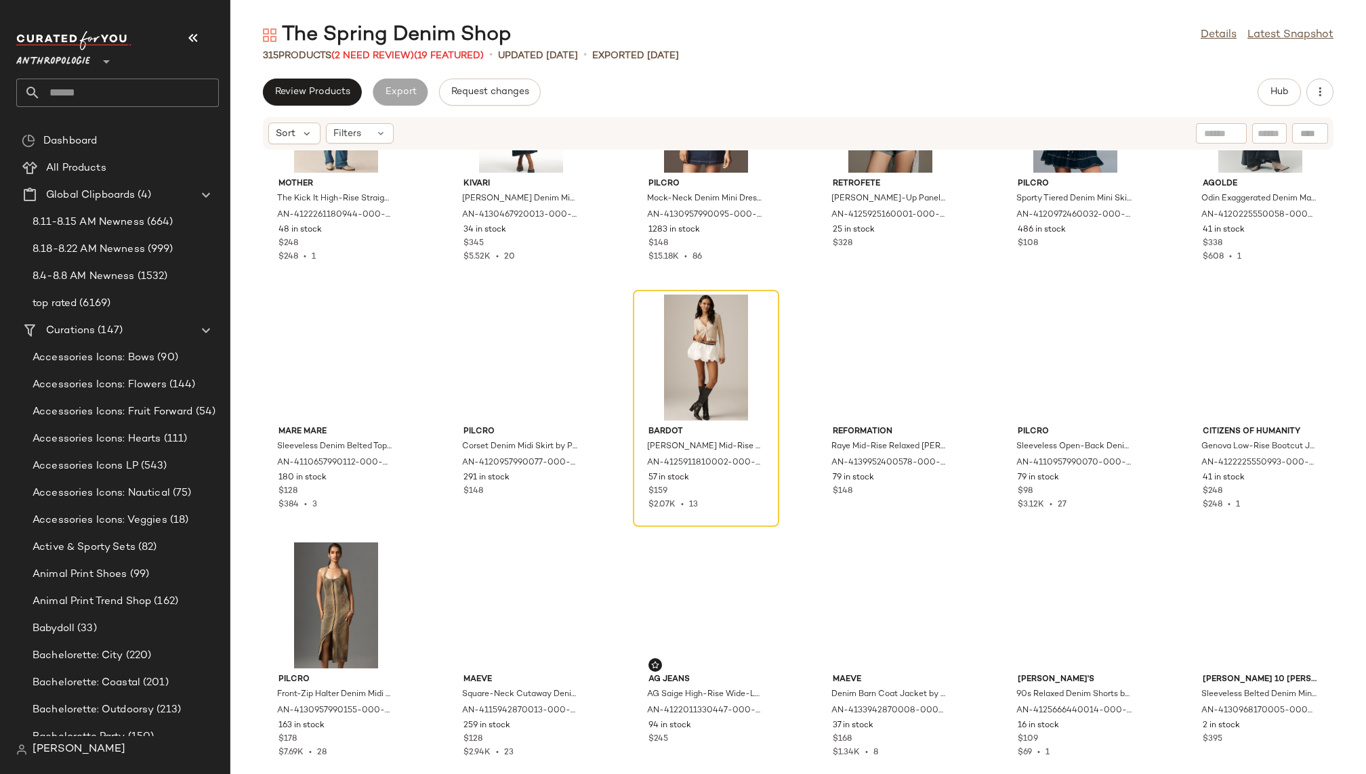
scroll to position [2364, 0]
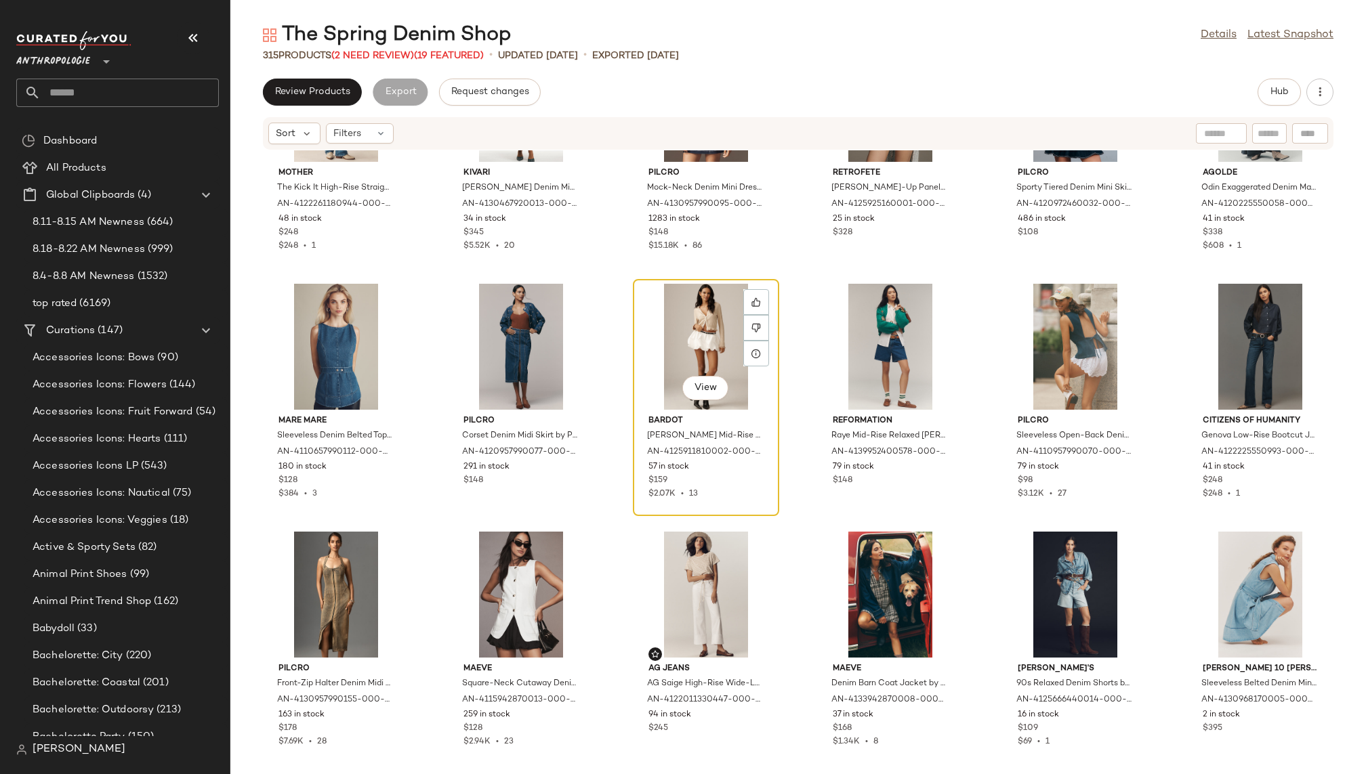
click at [682, 377] on div "View" at bounding box center [705, 389] width 46 height 27
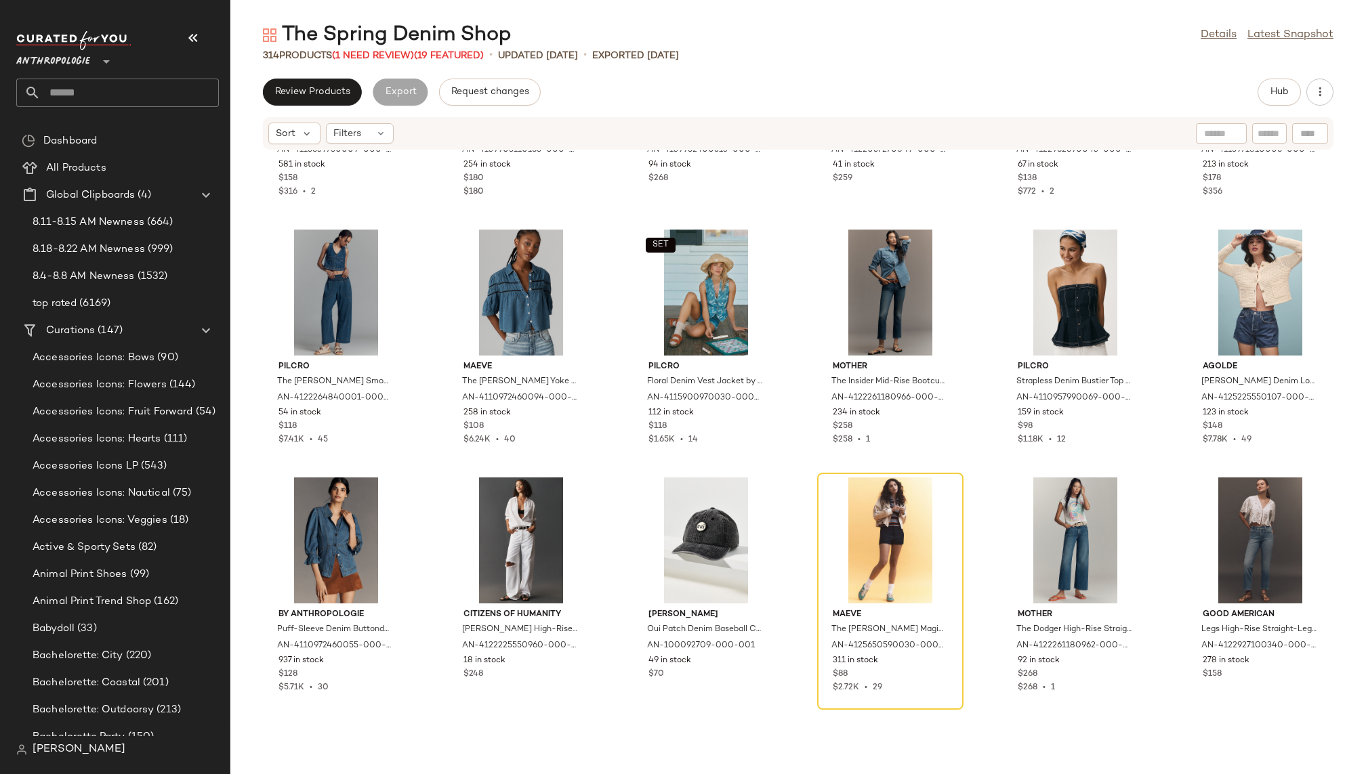
scroll to position [3929, 0]
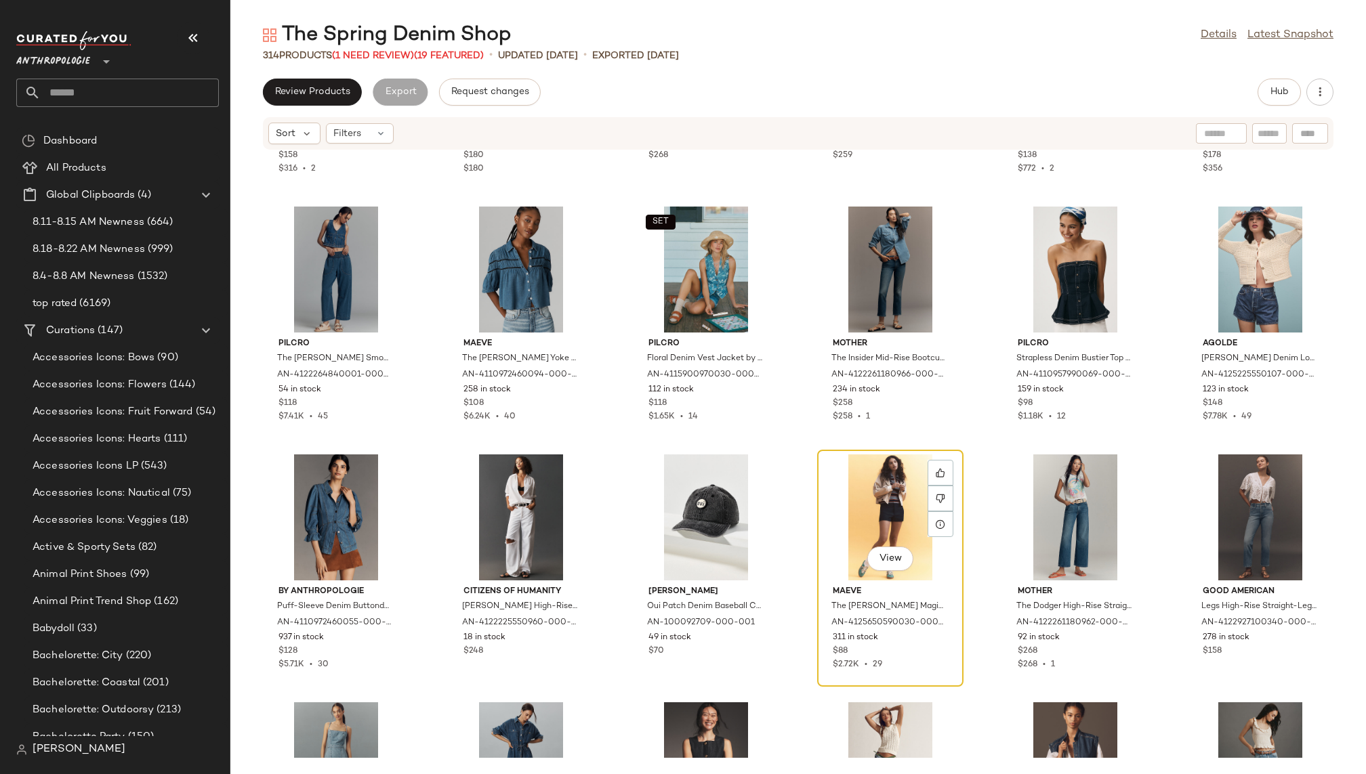
click at [840, 514] on div "View" at bounding box center [890, 518] width 137 height 126
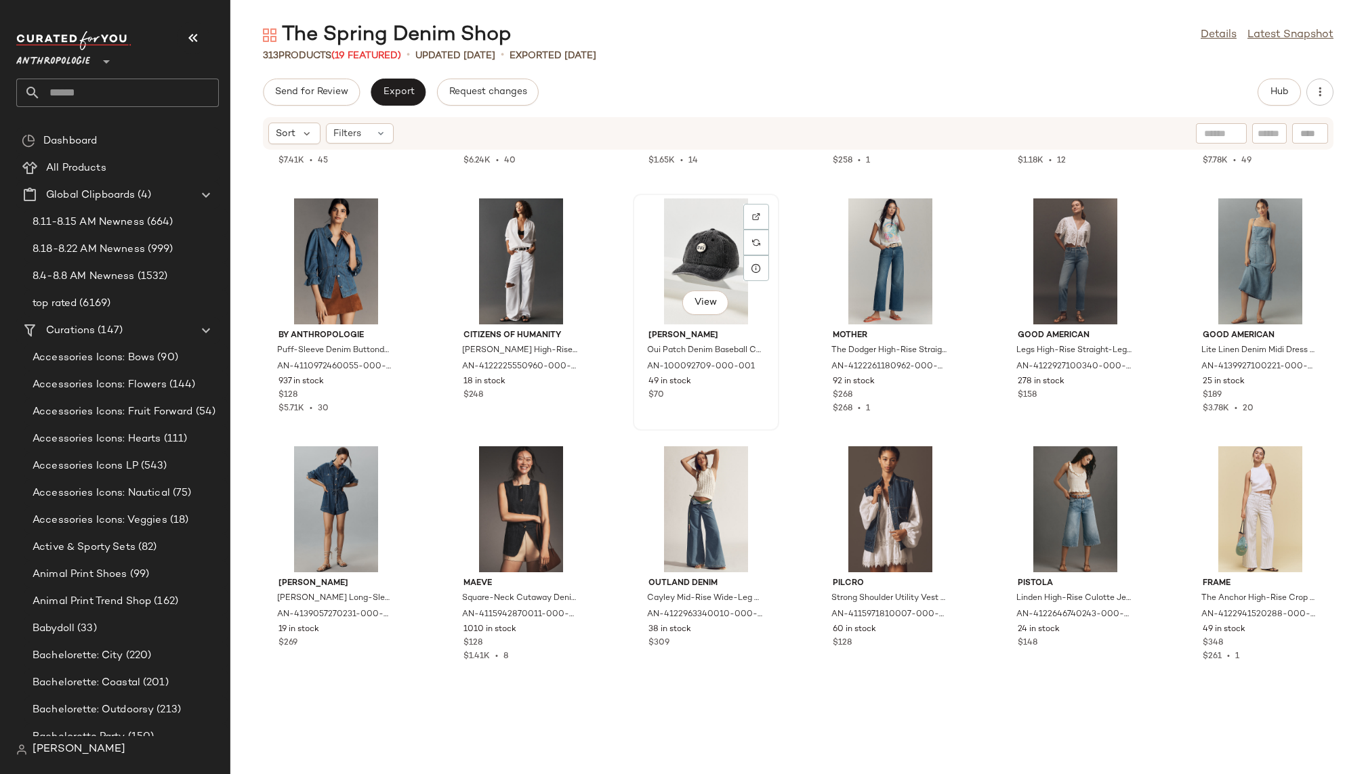
scroll to position [4535, 0]
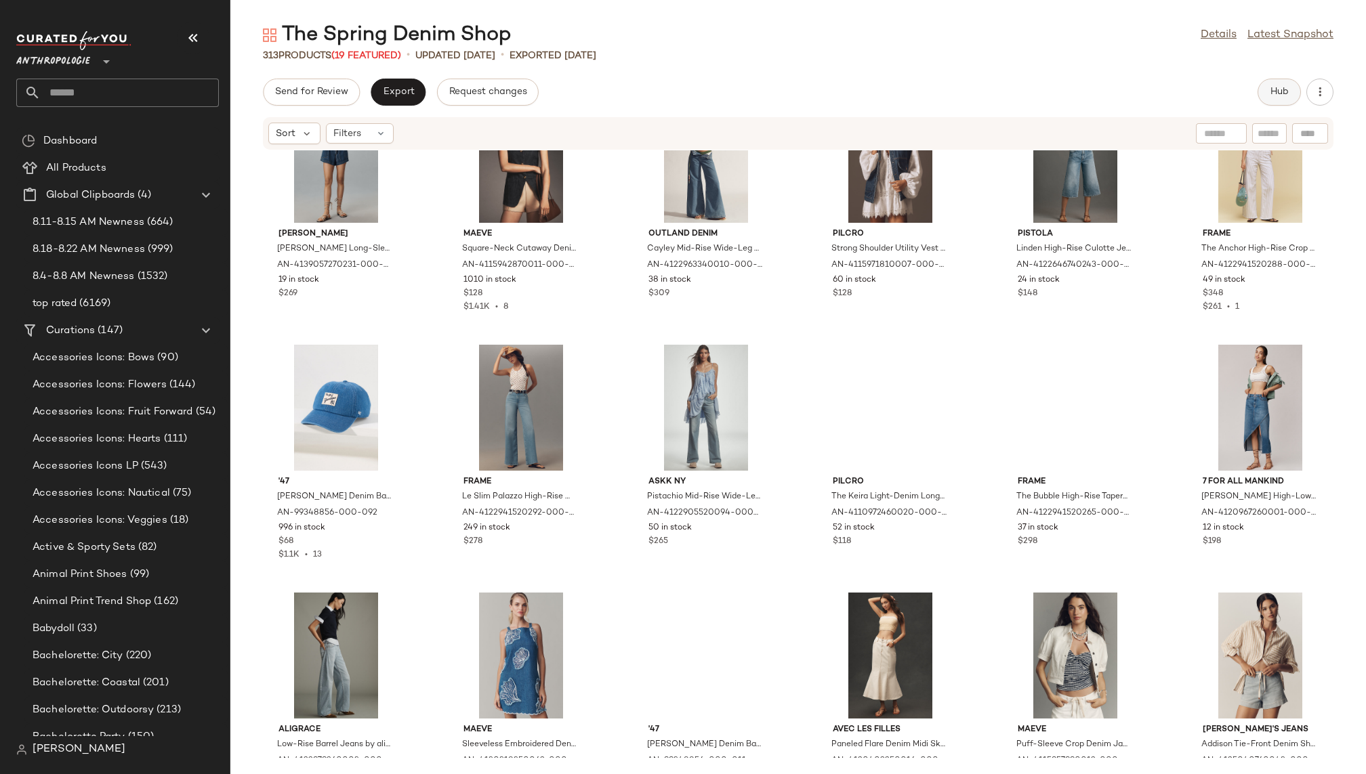
click at [1290, 89] on button "Hub" at bounding box center [1278, 92] width 43 height 27
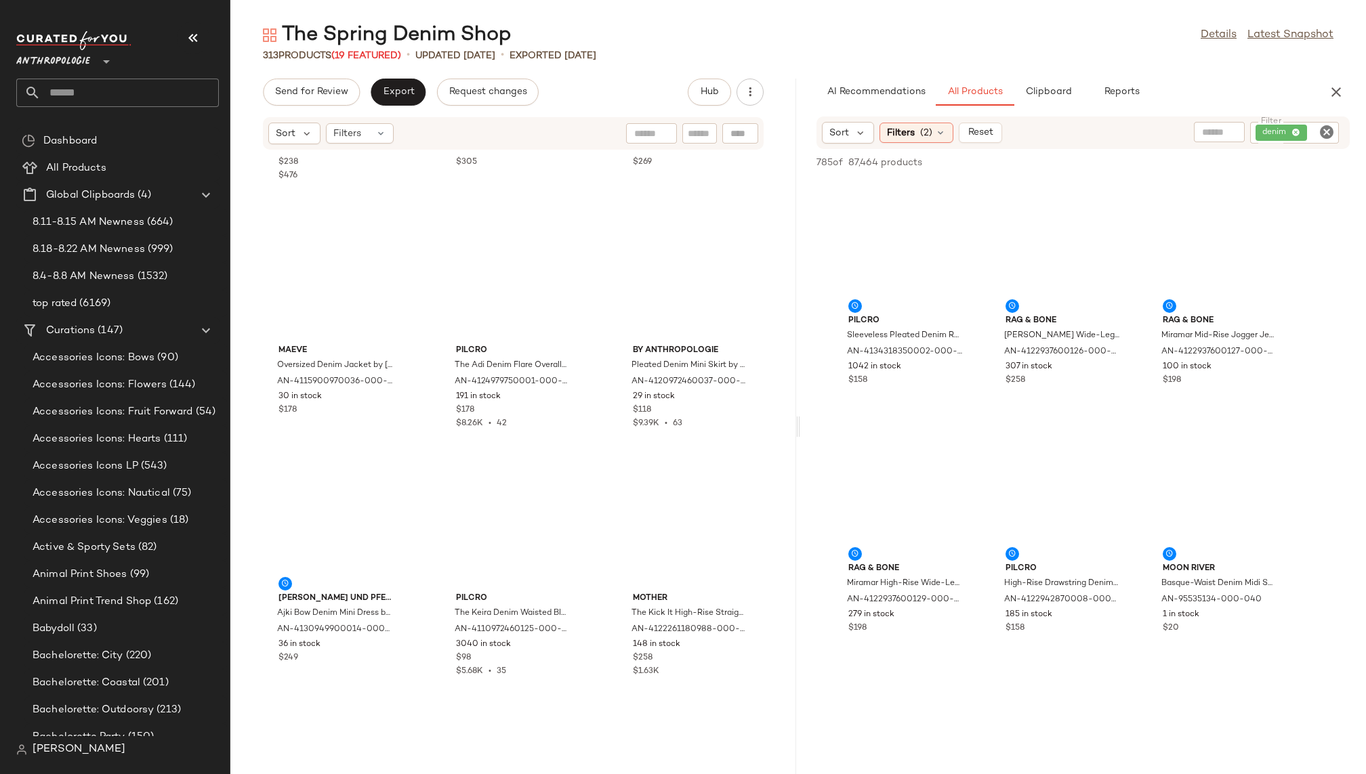
scroll to position [989, 0]
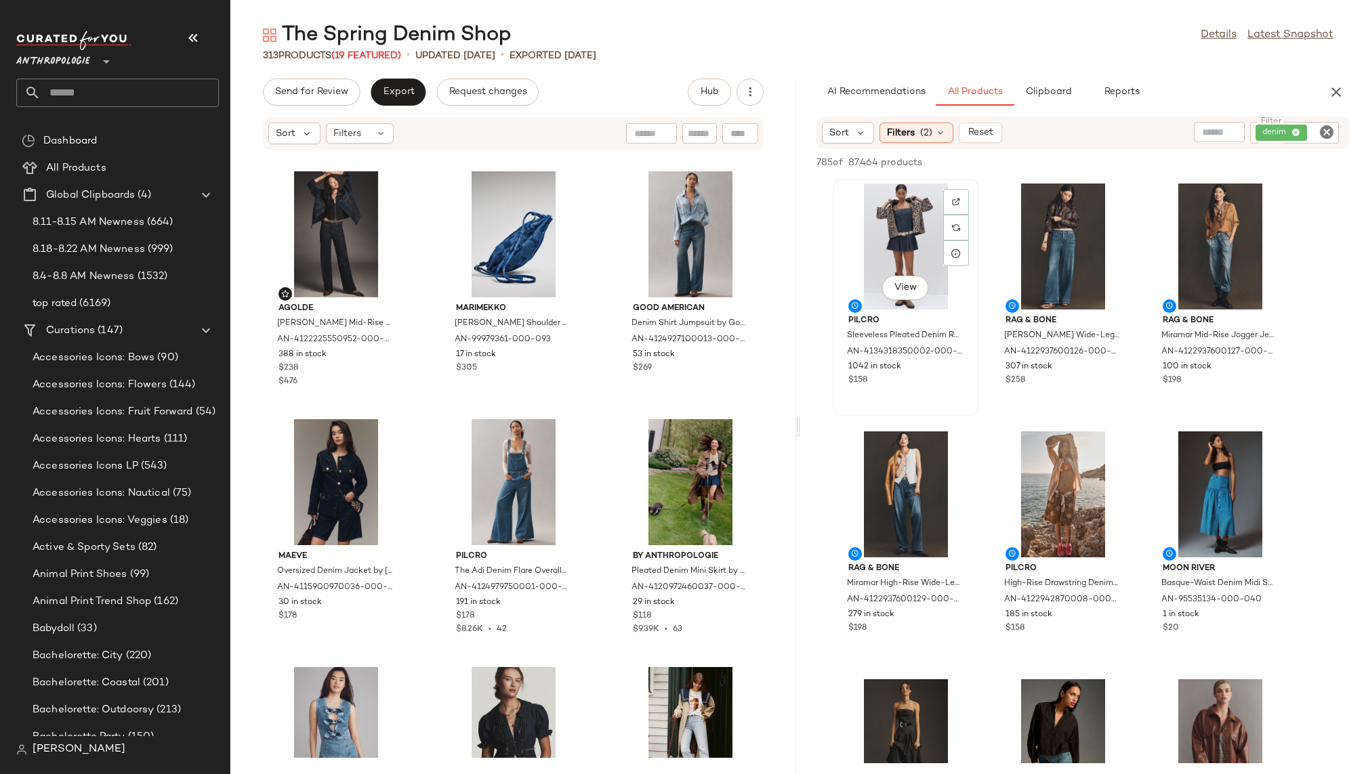
click at [885, 243] on div "View" at bounding box center [905, 247] width 137 height 126
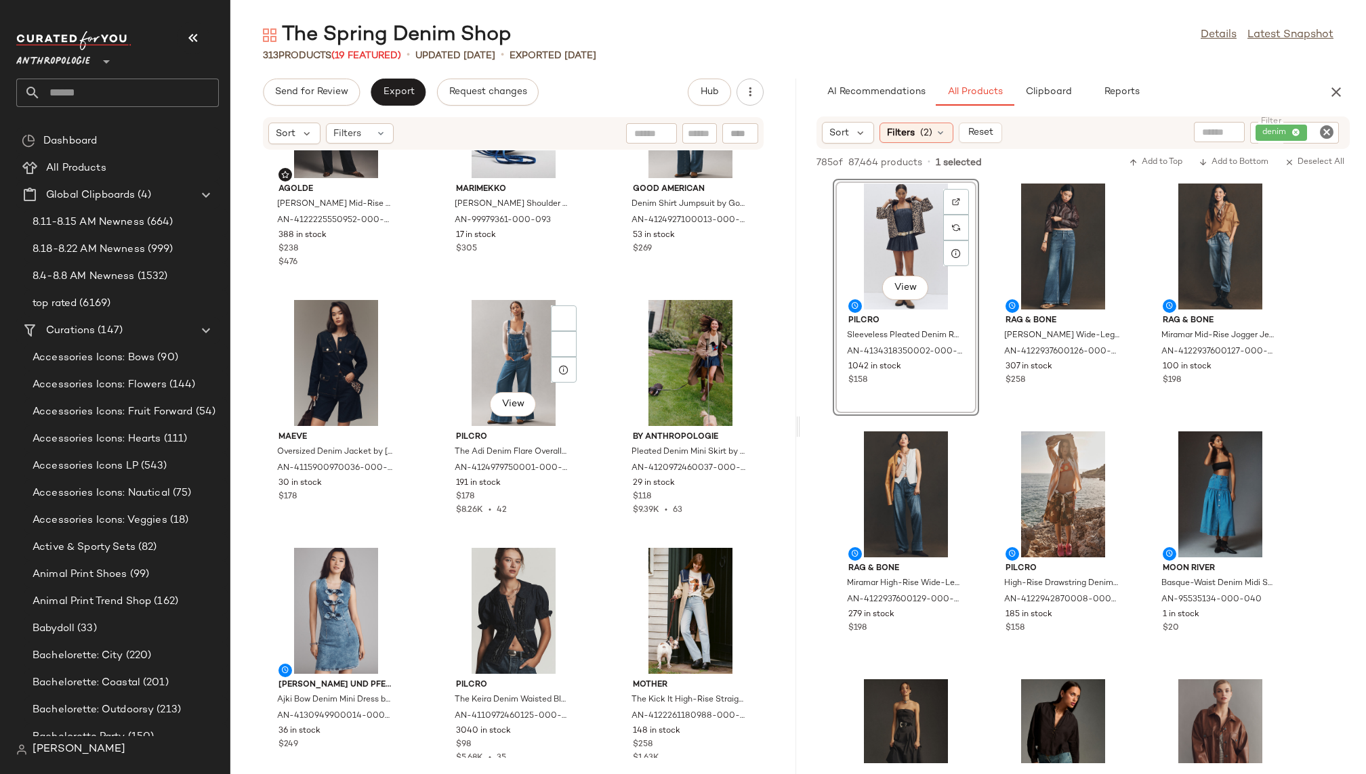
scroll to position [1119, 0]
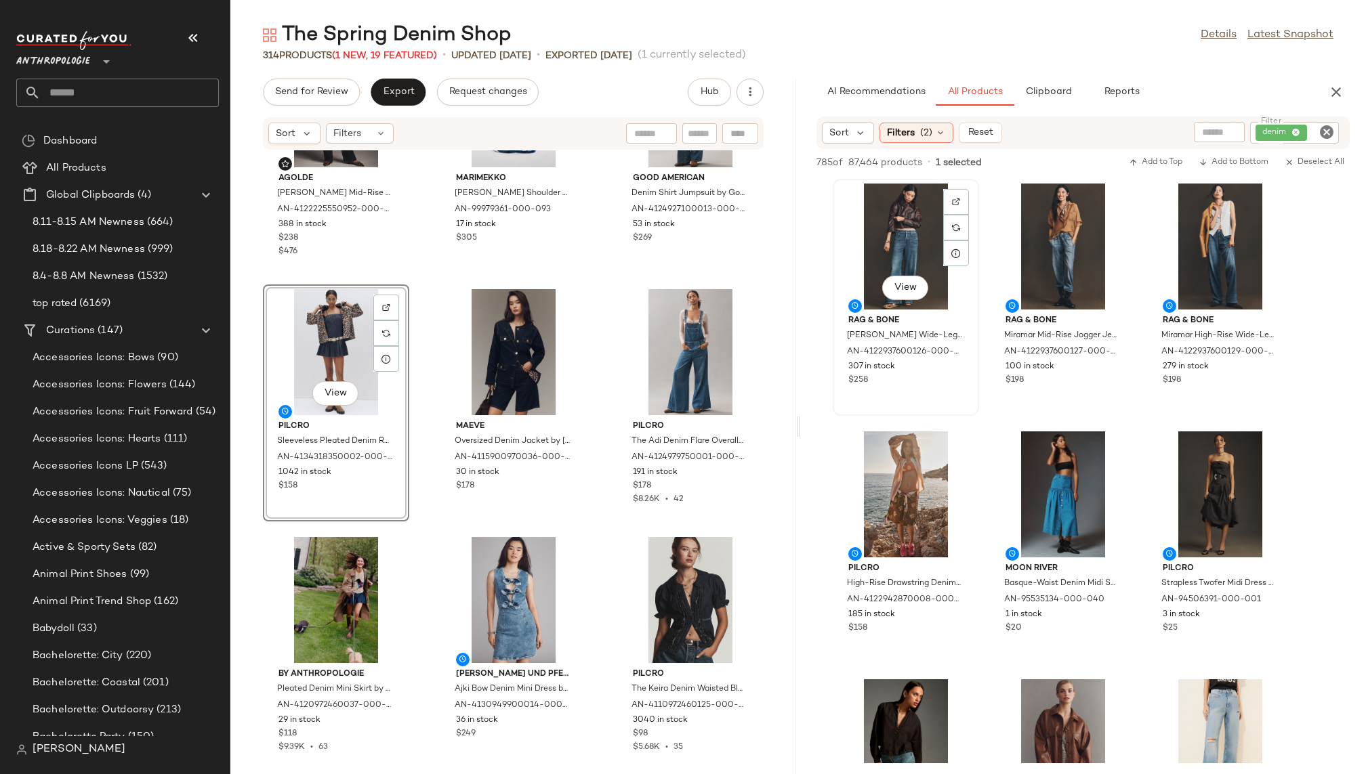
click at [865, 238] on div "View" at bounding box center [905, 247] width 137 height 126
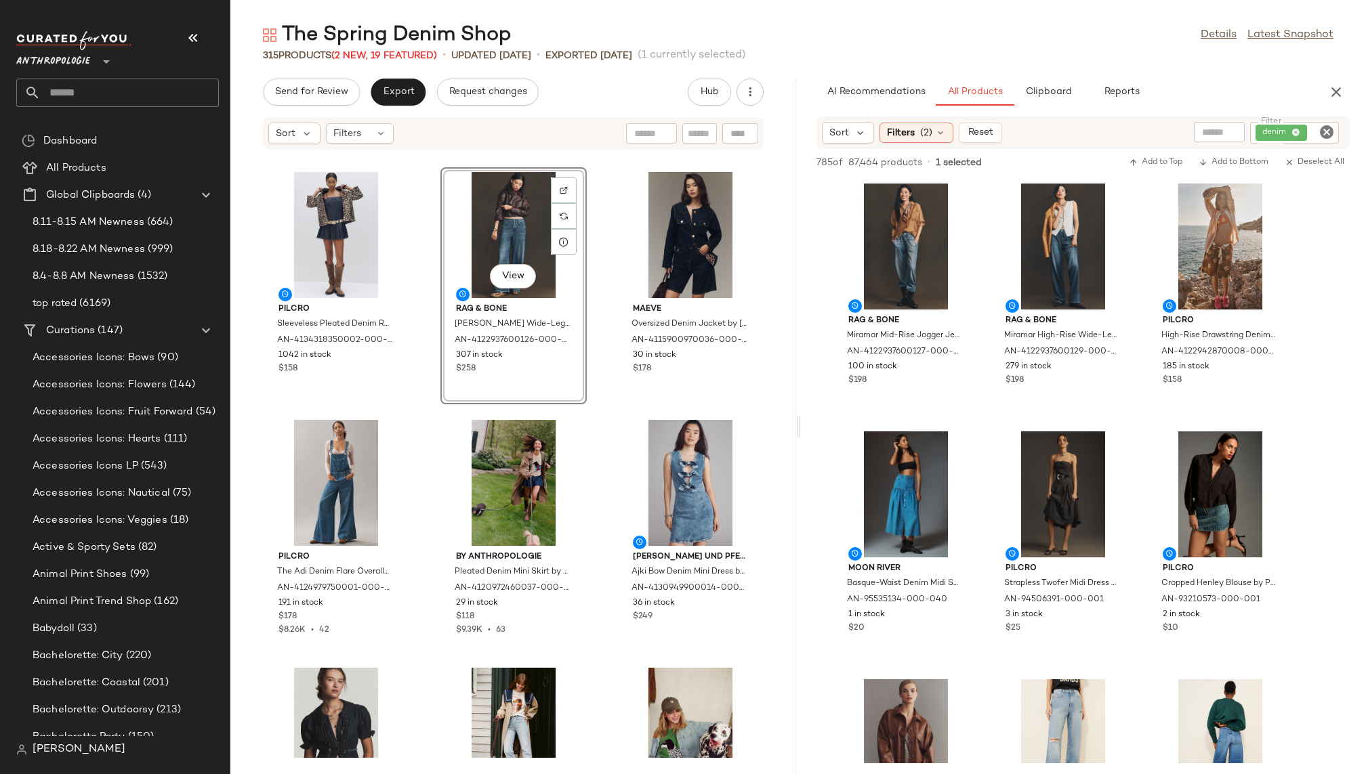
scroll to position [1335, 0]
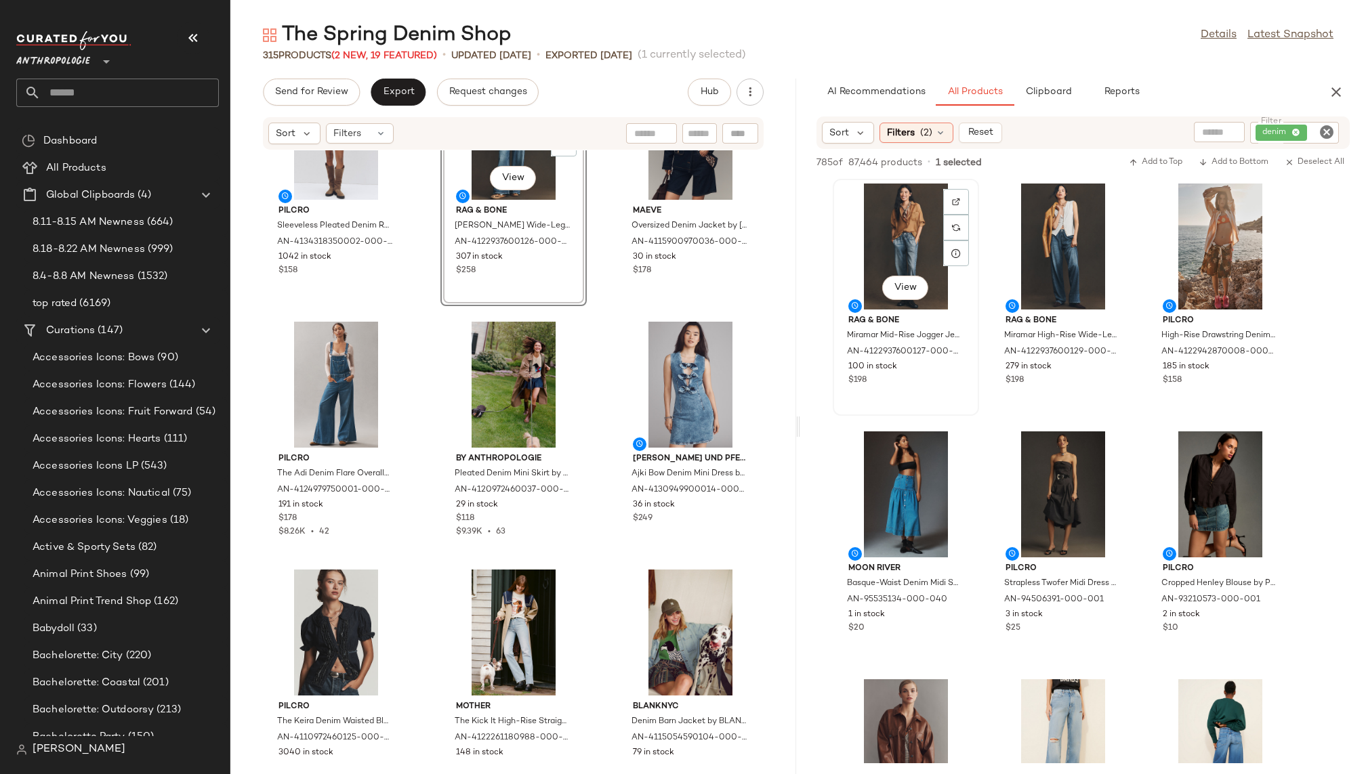
click at [879, 241] on div "View" at bounding box center [905, 247] width 137 height 126
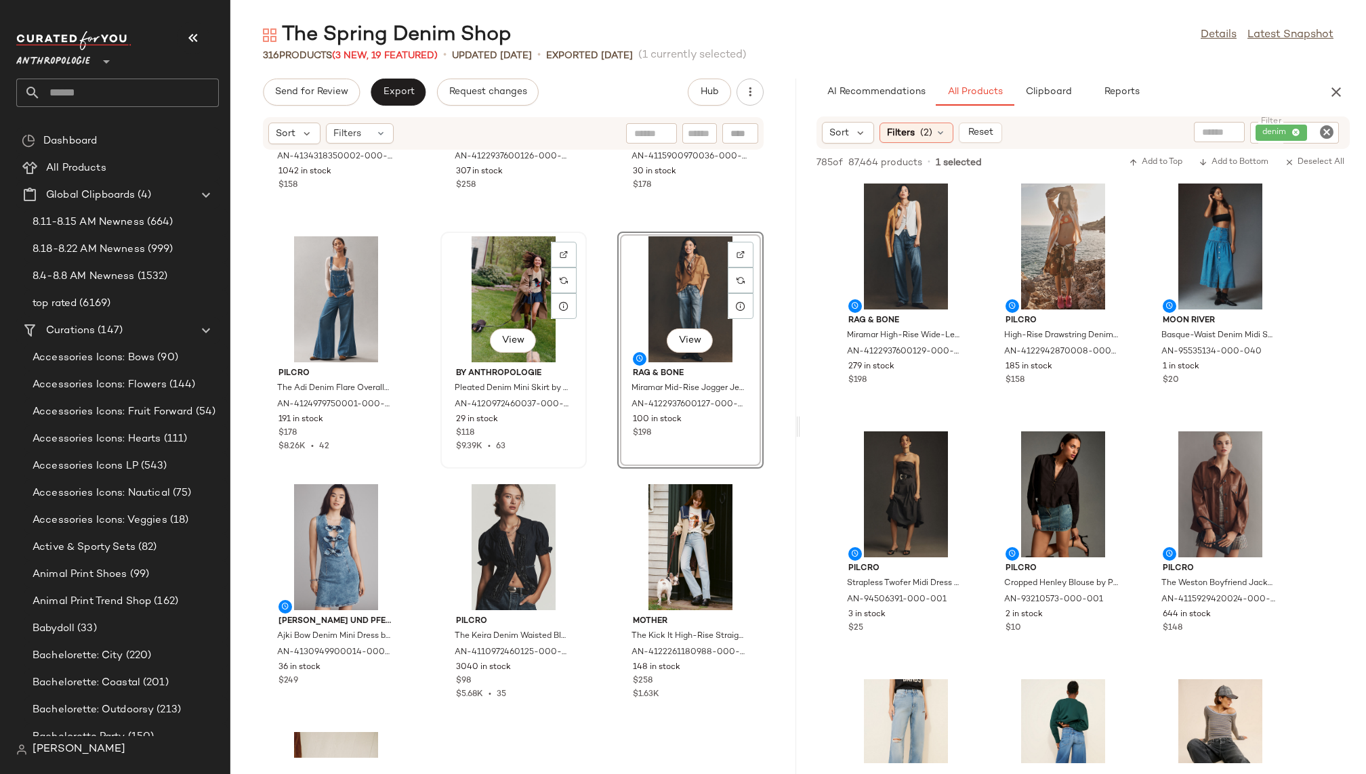
scroll to position [1464, 0]
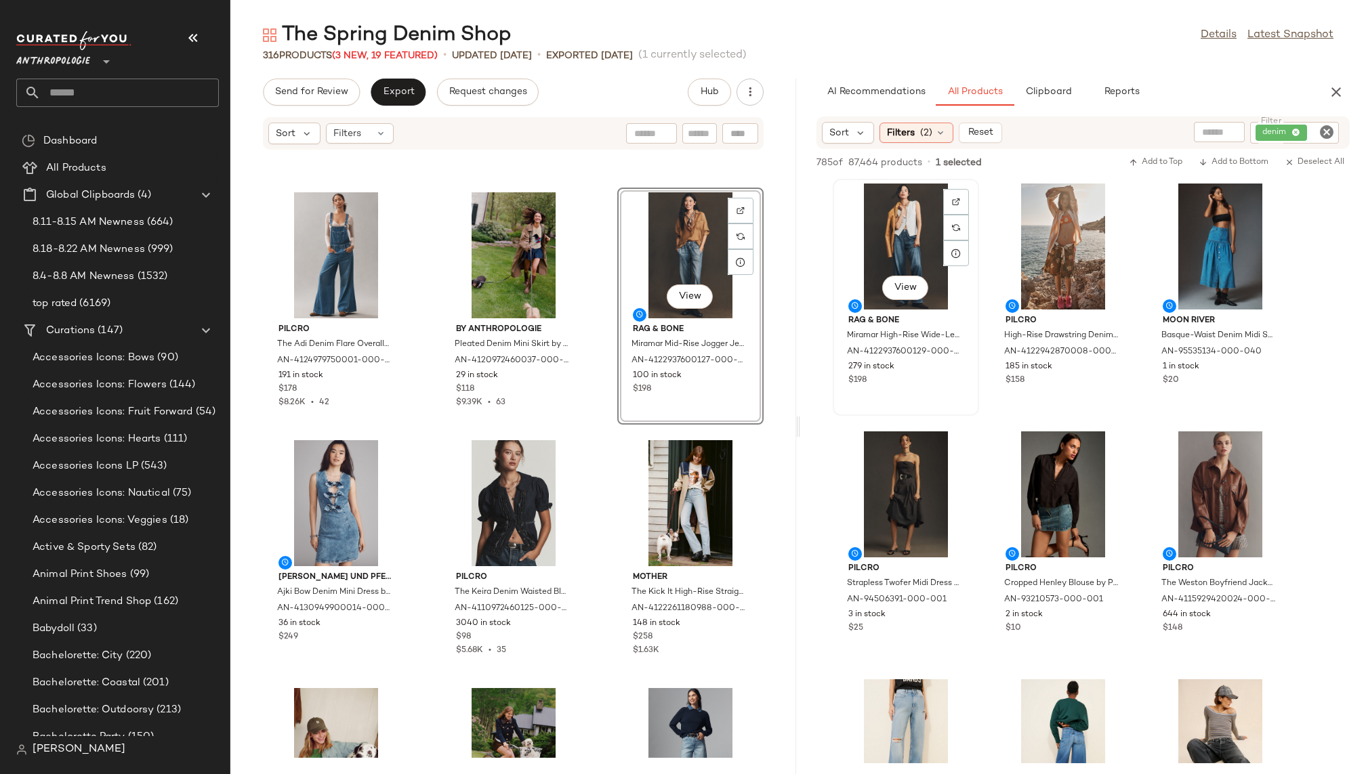
click at [867, 234] on div "View" at bounding box center [905, 247] width 137 height 126
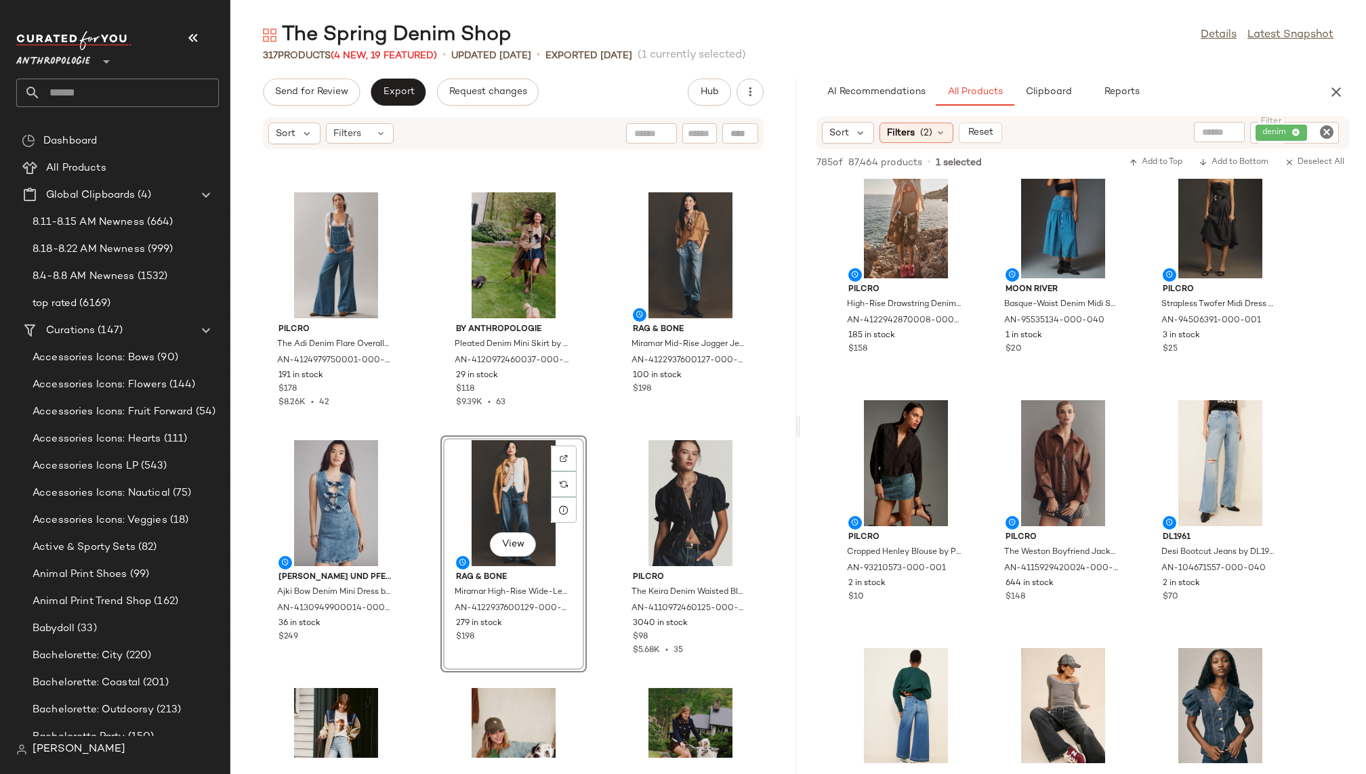
scroll to position [0, 0]
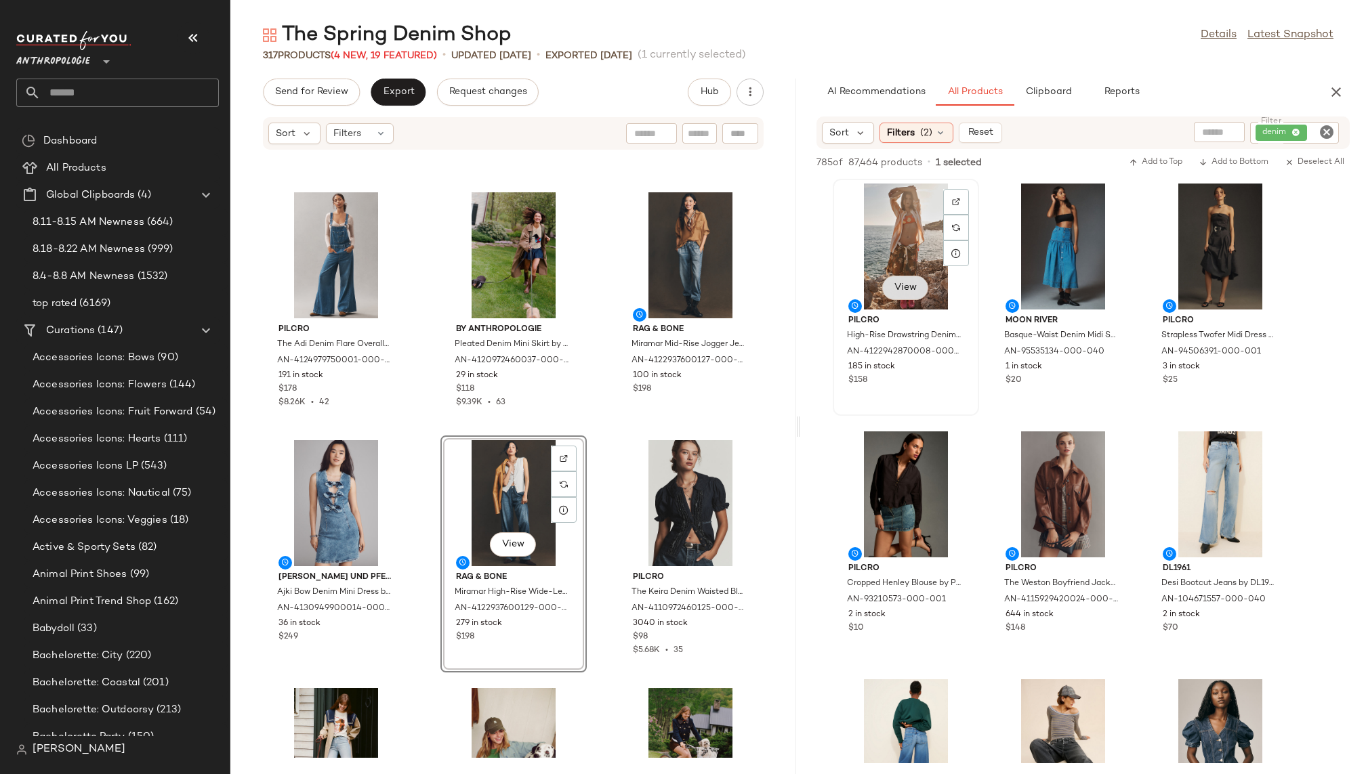
click at [905, 295] on button "View" at bounding box center [905, 288] width 46 height 24
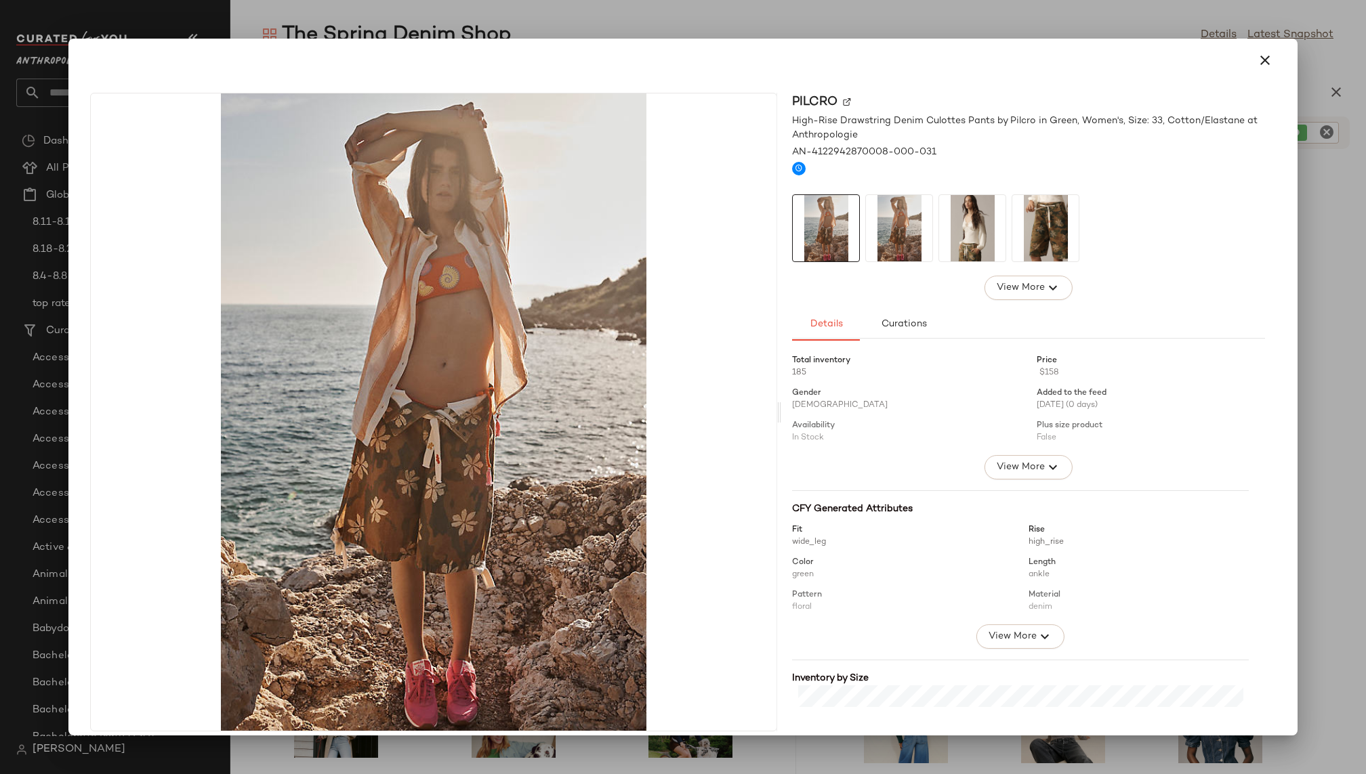
click at [967, 238] on img at bounding box center [972, 228] width 66 height 66
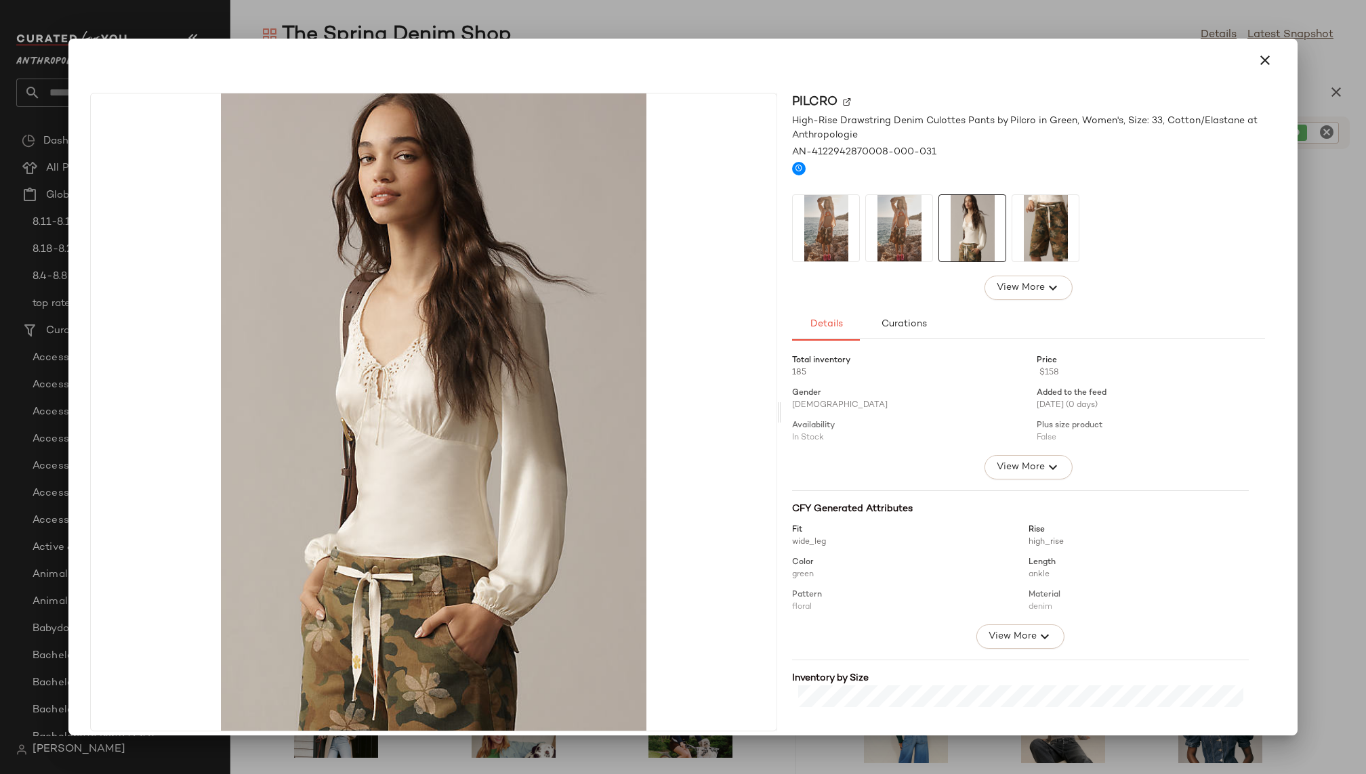
click at [1071, 224] on img at bounding box center [1045, 228] width 66 height 66
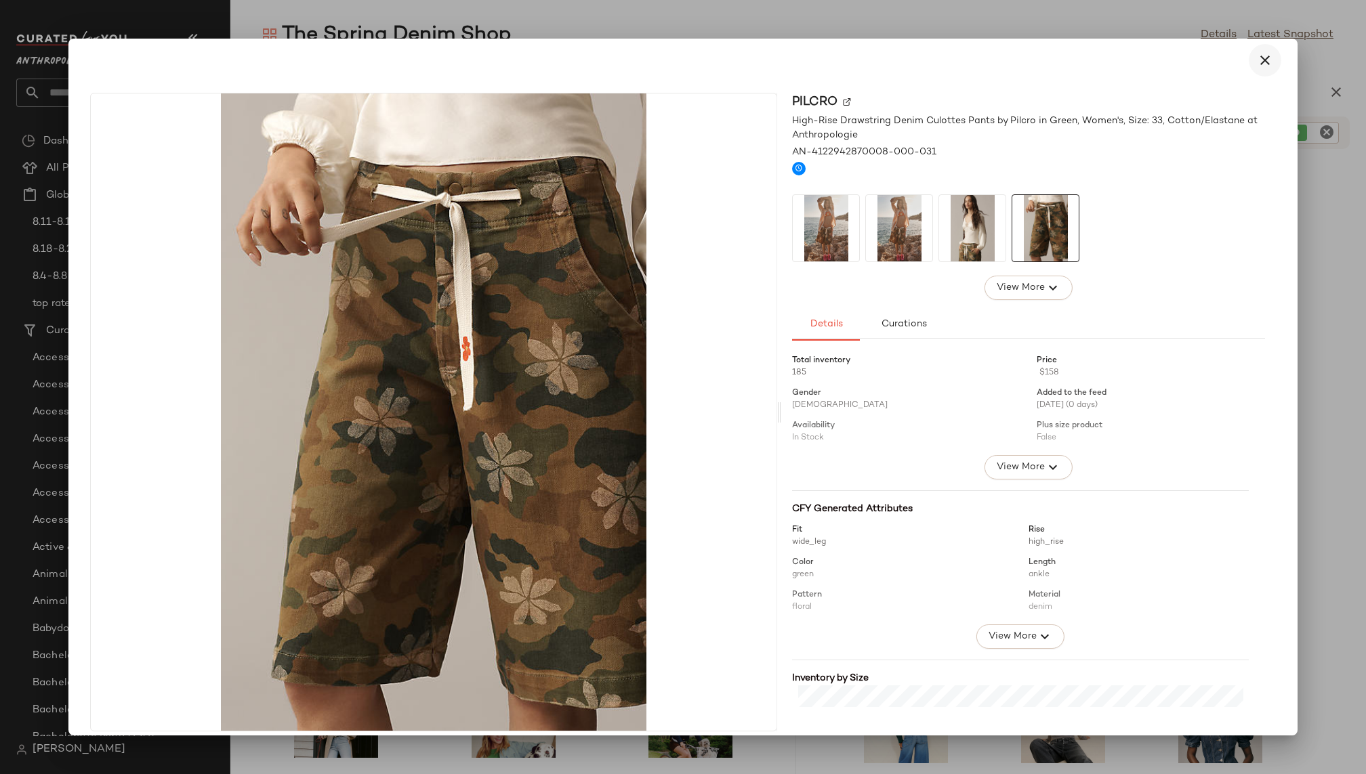
click at [1257, 62] on icon "button" at bounding box center [1265, 60] width 16 height 16
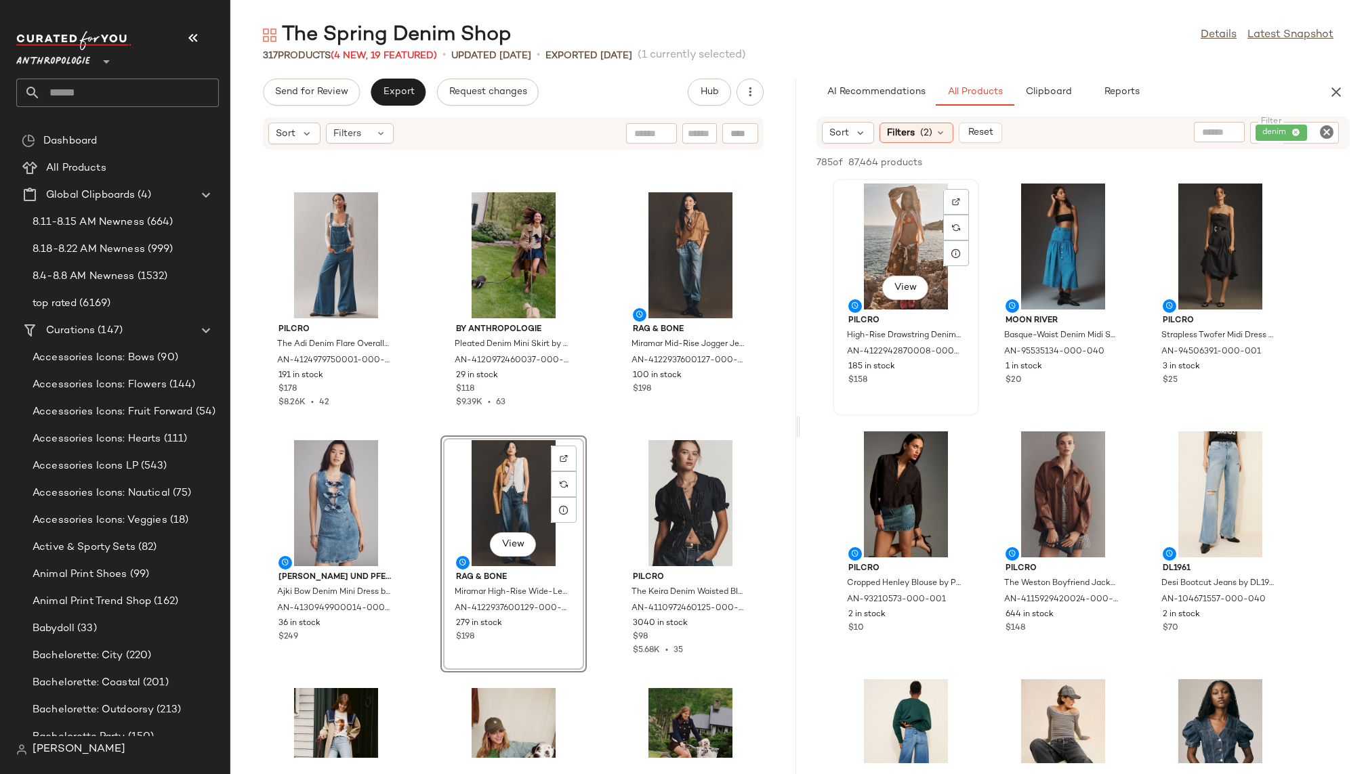
click at [906, 223] on div "View" at bounding box center [905, 247] width 137 height 126
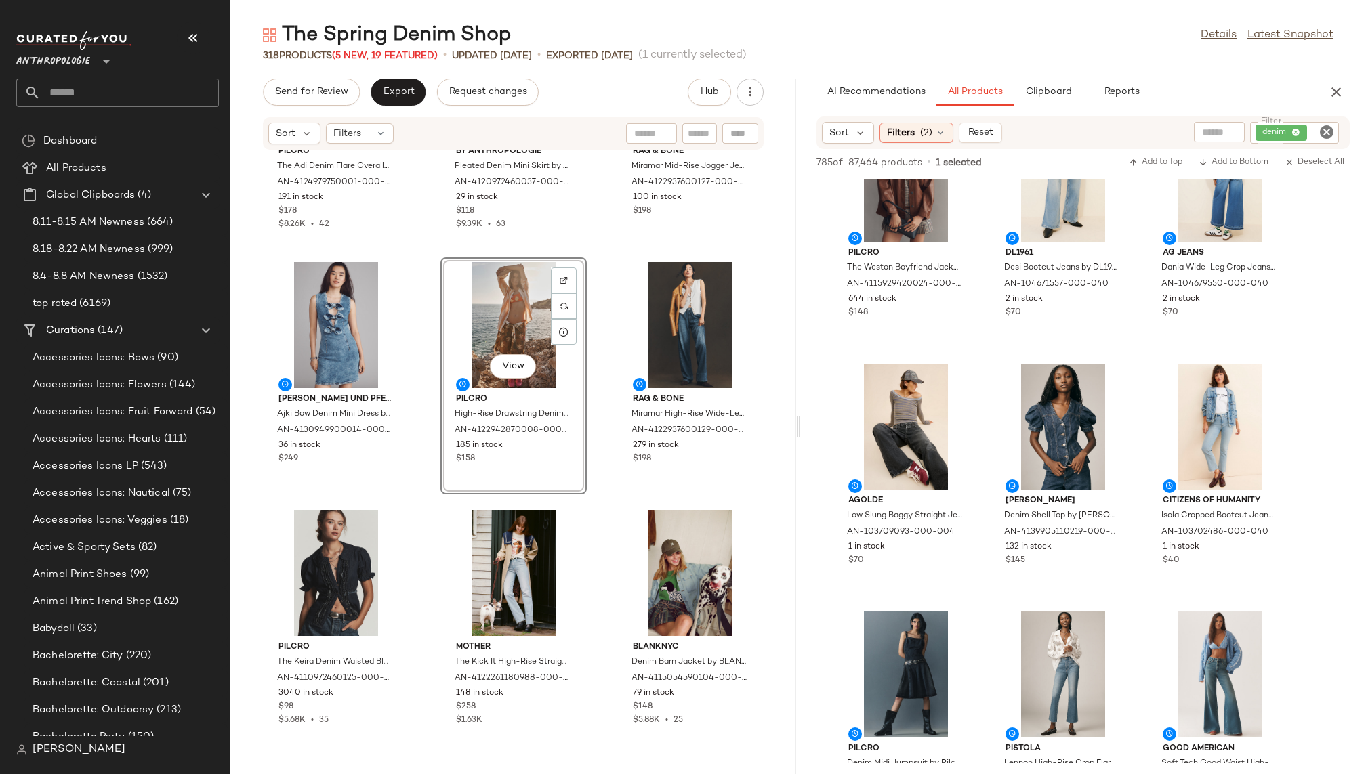
scroll to position [324, 0]
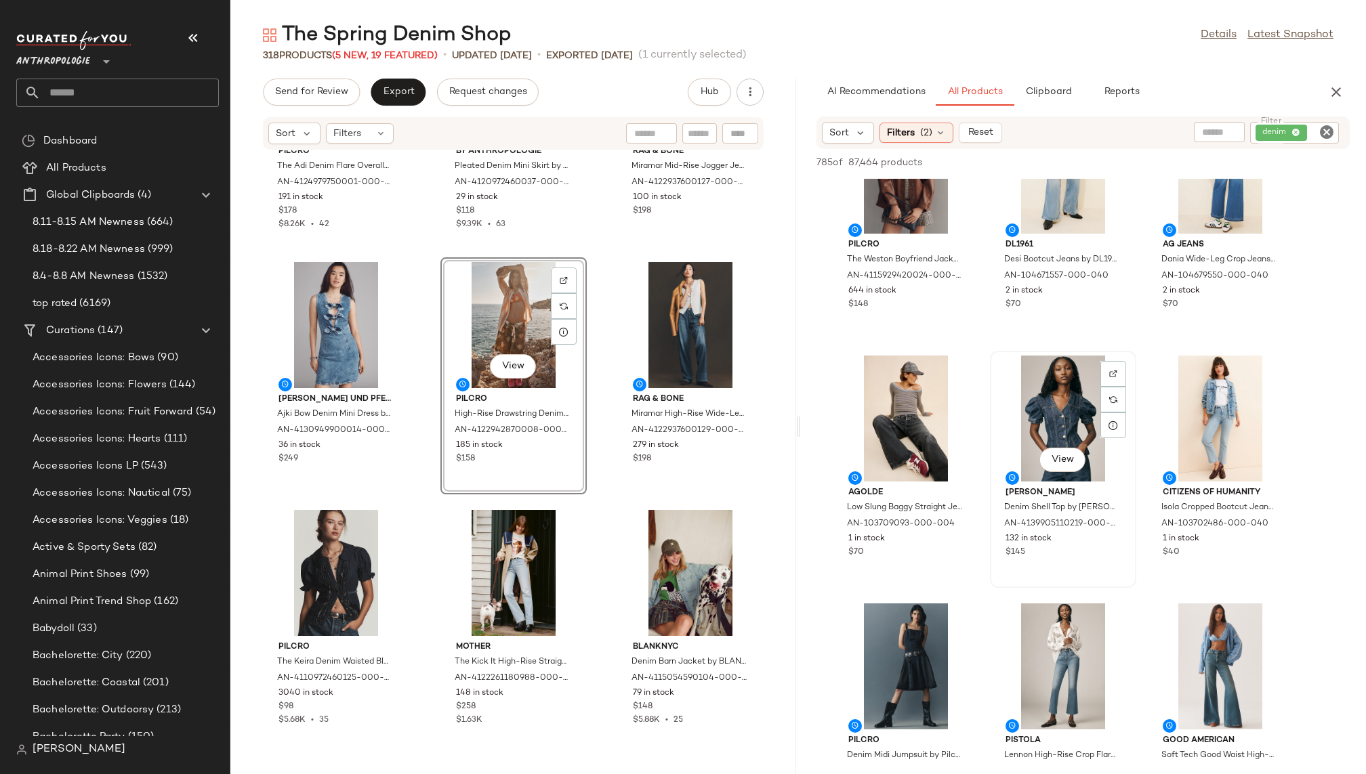
click at [1036, 402] on div "View" at bounding box center [1063, 419] width 137 height 126
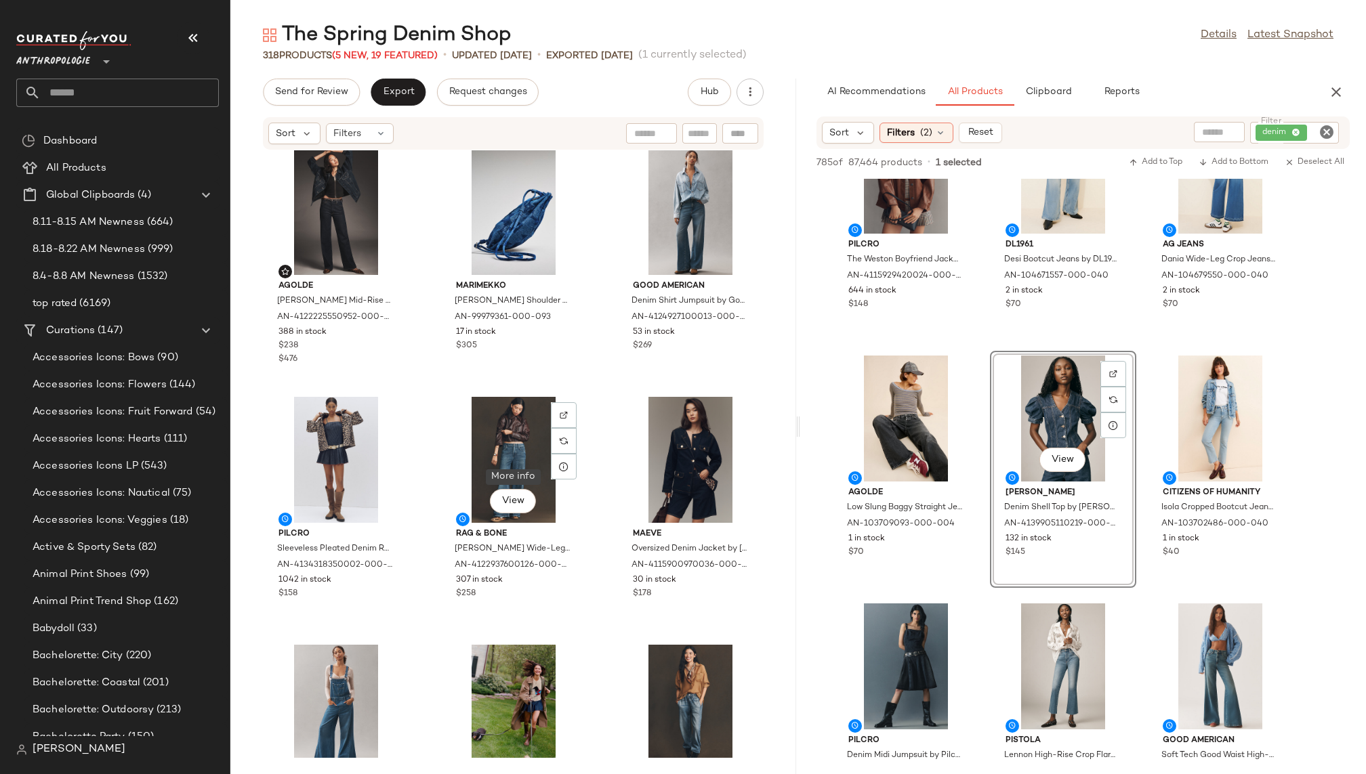
scroll to position [1018, 0]
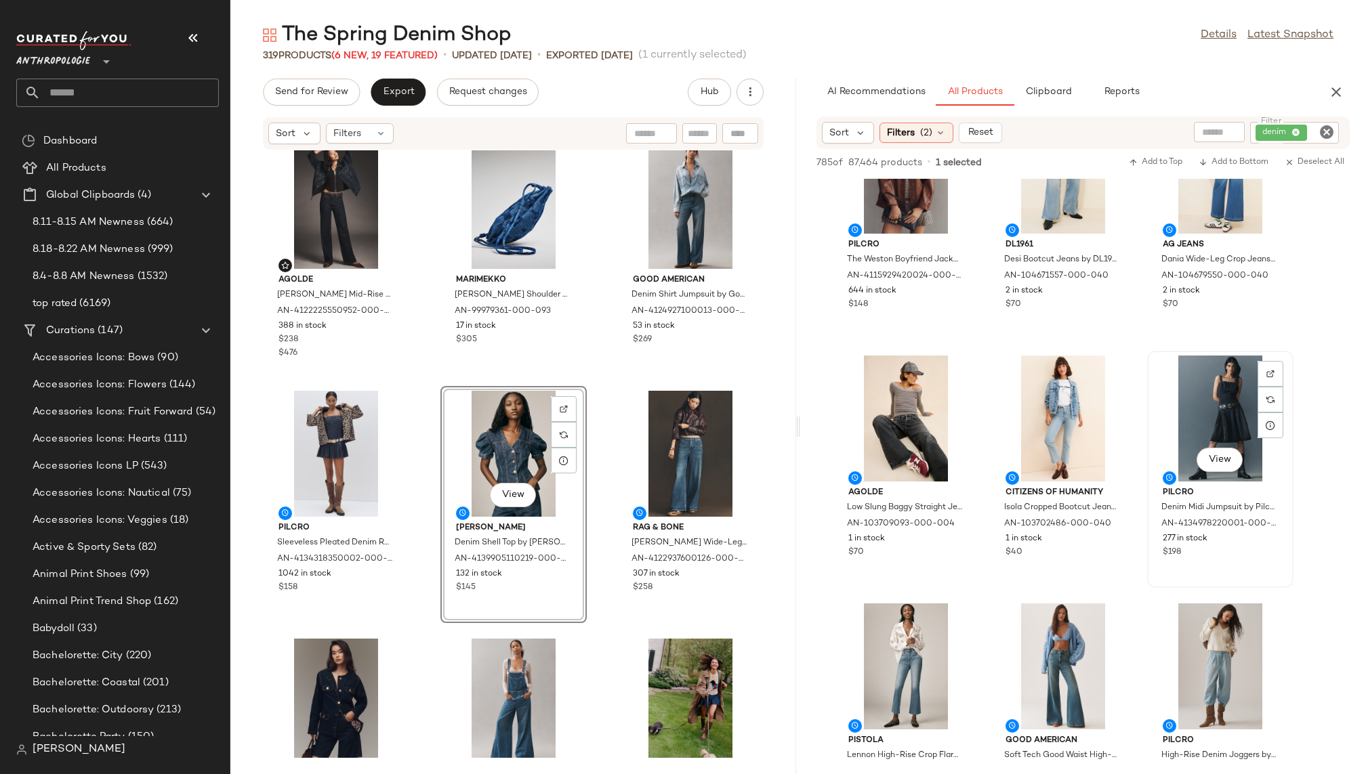
click at [1198, 398] on div "View" at bounding box center [1220, 419] width 137 height 126
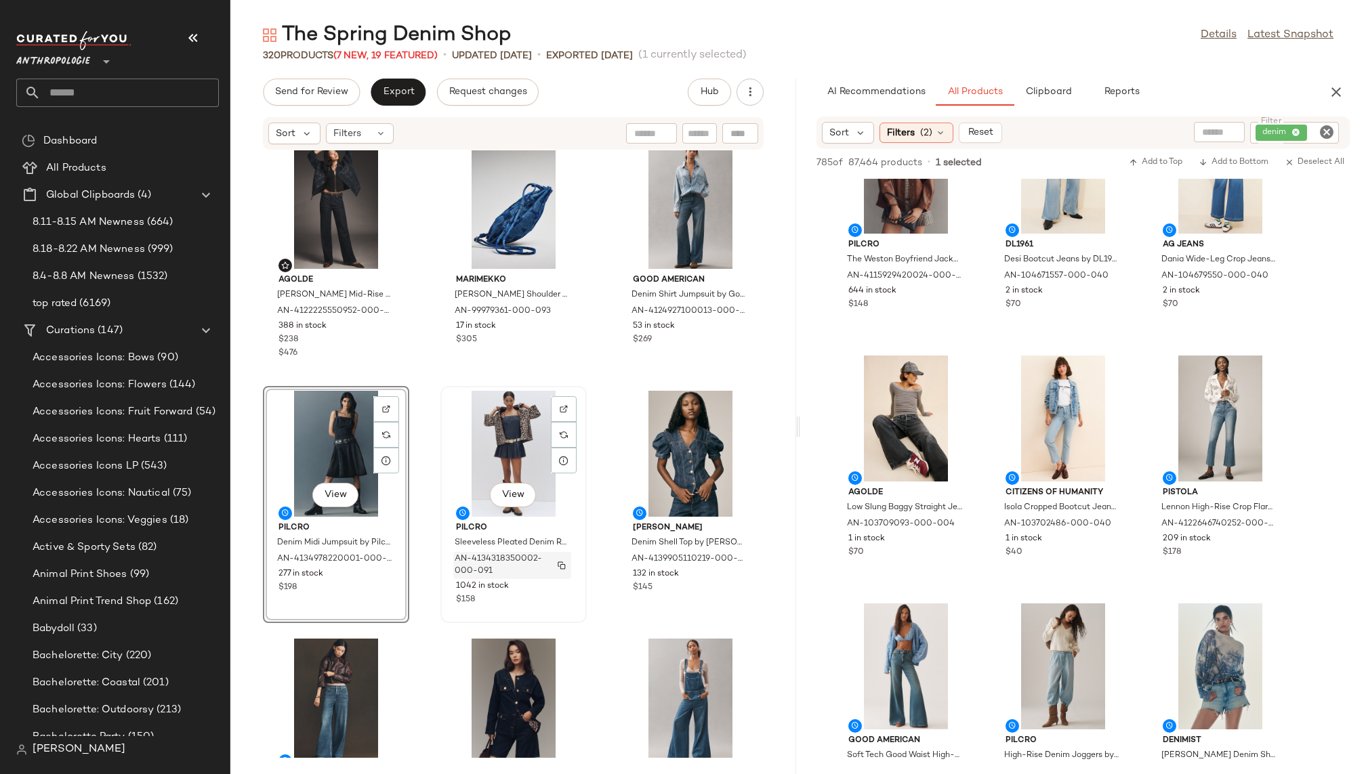
scroll to position [1065, 0]
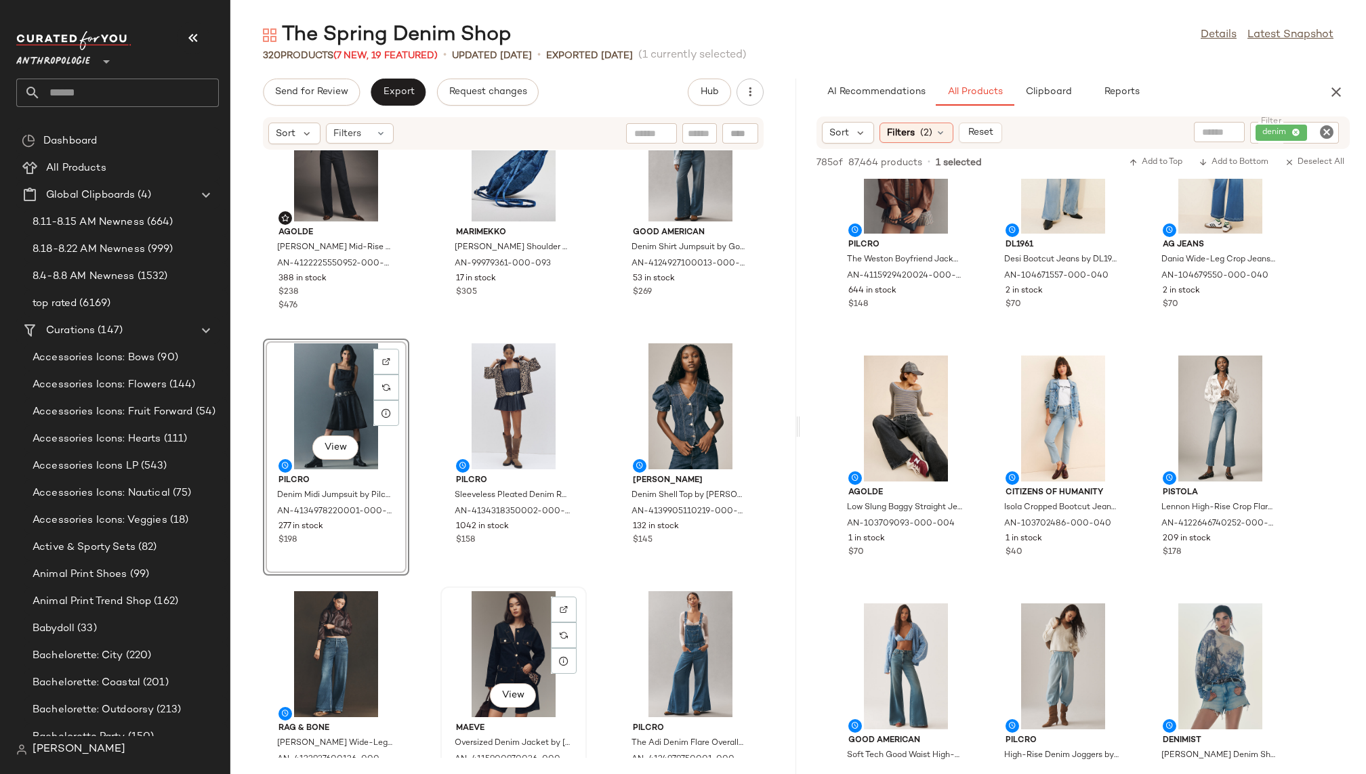
click at [484, 635] on div "View" at bounding box center [513, 654] width 137 height 126
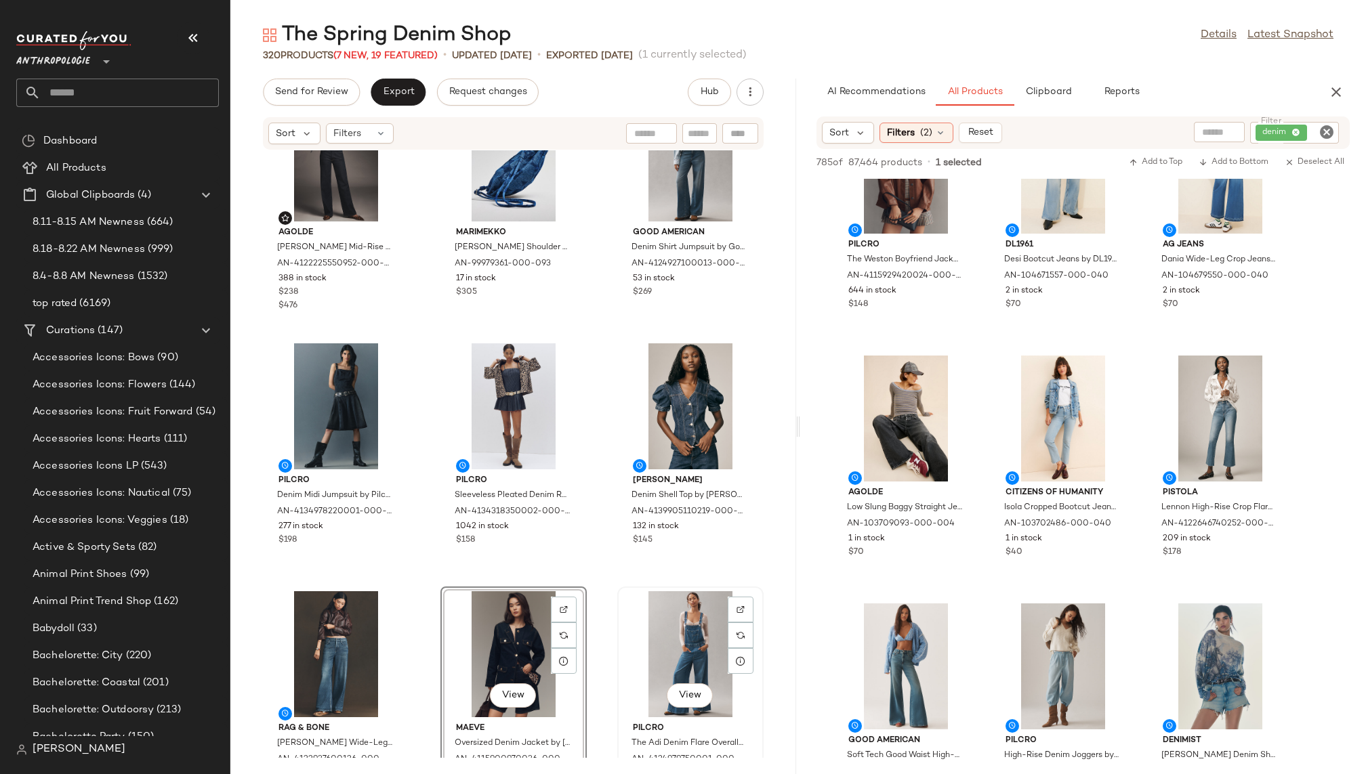
click at [673, 643] on div "View" at bounding box center [690, 654] width 137 height 126
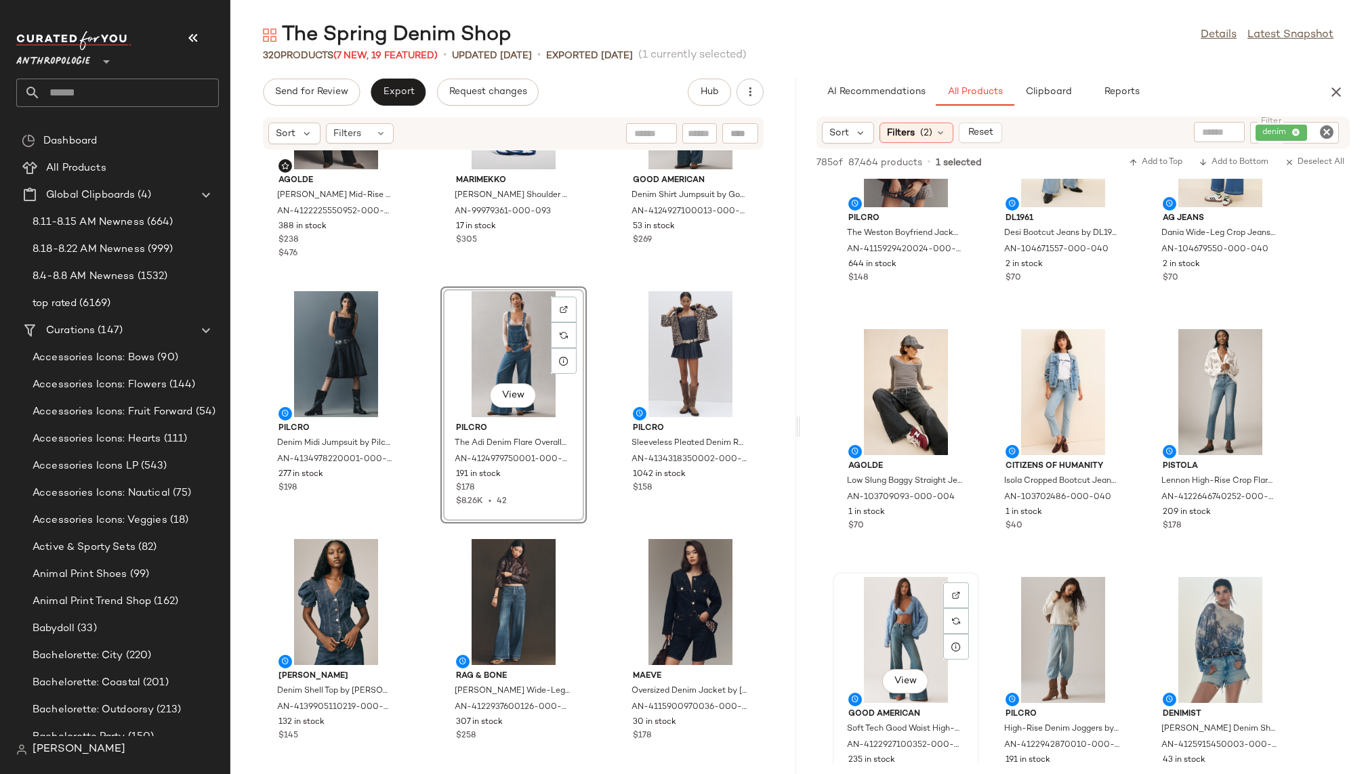
scroll to position [355, 0]
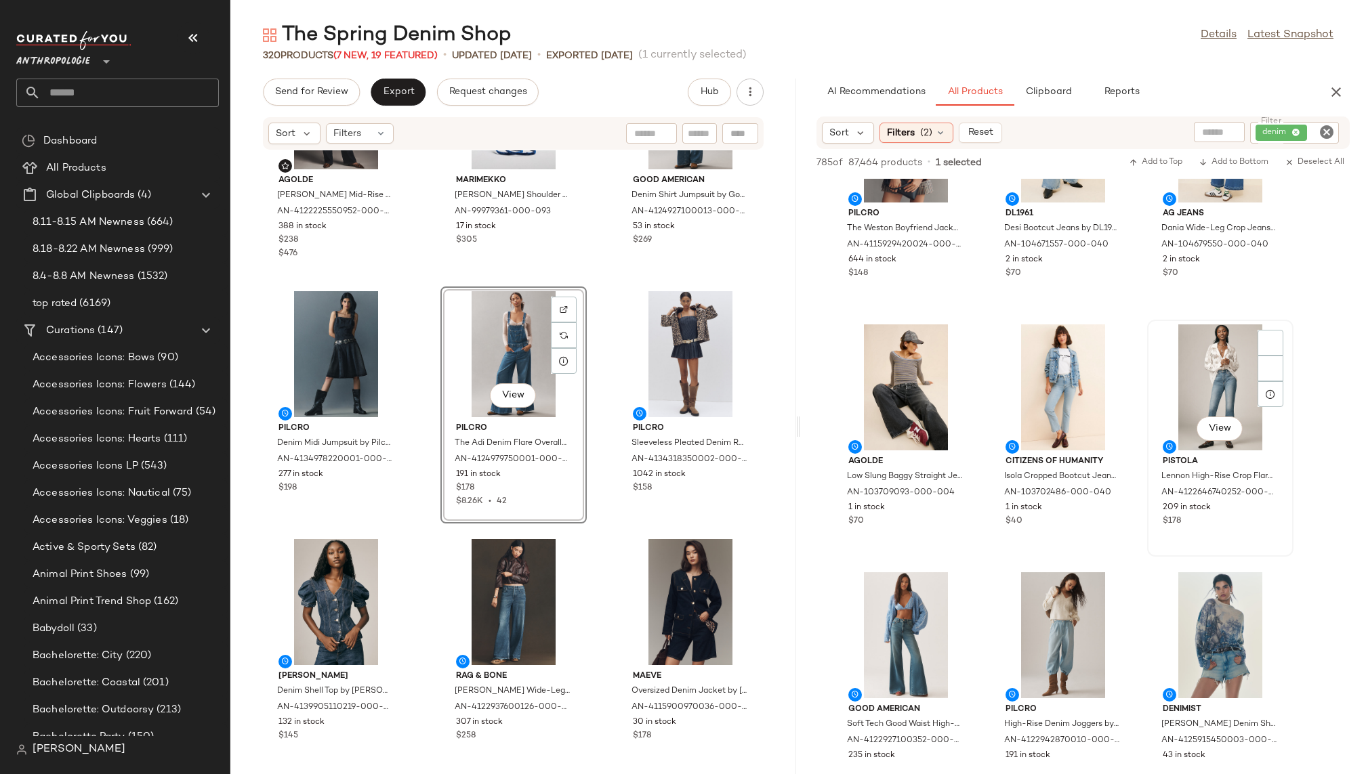
click at [1163, 386] on div "View" at bounding box center [1220, 388] width 137 height 126
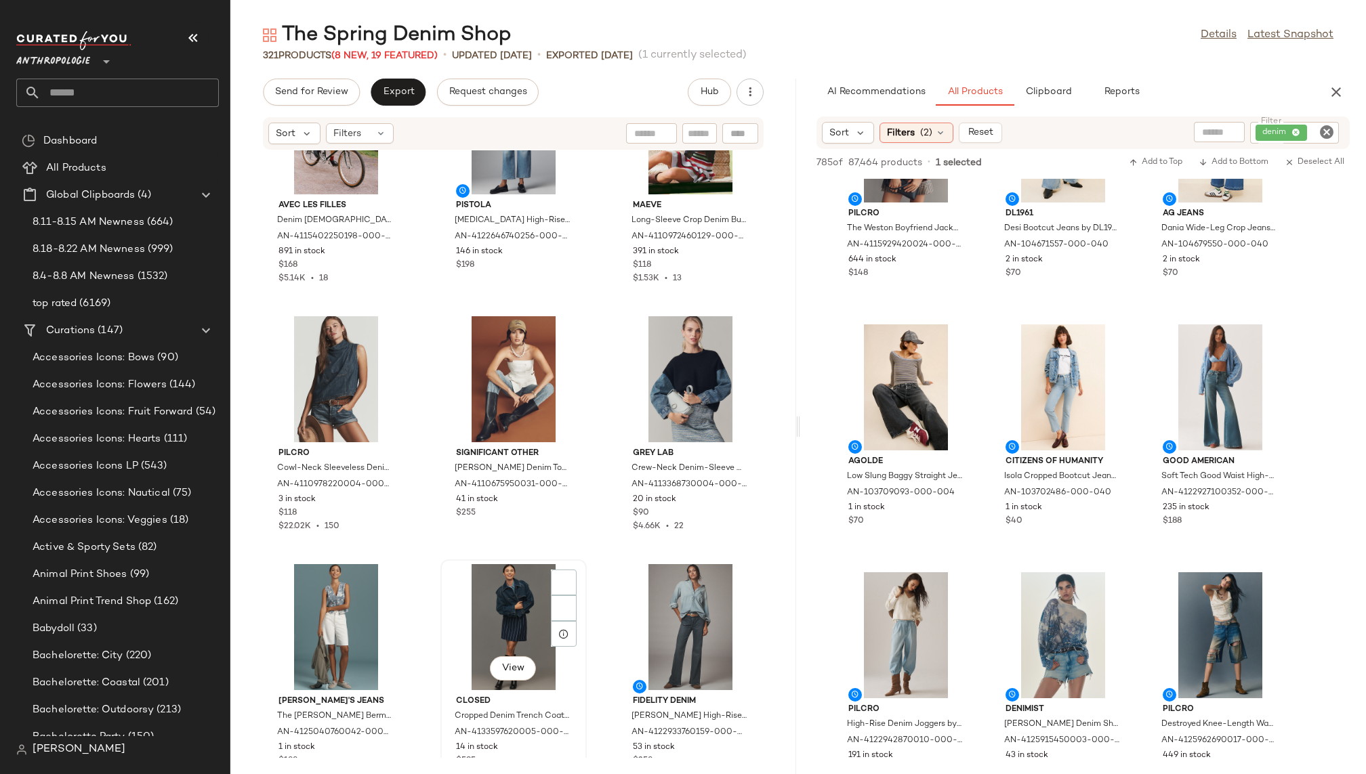
scroll to position [2610, 0]
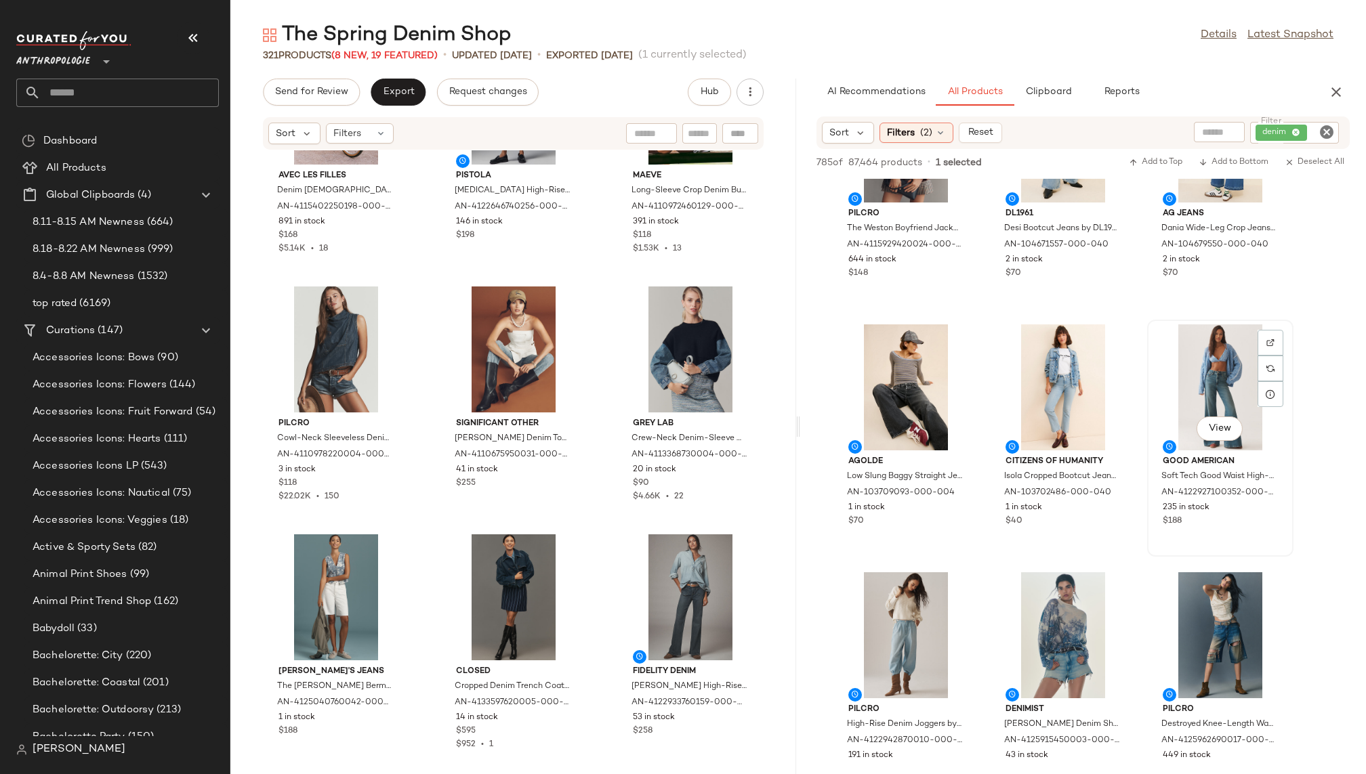
click at [1206, 369] on div "View" at bounding box center [1220, 388] width 137 height 126
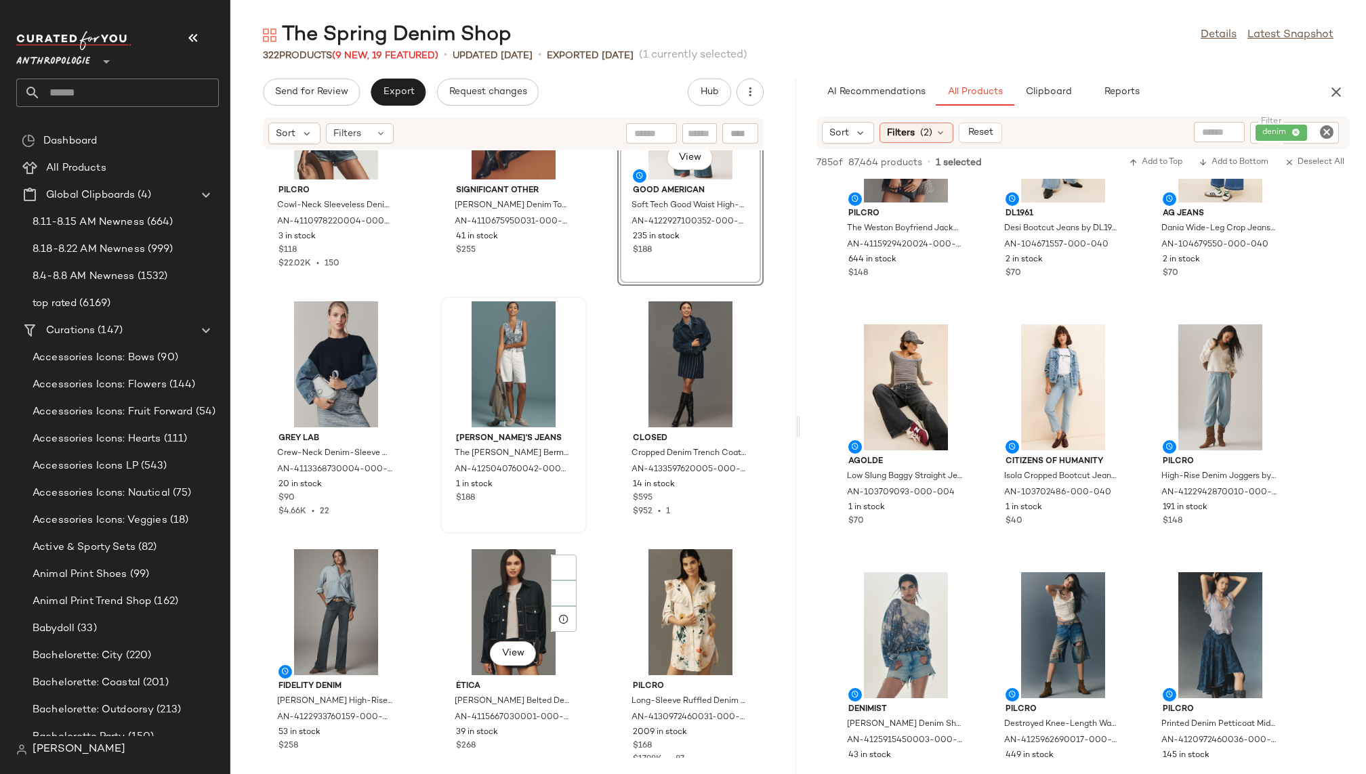
scroll to position [2860, 0]
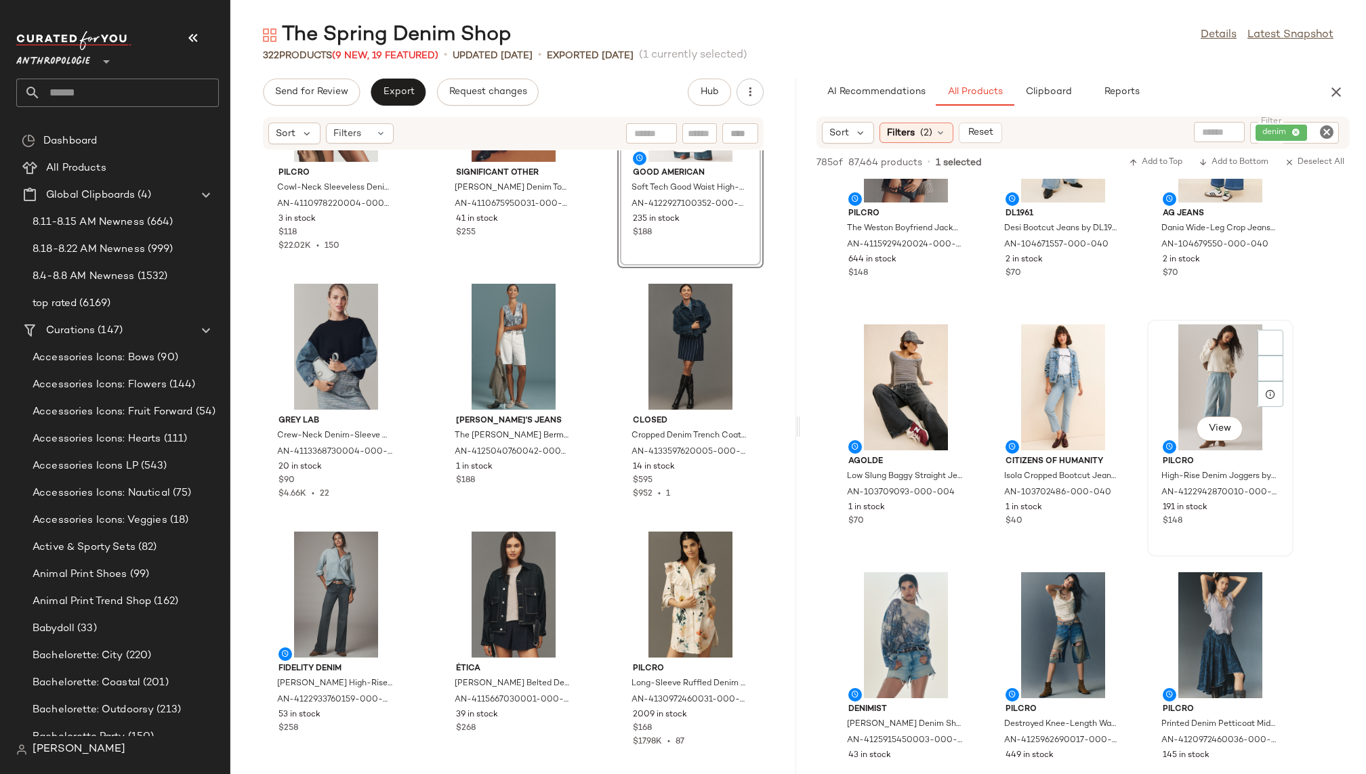
click at [1193, 396] on div "View" at bounding box center [1220, 388] width 137 height 126
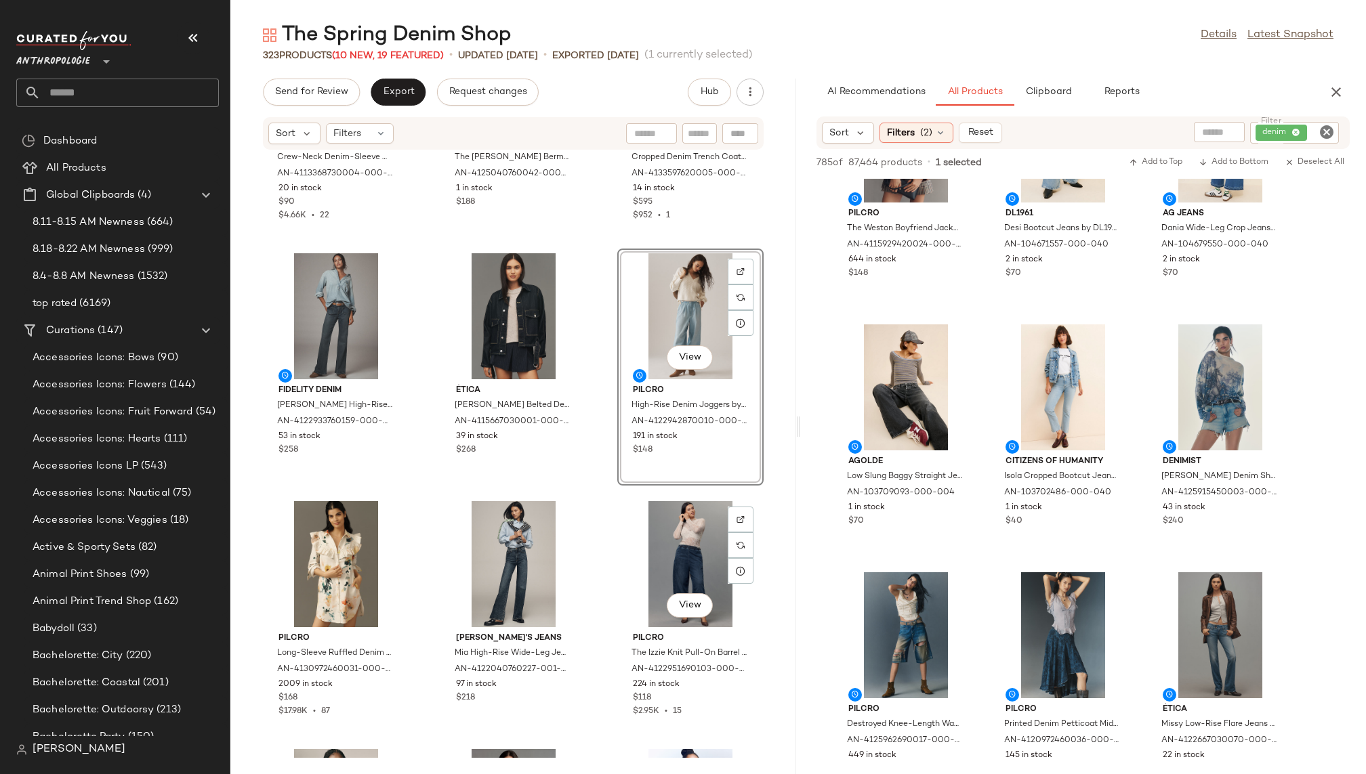
scroll to position [3157, 0]
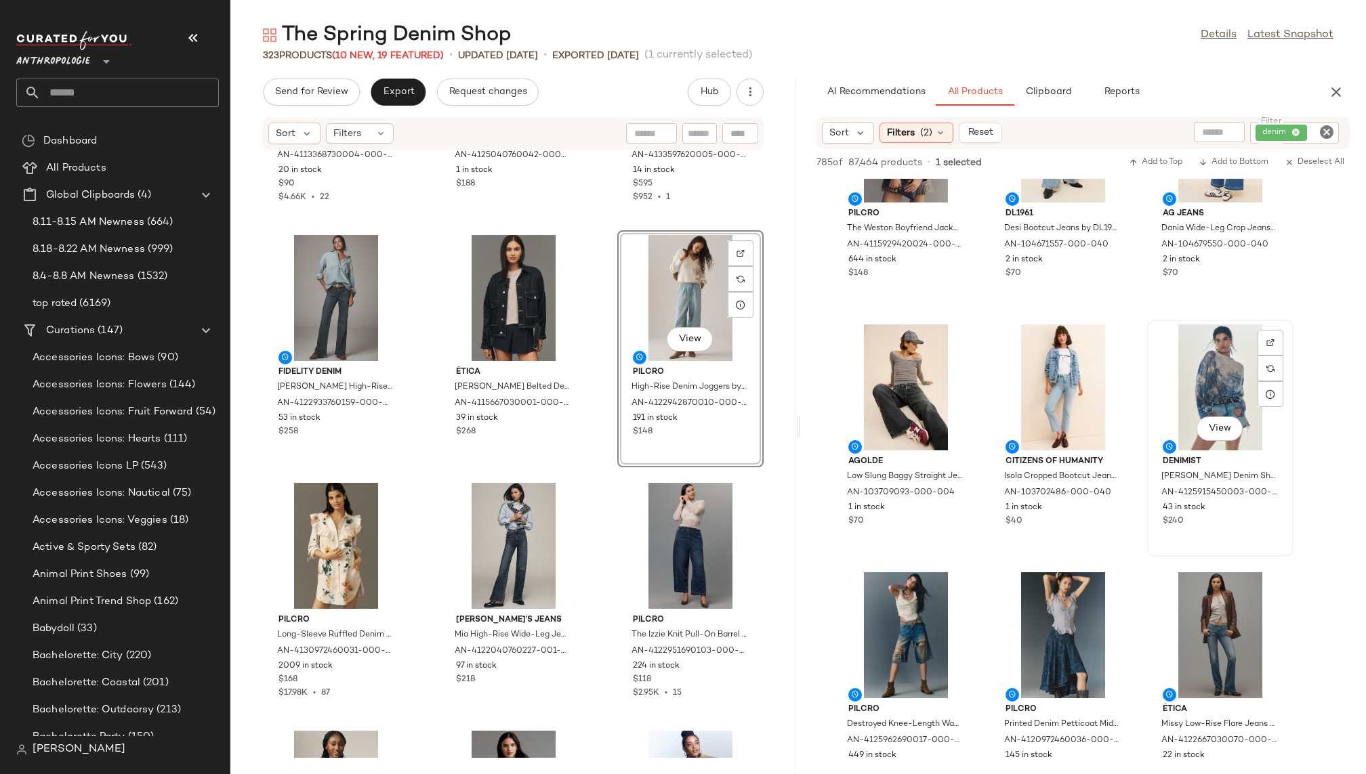
click at [1195, 393] on div "View" at bounding box center [1220, 388] width 137 height 126
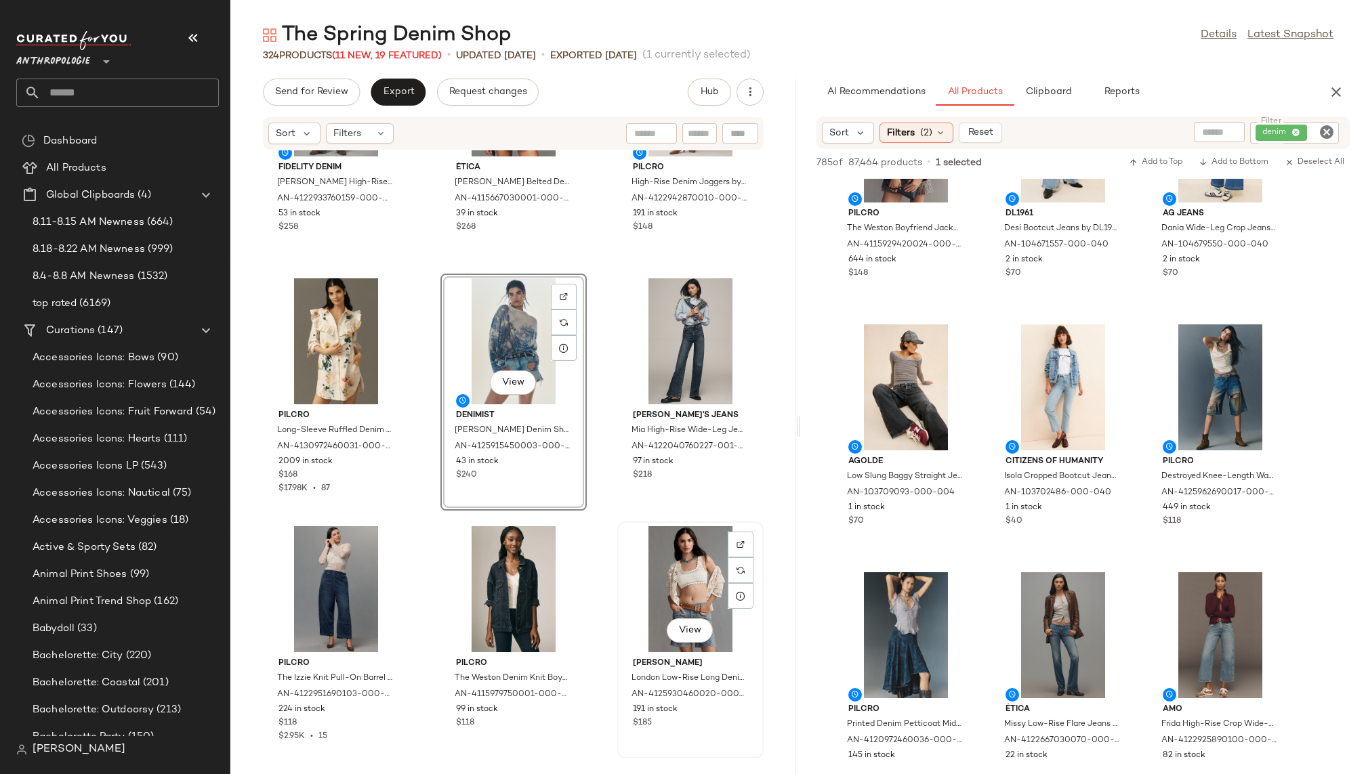
scroll to position [3412, 0]
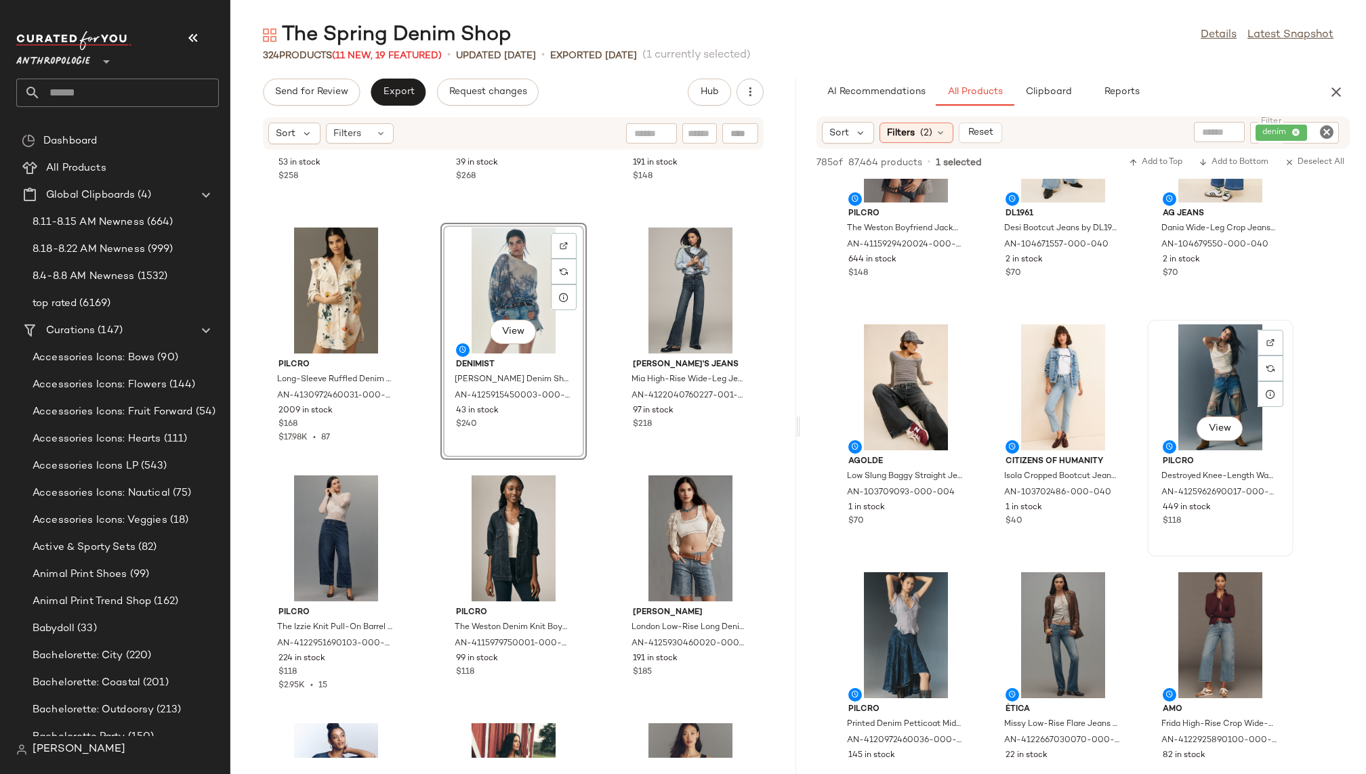
click at [1215, 368] on div "View" at bounding box center [1220, 388] width 137 height 126
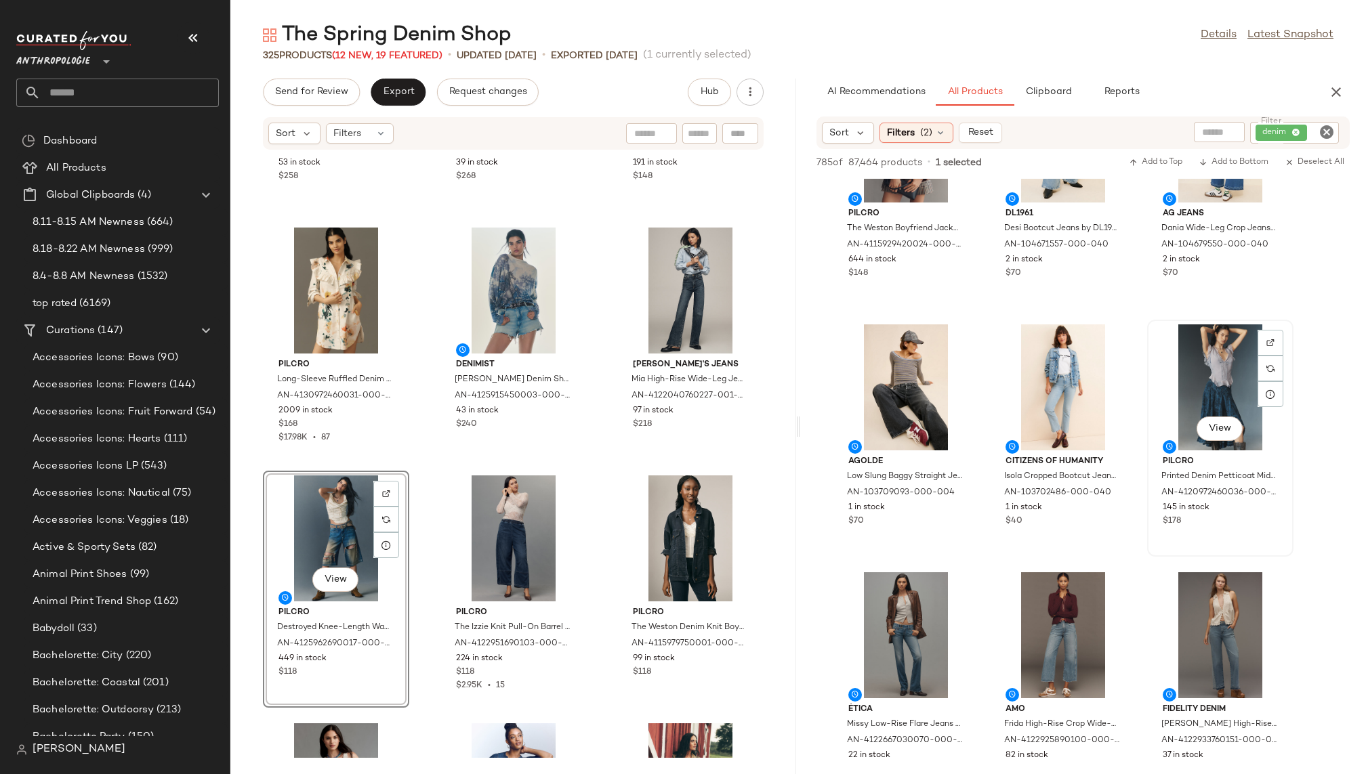
click at [1204, 369] on div "View" at bounding box center [1220, 388] width 137 height 126
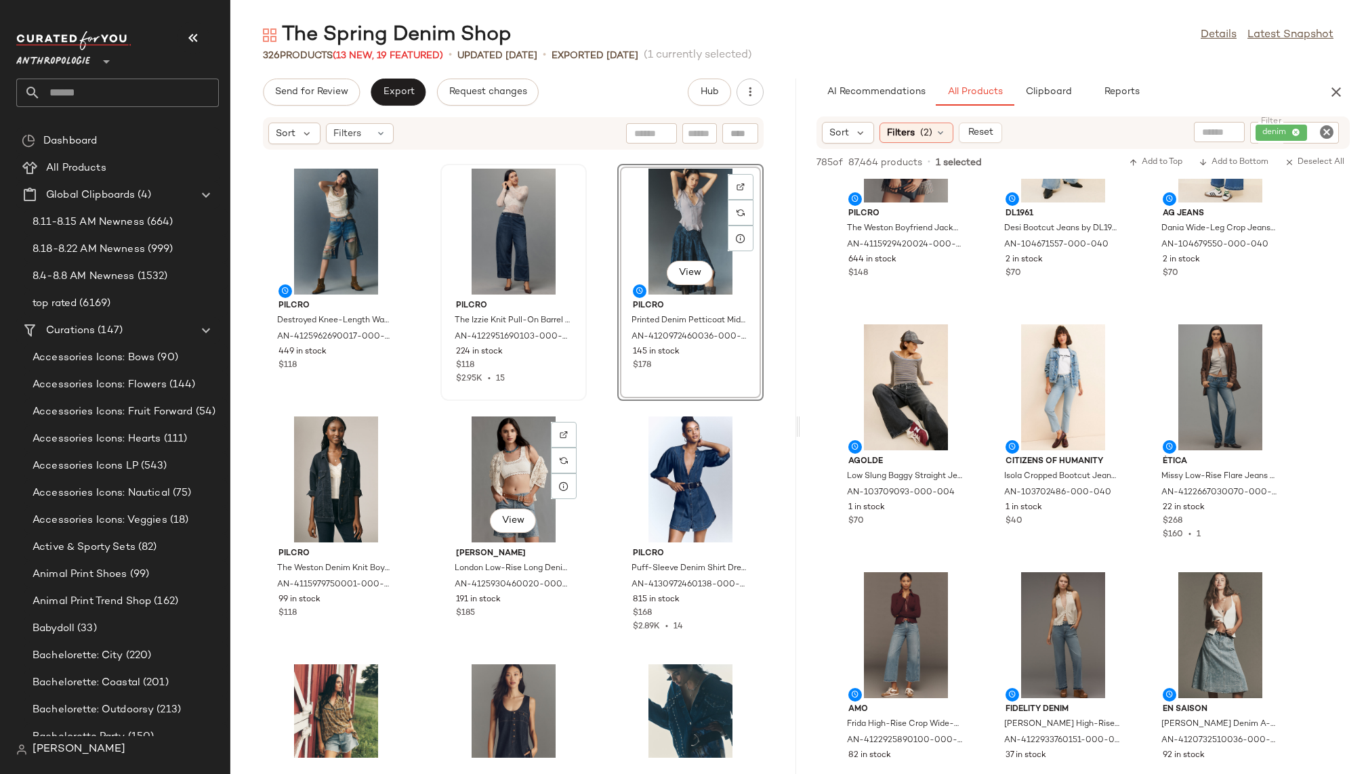
scroll to position [3743, 0]
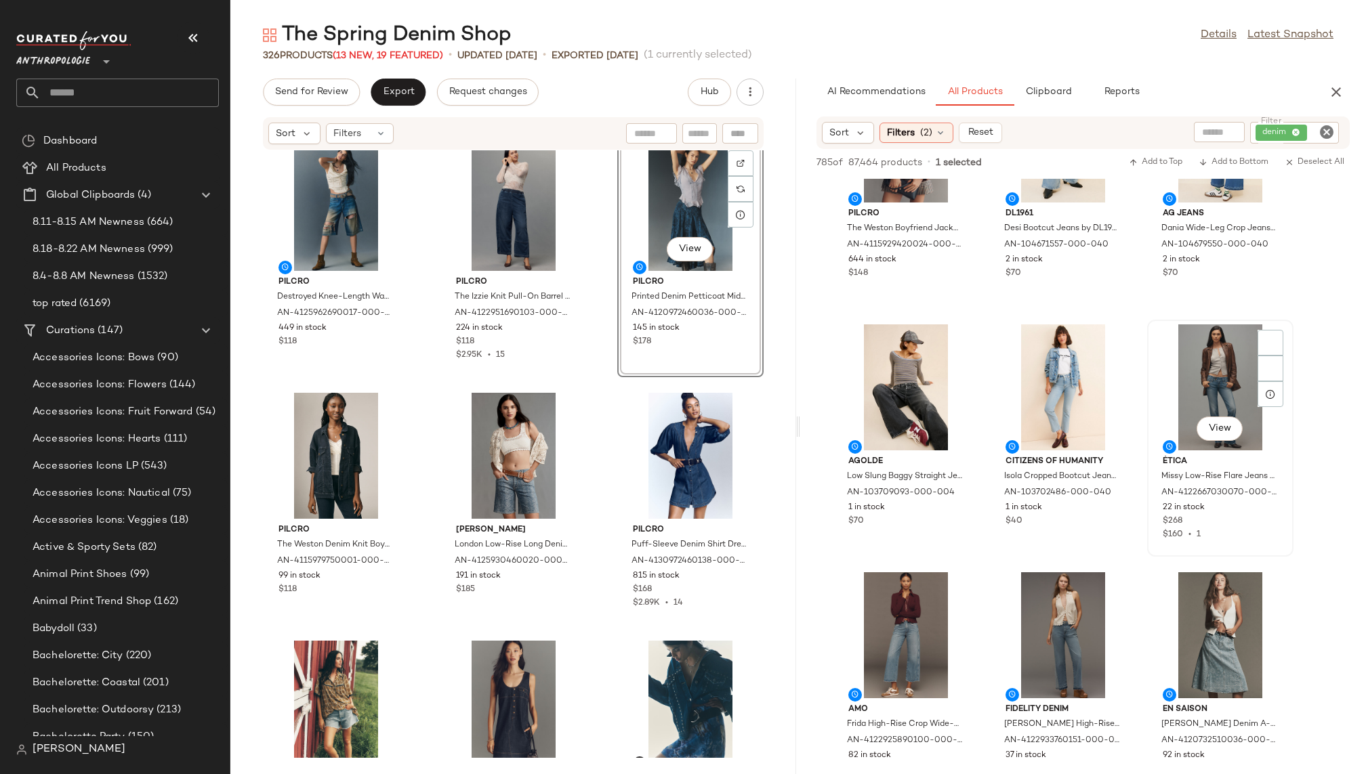
click at [1207, 375] on div "View" at bounding box center [1220, 388] width 137 height 126
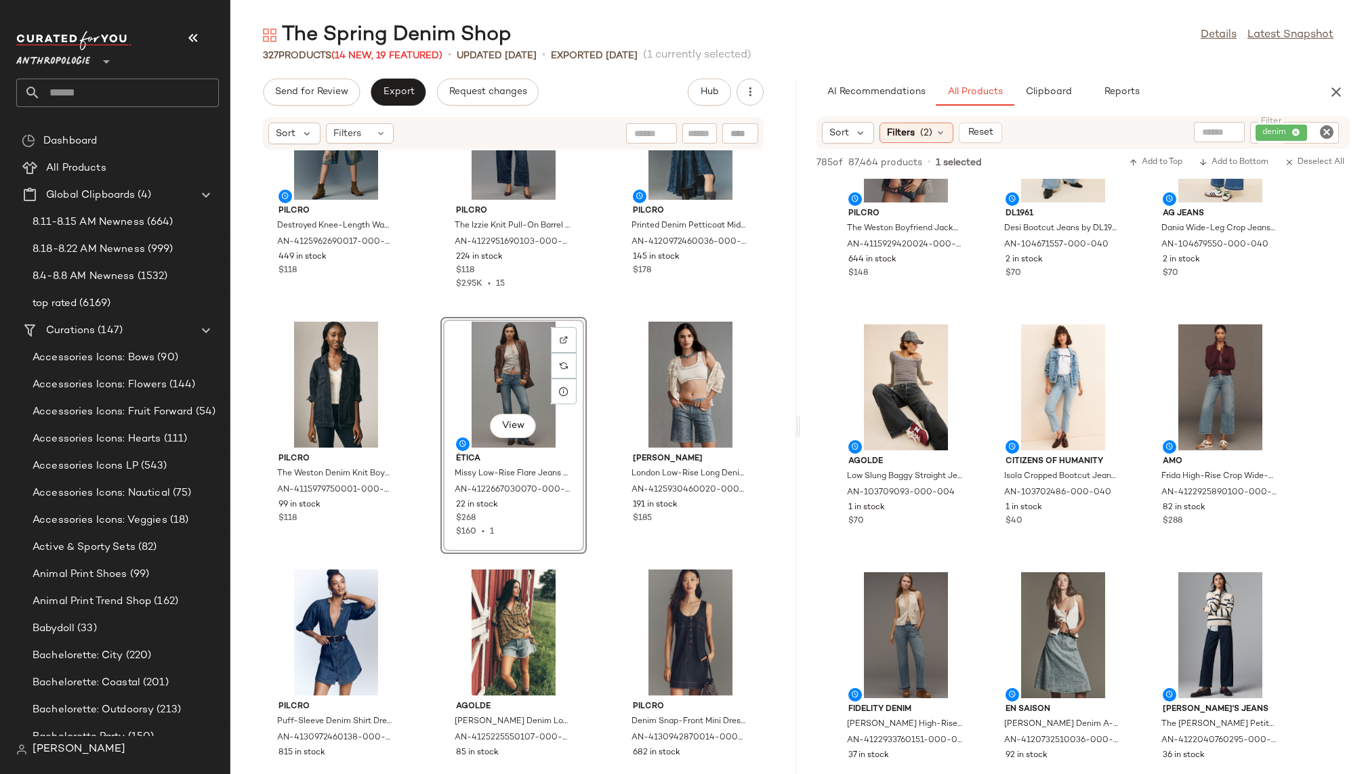
scroll to position [3878, 0]
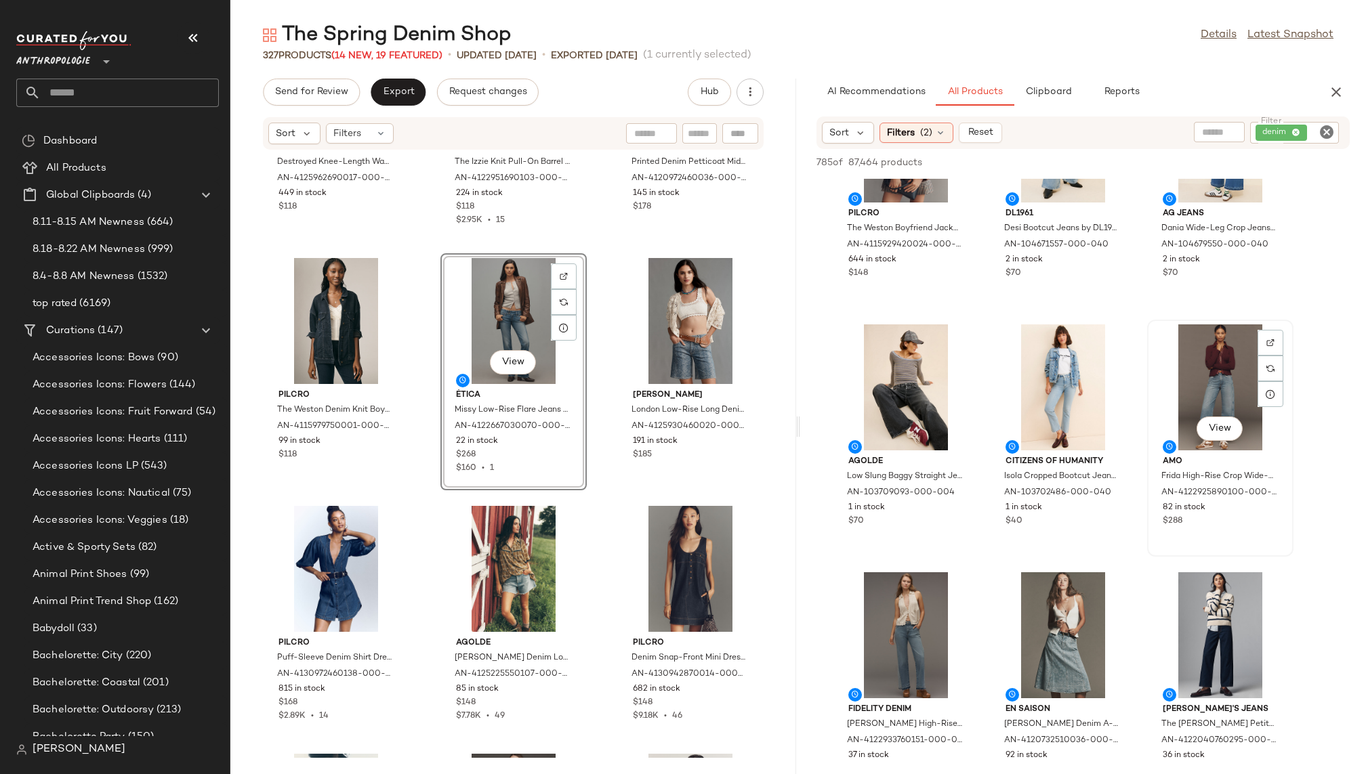
click at [1183, 390] on div "View" at bounding box center [1220, 388] width 137 height 126
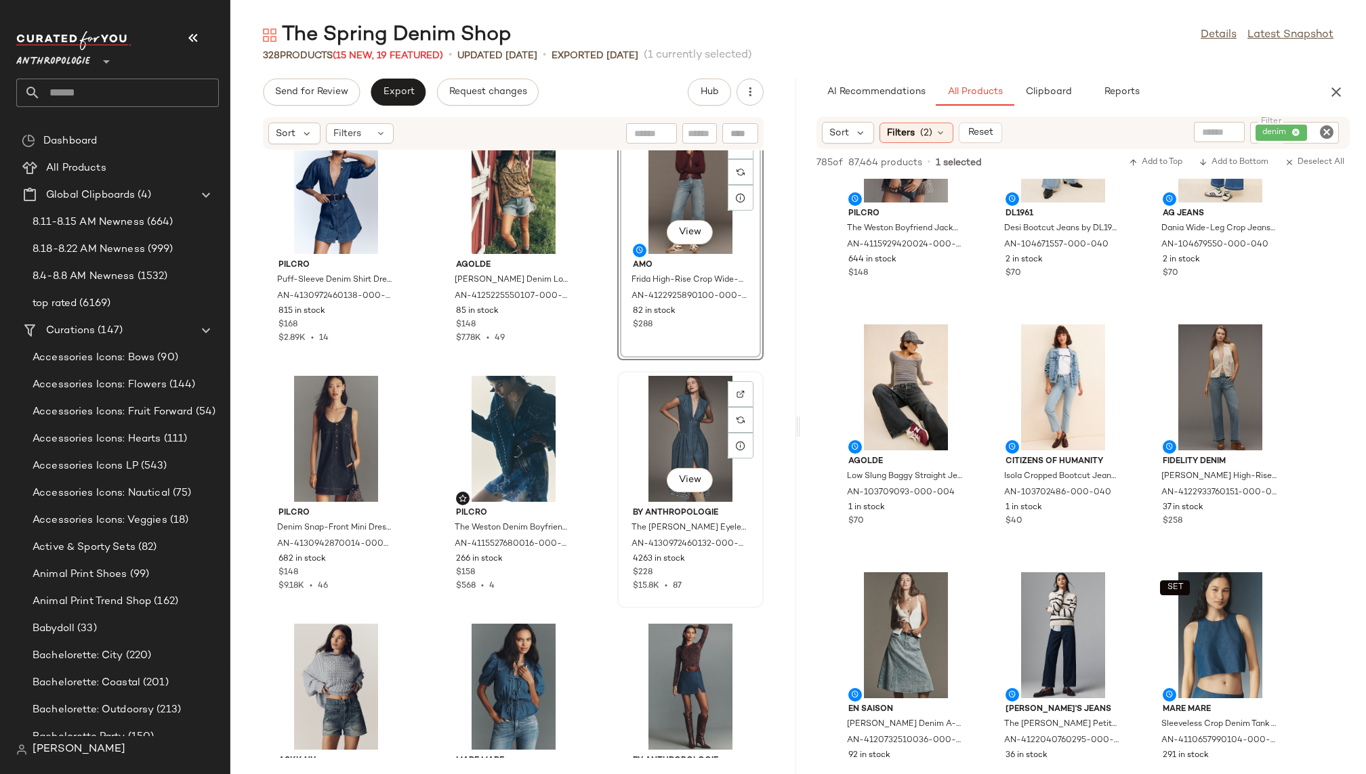
scroll to position [4318, 0]
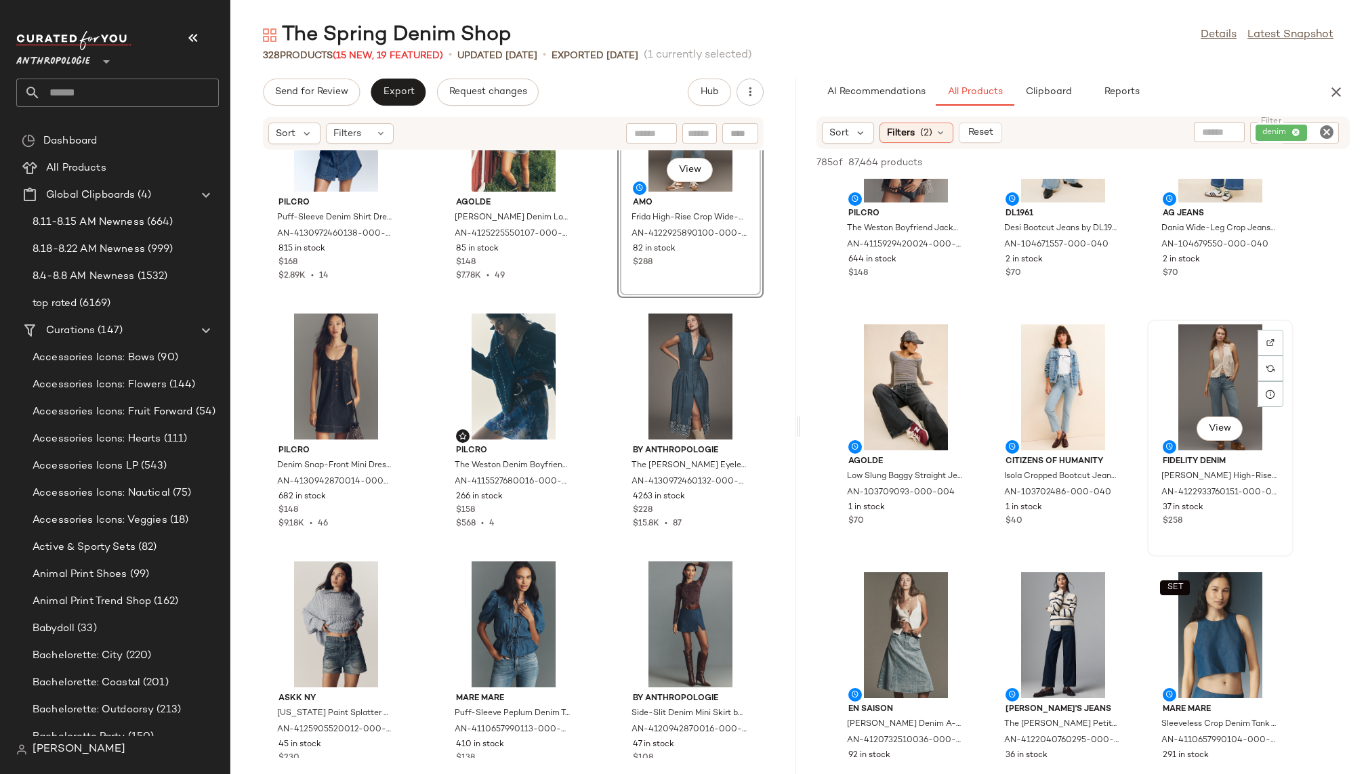
click at [1182, 387] on div "View" at bounding box center [1220, 388] width 137 height 126
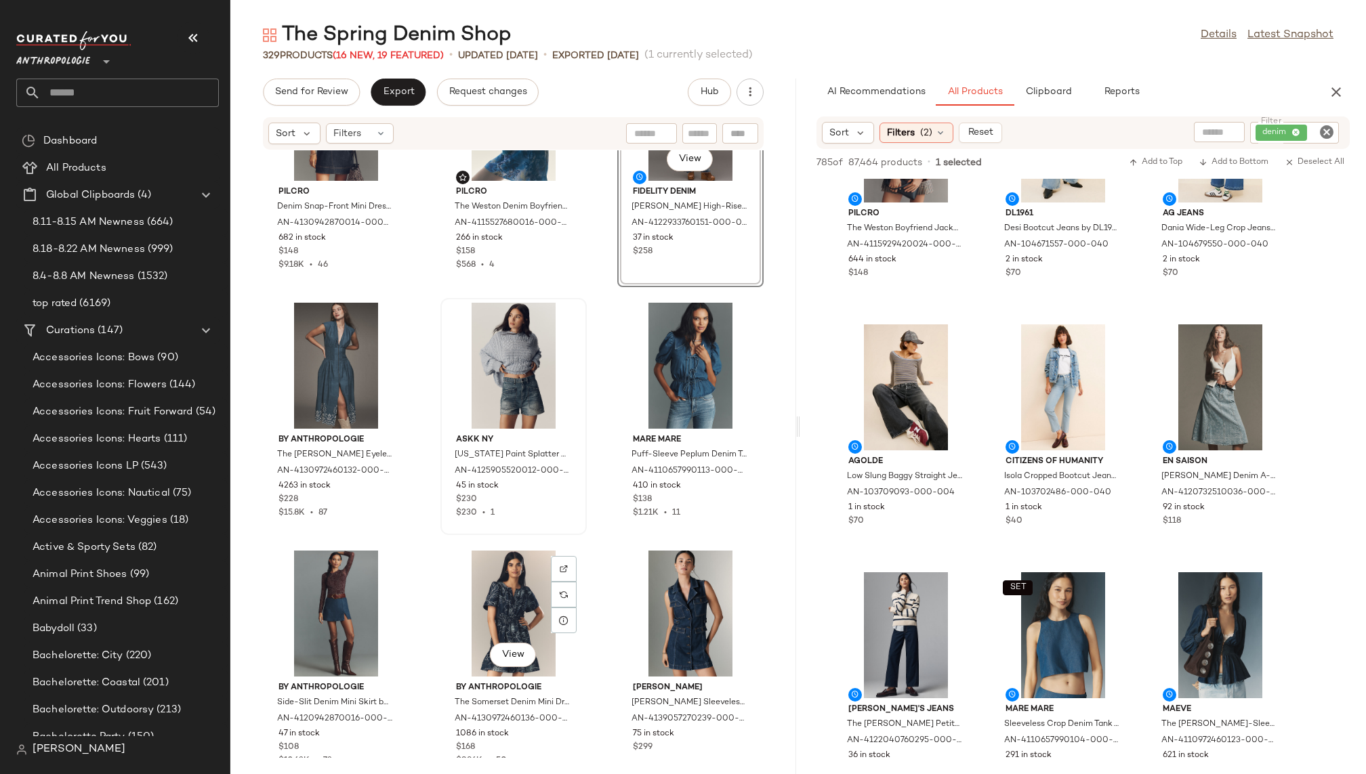
scroll to position [4594, 0]
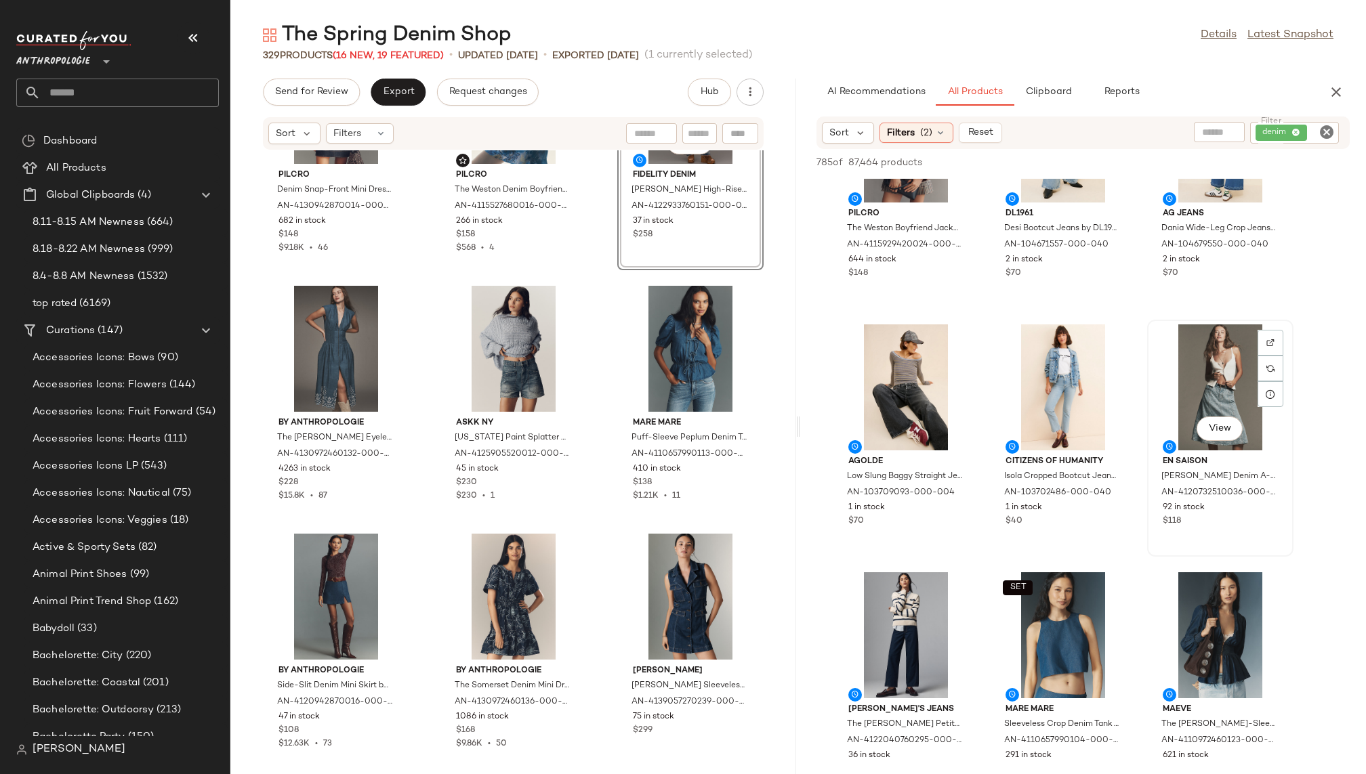
click at [1194, 403] on div "View" at bounding box center [1220, 388] width 137 height 126
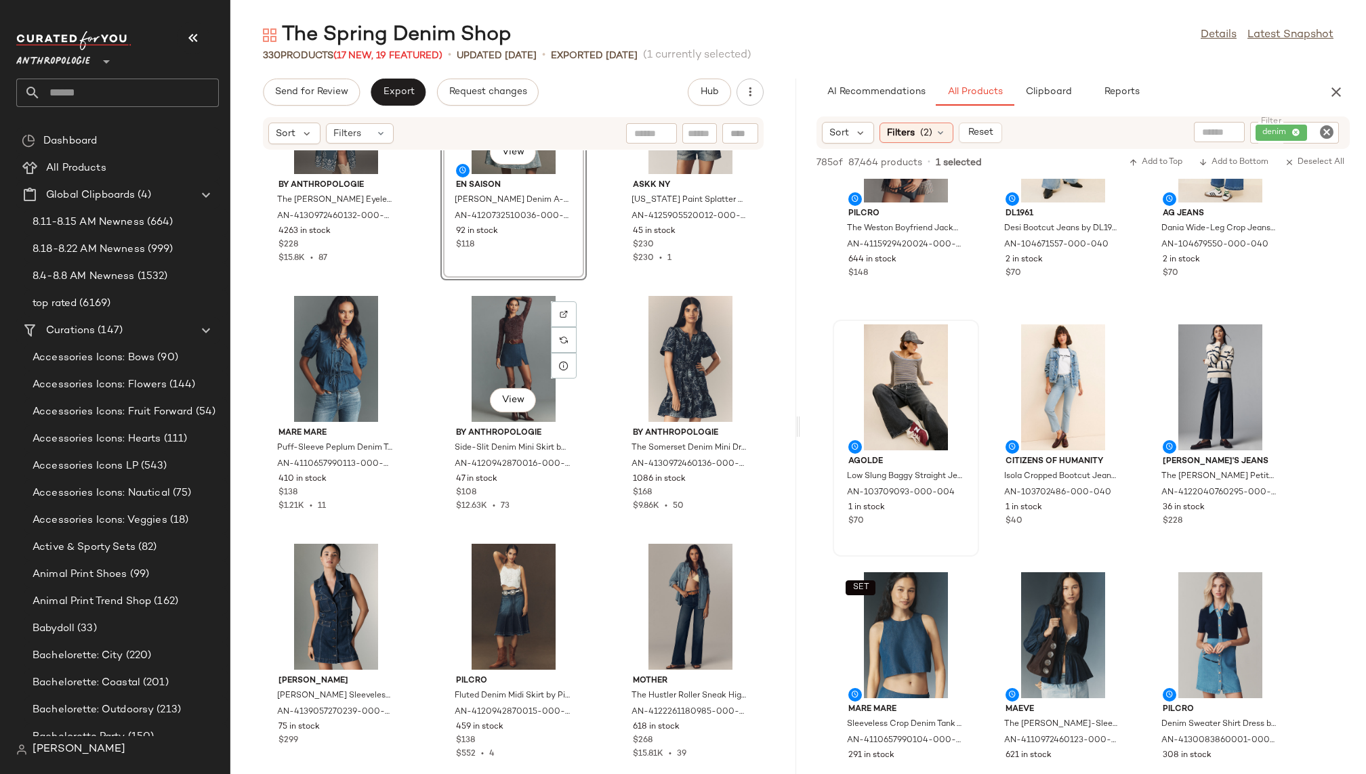
scroll to position [4843, 0]
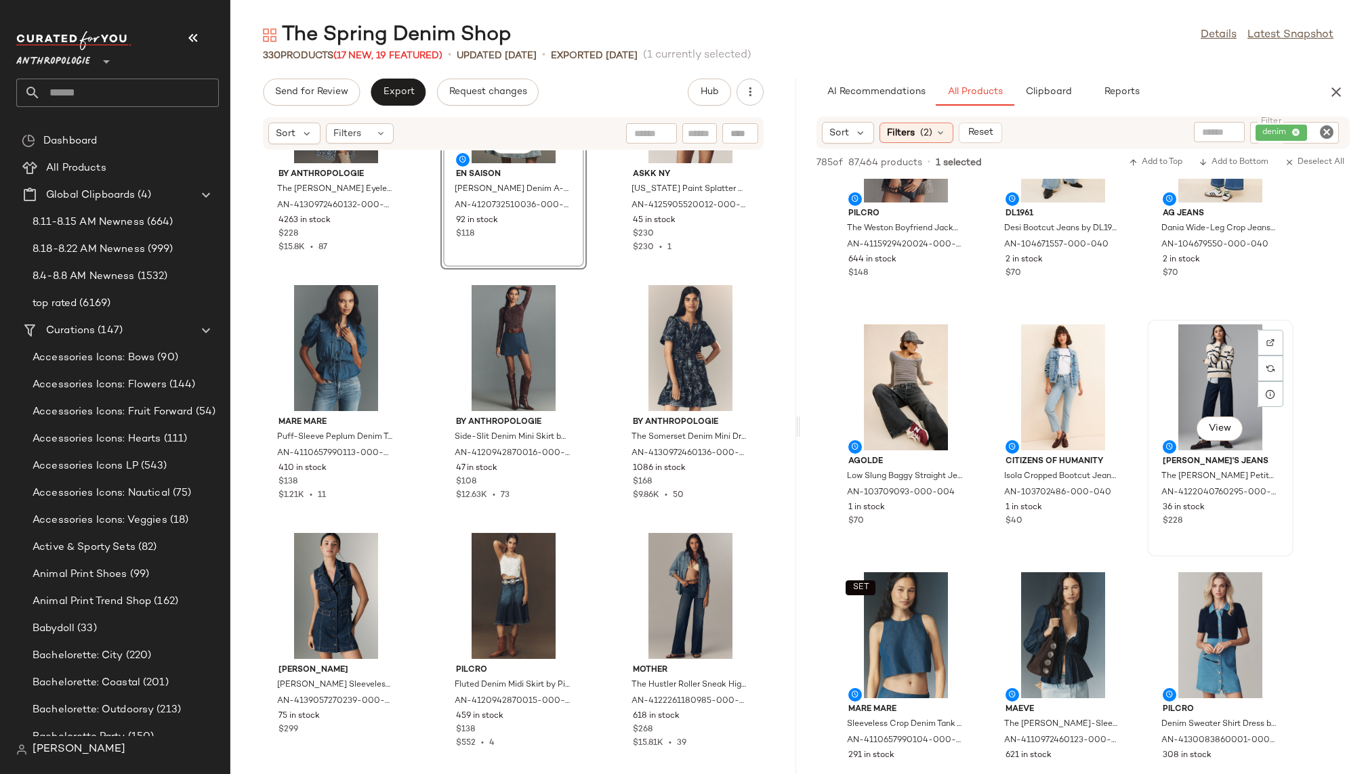
click at [1151, 403] on div "View Joe's Jeans The Ryan Petite Low-Slung Baggy Wide-Leg Jeans by Joe's Jeans …" at bounding box center [1220, 438] width 144 height 234
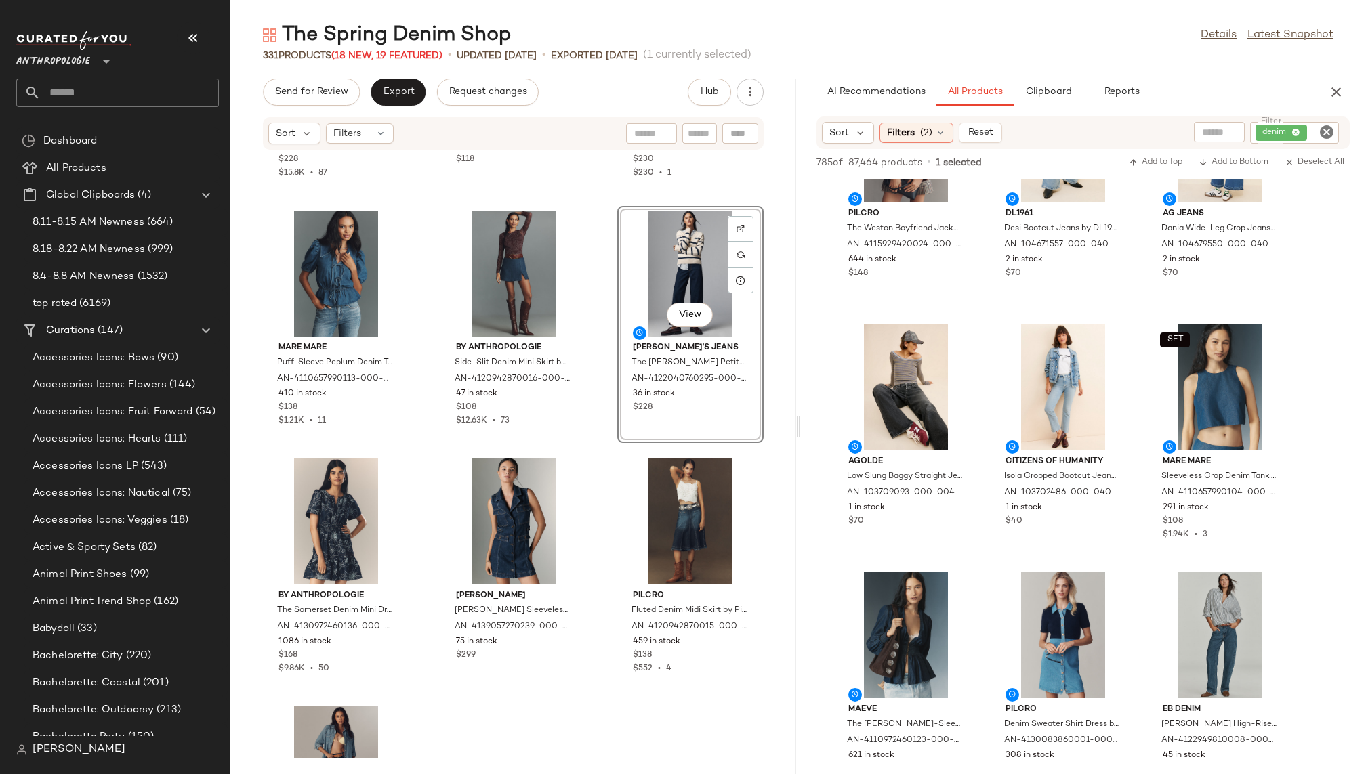
scroll to position [4955, 0]
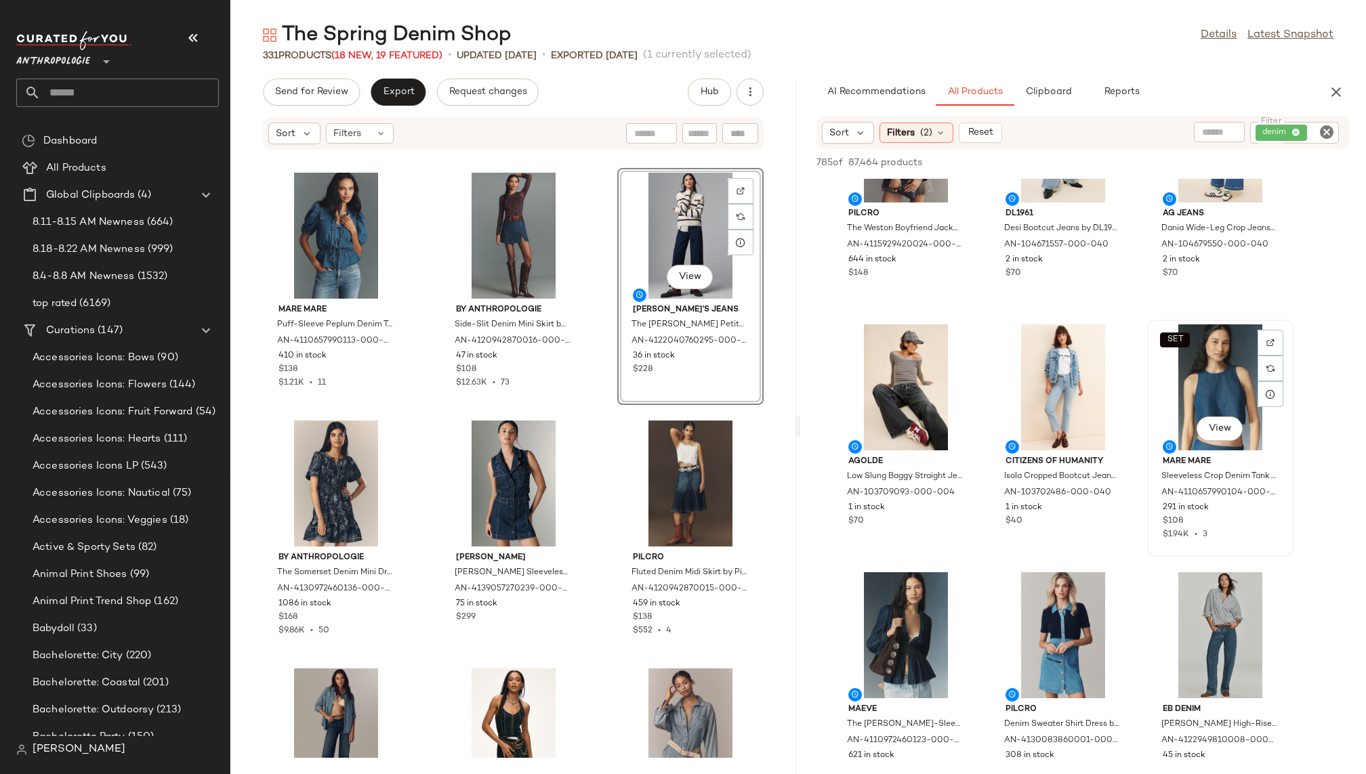
click at [1200, 379] on div "SET View" at bounding box center [1220, 388] width 137 height 126
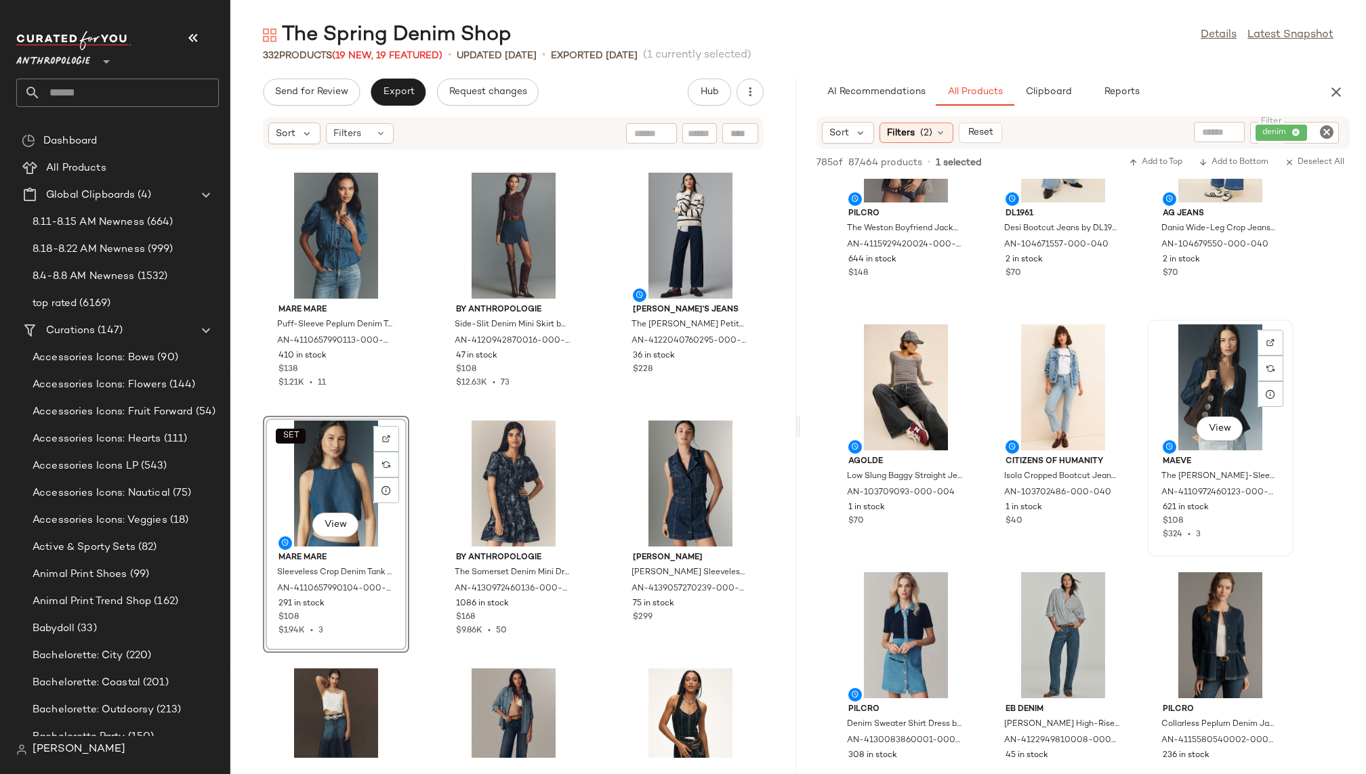
click at [1190, 400] on div "View" at bounding box center [1220, 388] width 137 height 126
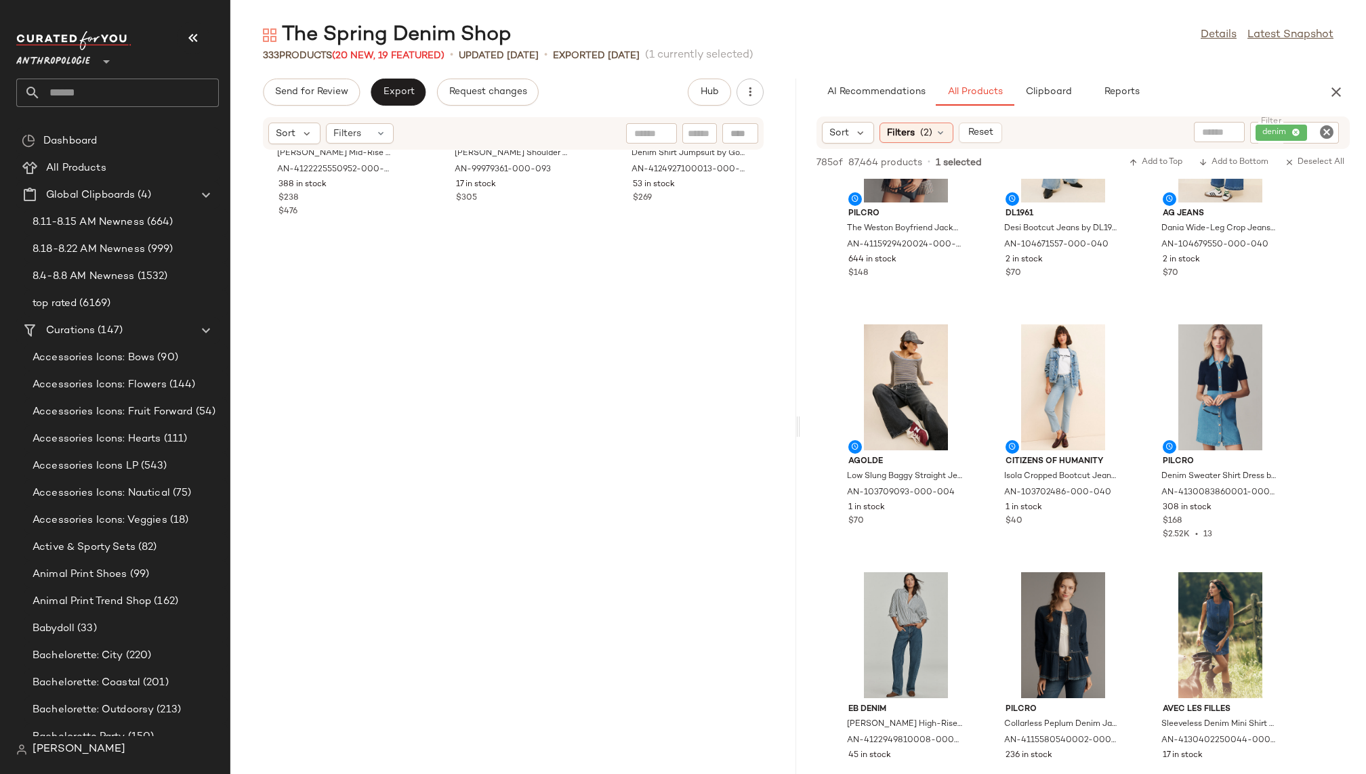
scroll to position [0, 0]
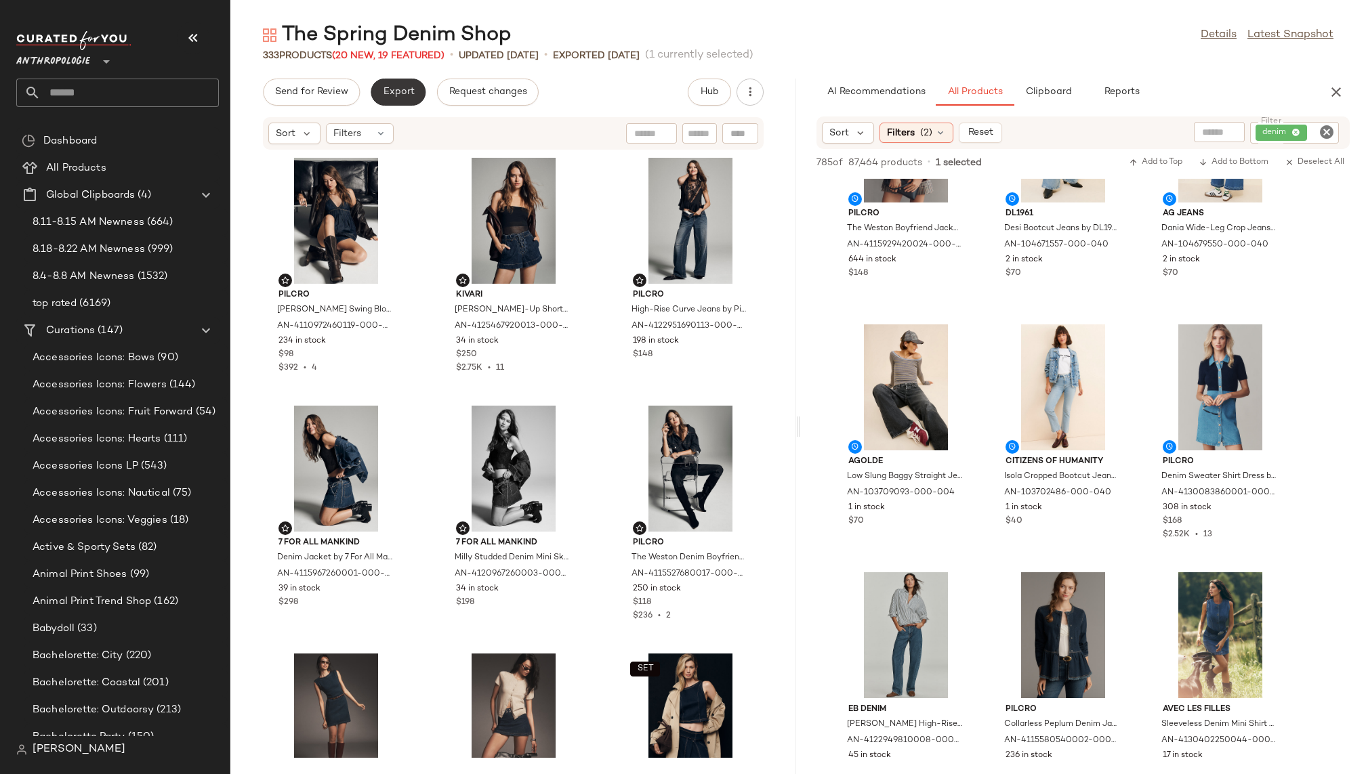
click at [405, 93] on span "Export" at bounding box center [398, 92] width 32 height 11
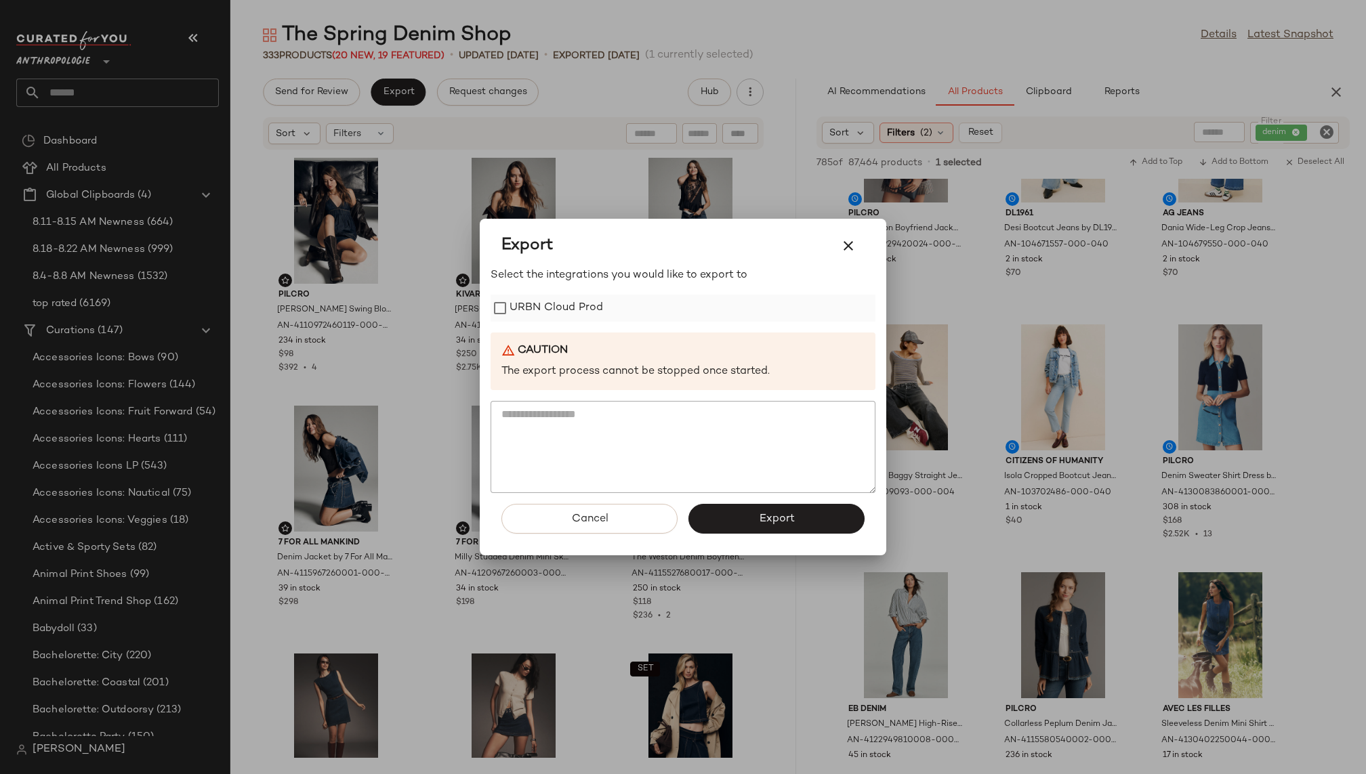
click at [512, 306] on label "URBN Cloud Prod" at bounding box center [555, 308] width 93 height 27
click at [775, 522] on span "Export" at bounding box center [776, 519] width 36 height 13
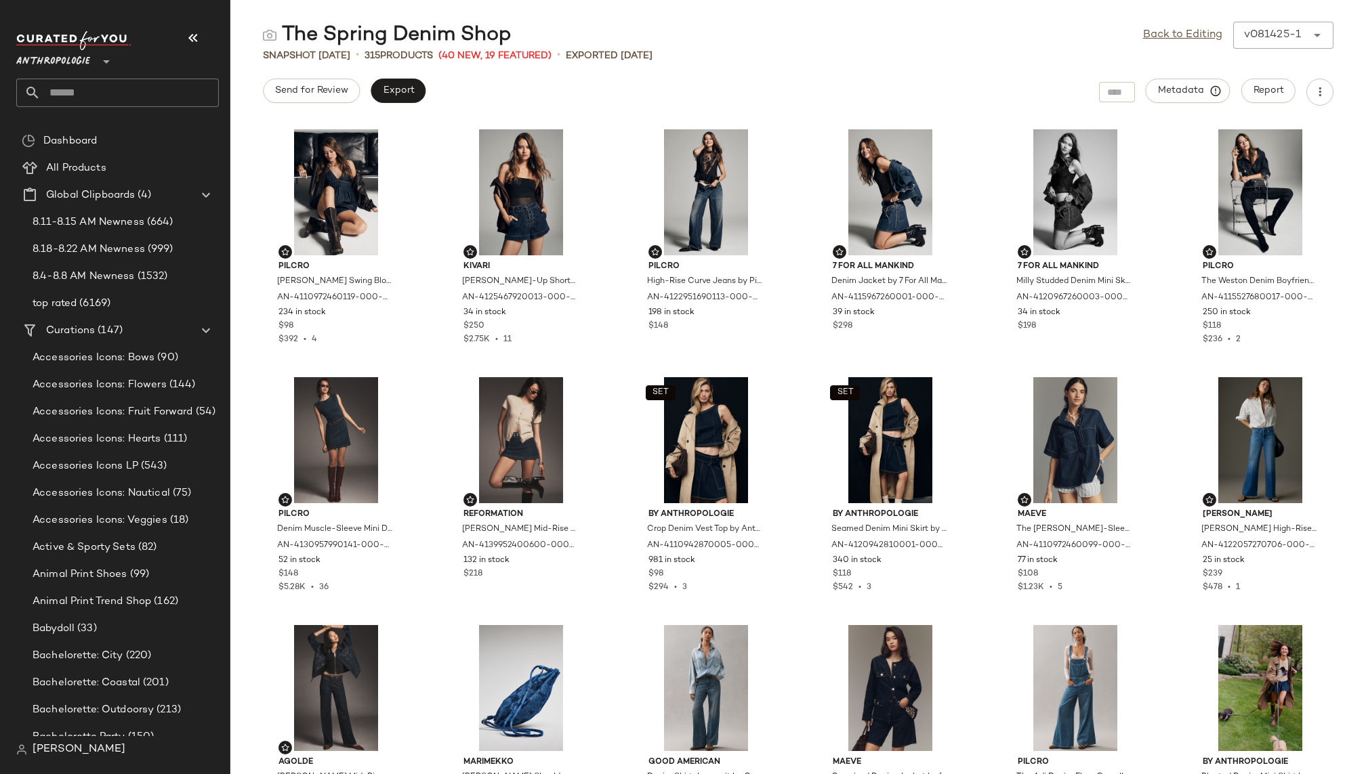
click at [141, 91] on input "text" at bounding box center [130, 93] width 178 height 28
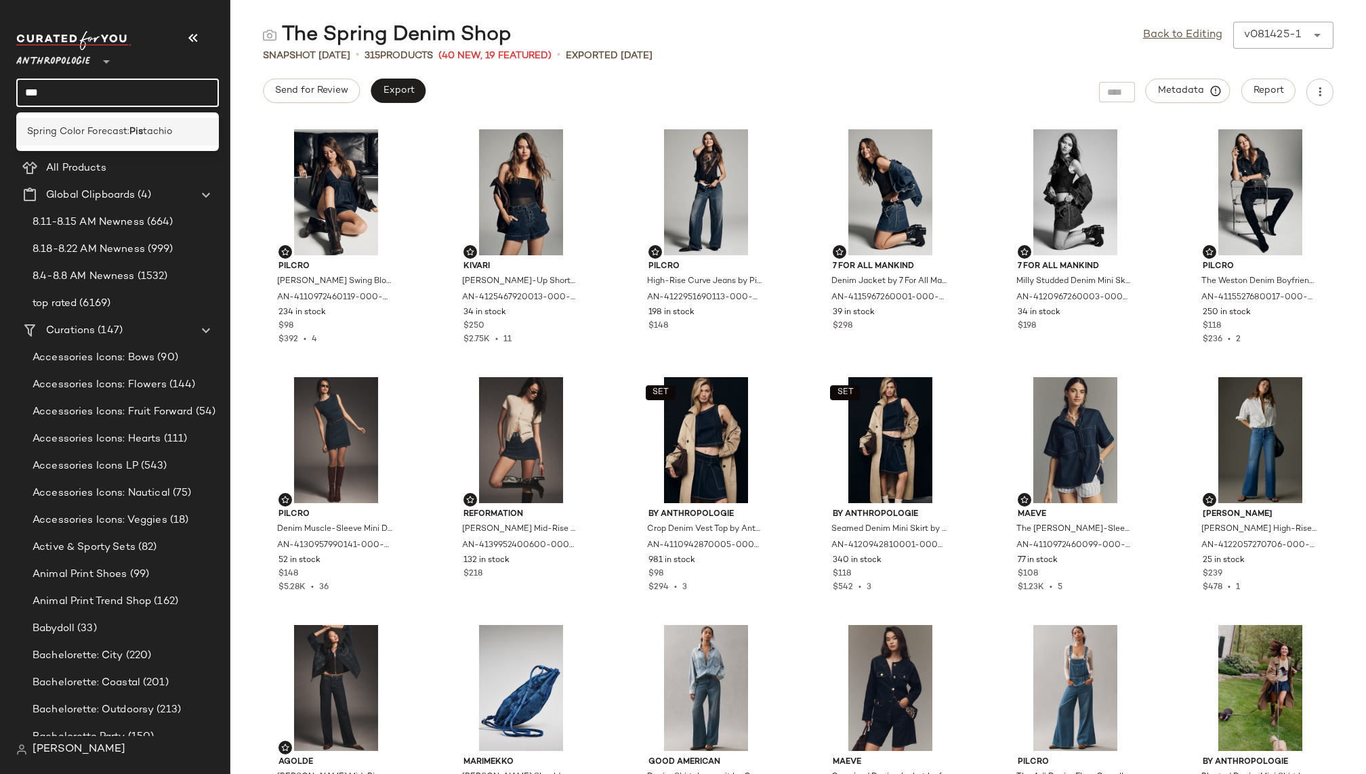
type input "***"
click at [121, 128] on span "Spring Color Forecast:" at bounding box center [78, 132] width 102 height 14
